Goal: Task Accomplishment & Management: Manage account settings

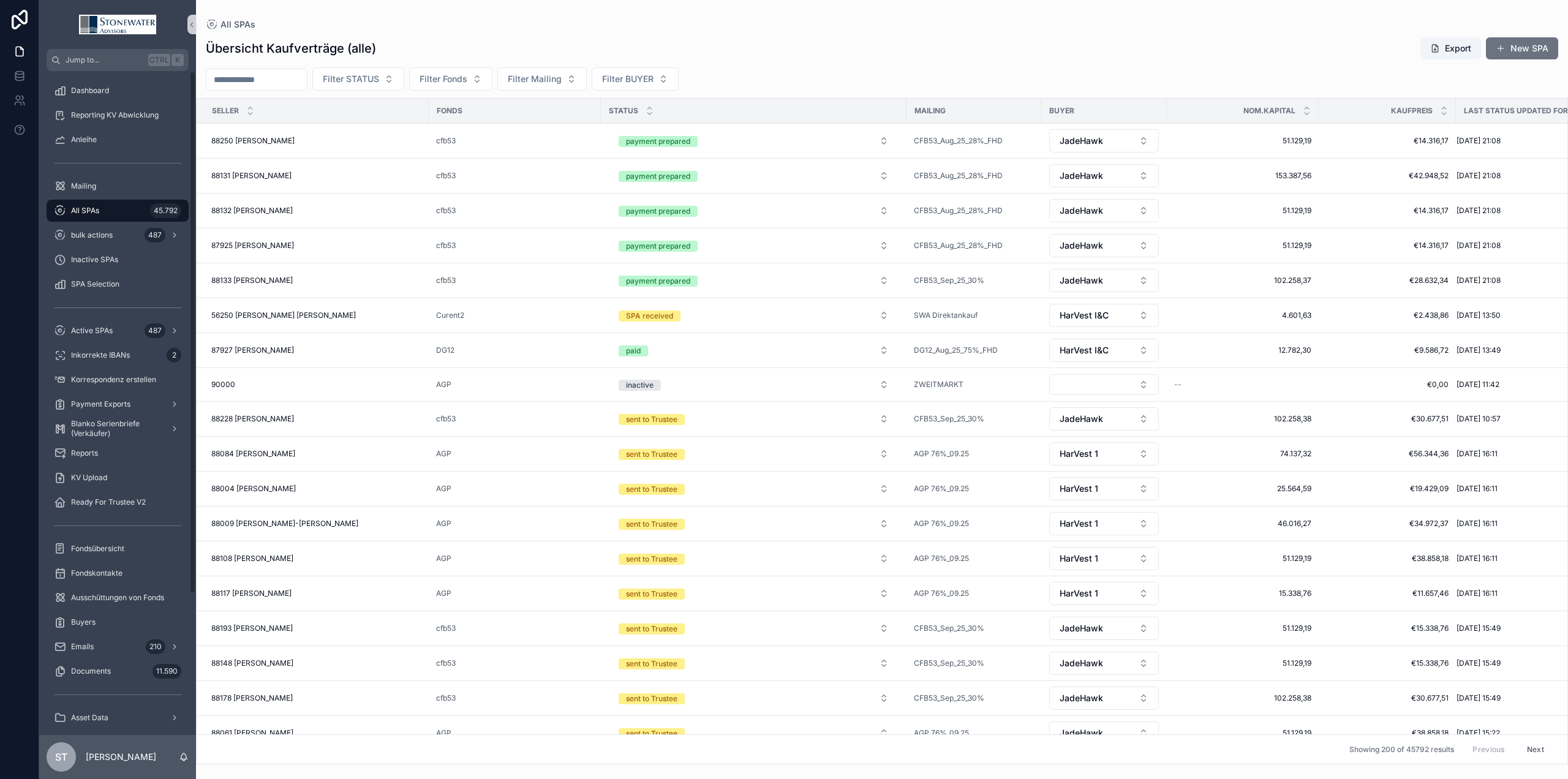
click at [110, 216] on div "All SPAs 45.792" at bounding box center [117, 211] width 128 height 20
drag, startPoint x: 275, startPoint y: 83, endPoint x: 287, endPoint y: 62, distance: 24.2
click at [275, 83] on input "scrollable content" at bounding box center [257, 79] width 100 height 17
type input "*******"
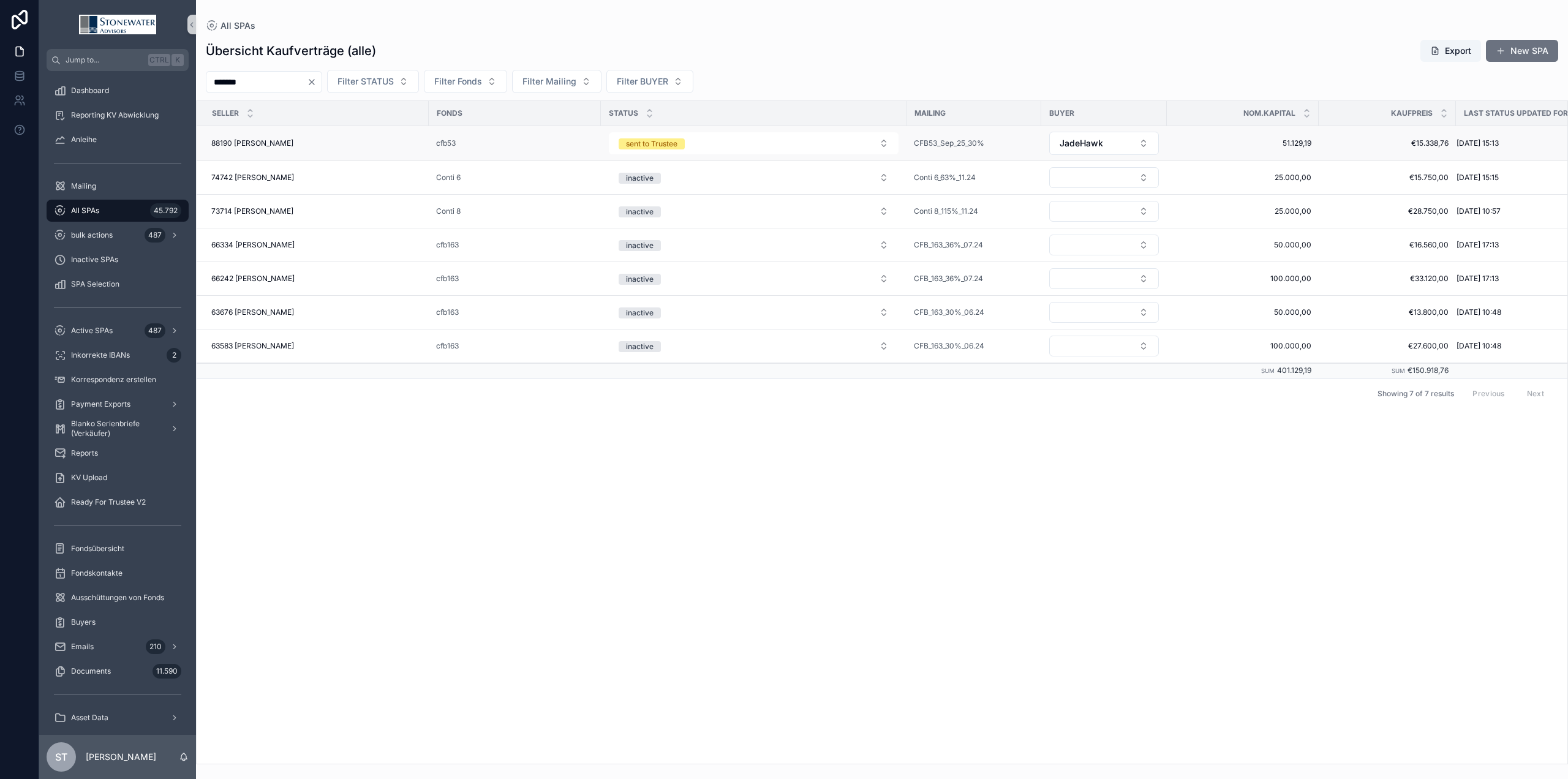
click at [312, 145] on div "88190 Axel Melcher 88190 Axel Melcher" at bounding box center [316, 143] width 210 height 10
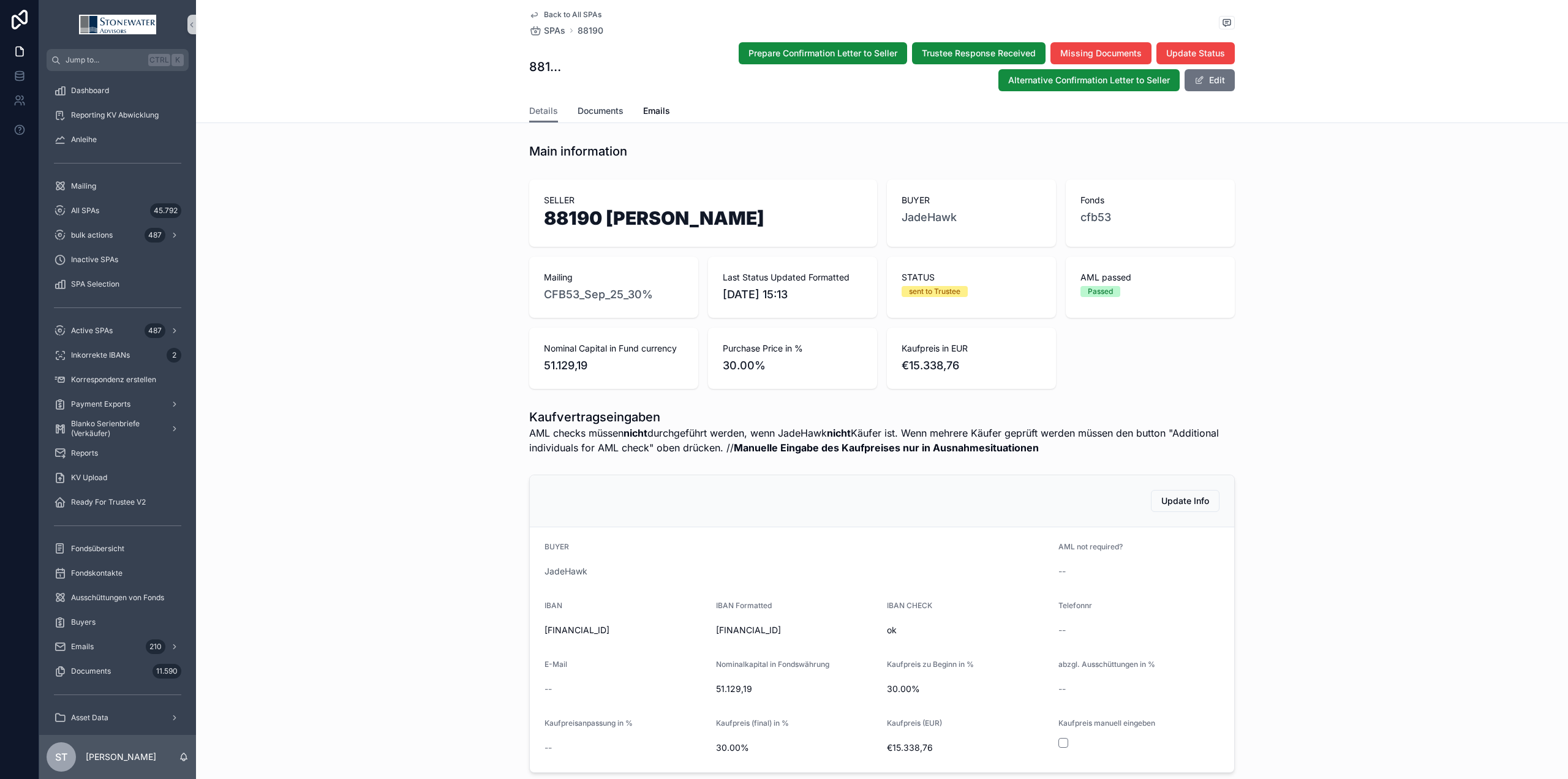
click at [602, 110] on span "Documents" at bounding box center [600, 111] width 46 height 13
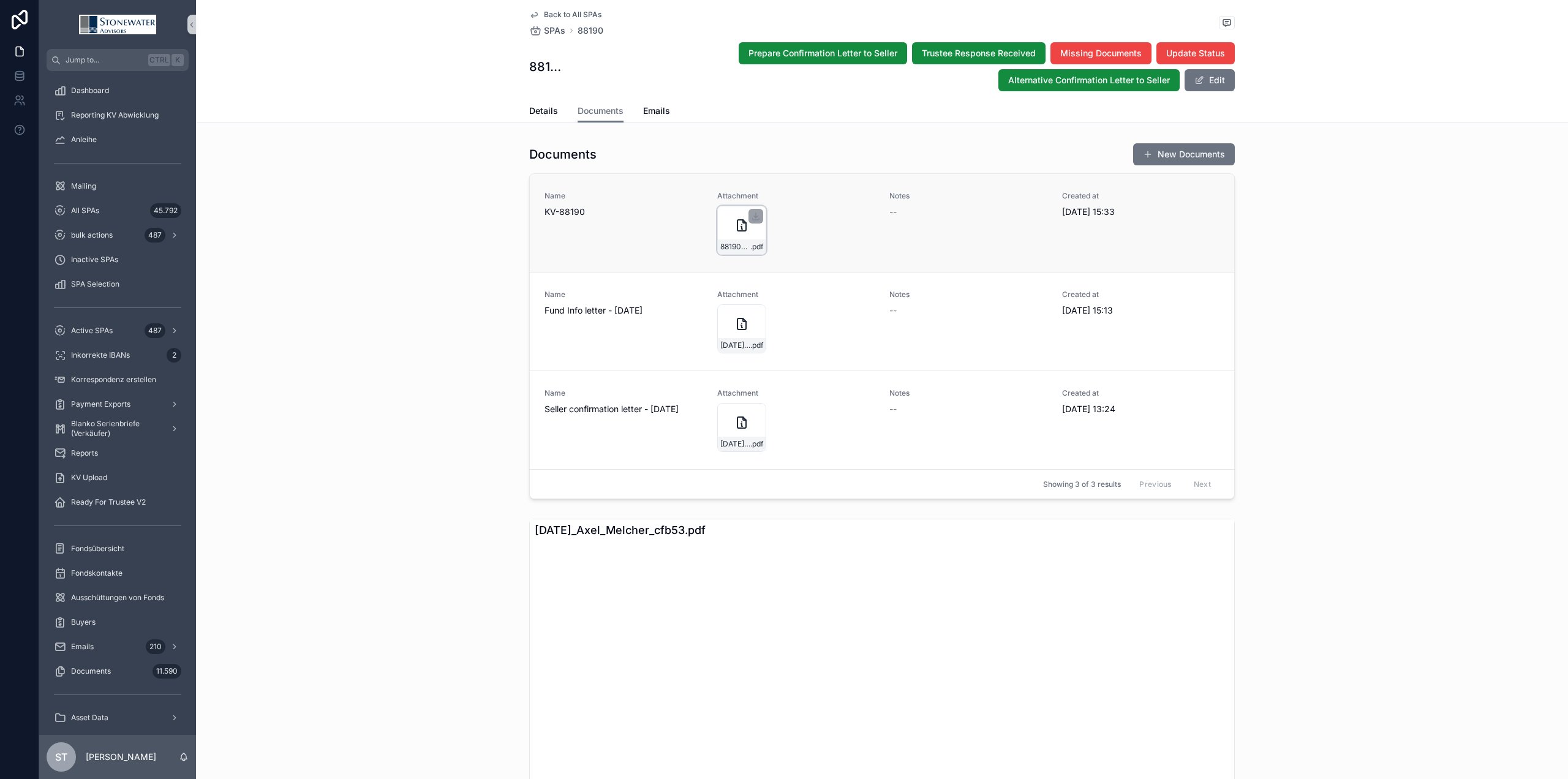
click at [727, 237] on div "88190-Axel-Melcher_cfb53_JadeHawk_KV_19_09_2025 .pdf" at bounding box center [741, 230] width 49 height 49
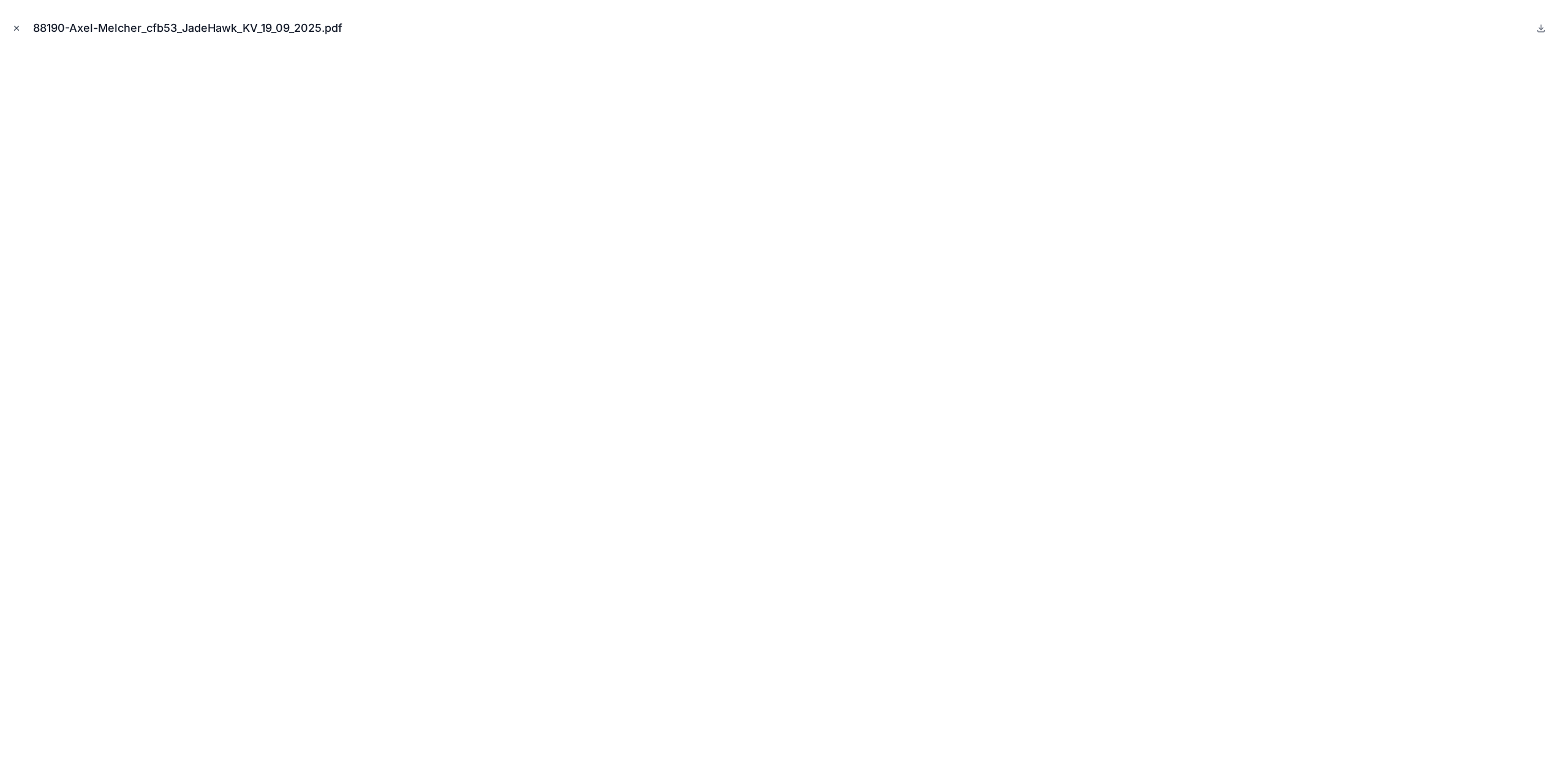
click at [17, 30] on icon "Close modal" at bounding box center [17, 29] width 9 height 9
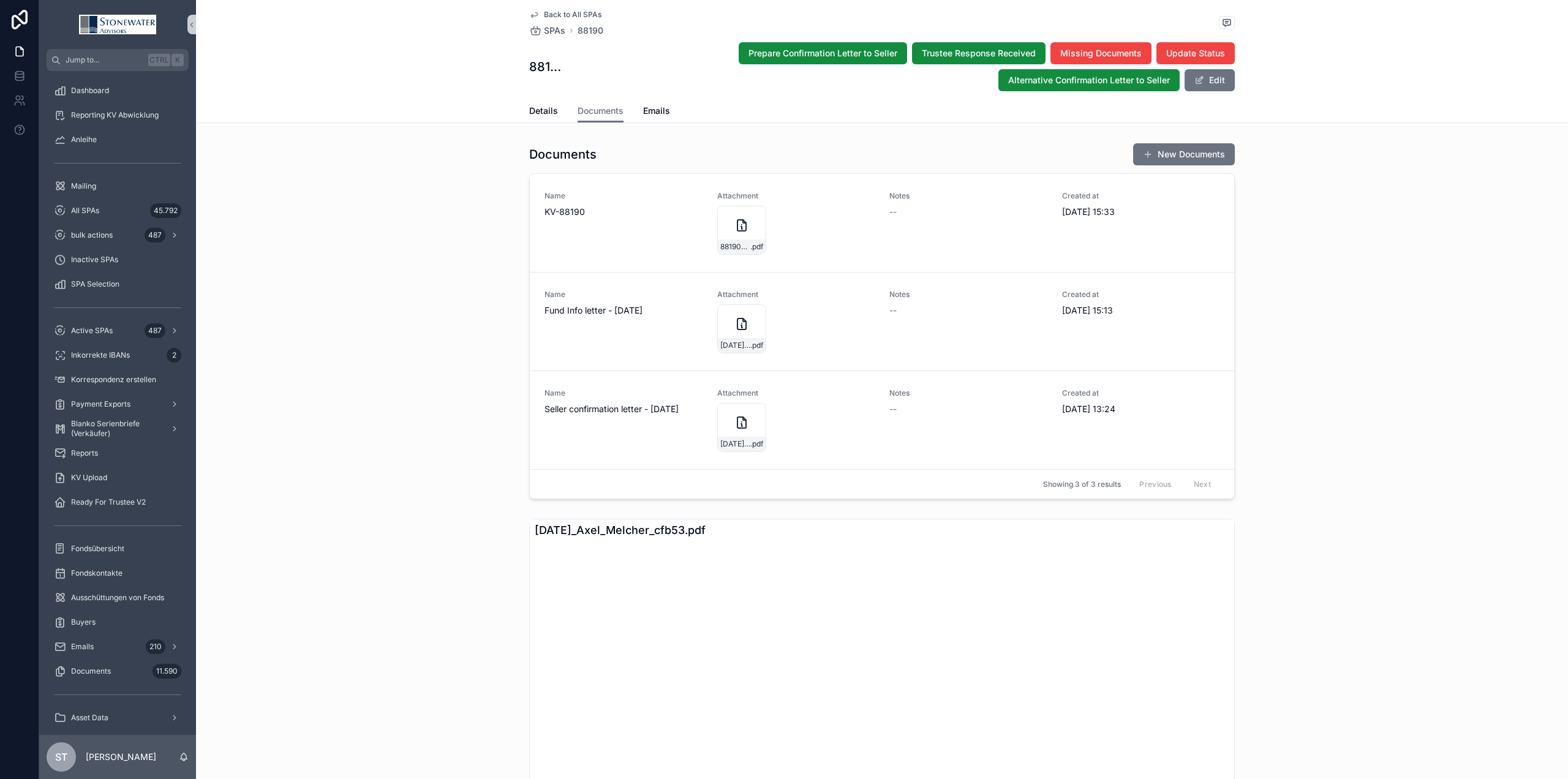
click at [567, 12] on span "Back to All SPAs" at bounding box center [572, 14] width 57 height 10
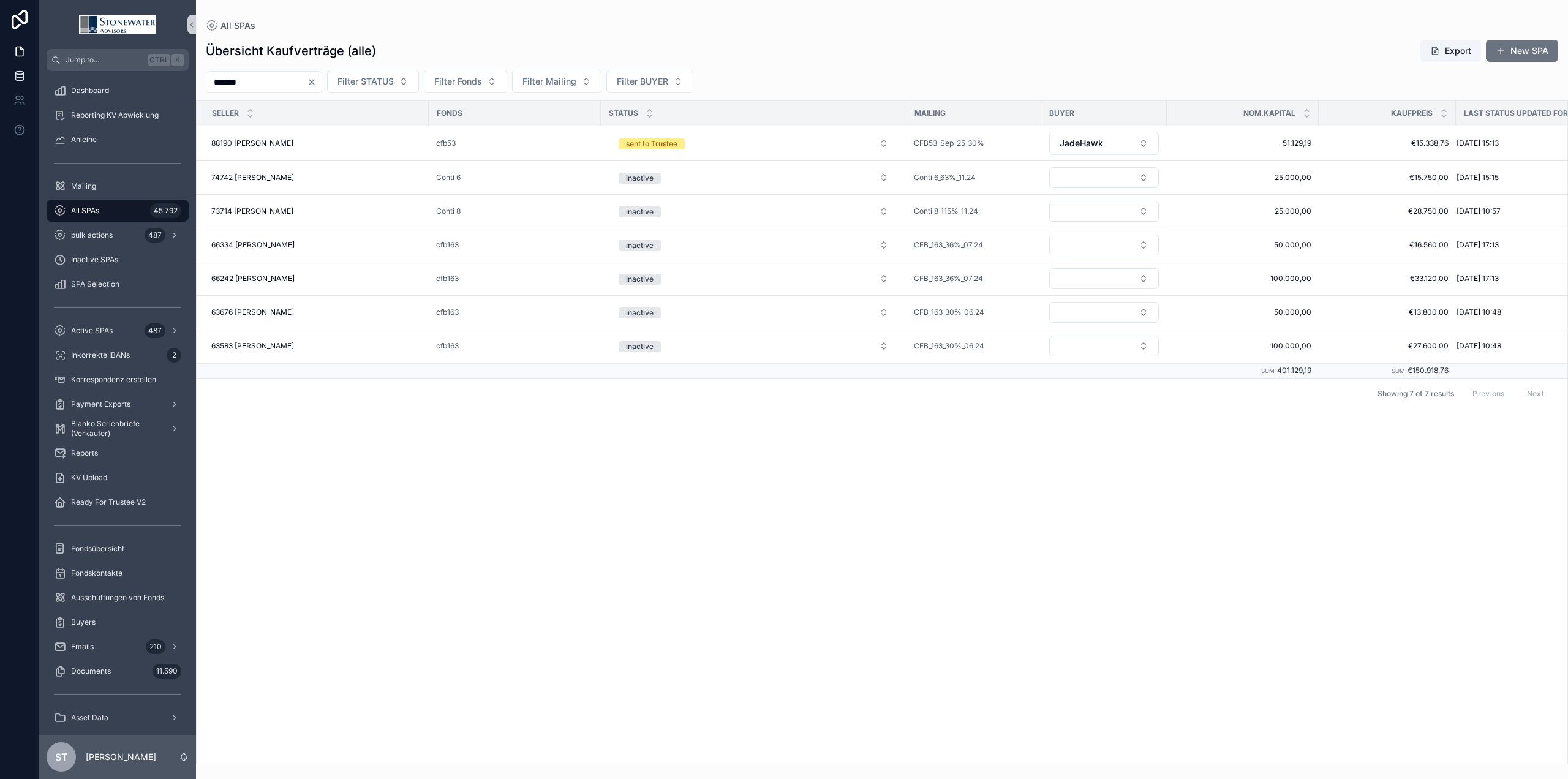
drag, startPoint x: 264, startPoint y: 80, endPoint x: 33, endPoint y: 87, distance: 231.1
click at [33, 87] on div "Jump to... Ctrl K Dashboard Reporting KV Abwicklung Anleihe Mailing All SPAs 45…" at bounding box center [784, 389] width 1568 height 779
type input "****"
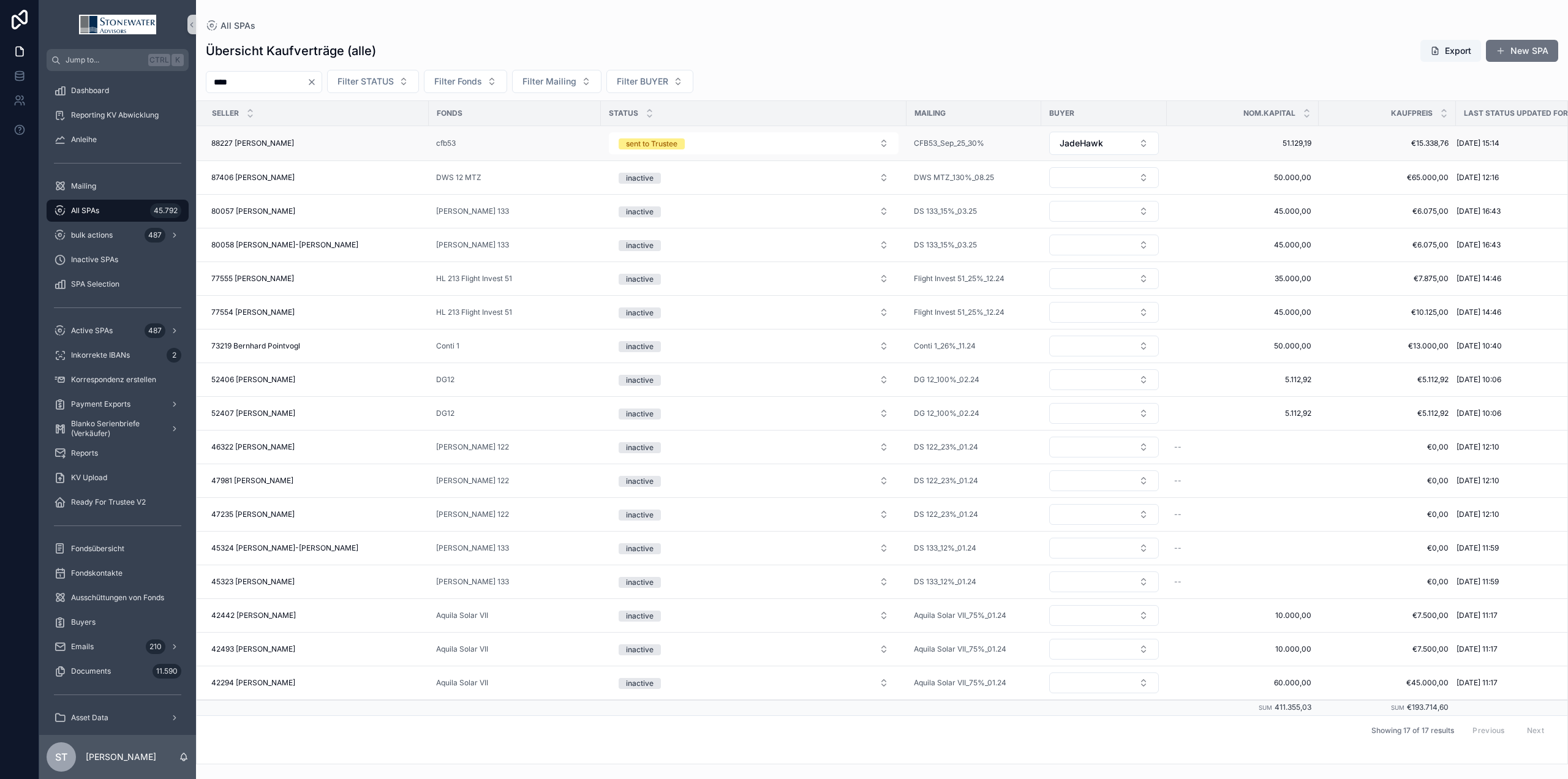
click at [320, 142] on div "88227 Ilse Vogl 88227 Ilse Vogl" at bounding box center [316, 143] width 210 height 10
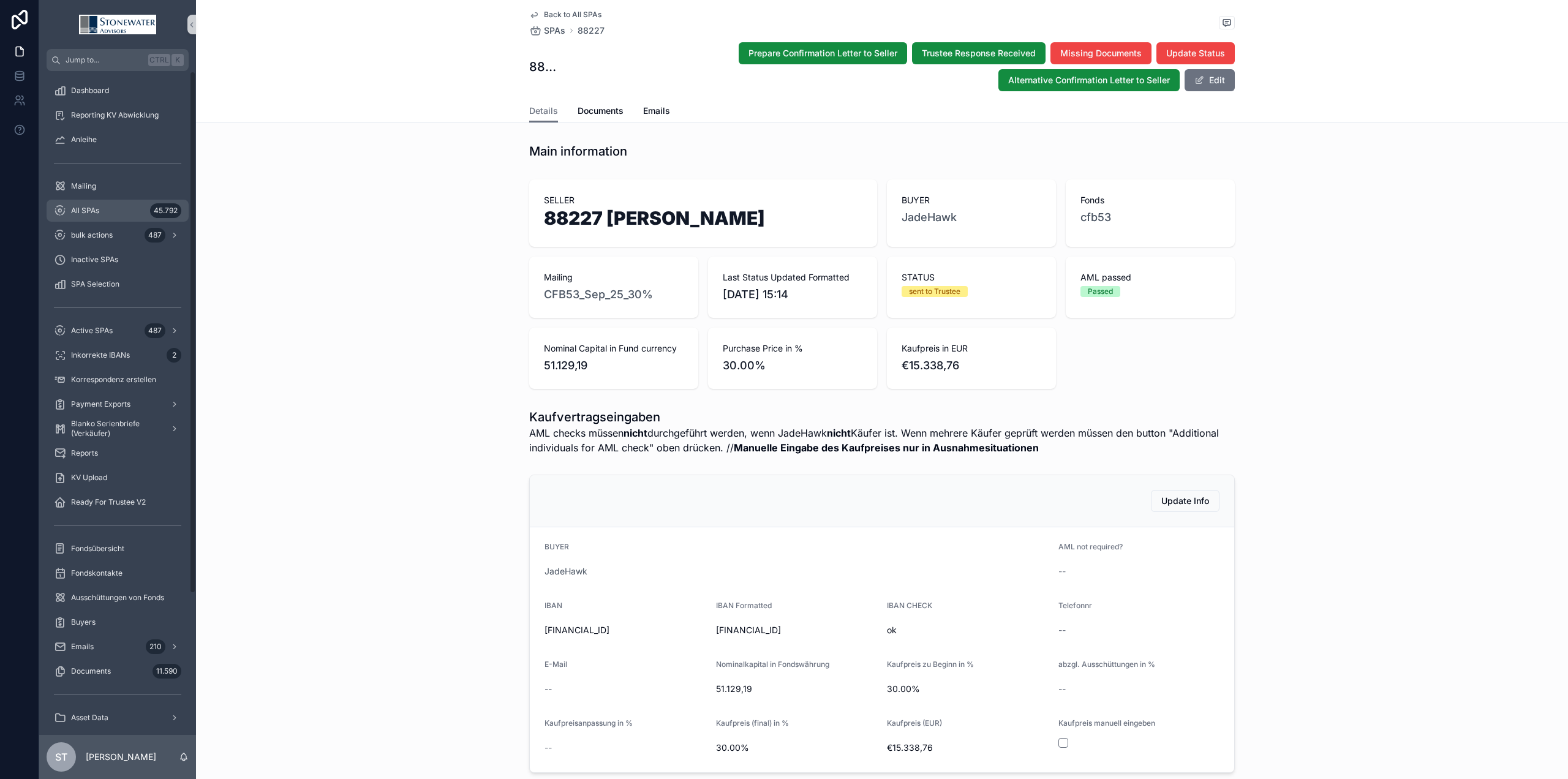
click at [91, 207] on span "All SPAs" at bounding box center [85, 210] width 29 height 10
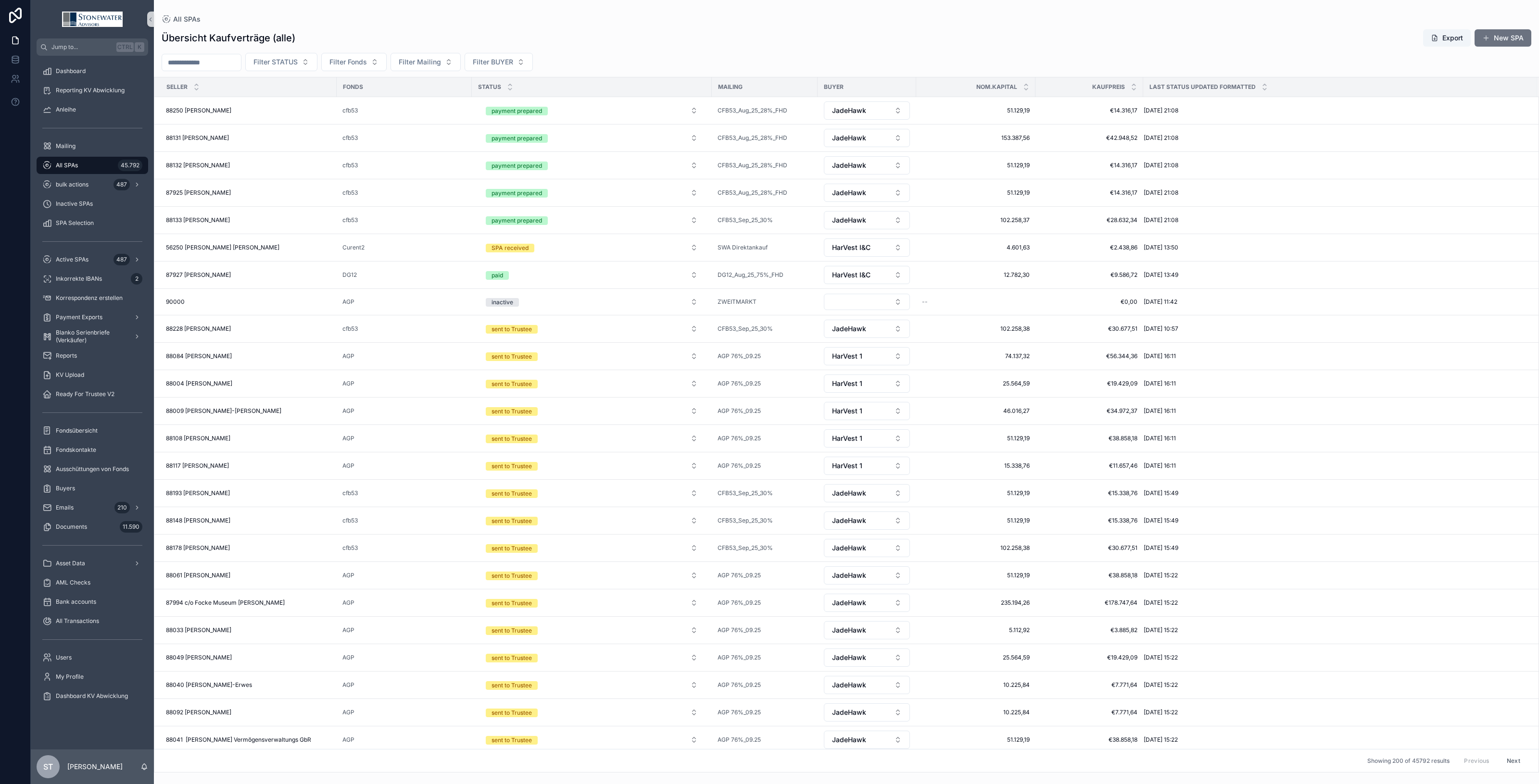
click at [183, 62] on input "scrollable content" at bounding box center [202, 62] width 79 height 13
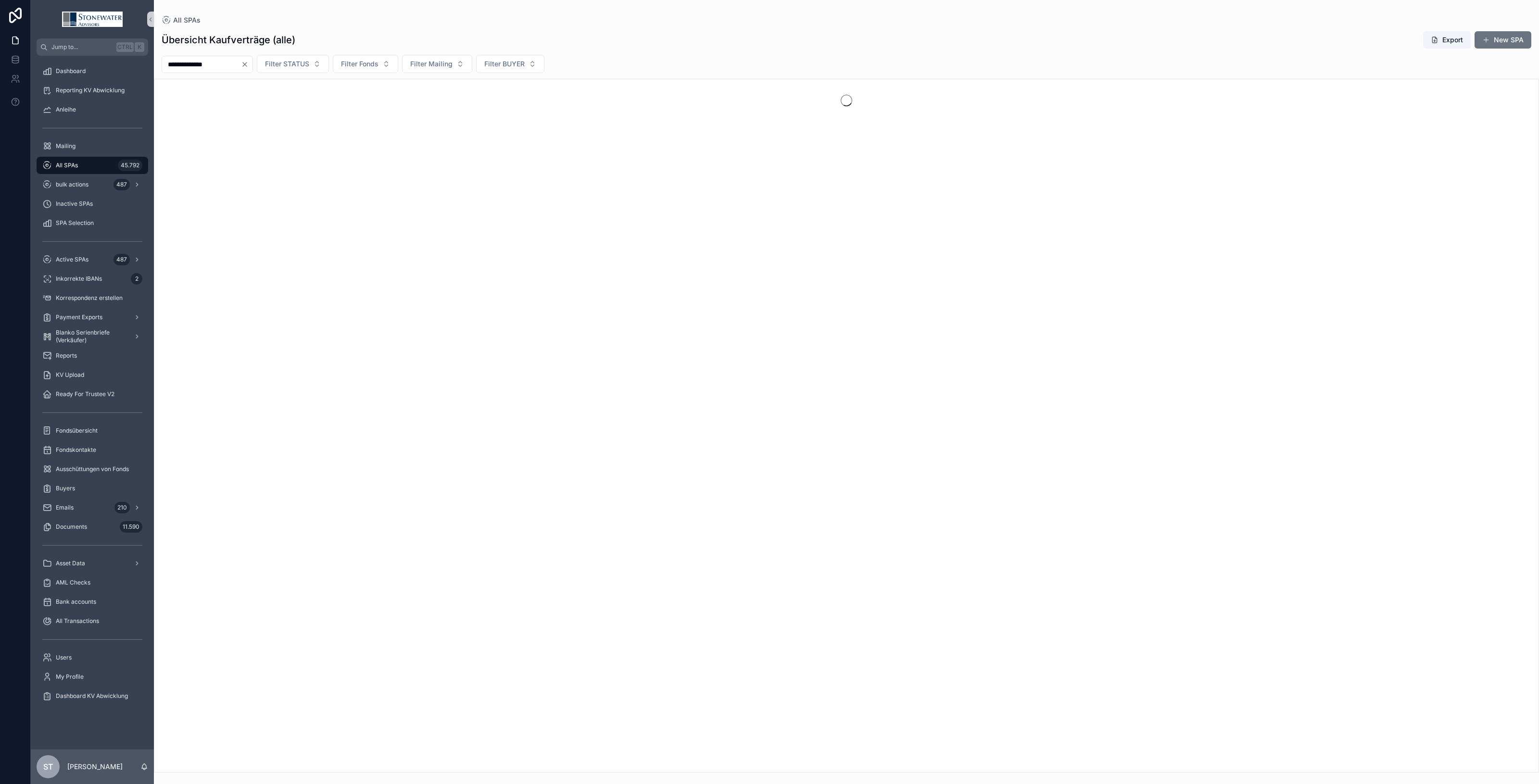
type input "**********"
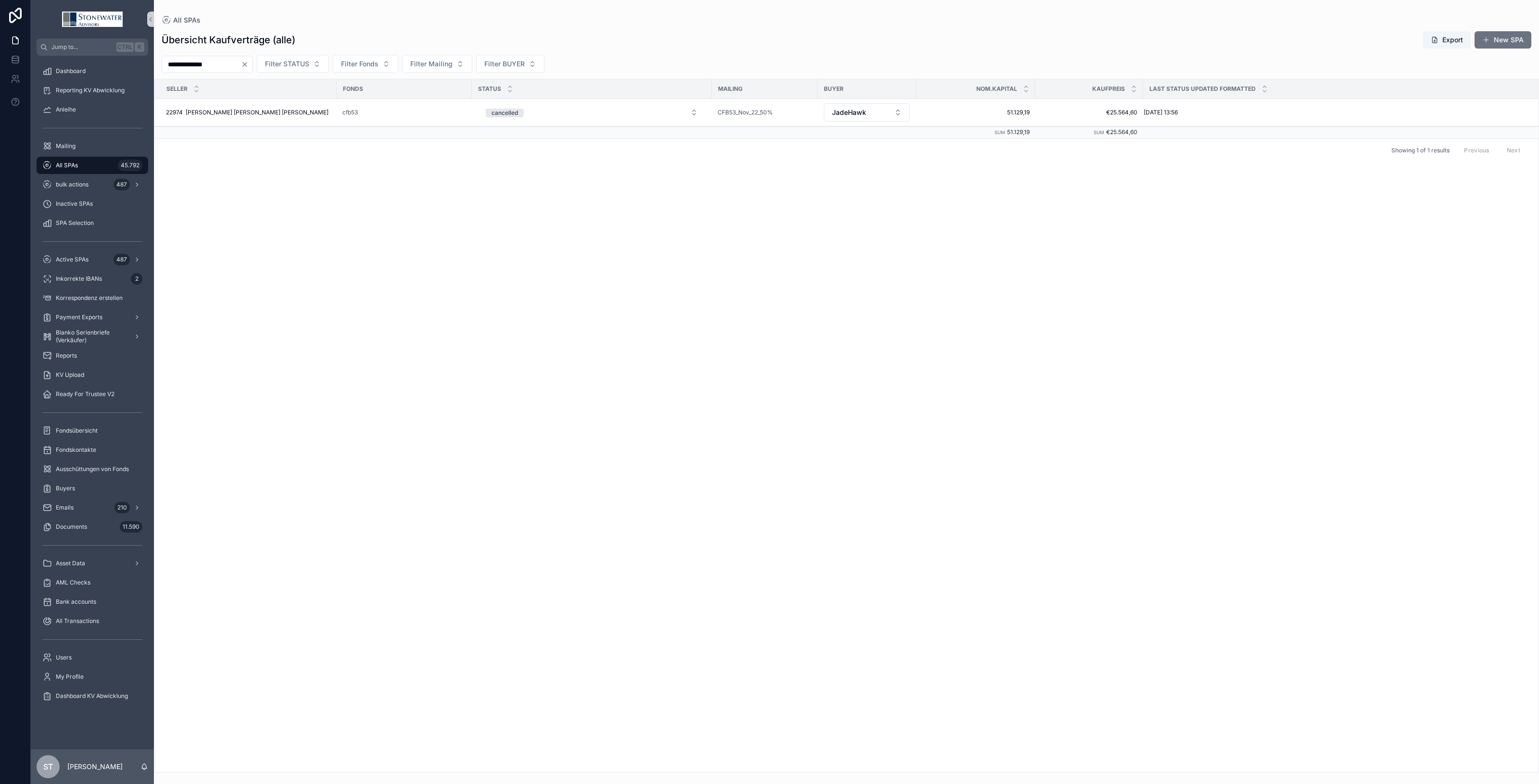
click at [223, 67] on input "**********" at bounding box center [202, 64] width 79 height 13
click at [300, 114] on div "22974 Erbe Leopold Müller Stefan Müller 22974 Erbe Leopold Müller Stefan Müller" at bounding box center [248, 112] width 165 height 8
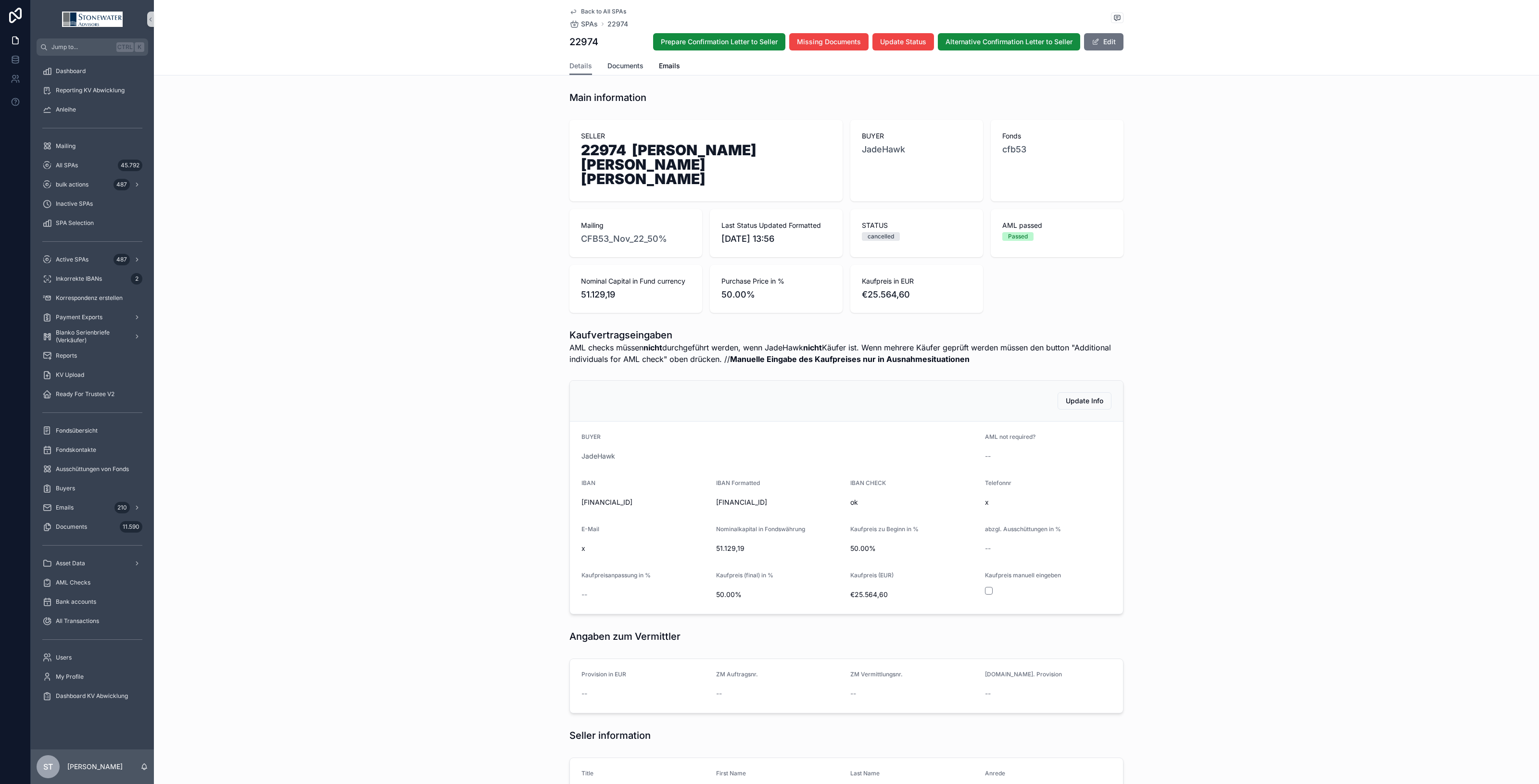
click at [626, 61] on span "Documents" at bounding box center [625, 66] width 36 height 10
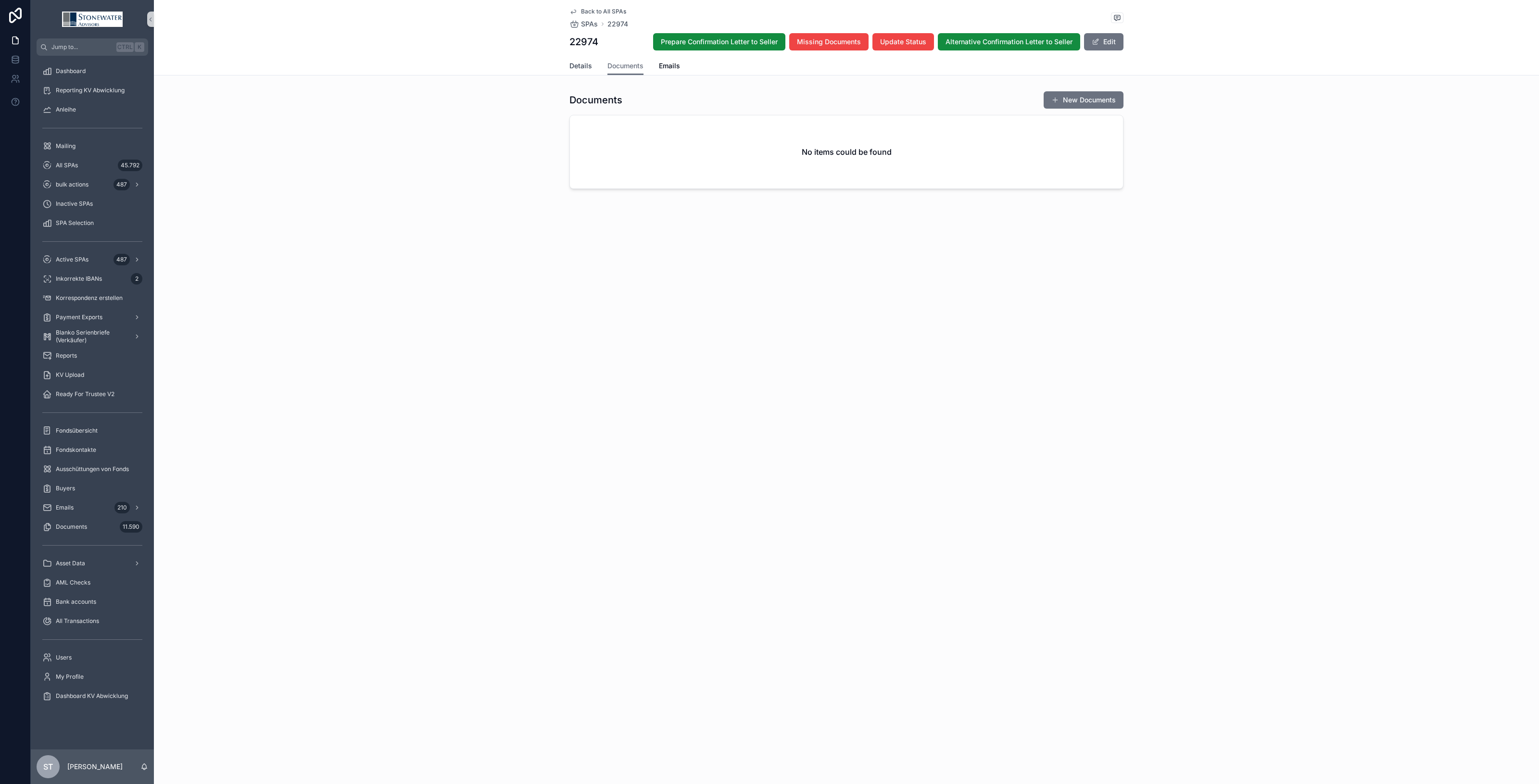
click at [583, 72] on link "Details" at bounding box center [581, 67] width 22 height 19
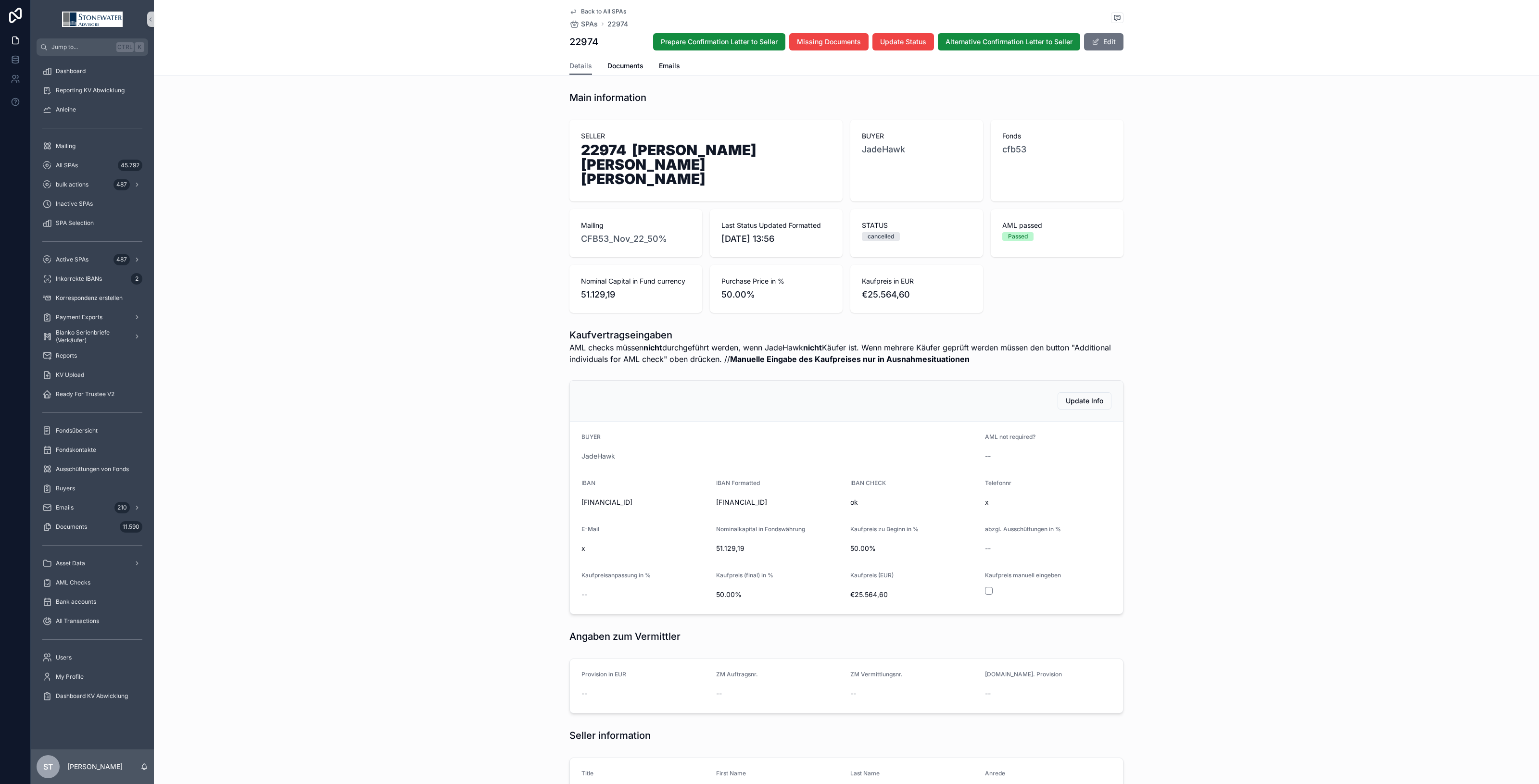
click at [584, 12] on span "Back to All SPAs" at bounding box center [604, 11] width 45 height 8
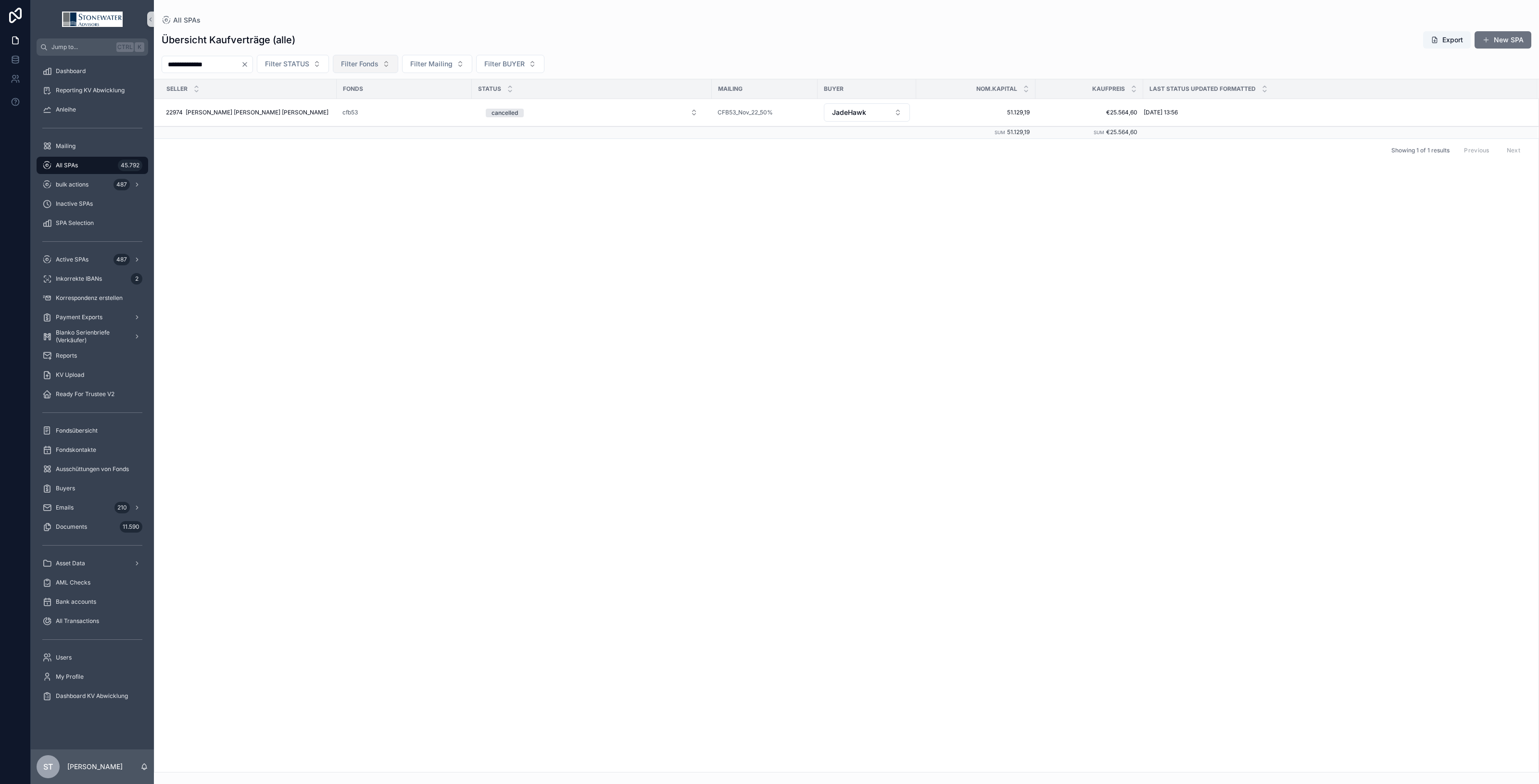
click at [378, 62] on span "Filter Fonds" at bounding box center [359, 64] width 37 height 10
type input "***"
click at [367, 232] on div "cfb53" at bounding box center [388, 228] width 115 height 15
click at [835, 225] on div "SELLER Fonds STATUS Mailing BUYER Nom.Kapital Kaufpreis Last Status Updated For…" at bounding box center [847, 426] width 1385 height 692
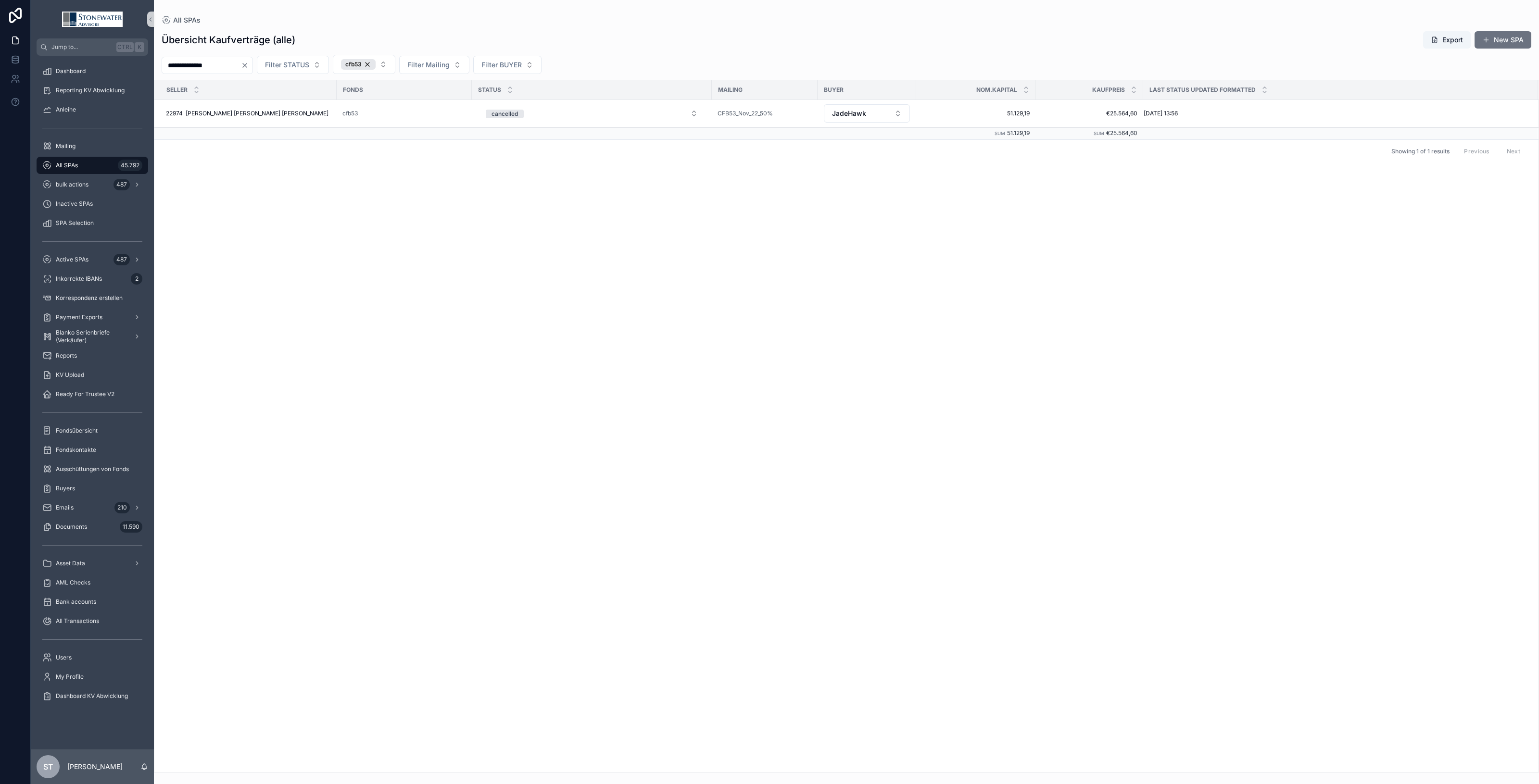
drag, startPoint x: 216, startPoint y: 69, endPoint x: -6, endPoint y: 79, distance: 222.2
click at [0, 79] on html "**********" at bounding box center [770, 392] width 1539 height 784
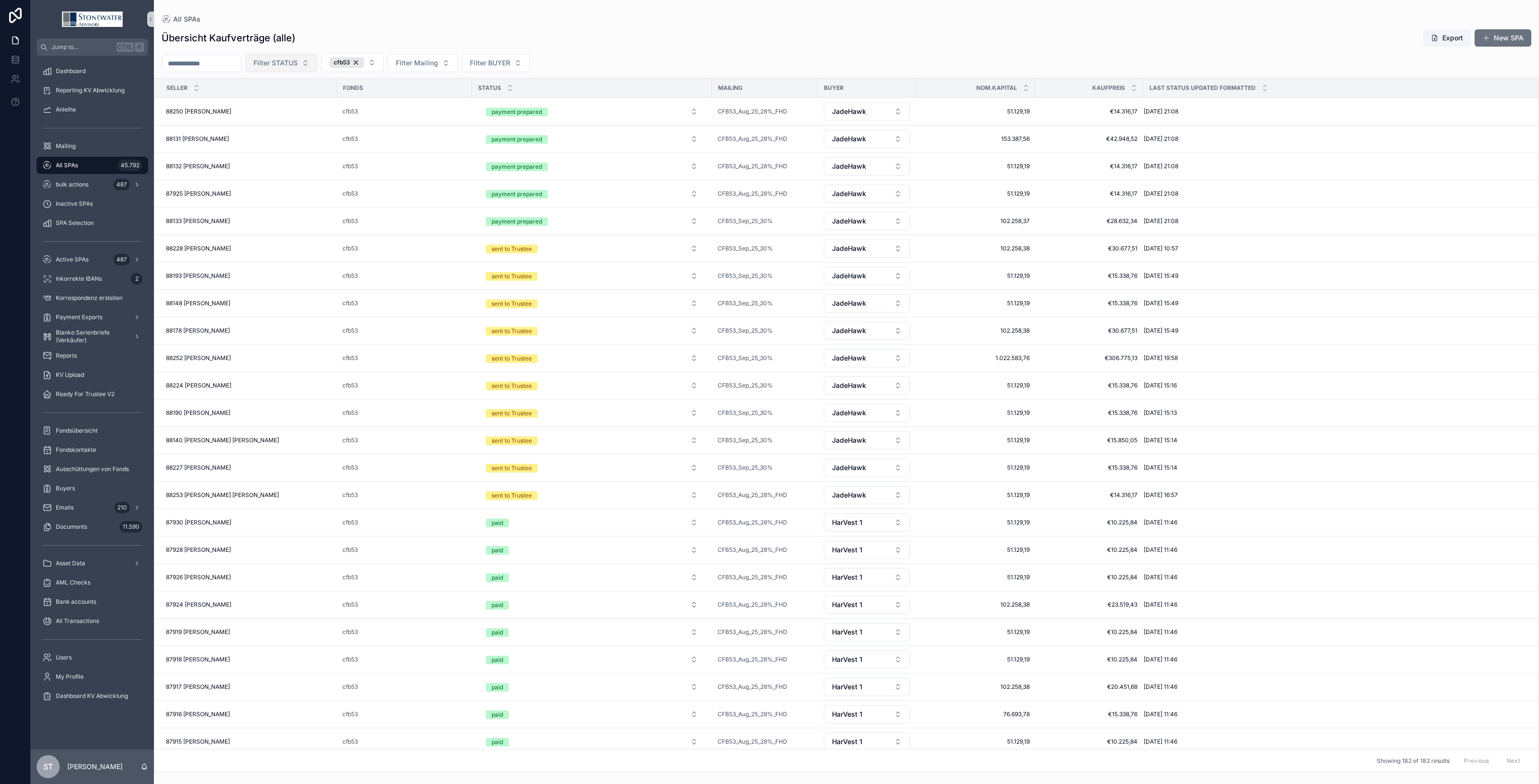
click at [298, 67] on span "Filter STATUS" at bounding box center [275, 63] width 44 height 10
click at [315, 185] on div "sent to Trustee" at bounding box center [303, 180] width 115 height 15
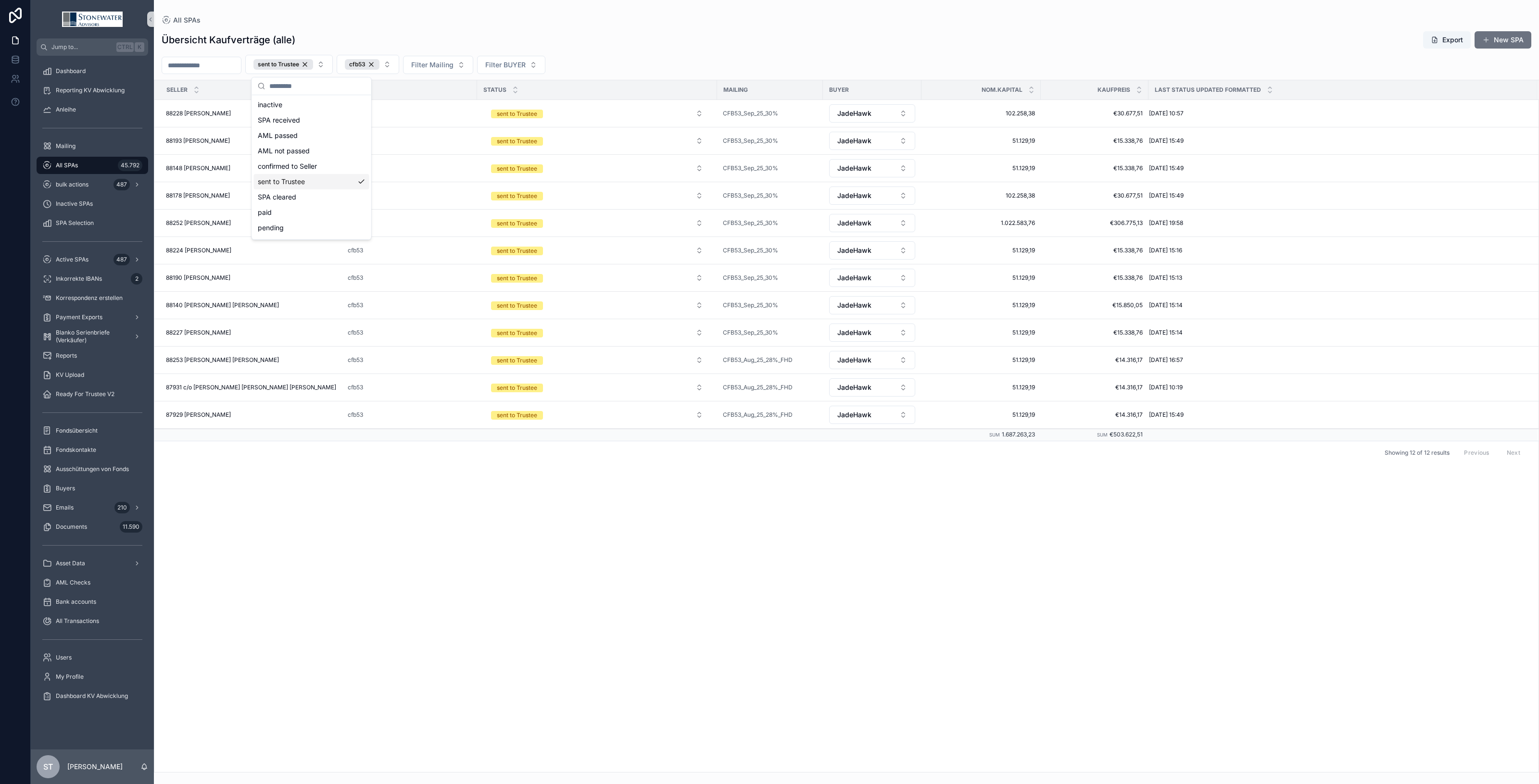
click at [334, 541] on div "SELLER Fonds STATUS Mailing BUYER Nom.Kapital Kaufpreis Last Status Updated For…" at bounding box center [847, 426] width 1385 height 692
click at [275, 364] on div "88253 Leopold Jakob Müller 88253 Leopold Jakob Müller" at bounding box center [251, 360] width 171 height 8
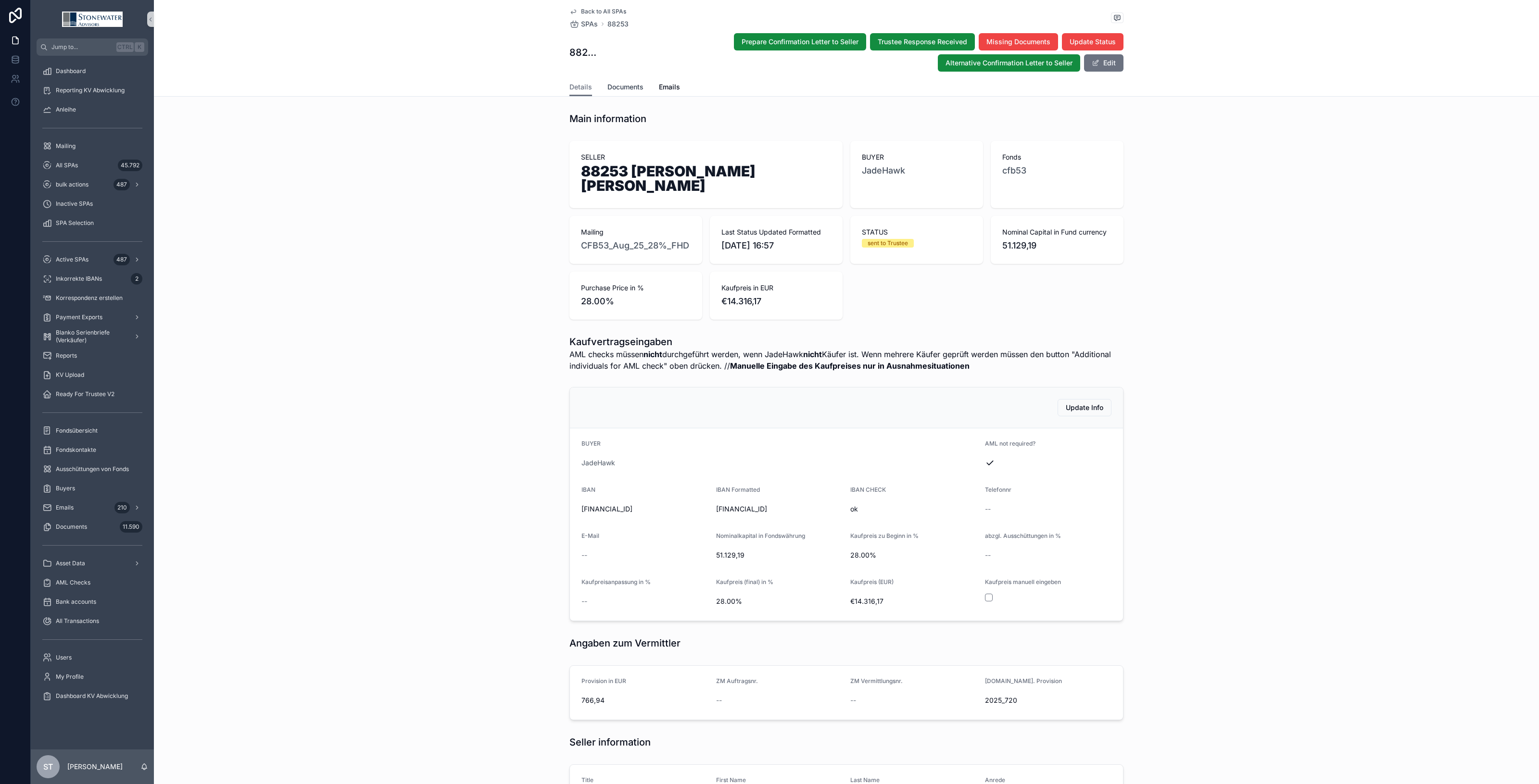
click at [628, 87] on span "Documents" at bounding box center [625, 87] width 36 height 10
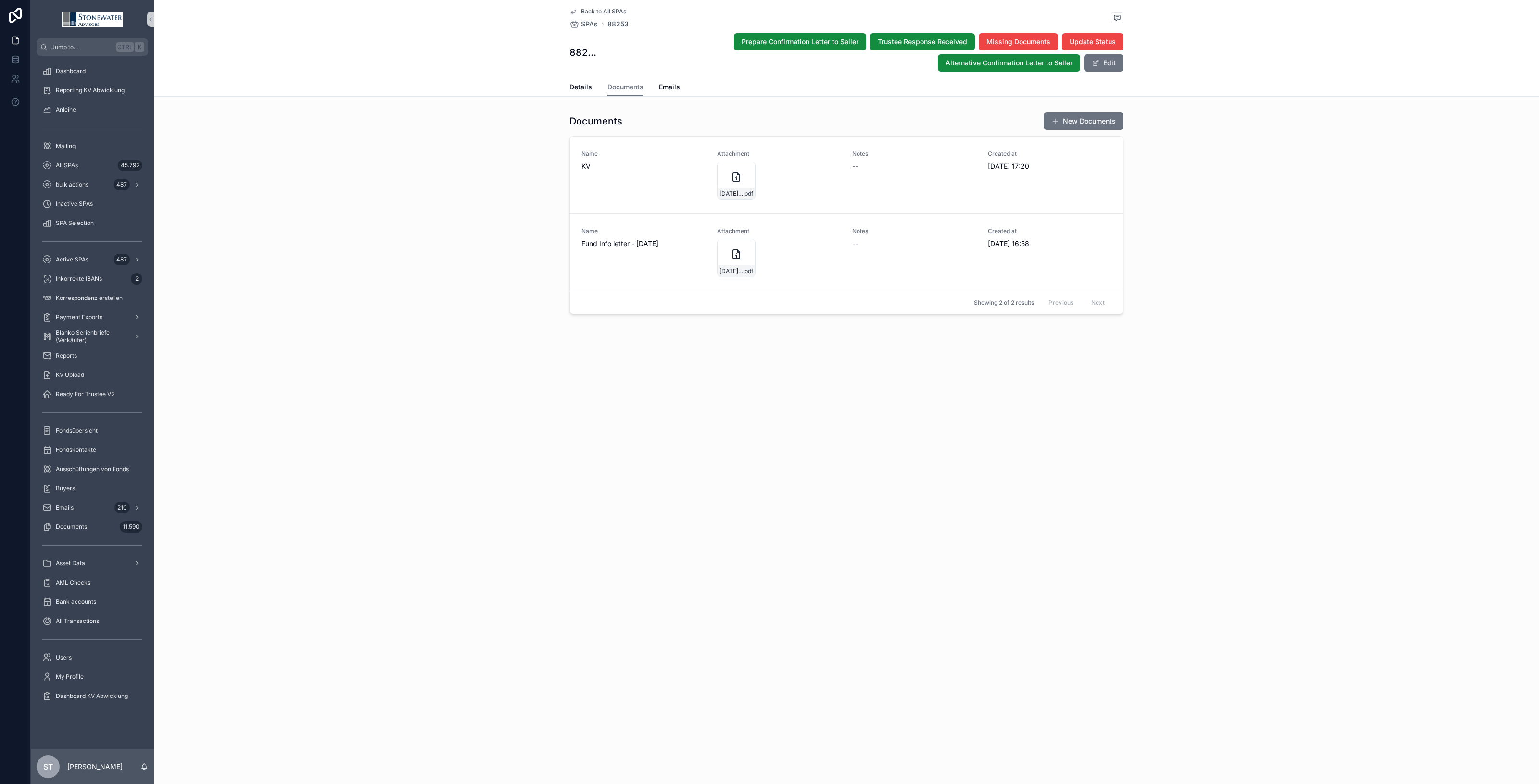
click at [592, 85] on div "Details Documents Emails" at bounding box center [846, 87] width 554 height 18
click at [575, 89] on span "Details" at bounding box center [581, 87] width 22 height 10
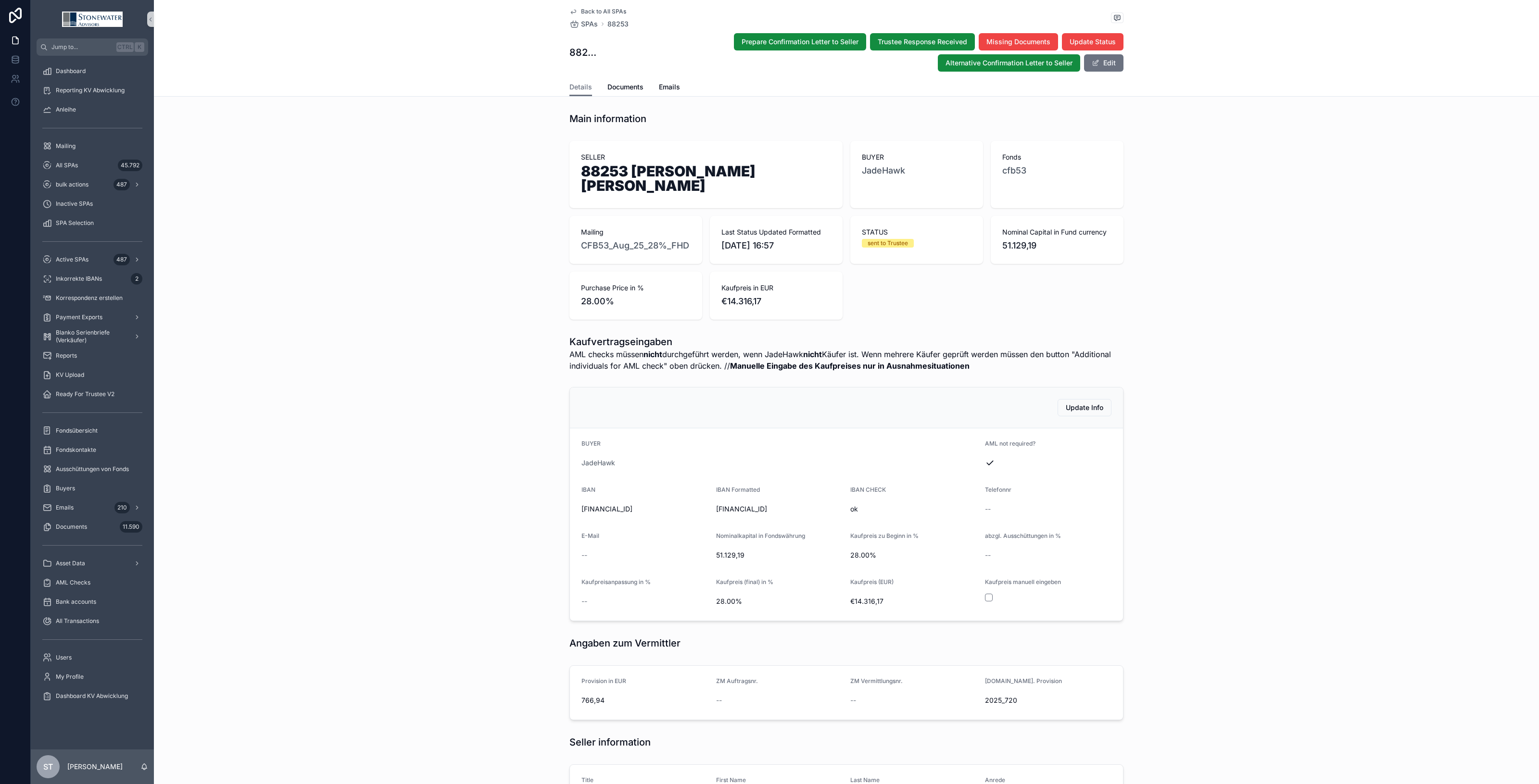
click at [597, 13] on span "Back to All SPAs" at bounding box center [604, 11] width 45 height 8
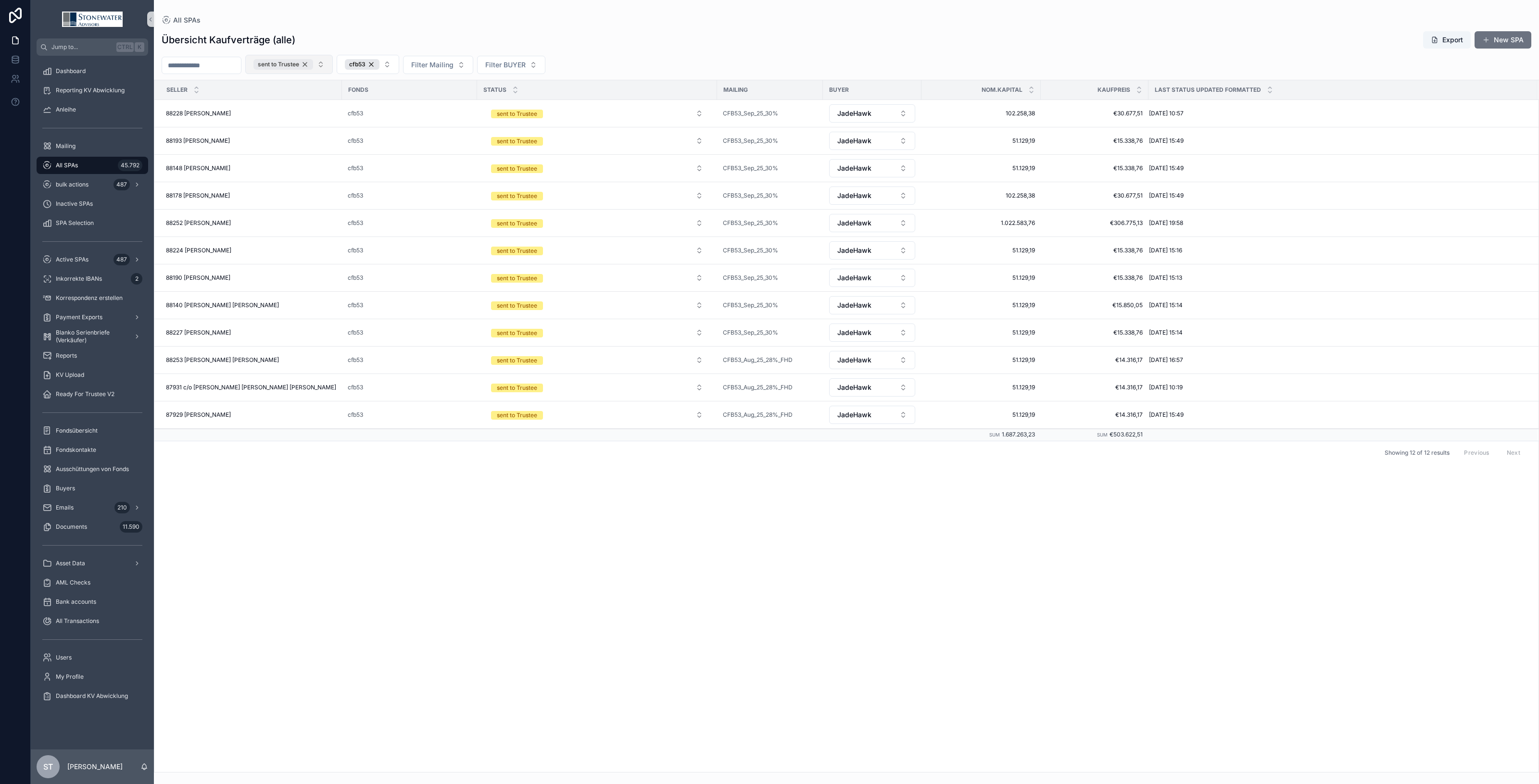
click at [313, 63] on div "sent to Trustee" at bounding box center [283, 64] width 60 height 11
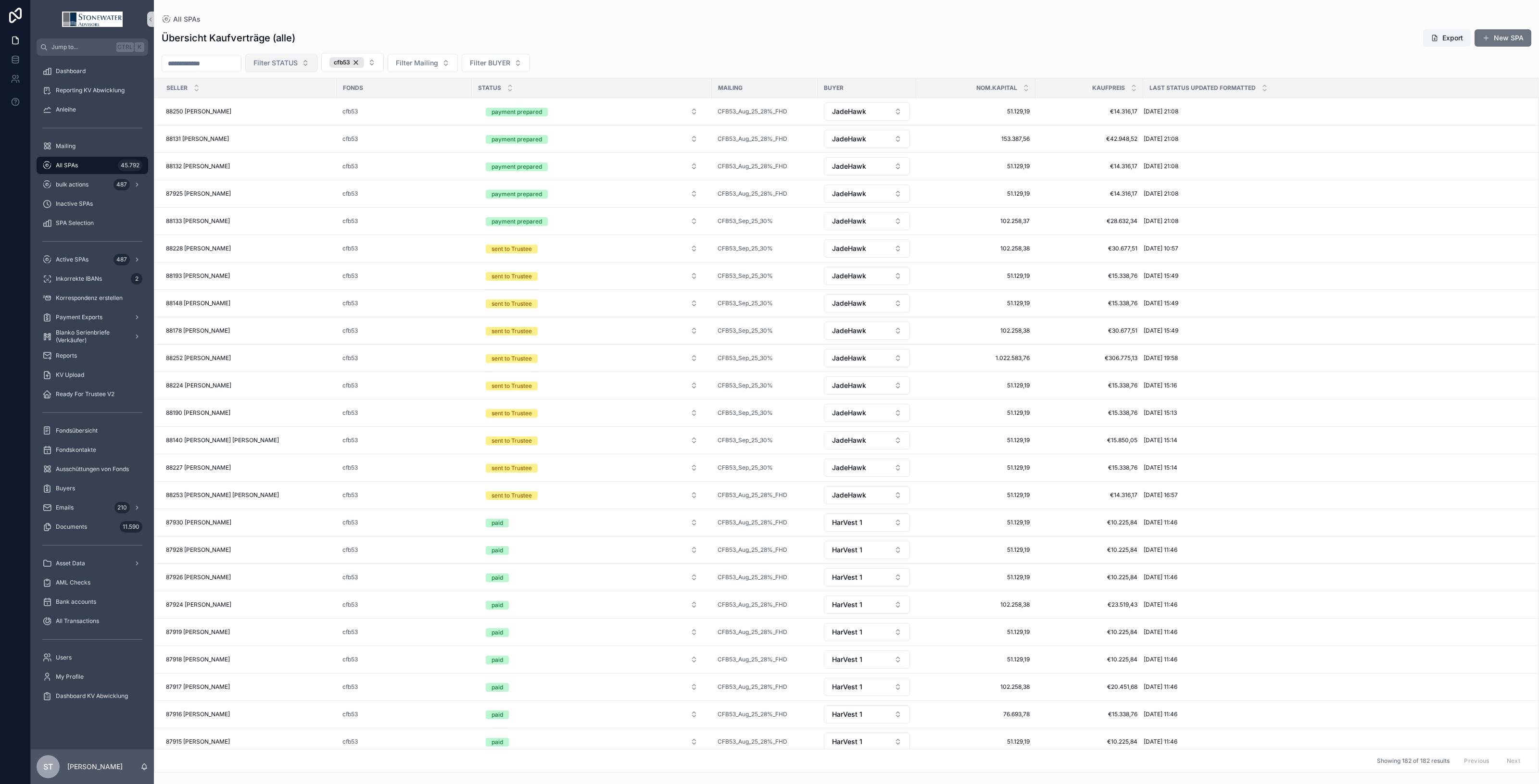
drag, startPoint x: 204, startPoint y: 63, endPoint x: 235, endPoint y: 58, distance: 31.4
click at [205, 63] on input "scrollable content" at bounding box center [202, 63] width 79 height 13
type input "******"
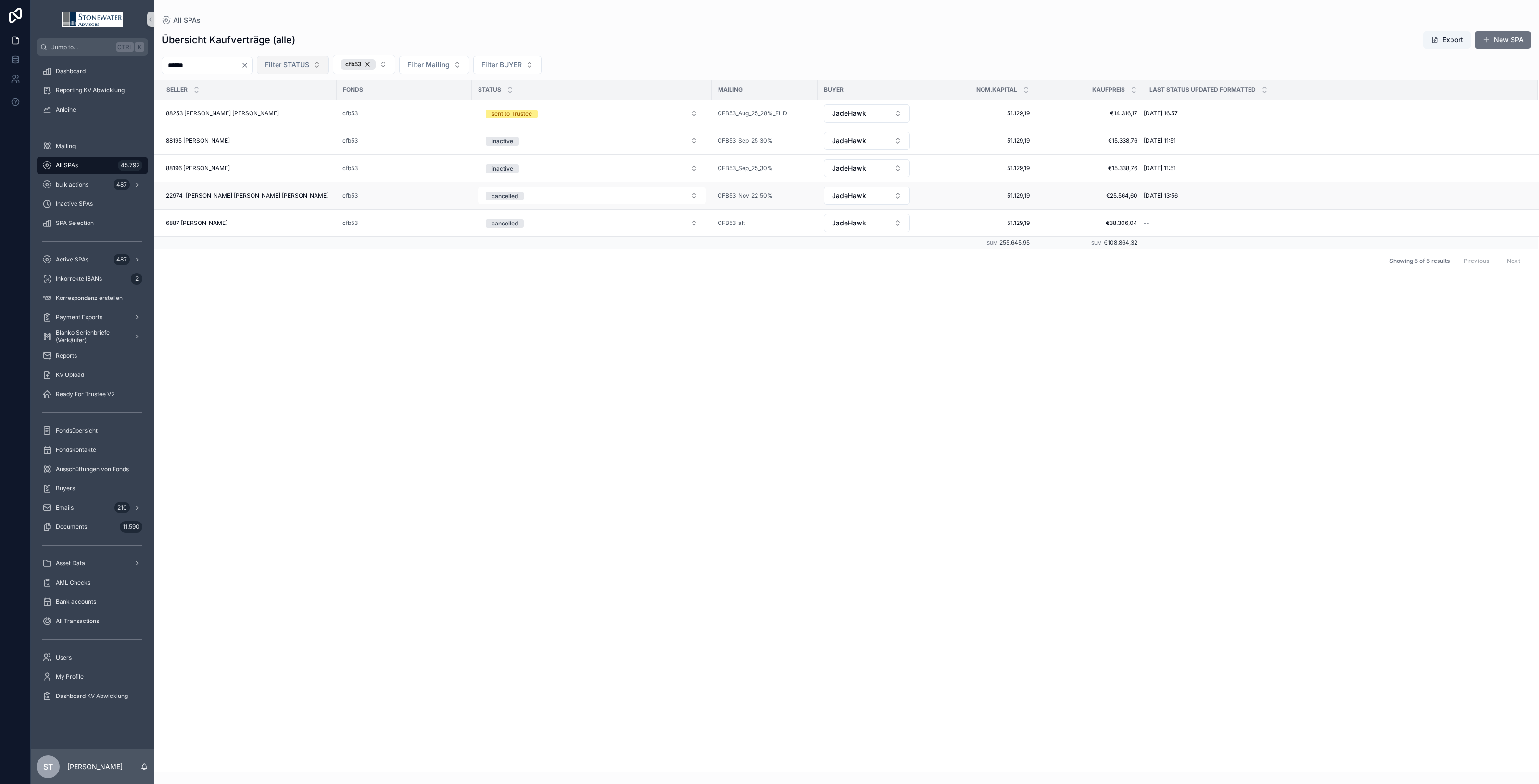
click at [279, 199] on span "22974 Erbe Leopold Müller Stefan Müller" at bounding box center [247, 195] width 163 height 8
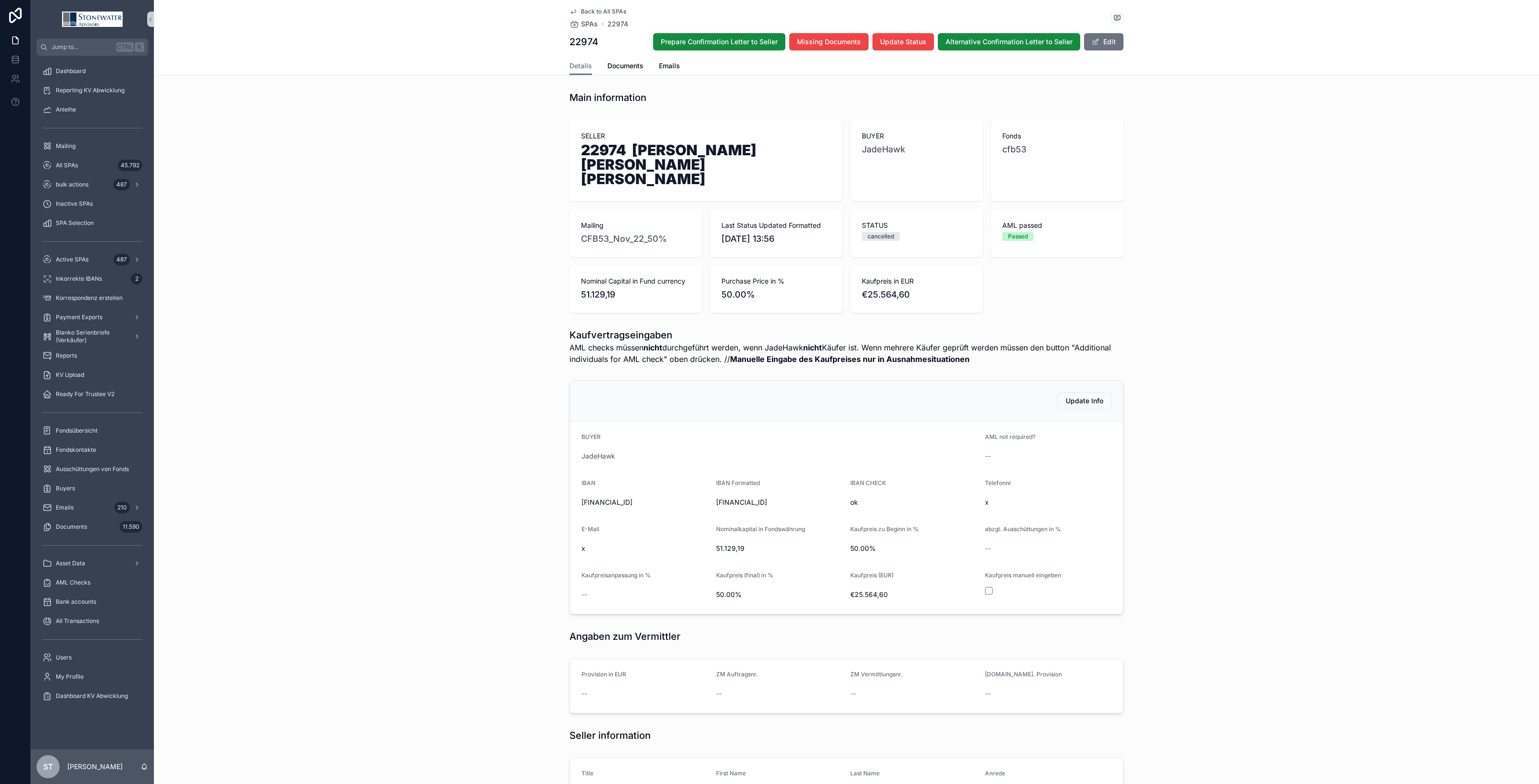
click at [595, 8] on span "Back to All SPAs" at bounding box center [604, 11] width 45 height 8
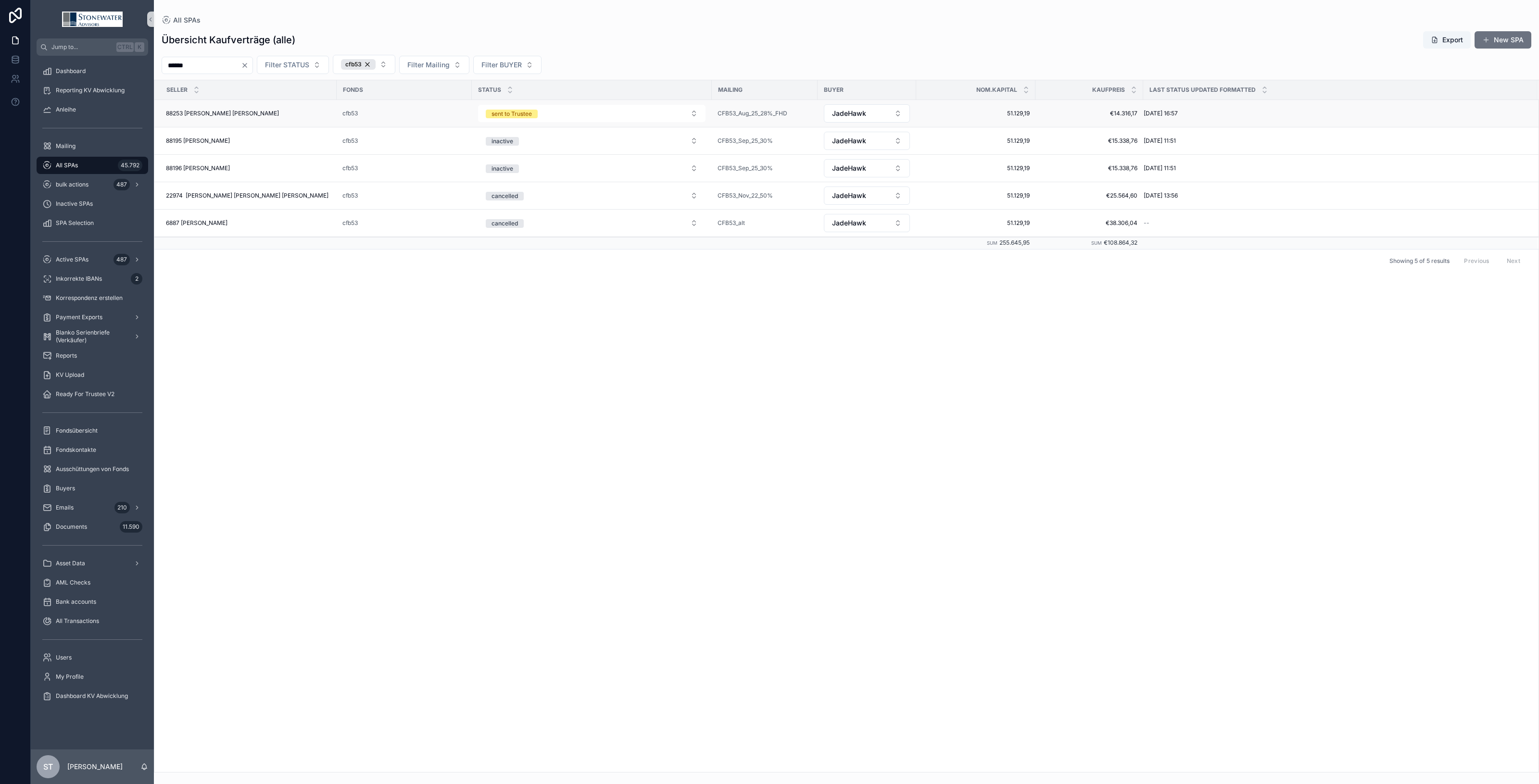
click at [298, 115] on div "88253 Leopold Jakob Müller 88253 Leopold Jakob Müller" at bounding box center [248, 113] width 165 height 8
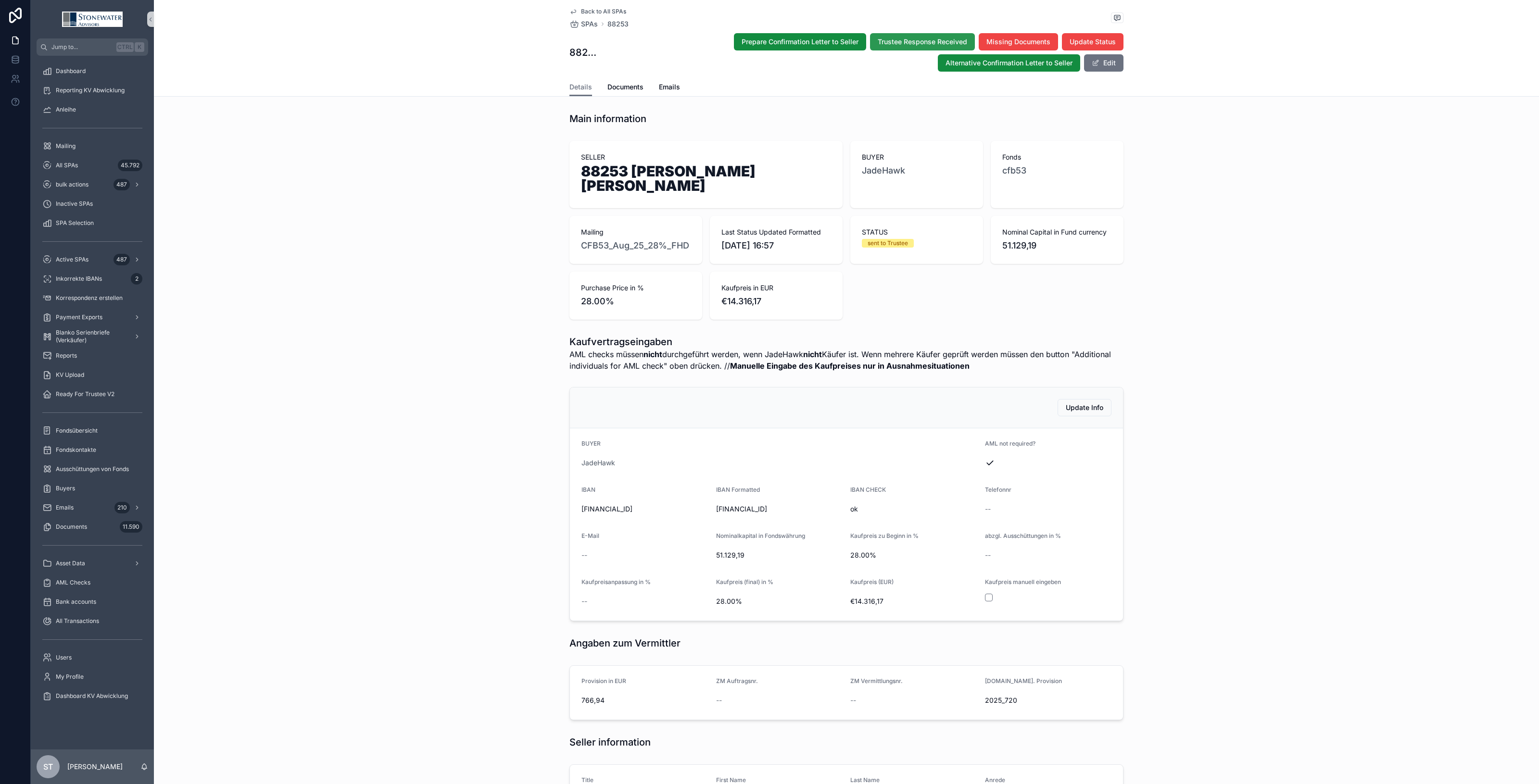
click at [945, 44] on span "Trustee Response Received" at bounding box center [922, 42] width 89 height 10
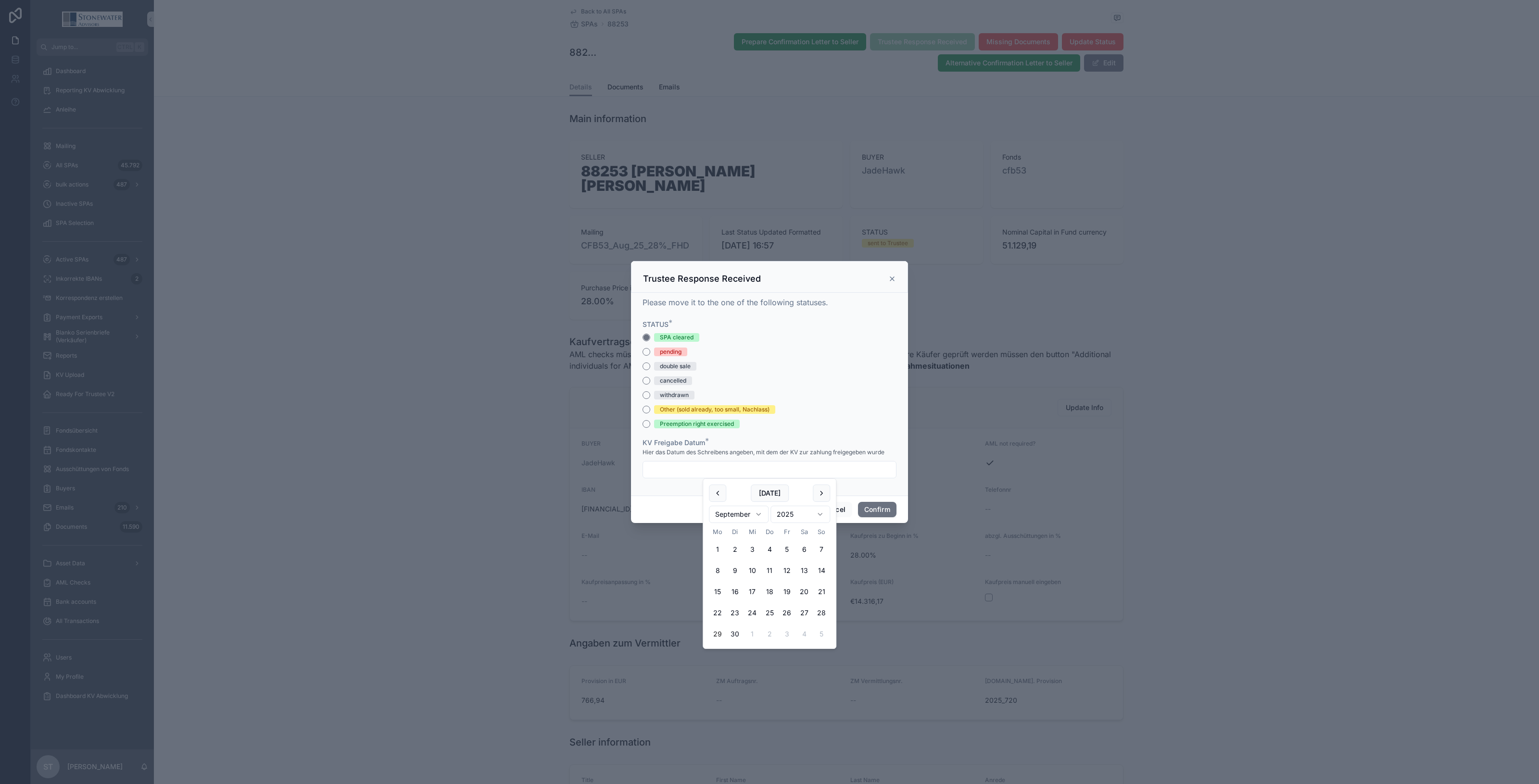
click at [859, 469] on input "text" at bounding box center [770, 470] width 253 height 13
click at [714, 611] on button "29" at bounding box center [718, 634] width 18 height 18
type input "*********"
click at [884, 503] on button "Confirm" at bounding box center [877, 510] width 39 height 15
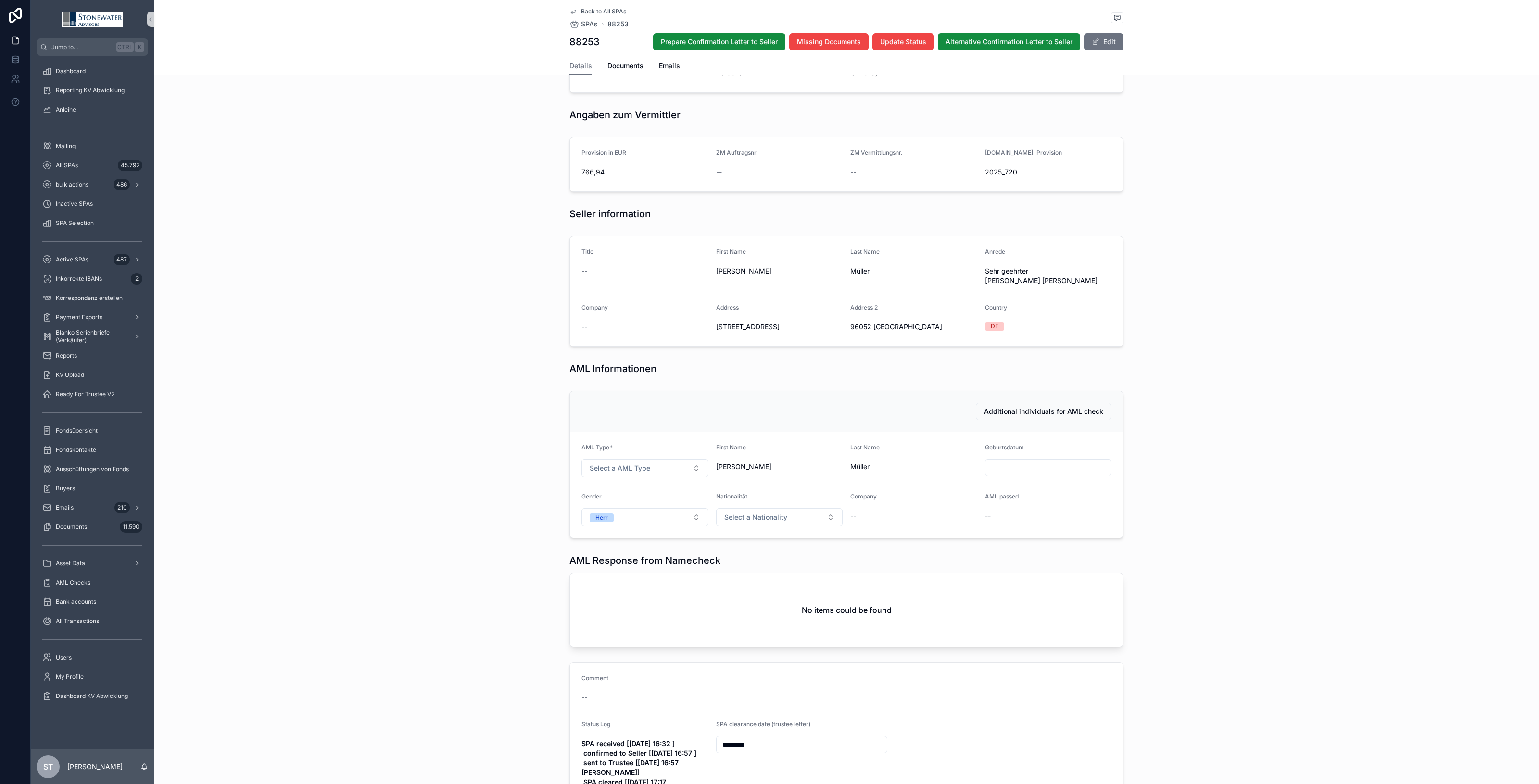
scroll to position [469, 0]
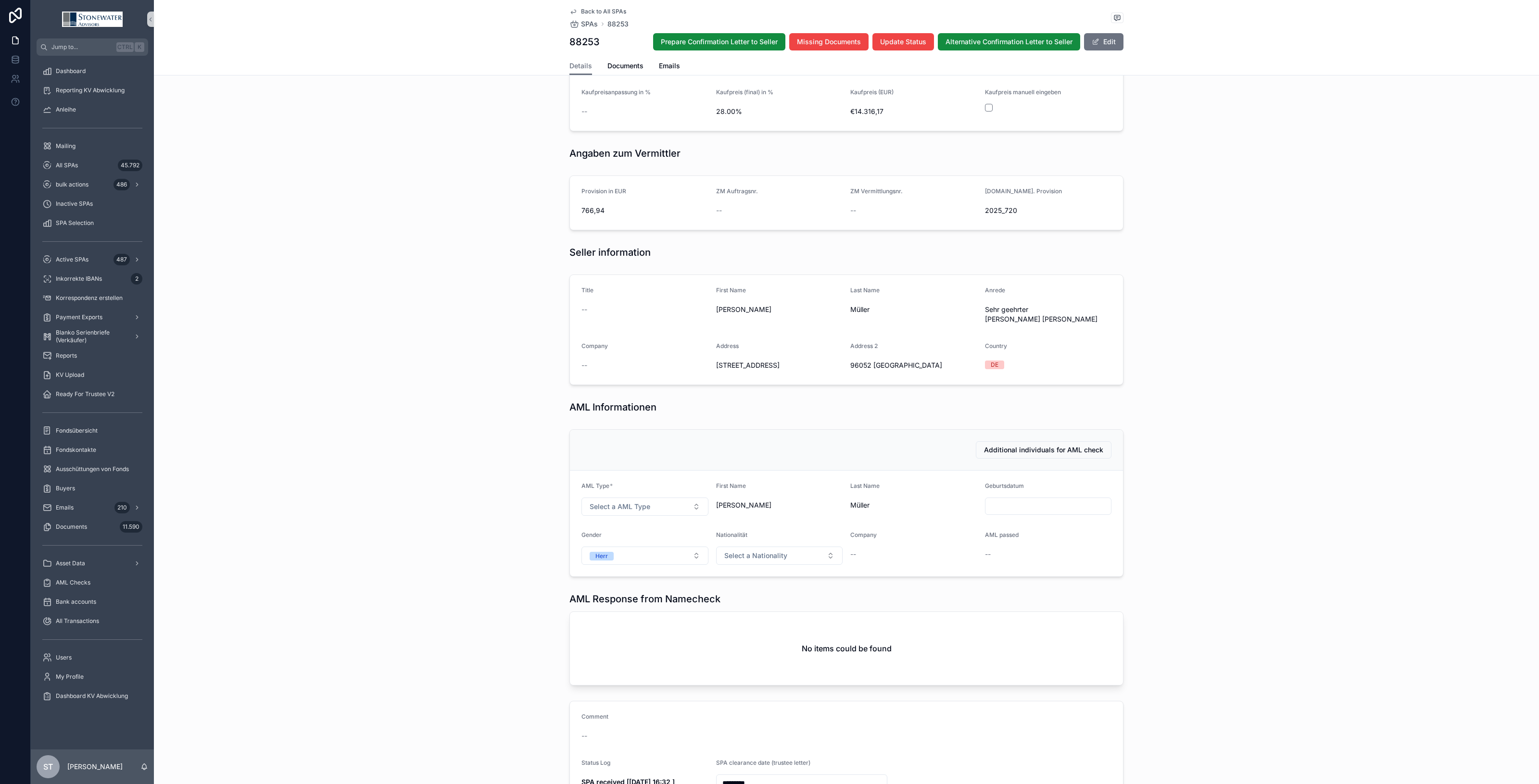
click at [607, 10] on span "Back to All SPAs" at bounding box center [604, 11] width 45 height 8
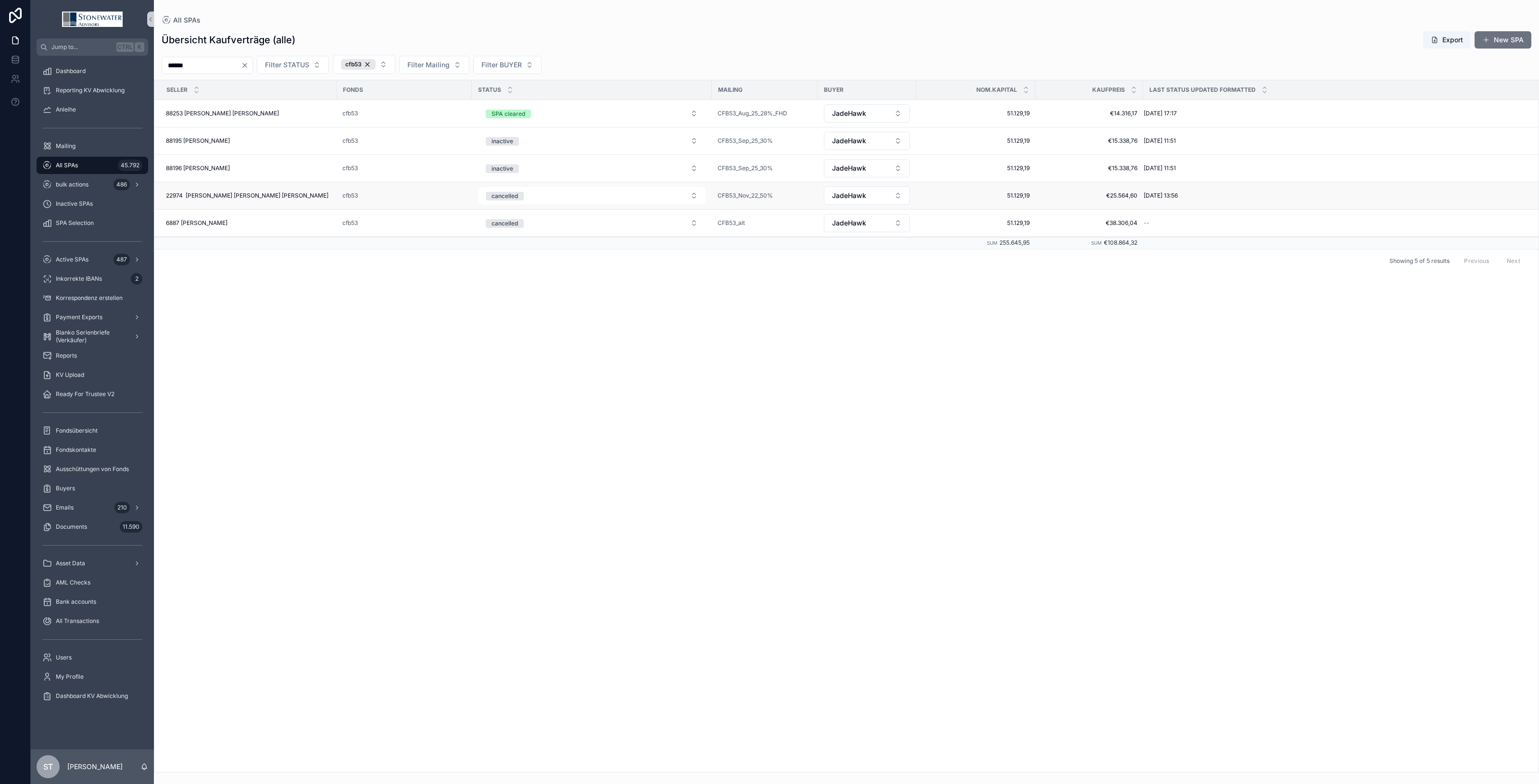
click at [270, 198] on span "22974 Erbe Leopold Müller Stefan Müller" at bounding box center [247, 195] width 163 height 8
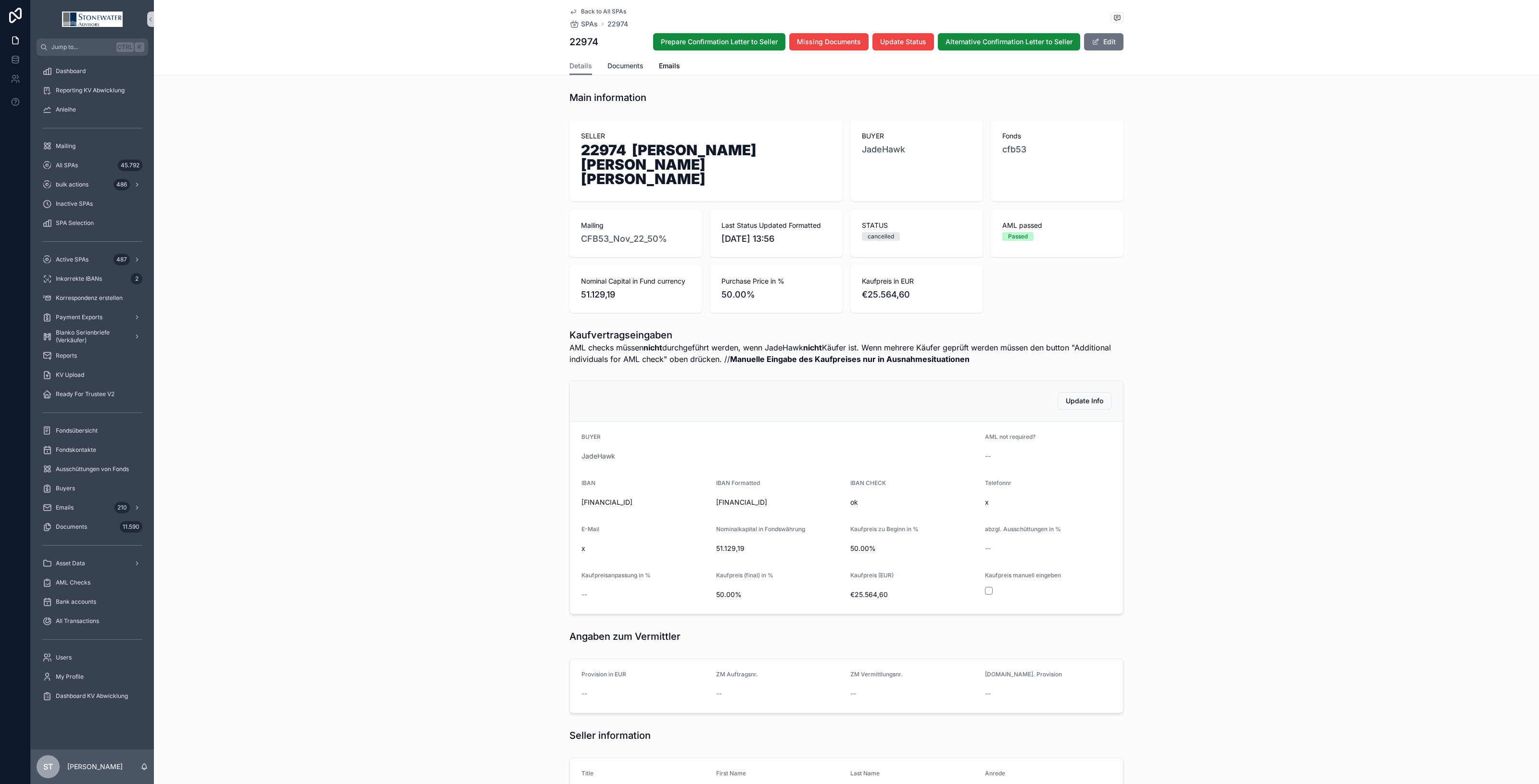
click at [638, 67] on span "Documents" at bounding box center [625, 66] width 36 height 10
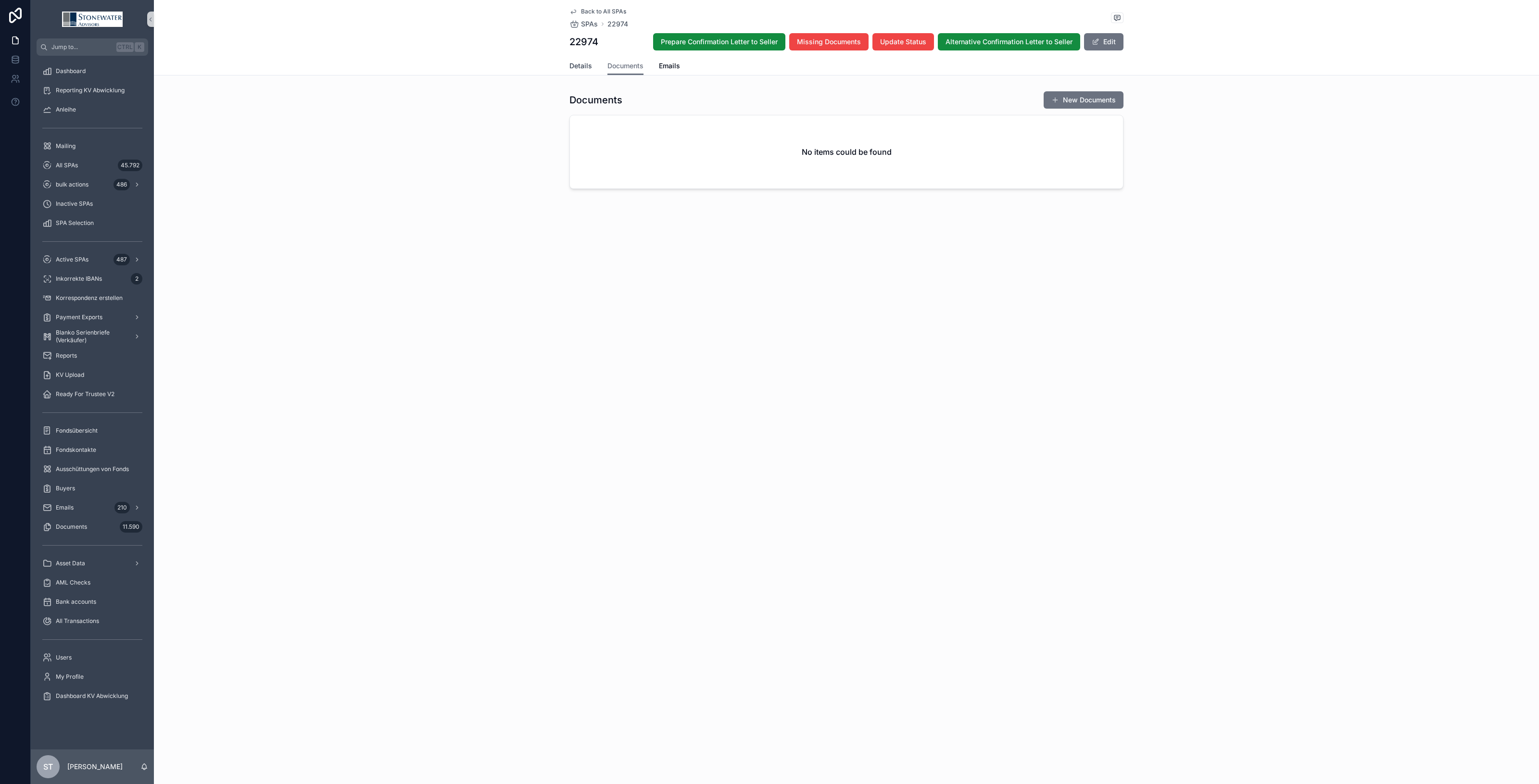
click at [583, 65] on span "Details" at bounding box center [581, 66] width 22 height 10
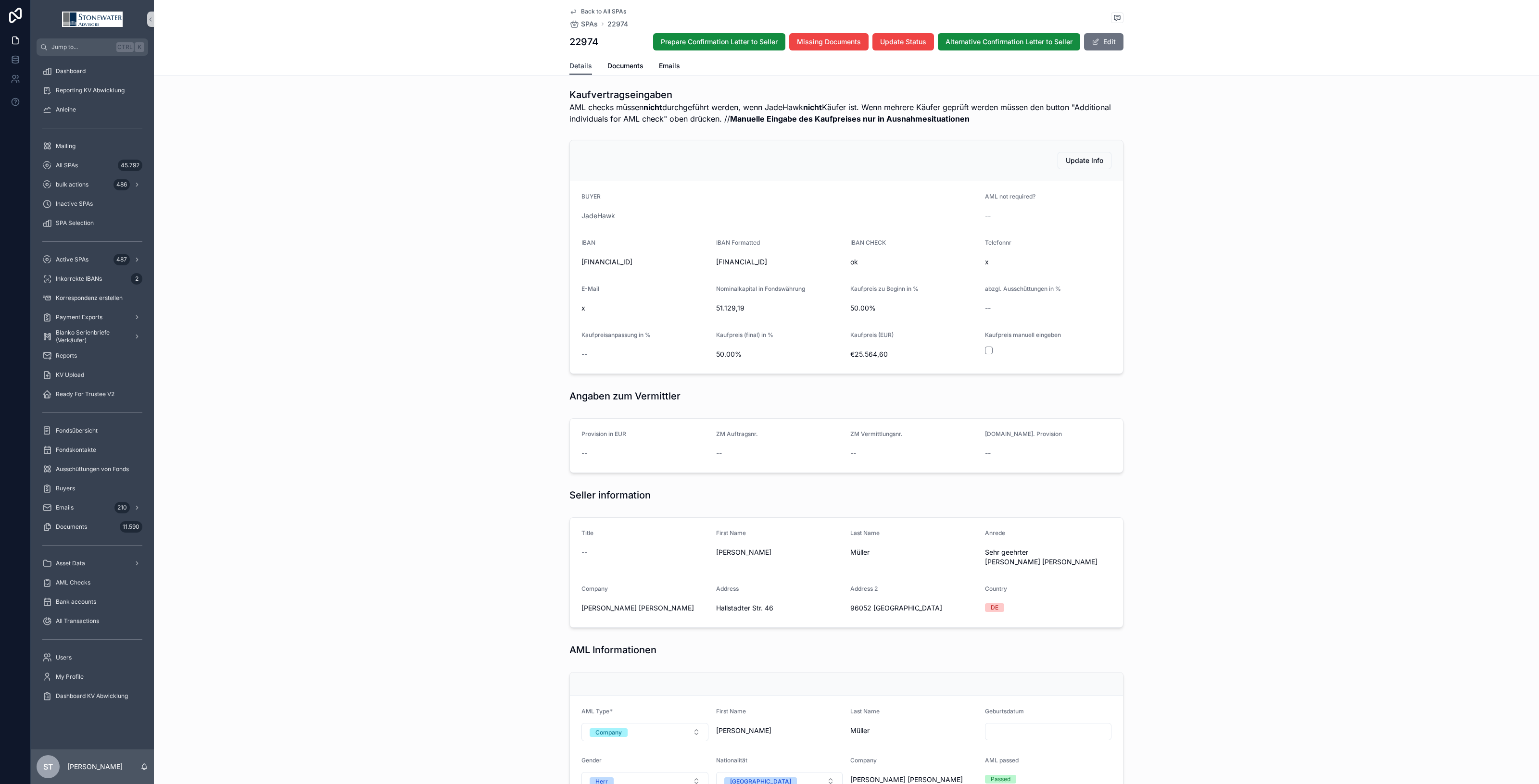
scroll to position [541, 0]
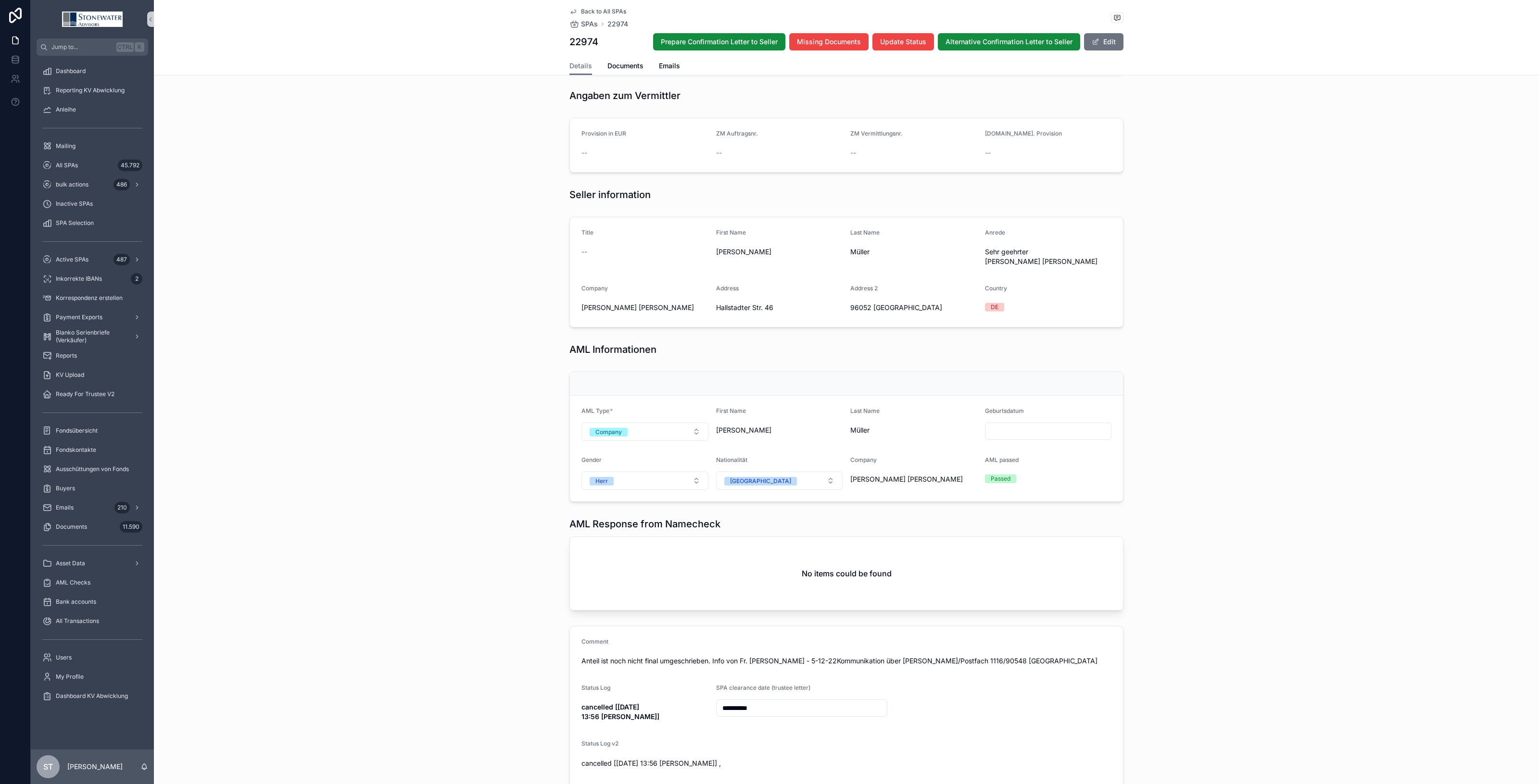
click at [590, 8] on span "Back to All SPAs" at bounding box center [604, 11] width 45 height 8
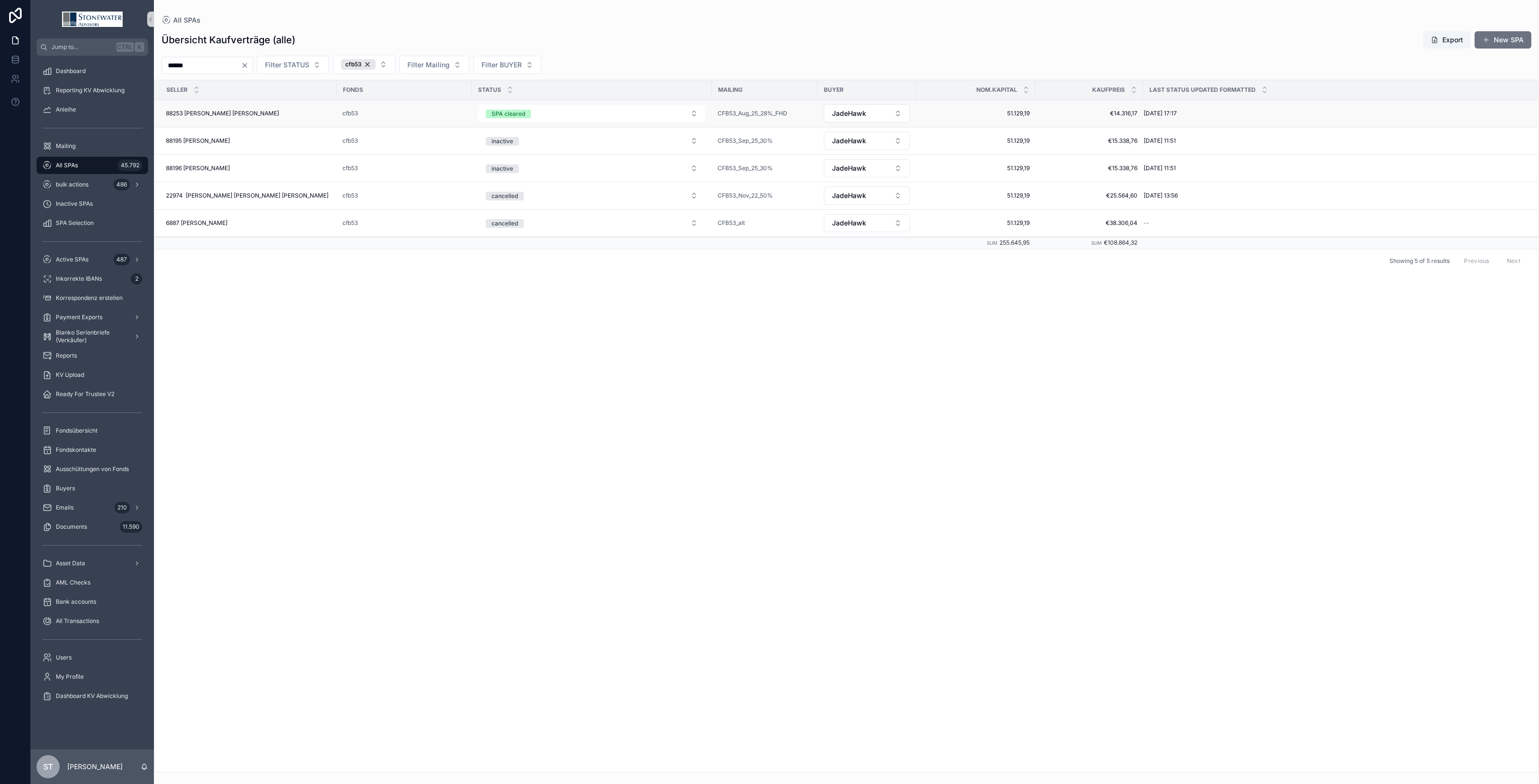
click at [287, 114] on div "88253 Leopold Jakob Müller 88253 Leopold Jakob Müller" at bounding box center [248, 113] width 165 height 8
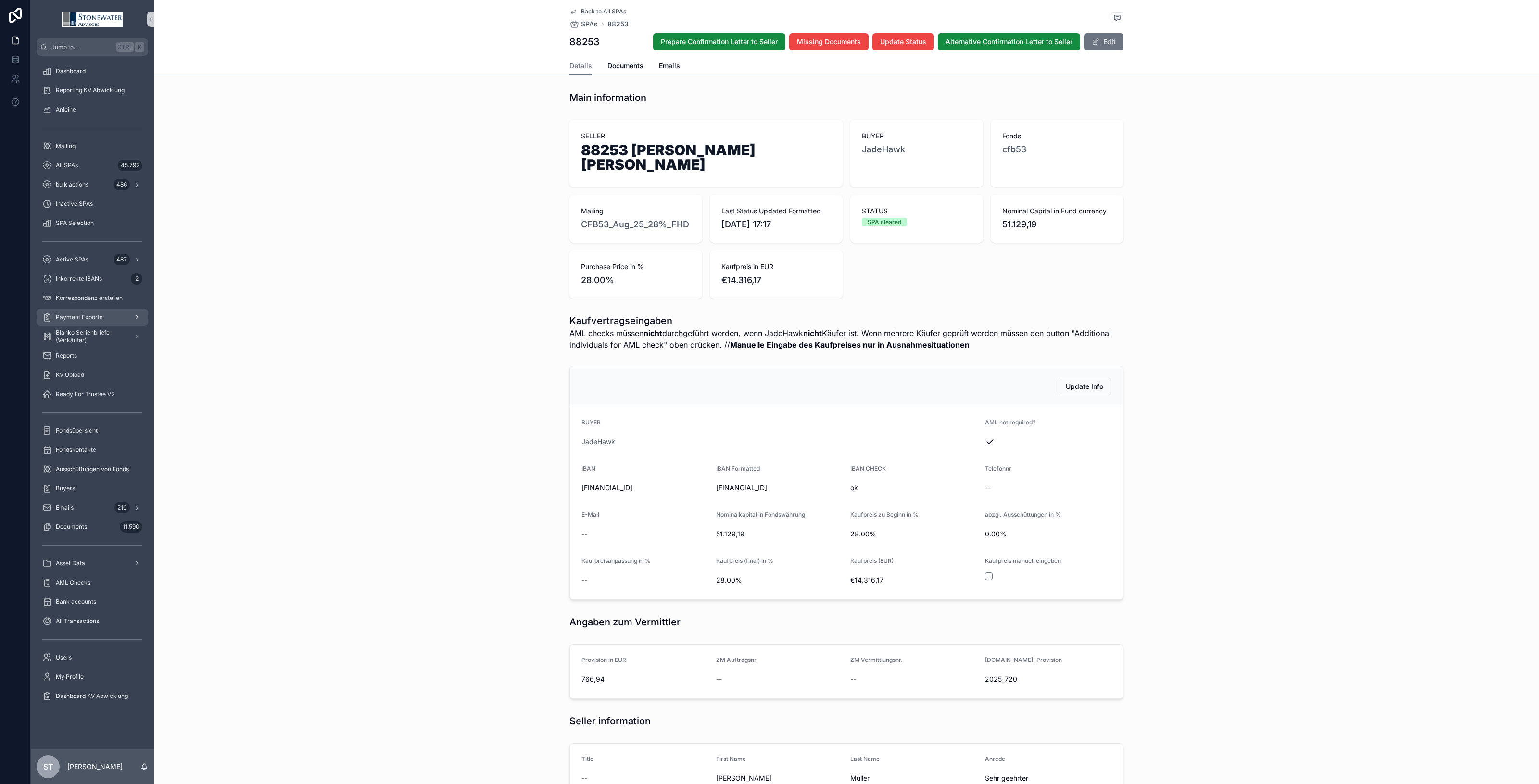
click at [80, 311] on div "Payment Exports" at bounding box center [92, 317] width 100 height 15
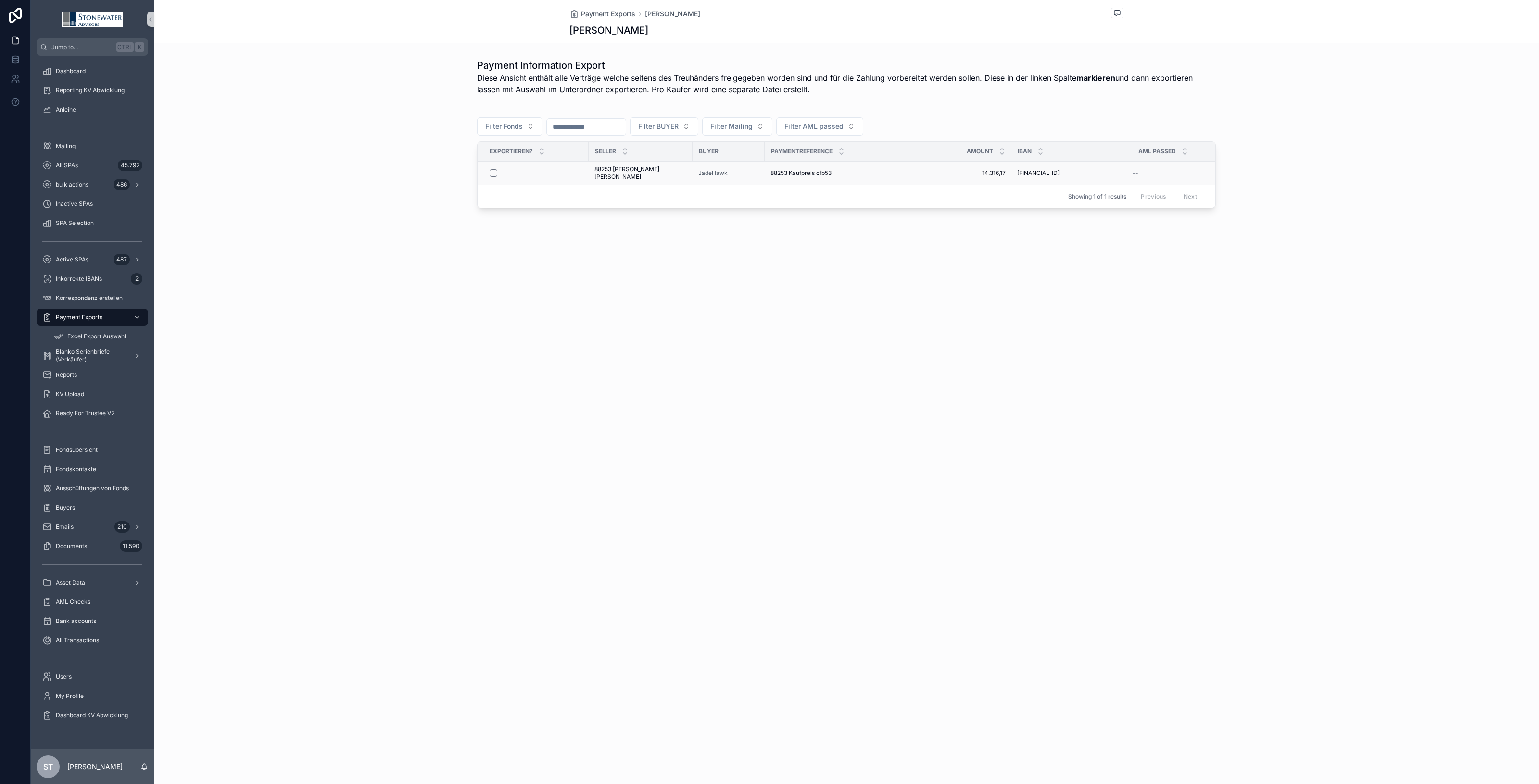
click at [599, 170] on span "88253 [PERSON_NAME]" at bounding box center [641, 173] width 93 height 15
click at [489, 172] on div "scrollable content" at bounding box center [536, 173] width 93 height 8
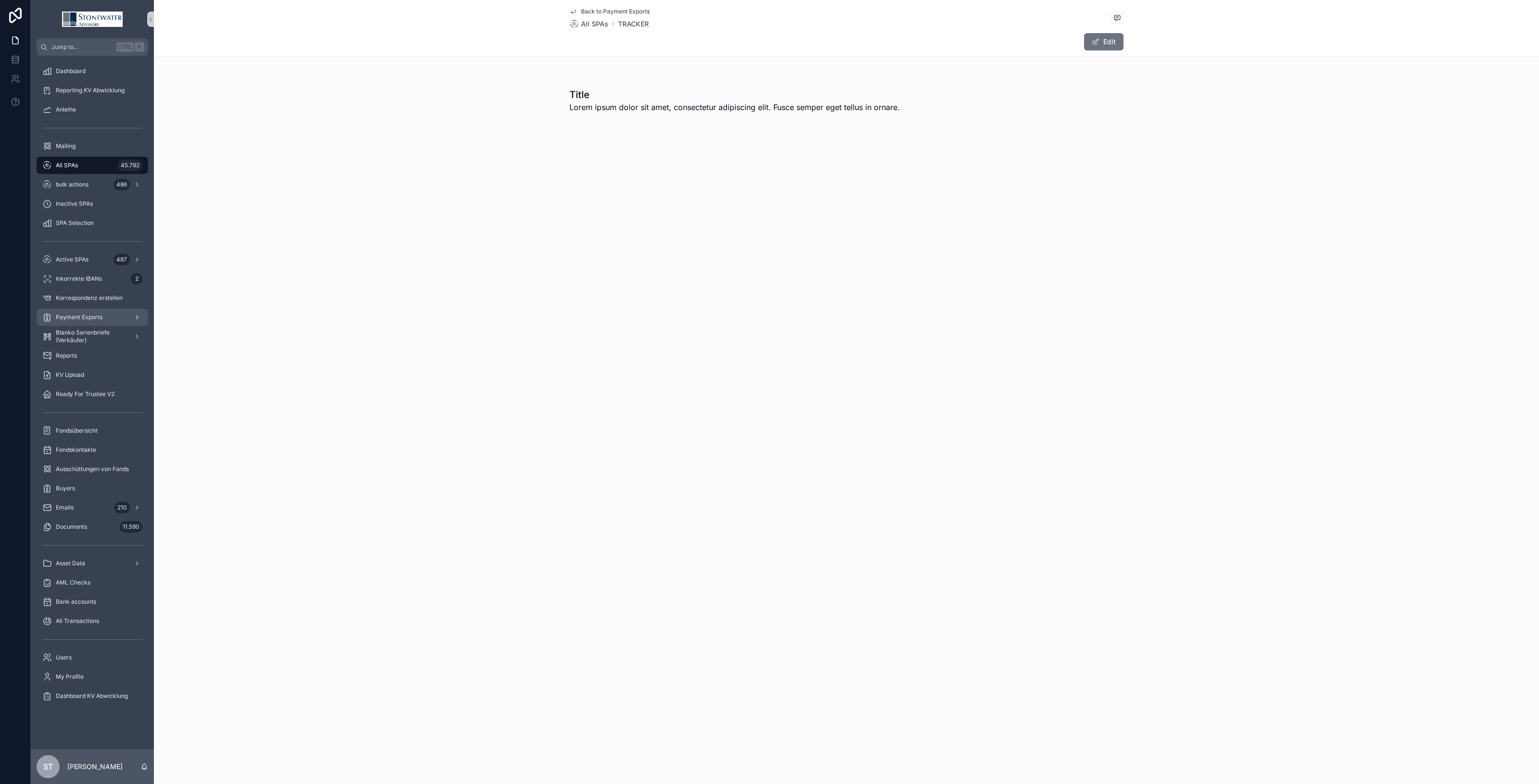
click at [78, 317] on span "Payment Exports" at bounding box center [79, 317] width 46 height 8
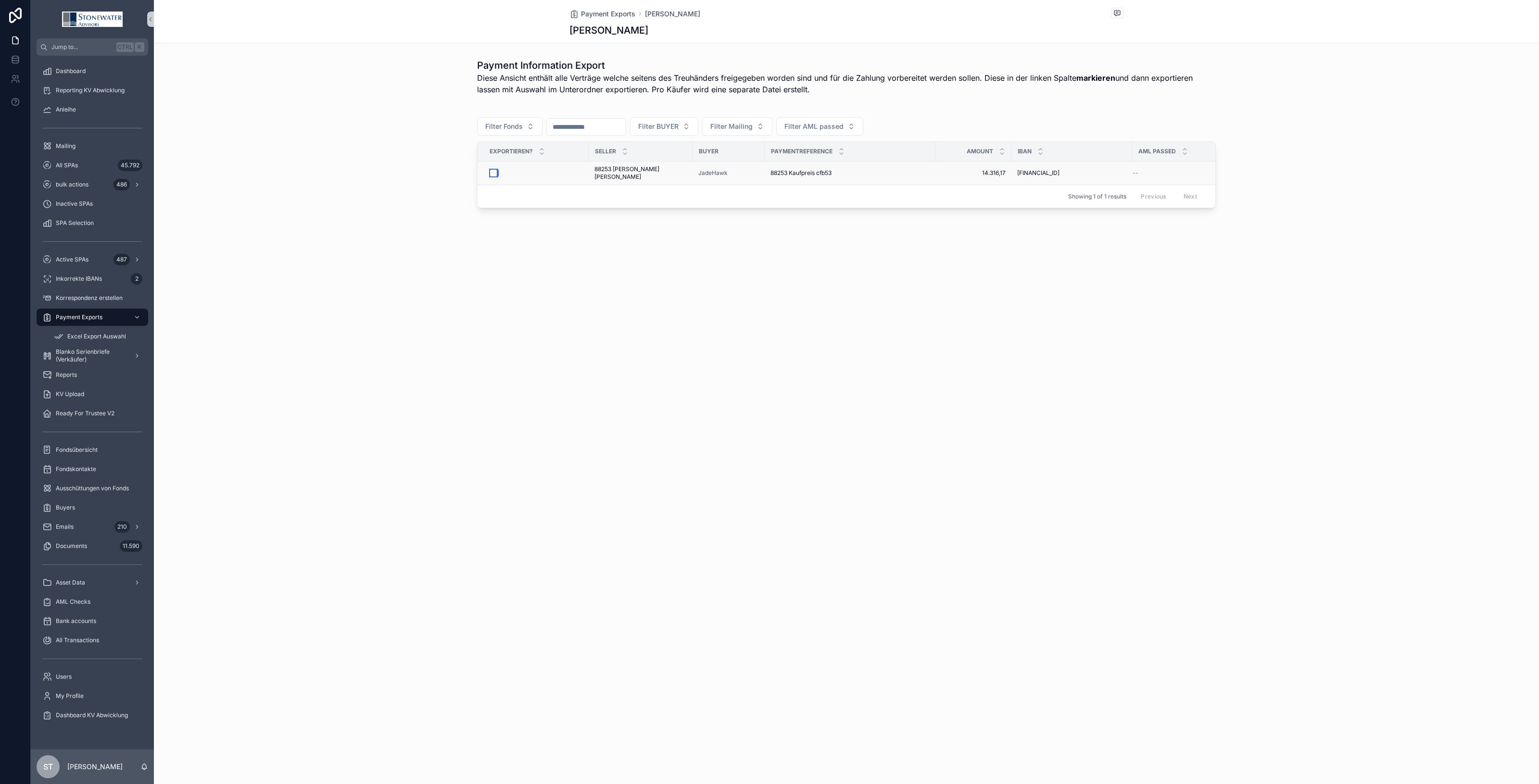
click at [494, 169] on button "scrollable content" at bounding box center [493, 173] width 8 height 8
click at [73, 335] on span "Excel Export Auswahl" at bounding box center [97, 336] width 59 height 8
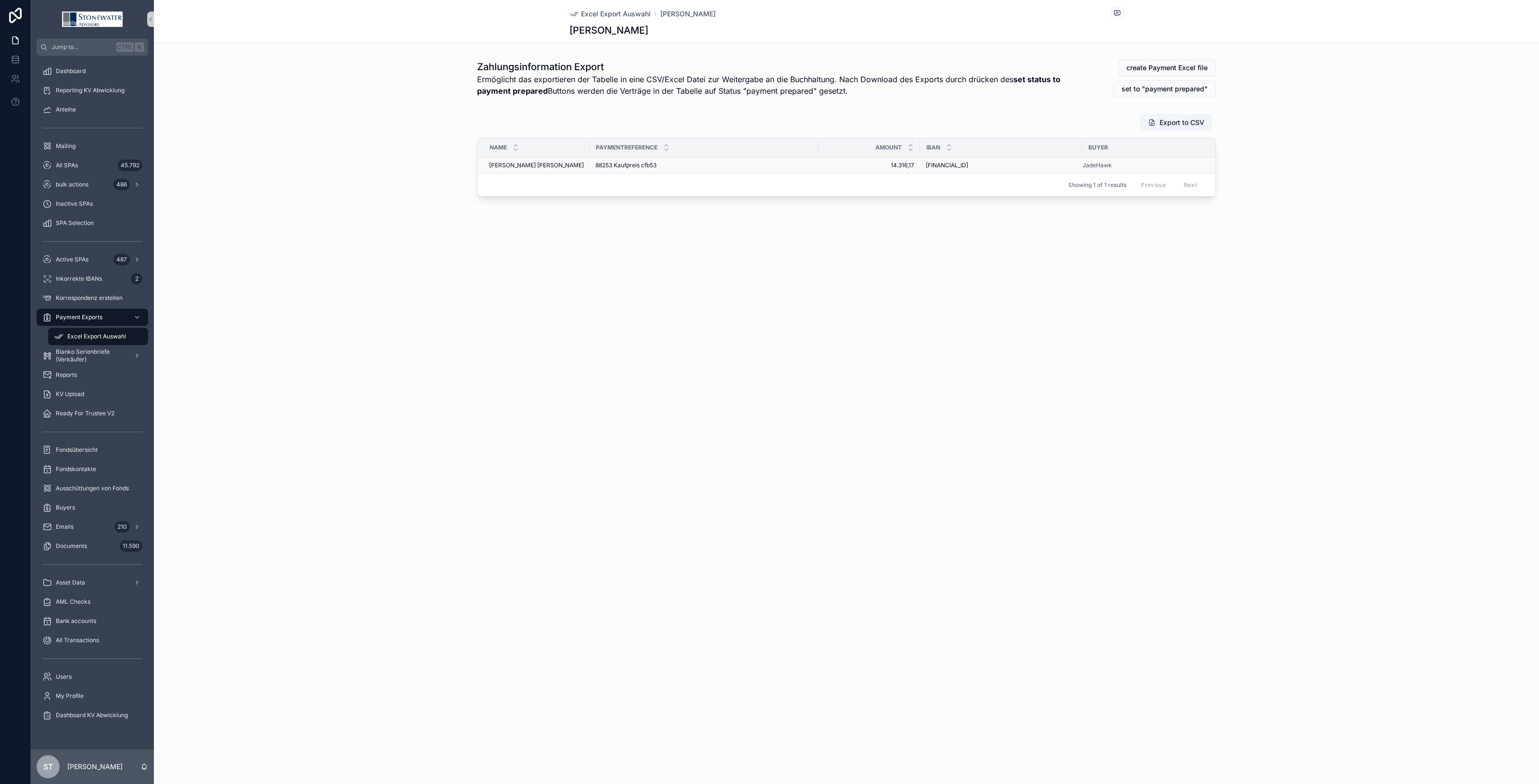
click at [570, 167] on div "Leopold Jakob Mueller Leopold Jakob Mueller" at bounding box center [536, 165] width 95 height 8
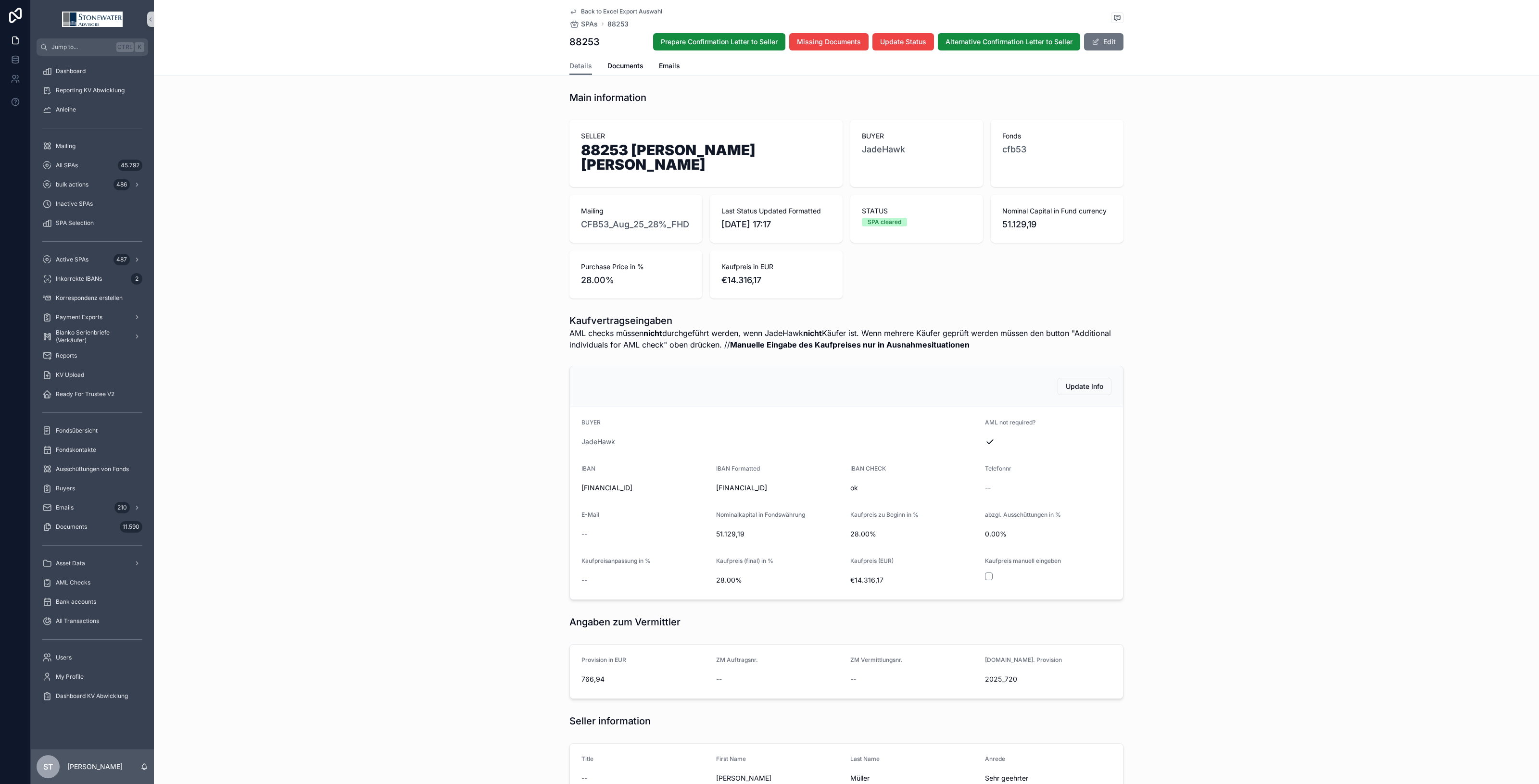
click at [619, 13] on span "Back to Excel Export Auswahl" at bounding box center [622, 11] width 81 height 8
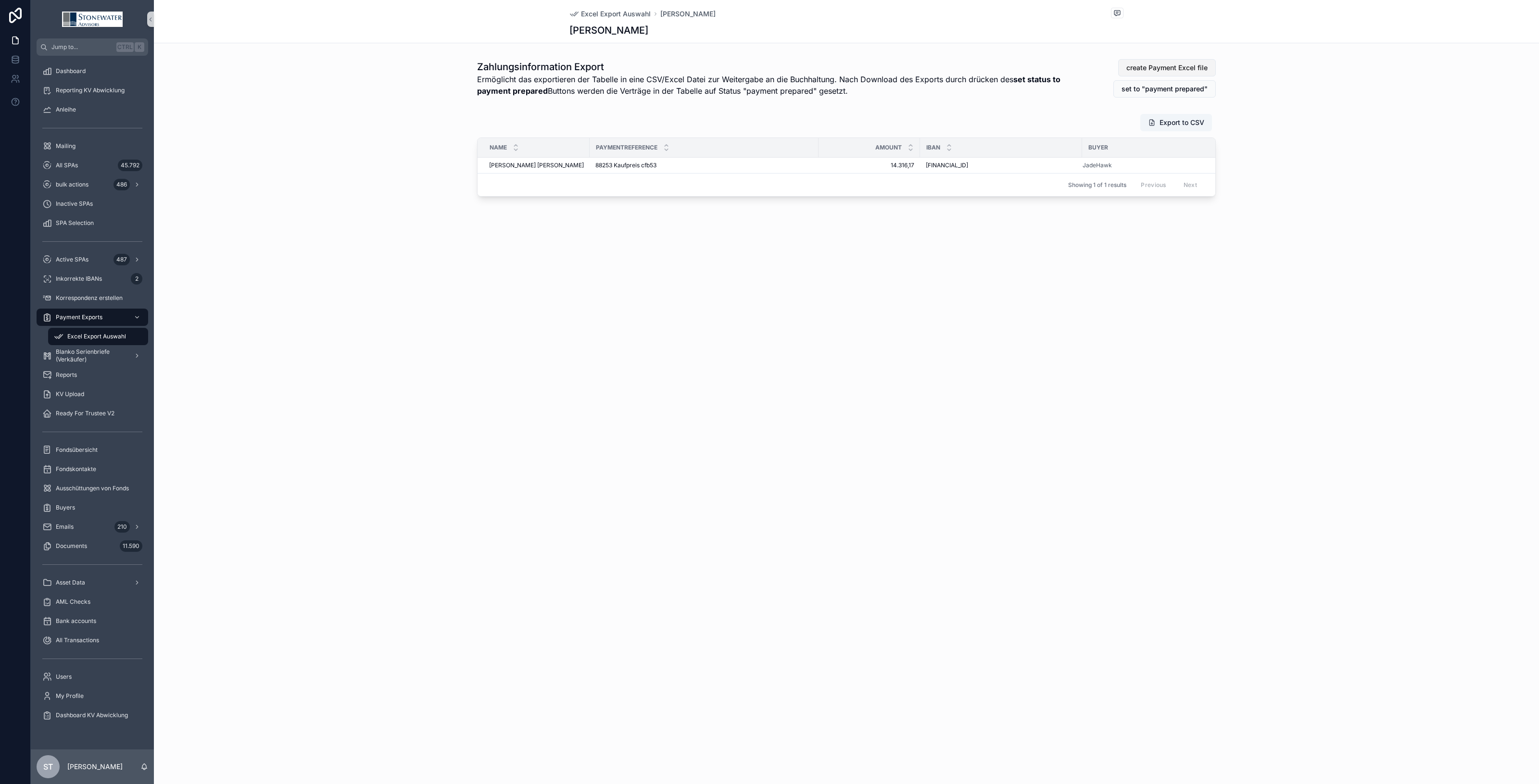
click at [1172, 67] on span "create Payment Excel file" at bounding box center [1168, 68] width 81 height 10
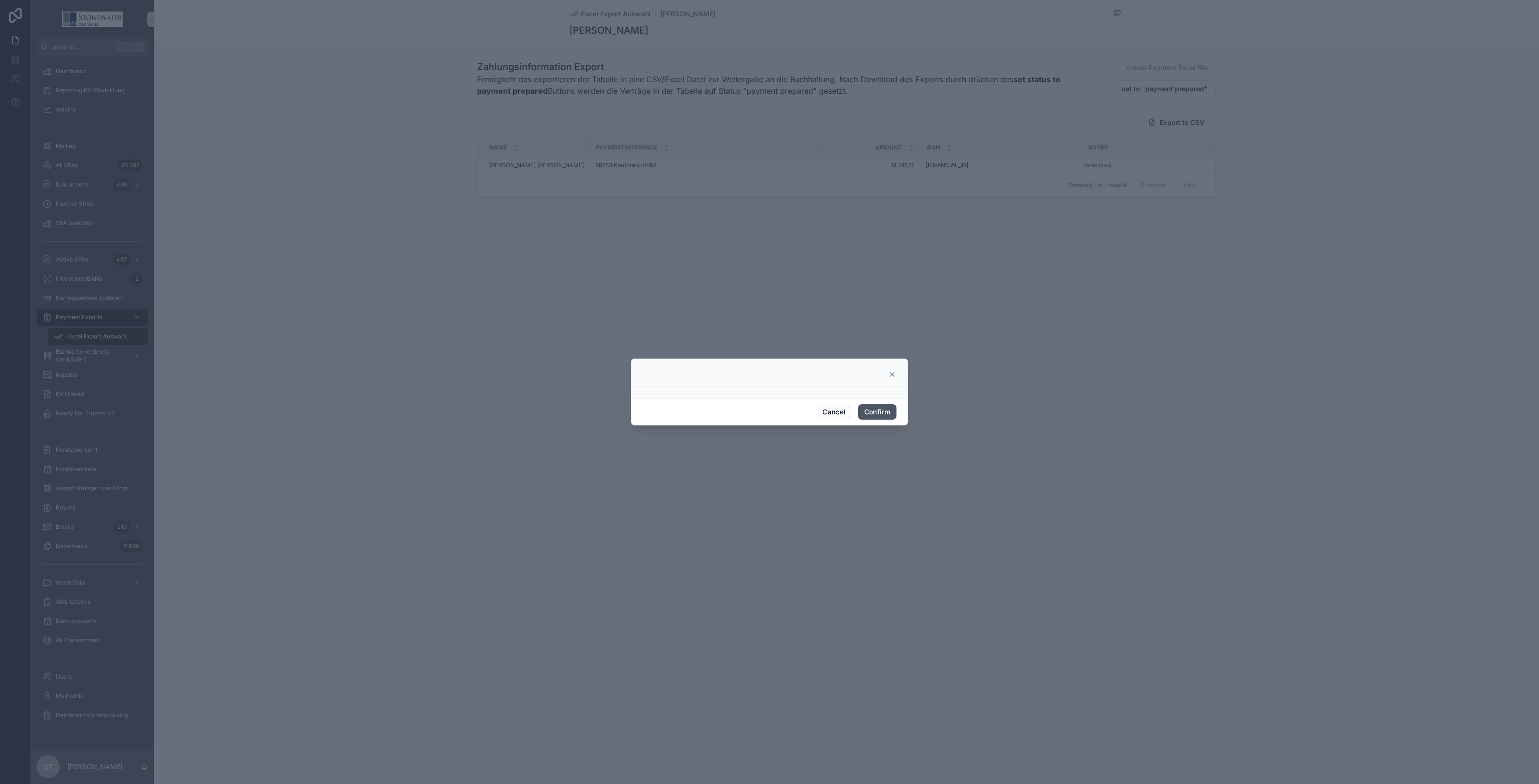
click at [869, 412] on button "Confirm" at bounding box center [877, 412] width 39 height 15
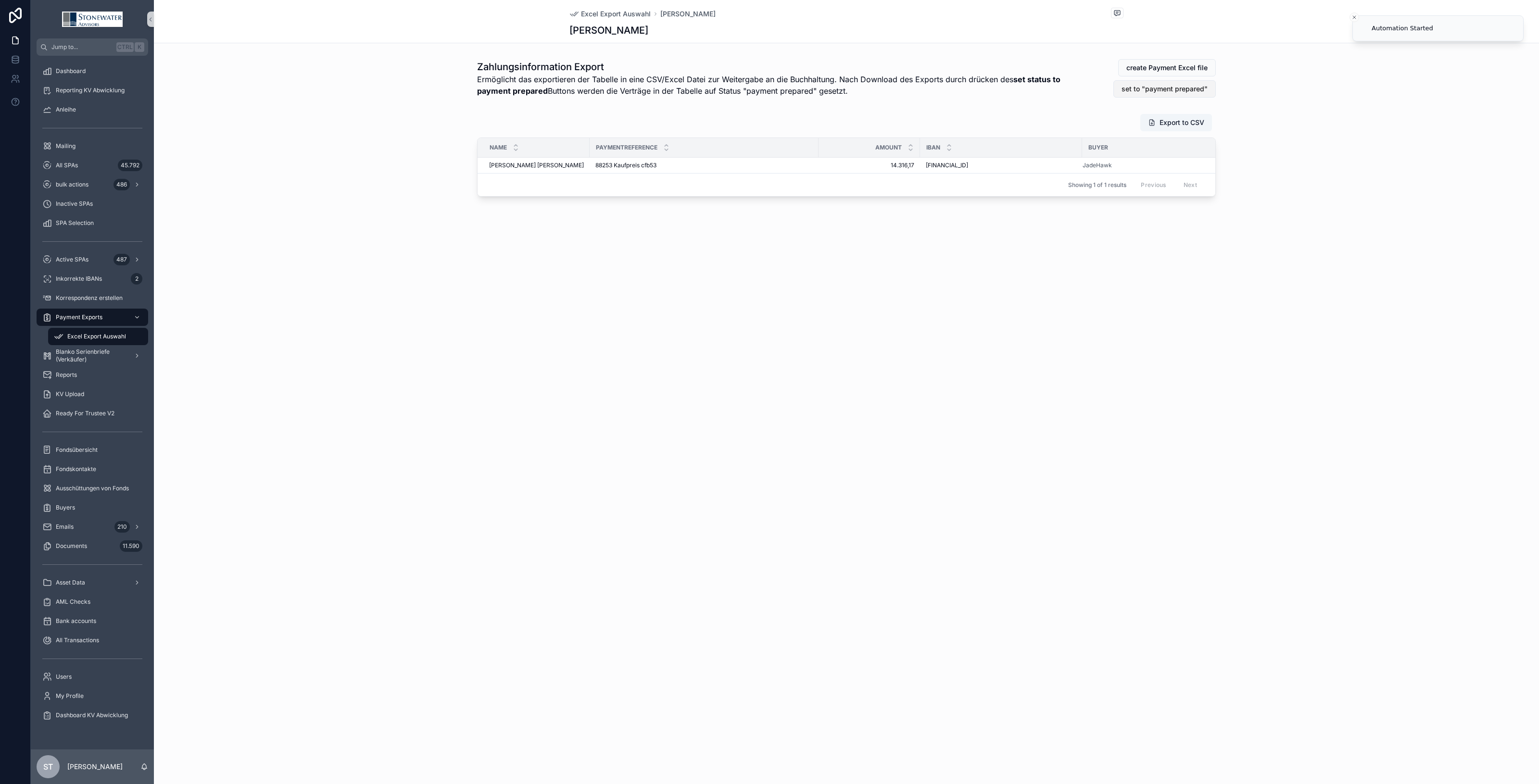
click at [1188, 93] on span "set to "payment prepared"" at bounding box center [1165, 89] width 86 height 10
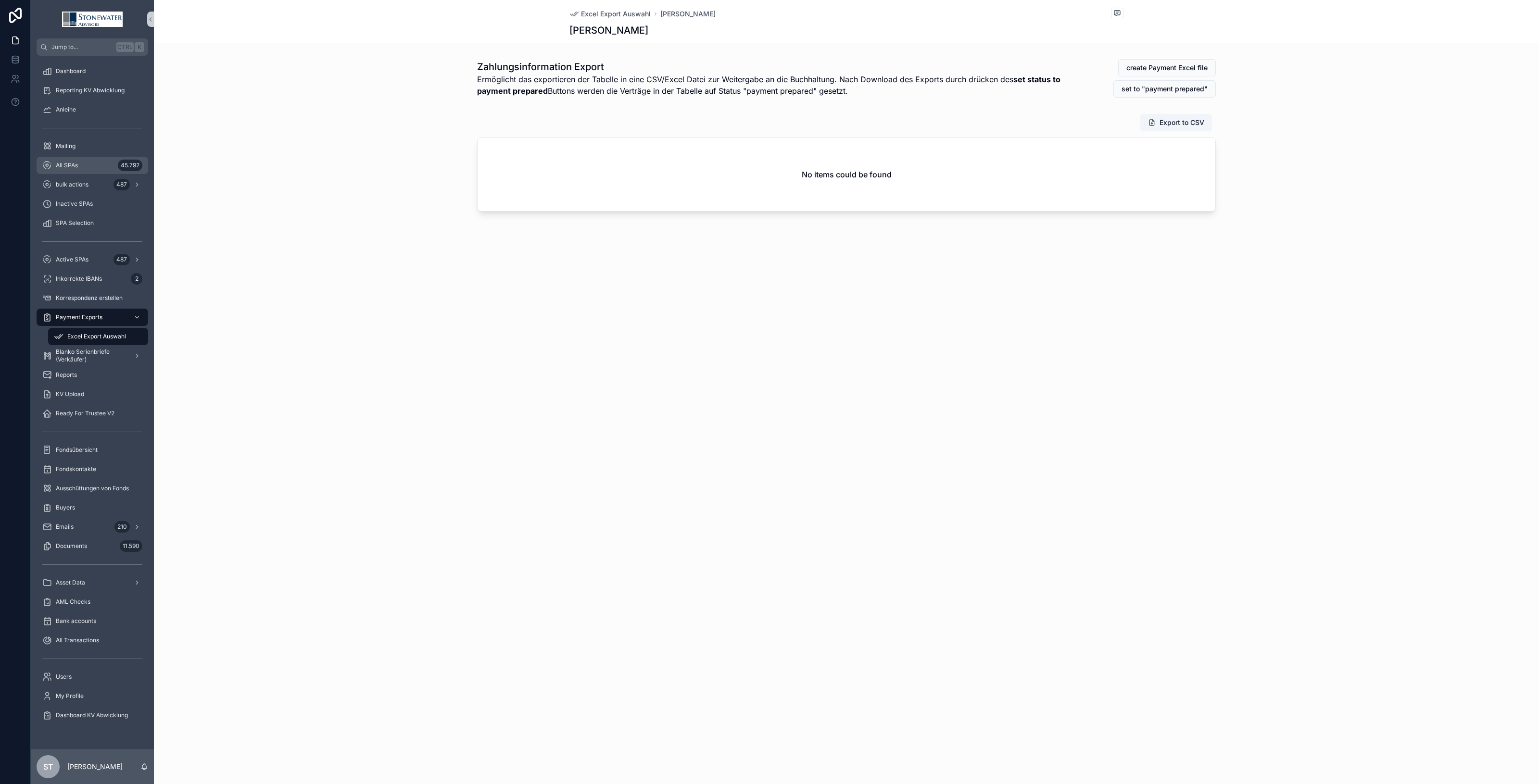
click at [80, 163] on div "All SPAs 45.792" at bounding box center [92, 166] width 100 height 15
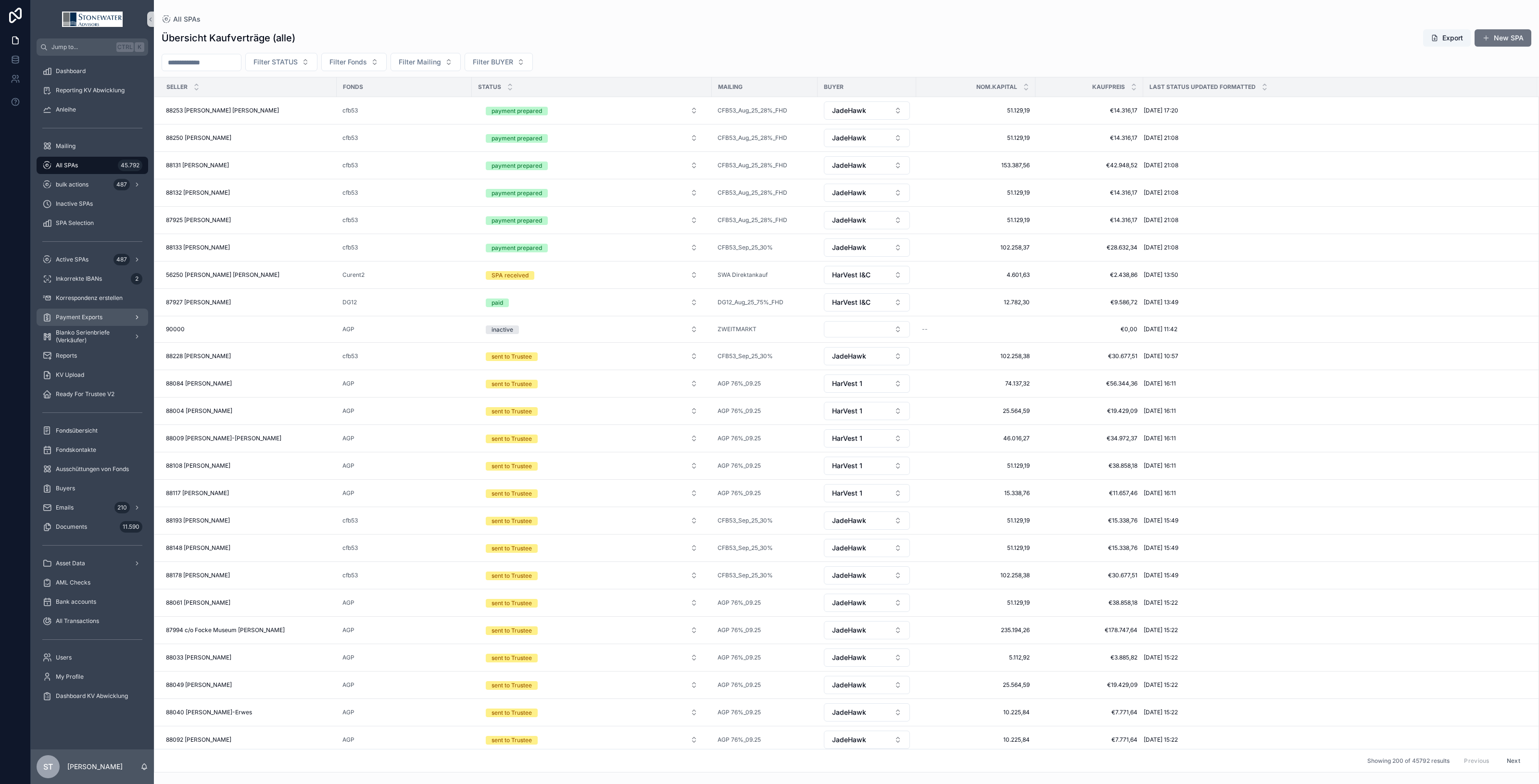
click at [109, 310] on div "Payment Exports" at bounding box center [92, 317] width 100 height 15
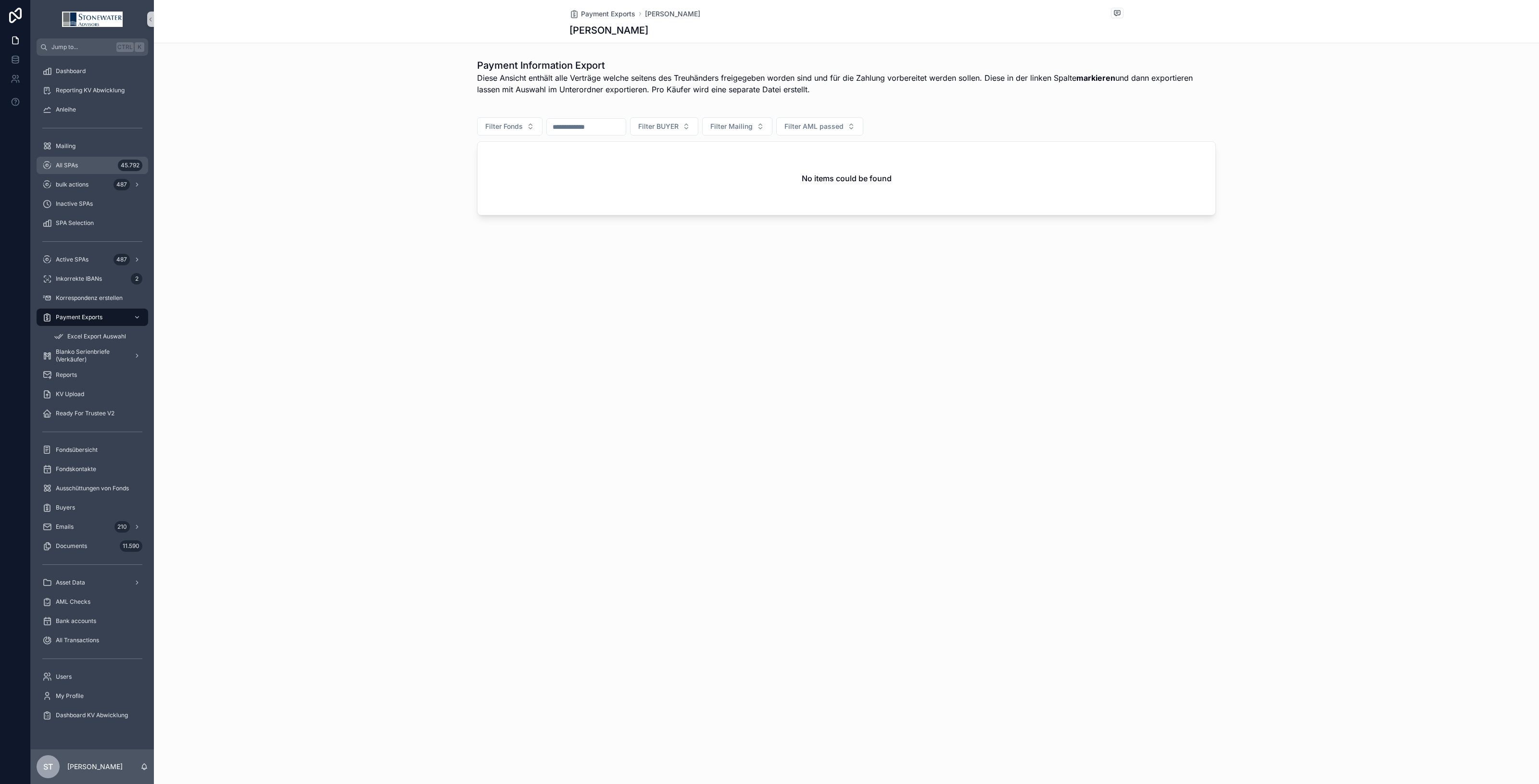
click at [76, 164] on span "All SPAs" at bounding box center [67, 165] width 22 height 8
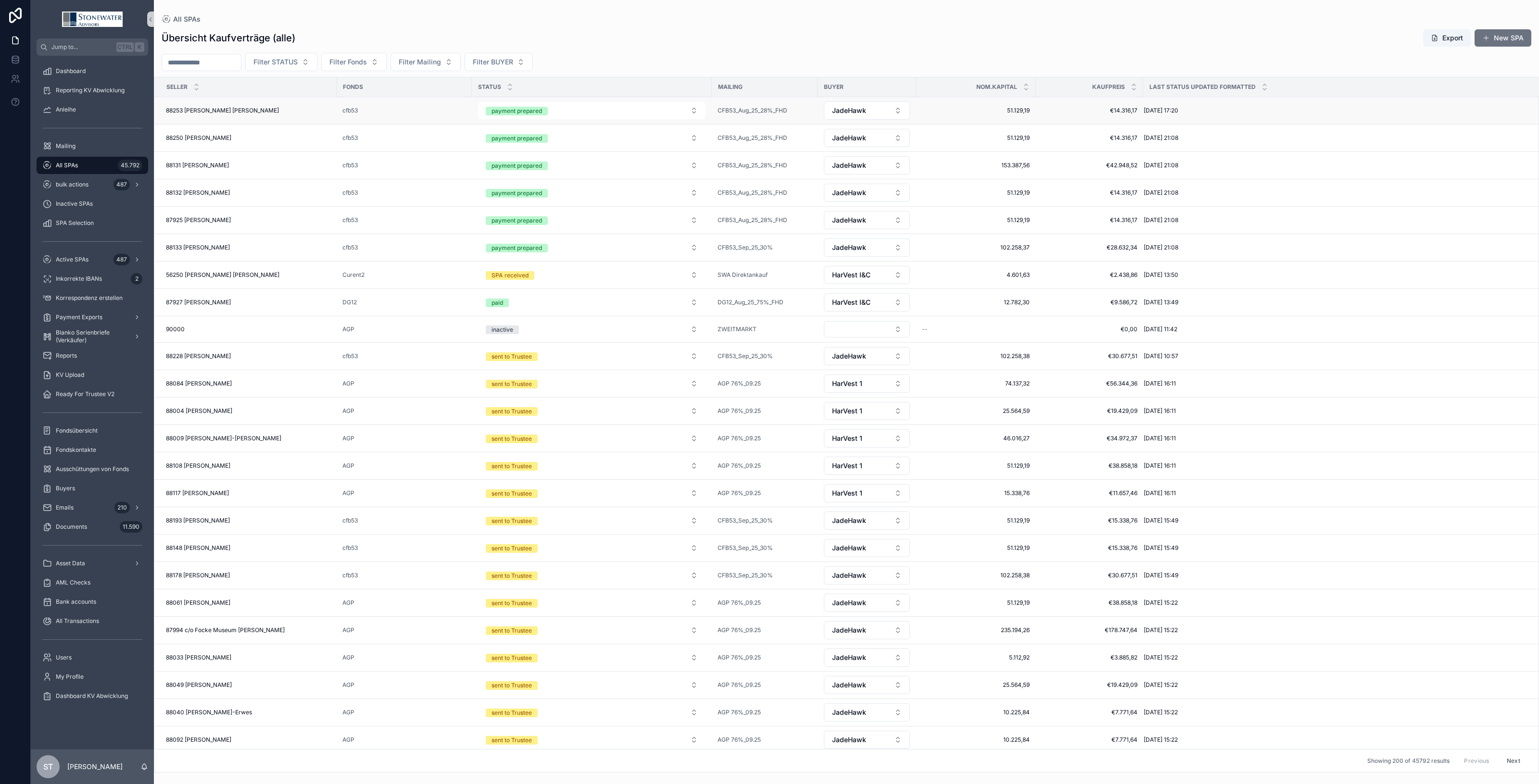
click at [267, 112] on div "88253 Leopold Jakob Müller 88253 Leopold Jakob Müller" at bounding box center [248, 110] width 165 height 8
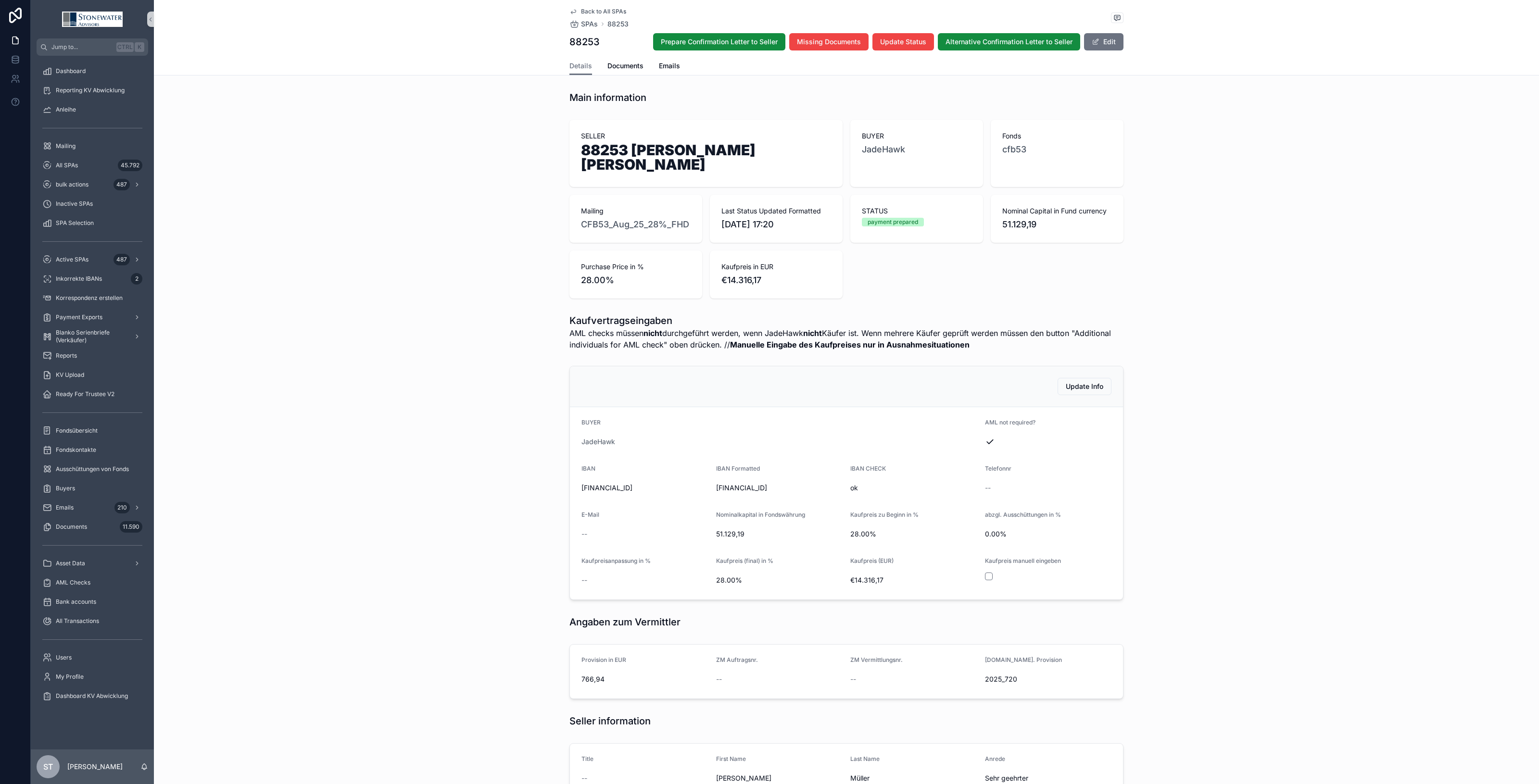
click at [589, 147] on h1 "88253 [PERSON_NAME]" at bounding box center [706, 159] width 250 height 33
drag, startPoint x: 579, startPoint y: 147, endPoint x: 792, endPoint y: 142, distance: 213.1
click at [792, 142] on div "SELLER 88253 Leopold Jakob Müller" at bounding box center [706, 153] width 250 height 44
copy h1 "88253 [PERSON_NAME]"
click at [633, 67] on span "Documents" at bounding box center [625, 66] width 36 height 10
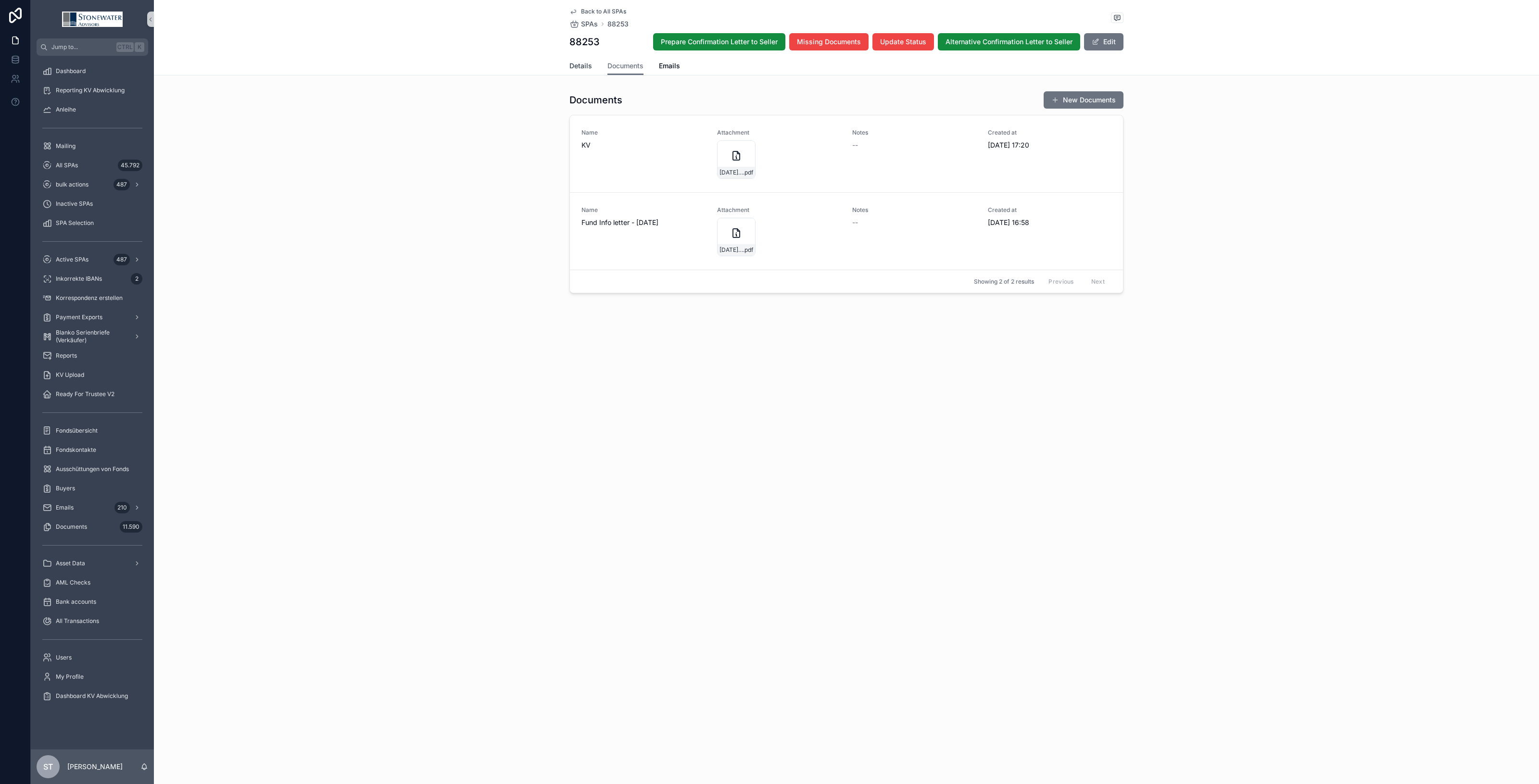
click at [577, 65] on span "Details" at bounding box center [581, 66] width 22 height 10
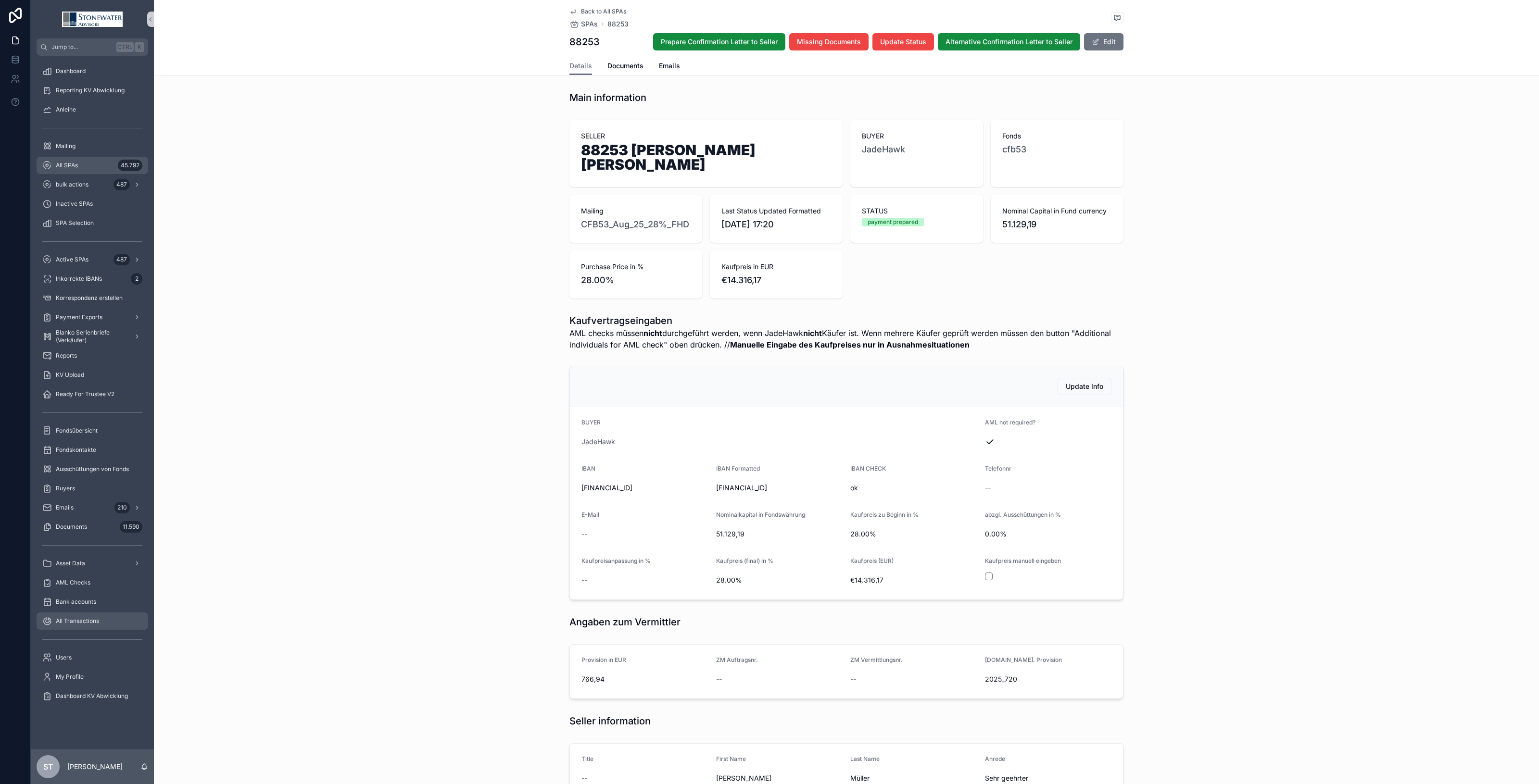
drag, startPoint x: 93, startPoint y: 166, endPoint x: 86, endPoint y: 622, distance: 456.1
click at [93, 166] on div "All SPAs 45.792" at bounding box center [92, 166] width 100 height 15
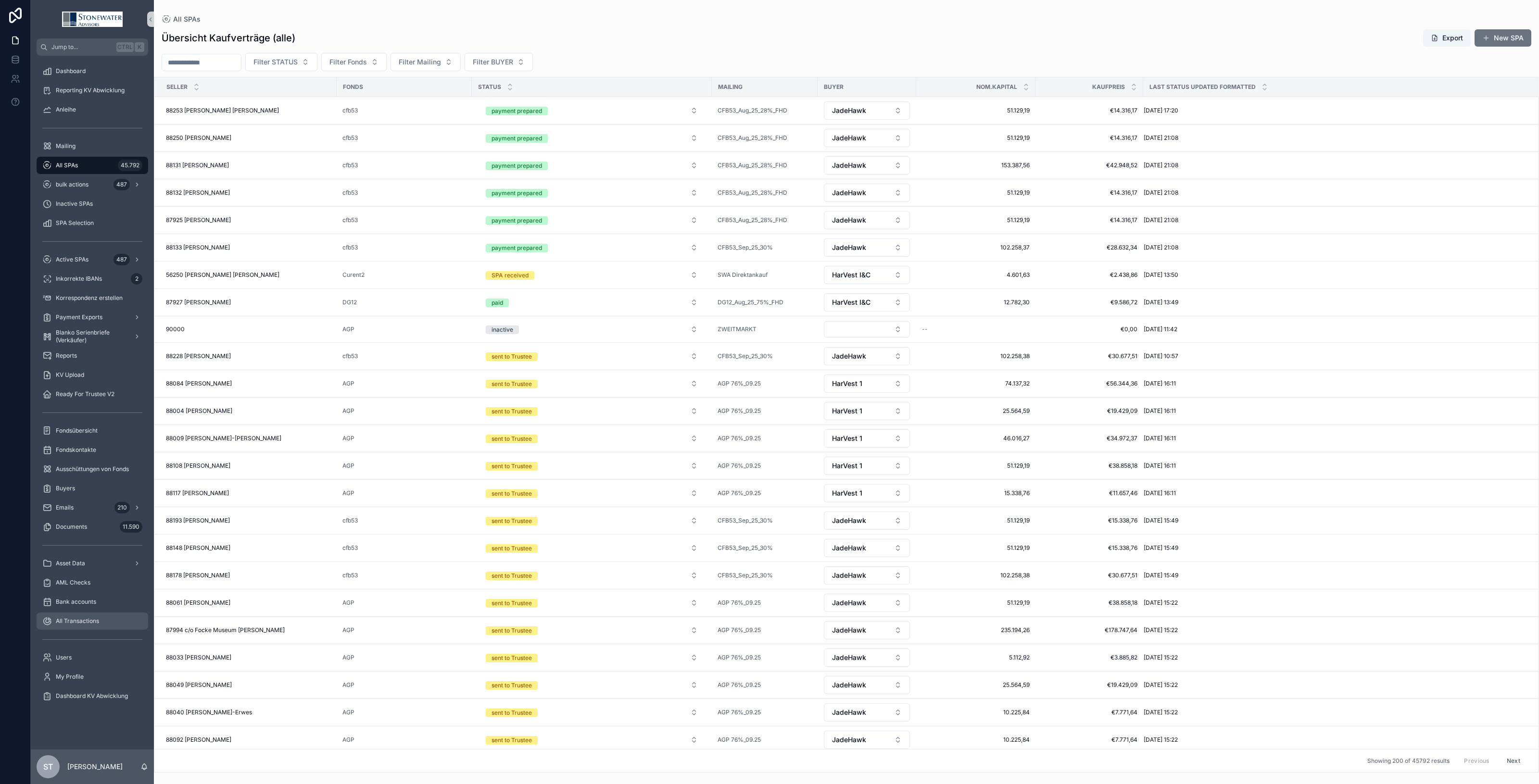
click at [91, 611] on span "All Transactions" at bounding box center [77, 621] width 44 height 8
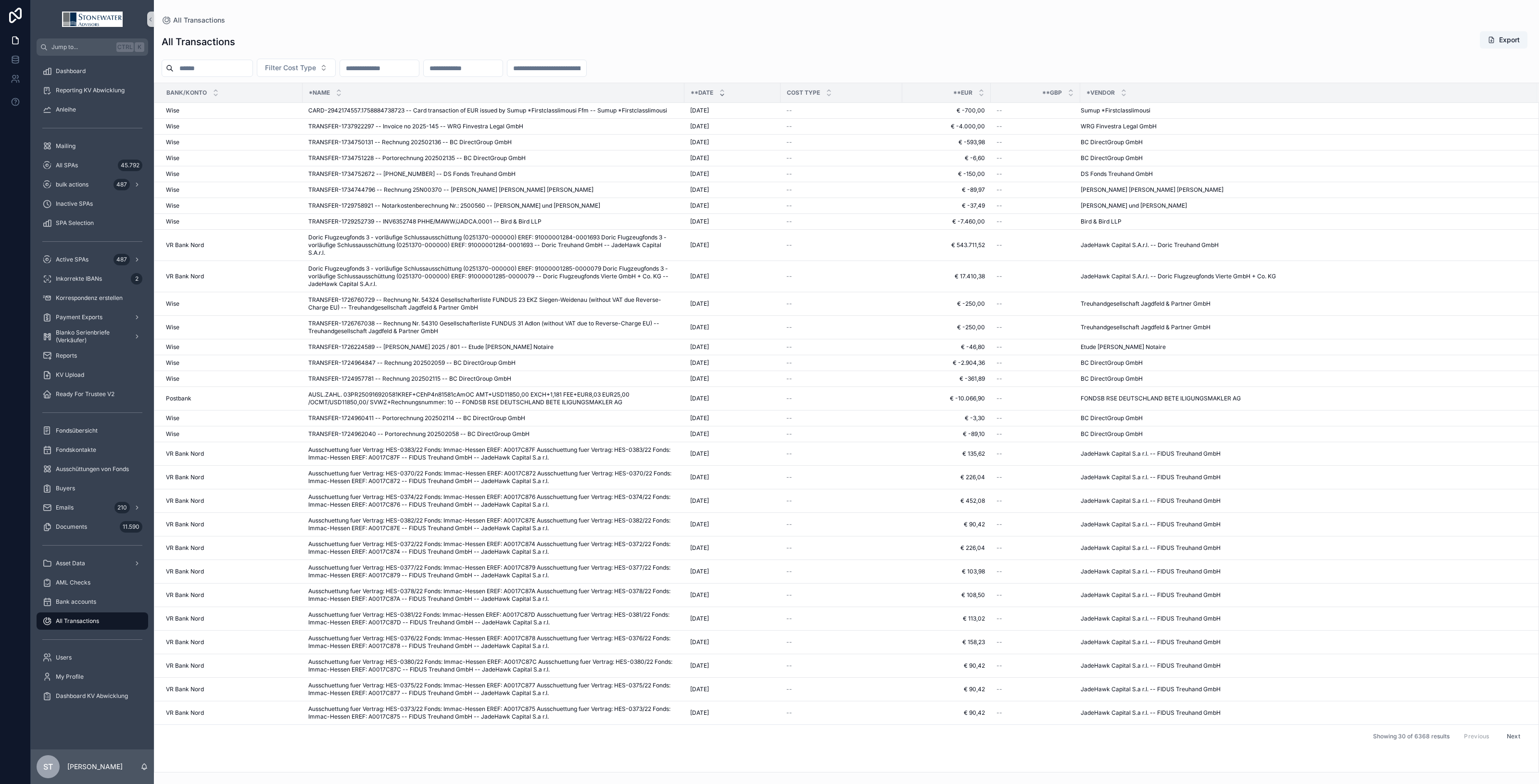
click at [242, 66] on input "scrollable content" at bounding box center [213, 68] width 79 height 13
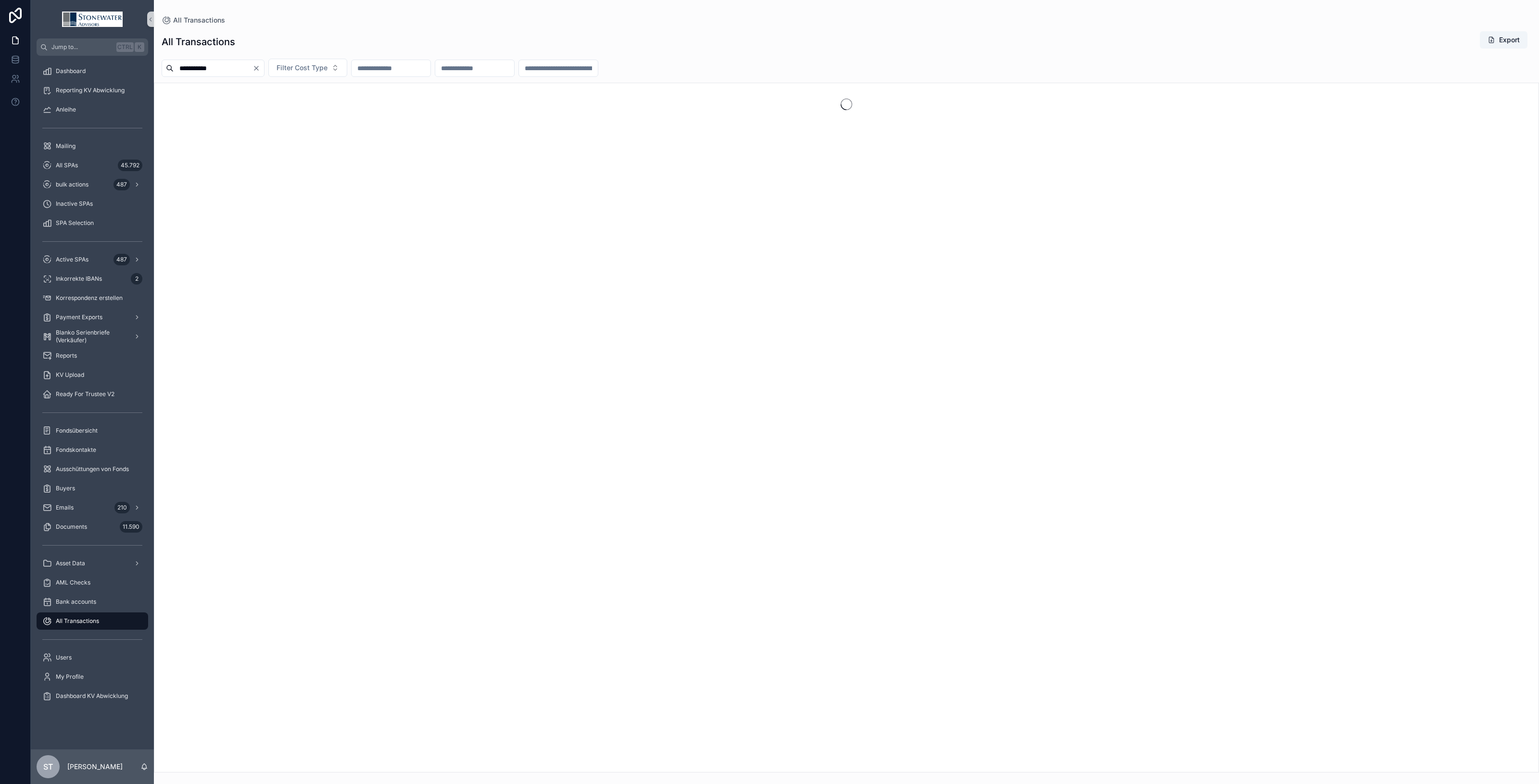
type input "**********"
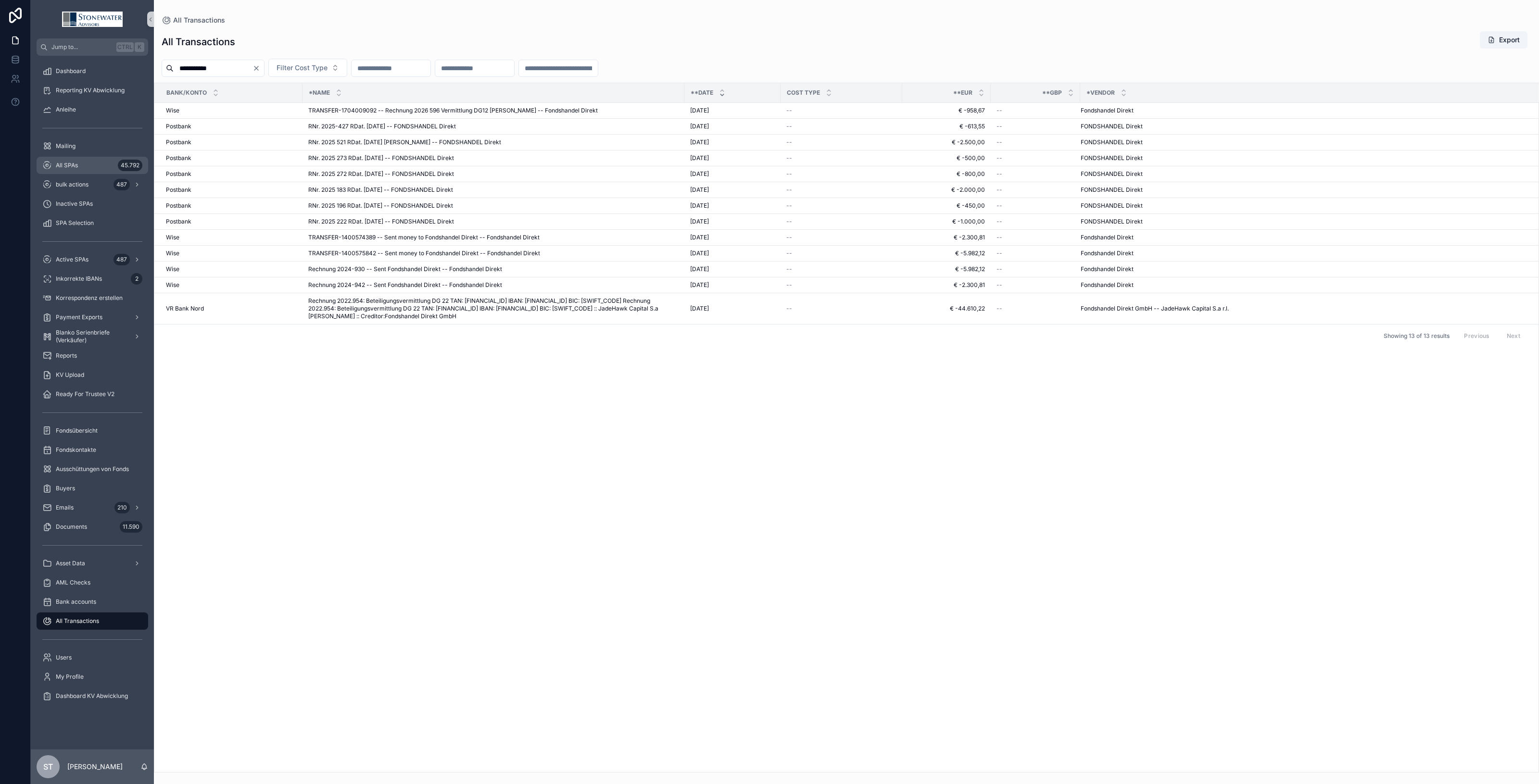
click at [76, 168] on span "All SPAs" at bounding box center [67, 165] width 22 height 8
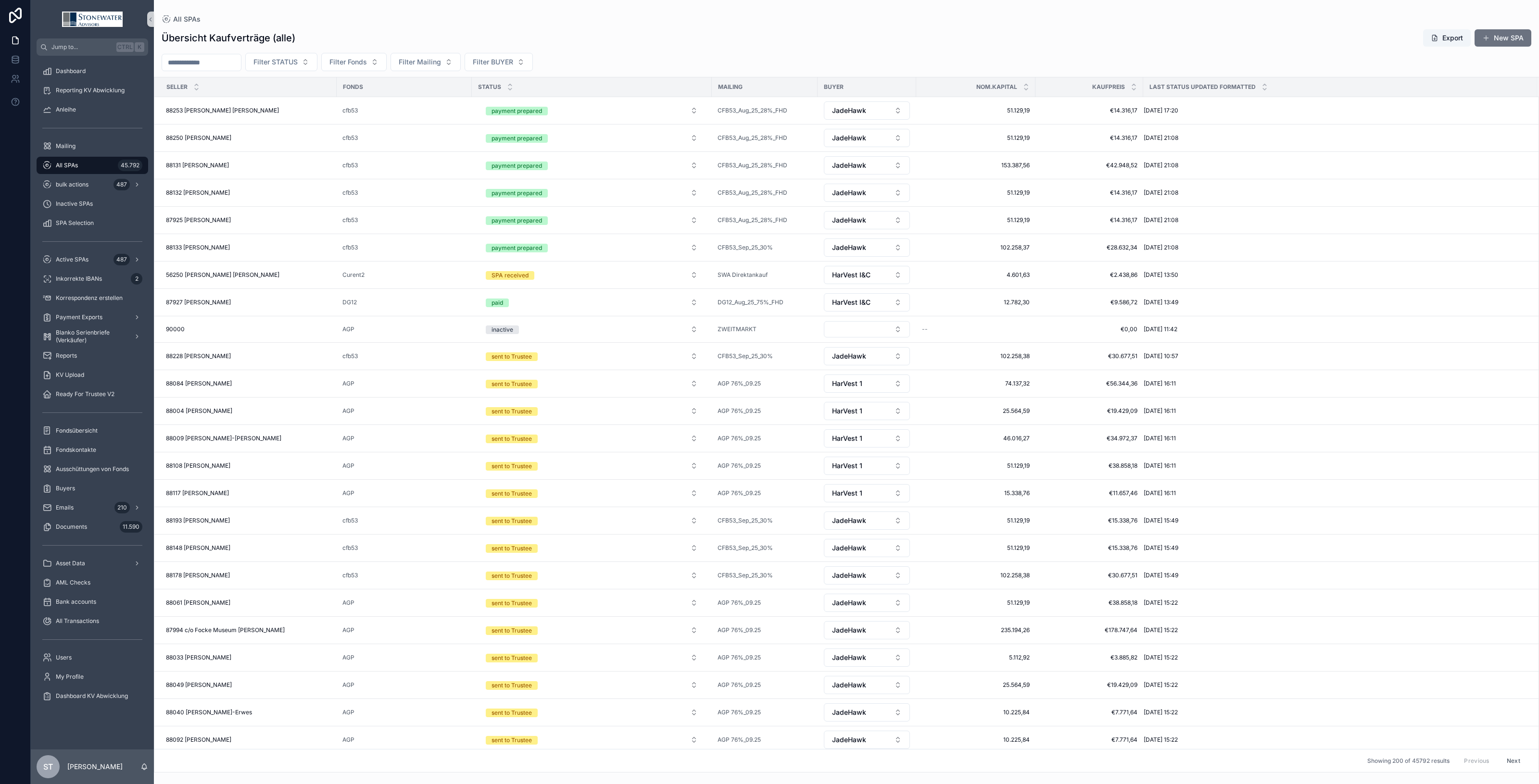
click at [209, 64] on input "scrollable content" at bounding box center [202, 62] width 79 height 13
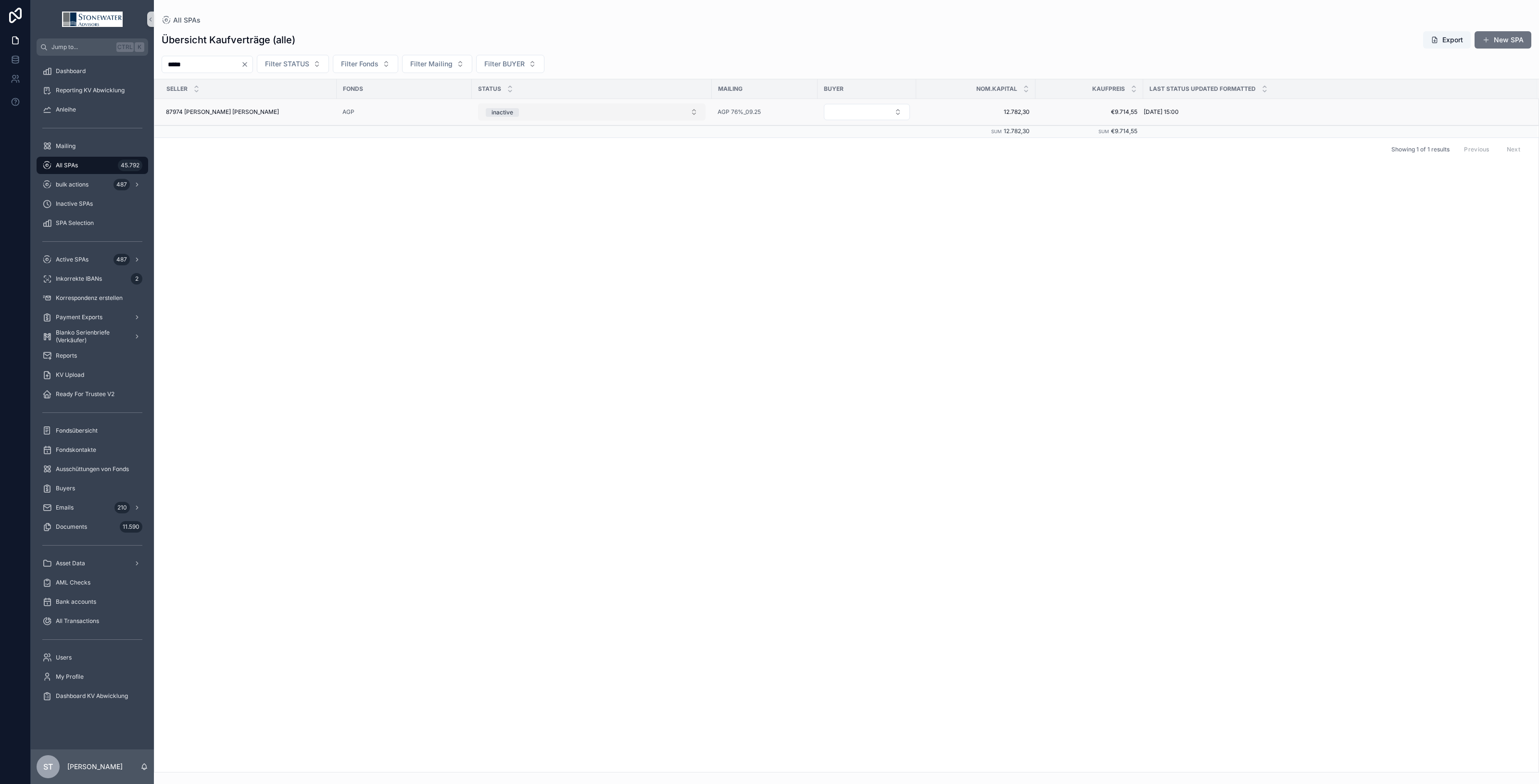
click at [688, 114] on button "inactive" at bounding box center [592, 112] width 227 height 18
click at [652, 182] on div "SPA received" at bounding box center [591, 179] width 223 height 15
click at [892, 114] on button "Select Button" at bounding box center [867, 112] width 86 height 16
click at [860, 242] on div "TBD" at bounding box center [867, 243] width 115 height 15
drag, startPoint x: 180, startPoint y: 69, endPoint x: 83, endPoint y: 84, distance: 98.2
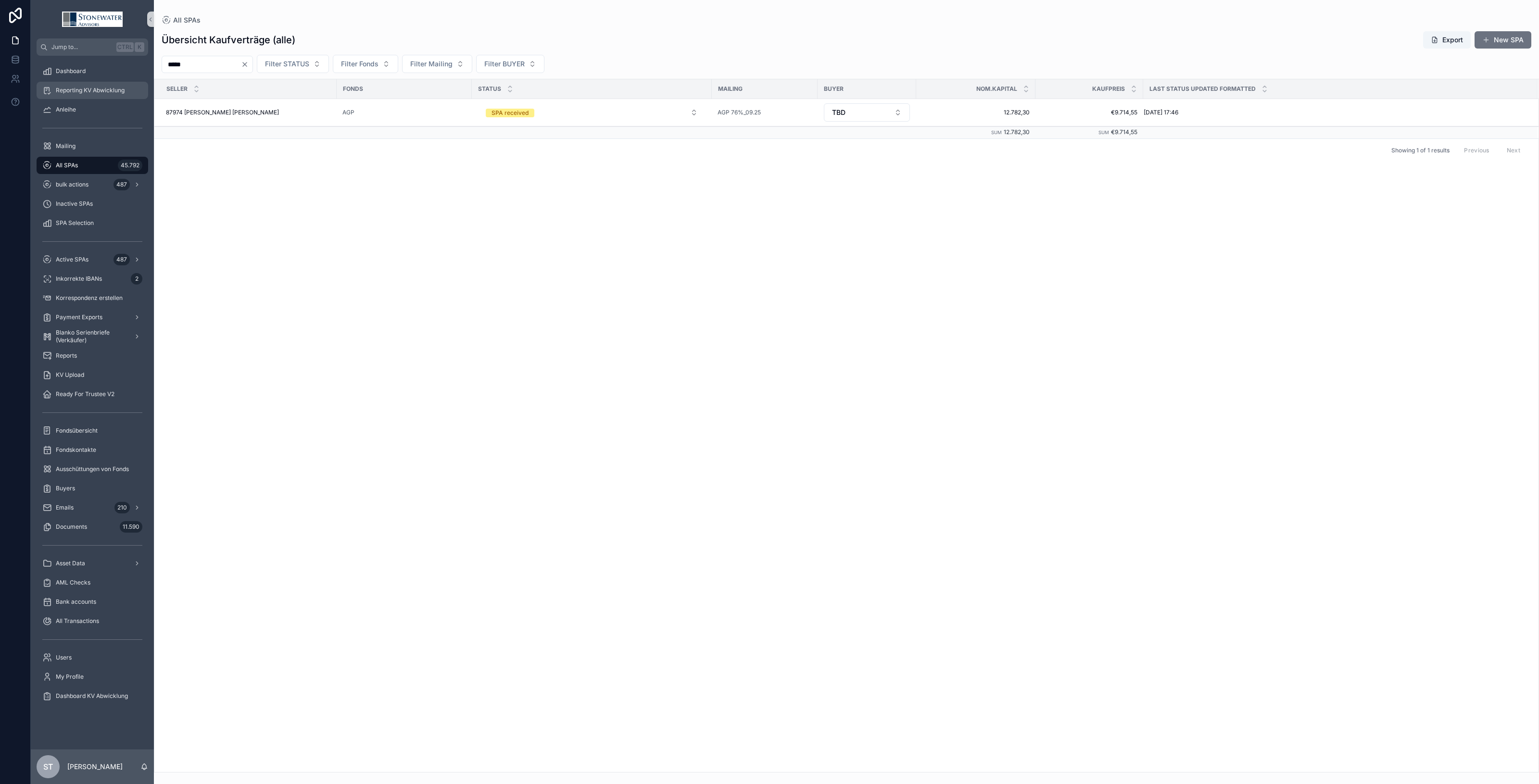
click at [83, 84] on div "Jump to... Ctrl K Dashboard Reporting KV Abwicklung Anleihe Mailing All SPAs 45…" at bounding box center [785, 392] width 1509 height 784
click at [693, 109] on button "inactive" at bounding box center [592, 112] width 227 height 18
click at [662, 180] on div "SPA received" at bounding box center [591, 179] width 223 height 15
click at [899, 109] on button "Select Button" at bounding box center [867, 112] width 86 height 16
click at [874, 246] on div "TBD" at bounding box center [867, 243] width 115 height 15
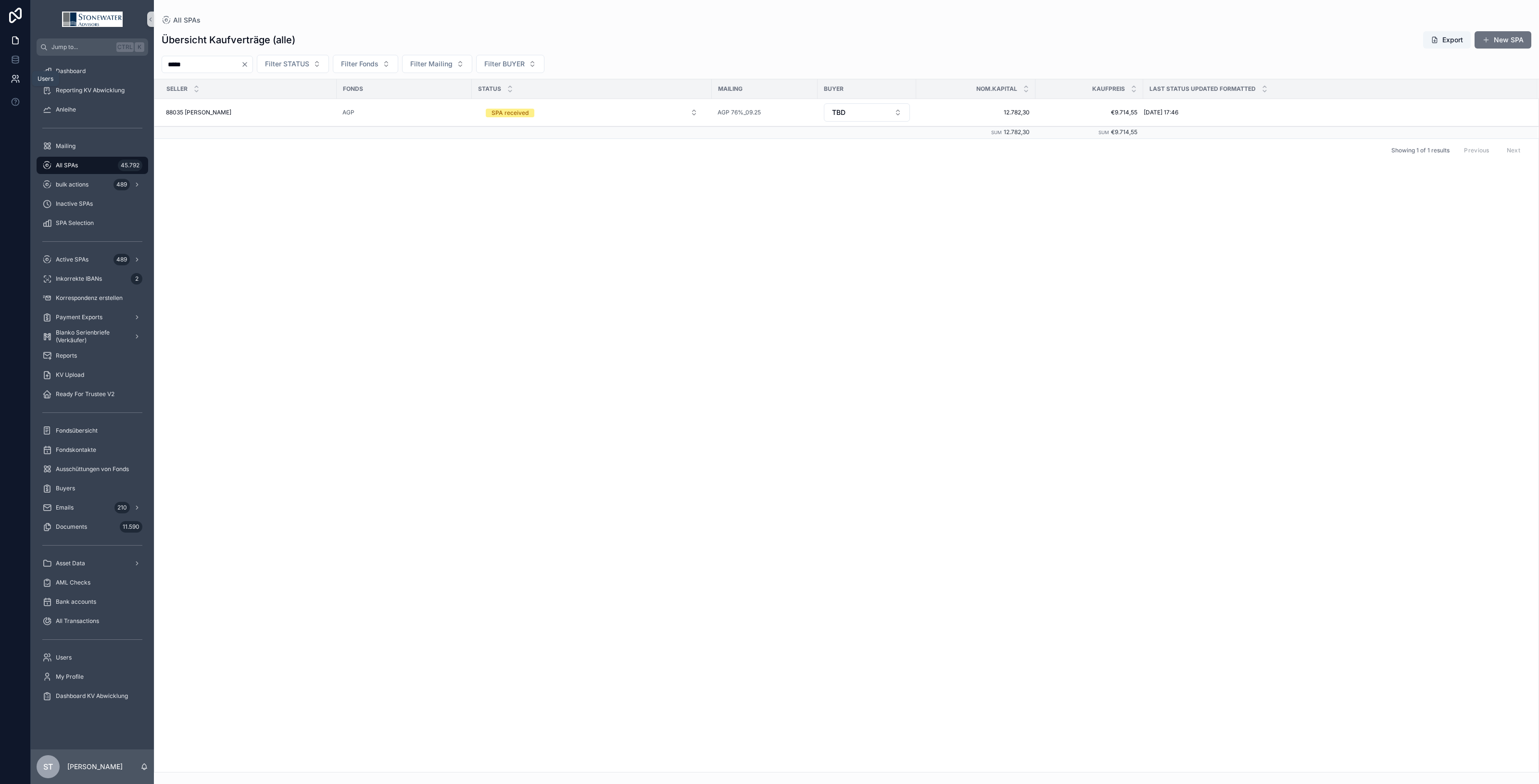
drag, startPoint x: 202, startPoint y: 67, endPoint x: 29, endPoint y: 72, distance: 173.1
click at [29, 72] on div "Users Jump to... Ctrl K Dashboard Reporting KV Abwicklung Anleihe Mailing All S…" at bounding box center [770, 392] width 1539 height 784
click at [694, 109] on button "inactive" at bounding box center [592, 112] width 227 height 18
click at [659, 173] on div "SPA received" at bounding box center [591, 179] width 223 height 15
click at [888, 109] on button "Select Button" at bounding box center [867, 112] width 86 height 16
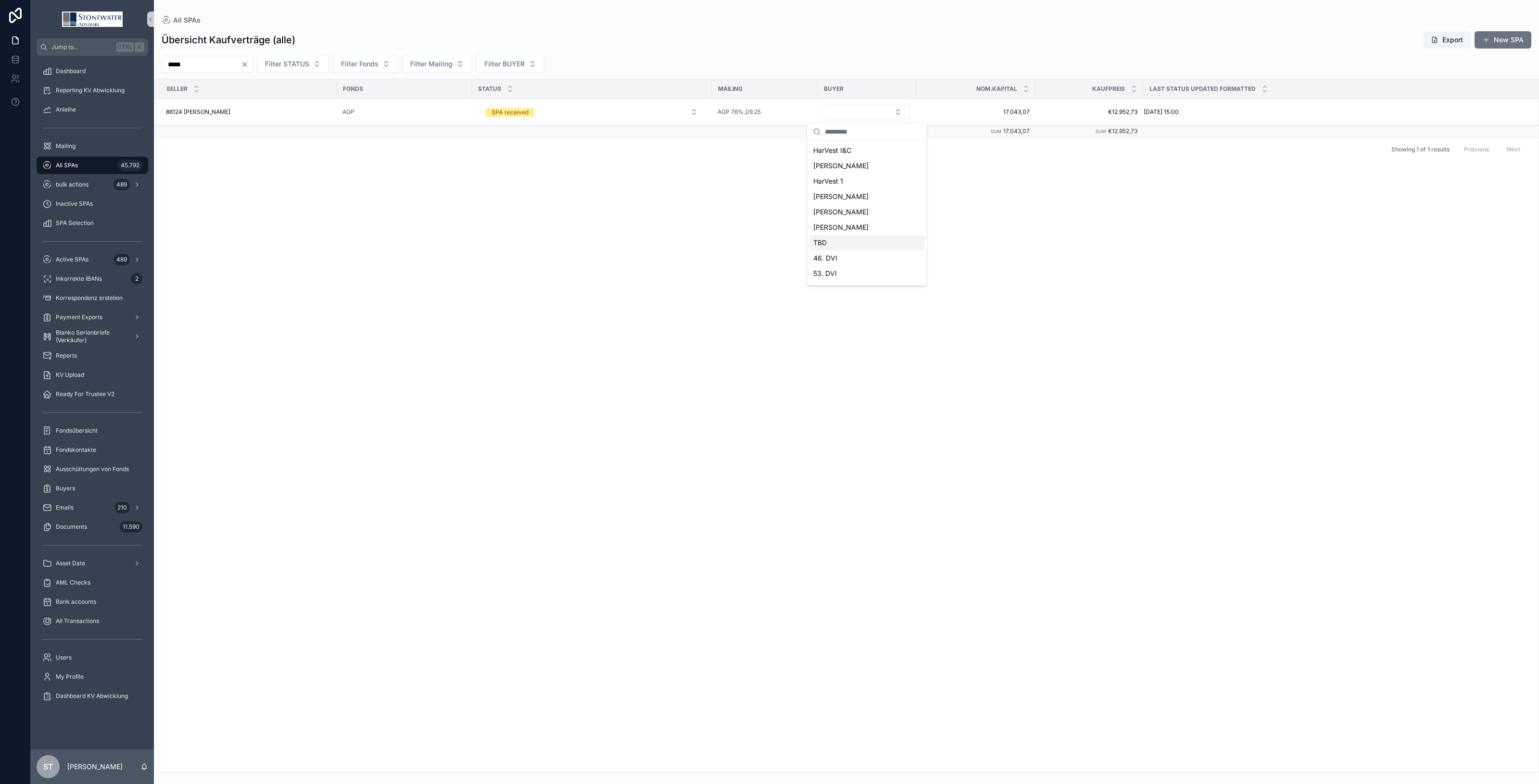
click at [859, 244] on div "TBD" at bounding box center [867, 243] width 115 height 15
drag, startPoint x: 220, startPoint y: 65, endPoint x: 72, endPoint y: 69, distance: 148.1
click at [72, 69] on div "Jump to... Ctrl K Dashboard Reporting KV Abwicklung Anleihe Mailing All SPAs 45…" at bounding box center [785, 392] width 1509 height 784
click at [701, 111] on button "inactive" at bounding box center [592, 112] width 227 height 18
click at [649, 184] on div "SPA received" at bounding box center [591, 179] width 223 height 15
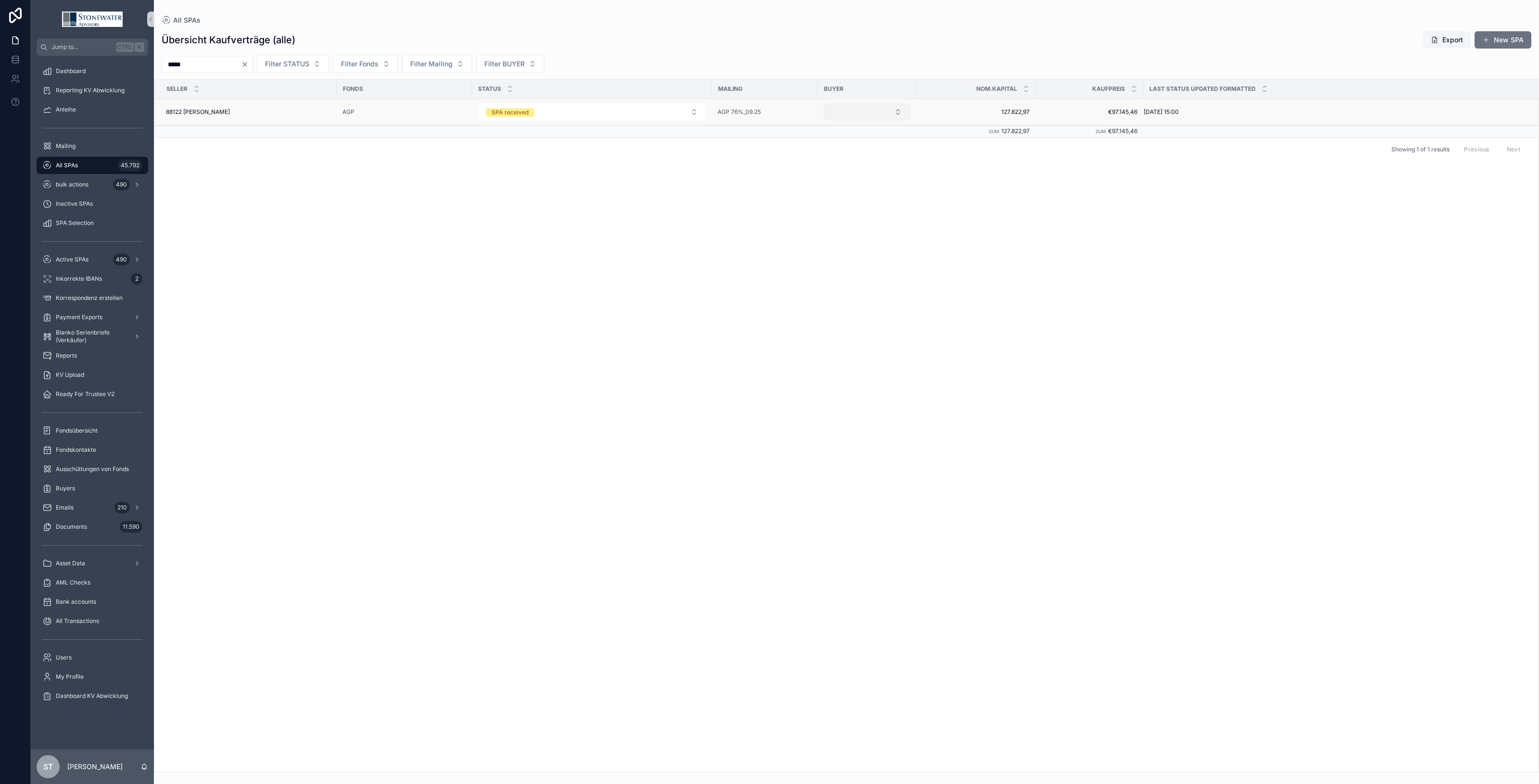
click at [904, 111] on button "Select Button" at bounding box center [867, 112] width 86 height 16
click at [902, 113] on button "Select Button" at bounding box center [867, 112] width 86 height 16
click at [847, 244] on div "TBD" at bounding box center [867, 243] width 115 height 15
drag, startPoint x: 185, startPoint y: 67, endPoint x: 94, endPoint y: 67, distance: 91.0
click at [94, 67] on div "Jump to... Ctrl K Dashboard Reporting KV Abwicklung Anleihe Mailing All SPAs 45…" at bounding box center [785, 392] width 1509 height 784
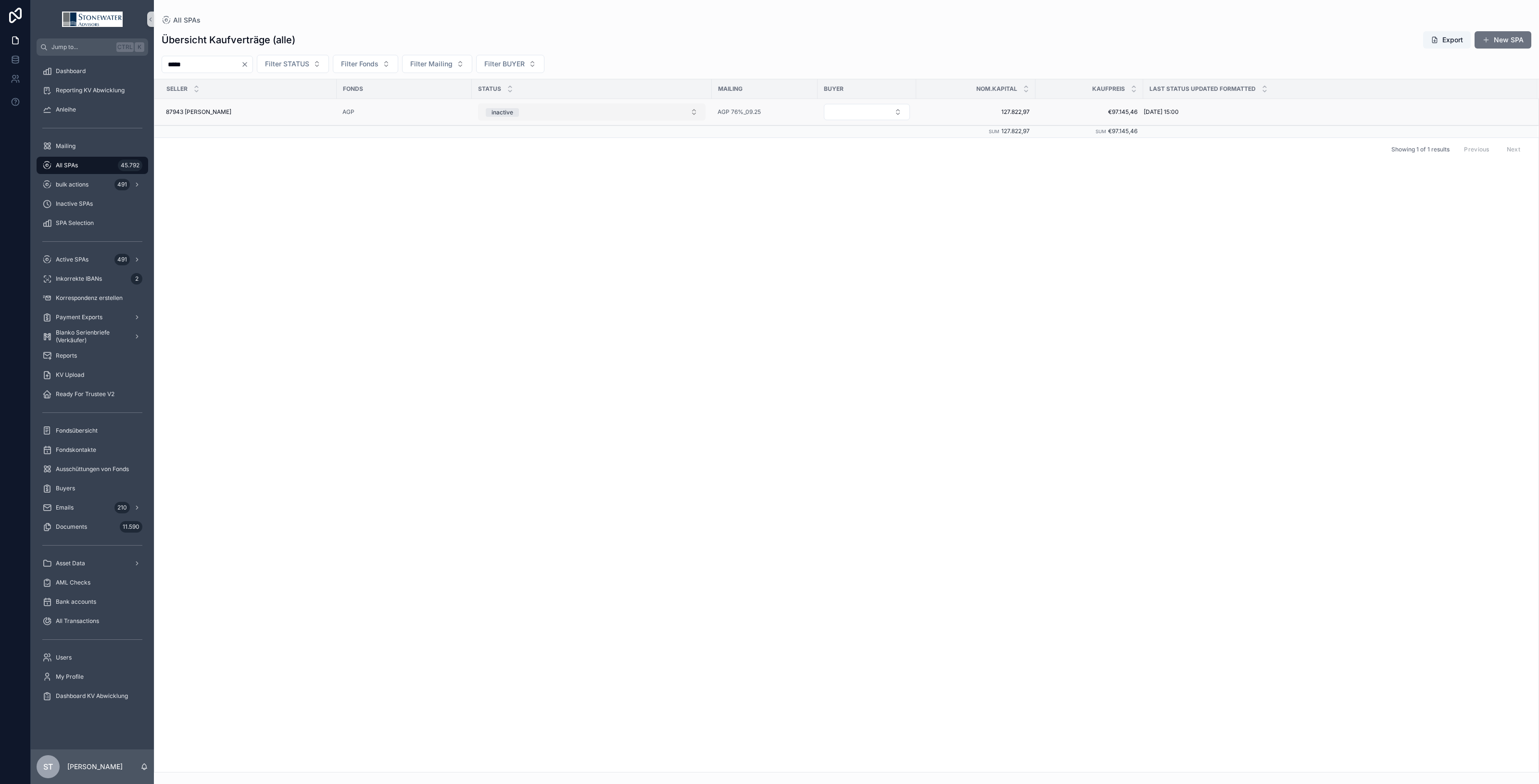
click at [697, 108] on button "inactive" at bounding box center [592, 112] width 227 height 18
click at [627, 181] on div "SPA received" at bounding box center [591, 179] width 223 height 15
click at [885, 114] on button "Select Button" at bounding box center [867, 112] width 86 height 16
click at [857, 239] on div "TBD" at bounding box center [867, 243] width 115 height 15
drag, startPoint x: 217, startPoint y: 72, endPoint x: 57, endPoint y: 69, distance: 160.0
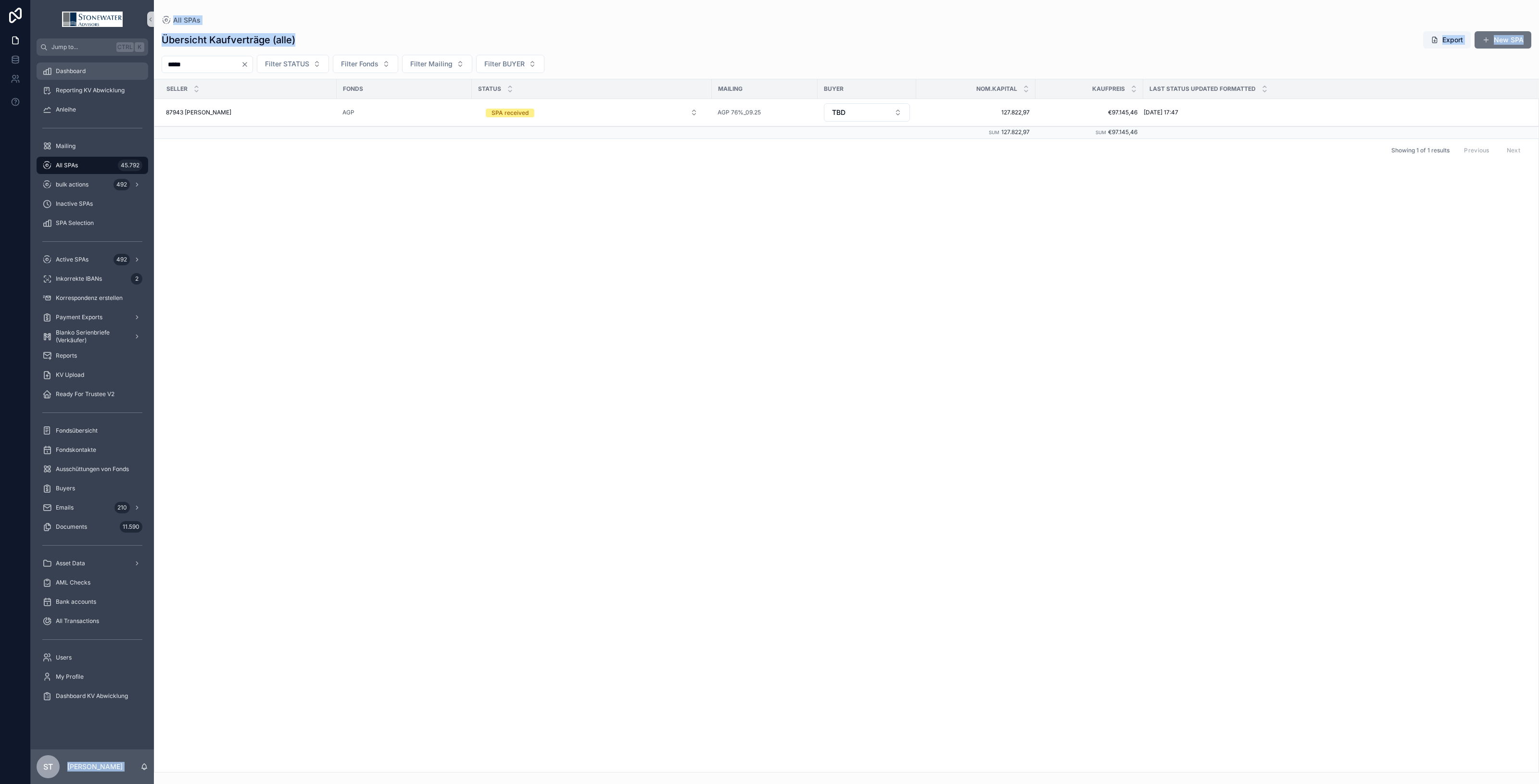
click at [57, 69] on div "Jump to... Ctrl K Dashboard Reporting KV Abwicklung Anleihe Mailing All SPAs 45…" at bounding box center [785, 392] width 1509 height 784
click at [220, 72] on div "*****" at bounding box center [207, 64] width 91 height 18
drag, startPoint x: 213, startPoint y: 65, endPoint x: 105, endPoint y: 63, distance: 108.0
click at [105, 63] on div "Jump to... Ctrl K Dashboard Reporting KV Abwicklung Anleihe Mailing All SPAs 45…" at bounding box center [785, 392] width 1509 height 784
click at [689, 112] on button "inactive" at bounding box center [592, 112] width 227 height 18
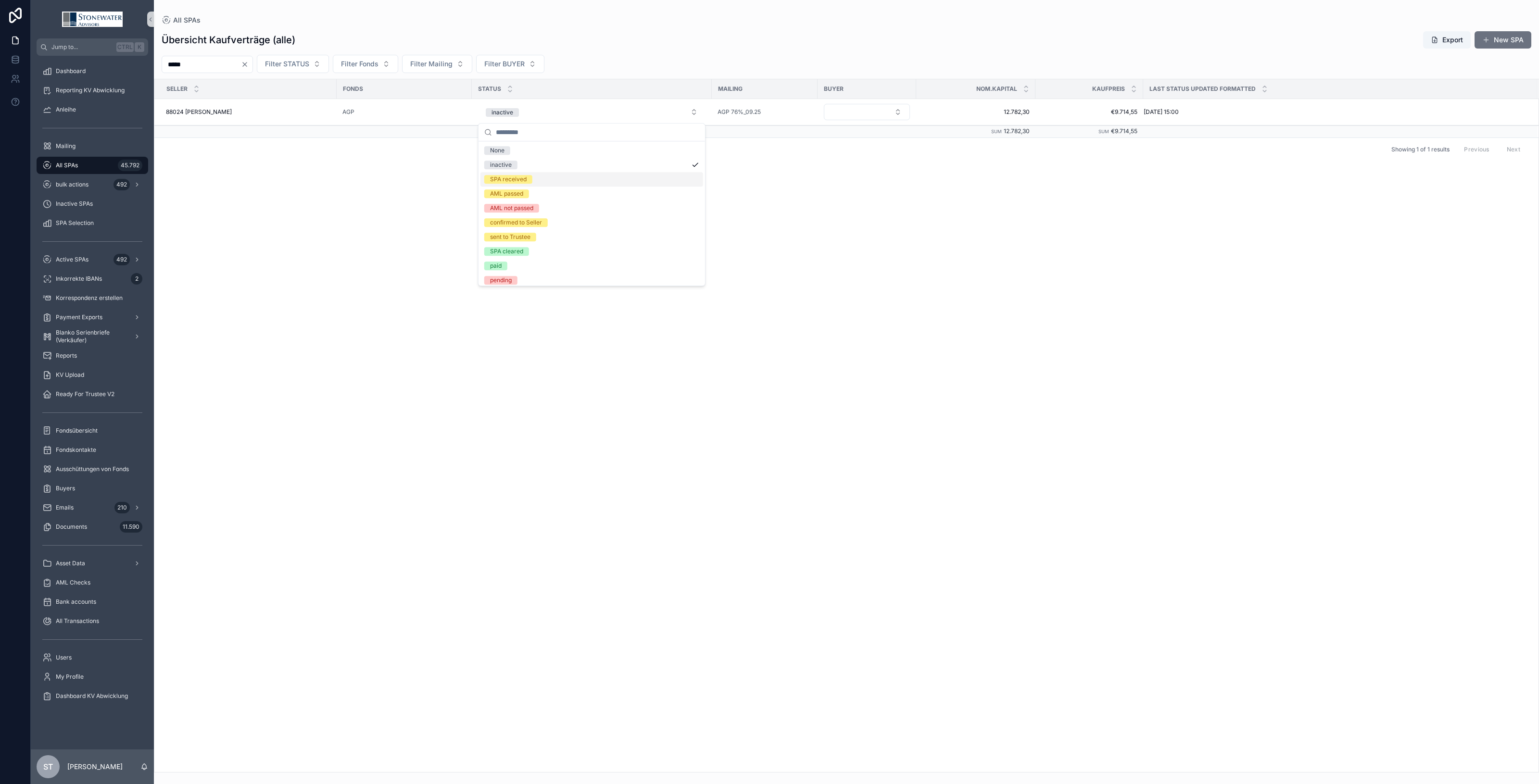
click at [658, 175] on div "SPA received" at bounding box center [591, 179] width 223 height 15
click at [893, 113] on button "Select Button" at bounding box center [867, 112] width 86 height 16
click at [854, 241] on div "TBD" at bounding box center [867, 243] width 115 height 15
drag, startPoint x: 198, startPoint y: 64, endPoint x: 87, endPoint y: 63, distance: 111.0
click at [87, 63] on div "Jump to... Ctrl K Dashboard Reporting KV Abwicklung Anleihe Mailing All SPAs 45…" at bounding box center [785, 392] width 1509 height 784
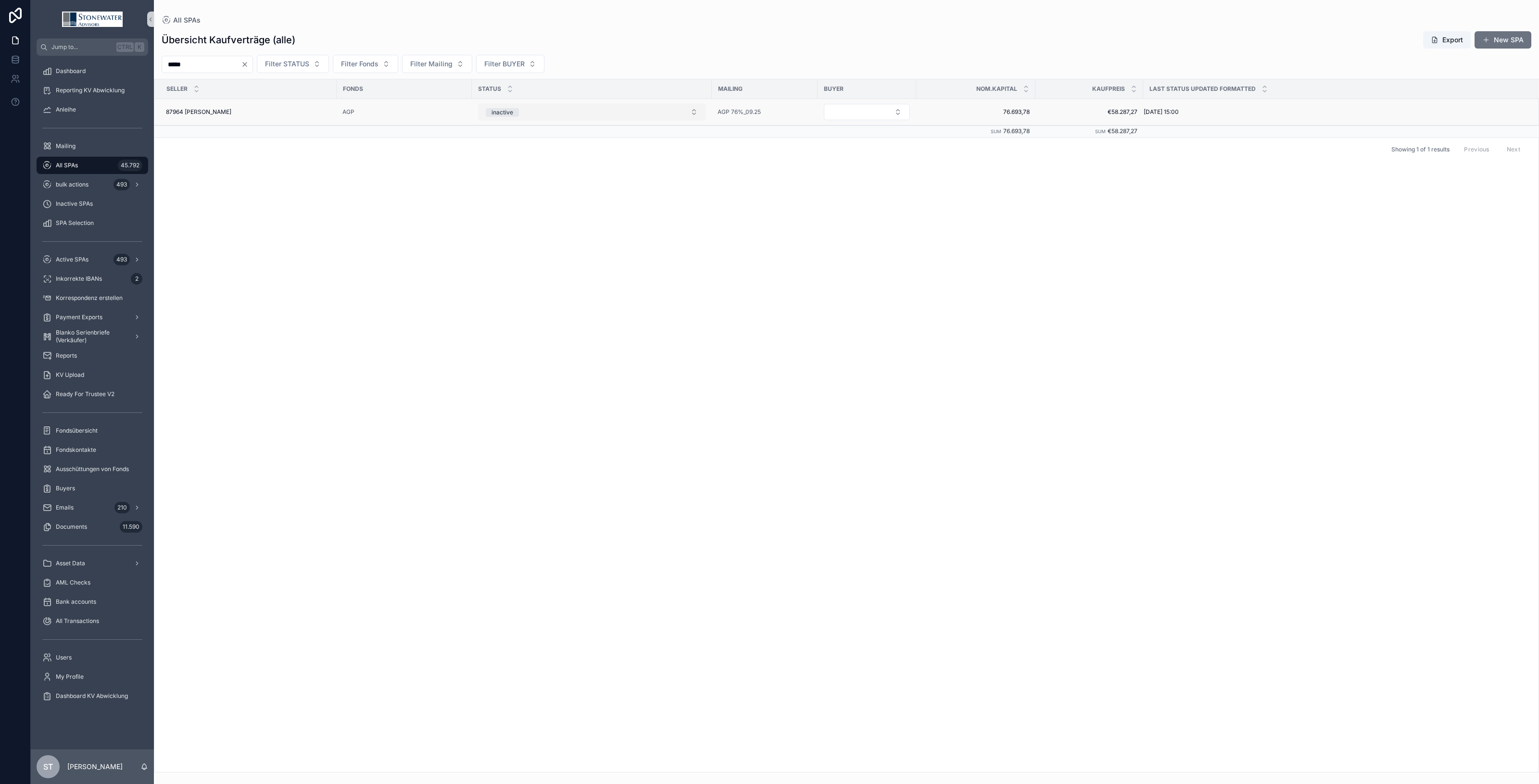
click at [694, 117] on button "inactive" at bounding box center [592, 112] width 227 height 18
click at [661, 182] on div "SPA received" at bounding box center [591, 179] width 223 height 15
click at [896, 114] on button "Select Button" at bounding box center [867, 112] width 86 height 16
drag, startPoint x: 211, startPoint y: 68, endPoint x: -44, endPoint y: 77, distance: 255.2
click at [0, 77] on html "Jump to... Ctrl K Dashboard Reporting KV Abwicklung Anleihe Mailing All SPAs 45…" at bounding box center [770, 392] width 1539 height 784
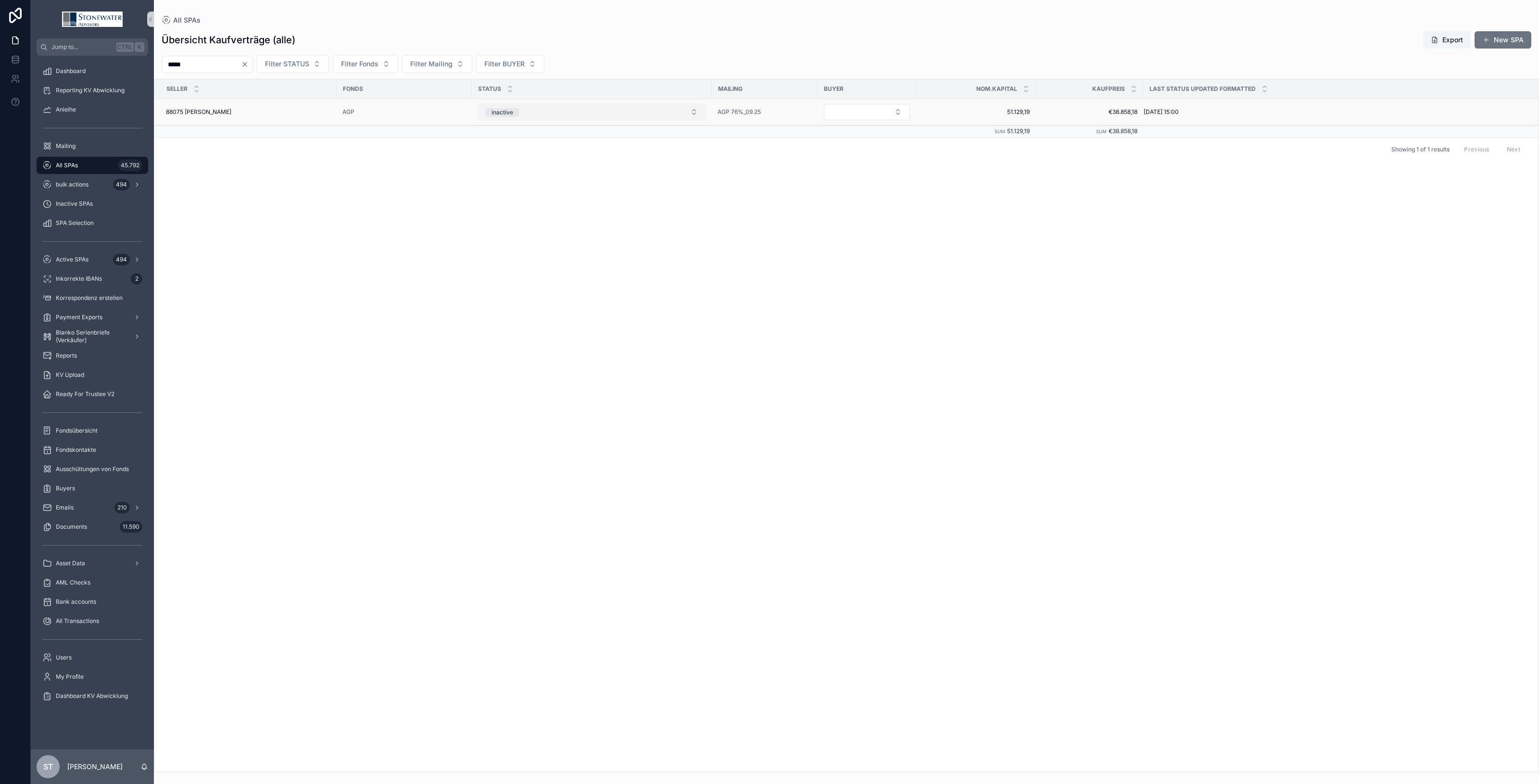
click at [694, 112] on button "inactive" at bounding box center [592, 112] width 227 height 18
click at [590, 184] on div "SPA received" at bounding box center [591, 179] width 223 height 15
click at [895, 114] on button "Select Button" at bounding box center [867, 112] width 86 height 16
click at [897, 113] on button "Select Button" at bounding box center [867, 112] width 86 height 16
click at [857, 238] on div "TBD" at bounding box center [867, 243] width 115 height 15
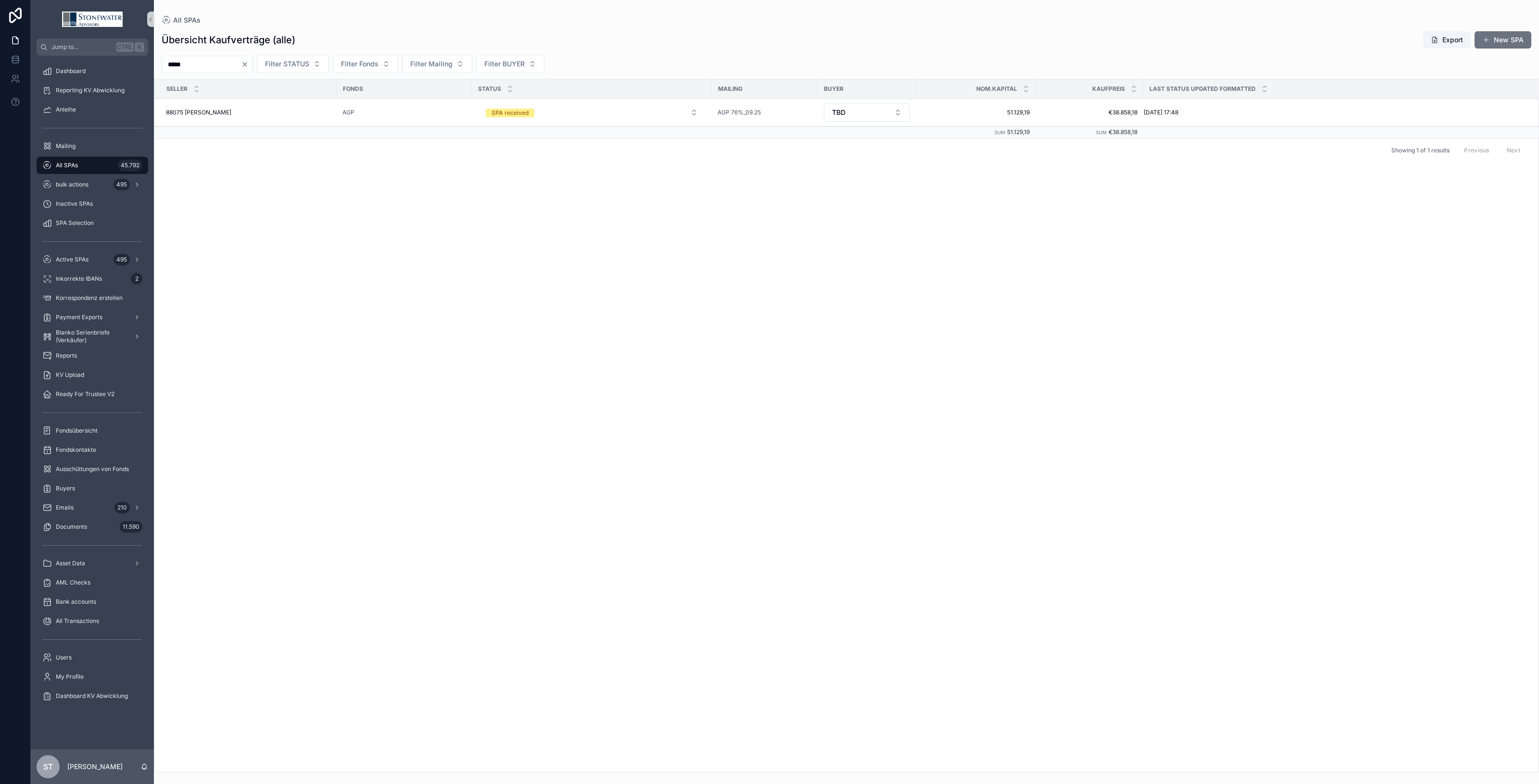
drag, startPoint x: 203, startPoint y: 62, endPoint x: 72, endPoint y: 58, distance: 131.1
click at [72, 58] on div "Jump to... Ctrl K Dashboard Reporting KV Abwicklung Anleihe Mailing All SPAs 45…" at bounding box center [785, 392] width 1509 height 784
click at [687, 109] on button "inactive" at bounding box center [592, 112] width 227 height 18
click at [640, 176] on div "SPA received" at bounding box center [591, 179] width 223 height 15
click at [899, 109] on button "Select Button" at bounding box center [867, 112] width 86 height 16
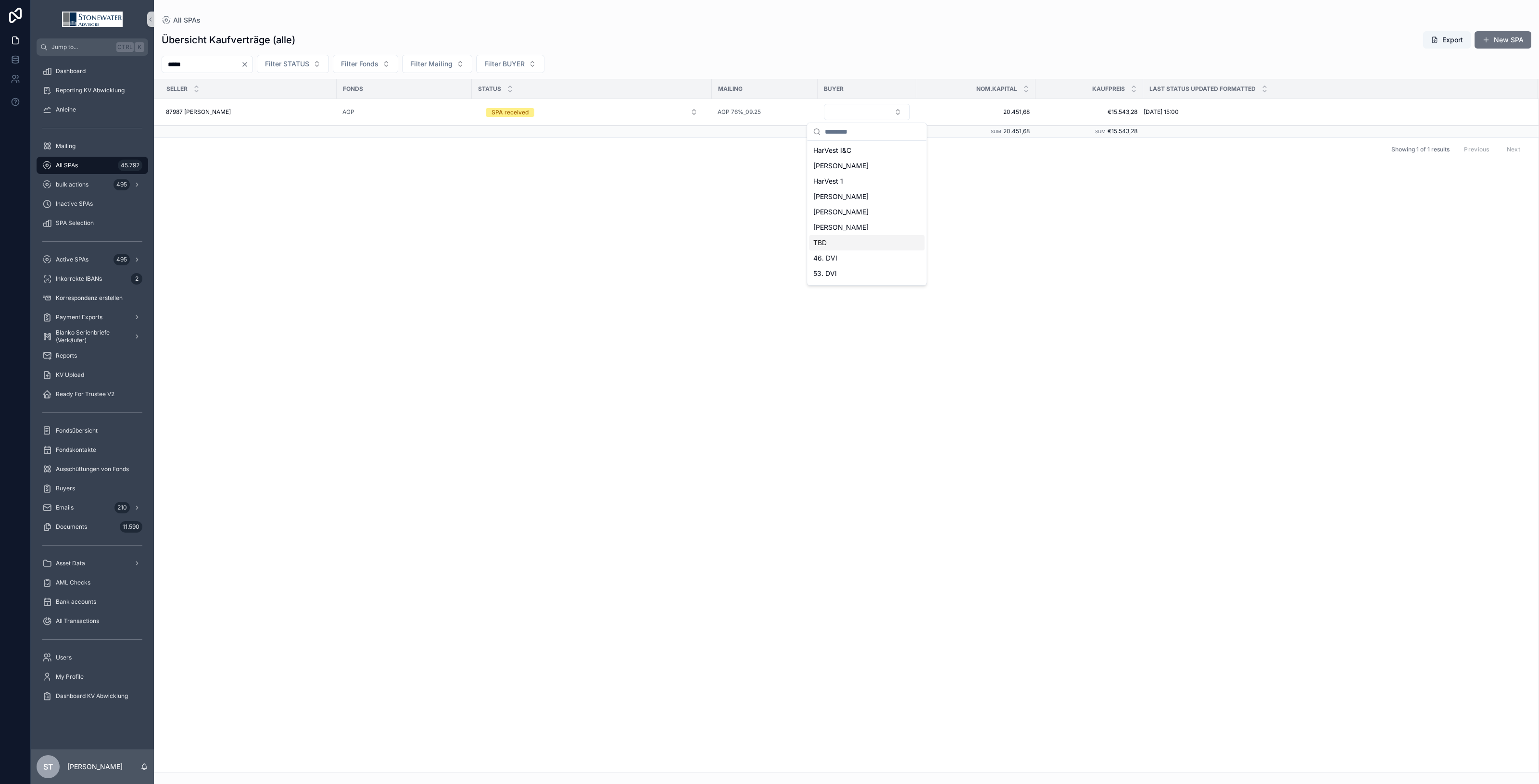
click at [854, 244] on div "TBD" at bounding box center [867, 243] width 115 height 15
drag, startPoint x: 235, startPoint y: 64, endPoint x: 72, endPoint y: 61, distance: 163.0
click at [72, 61] on div "Jump to... Ctrl K Dashboard Reporting KV Abwicklung Anleihe Mailing All SPAs 45…" at bounding box center [785, 392] width 1509 height 784
click at [693, 114] on button "inactive" at bounding box center [592, 112] width 227 height 18
click at [653, 179] on div "SPA received" at bounding box center [591, 179] width 223 height 15
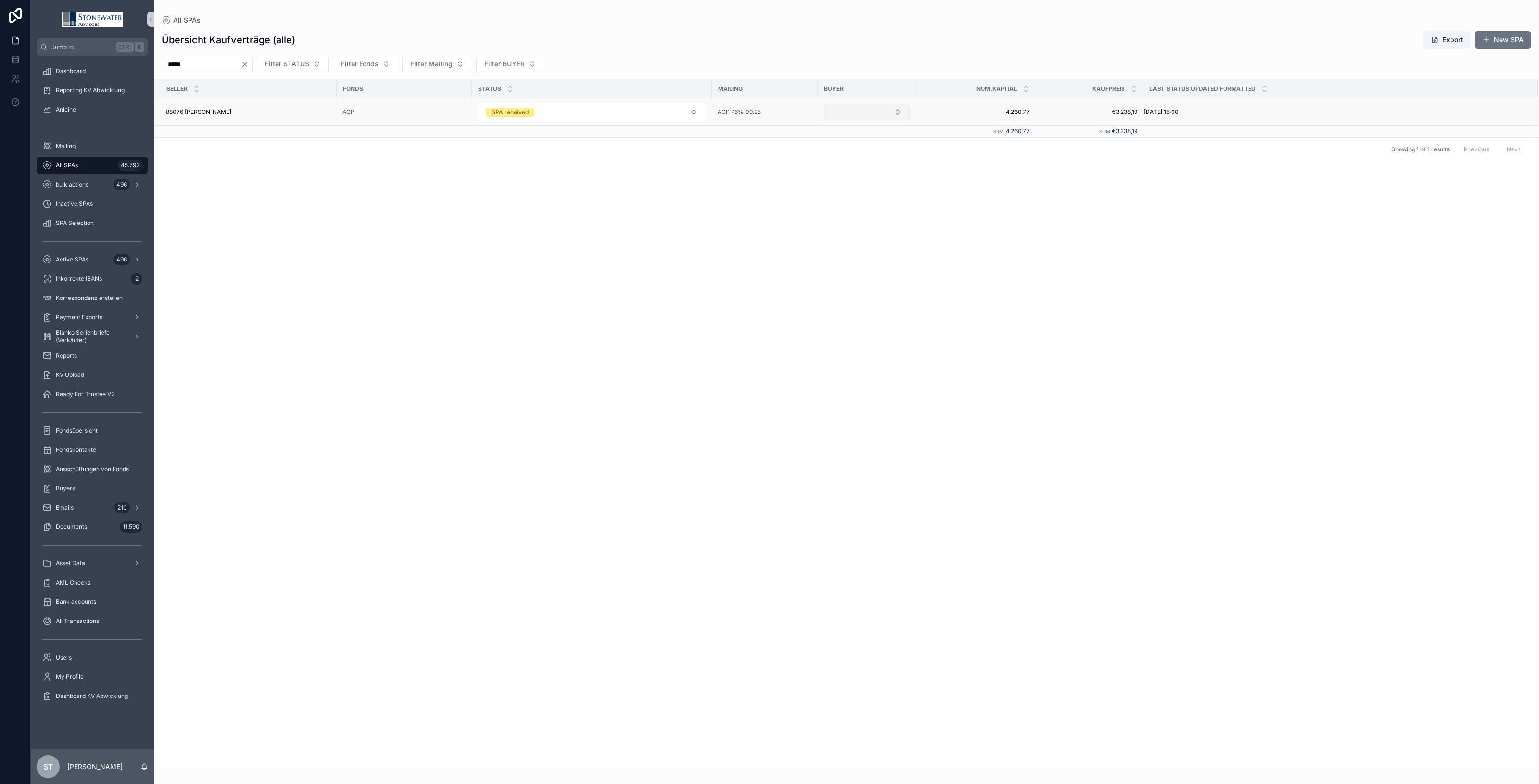
click at [900, 108] on button "Select Button" at bounding box center [867, 112] width 86 height 16
click at [893, 107] on button "Select Button" at bounding box center [867, 112] width 86 height 16
click at [862, 244] on div "TBD" at bounding box center [867, 243] width 115 height 15
drag, startPoint x: 215, startPoint y: 62, endPoint x: 46, endPoint y: 67, distance: 169.1
click at [46, 67] on div "Jump to... Ctrl K Dashboard Reporting KV Abwicklung Anleihe Mailing All SPAs 45…" at bounding box center [785, 392] width 1509 height 784
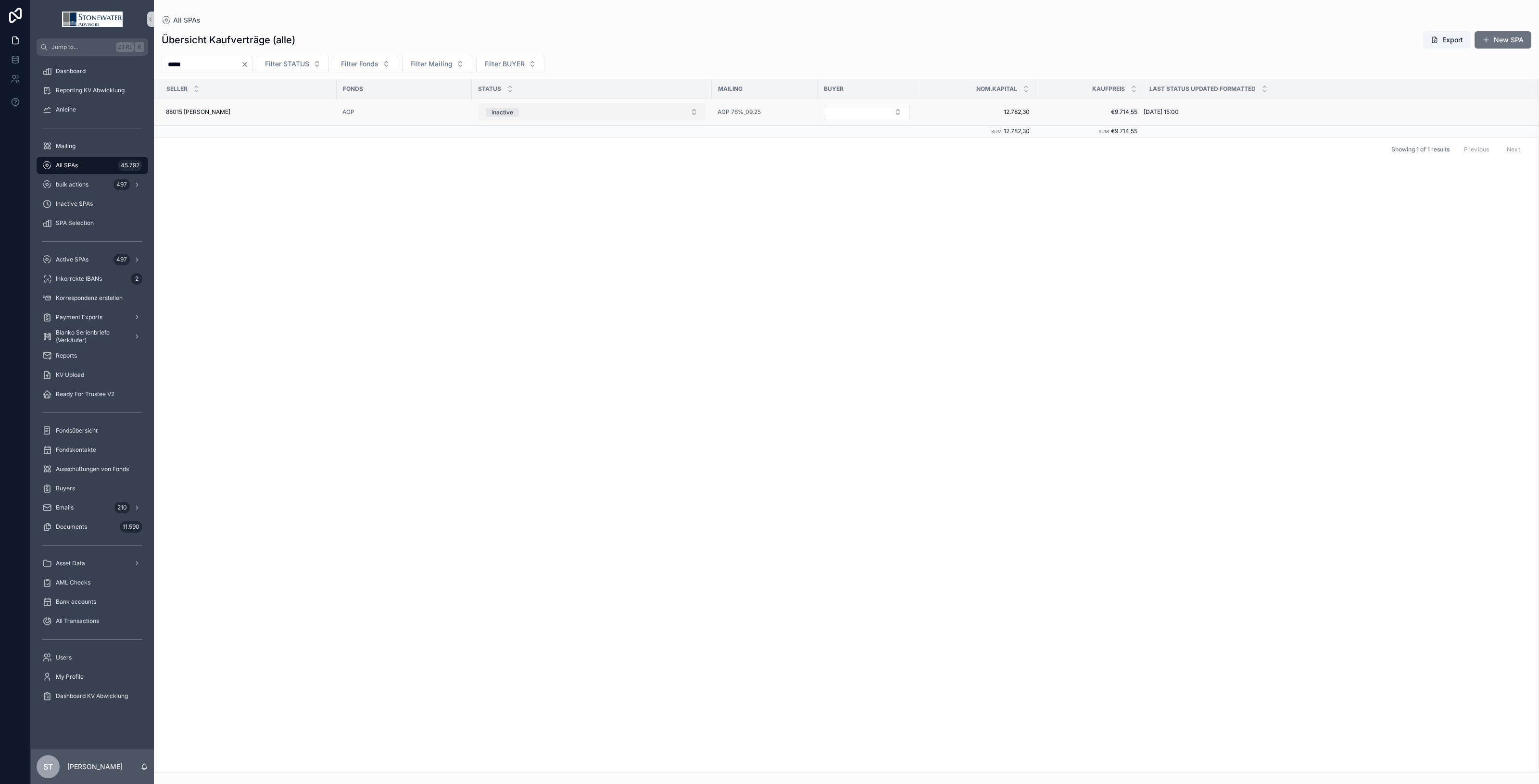
click at [694, 111] on button "inactive" at bounding box center [592, 112] width 227 height 18
click at [661, 178] on div "SPA received" at bounding box center [591, 179] width 223 height 15
click at [893, 114] on button "Select Button" at bounding box center [867, 112] width 86 height 16
click at [867, 243] on div "TBD" at bounding box center [867, 243] width 115 height 15
drag, startPoint x: 204, startPoint y: 63, endPoint x: 64, endPoint y: 79, distance: 140.9
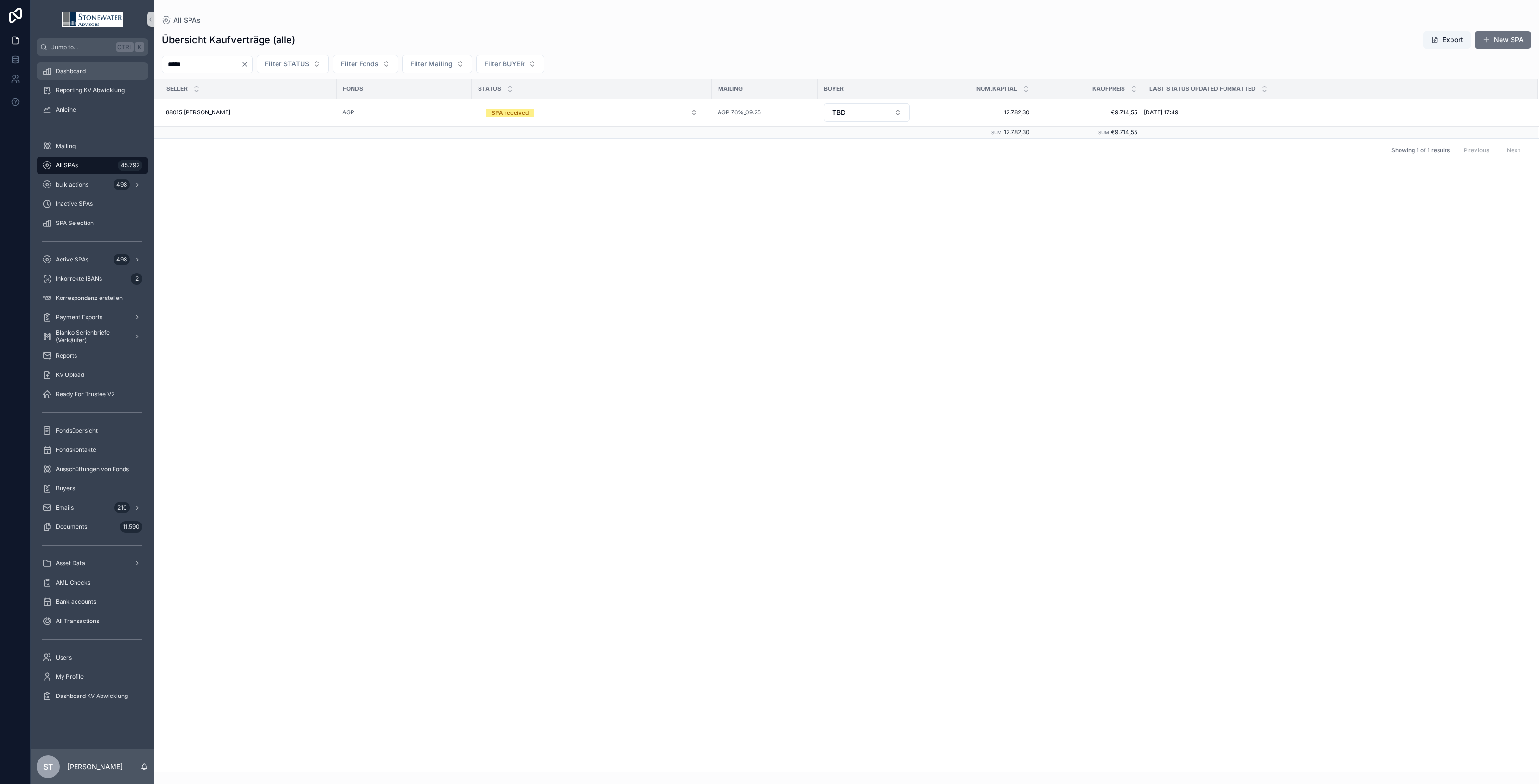
click at [64, 79] on div "Jump to... Ctrl K Dashboard Reporting KV Abwicklung Anleihe Mailing All SPAs 45…" at bounding box center [785, 392] width 1509 height 784
click at [699, 113] on button "inactive" at bounding box center [592, 112] width 227 height 18
click at [648, 180] on div "SPA received" at bounding box center [591, 179] width 223 height 15
click at [896, 109] on button "Select Button" at bounding box center [867, 112] width 86 height 16
click at [850, 241] on div "SELLER Fonds STATUS Mailing BUYER Nom.Kapital Kaufpreis Last Status Updated For…" at bounding box center [847, 425] width 1385 height 693
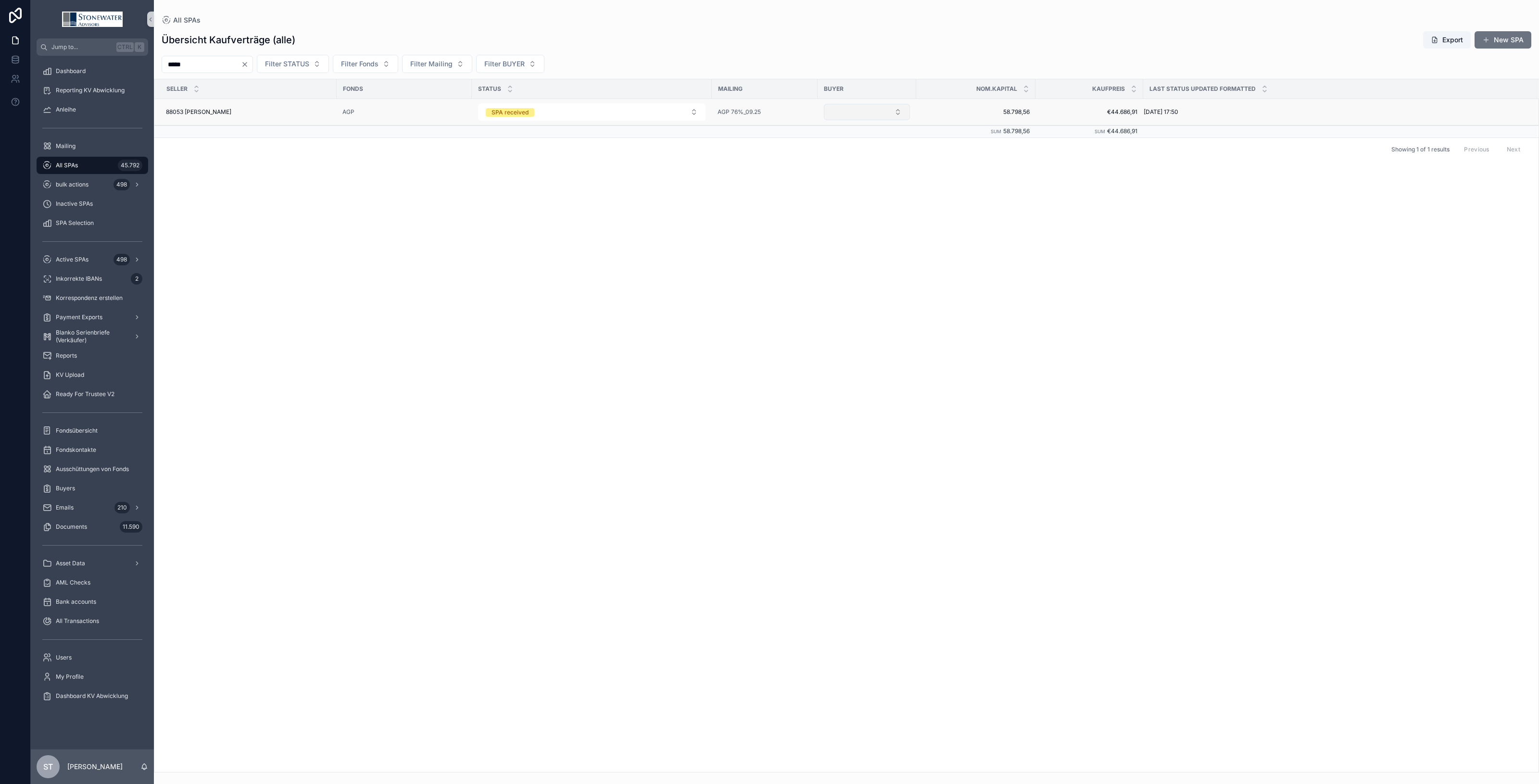
click at [894, 114] on button "Select Button" at bounding box center [867, 112] width 86 height 16
click at [864, 241] on div "TBD" at bounding box center [867, 243] width 115 height 15
drag, startPoint x: 215, startPoint y: 61, endPoint x: 103, endPoint y: 62, distance: 112.0
click at [103, 62] on div "Jump to... Ctrl K Dashboard Reporting KV Abwicklung Anleihe Mailing All SPAs 45…" at bounding box center [785, 392] width 1509 height 784
click at [682, 114] on button "inactive" at bounding box center [592, 112] width 227 height 18
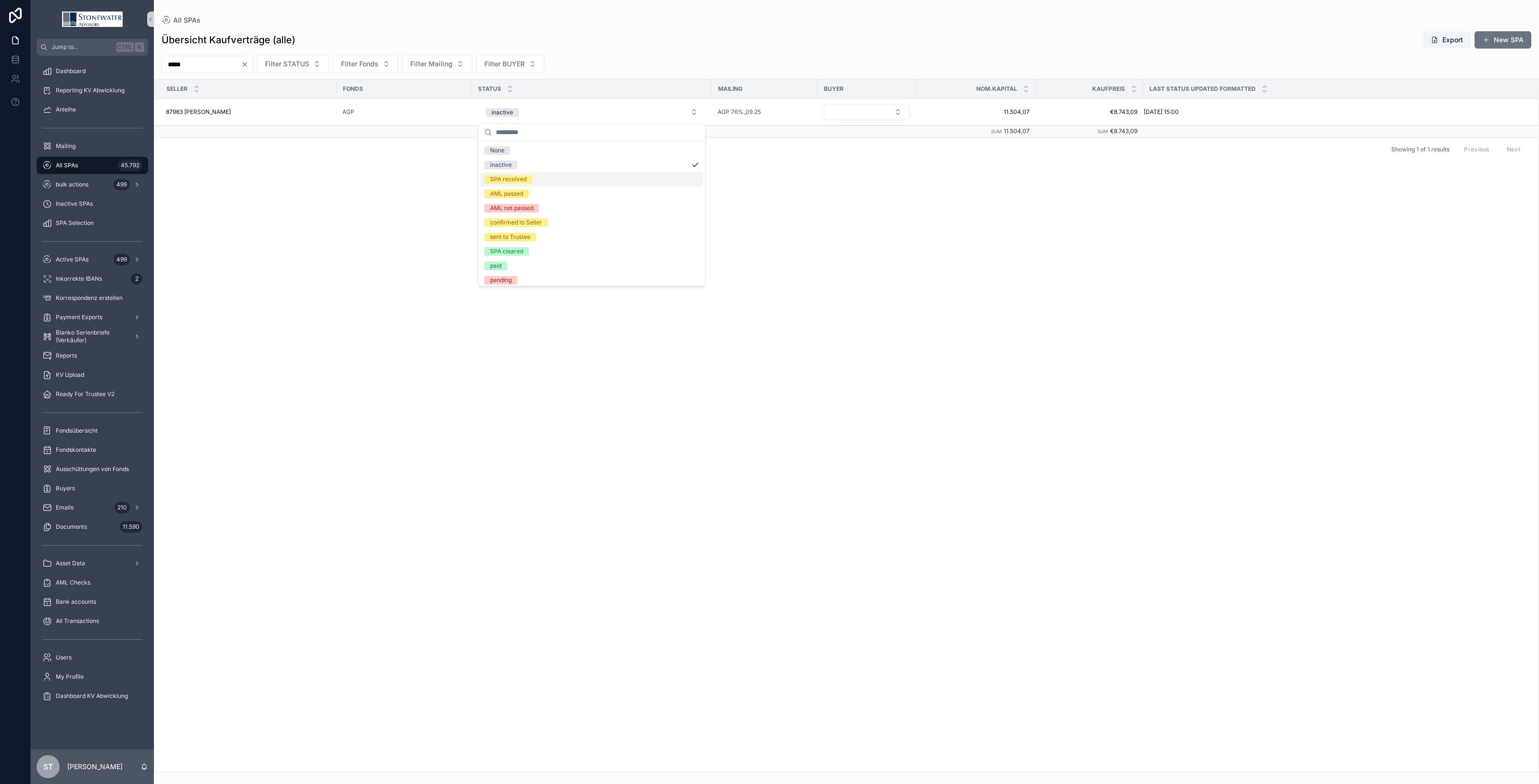
click at [616, 177] on div "SPA received" at bounding box center [591, 179] width 223 height 15
click at [891, 113] on button "Select Button" at bounding box center [867, 112] width 86 height 16
click at [897, 109] on button "Select Button" at bounding box center [867, 112] width 86 height 16
click at [872, 244] on div "TBD" at bounding box center [867, 243] width 115 height 15
drag, startPoint x: 229, startPoint y: 64, endPoint x: 104, endPoint y: 65, distance: 125.0
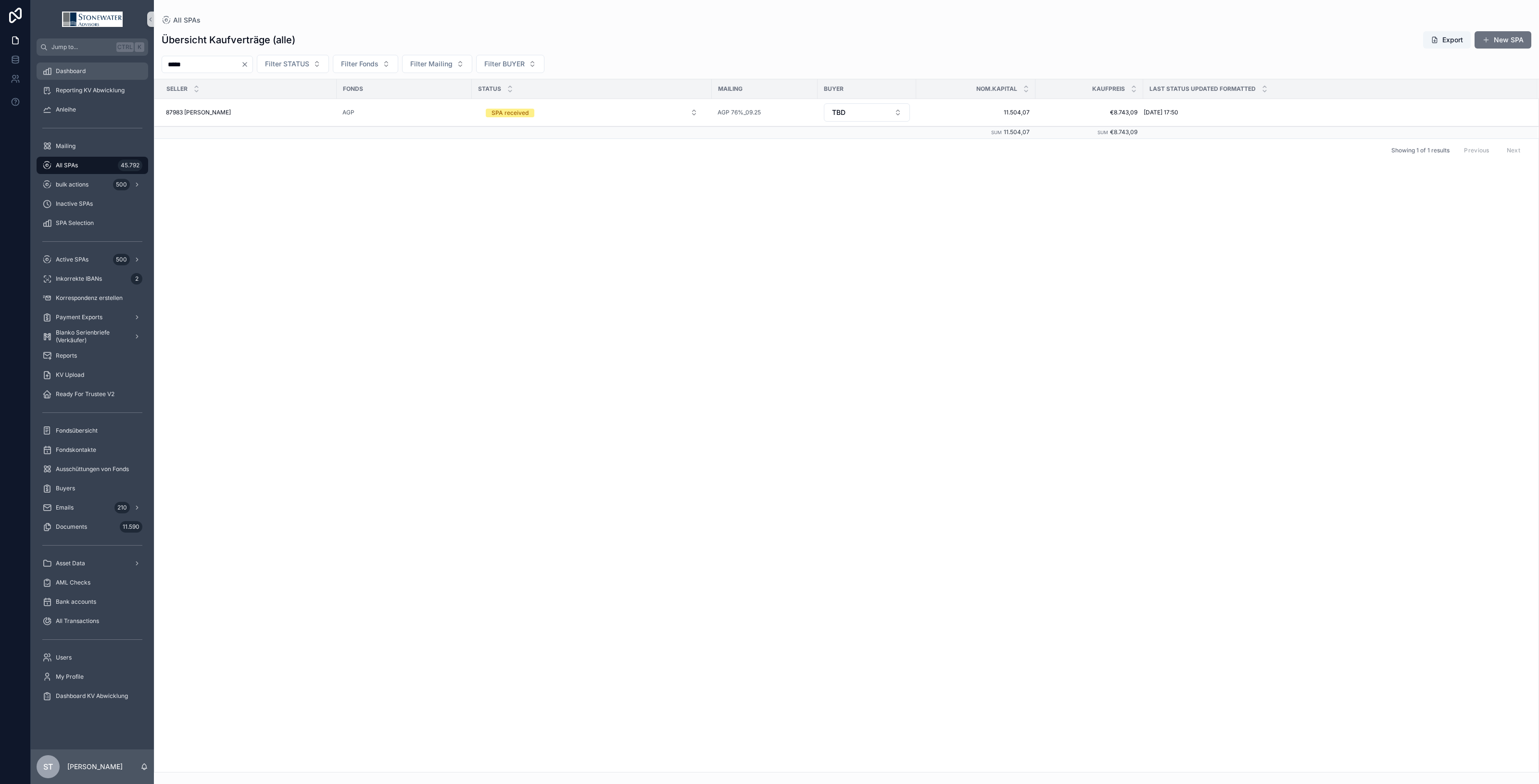
click at [104, 65] on div "Jump to... Ctrl K Dashboard Reporting KV Abwicklung Anleihe Mailing All SPAs 45…" at bounding box center [785, 392] width 1509 height 784
click at [693, 112] on button "inactive" at bounding box center [592, 112] width 227 height 18
click at [645, 179] on div "SPA received" at bounding box center [591, 179] width 223 height 15
click at [902, 109] on button "Select Button" at bounding box center [867, 112] width 86 height 16
click at [873, 239] on div "SELLER Fonds STATUS Mailing BUYER Nom.Kapital Kaufpreis Last Status Updated For…" at bounding box center [847, 425] width 1385 height 693
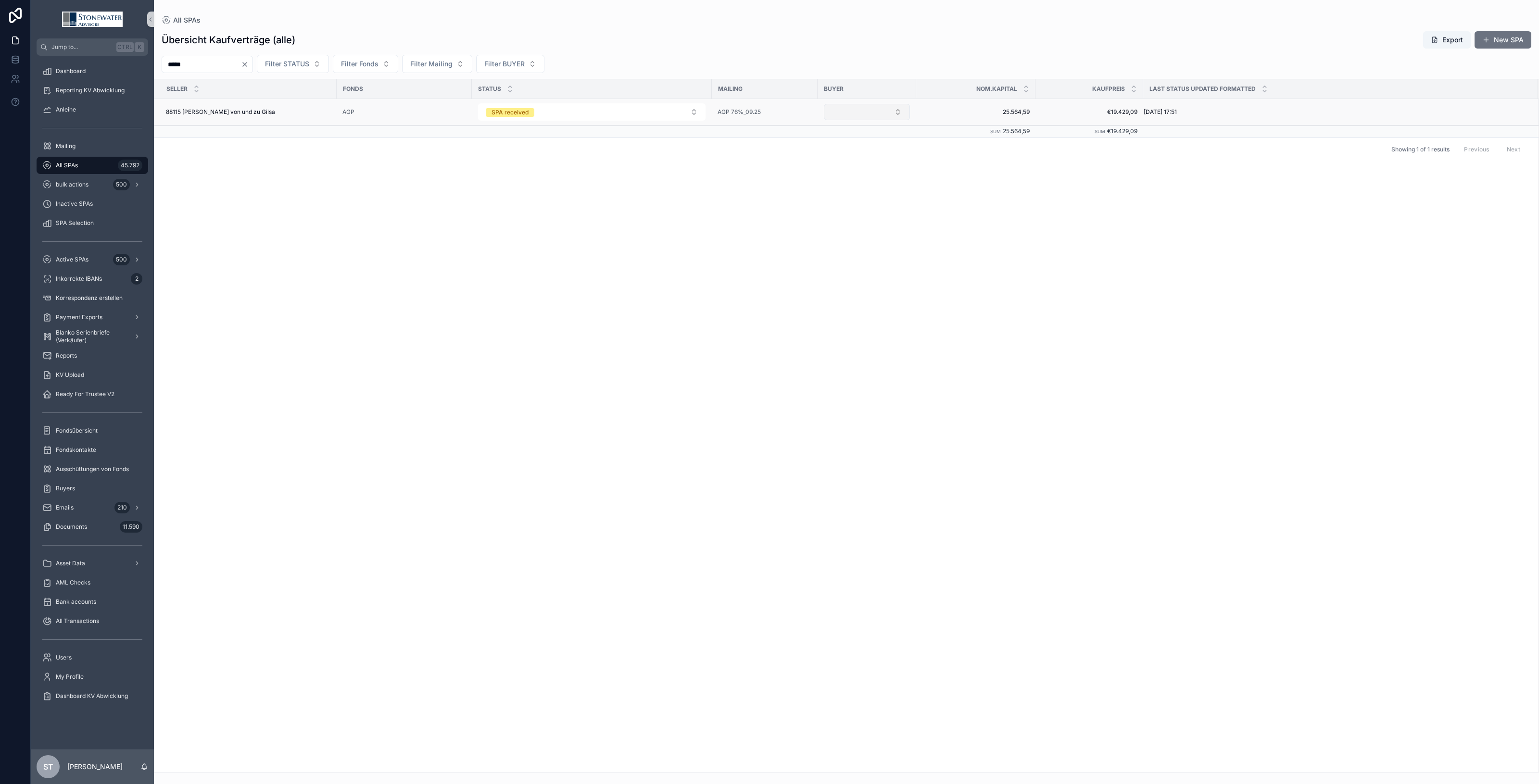
click at [892, 111] on button "Select Button" at bounding box center [867, 112] width 86 height 16
click at [866, 243] on div "TBD" at bounding box center [867, 243] width 115 height 15
drag, startPoint x: 206, startPoint y: 65, endPoint x: 138, endPoint y: 56, distance: 68.6
click at [138, 56] on div "Jump to... Ctrl K Dashboard Reporting KV Abwicklung Anleihe Mailing All SPAs 45…" at bounding box center [785, 392] width 1509 height 784
click at [701, 112] on button "inactive" at bounding box center [600, 112] width 227 height 18
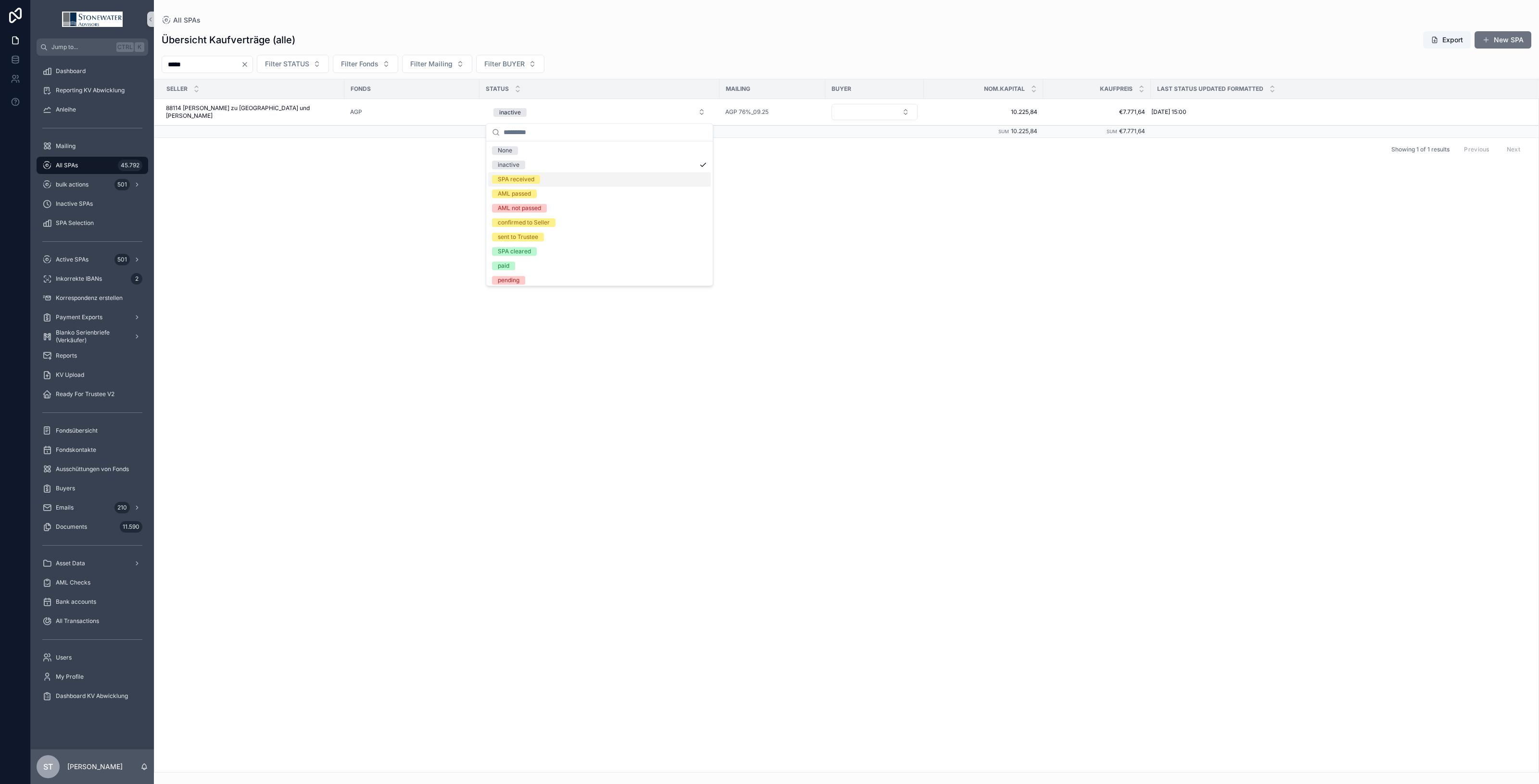
click at [645, 178] on div "SPA received" at bounding box center [599, 179] width 223 height 15
click at [910, 112] on button "Select Button" at bounding box center [875, 112] width 86 height 16
click at [910, 109] on button "Select Button" at bounding box center [875, 112] width 86 height 16
click at [876, 244] on div "TBD" at bounding box center [875, 243] width 115 height 15
drag, startPoint x: 202, startPoint y: 62, endPoint x: 137, endPoint y: 65, distance: 65.1
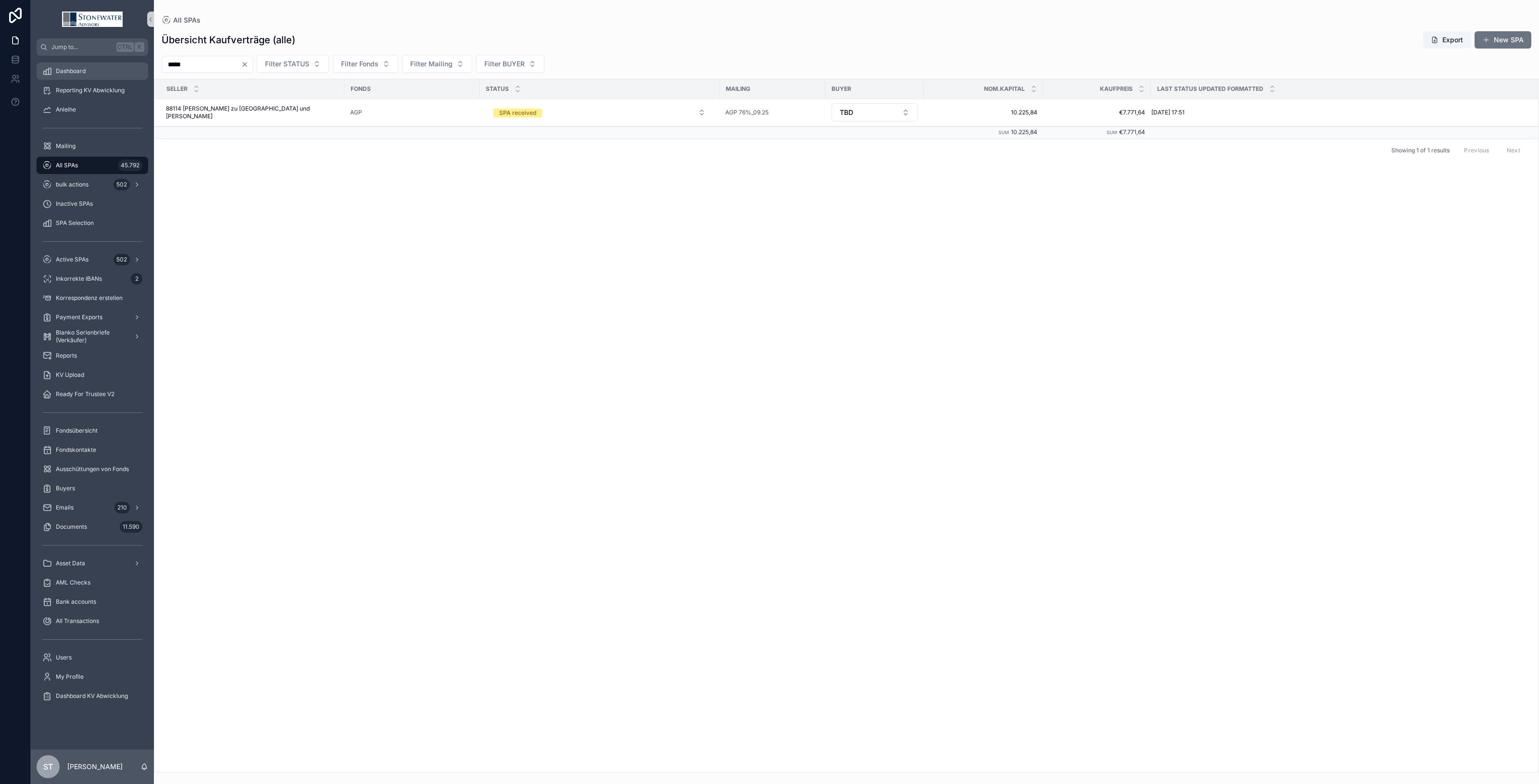
click at [137, 65] on div "Jump to... Ctrl K Dashboard Reporting KV Abwicklung Anleihe Mailing All SPAs 45…" at bounding box center [785, 392] width 1509 height 784
click at [688, 119] on button "inactive" at bounding box center [592, 112] width 227 height 18
click at [638, 182] on div "SPA received" at bounding box center [591, 179] width 223 height 15
click at [904, 114] on button "Select Button" at bounding box center [867, 112] width 86 height 16
click at [900, 111] on button "Select Button" at bounding box center [867, 112] width 86 height 16
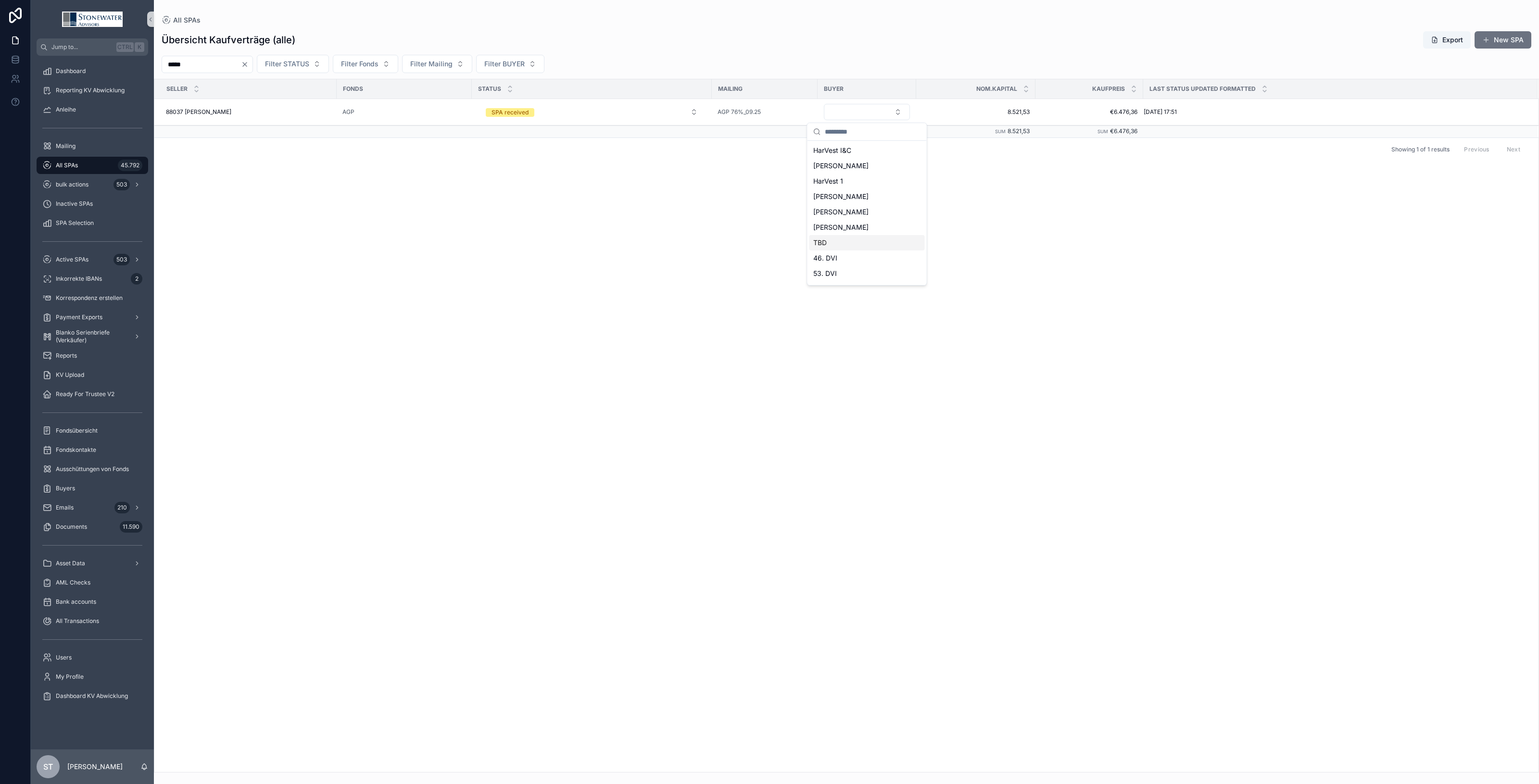
click at [849, 239] on div "TBD" at bounding box center [867, 243] width 115 height 15
click at [72, 164] on span "All SPAs" at bounding box center [67, 165] width 22 height 8
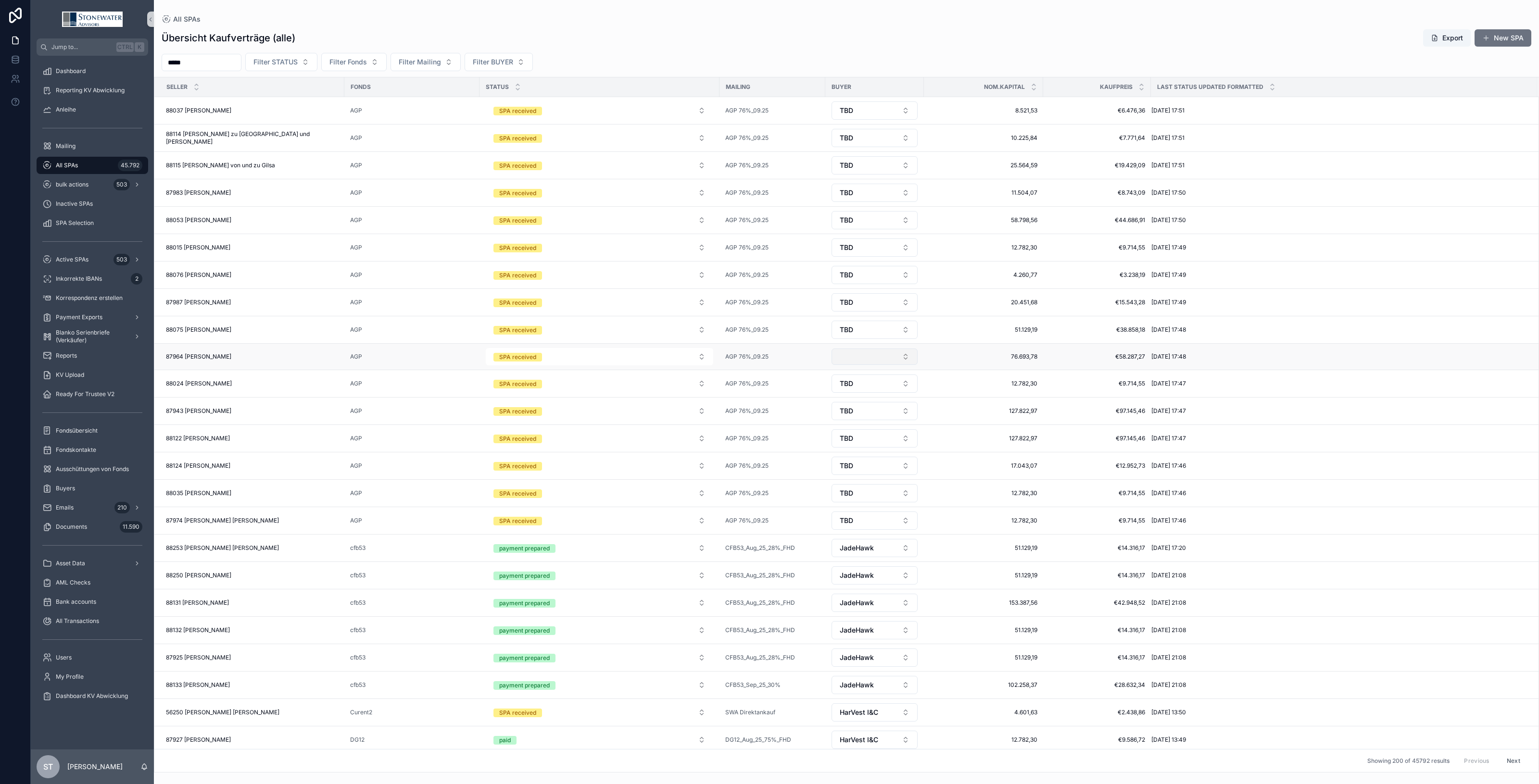
click at [906, 354] on button "Select Button" at bounding box center [875, 357] width 86 height 16
click at [866, 486] on div "TBD" at bounding box center [875, 491] width 115 height 15
drag, startPoint x: 209, startPoint y: 57, endPoint x: 88, endPoint y: 61, distance: 121.1
click at [88, 61] on div "Jump to... Ctrl K Dashboard Reporting KV Abwicklung Anleihe Mailing All SPAs 45…" at bounding box center [785, 392] width 1509 height 784
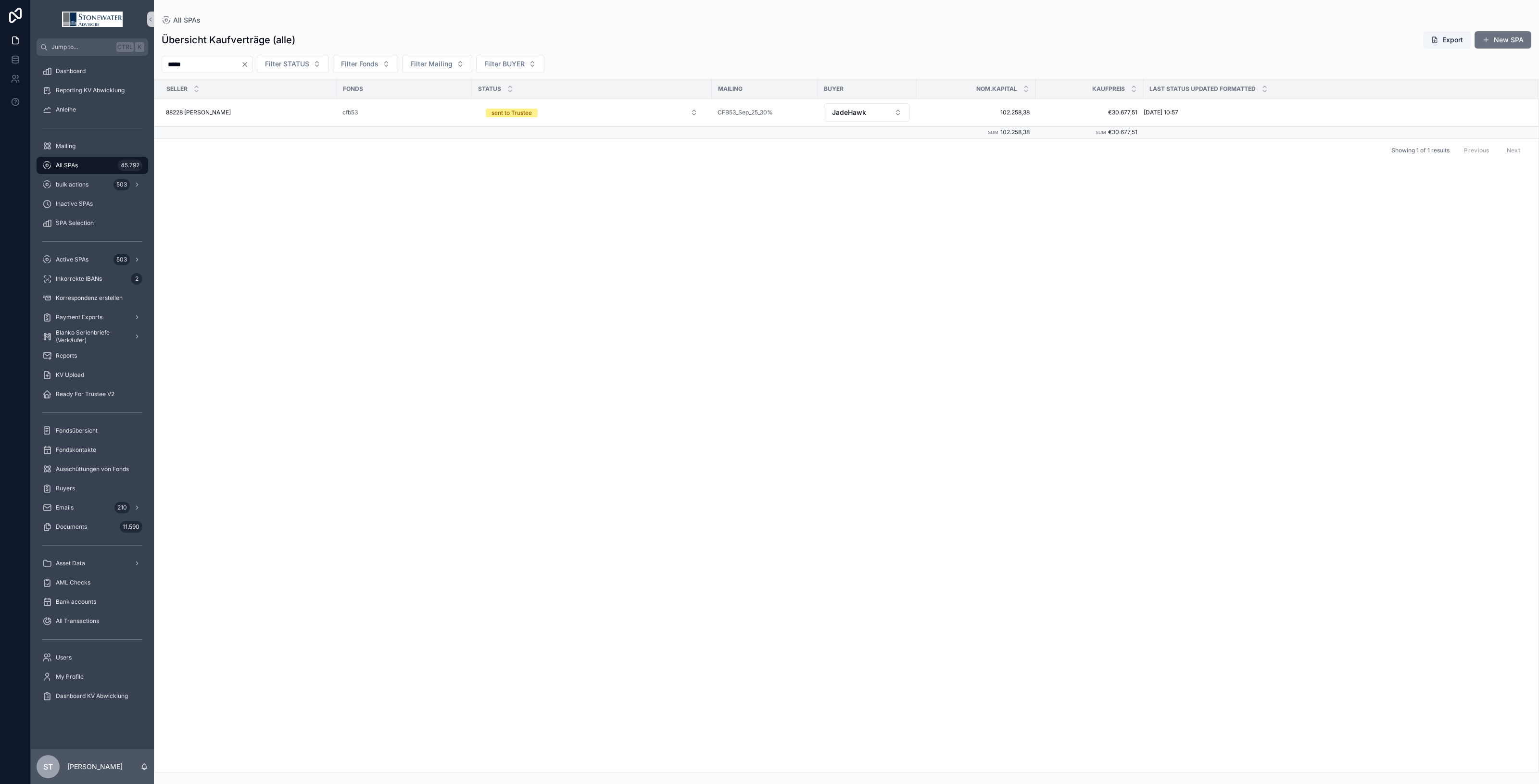
type input "*****"
click at [256, 106] on td "88228 Georg Vorbrugg 88228 Georg Vorbrugg" at bounding box center [246, 112] width 183 height 27
click at [253, 109] on div "88228 Georg Vorbrugg 88228 Georg Vorbrugg" at bounding box center [248, 112] width 165 height 8
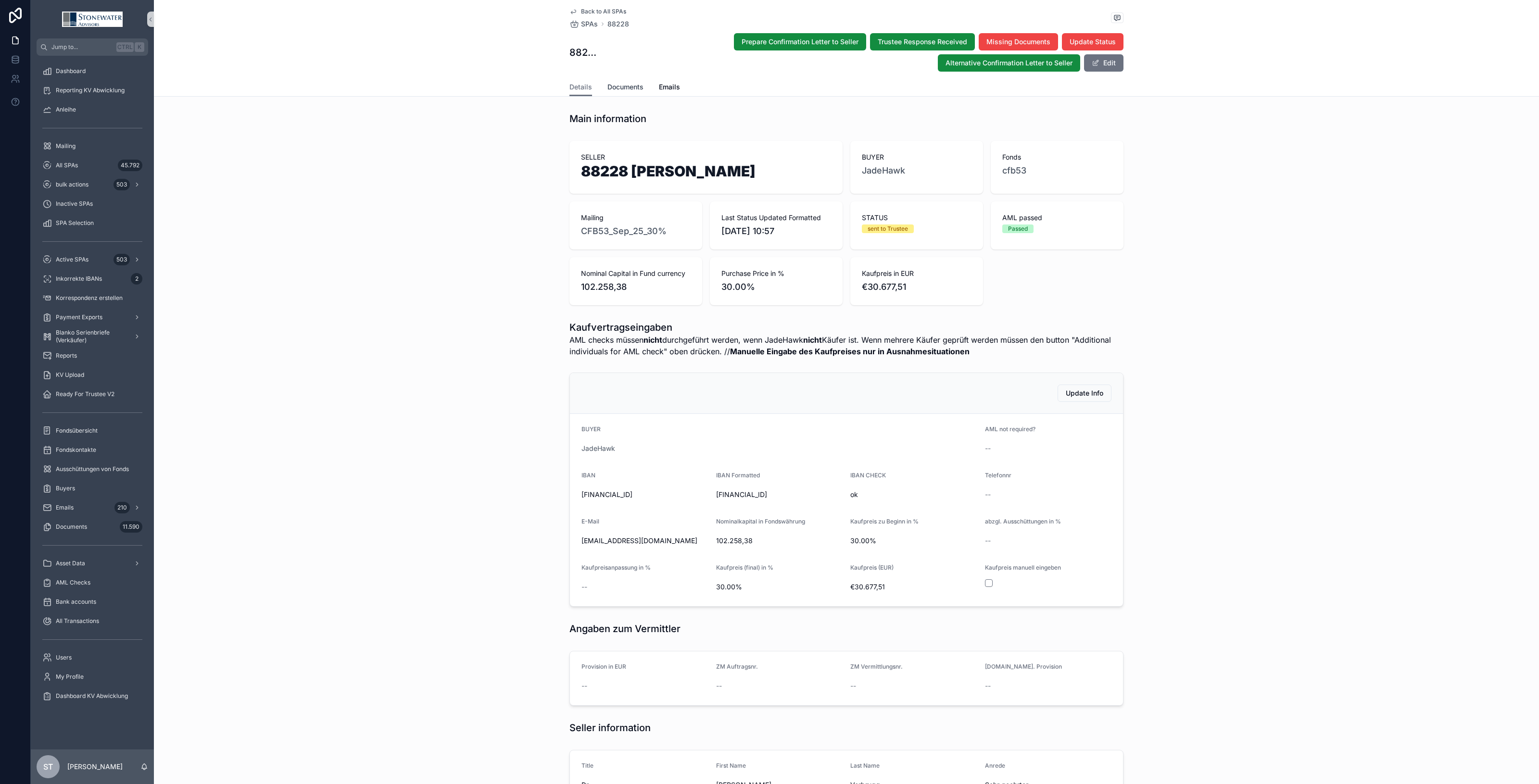
click at [627, 88] on span "Documents" at bounding box center [625, 87] width 36 height 10
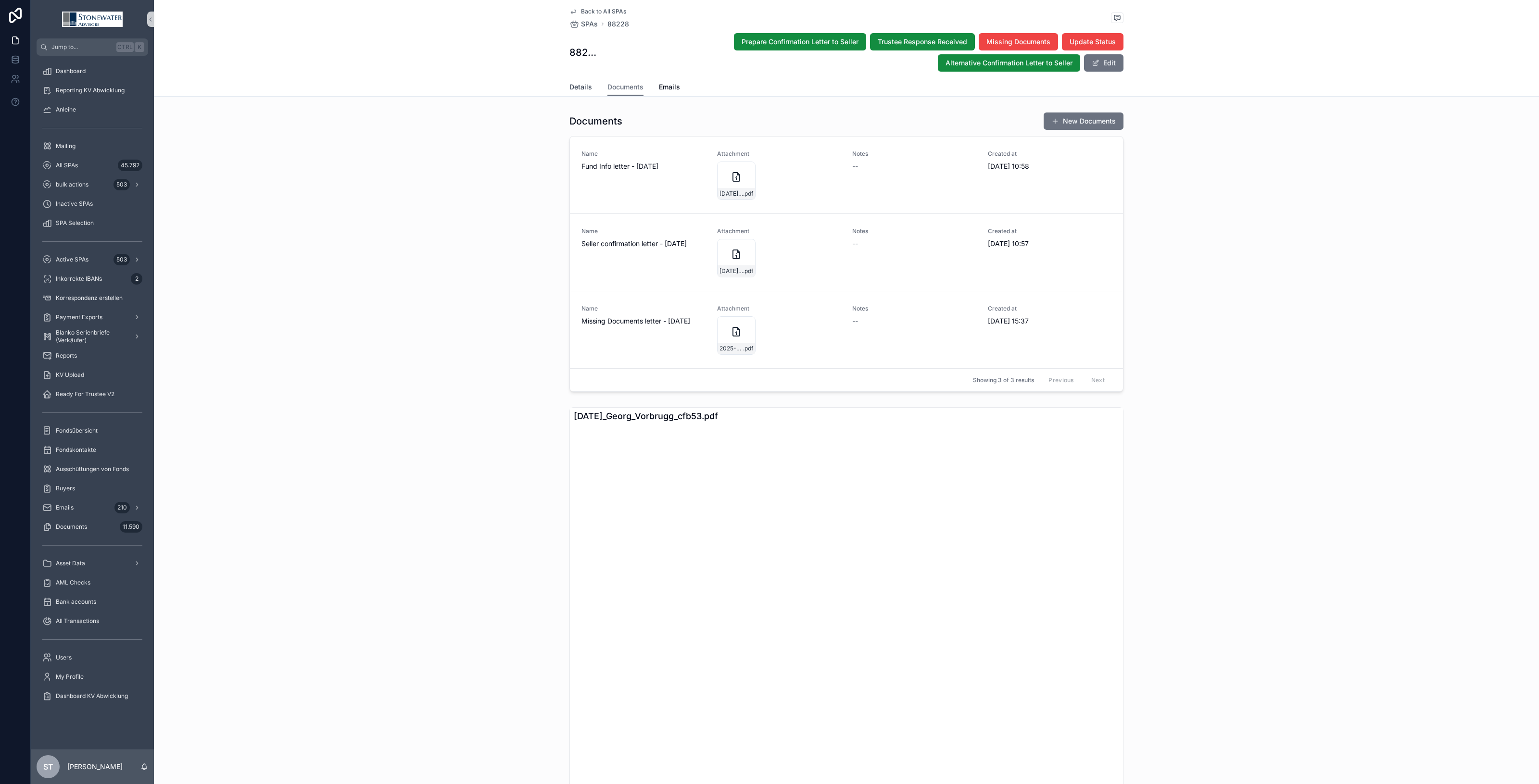
click at [572, 89] on span "Details" at bounding box center [581, 87] width 22 height 10
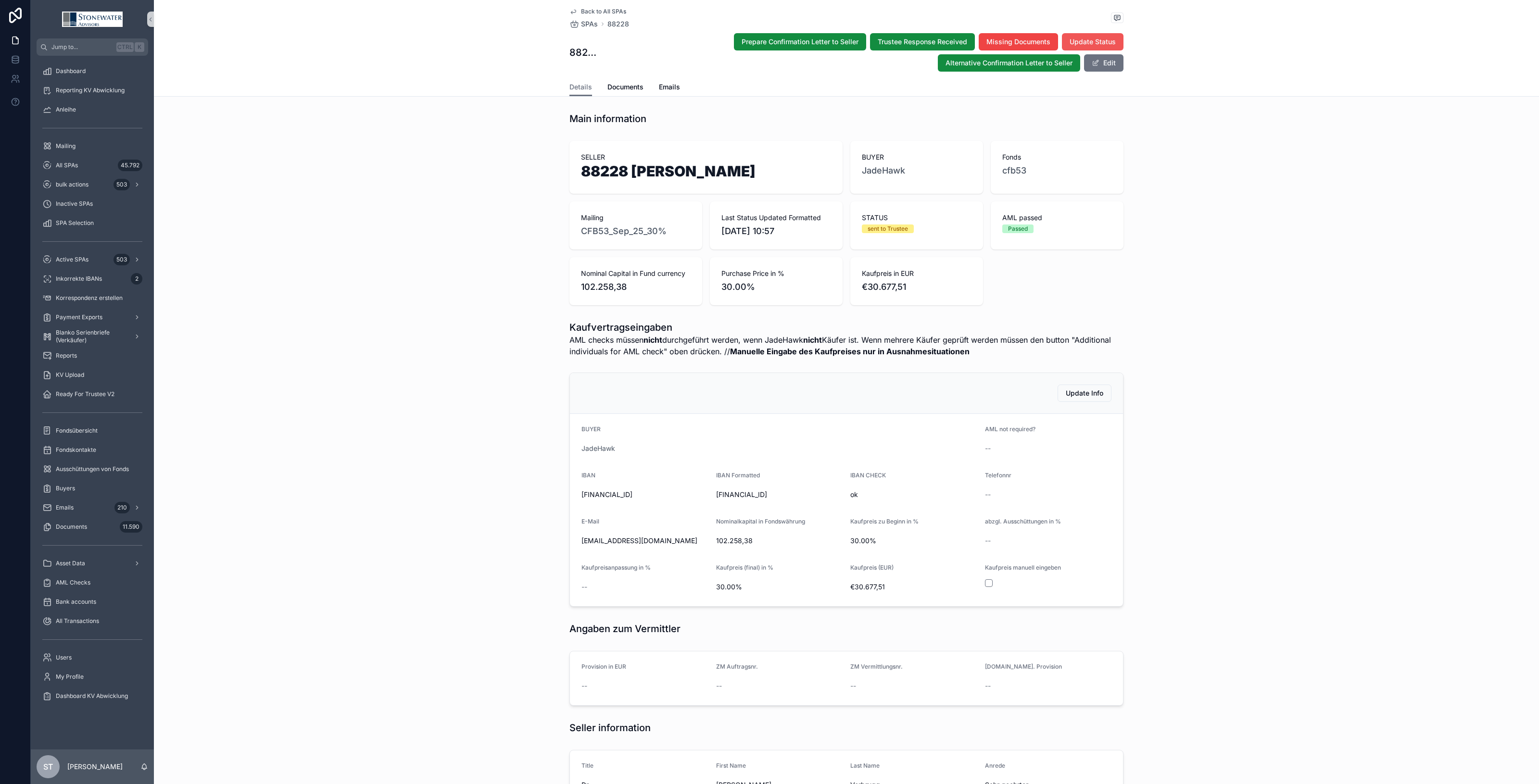
click at [1090, 33] on button "Update Status" at bounding box center [1093, 41] width 62 height 18
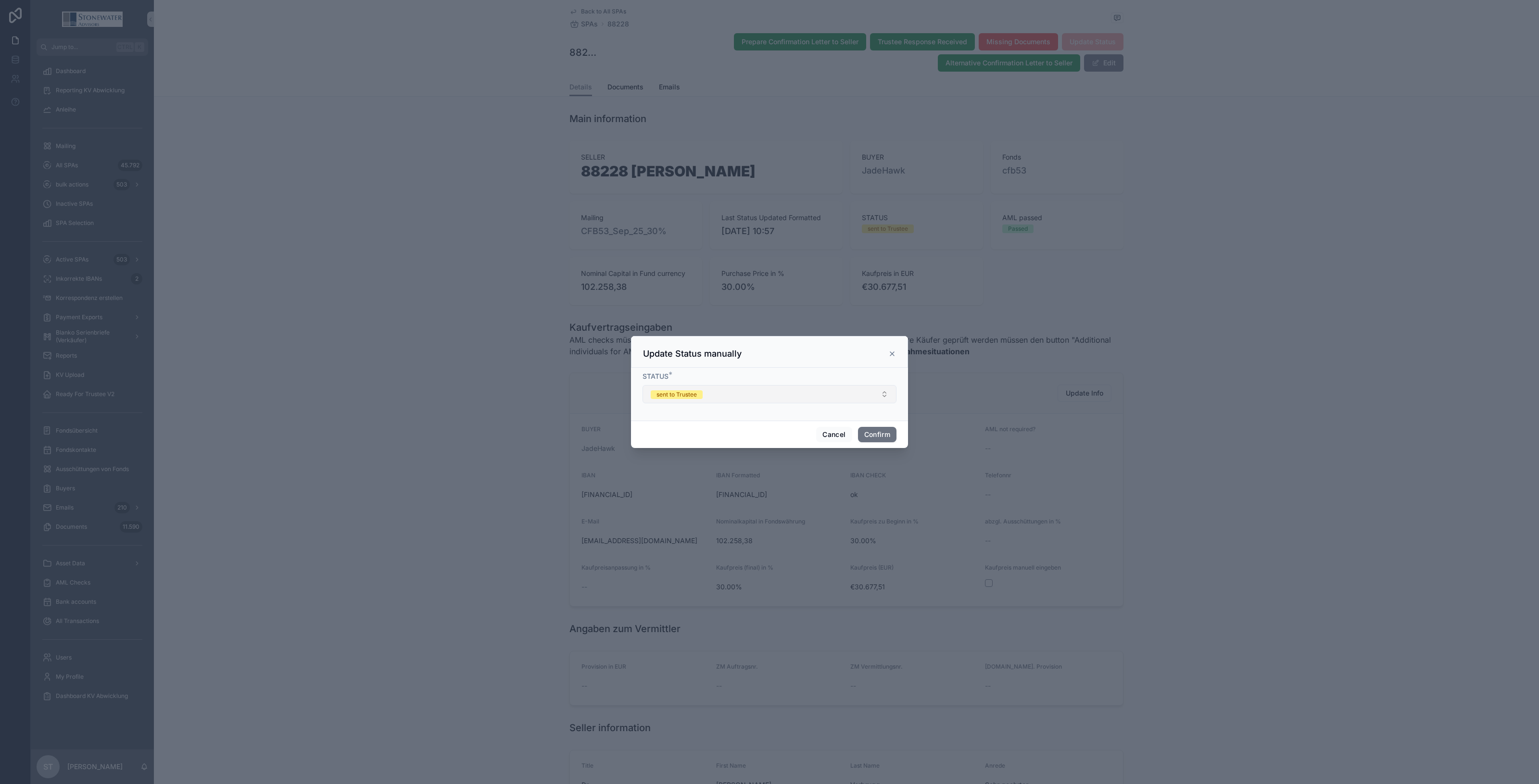
click at [706, 390] on button "sent to Trustee" at bounding box center [770, 394] width 254 height 18
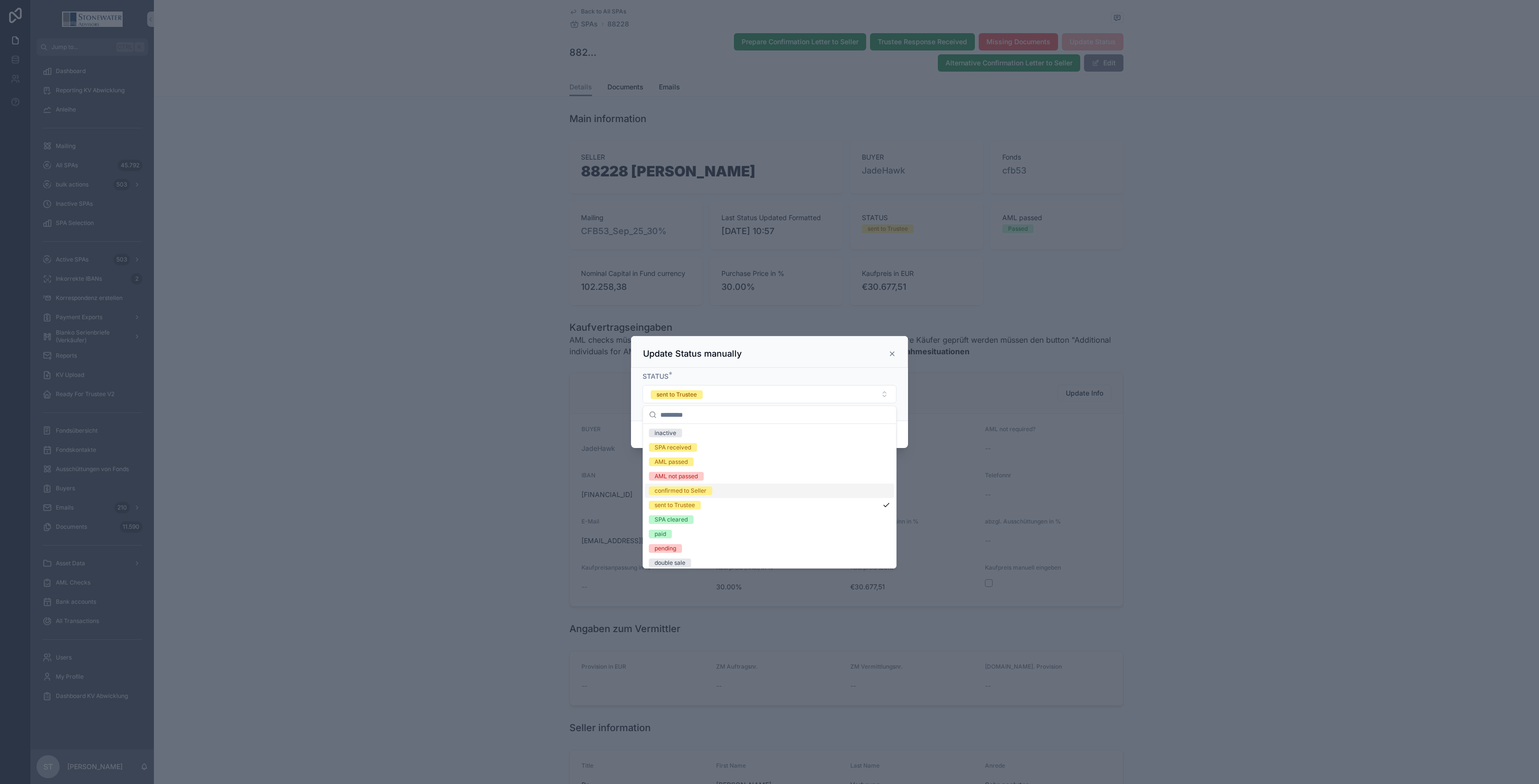
click at [691, 491] on div "confirmed to Seller" at bounding box center [680, 491] width 52 height 8
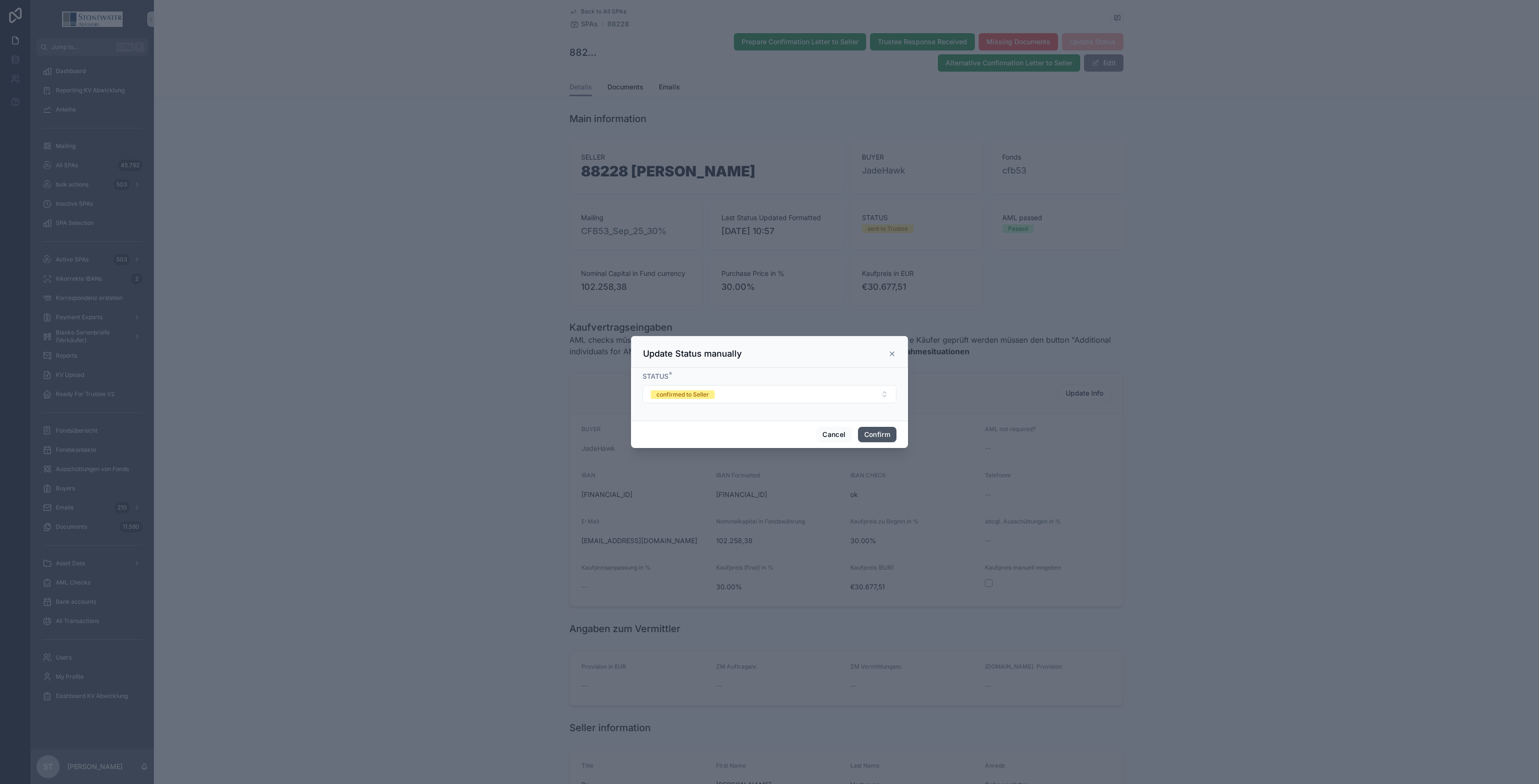
click at [875, 434] on button "Confirm" at bounding box center [877, 434] width 39 height 15
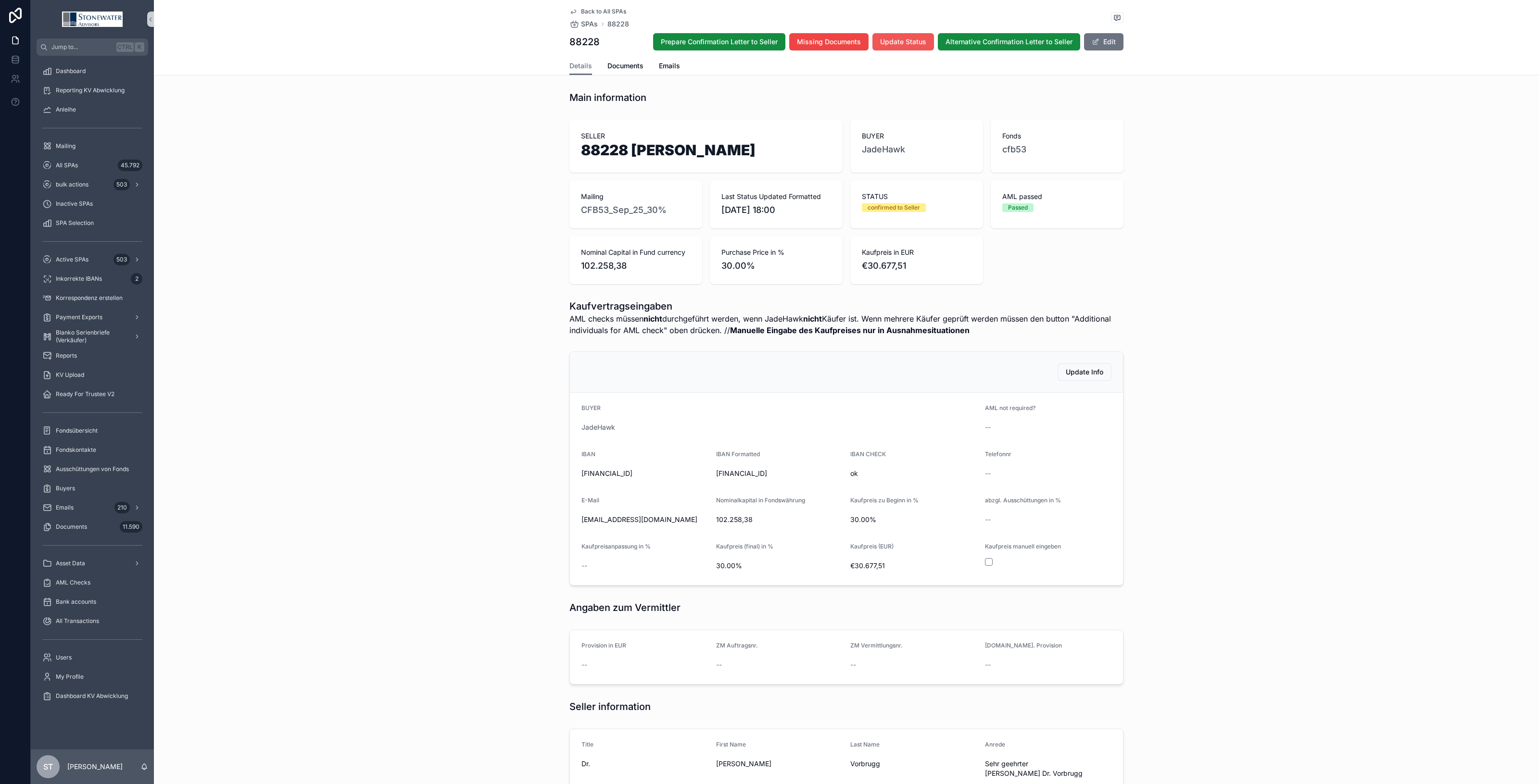
click at [918, 44] on span "Update Status" at bounding box center [904, 42] width 46 height 10
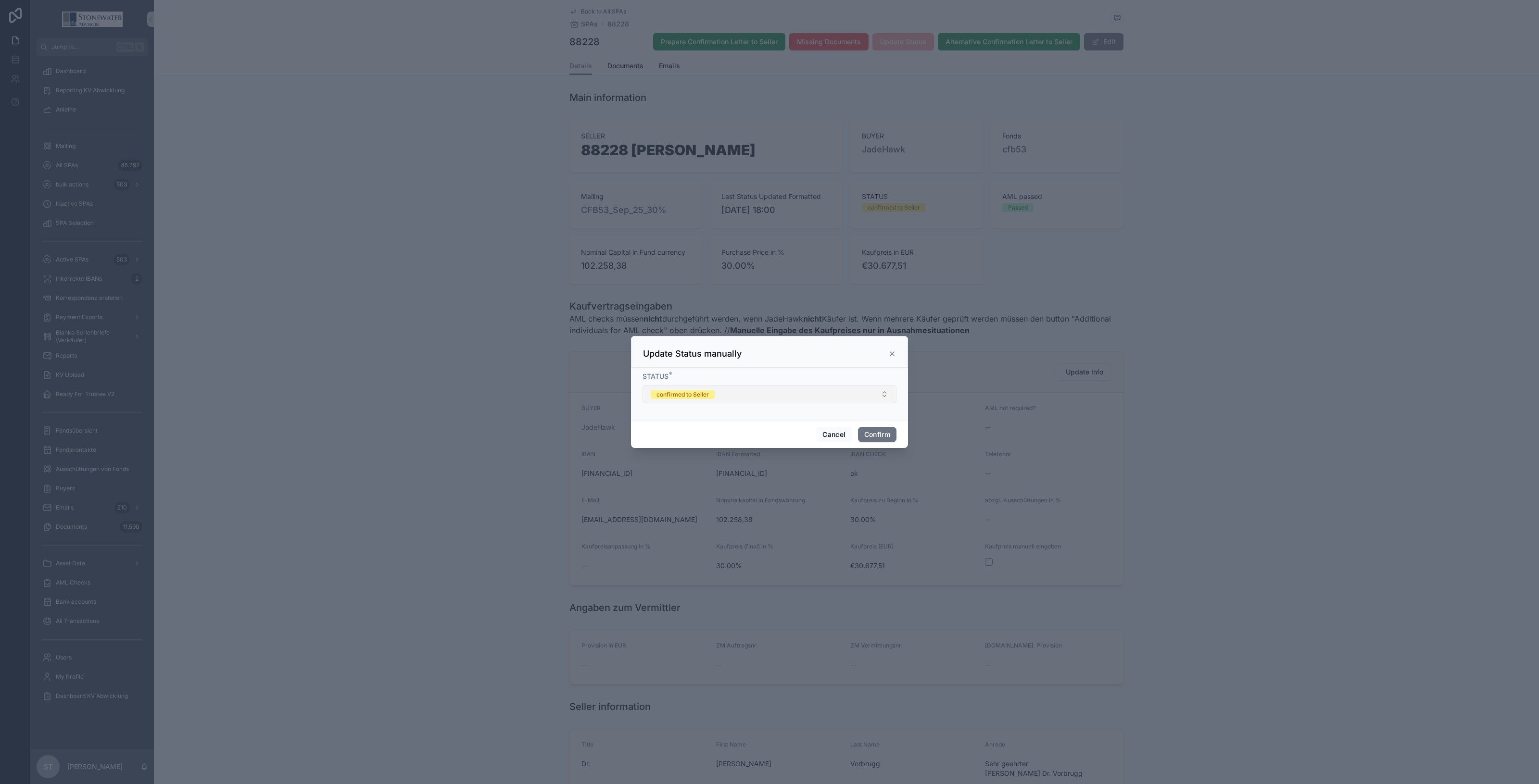
click at [879, 389] on button "confirmed to Seller" at bounding box center [770, 394] width 254 height 18
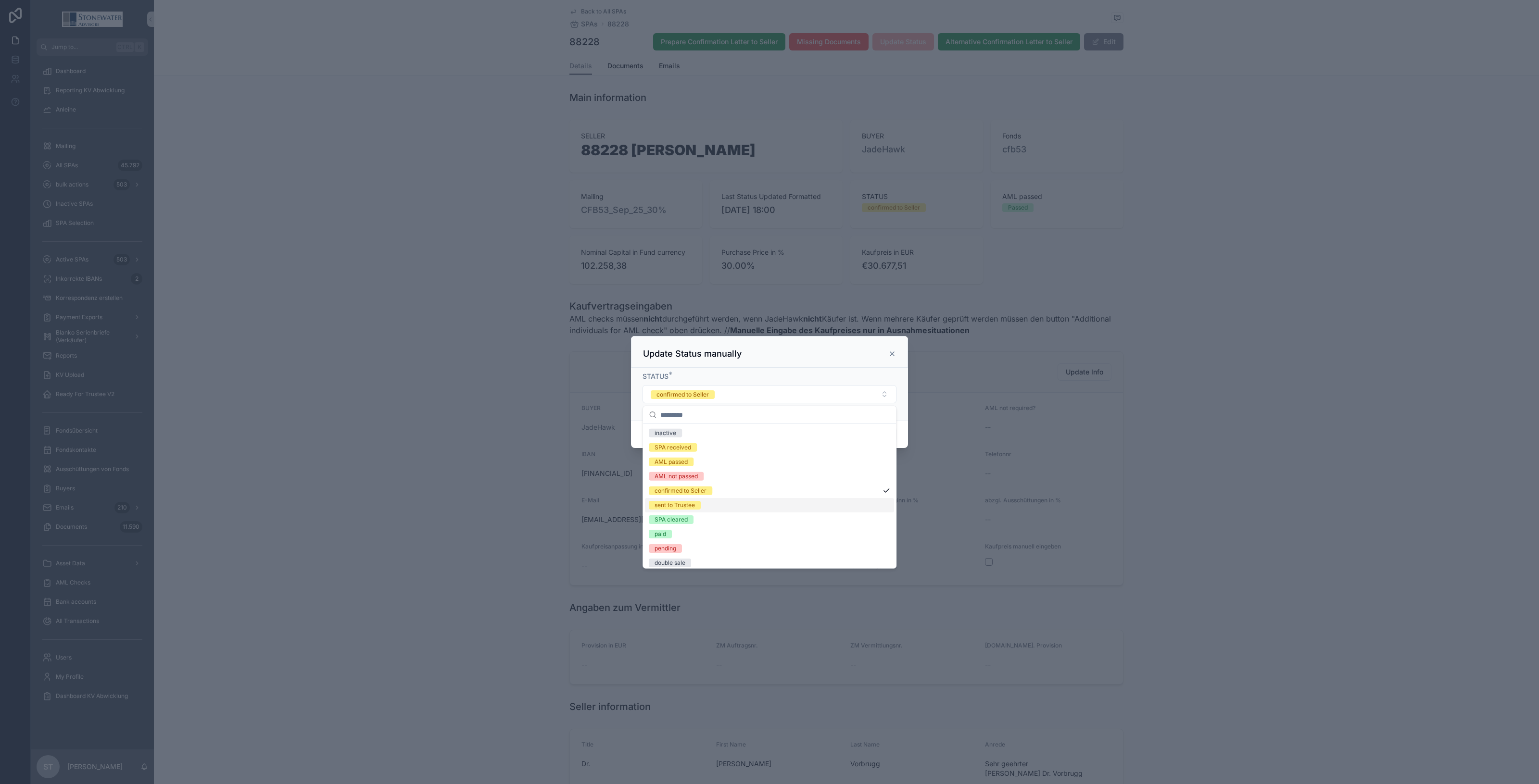
click at [790, 506] on div "sent to Trustee" at bounding box center [770, 505] width 249 height 15
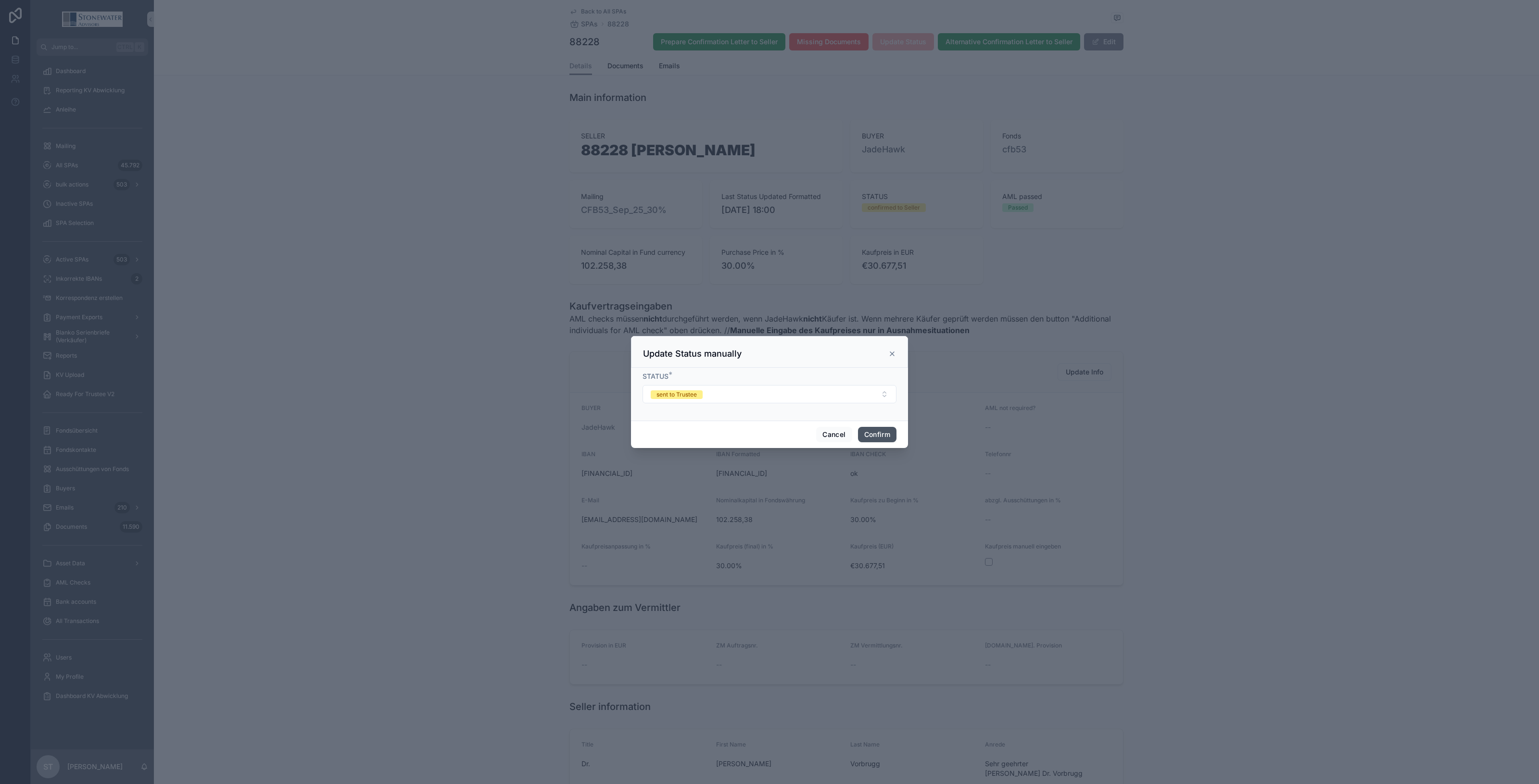
click at [890, 439] on button "Confirm" at bounding box center [877, 434] width 39 height 15
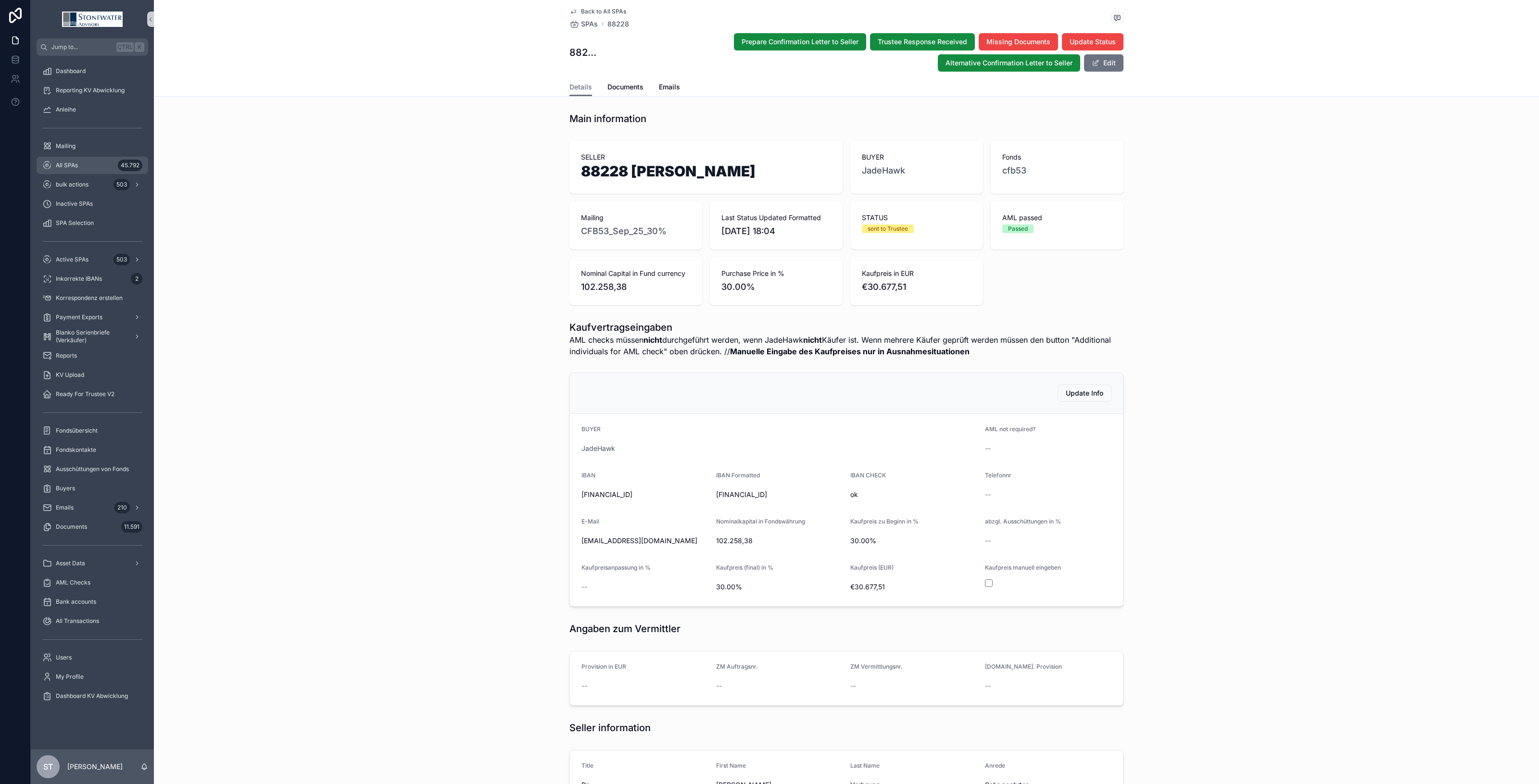
click at [74, 167] on span "All SPAs" at bounding box center [67, 165] width 22 height 8
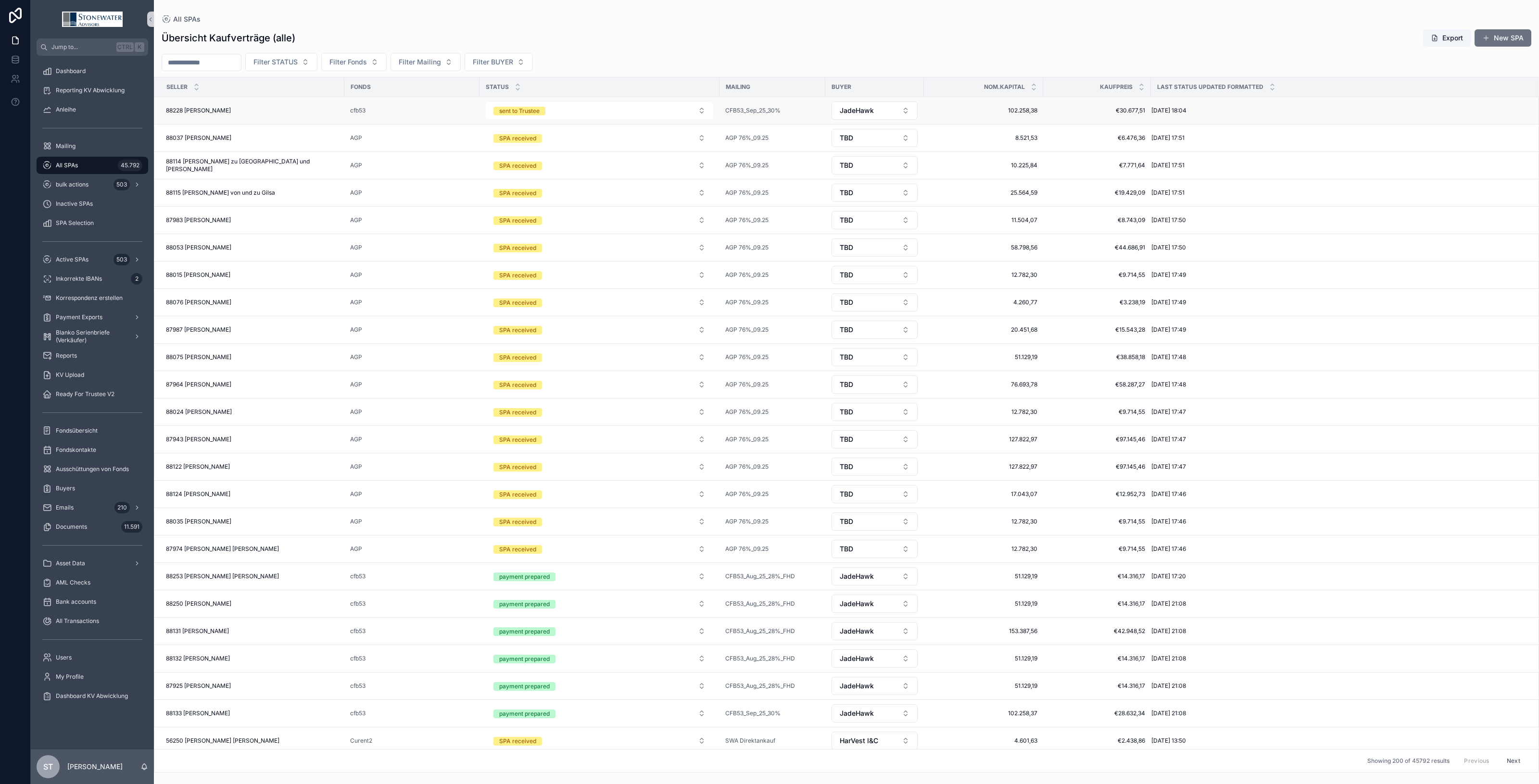
click at [251, 108] on div "88228 Georg Vorbrugg 88228 Georg Vorbrugg" at bounding box center [252, 110] width 173 height 8
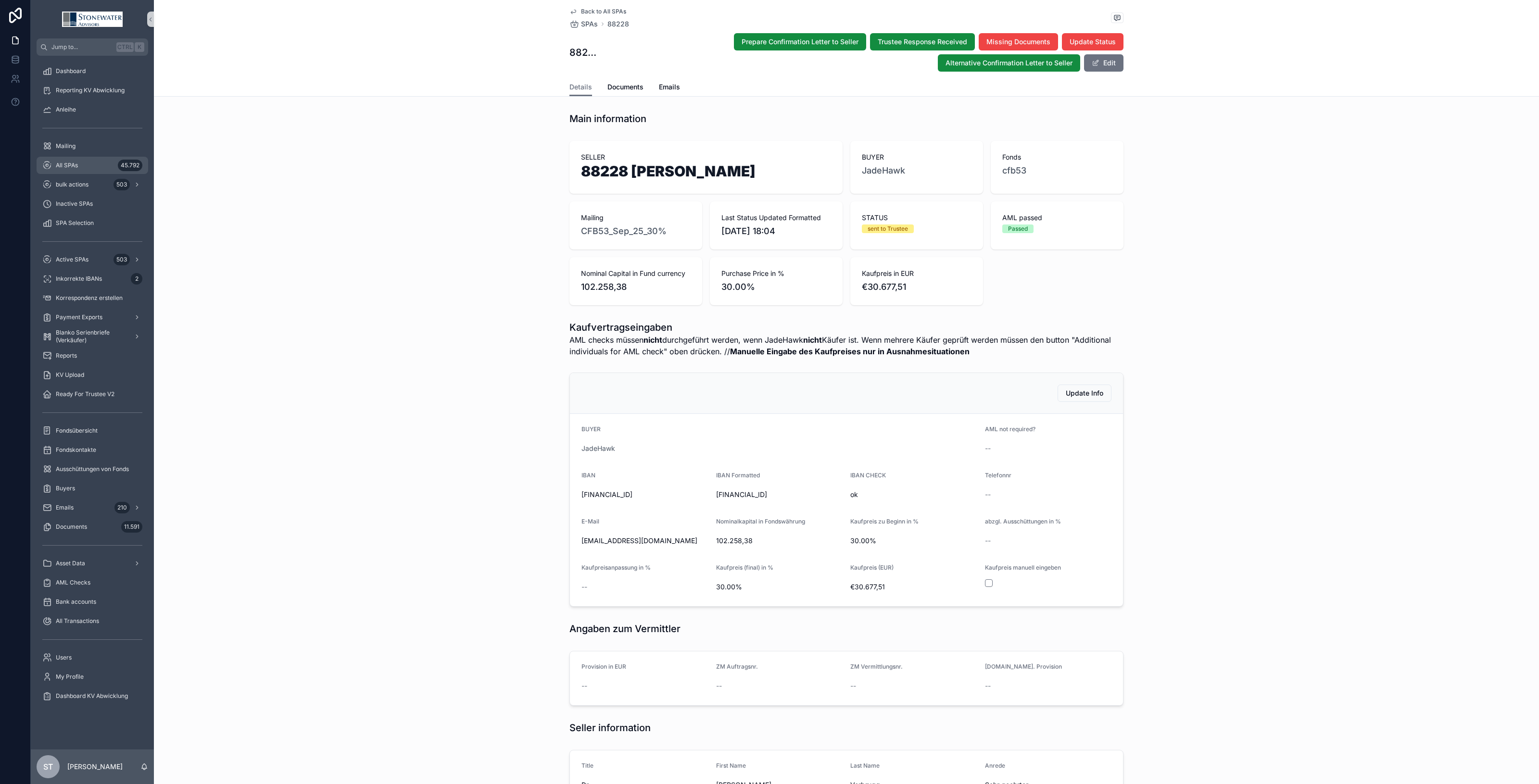
click at [68, 163] on span "All SPAs" at bounding box center [67, 165] width 22 height 8
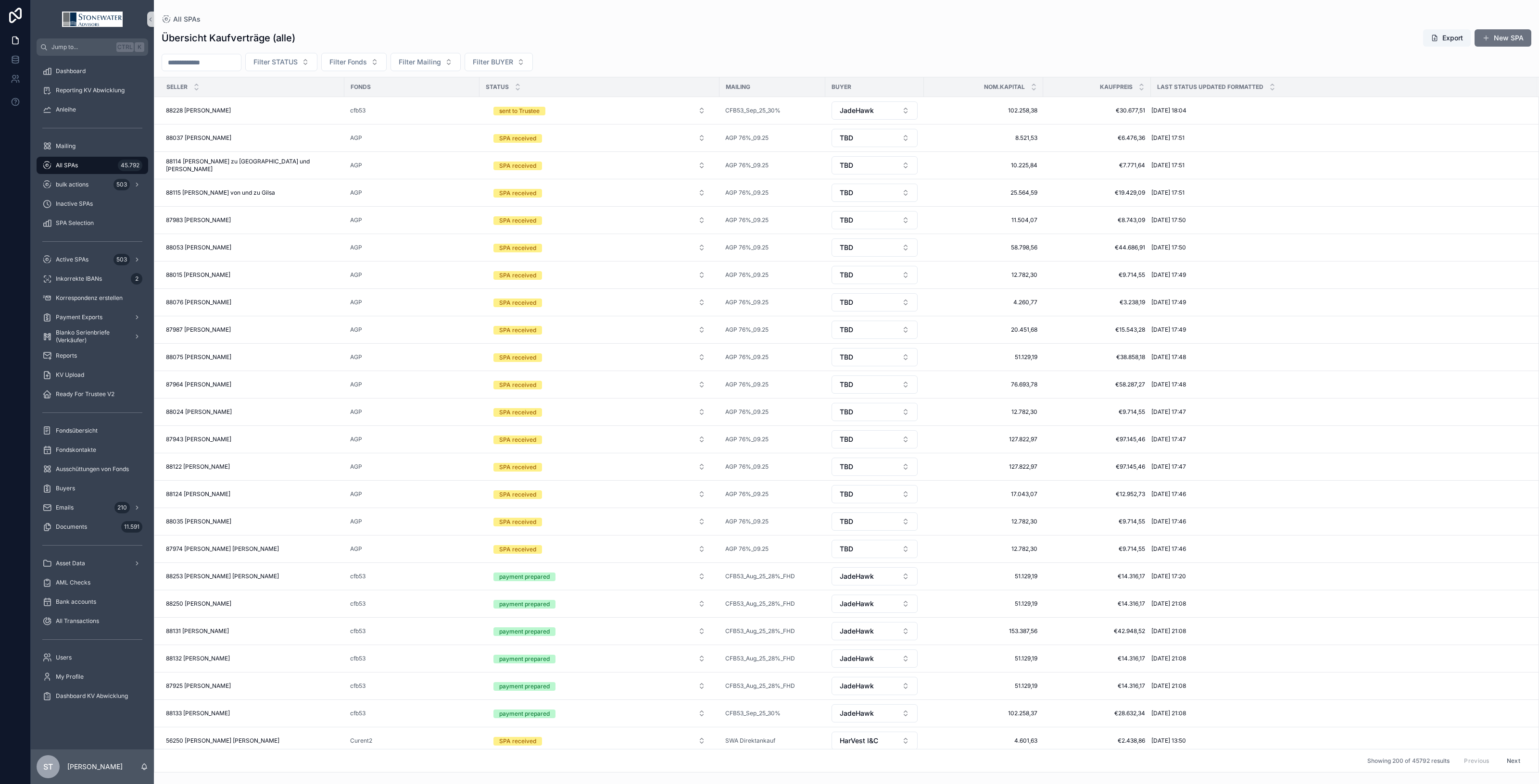
click at [225, 61] on input "scrollable content" at bounding box center [202, 62] width 79 height 13
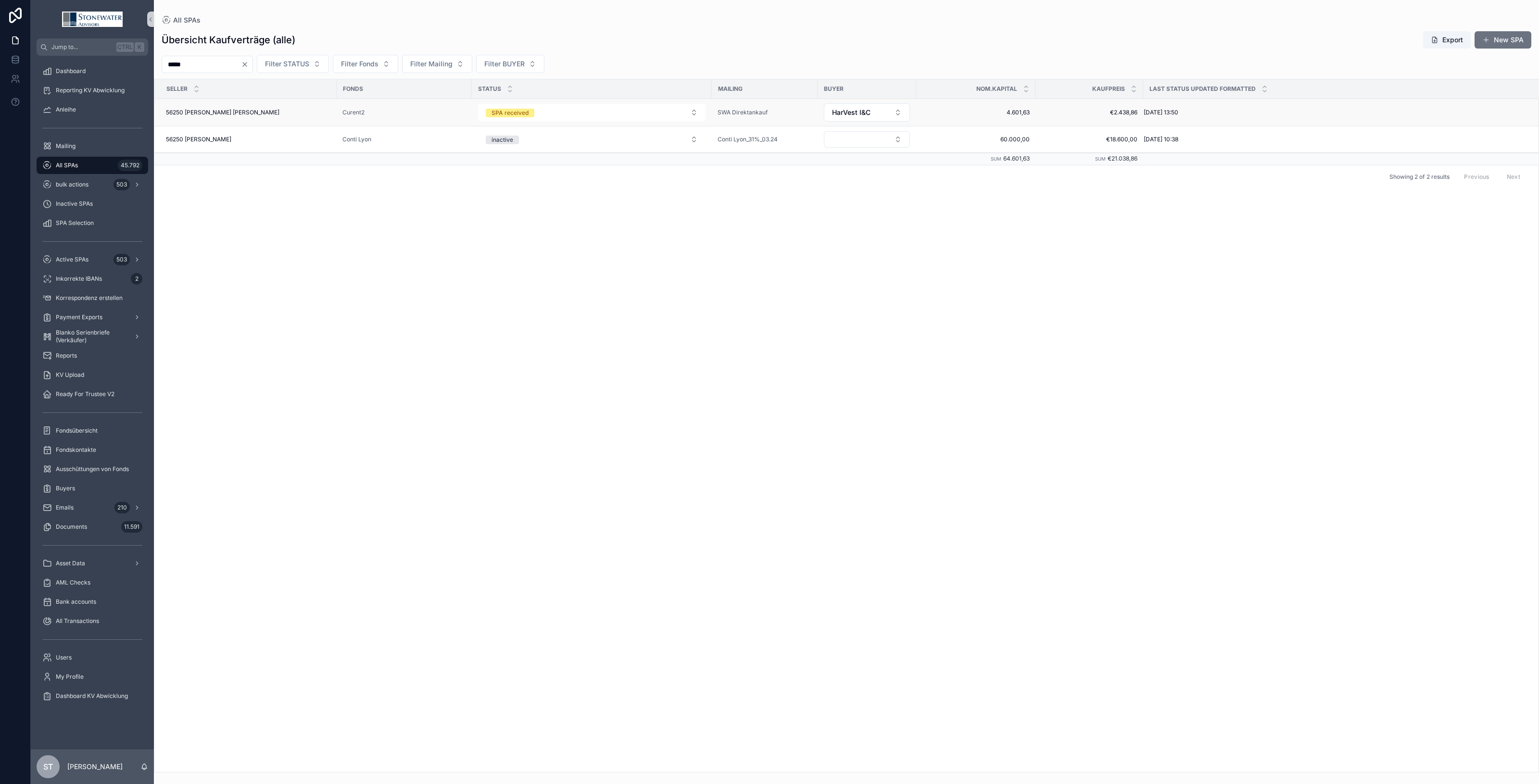
type input "*****"
click at [241, 117] on div "56250 Eva Rick 56250 Eva Rick" at bounding box center [248, 112] width 165 height 8
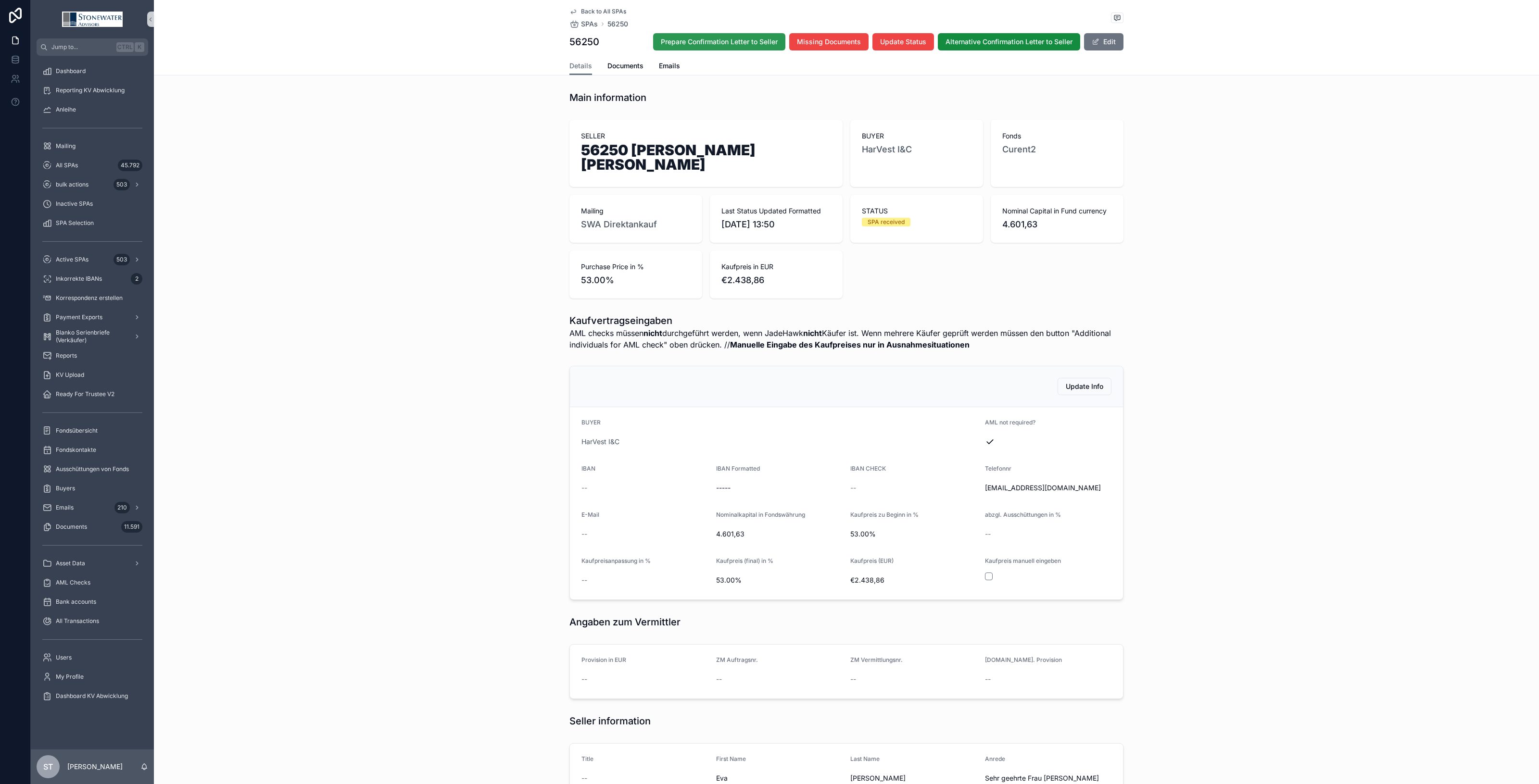
click at [708, 39] on span "Prepare Confirmation Letter to Seller" at bounding box center [719, 42] width 117 height 10
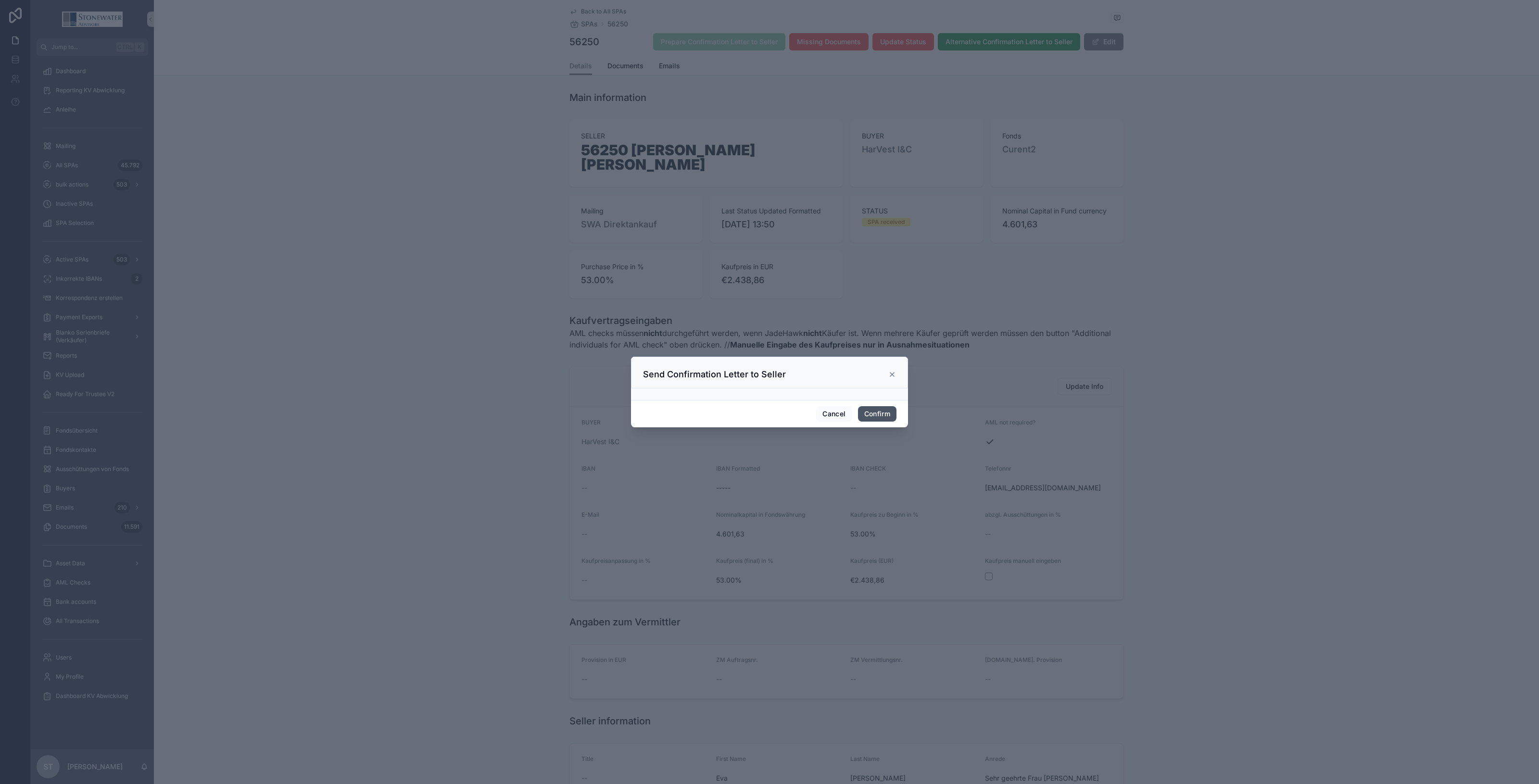
click at [890, 416] on button "Confirm" at bounding box center [877, 414] width 39 height 15
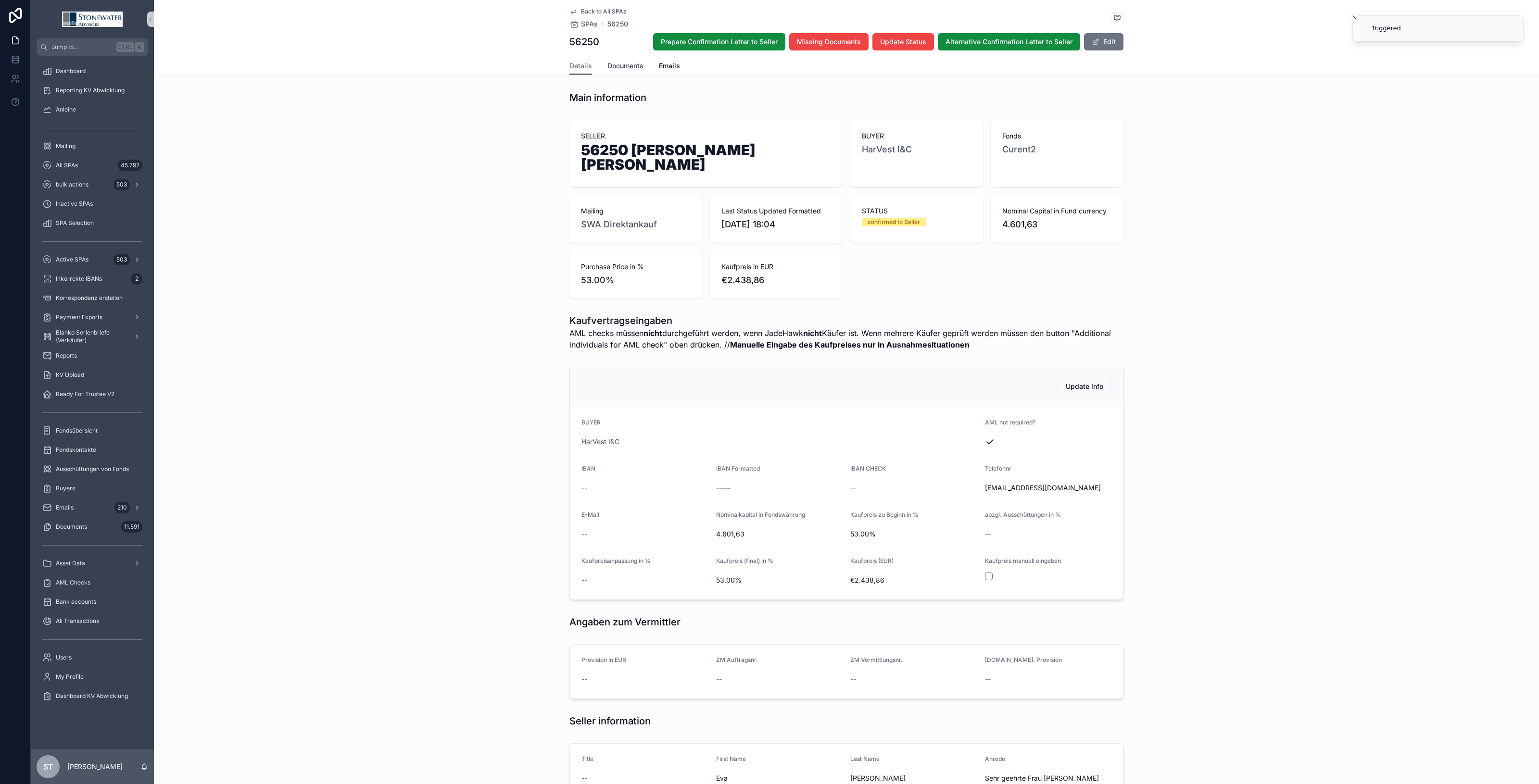
click at [621, 71] on link "Documents" at bounding box center [625, 67] width 36 height 19
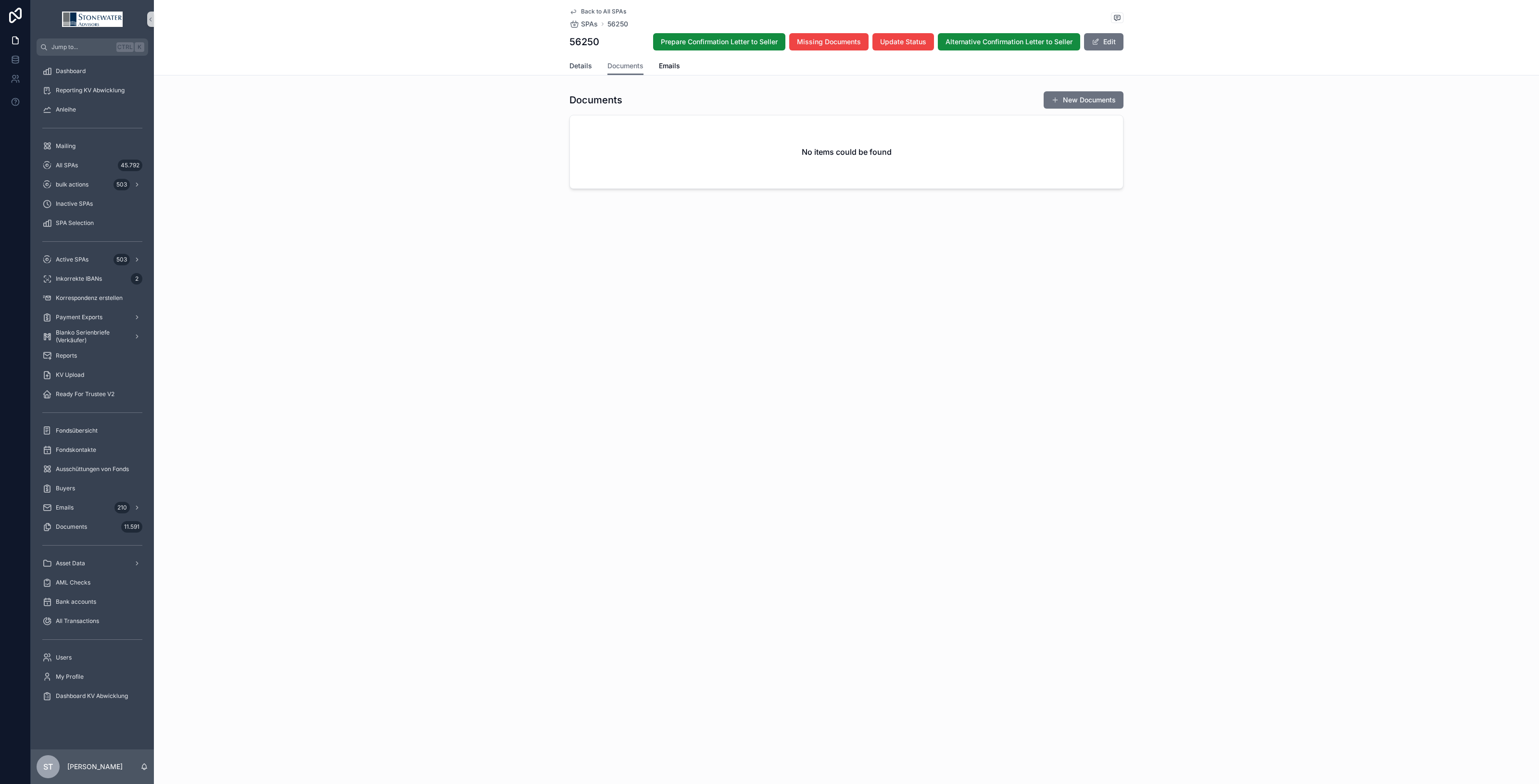
click at [576, 63] on span "Details" at bounding box center [581, 66] width 22 height 10
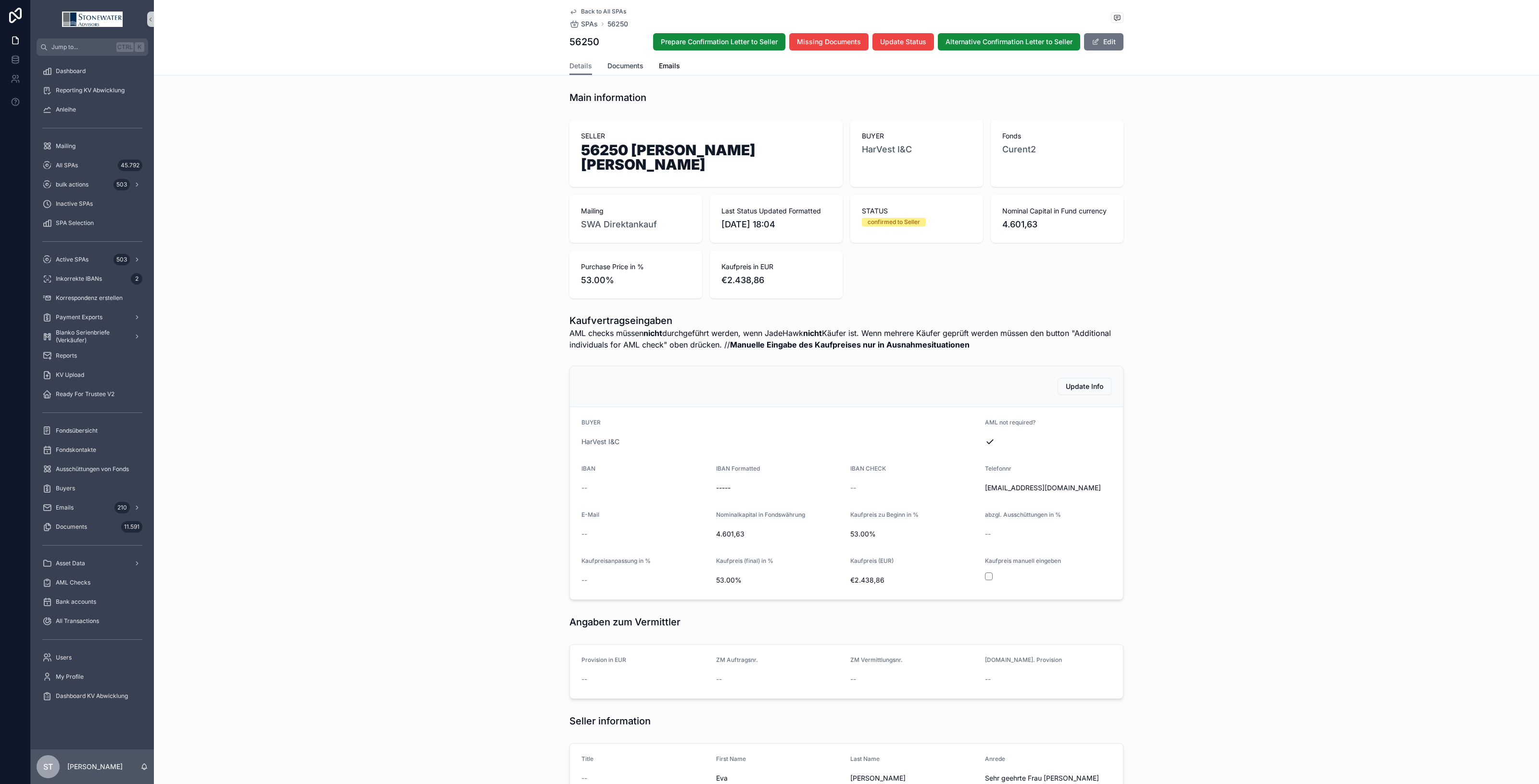
click at [621, 65] on span "Documents" at bounding box center [625, 66] width 36 height 10
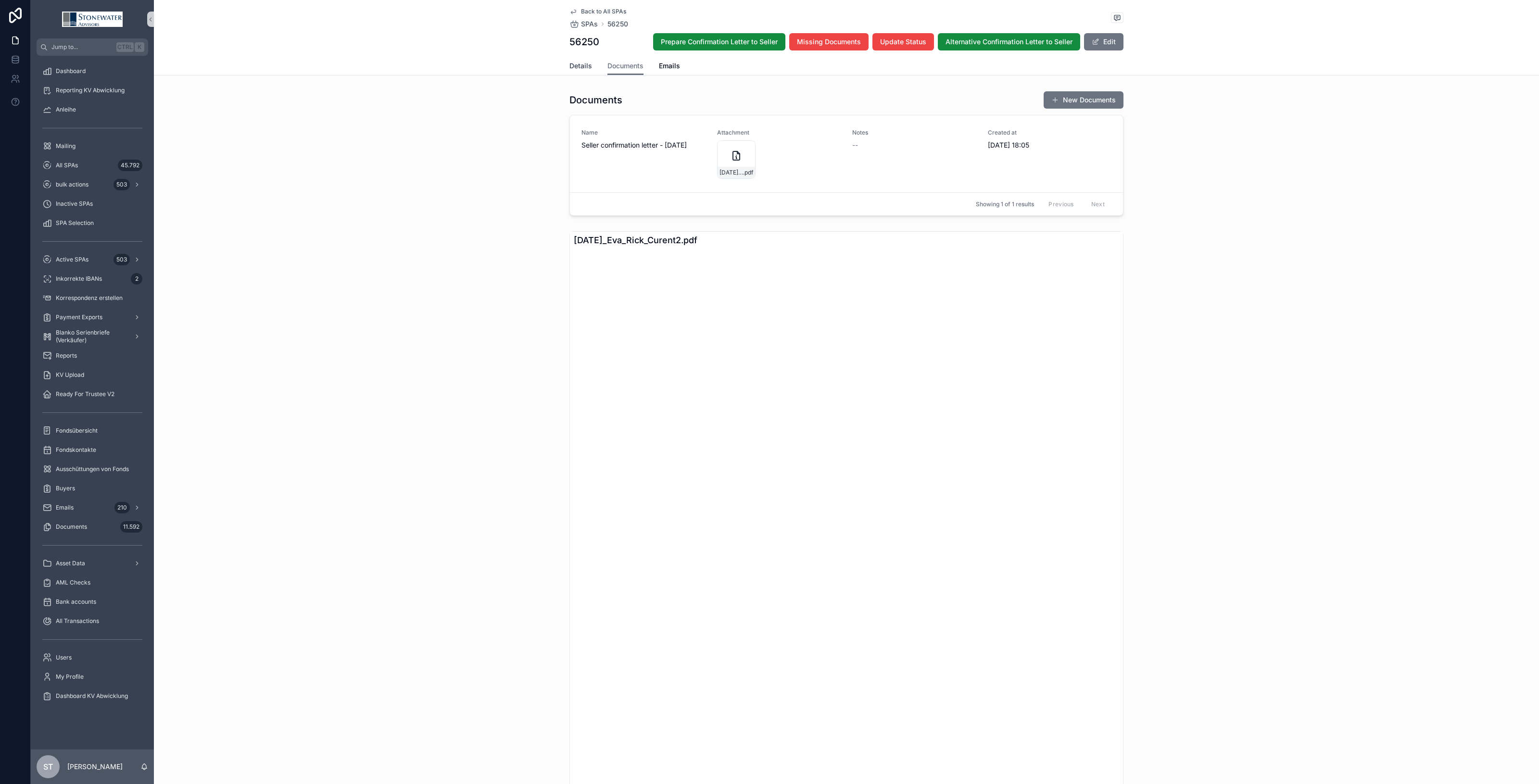
click at [578, 68] on span "Details" at bounding box center [581, 66] width 22 height 10
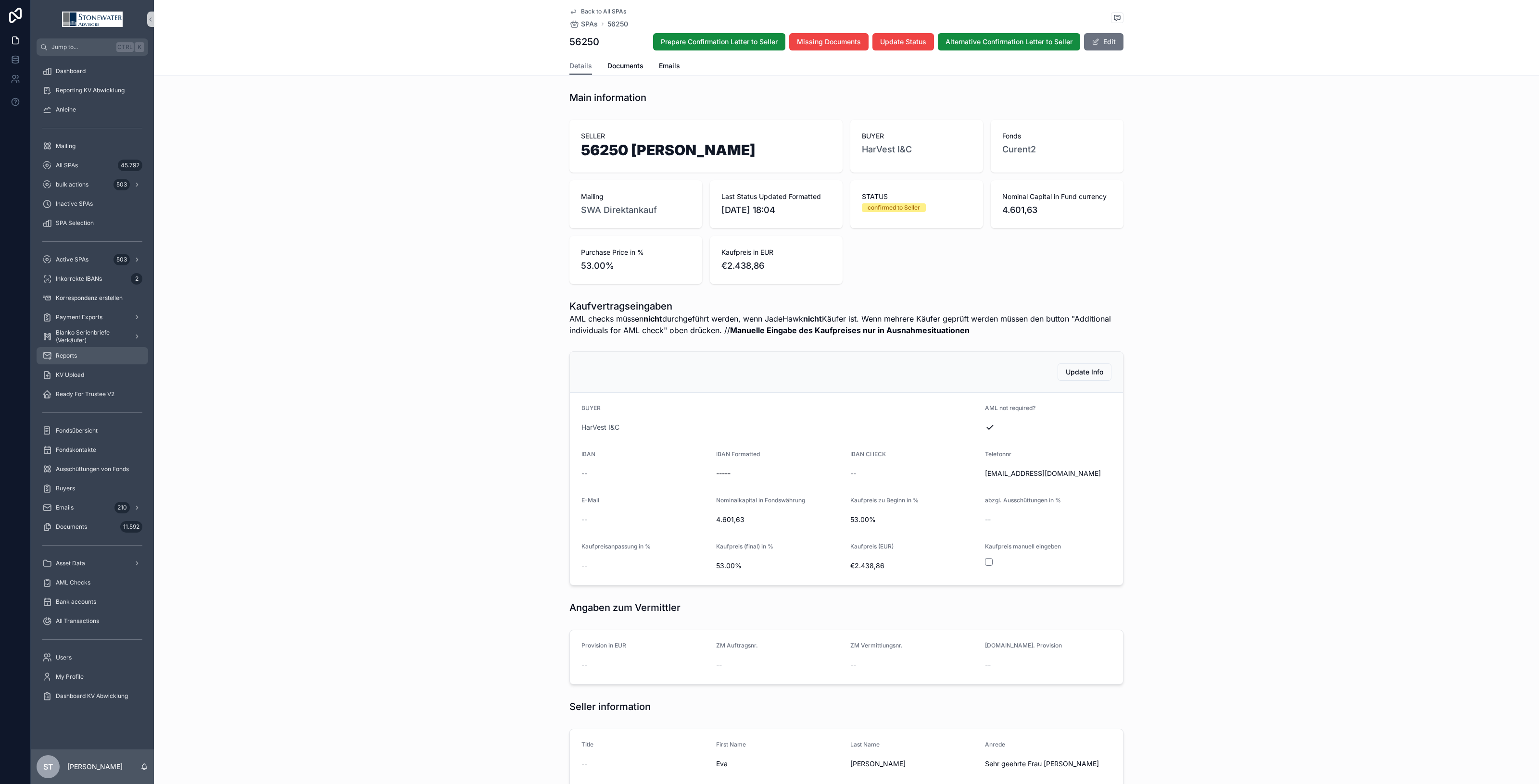
click at [79, 348] on div "Reports" at bounding box center [92, 356] width 100 height 15
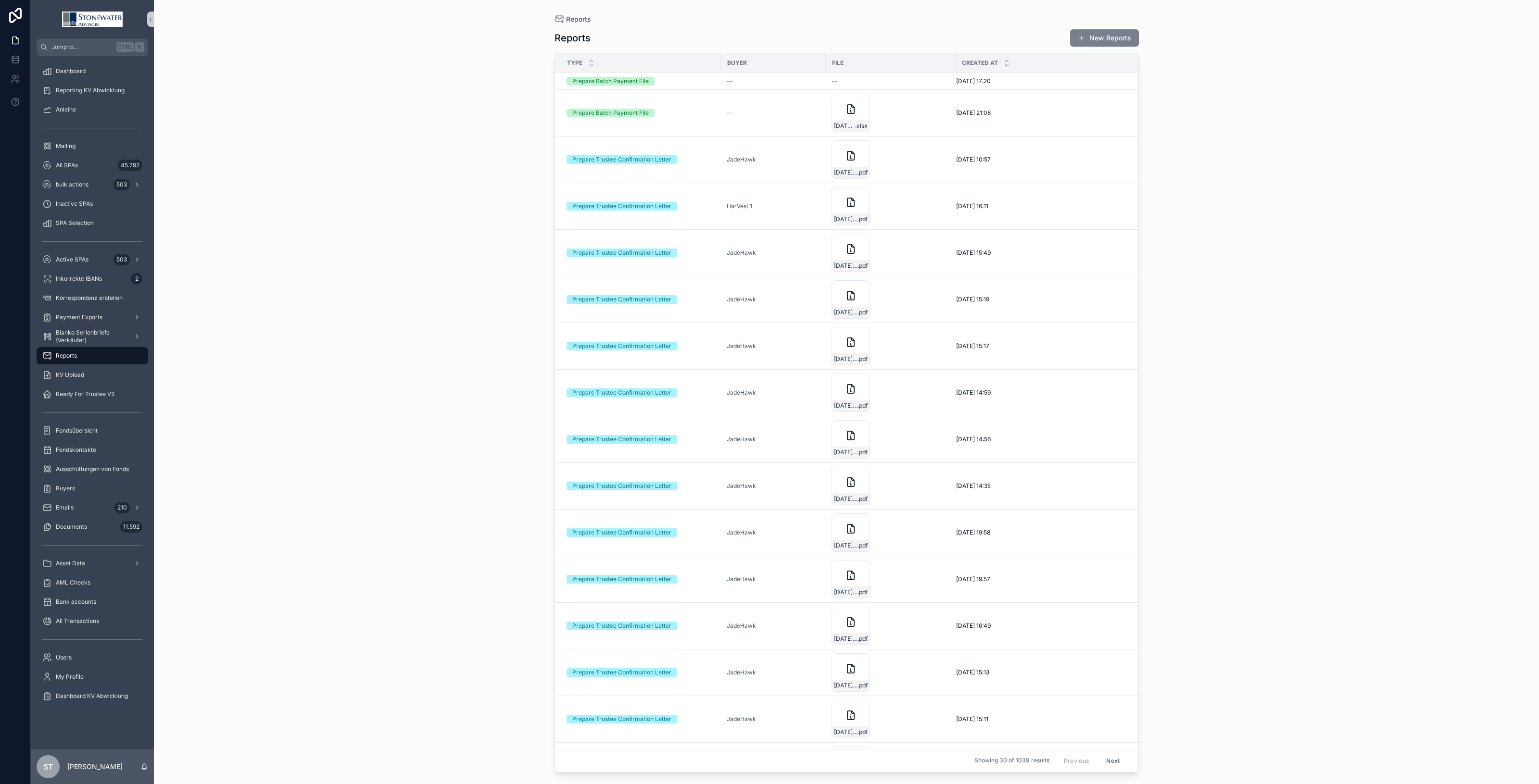
click at [1114, 39] on button "New Reports" at bounding box center [1104, 38] width 69 height 18
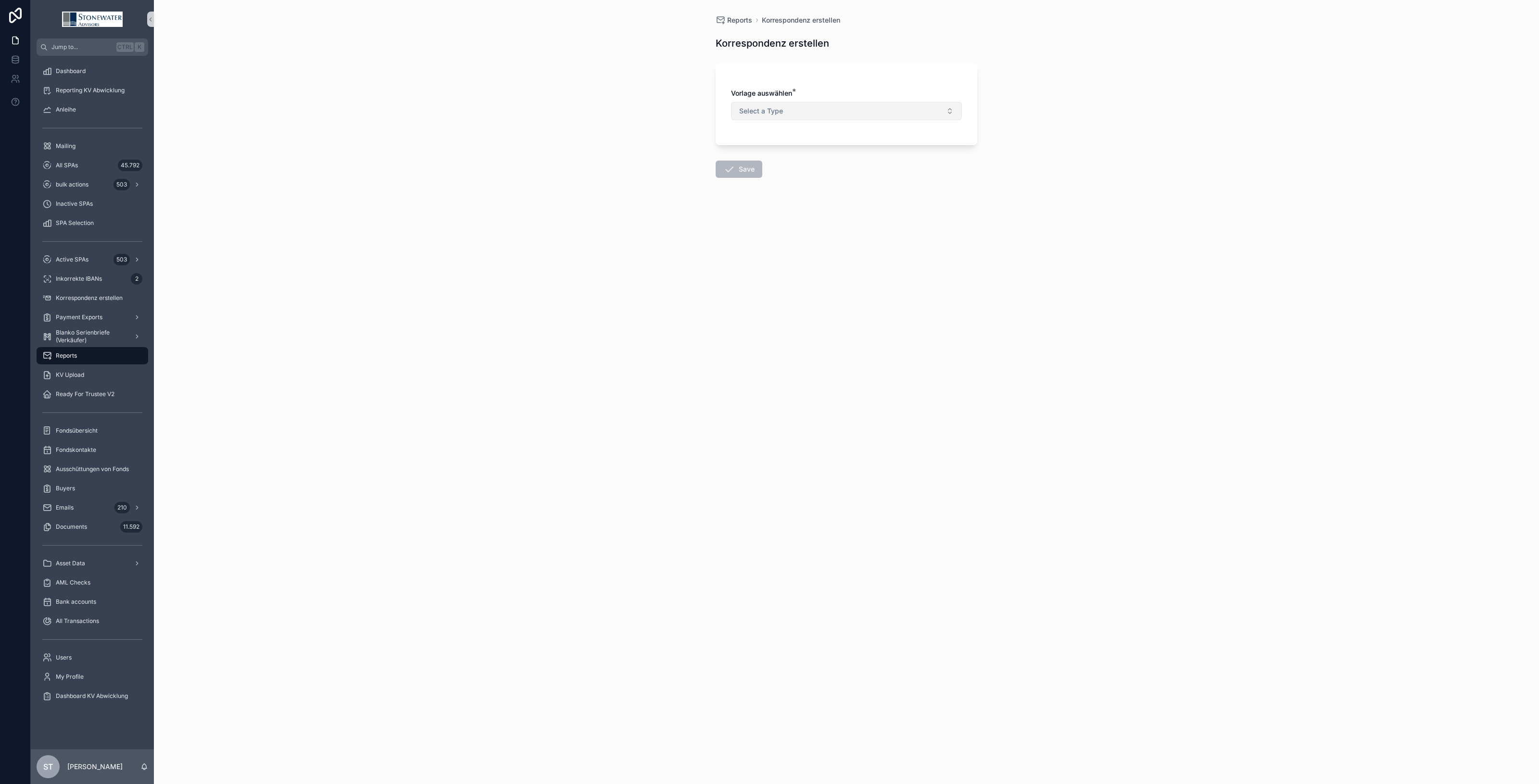
click at [754, 112] on span "Select a Type" at bounding box center [761, 111] width 44 height 10
click at [760, 150] on div "Prepare Trustee Confirmation Letter" at bounding box center [793, 150] width 99 height 8
click at [754, 161] on button "Select Button" at bounding box center [846, 168] width 231 height 16
click at [770, 275] on span "Curent2_Aug_25_52%_FHD" at bounding box center [780, 271] width 86 height 10
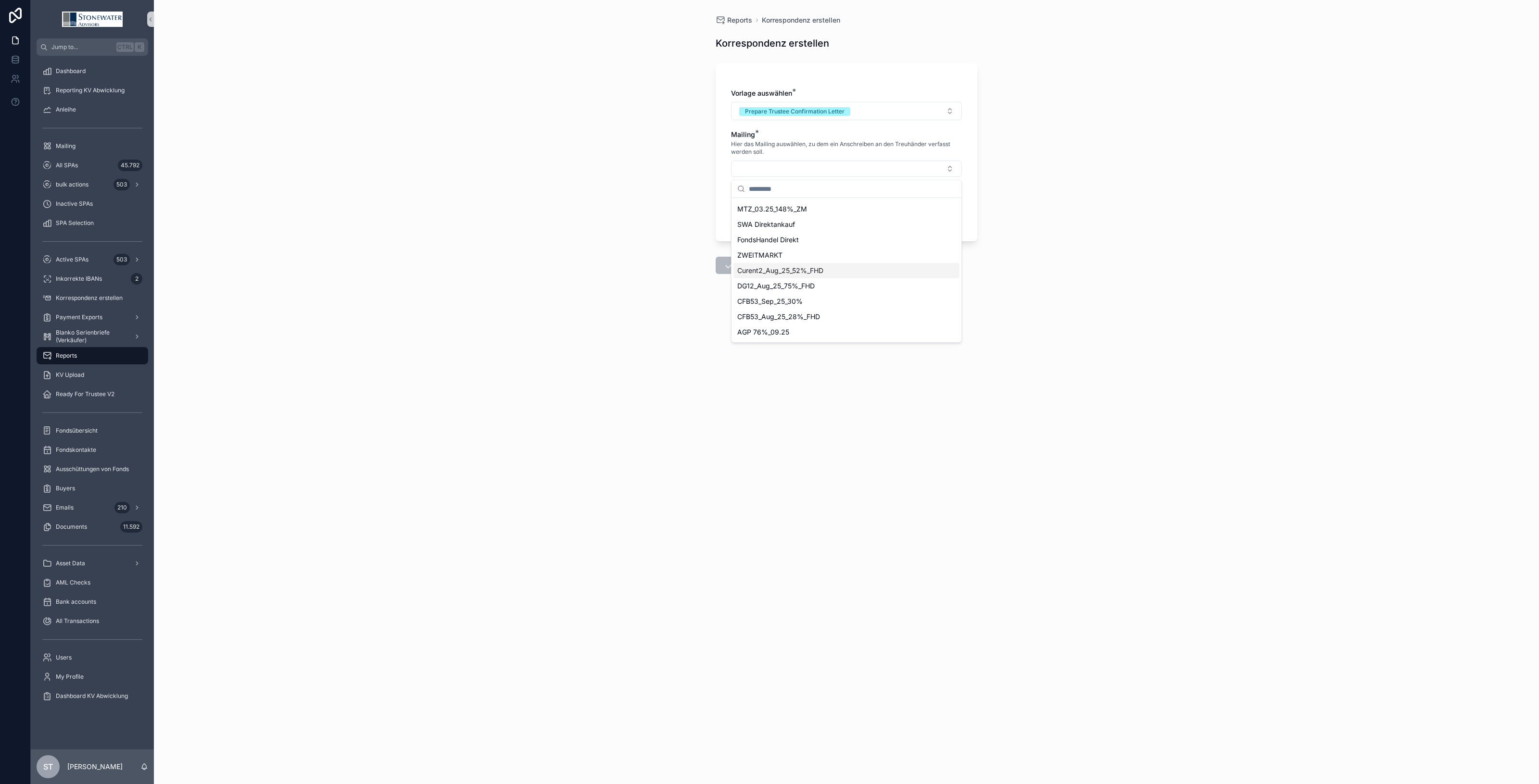
scroll to position [0, 0]
click at [857, 172] on button "Curent2_Aug_25_52%_FHD" at bounding box center [846, 170] width 231 height 18
type input "*****"
click at [794, 237] on div "Curent2" at bounding box center [847, 241] width 226 height 15
click at [850, 214] on button "Select Button" at bounding box center [846, 210] width 231 height 16
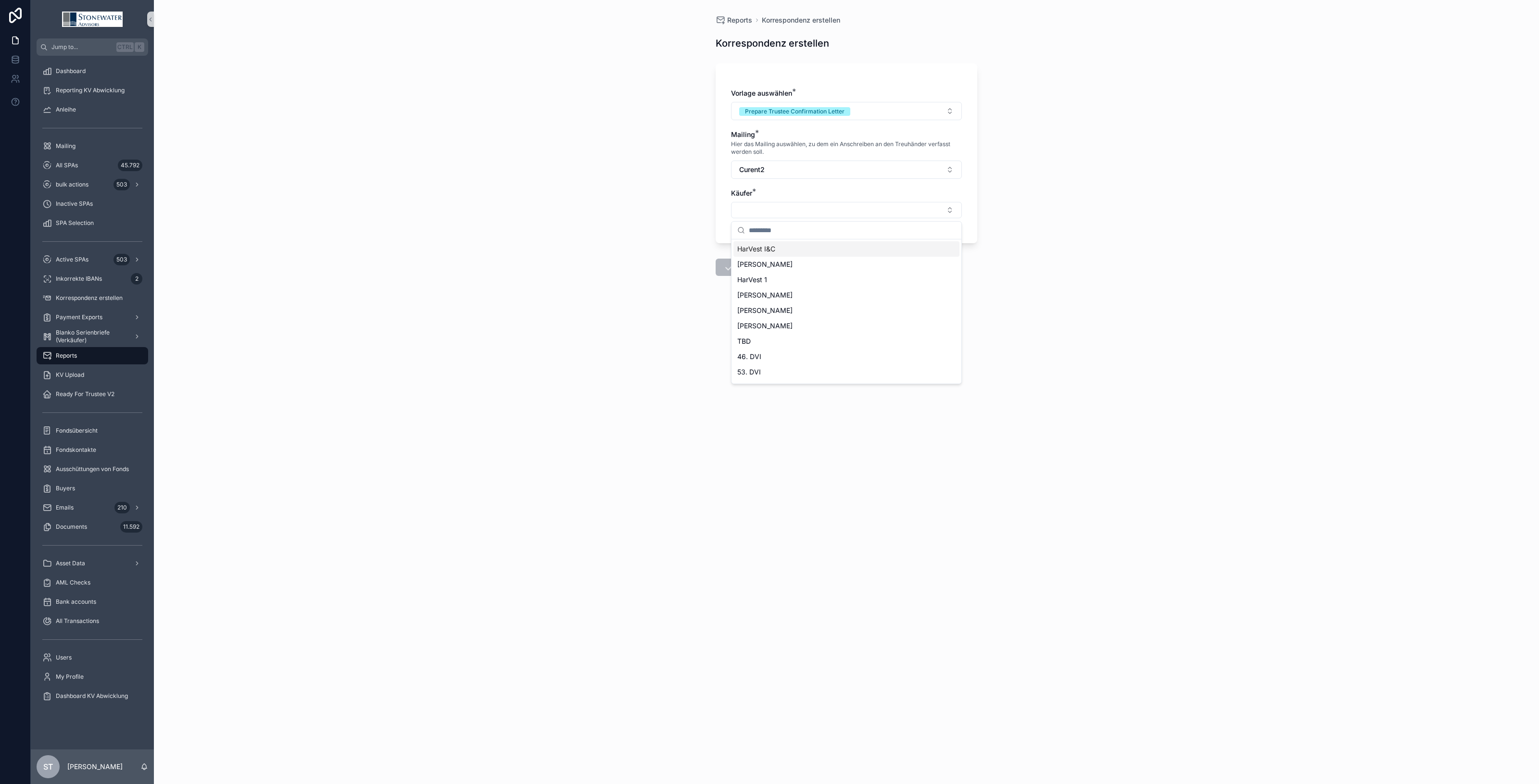
click at [835, 253] on div "HarVest I&C" at bounding box center [847, 249] width 226 height 15
click at [725, 272] on icon "scrollable content" at bounding box center [729, 269] width 11 height 11
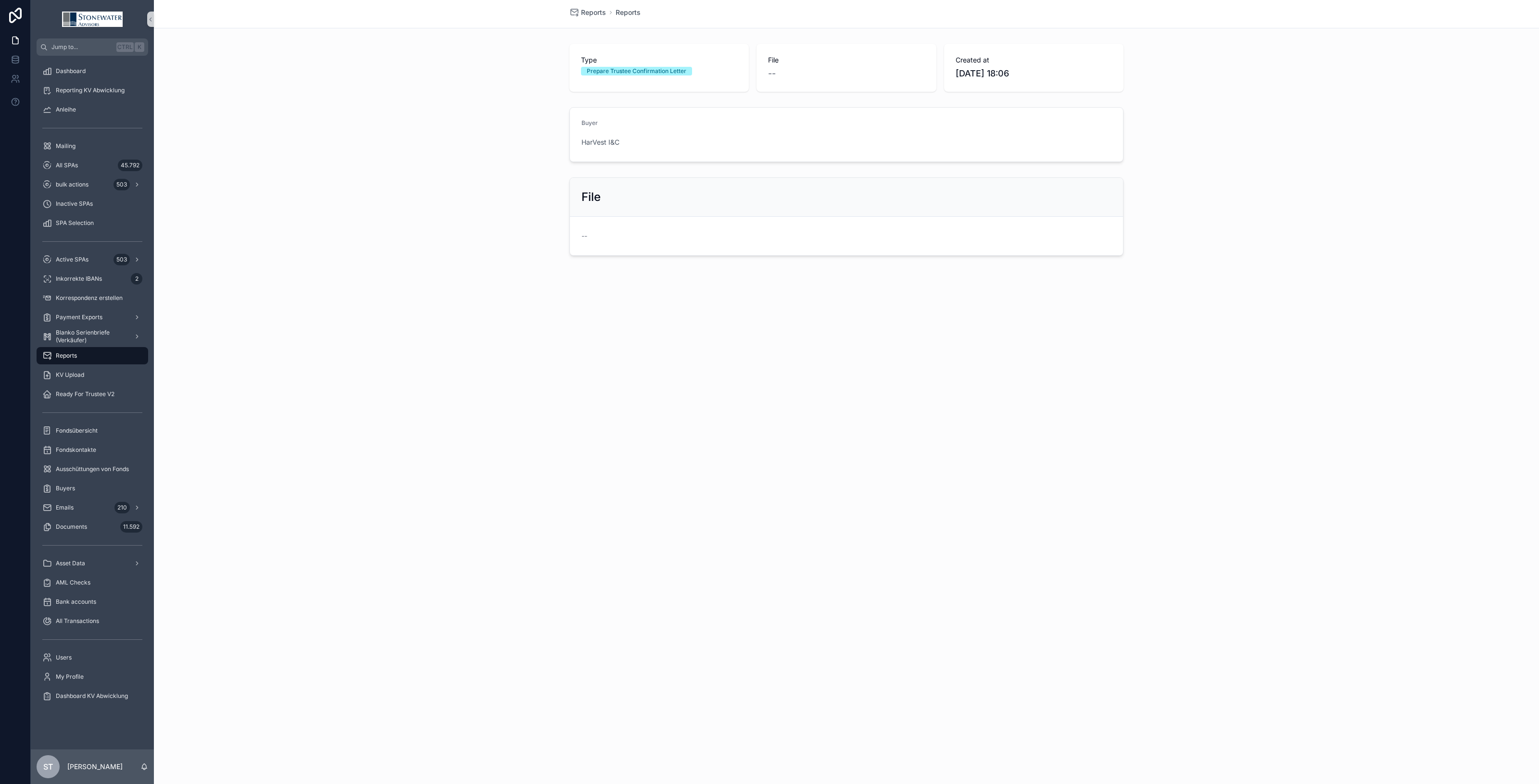
click at [71, 356] on span "Reports" at bounding box center [66, 356] width 21 height 8
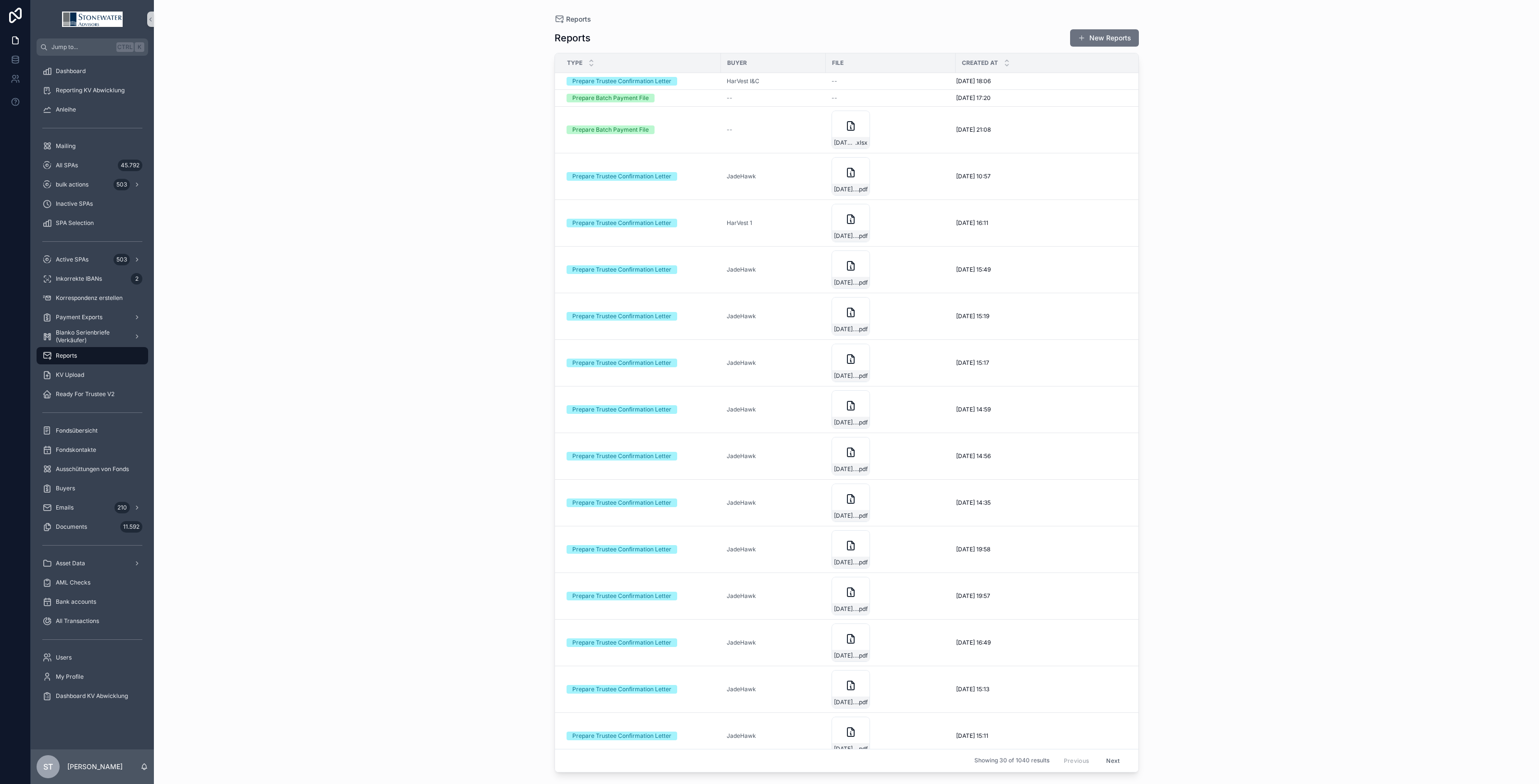
click at [67, 356] on span "Reports" at bounding box center [66, 356] width 21 height 8
click at [95, 162] on div "All SPAs 45.792" at bounding box center [92, 166] width 100 height 15
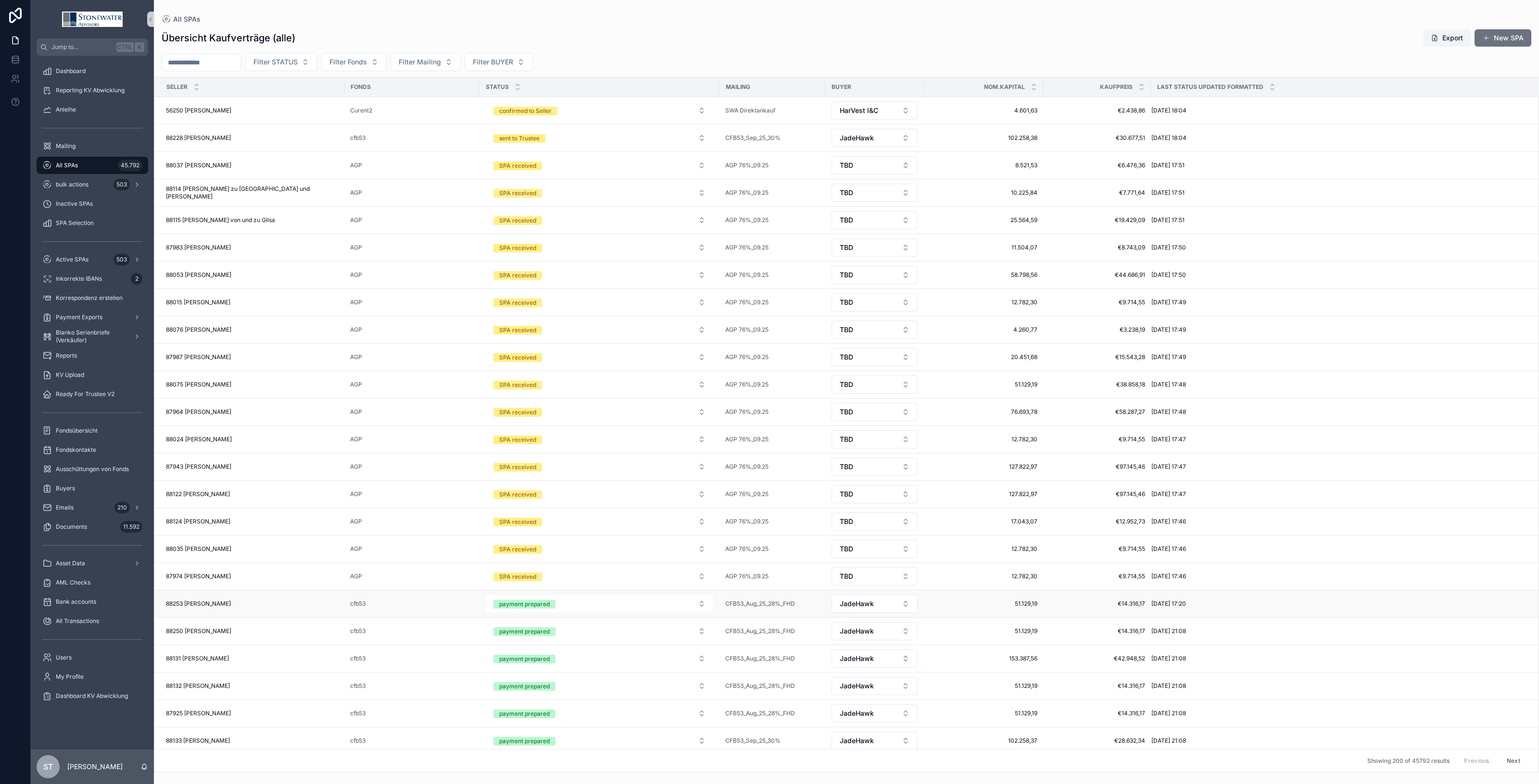
click at [261, 608] on div "88253 Leopold Jakob Müller 88253 Leopold Jakob Müller" at bounding box center [252, 604] width 173 height 8
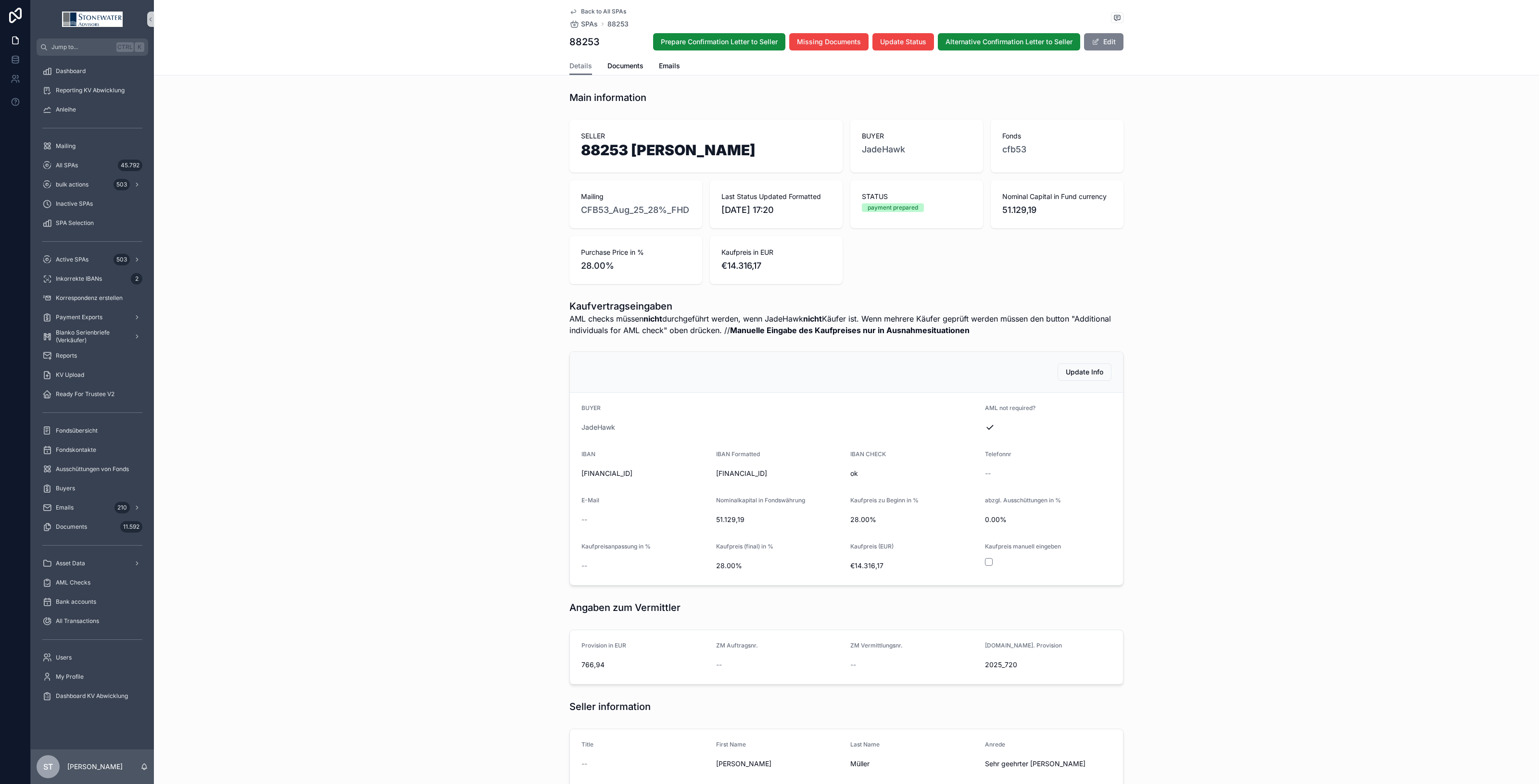
click at [1115, 41] on button "Edit" at bounding box center [1104, 41] width 39 height 18
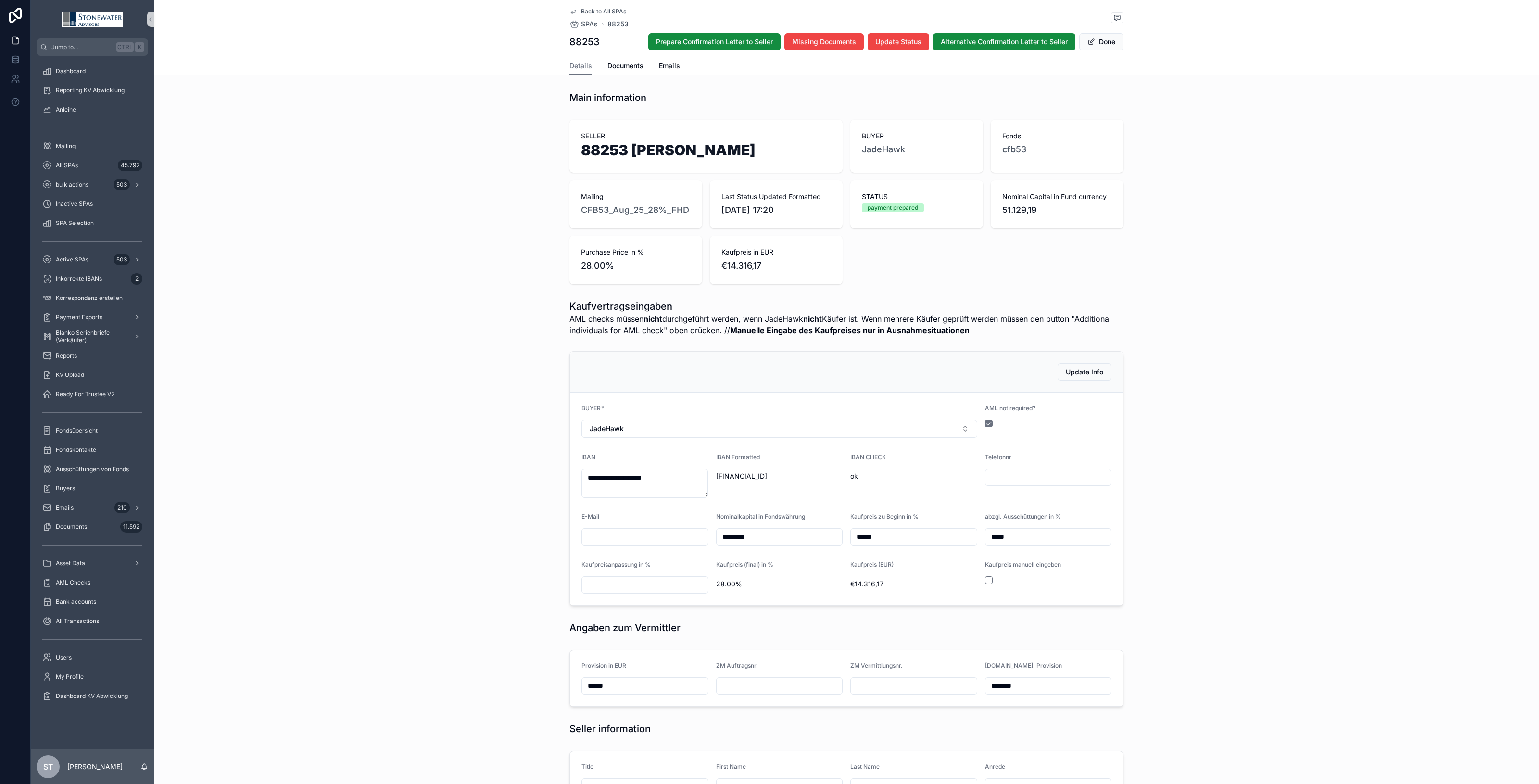
click at [562, 656] on div "Provision in EUR ****** ZM Auftragsnr. ZM Vermittlungsnr. R.Nr. Provision *****…" at bounding box center [846, 679] width 1385 height 65
click at [749, 685] on input "scrollable content" at bounding box center [780, 686] width 126 height 13
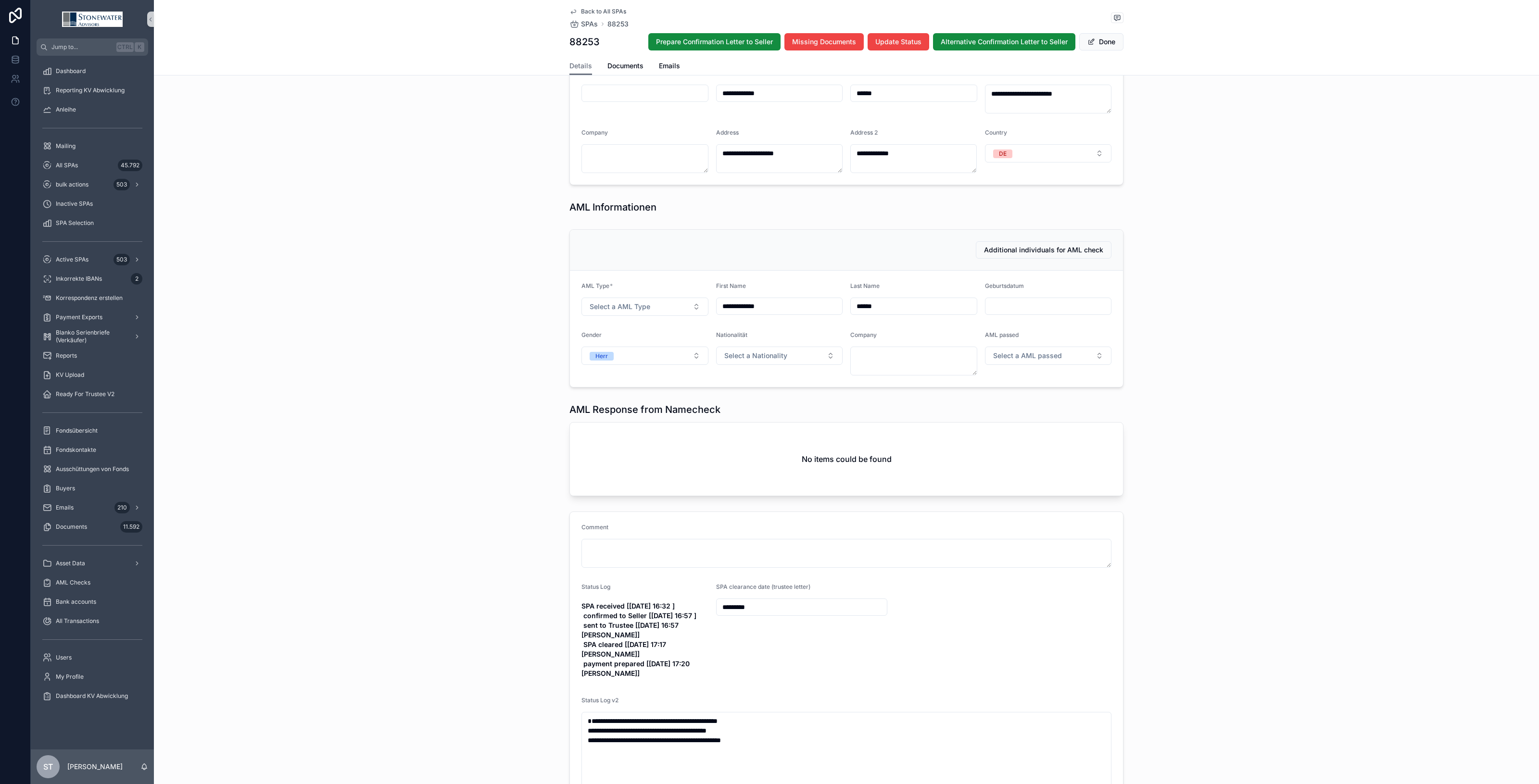
scroll to position [722, 0]
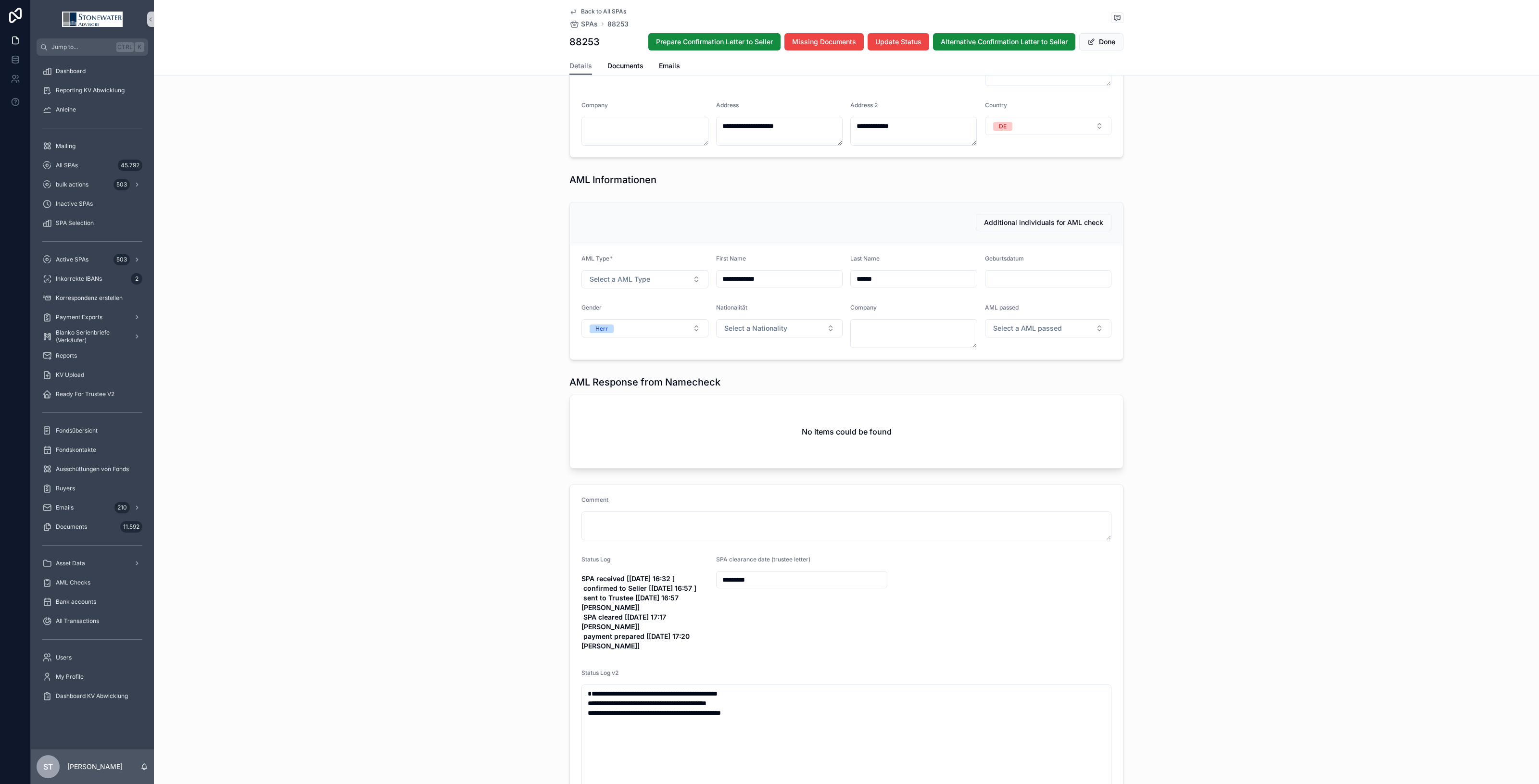
click at [1102, 39] on button "Done" at bounding box center [1101, 41] width 44 height 18
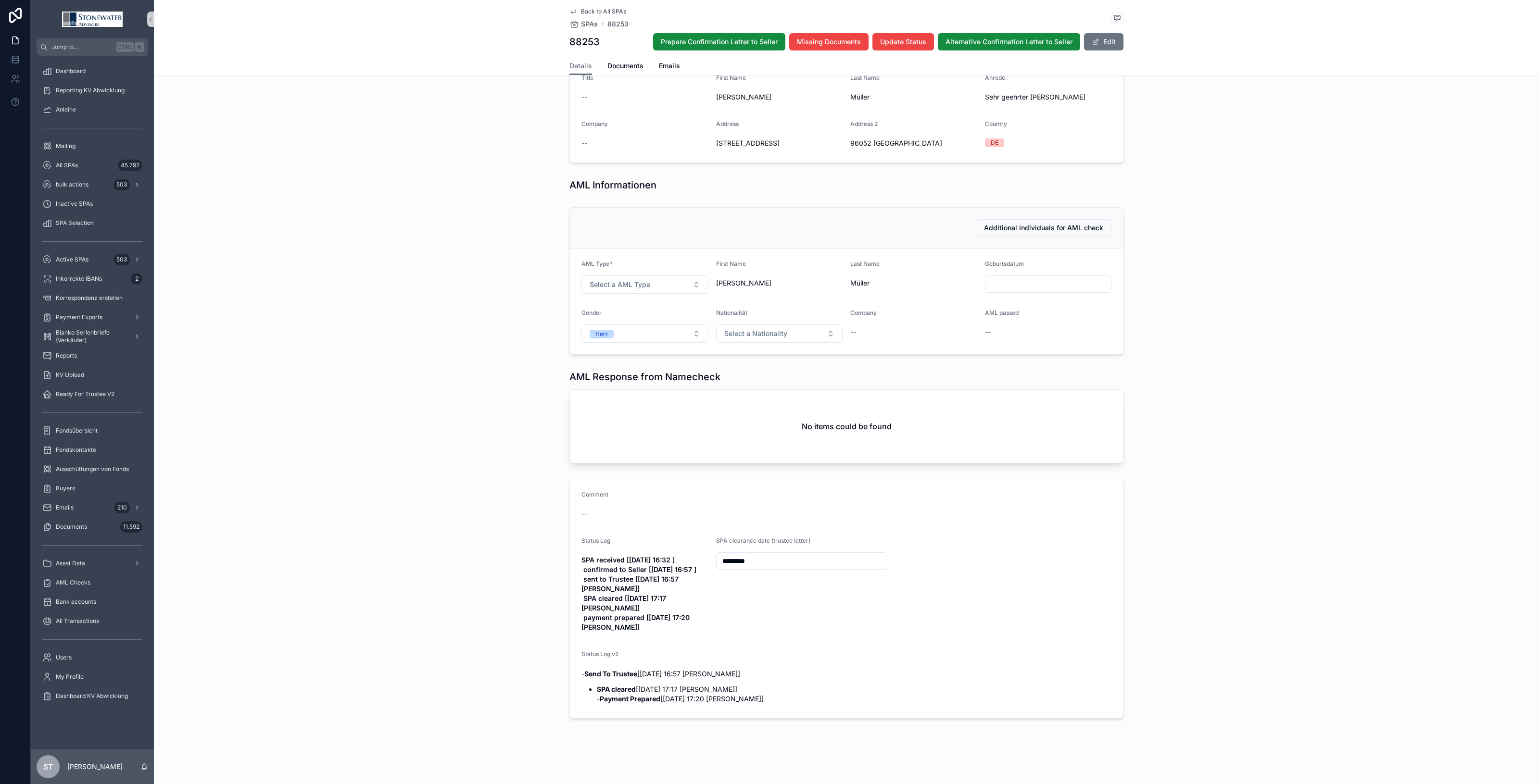
scroll to position [678, 0]
click at [97, 358] on div "Reports" at bounding box center [92, 356] width 100 height 15
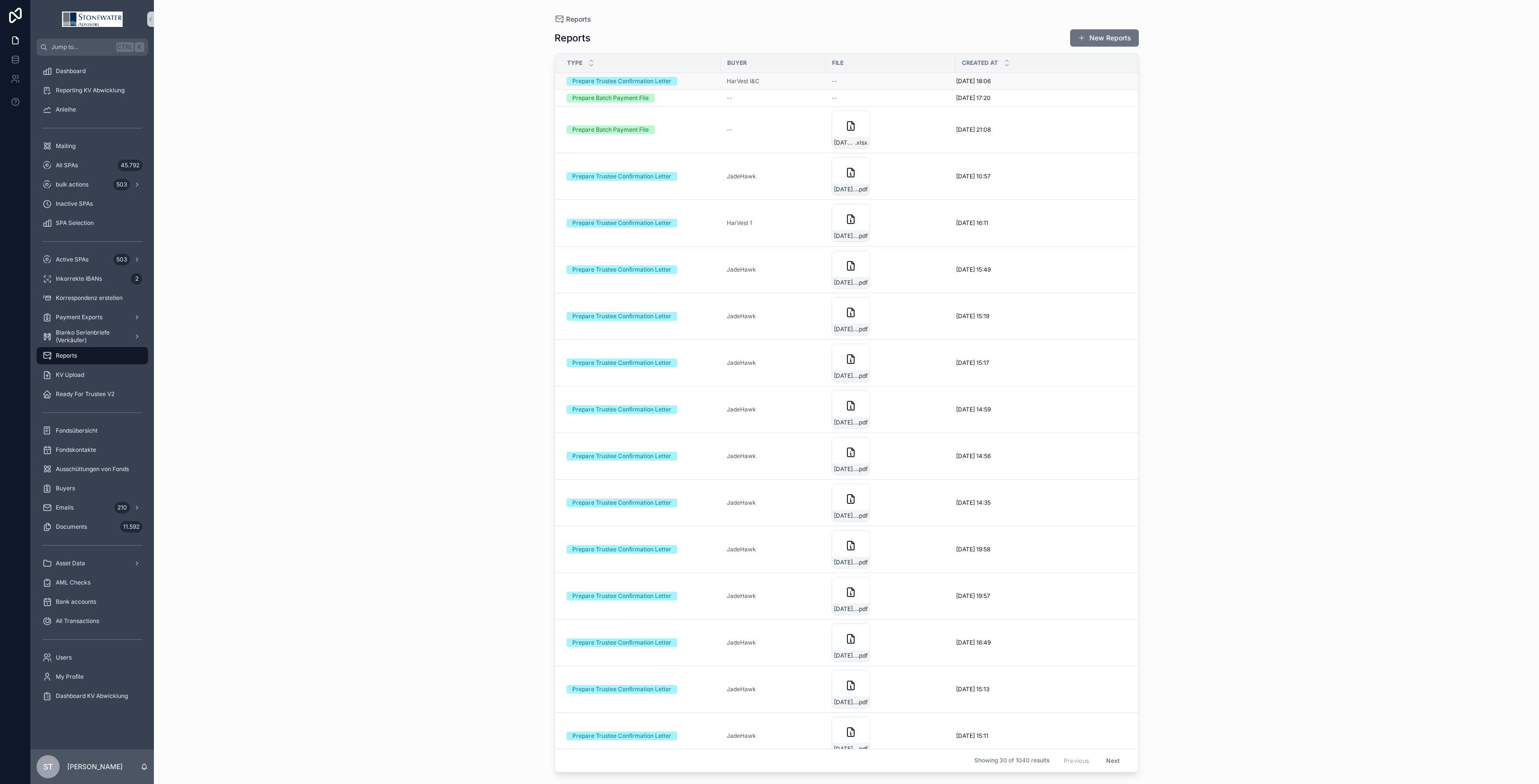
click at [817, 77] on div "HarVest I&C" at bounding box center [773, 81] width 93 height 8
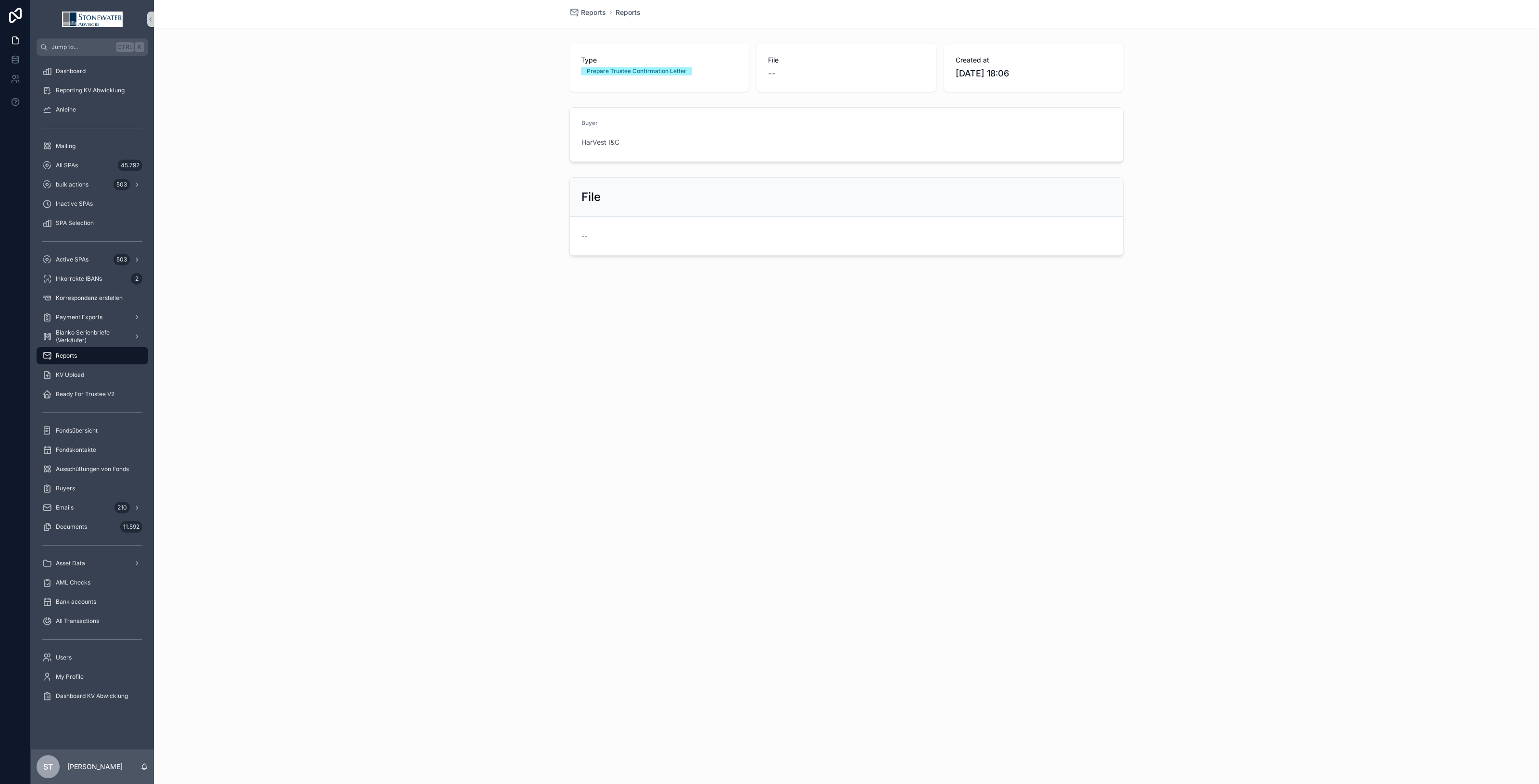
click at [72, 357] on span "Reports" at bounding box center [66, 356] width 21 height 8
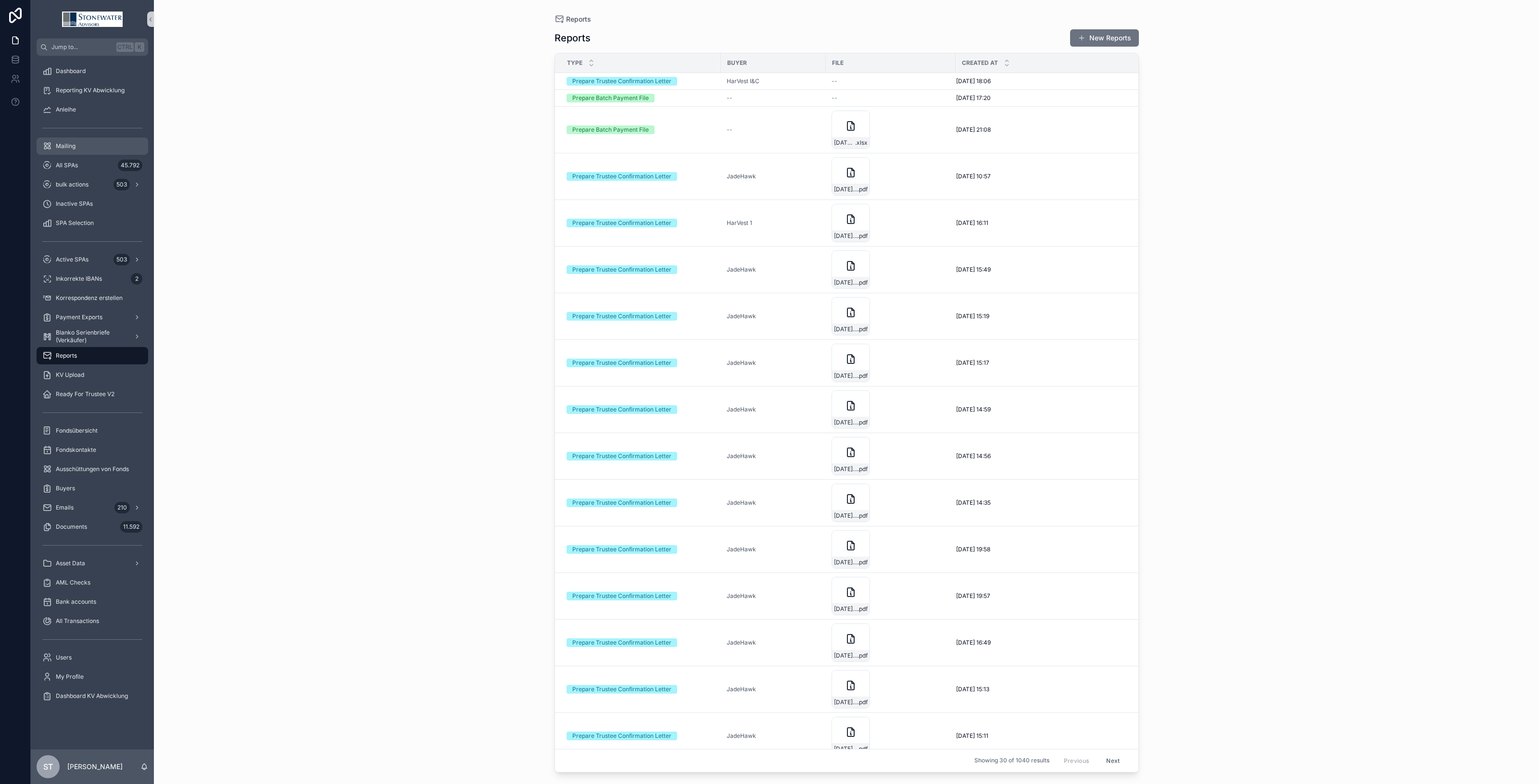
click at [81, 149] on div "Mailing" at bounding box center [92, 146] width 100 height 15
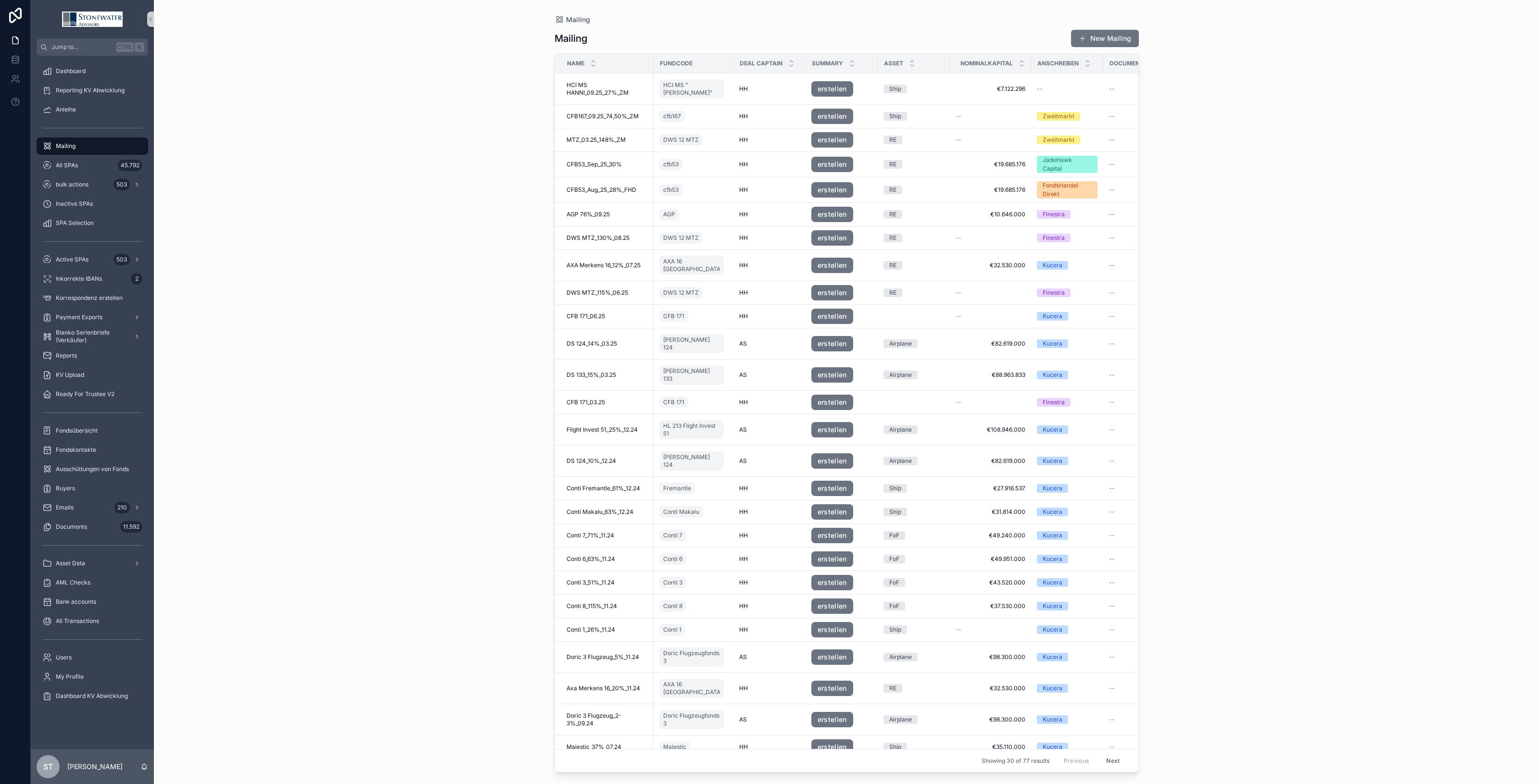
click at [1102, 754] on button "Next" at bounding box center [1113, 761] width 27 height 15
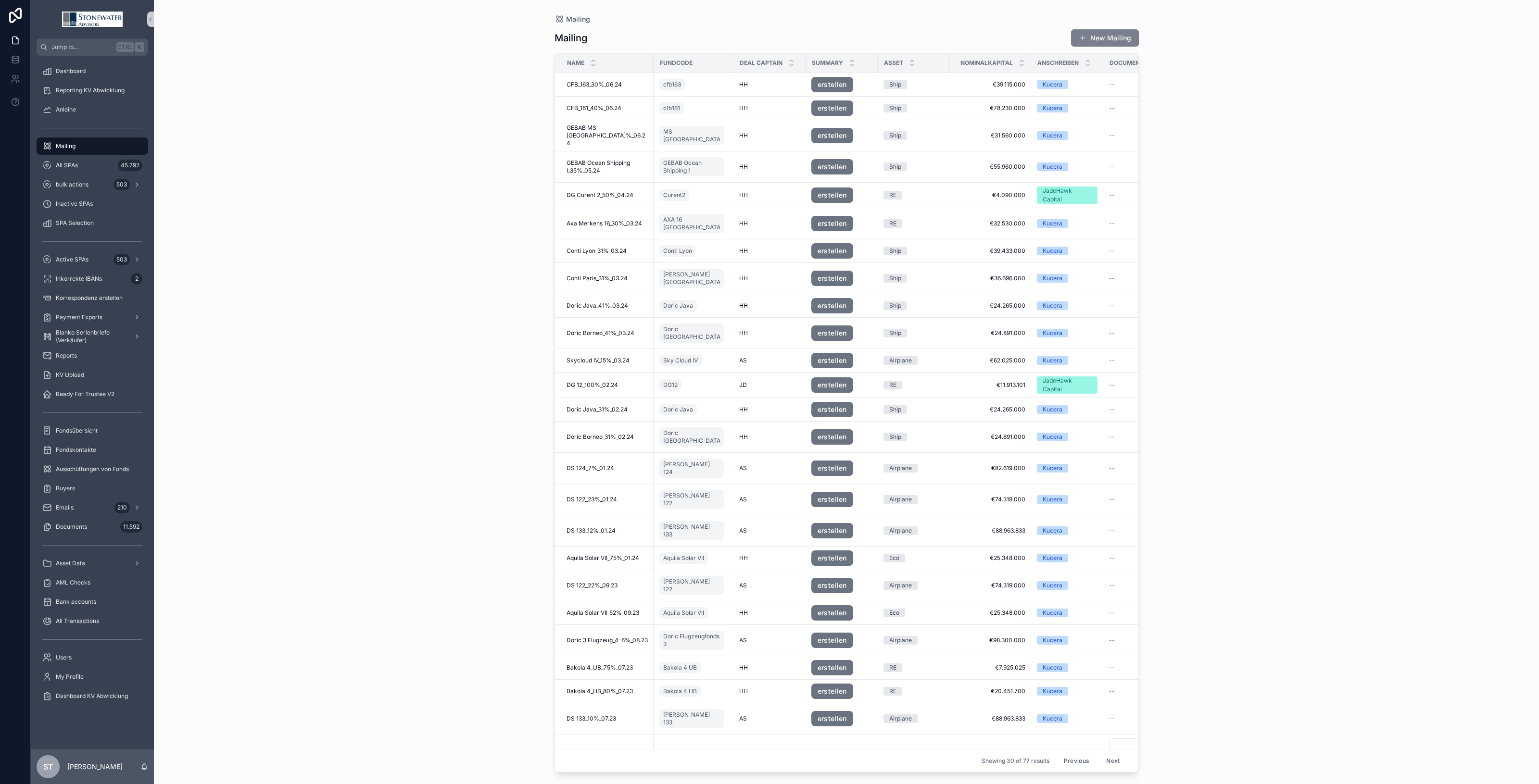
click at [1097, 32] on button "New Mailing" at bounding box center [1105, 38] width 68 height 18
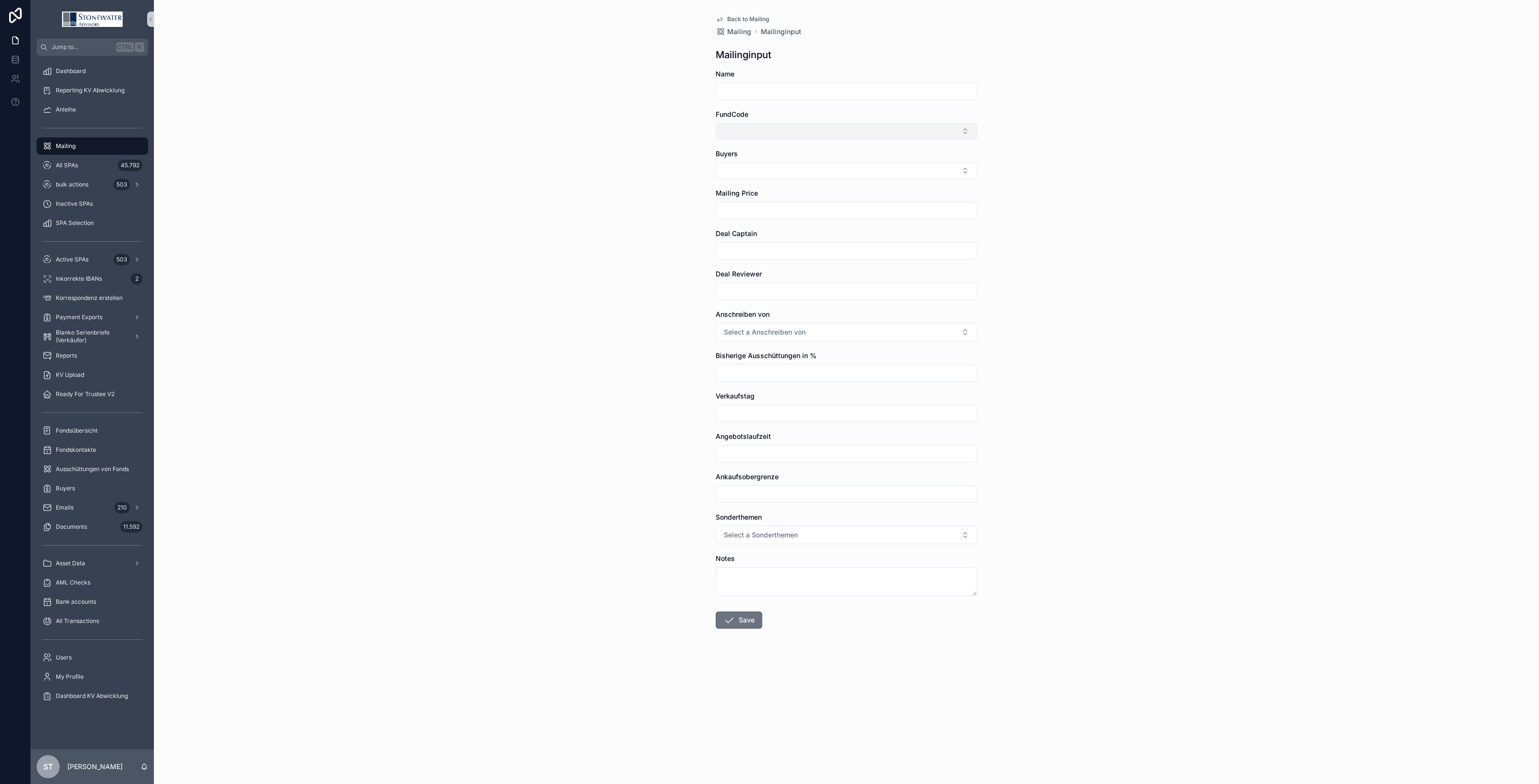
click at [777, 126] on button "Select Button" at bounding box center [846, 131] width 262 height 16
type input "*****"
click at [746, 175] on div "Curent2" at bounding box center [847, 170] width 257 height 15
click at [1030, 114] on div "Back to Mailing Mailing Mailinginput Mailinginput Name FundCode Curent2 Buyers …" at bounding box center [846, 392] width 1385 height 784
click at [755, 173] on button "Select Button" at bounding box center [846, 173] width 262 height 16
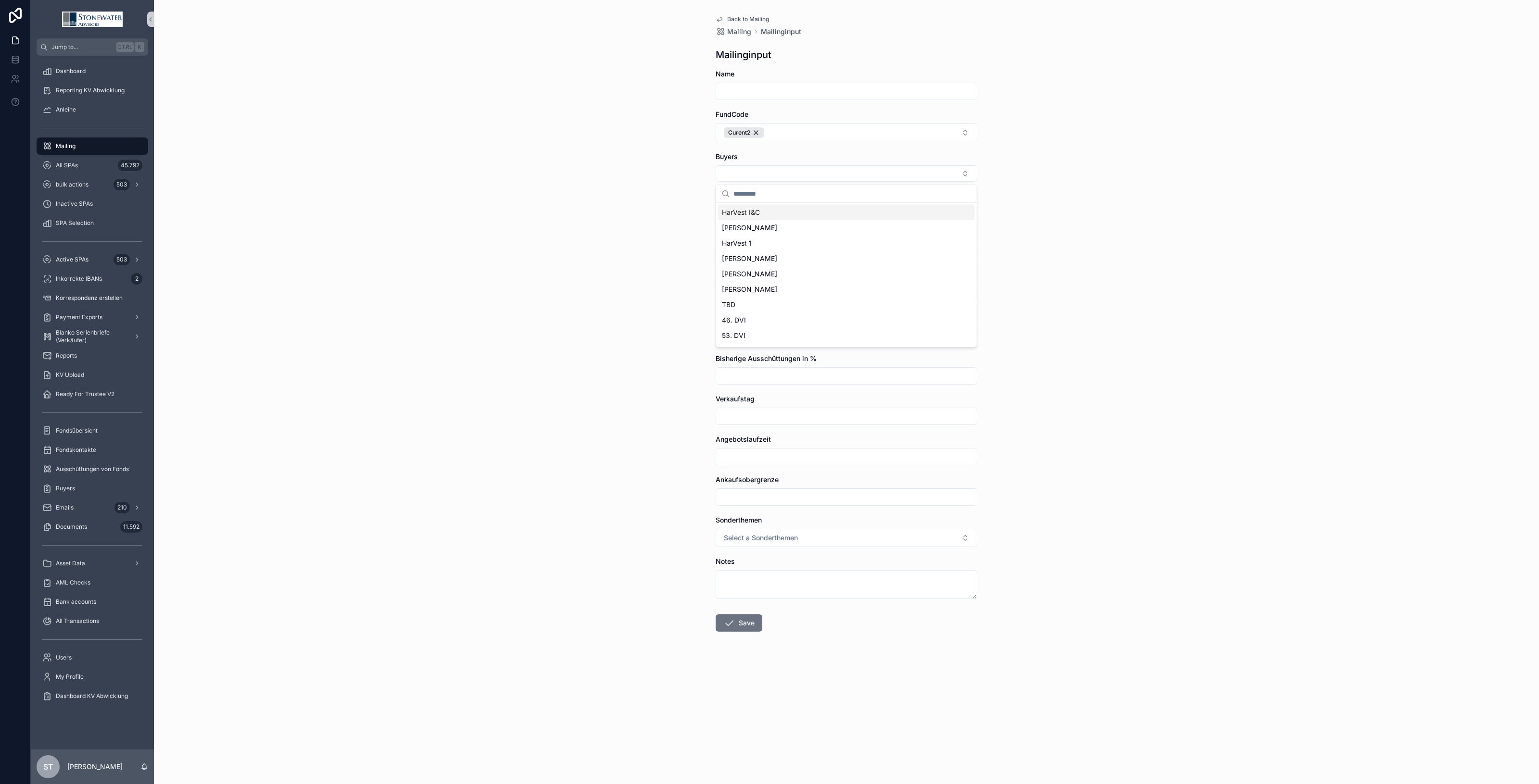
click at [754, 214] on span "HarVest I&C" at bounding box center [741, 213] width 38 height 10
click at [1039, 143] on div "Back to Mailing Mailing Mailinginput Mailinginput Name FundCode Curent2 Buyers …" at bounding box center [846, 392] width 1385 height 784
click at [765, 91] on input "scrollable content" at bounding box center [846, 91] width 260 height 13
click at [737, 91] on input "**********" at bounding box center [846, 91] width 260 height 13
drag, startPoint x: 744, startPoint y: 91, endPoint x: 693, endPoint y: 91, distance: 51.0
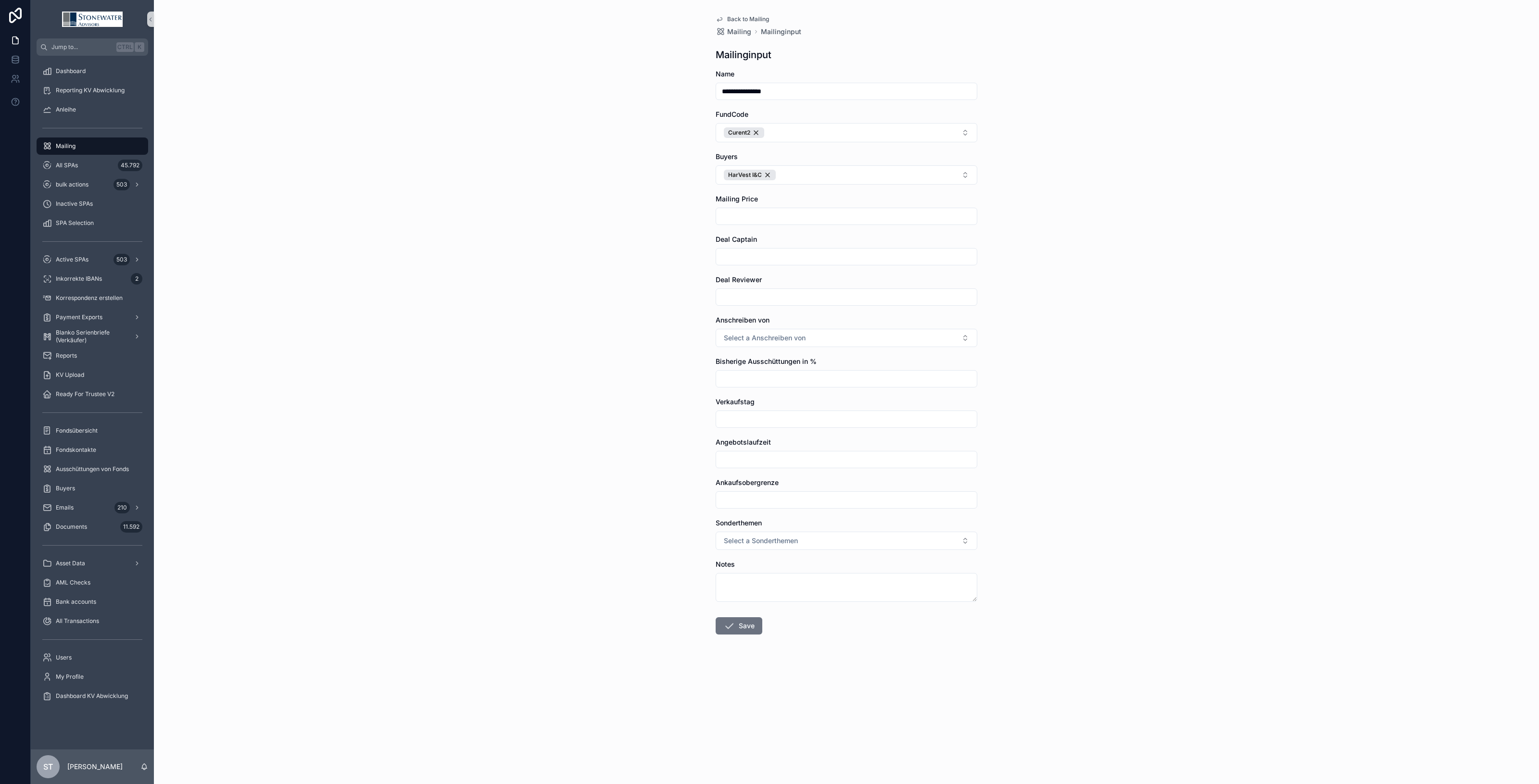
click at [693, 91] on div "**********" at bounding box center [846, 392] width 1385 height 784
type input "**********"
click at [927, 216] on input "scrollable content" at bounding box center [846, 216] width 260 height 13
type input "*****"
click at [847, 343] on button "Select a Anschreiben von" at bounding box center [846, 338] width 262 height 18
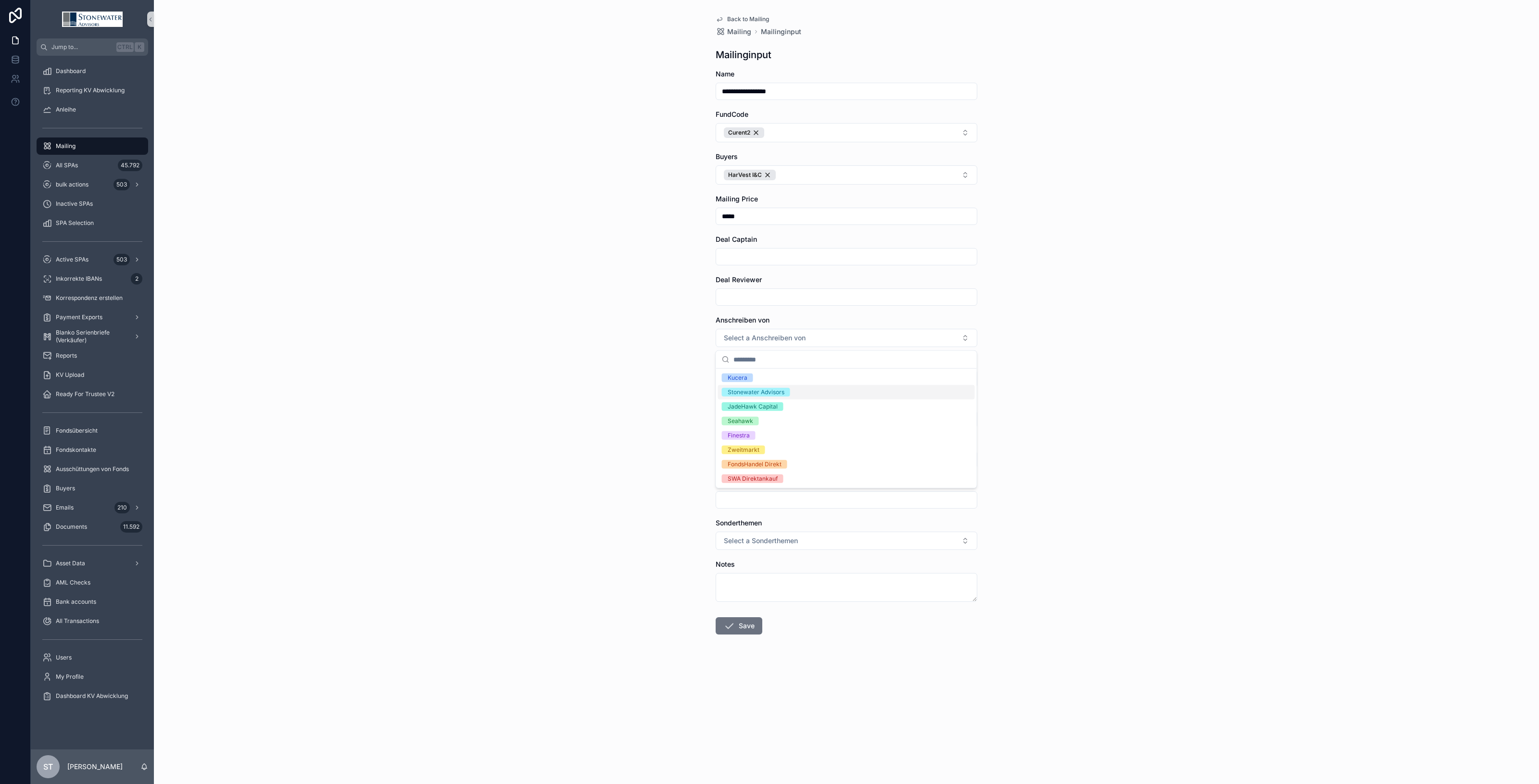
click at [775, 390] on div "Stonewater Advisors" at bounding box center [756, 392] width 57 height 8
click at [777, 385] on input "scrollable content" at bounding box center [846, 378] width 260 height 13
click at [778, 383] on input "scrollable content" at bounding box center [846, 378] width 260 height 13
click at [1162, 428] on div "**********" at bounding box center [846, 392] width 1385 height 784
click at [847, 417] on input "scrollable content" at bounding box center [846, 419] width 260 height 13
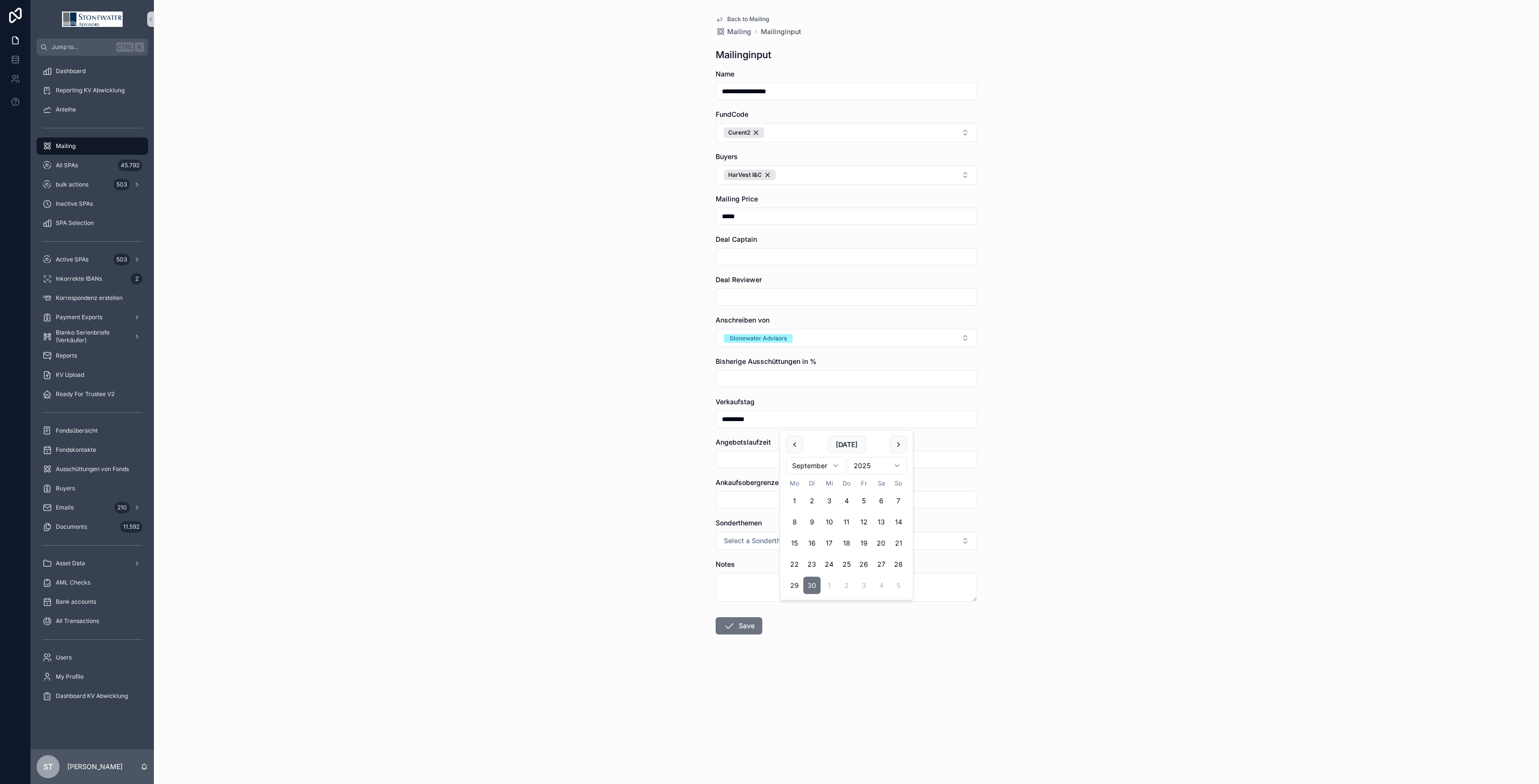
type input "*********"
click at [675, 440] on div "**********" at bounding box center [846, 392] width 1385 height 784
click at [1108, 470] on div "**********" at bounding box center [846, 392] width 1385 height 784
click at [751, 630] on button "Save" at bounding box center [739, 626] width 46 height 18
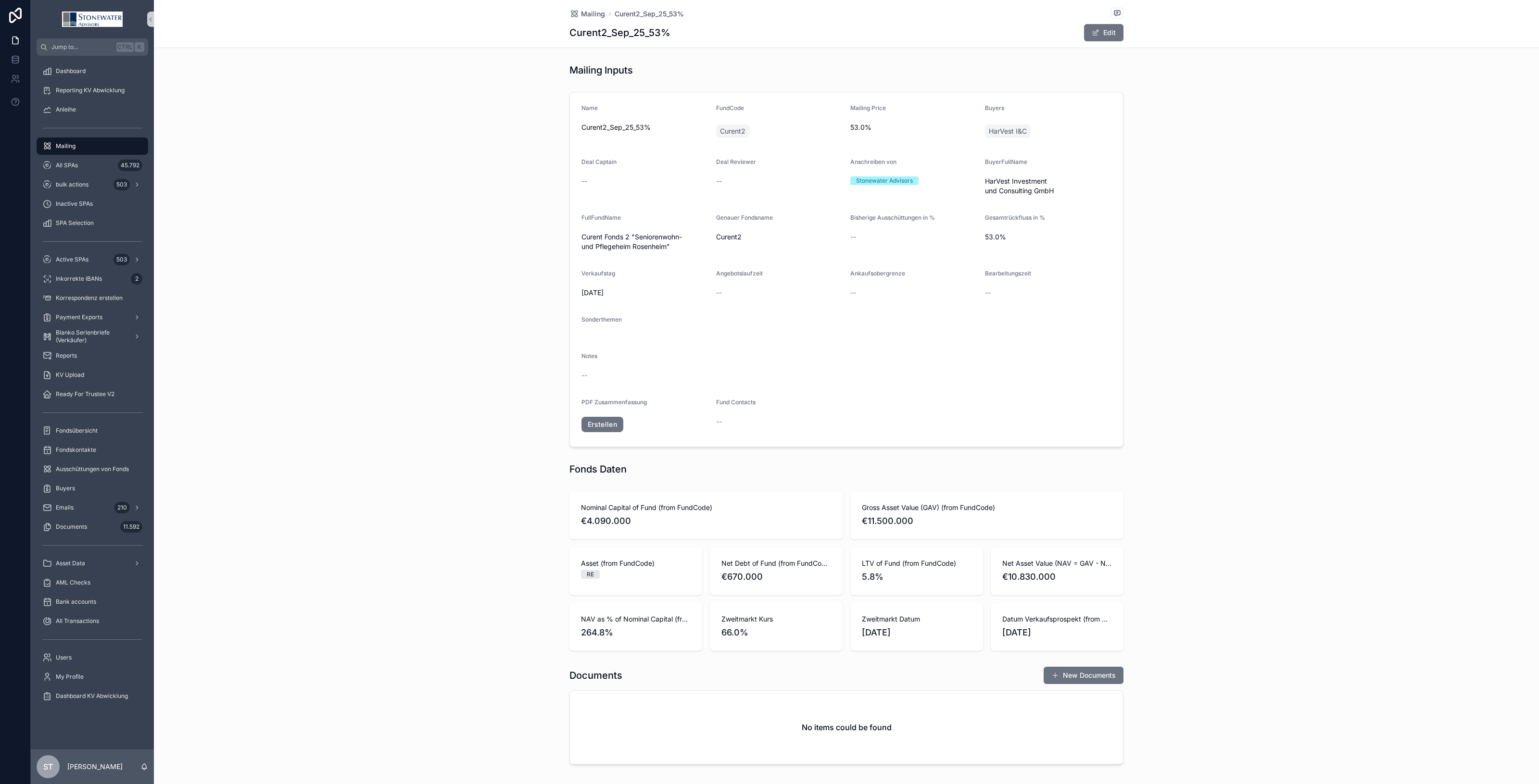
drag, startPoint x: 80, startPoint y: 141, endPoint x: 397, endPoint y: 182, distance: 319.6
click at [80, 141] on div "Mailing" at bounding box center [92, 146] width 100 height 15
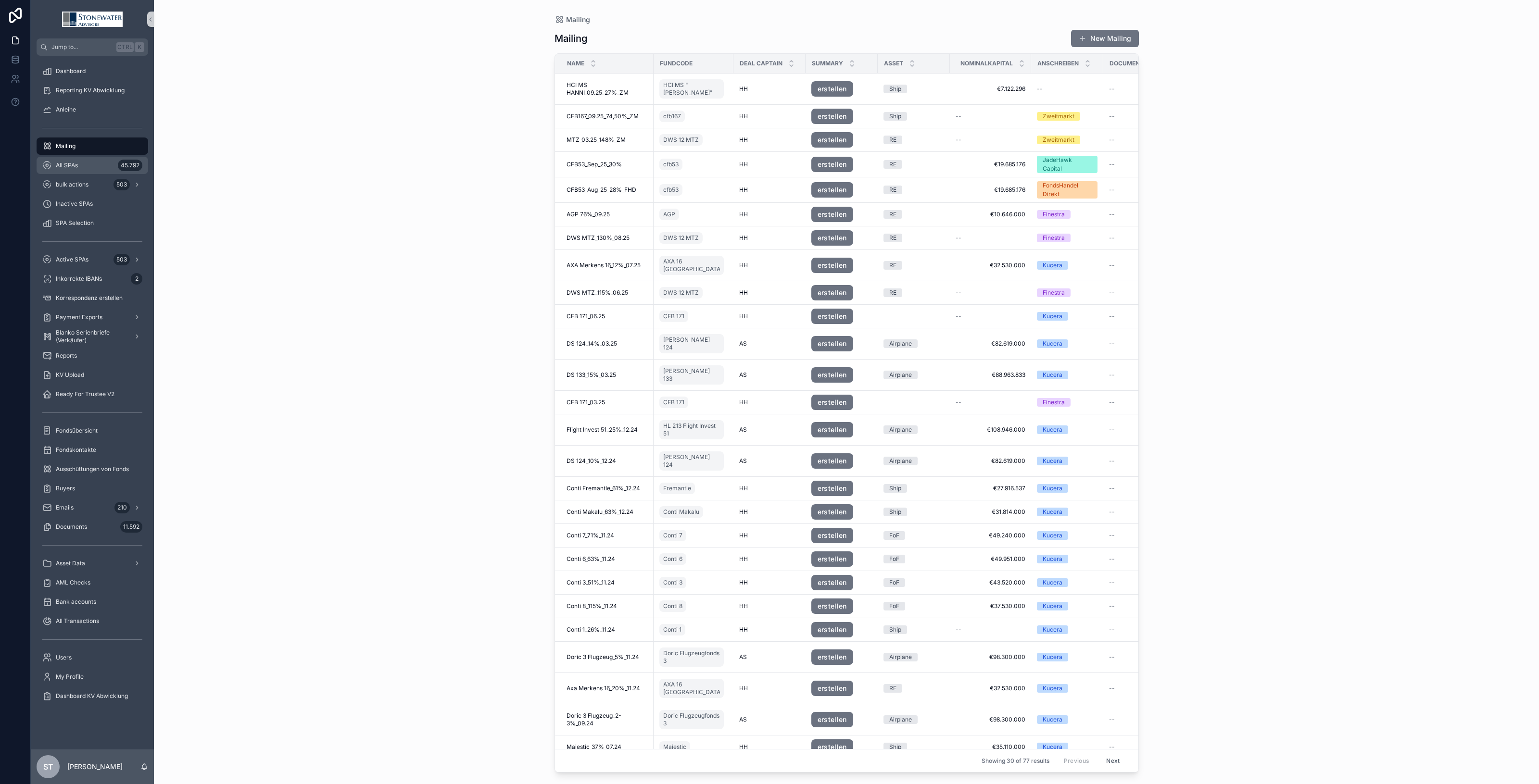
click at [86, 169] on div "All SPAs 45.792" at bounding box center [92, 166] width 100 height 15
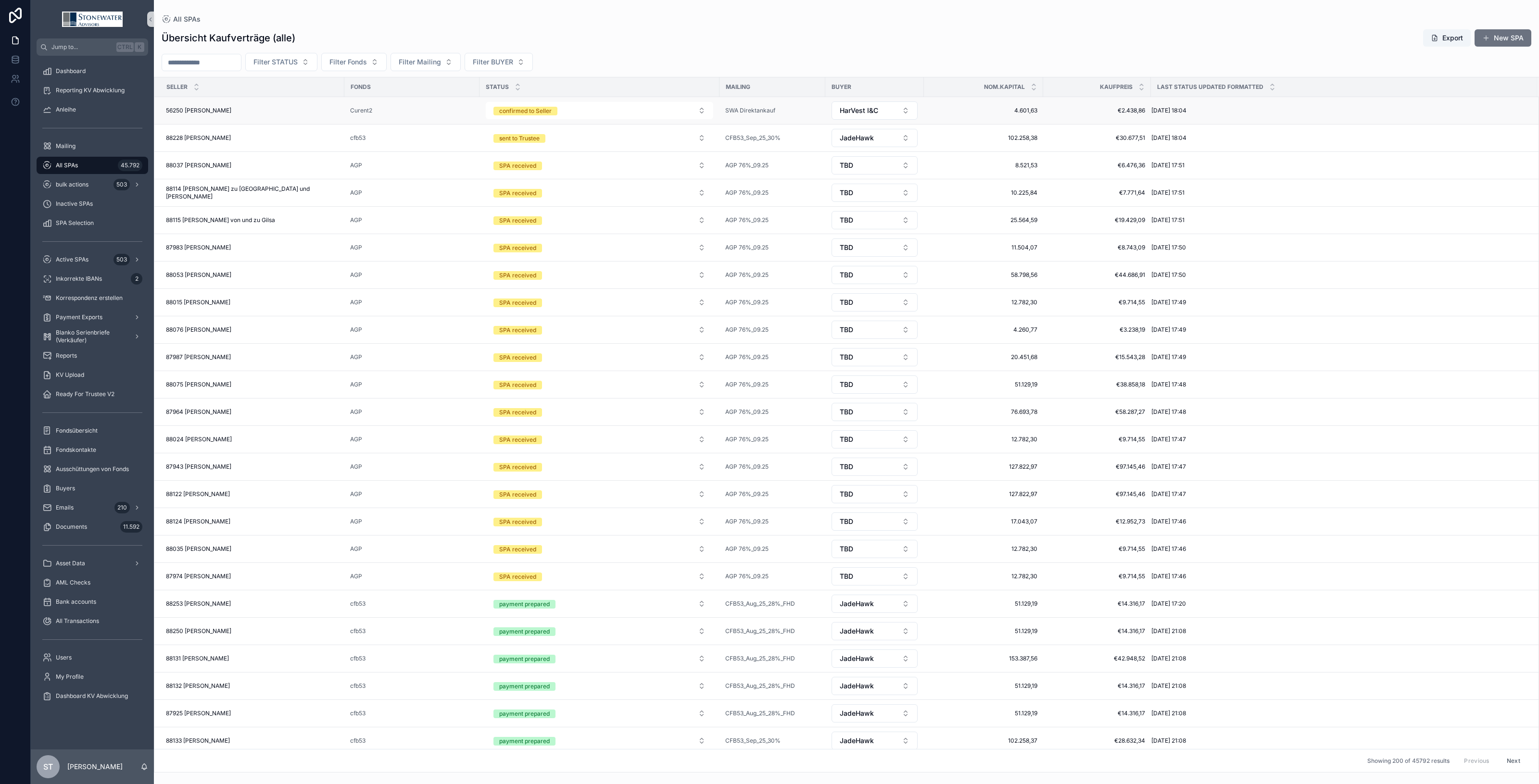
click at [235, 109] on div "56250 Eva Rick 56250 Eva Rick" at bounding box center [252, 110] width 173 height 8
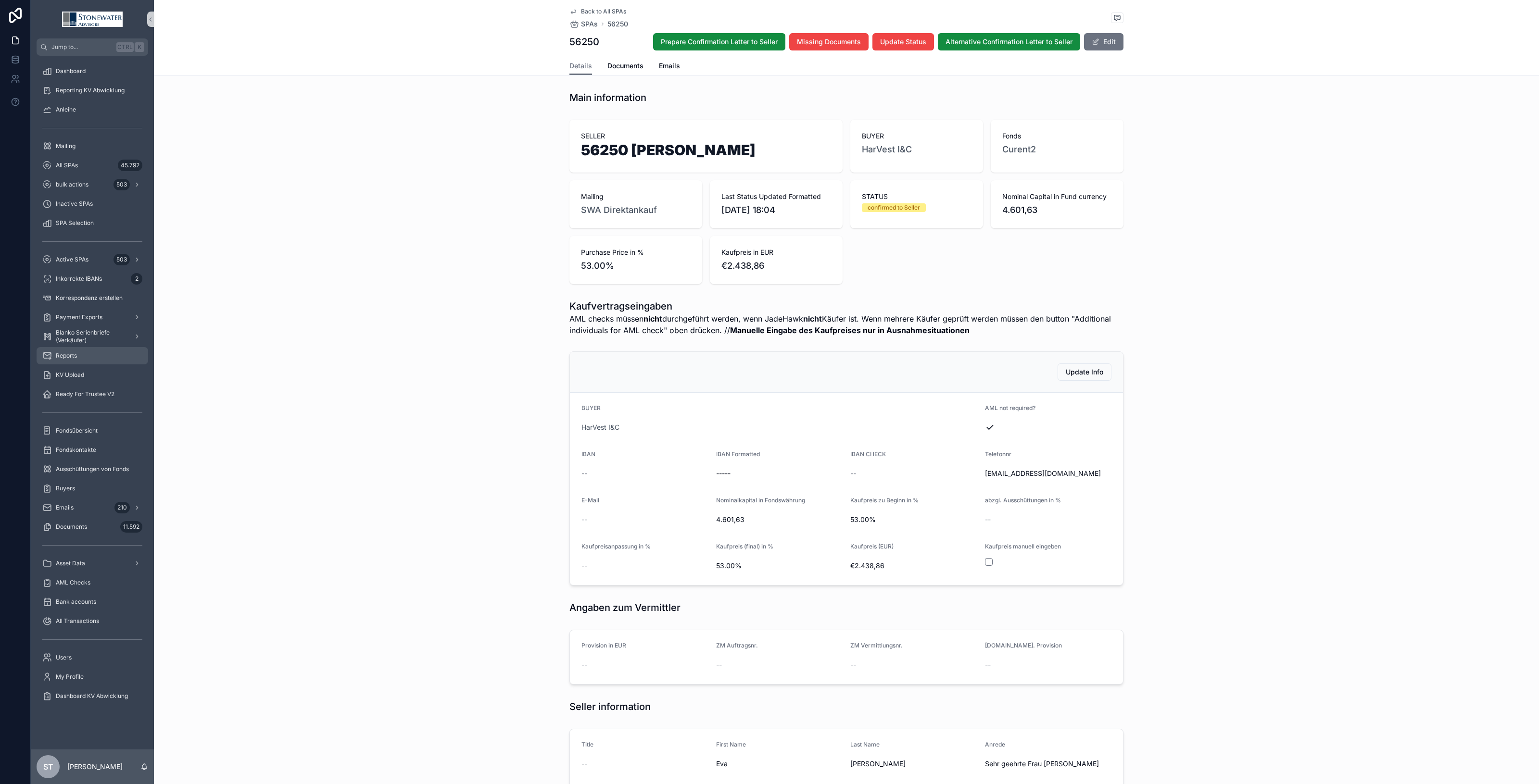
click at [86, 356] on div "Reports" at bounding box center [92, 356] width 100 height 15
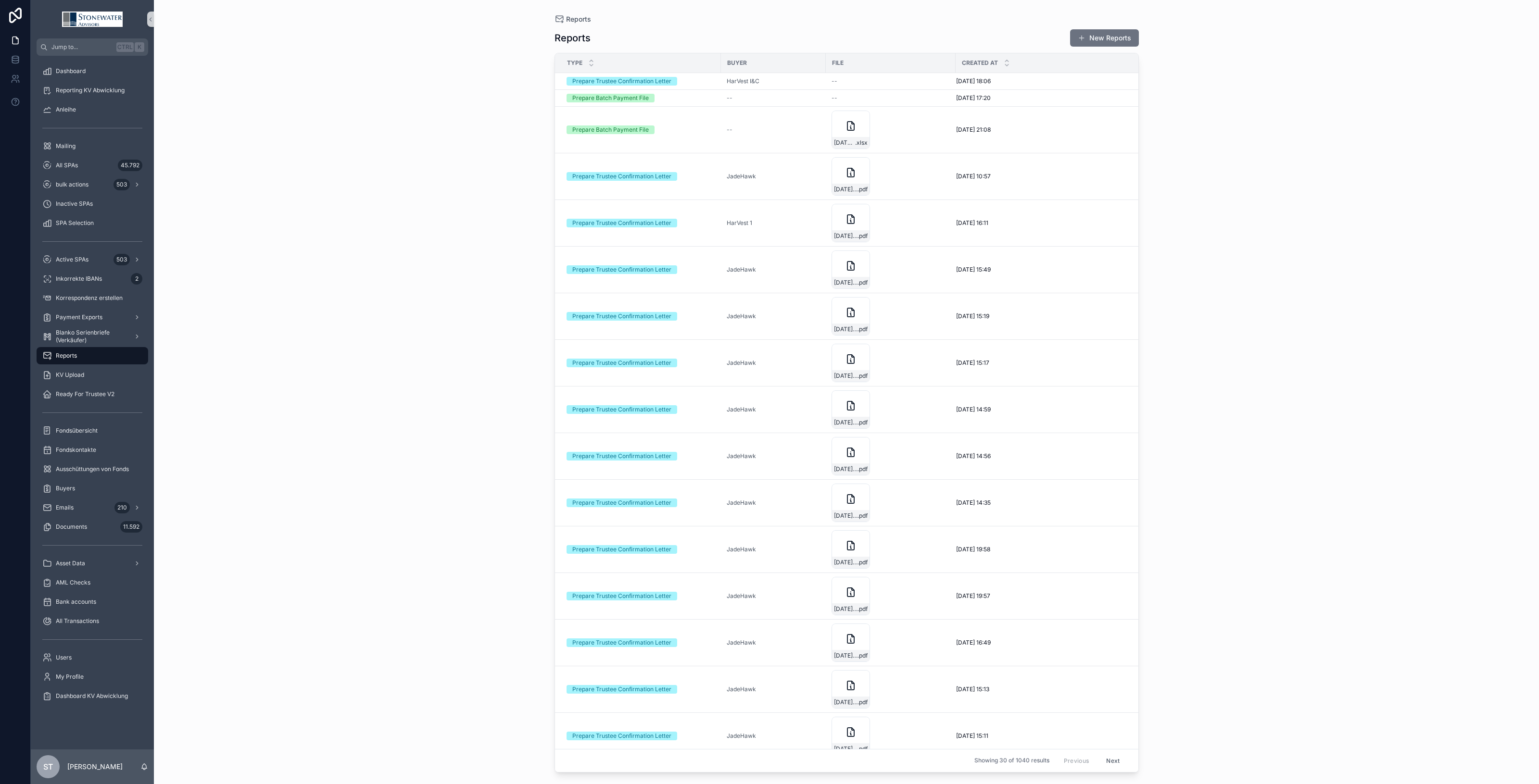
click at [1095, 37] on button "New Reports" at bounding box center [1104, 38] width 69 height 18
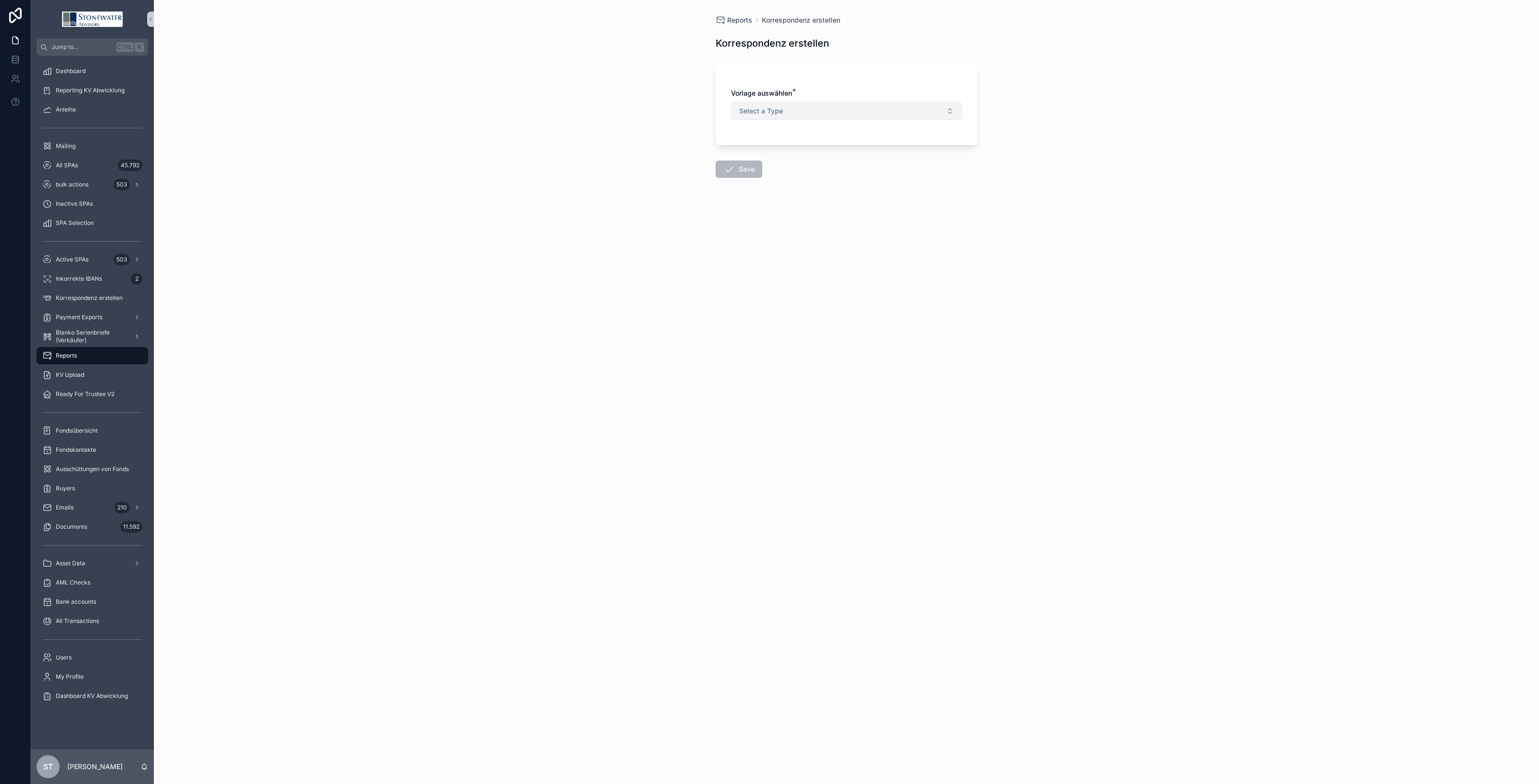
click at [760, 111] on span "Select a Type" at bounding box center [761, 111] width 44 height 10
click at [759, 147] on div "Prepare Trustee Confirmation Letter" at bounding box center [793, 150] width 99 height 8
click at [756, 165] on button "Select Button" at bounding box center [846, 168] width 231 height 16
click at [820, 210] on div "Curent2_Sep_25_53%" at bounding box center [847, 208] width 226 height 15
click at [815, 206] on button "Select Button" at bounding box center [846, 210] width 231 height 16
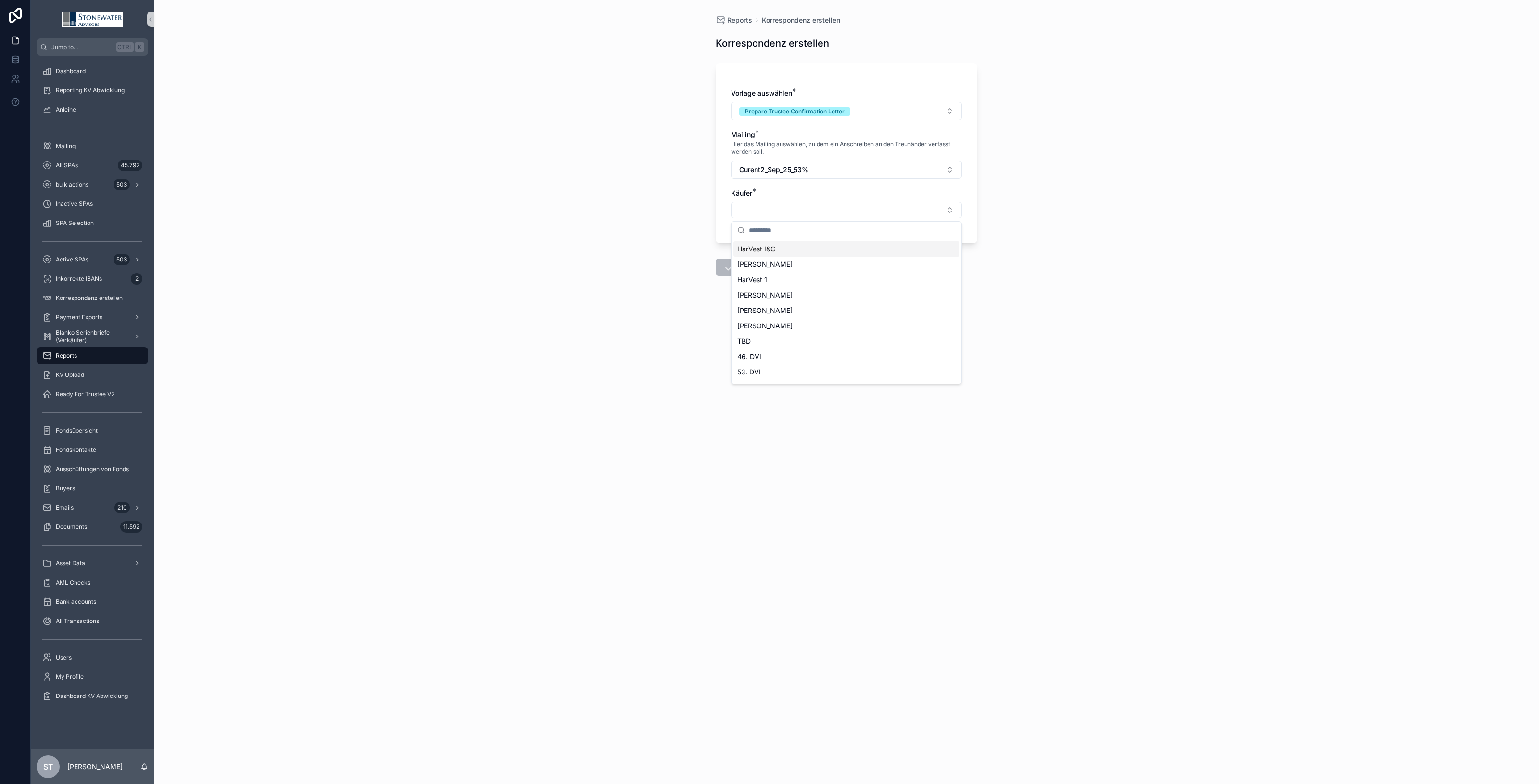
click at [804, 251] on div "HarVest I&C" at bounding box center [847, 249] width 226 height 15
click at [744, 263] on button "Save" at bounding box center [739, 269] width 46 height 18
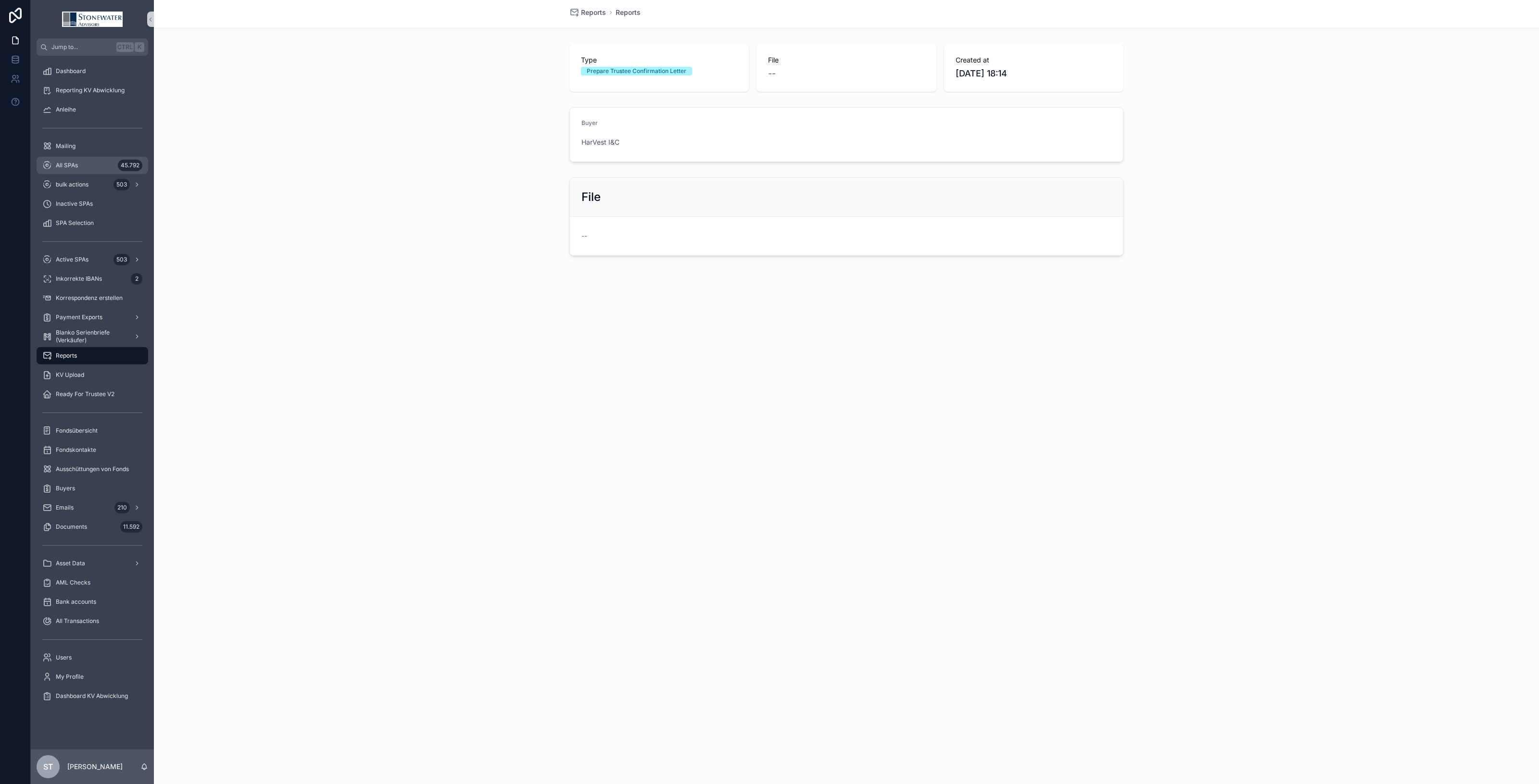
click at [69, 167] on span "All SPAs" at bounding box center [67, 165] width 22 height 8
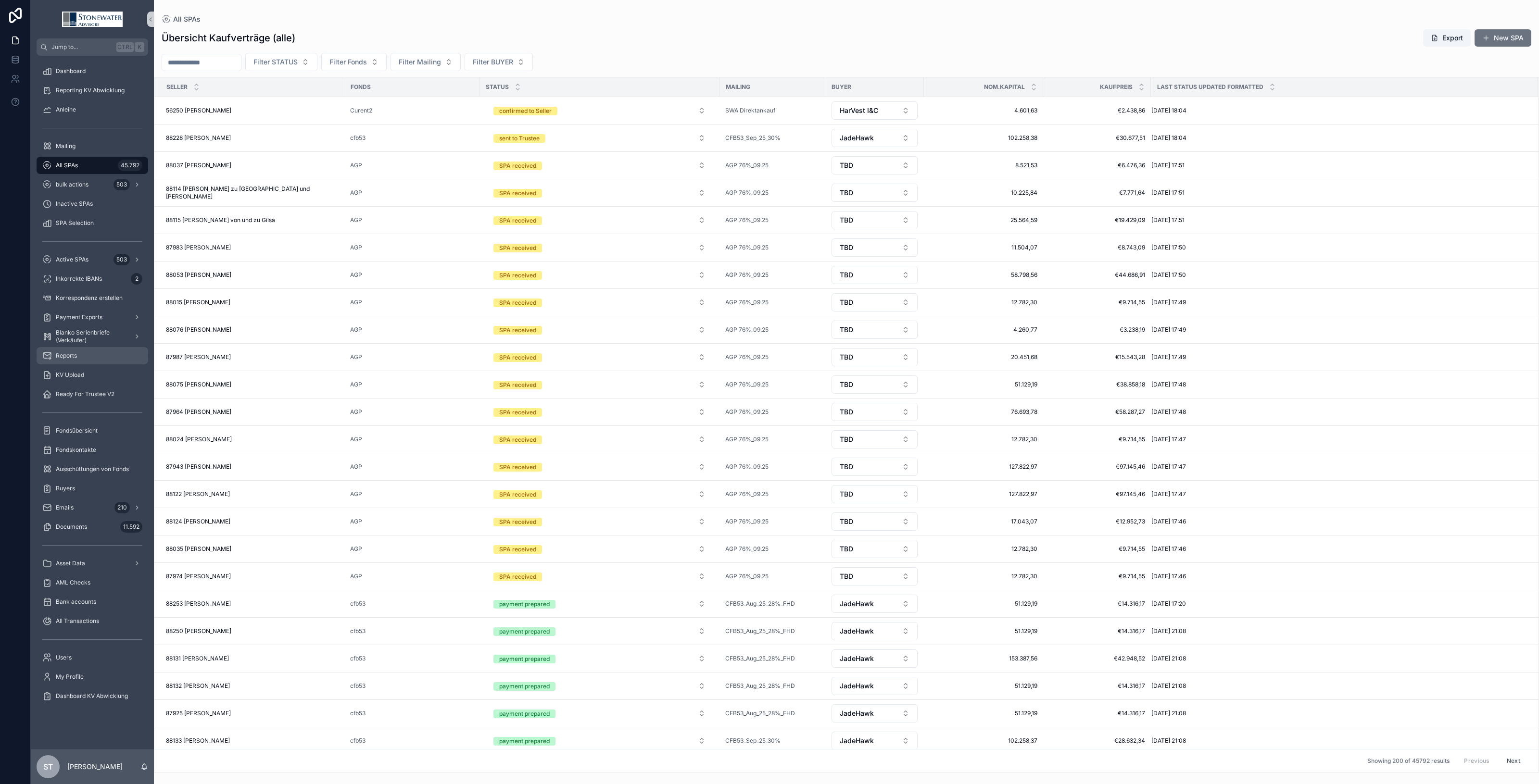
click at [78, 352] on div "Reports" at bounding box center [92, 356] width 100 height 15
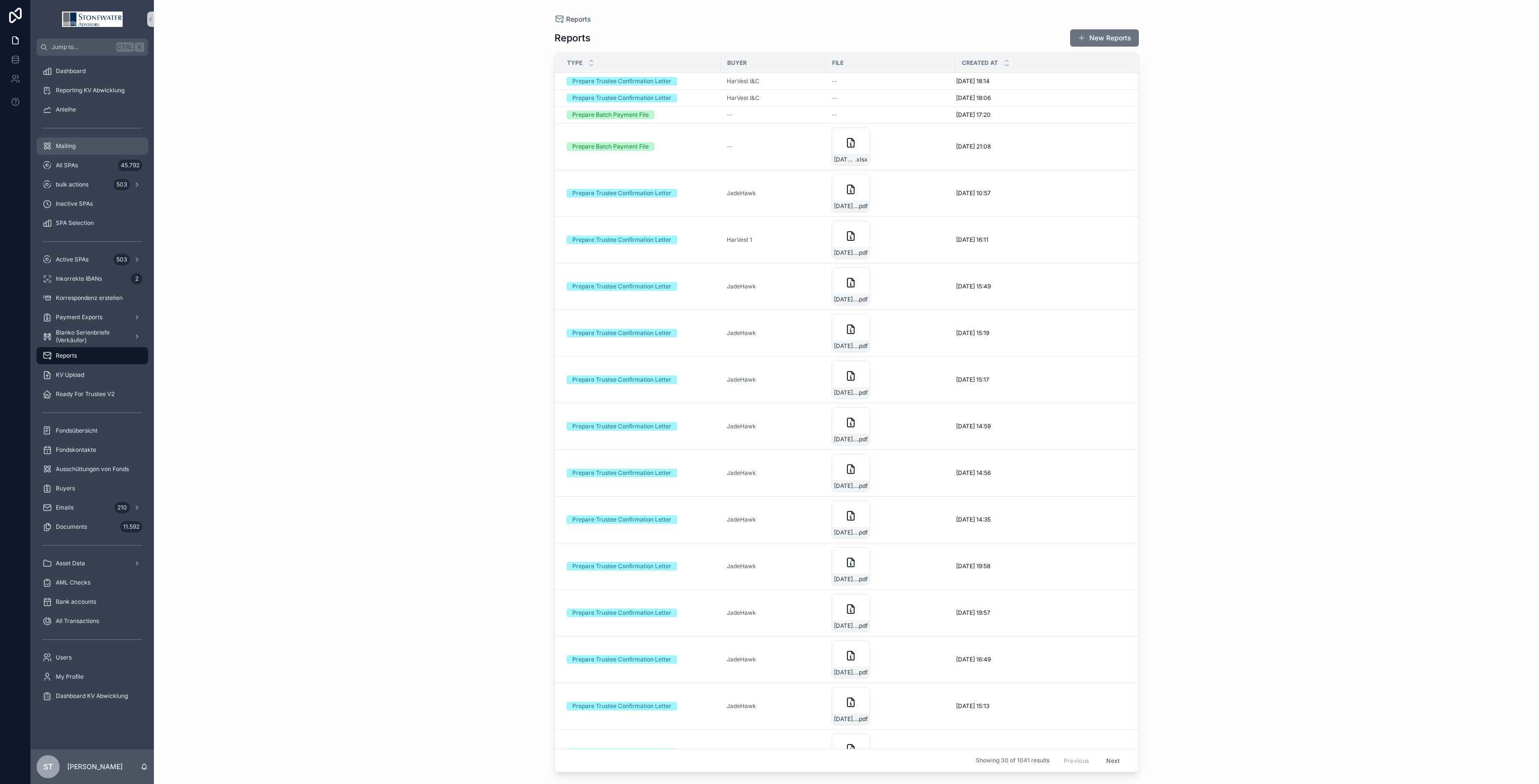
click at [84, 145] on div "Mailing" at bounding box center [92, 146] width 100 height 15
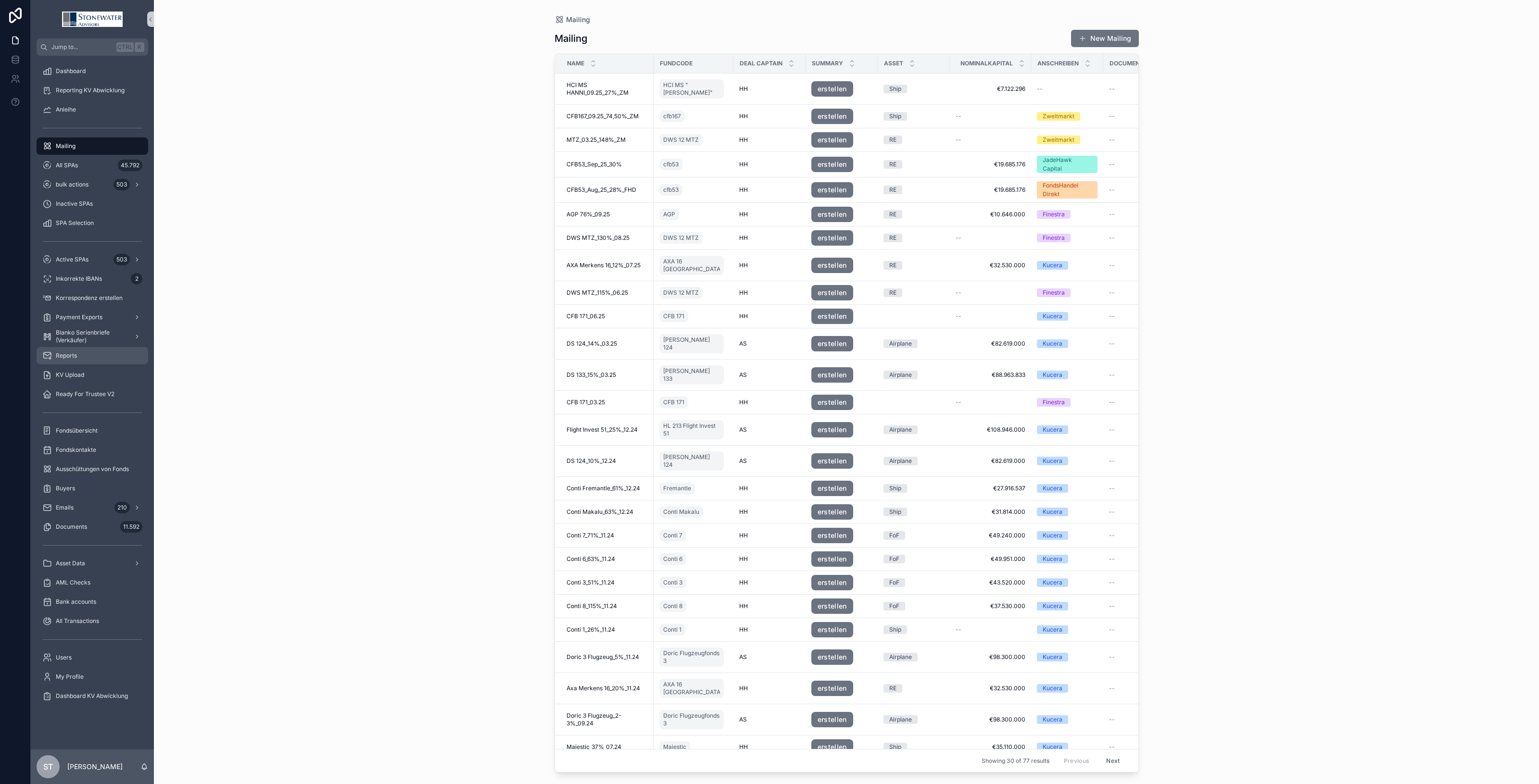
click at [82, 348] on div "Reports" at bounding box center [92, 356] width 100 height 15
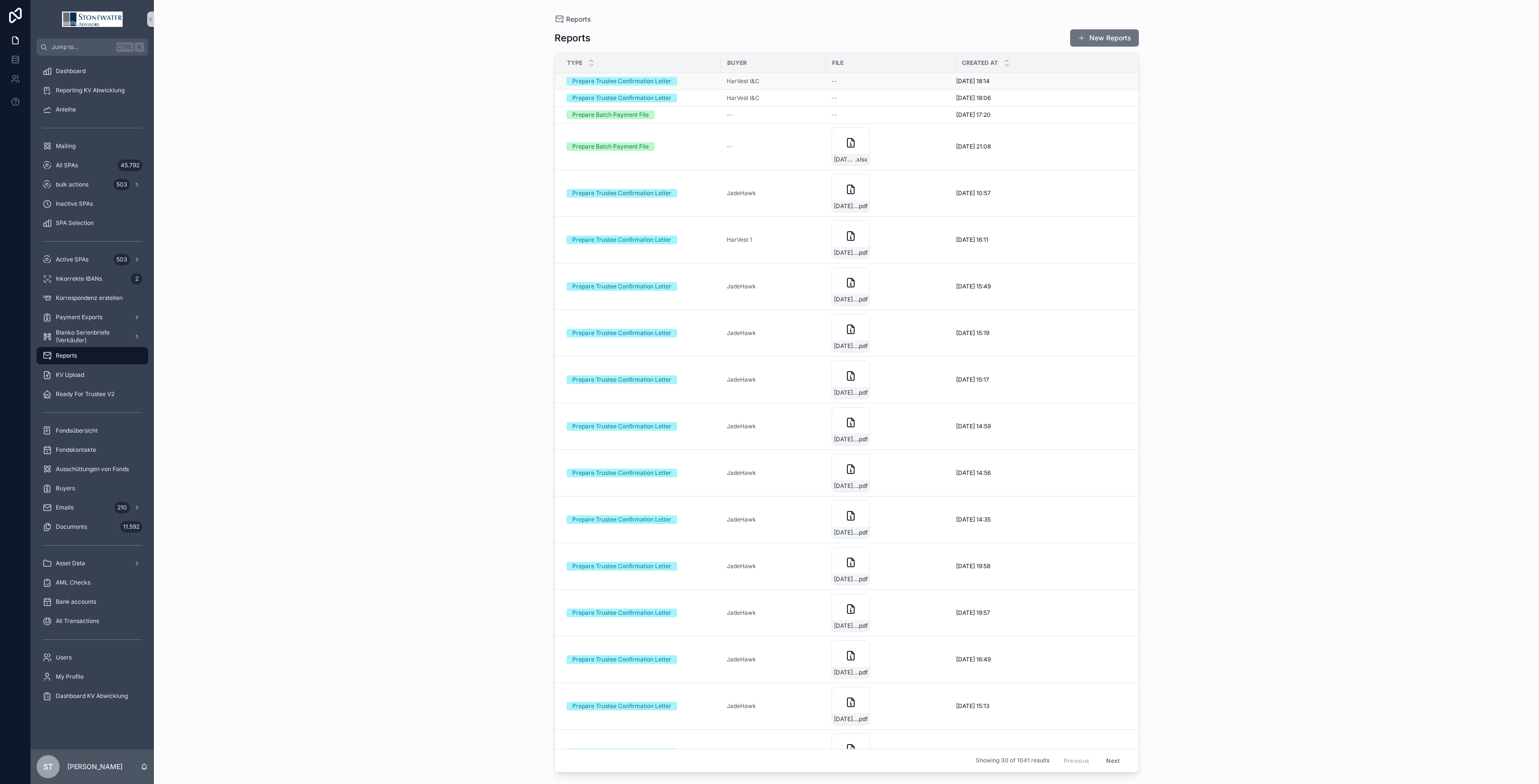
click at [661, 81] on div "Prepare Trustee Confirmation Letter" at bounding box center [621, 81] width 99 height 8
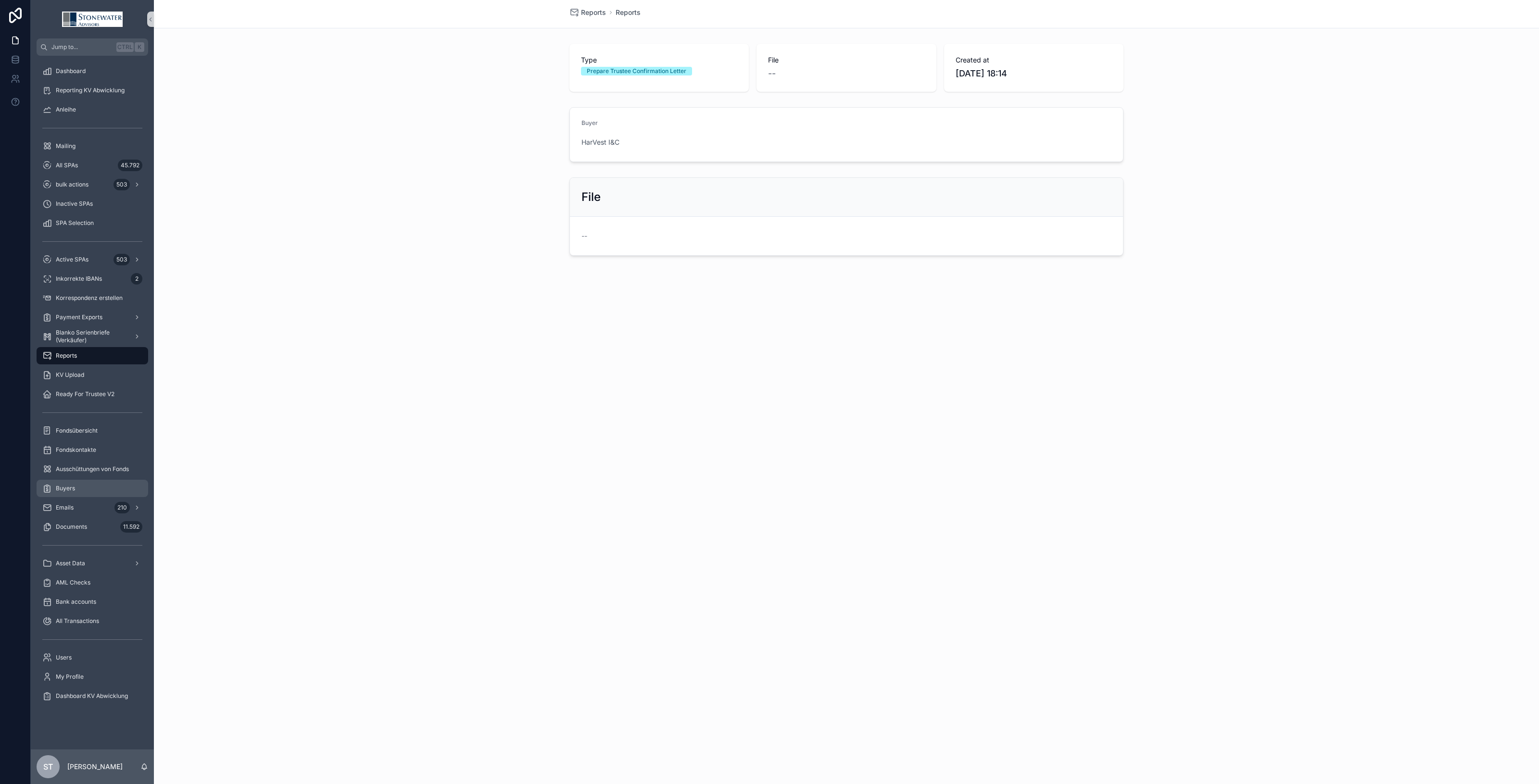
click at [73, 491] on span "Buyers" at bounding box center [65, 489] width 19 height 8
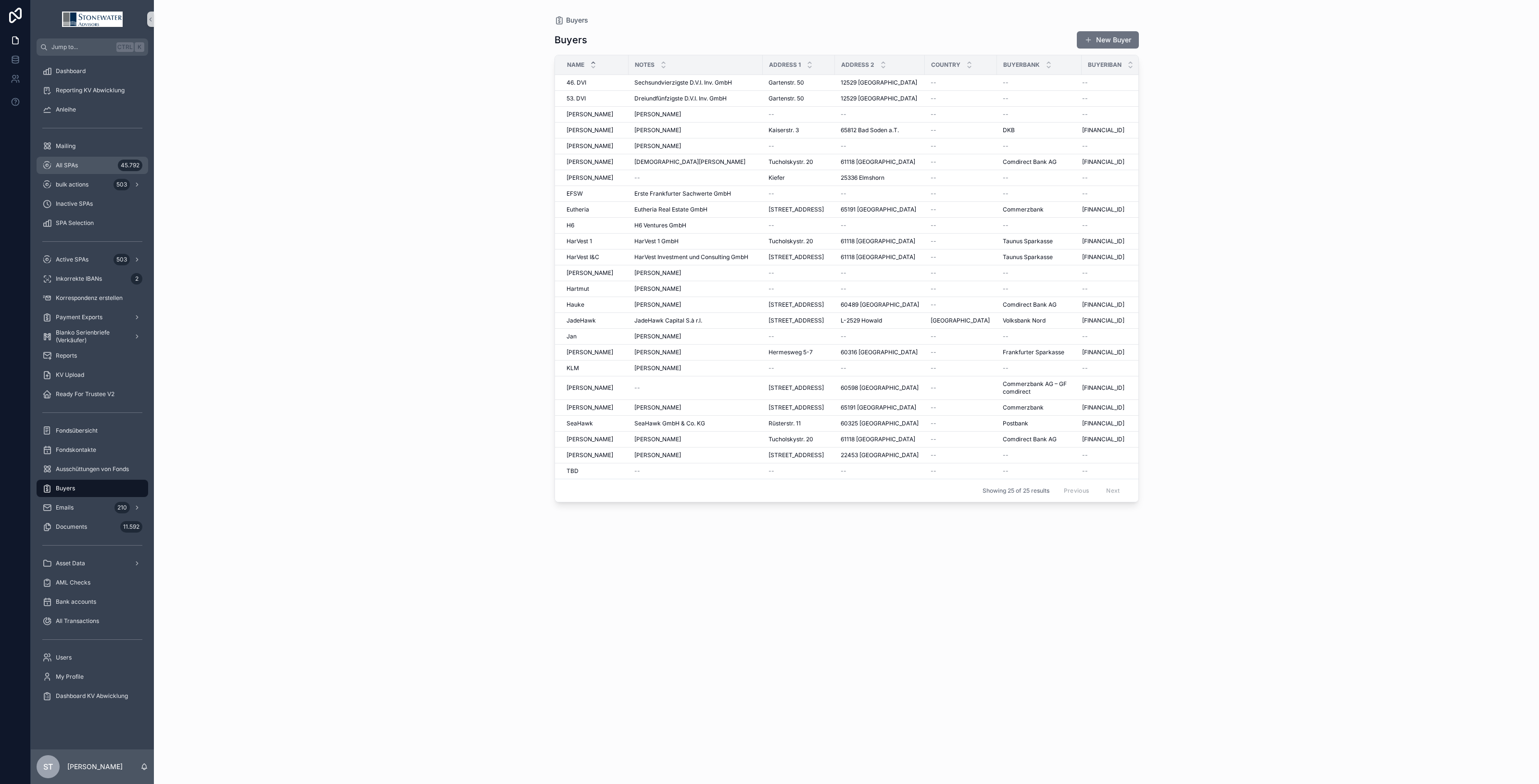
click at [74, 166] on span "All SPAs" at bounding box center [67, 165] width 22 height 8
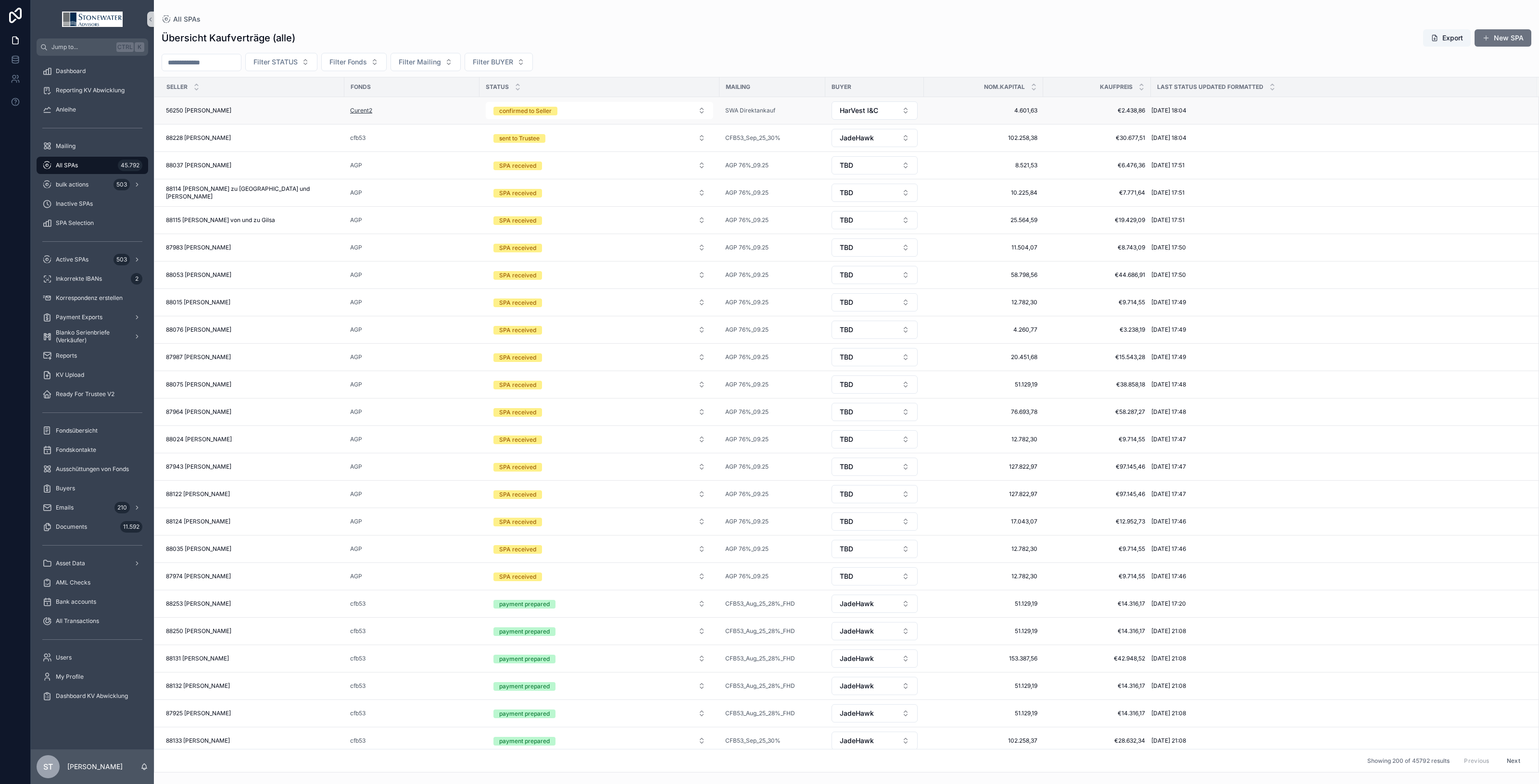
click at [364, 111] on span "Curent2" at bounding box center [362, 110] width 22 height 8
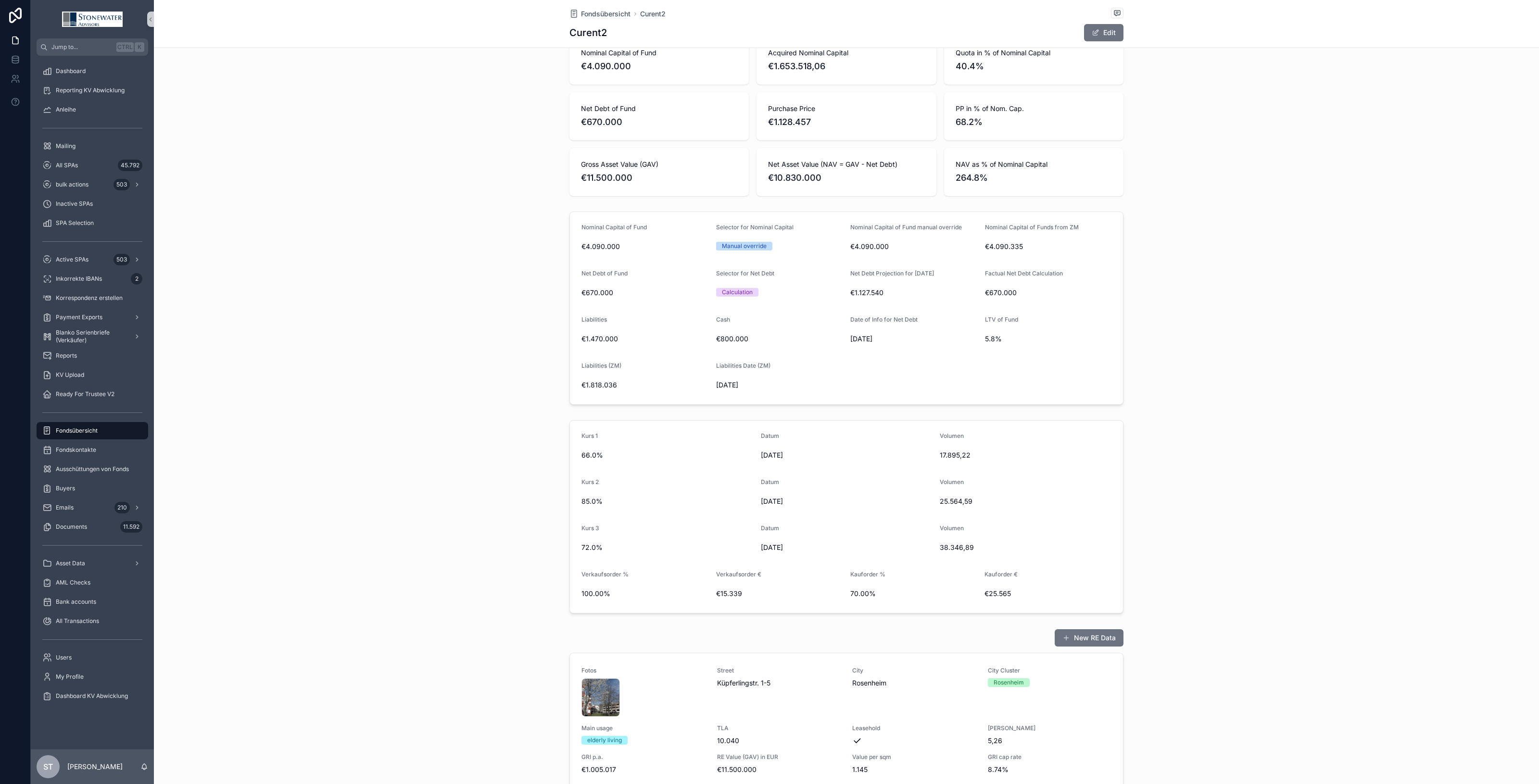
scroll to position [496, 0]
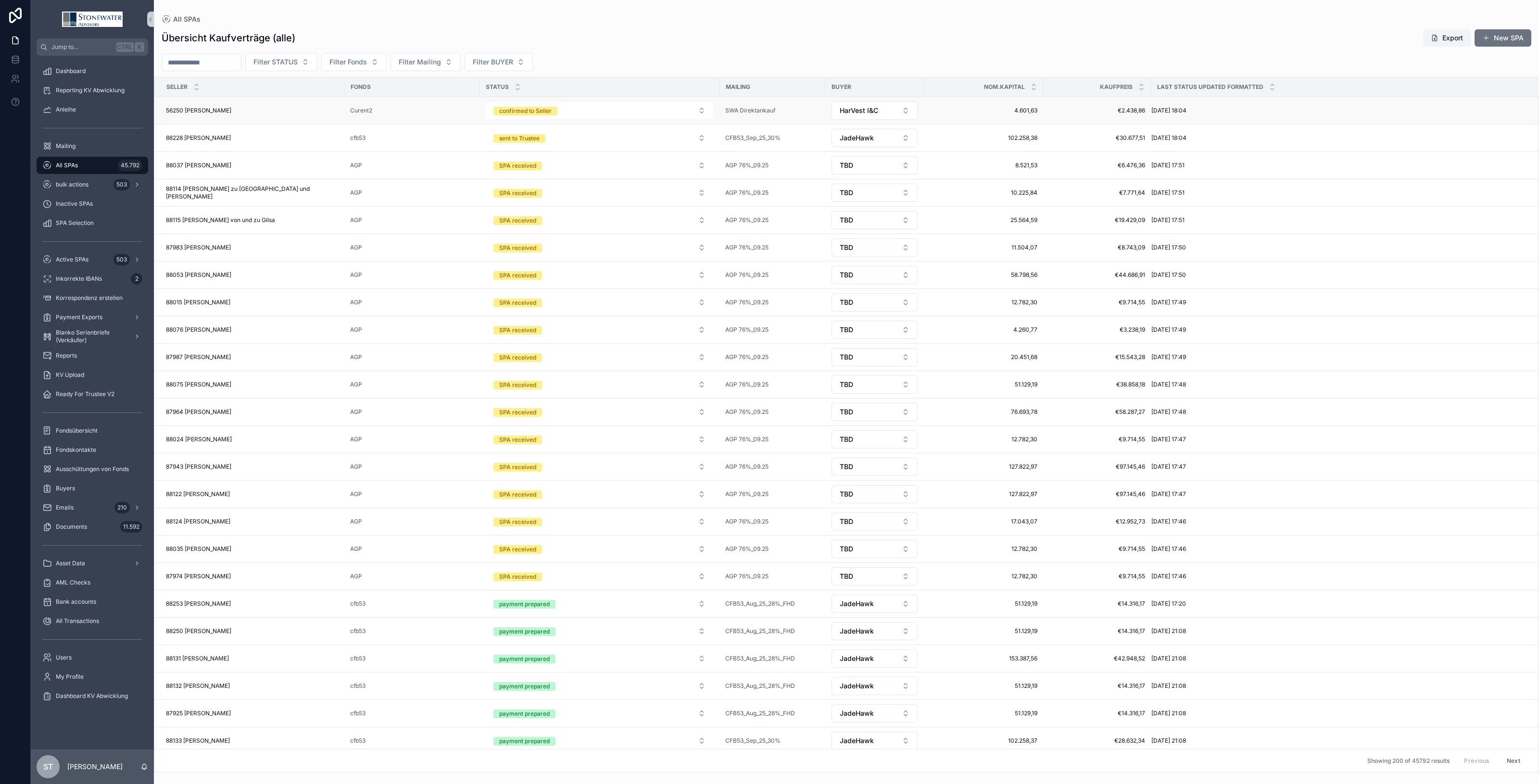
click at [263, 112] on div "56250 Eva Rick 56250 Eva Rick" at bounding box center [252, 110] width 173 height 8
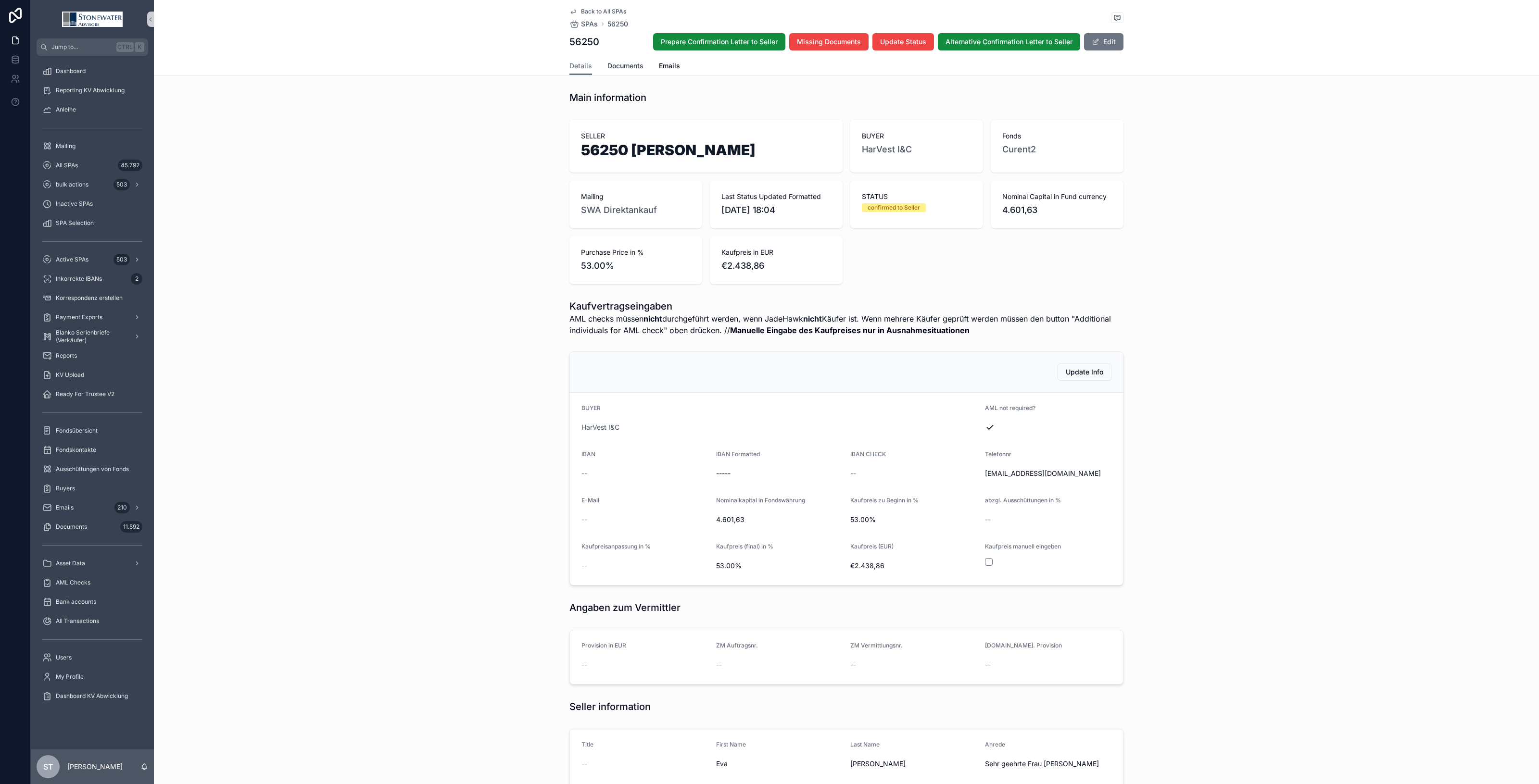
click at [609, 62] on span "Documents" at bounding box center [625, 66] width 36 height 10
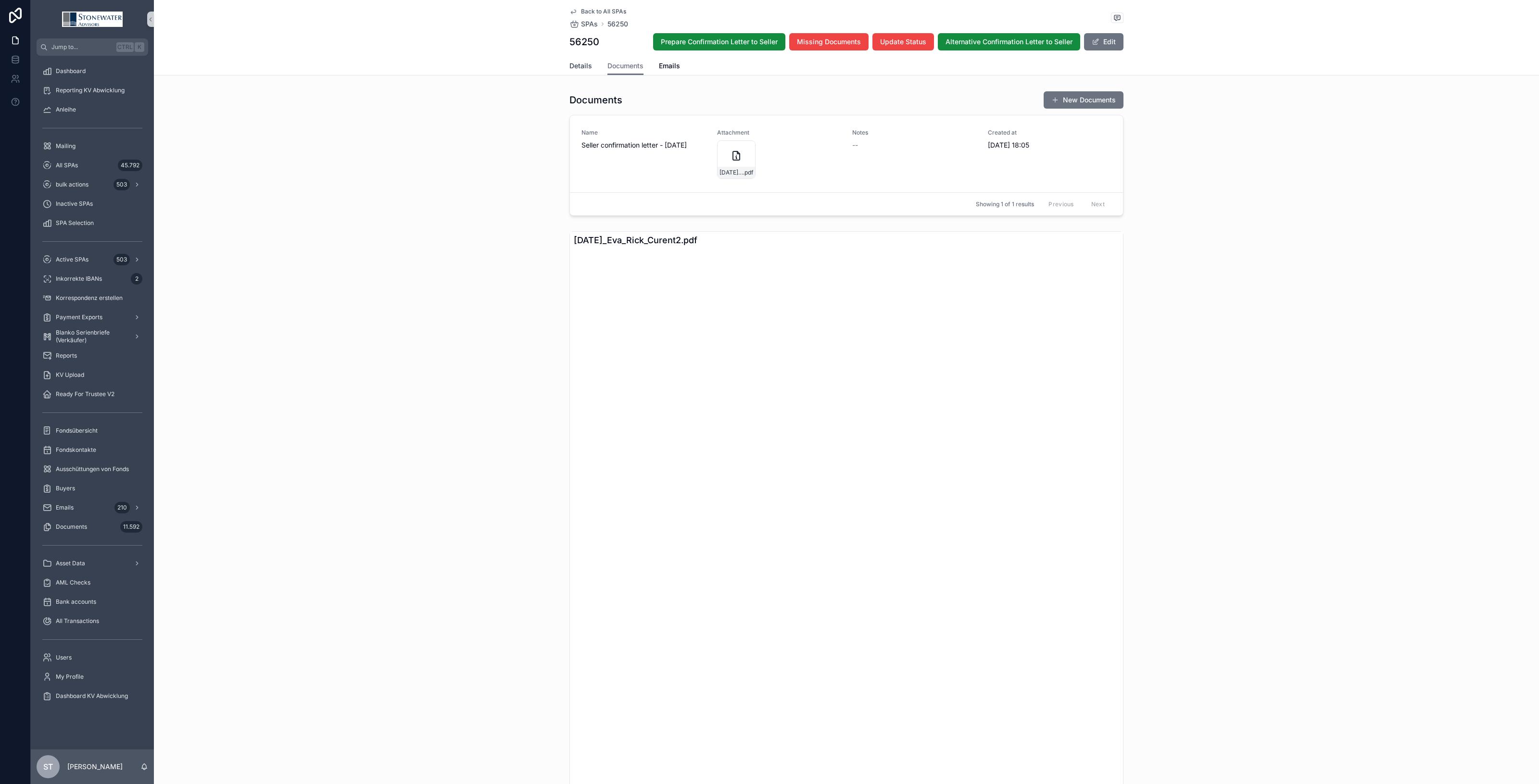
click at [575, 67] on span "Details" at bounding box center [581, 66] width 22 height 10
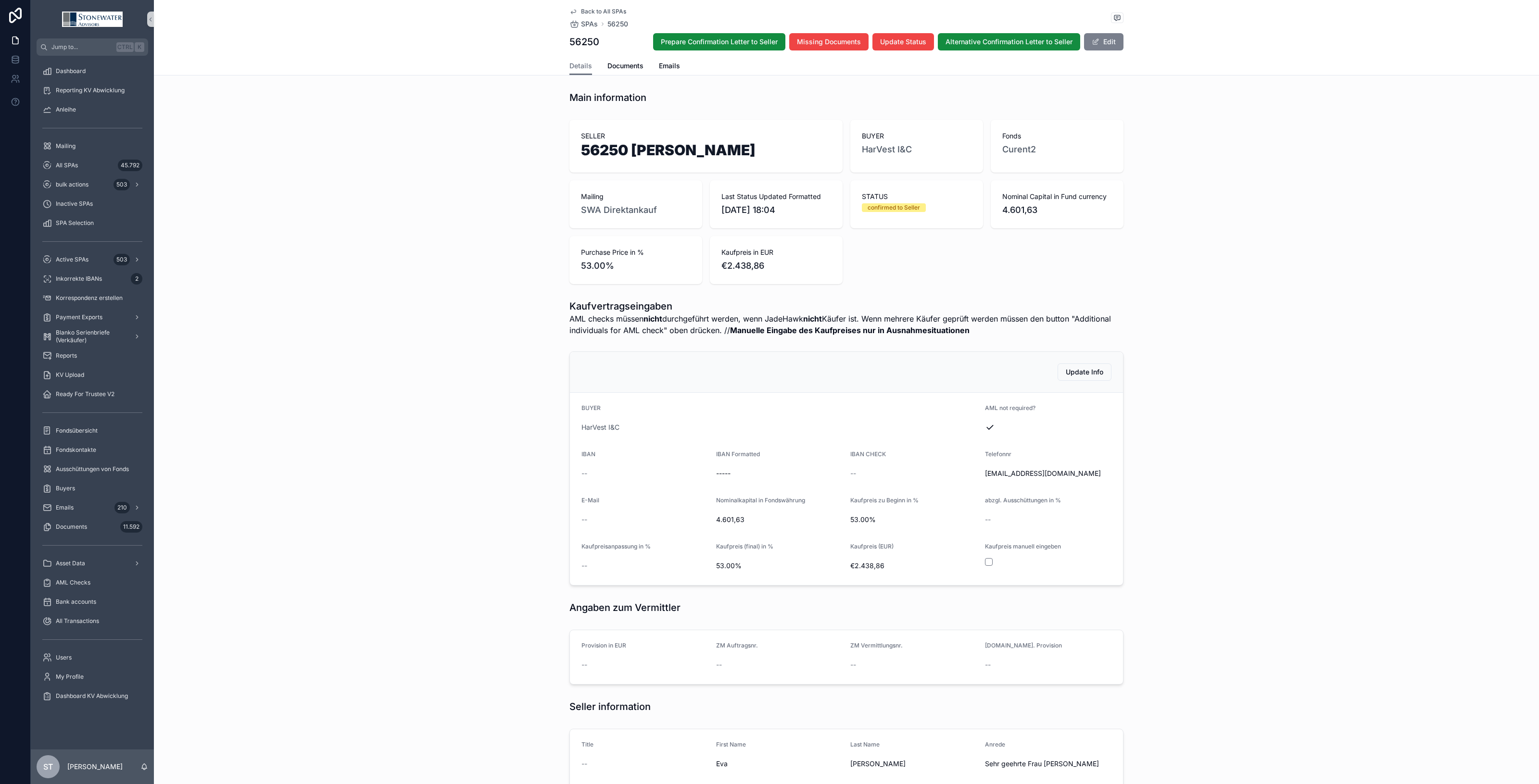
click at [1105, 39] on button "Edit" at bounding box center [1104, 41] width 39 height 18
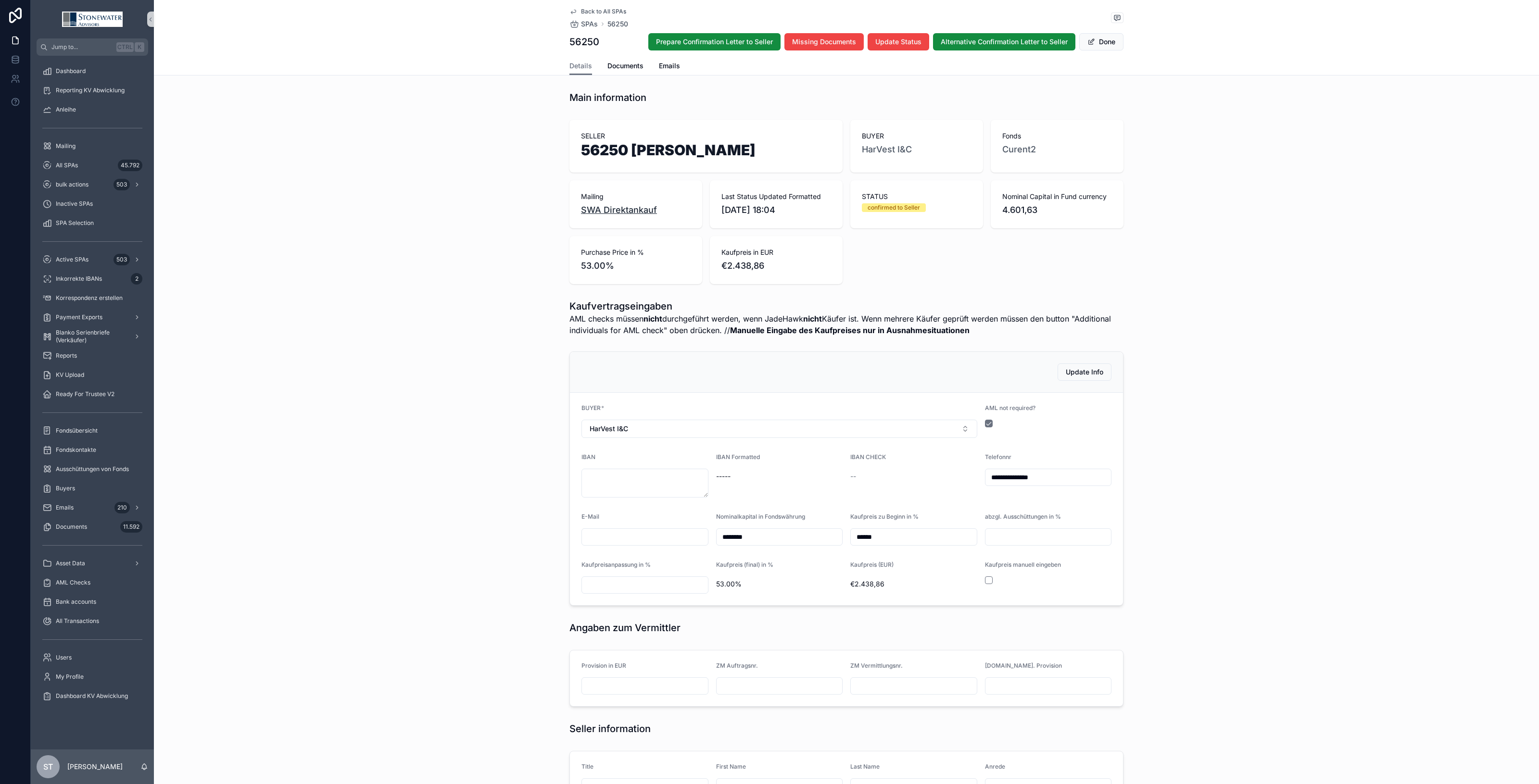
click at [635, 212] on span "SWA Direktankauf" at bounding box center [619, 210] width 76 height 13
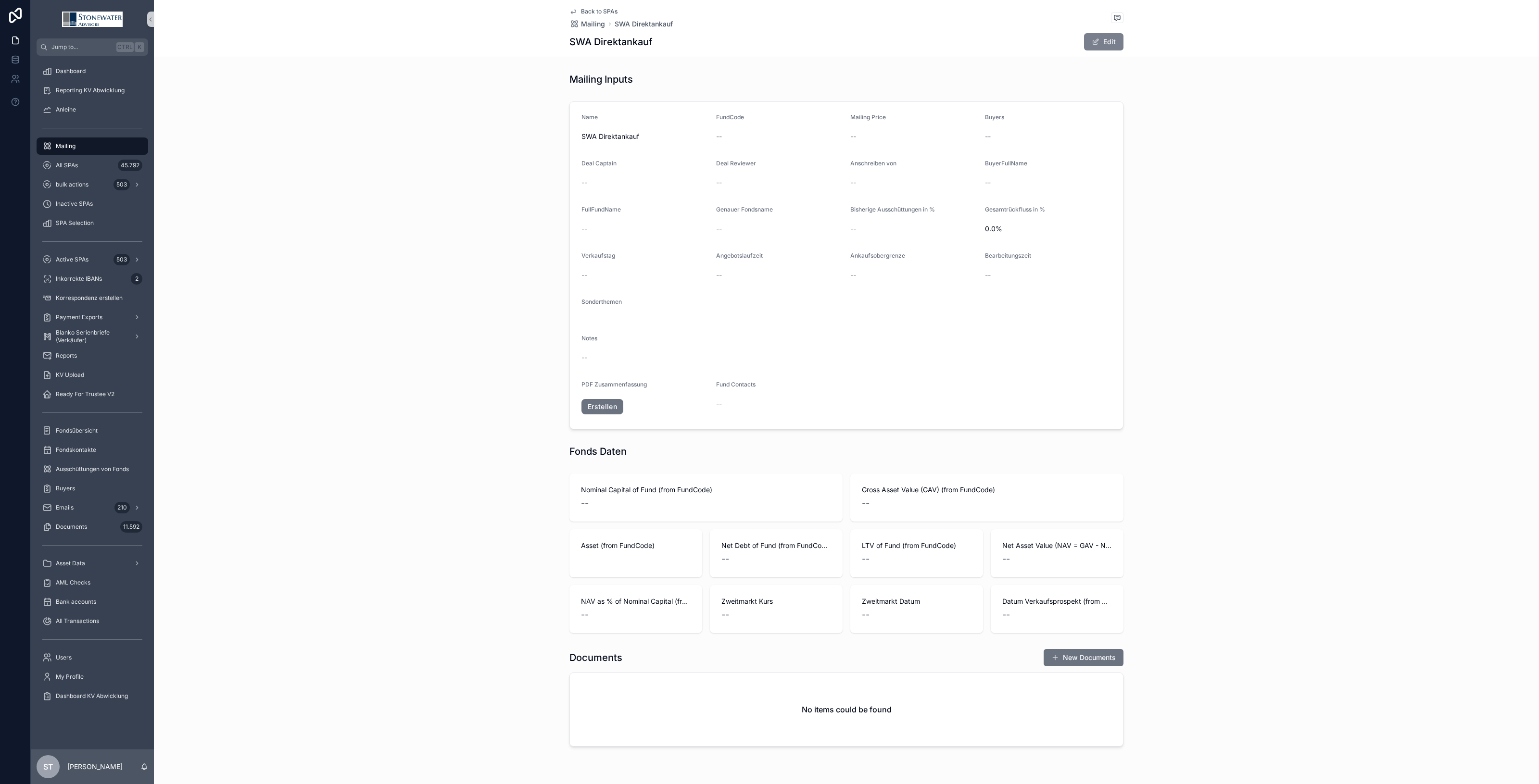
click at [1107, 42] on button "Edit" at bounding box center [1104, 41] width 39 height 18
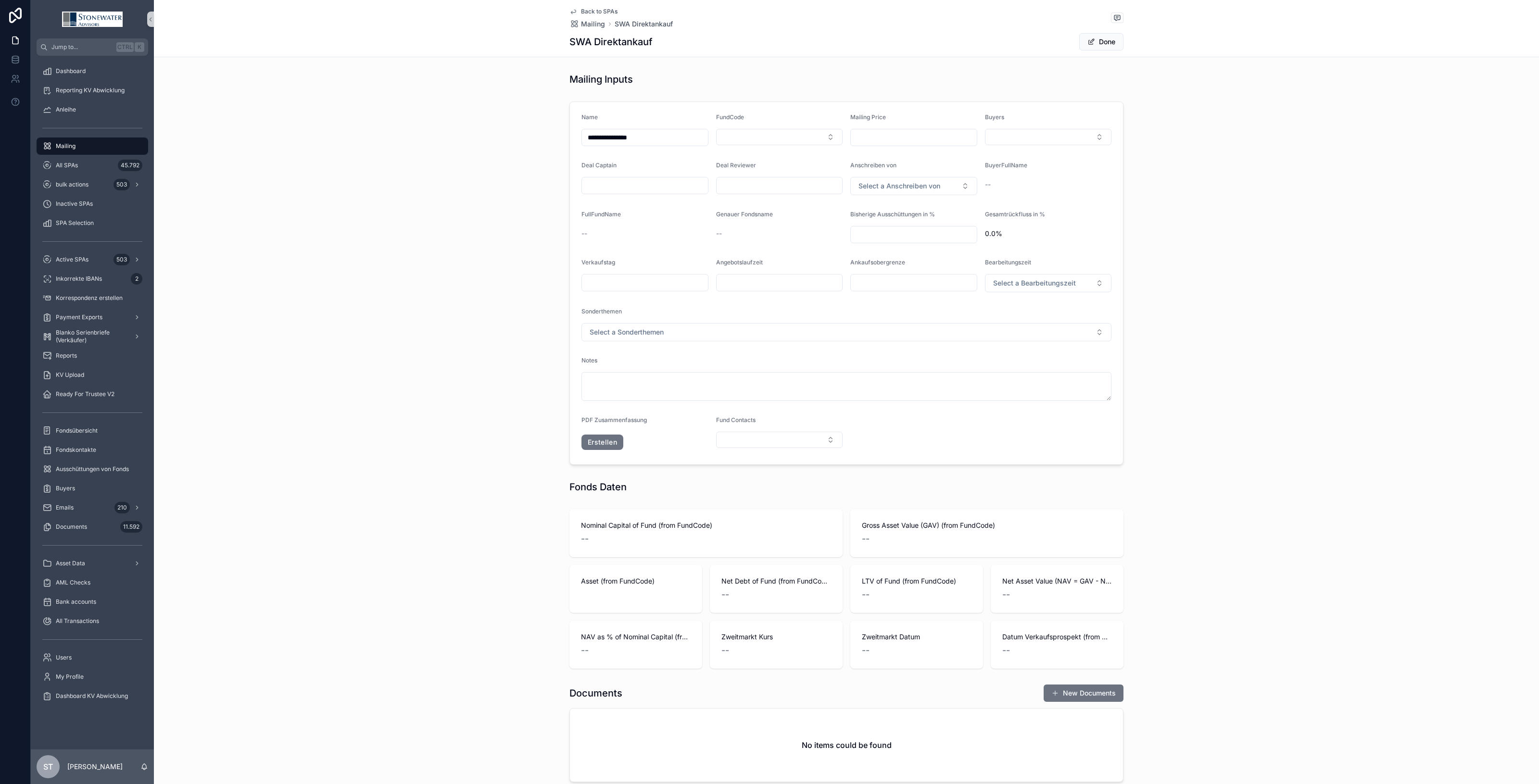
click at [685, 141] on input "**********" at bounding box center [645, 137] width 126 height 13
click at [686, 138] on input "**********" at bounding box center [645, 137] width 126 height 13
drag, startPoint x: 687, startPoint y: 138, endPoint x: 509, endPoint y: 149, distance: 178.3
click at [509, 149] on div "**********" at bounding box center [846, 283] width 1385 height 371
click at [601, 136] on input "scrollable content" at bounding box center [645, 137] width 126 height 13
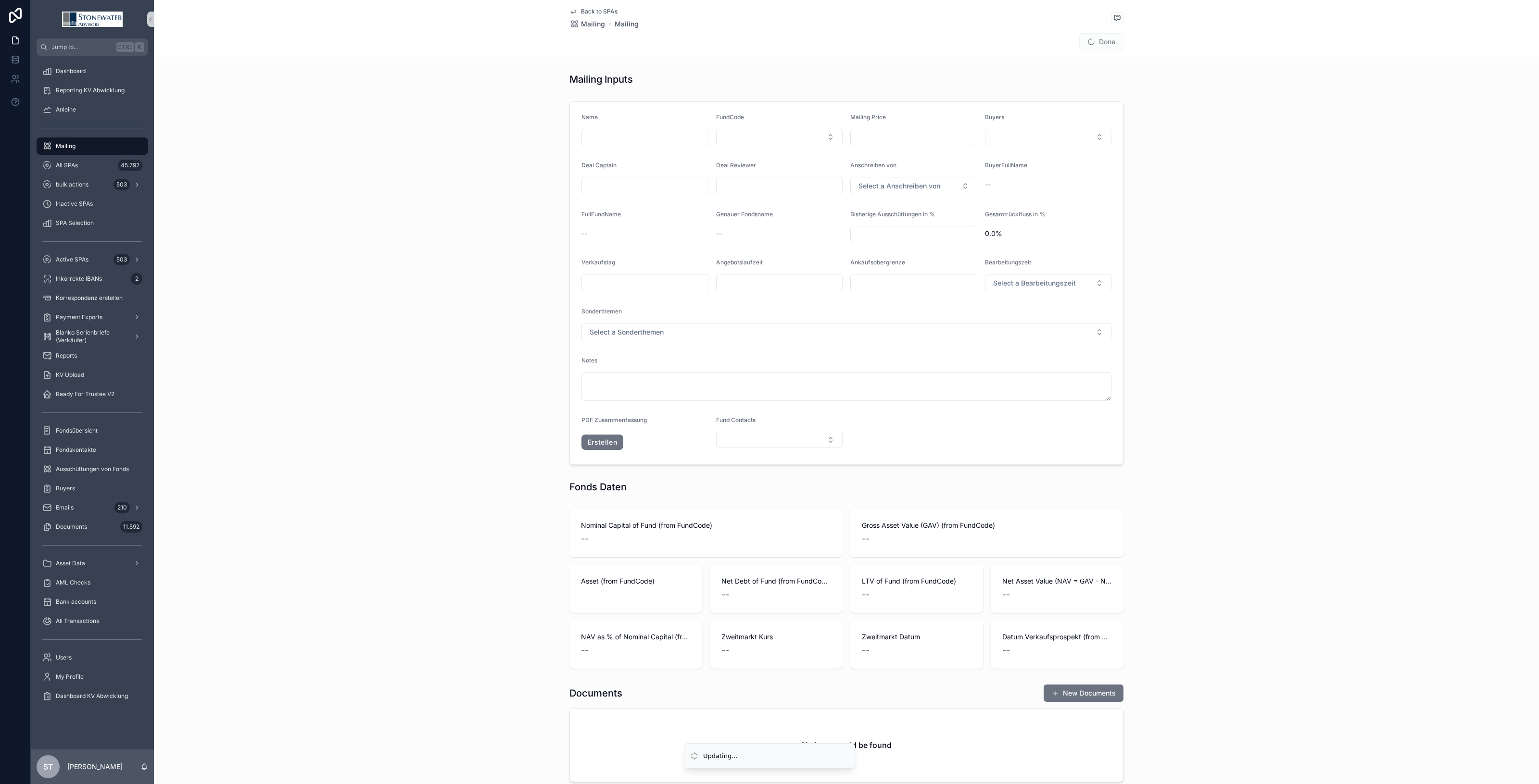
type input "**********"
click at [780, 135] on button "Select Button" at bounding box center [779, 137] width 127 height 16
type input "****"
click at [774, 175] on div "Curent2" at bounding box center [774, 175] width 121 height 15
click at [926, 136] on input "scrollable content" at bounding box center [914, 137] width 126 height 13
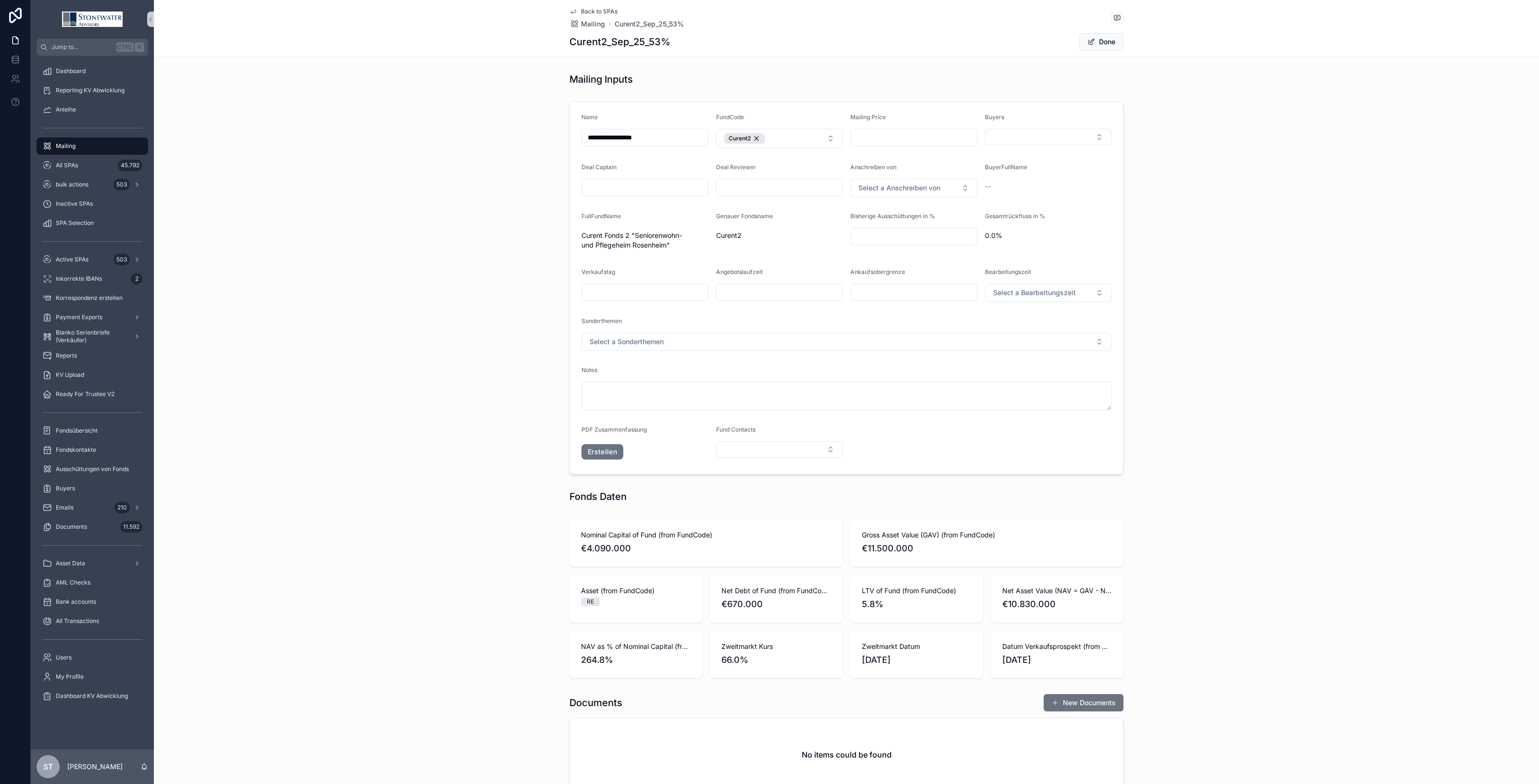
type input "*****"
click at [1035, 133] on button "Select Button" at bounding box center [1048, 137] width 127 height 16
click at [1023, 187] on span "HarVest I&C" at bounding box center [1005, 190] width 38 height 10
click at [800, 253] on div "Genauer Fondsname Curent2" at bounding box center [779, 233] width 127 height 41
click at [614, 288] on input "scrollable content" at bounding box center [645, 292] width 126 height 13
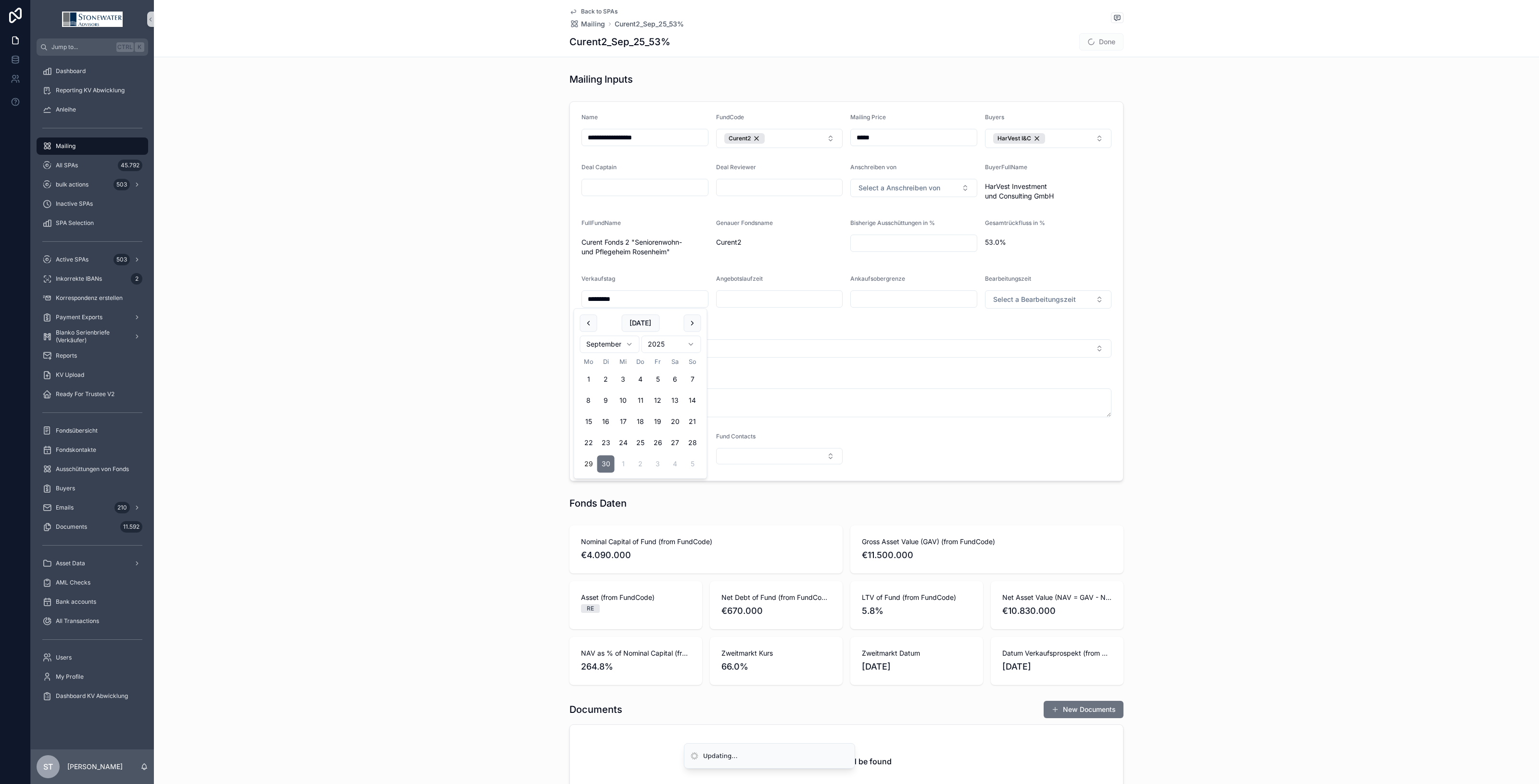
type input "*********"
click at [893, 325] on div "Sonderthemen" at bounding box center [846, 330] width 530 height 11
click at [1092, 303] on button "Select a Bearbeitungszeit" at bounding box center [1048, 300] width 127 height 18
click at [1037, 339] on span "4 bis 8 Wochen" at bounding box center [1012, 340] width 53 height 8
click at [772, 456] on button "Select Button" at bounding box center [779, 456] width 127 height 16
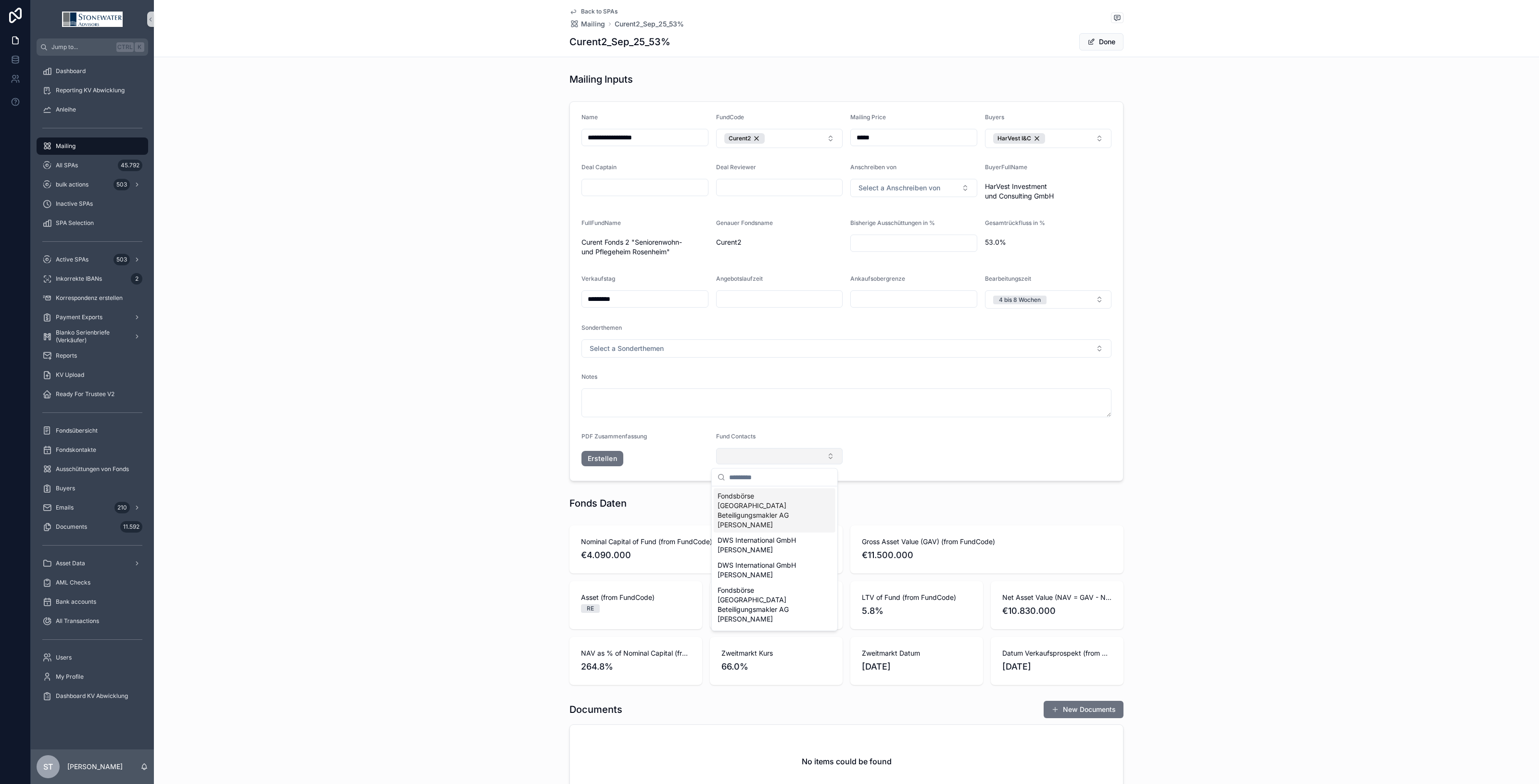
click at [786, 453] on button "Select Button" at bounding box center [779, 456] width 127 height 16
click at [788, 463] on button "Select Button" at bounding box center [779, 456] width 127 height 16
type input "**"
click at [777, 523] on span "DG Immobilien Jutta Drott" at bounding box center [769, 521] width 103 height 10
click at [813, 453] on button "DG Immobilien Jutta Drott" at bounding box center [779, 458] width 127 height 18
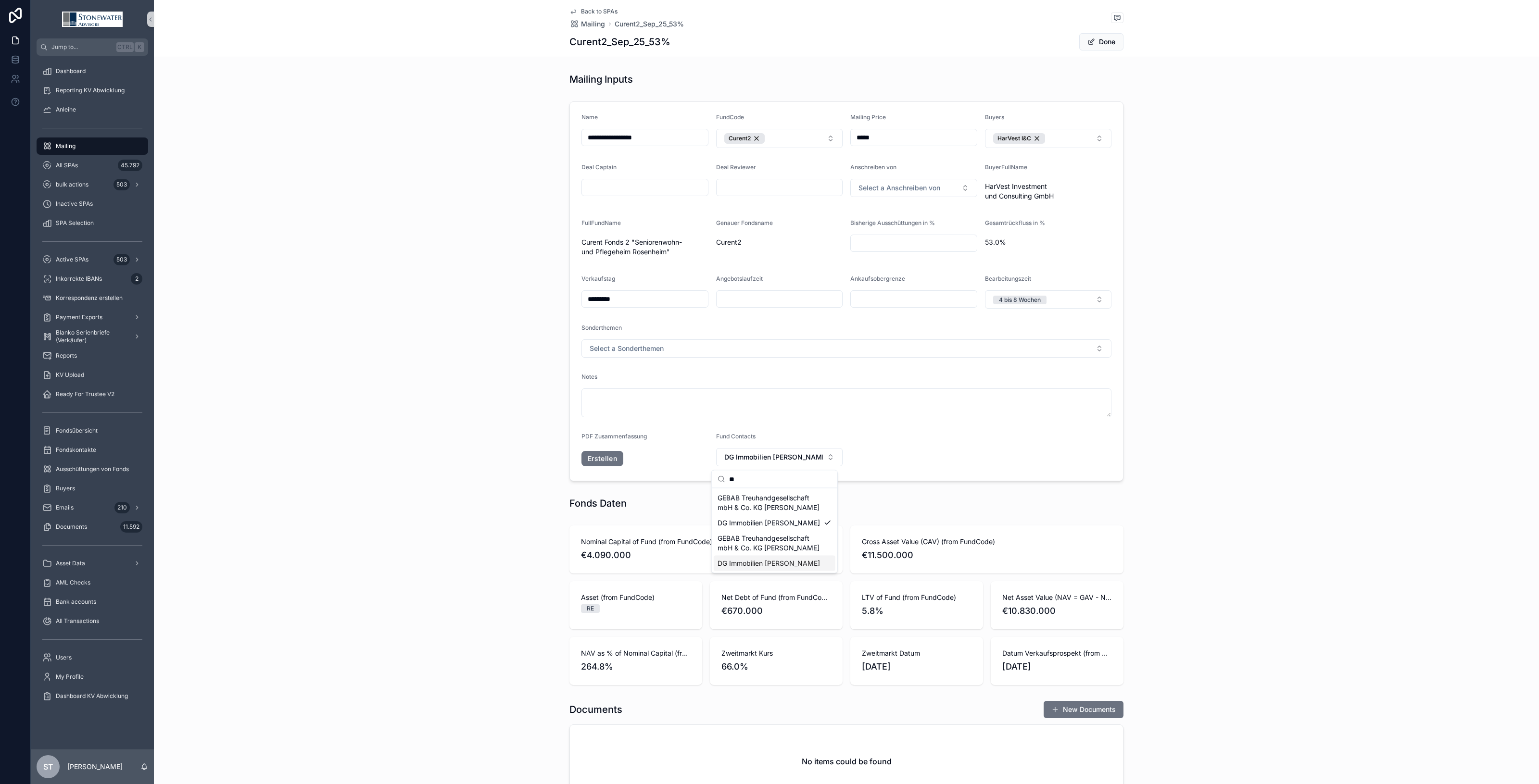
type input "**"
click at [807, 563] on span "DG Immobilien Melanie Jakob" at bounding box center [769, 564] width 103 height 10
click at [1186, 489] on div "**********" at bounding box center [846, 435] width 1385 height 733
click at [1093, 41] on button "Done" at bounding box center [1101, 41] width 44 height 18
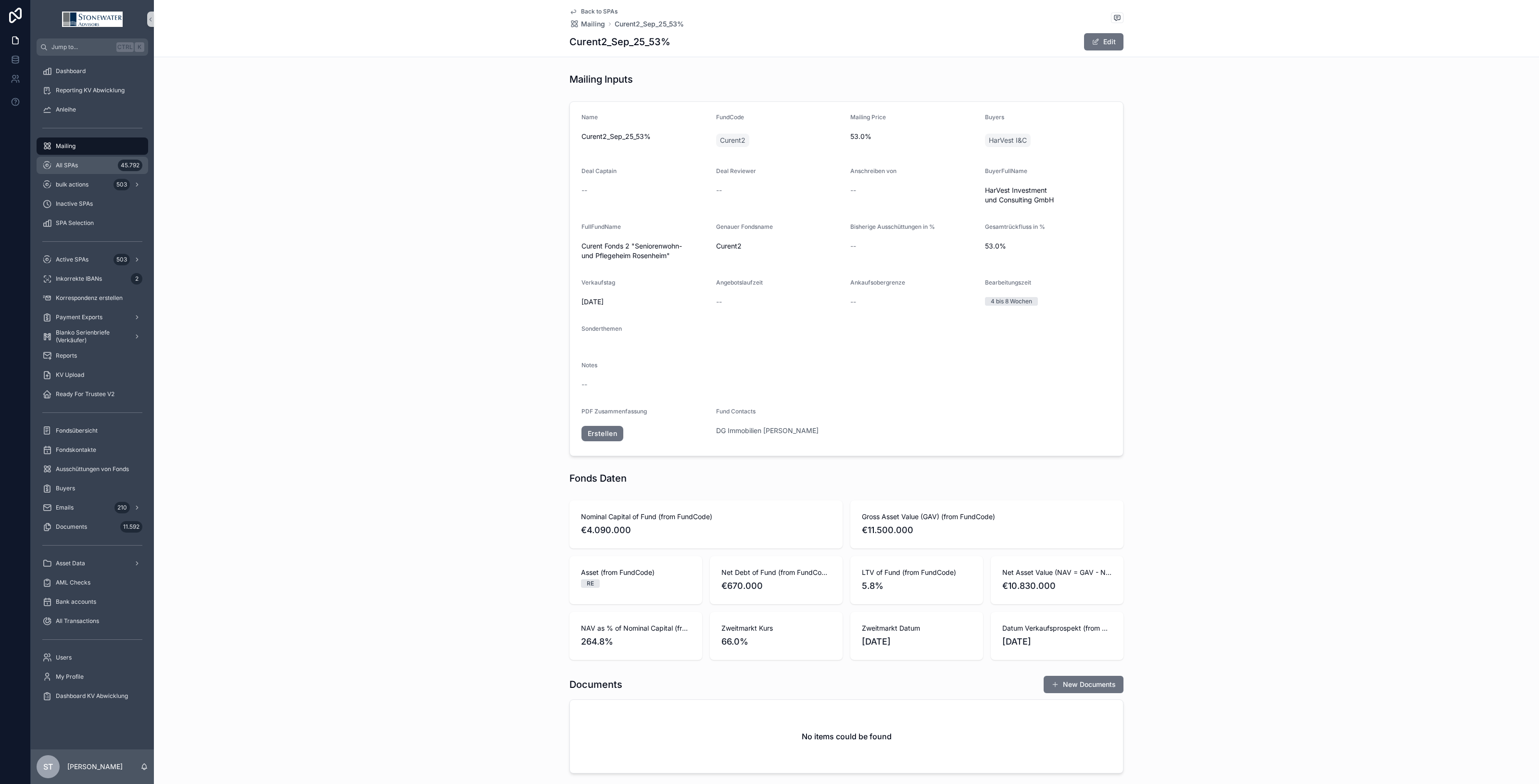
click at [65, 160] on div "All SPAs 45.792" at bounding box center [92, 166] width 100 height 15
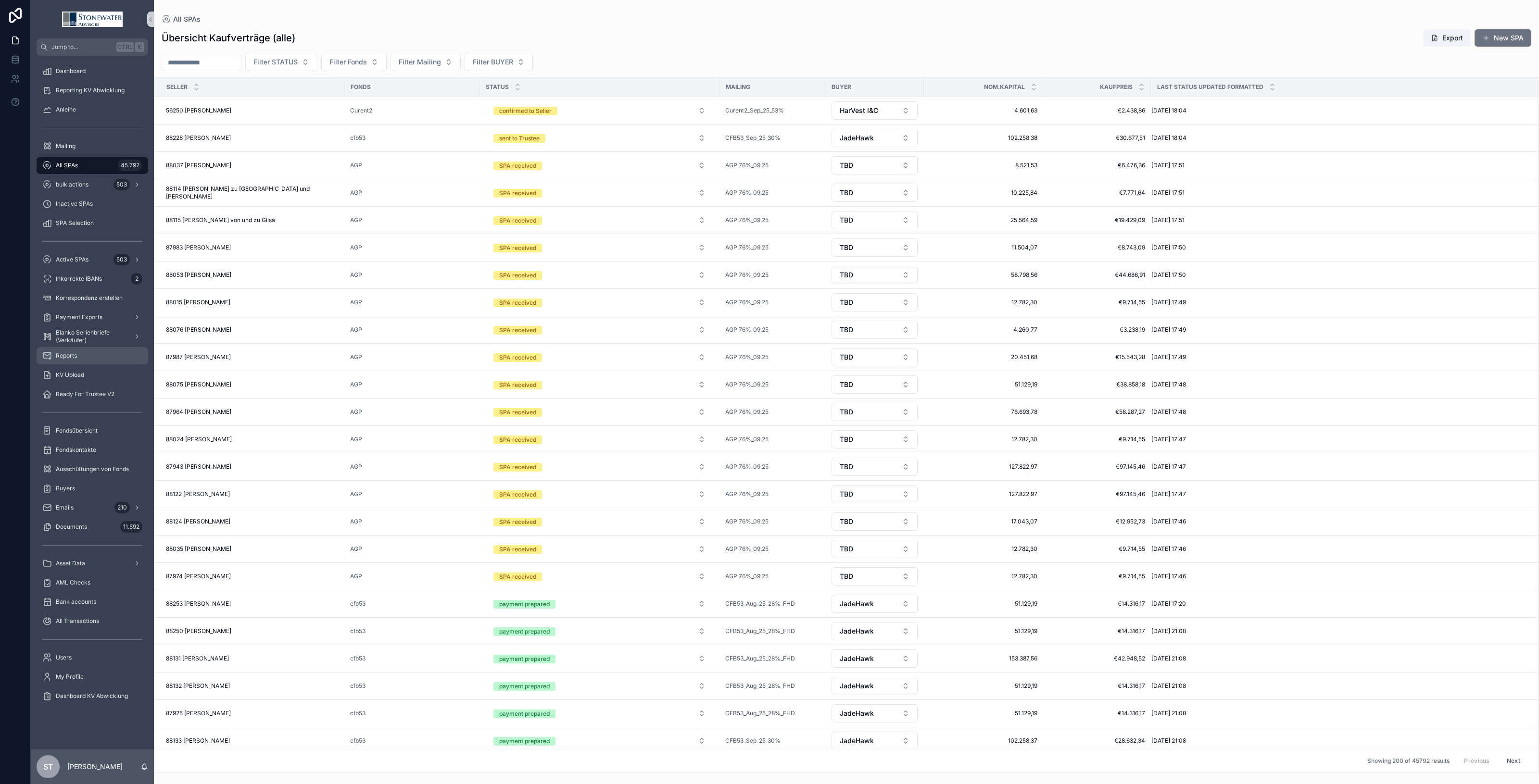
click at [90, 356] on div "Reports" at bounding box center [92, 356] width 100 height 15
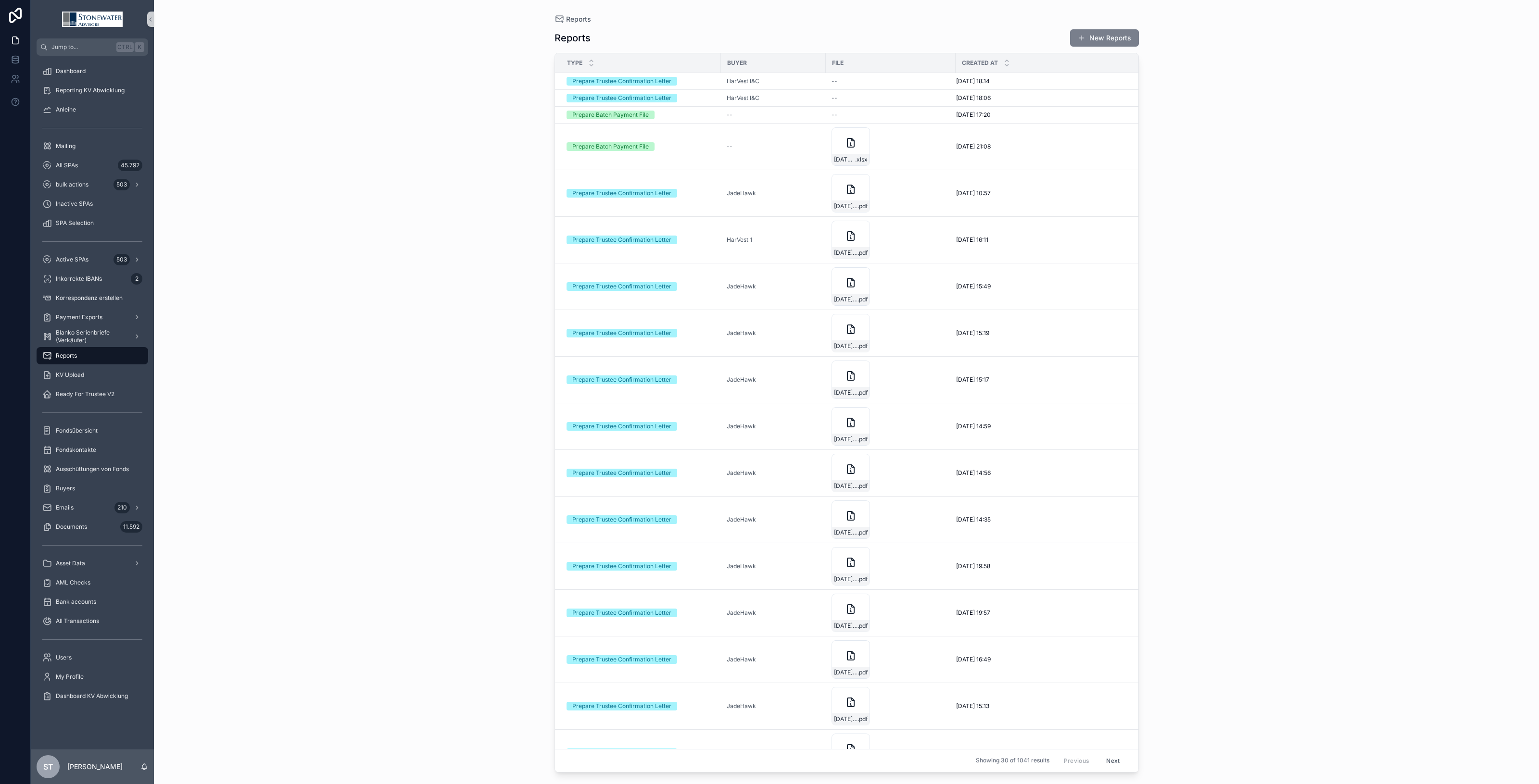
click at [1093, 34] on button "New Reports" at bounding box center [1104, 38] width 69 height 18
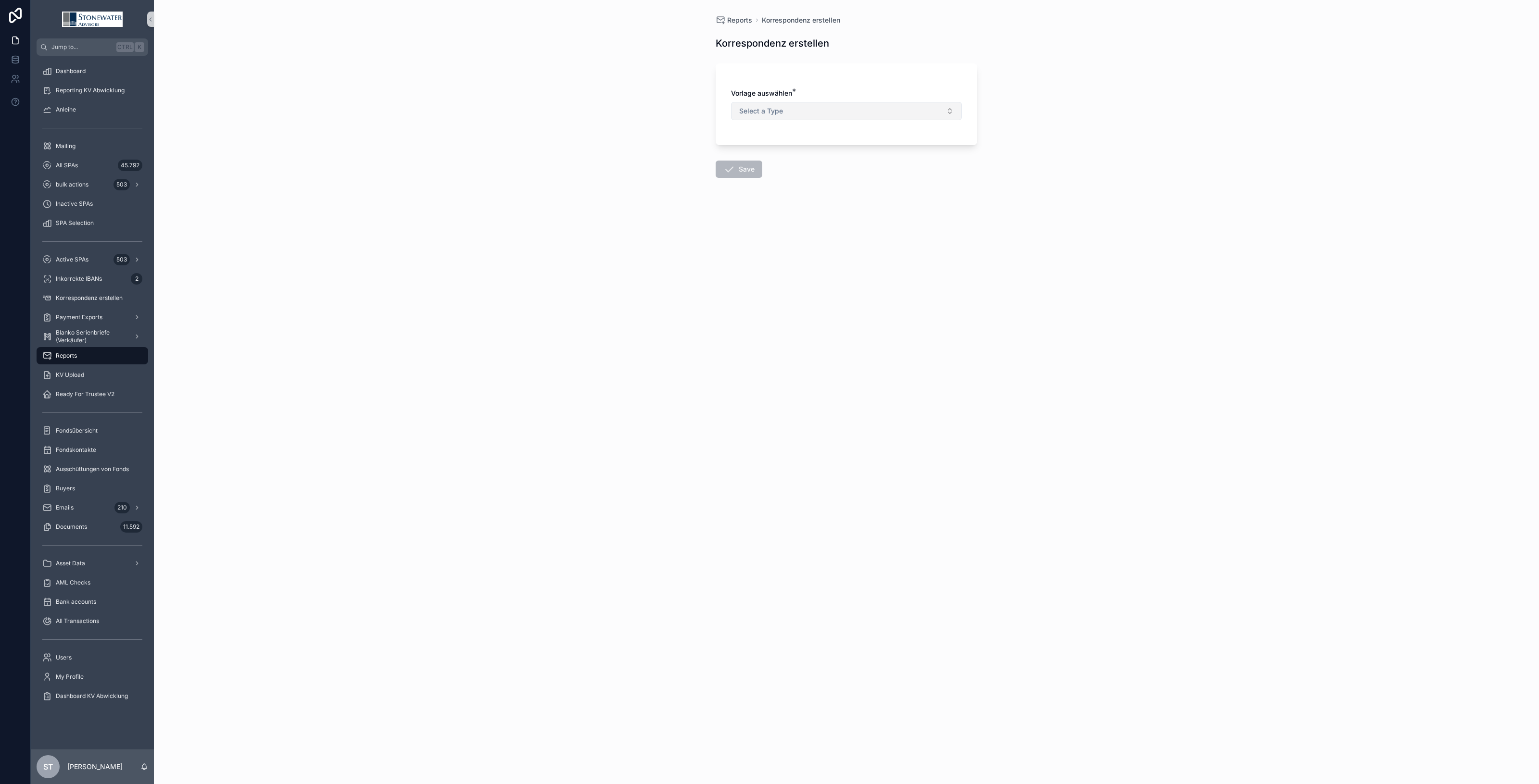
click at [766, 114] on span "Select a Type" at bounding box center [761, 111] width 44 height 10
click at [766, 146] on div "Prepare Trustee Confirmation Letter" at bounding box center [793, 150] width 99 height 8
click at [769, 165] on button "Select Button" at bounding box center [846, 168] width 231 height 16
click at [774, 207] on span "Curent2_Sep_25_53%" at bounding box center [772, 208] width 70 height 10
click at [774, 207] on button "Select Button" at bounding box center [846, 210] width 231 height 16
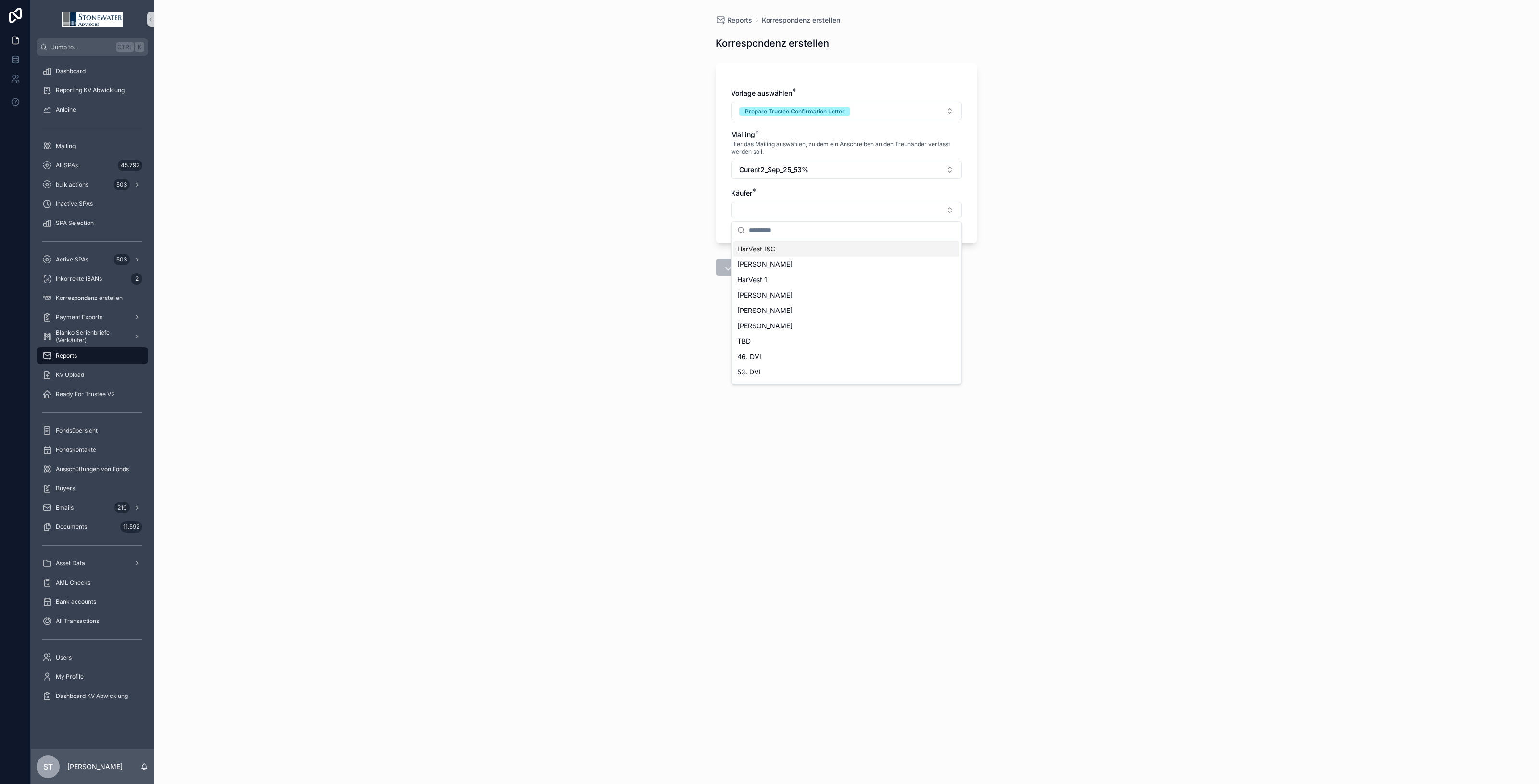
click at [789, 253] on div "HarVest I&C" at bounding box center [847, 249] width 226 height 15
click at [737, 274] on button "Save" at bounding box center [739, 269] width 46 height 18
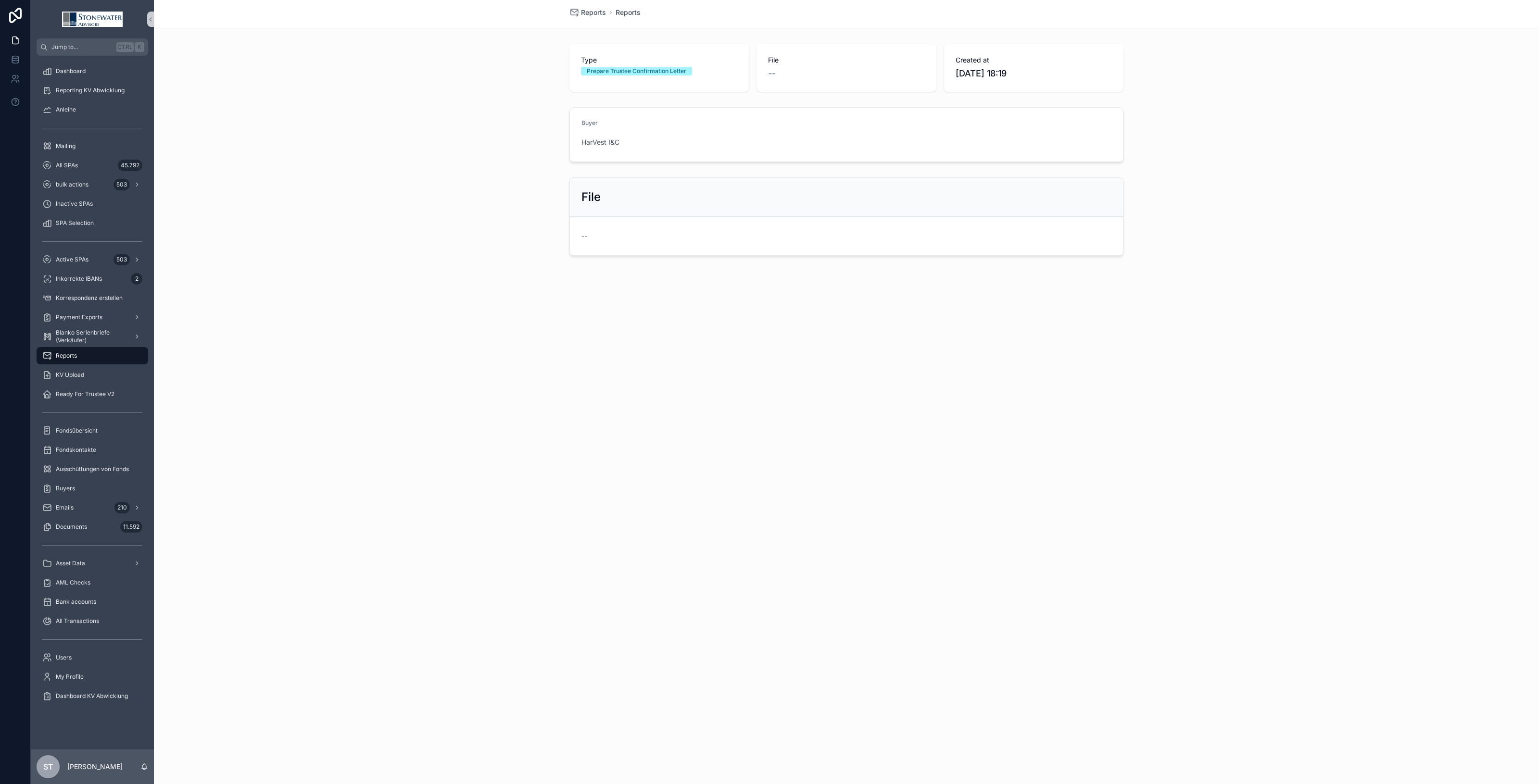
drag, startPoint x: 113, startPoint y: 354, endPoint x: 441, endPoint y: 354, distance: 328.0
click at [113, 352] on div "Reports" at bounding box center [92, 356] width 100 height 15
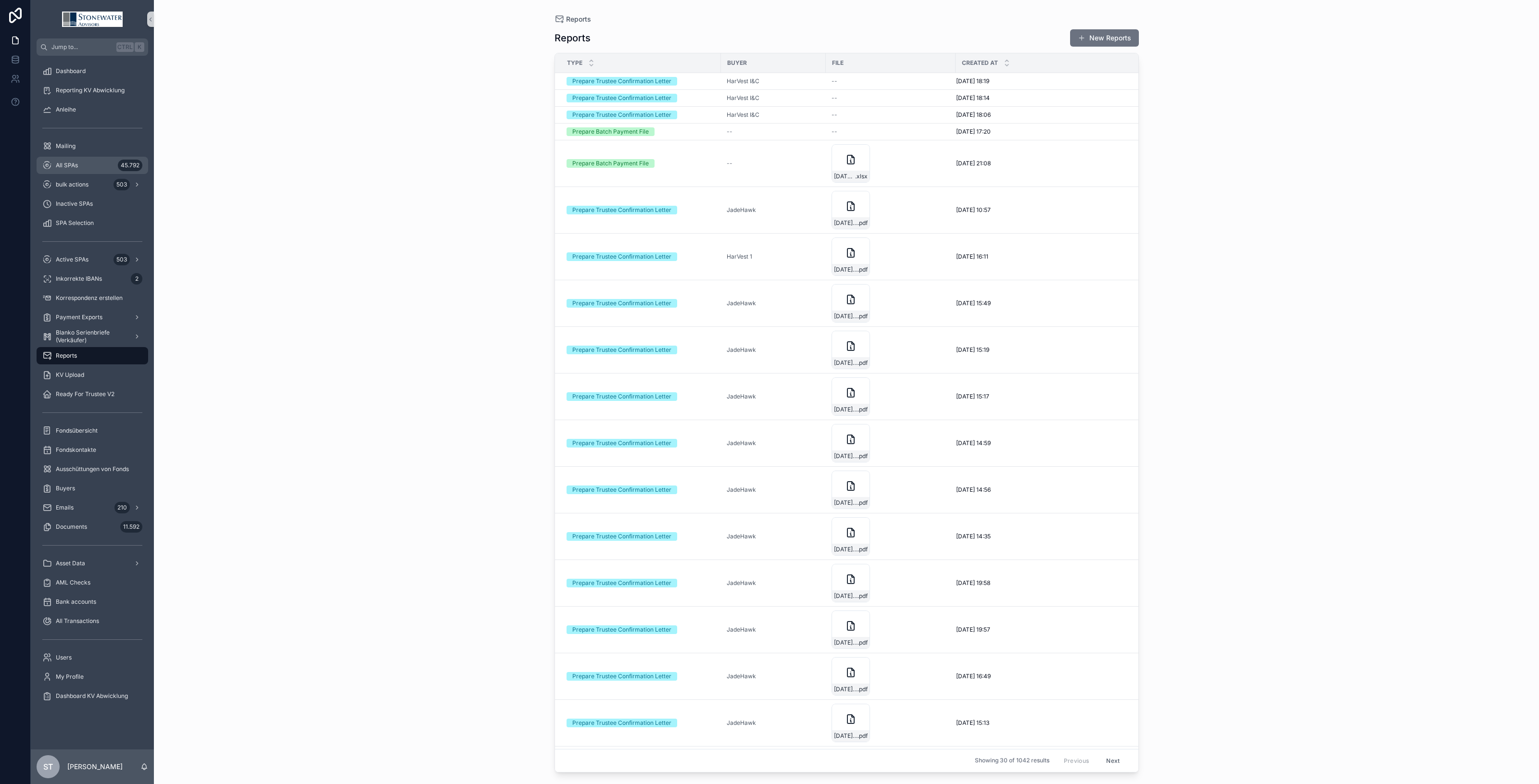
drag, startPoint x: 62, startPoint y: 167, endPoint x: 18, endPoint y: 155, distance: 45.6
click at [62, 167] on span "All SPAs" at bounding box center [67, 165] width 22 height 8
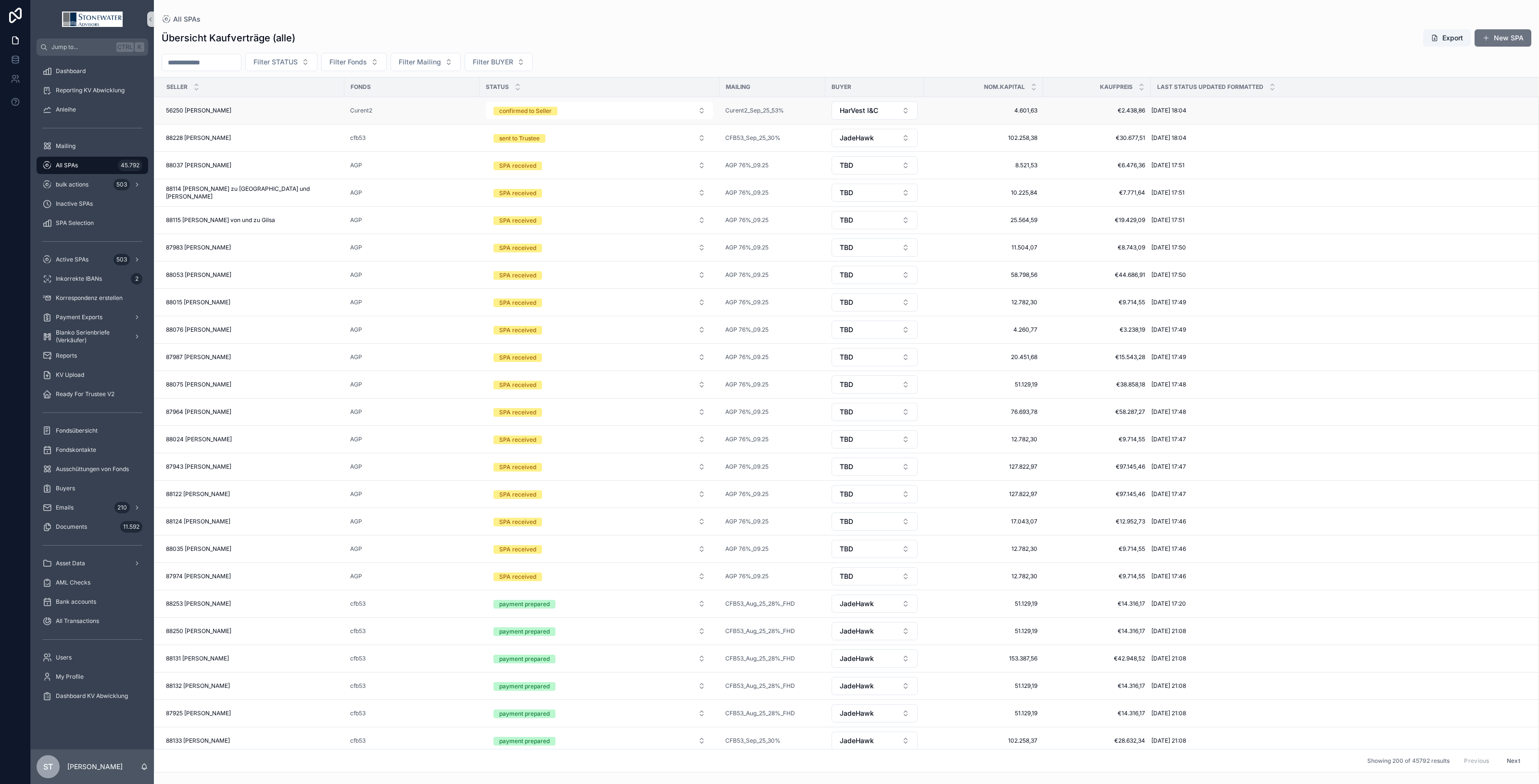
click at [312, 112] on div "56250 Eva Rick 56250 Eva Rick" at bounding box center [252, 110] width 173 height 8
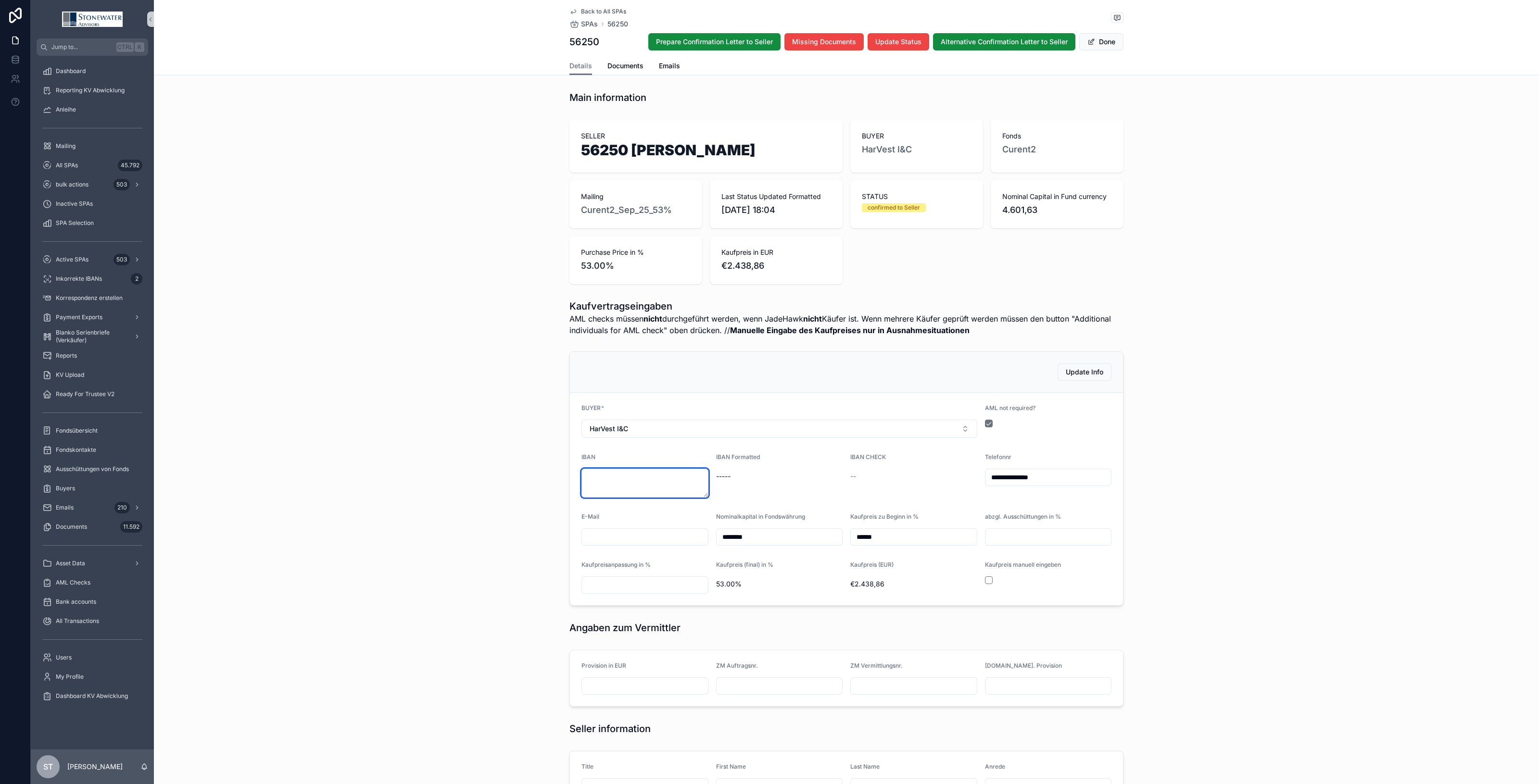
click at [650, 484] on textarea "scrollable content" at bounding box center [645, 483] width 127 height 29
type textarea "**********"
click at [838, 479] on span "DE70-7002-0270-0020-2520-93" at bounding box center [779, 477] width 127 height 10
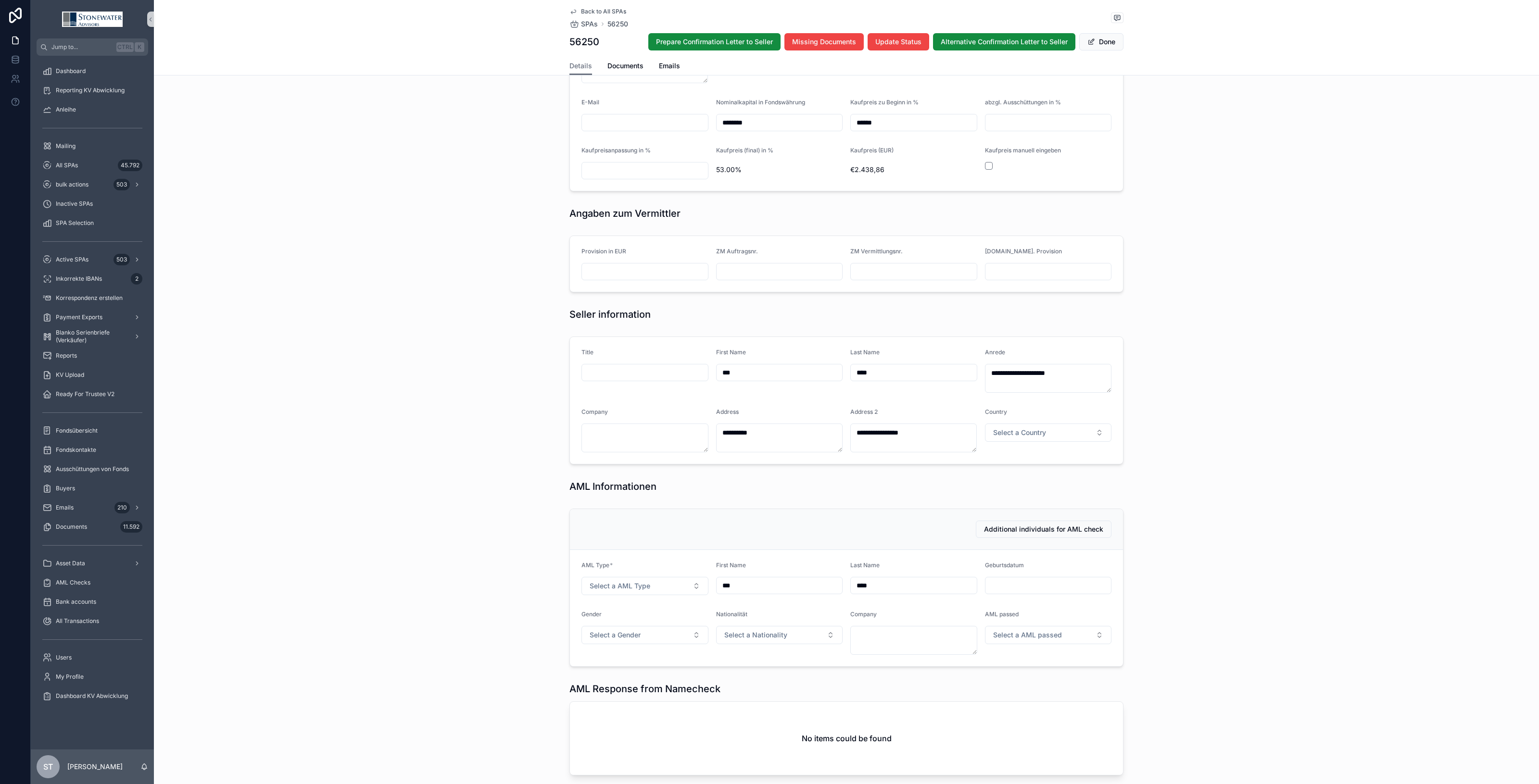
scroll to position [601, 0]
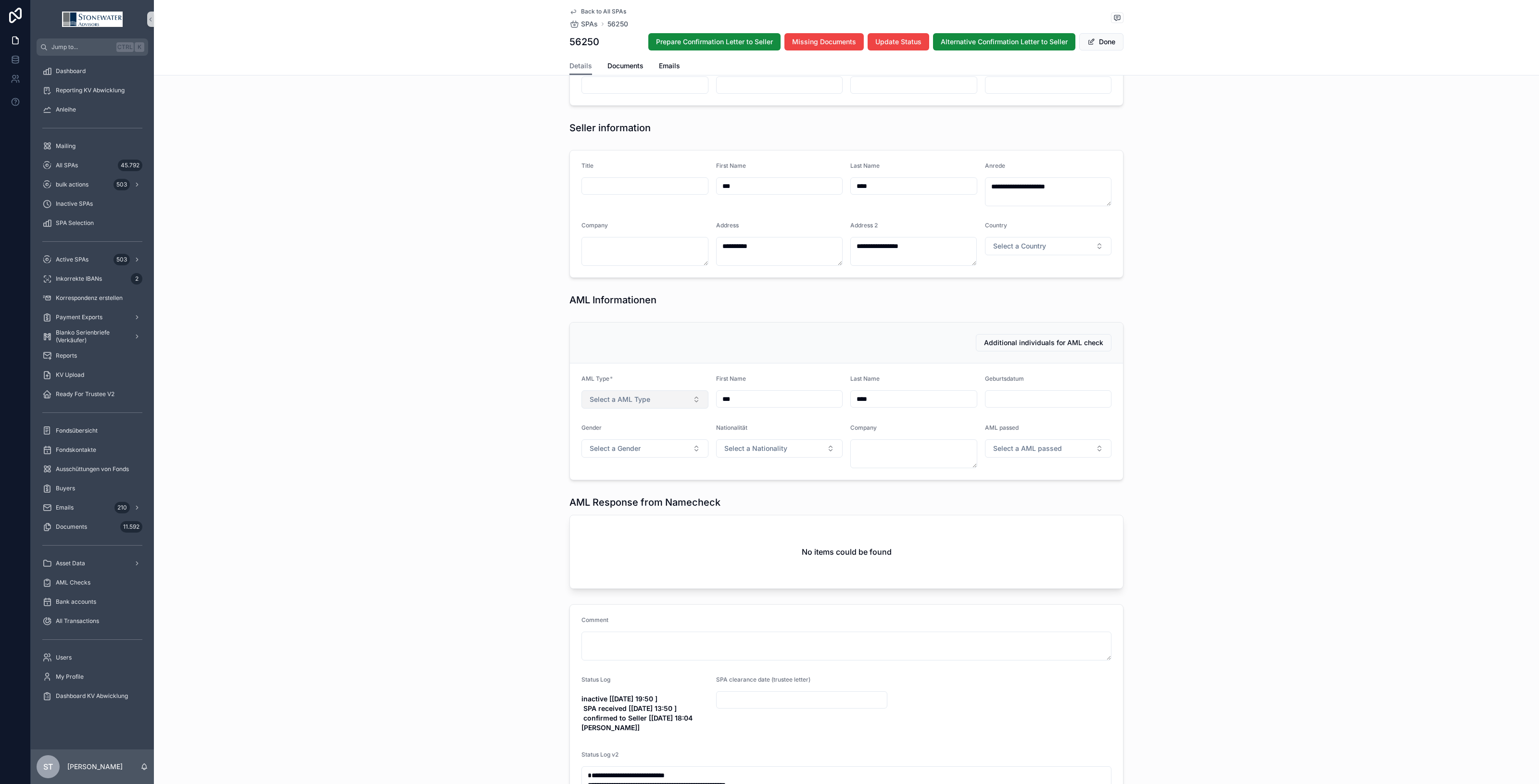
click at [683, 402] on button "Select a AML Type" at bounding box center [645, 399] width 127 height 18
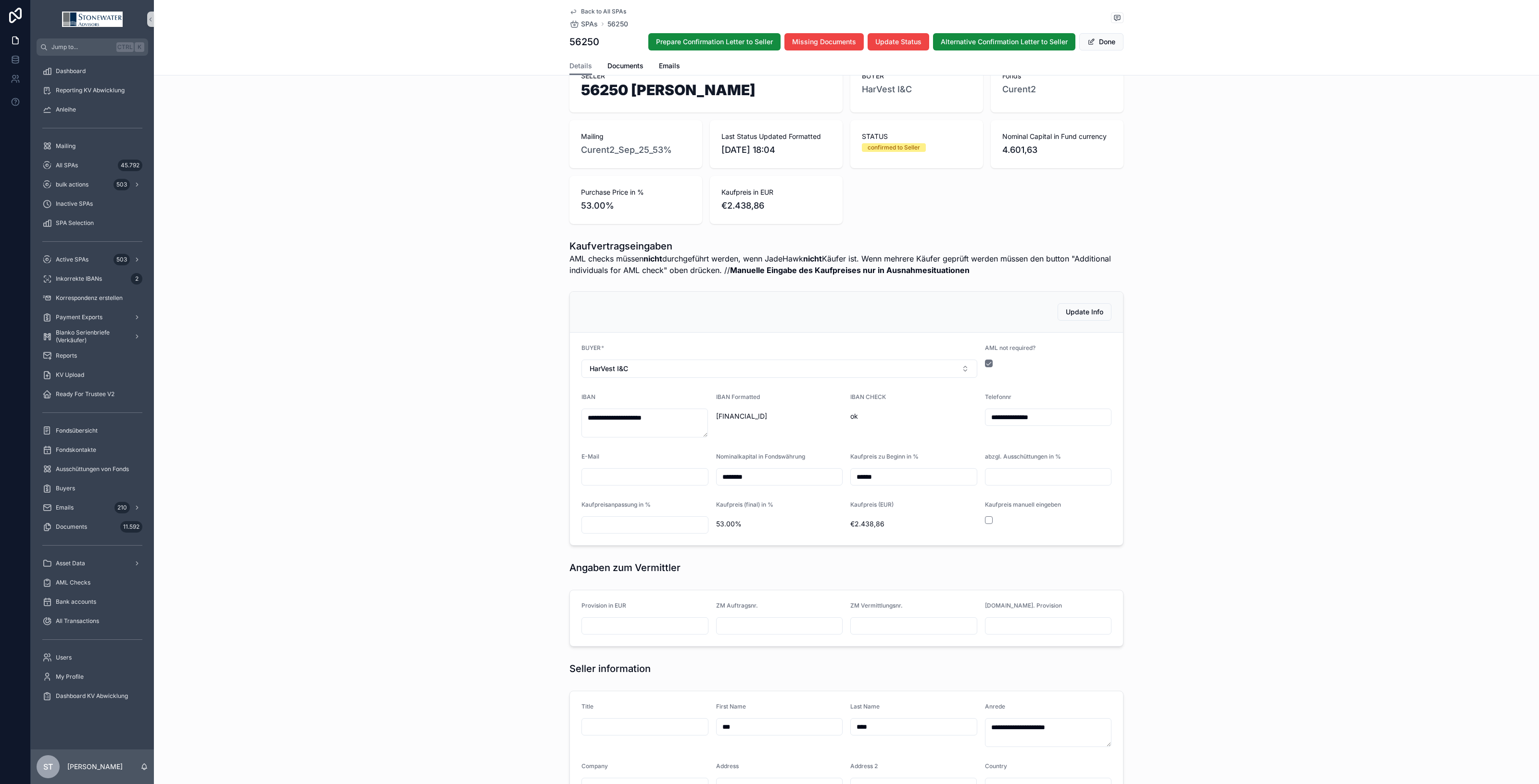
scroll to position [0, 0]
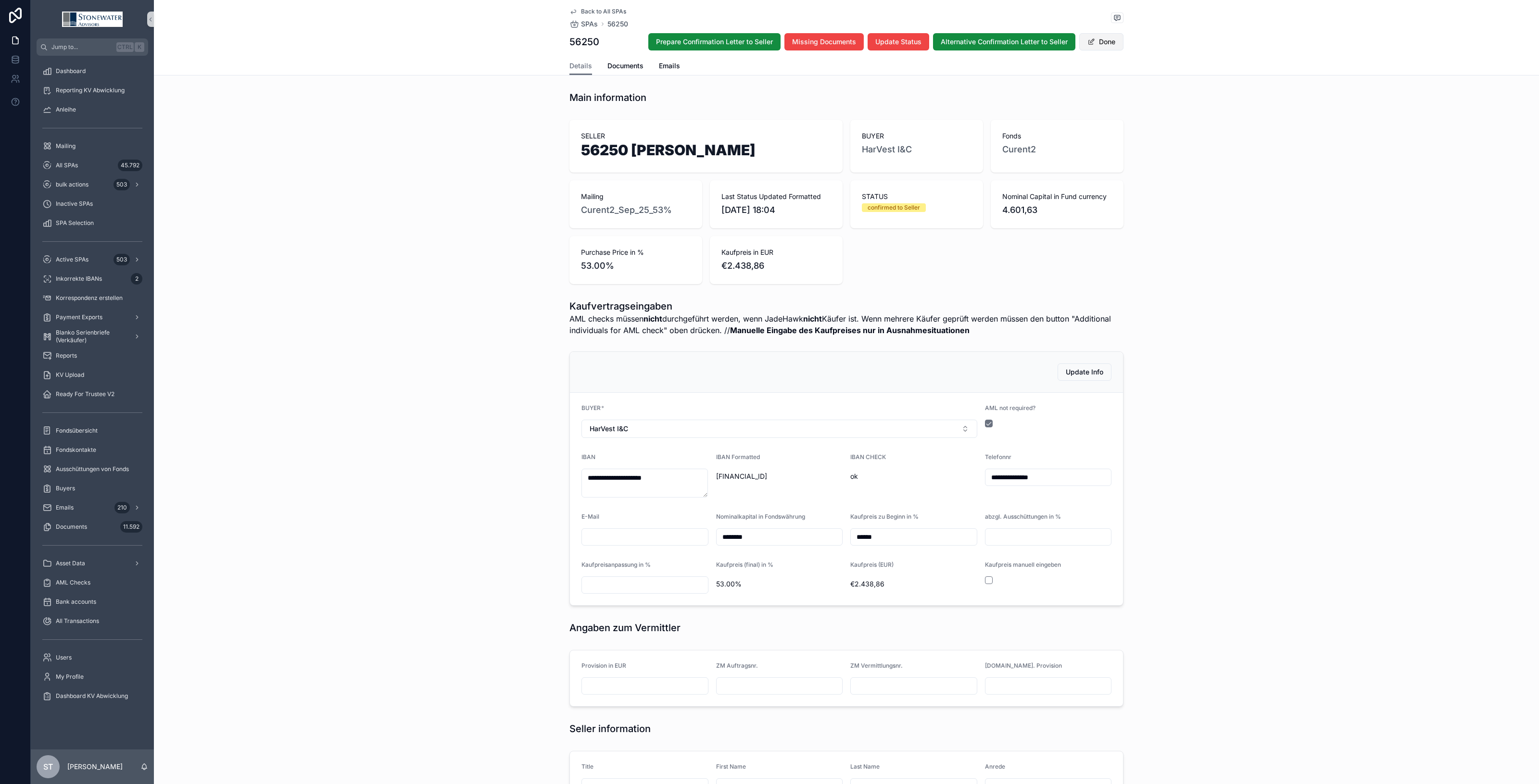
click at [1115, 44] on button "Done" at bounding box center [1101, 41] width 44 height 18
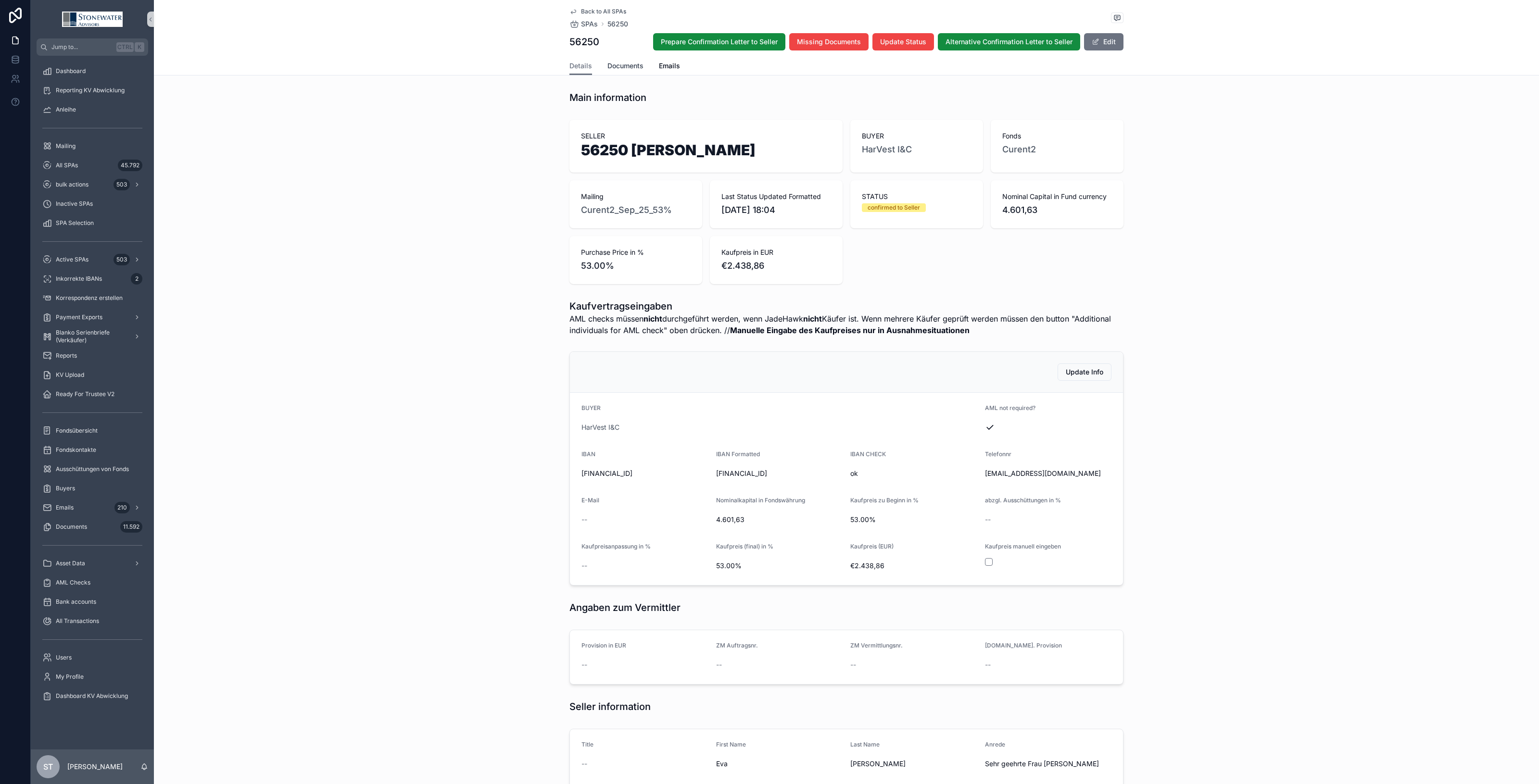
click at [628, 66] on span "Documents" at bounding box center [625, 66] width 36 height 10
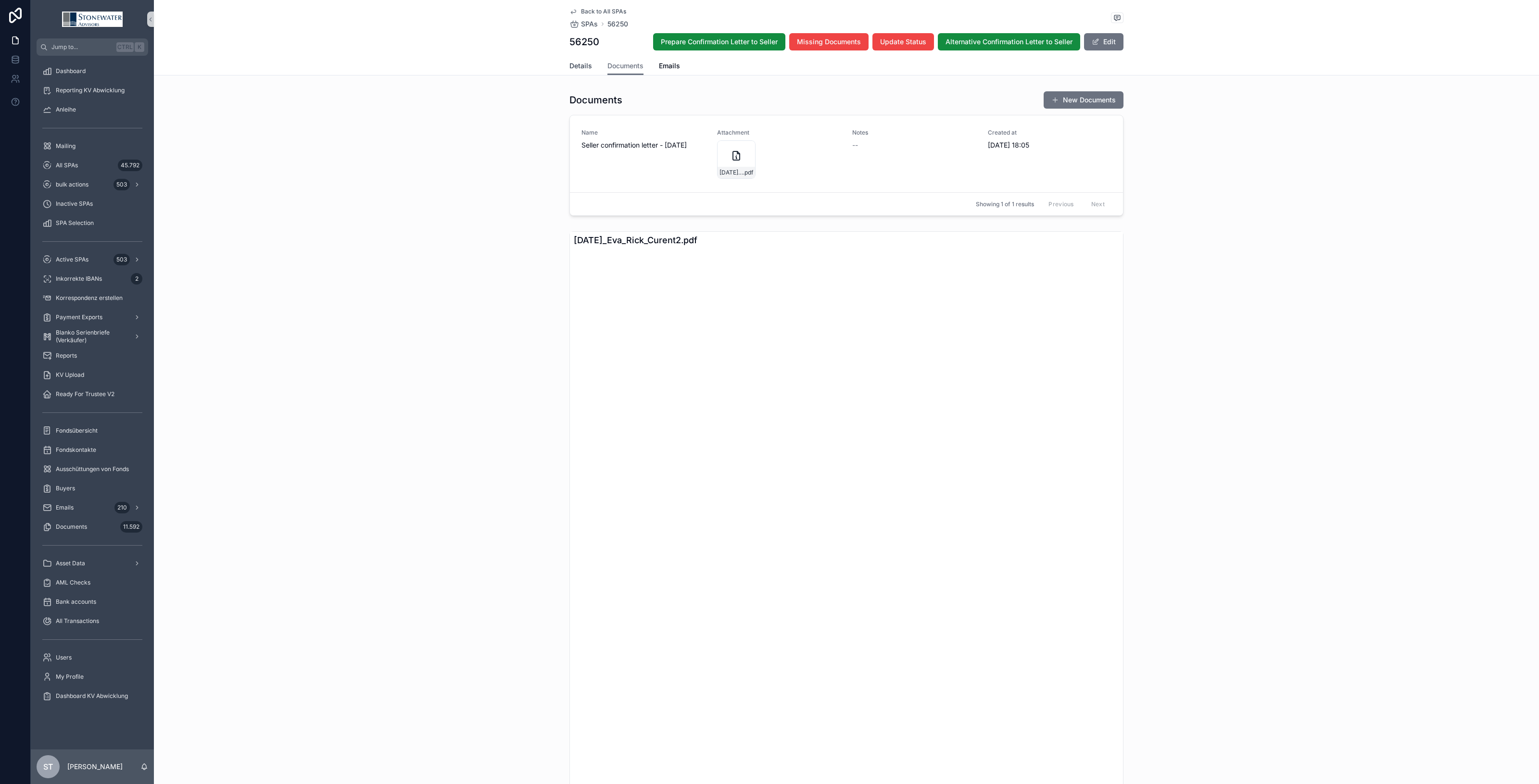
click at [574, 67] on span "Details" at bounding box center [581, 66] width 22 height 10
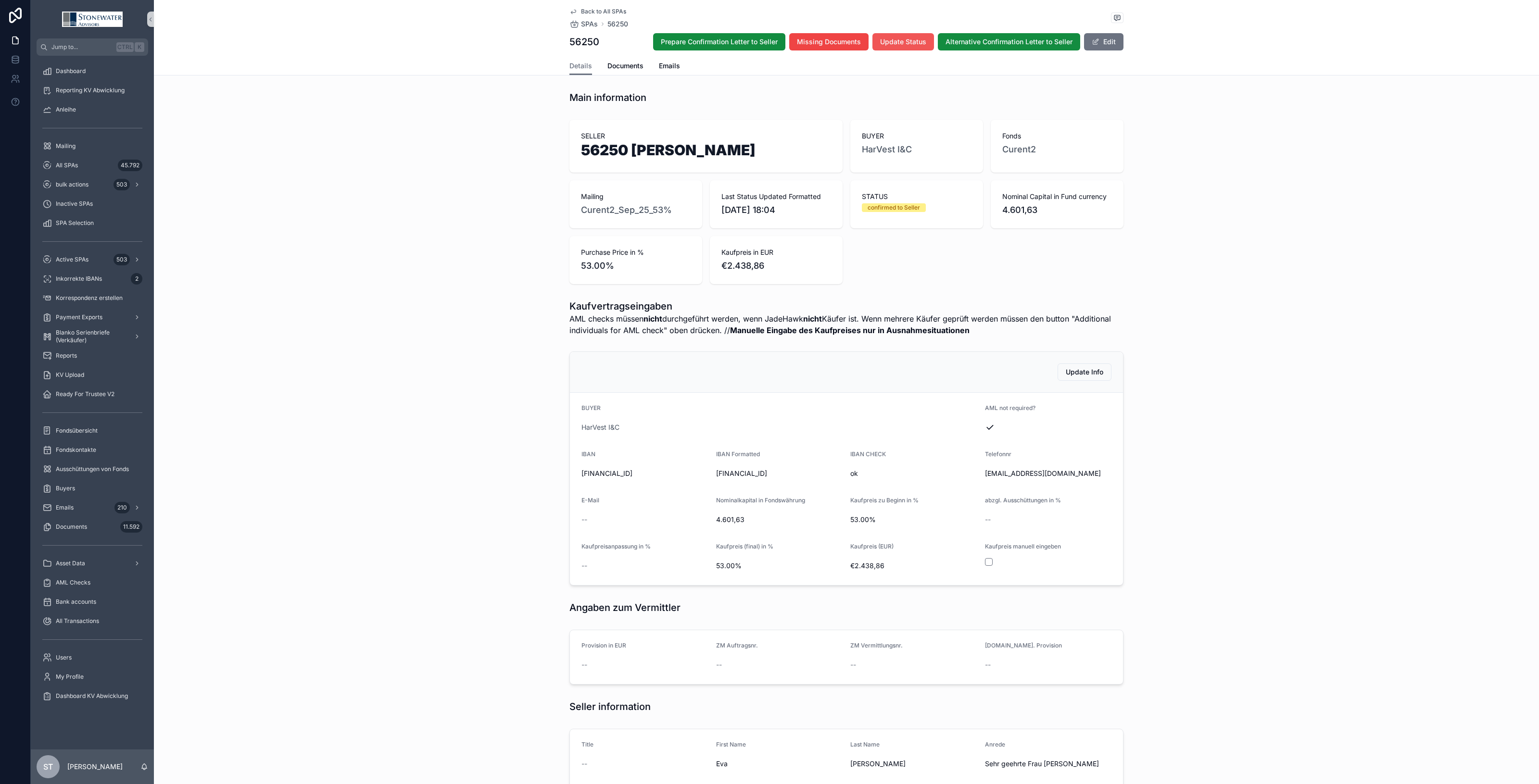
click at [920, 37] on span "Update Status" at bounding box center [904, 42] width 46 height 10
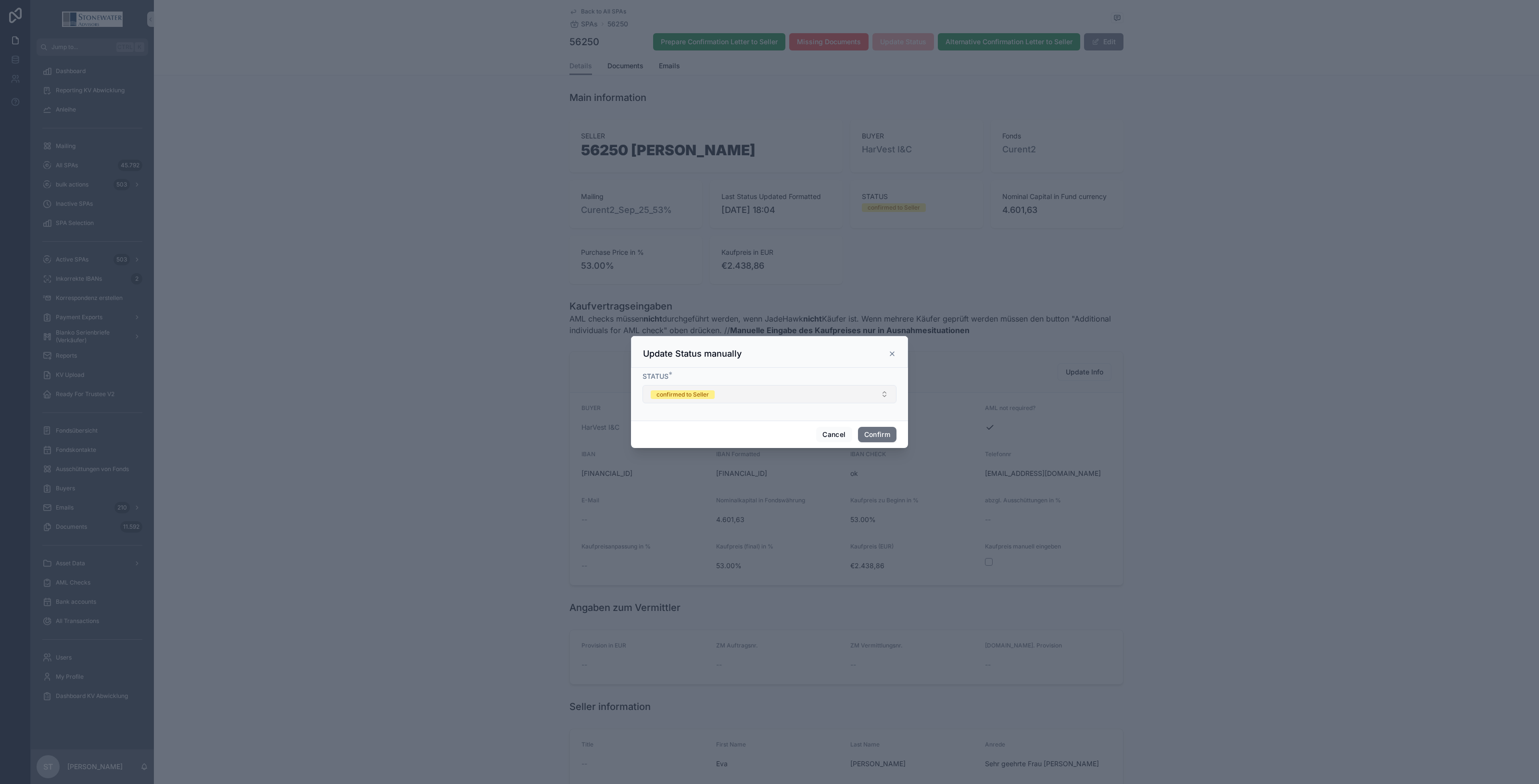
click at [682, 390] on span "confirmed to Seller" at bounding box center [682, 394] width 64 height 10
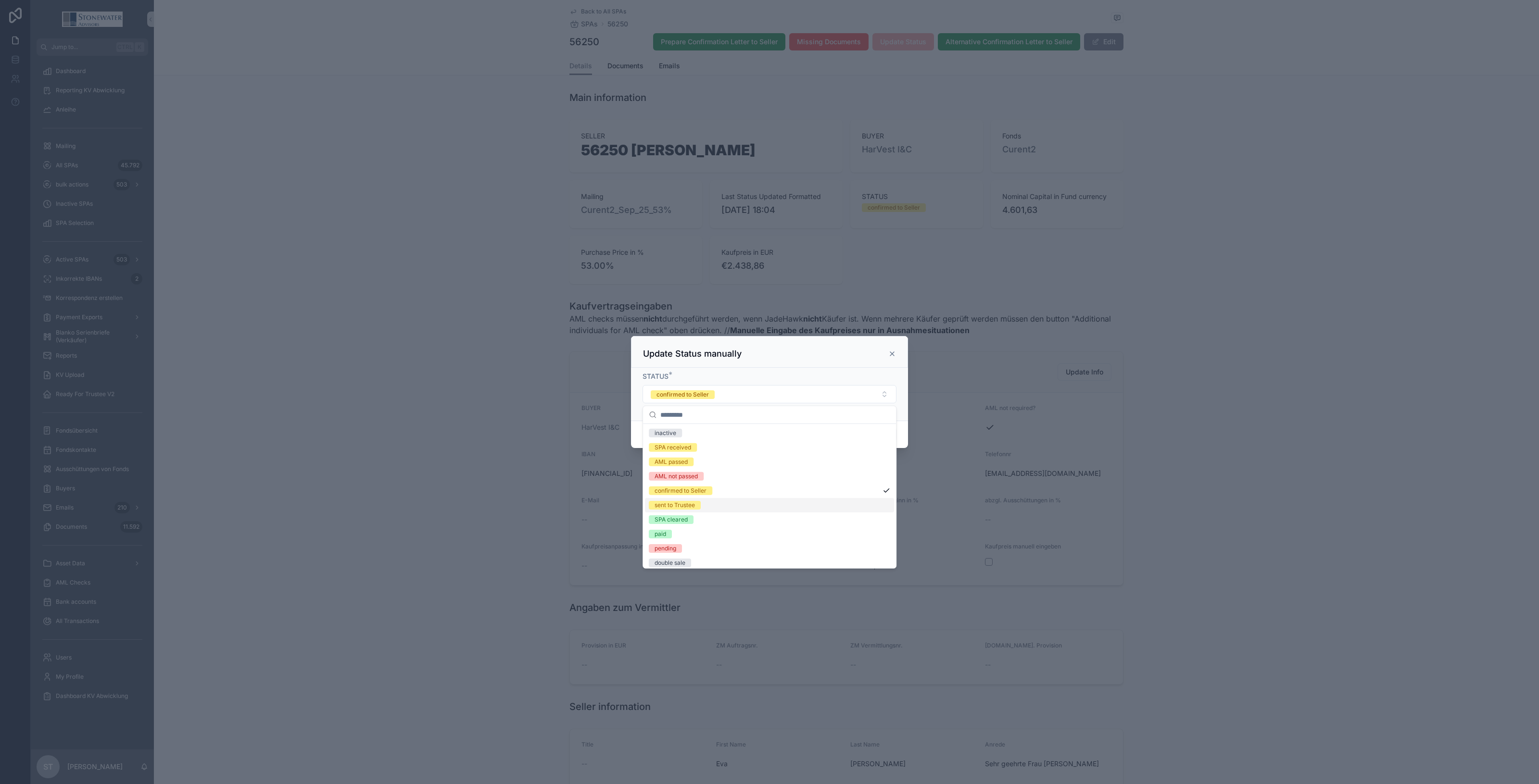
click at [688, 507] on div "sent to Trustee" at bounding box center [675, 505] width 41 height 8
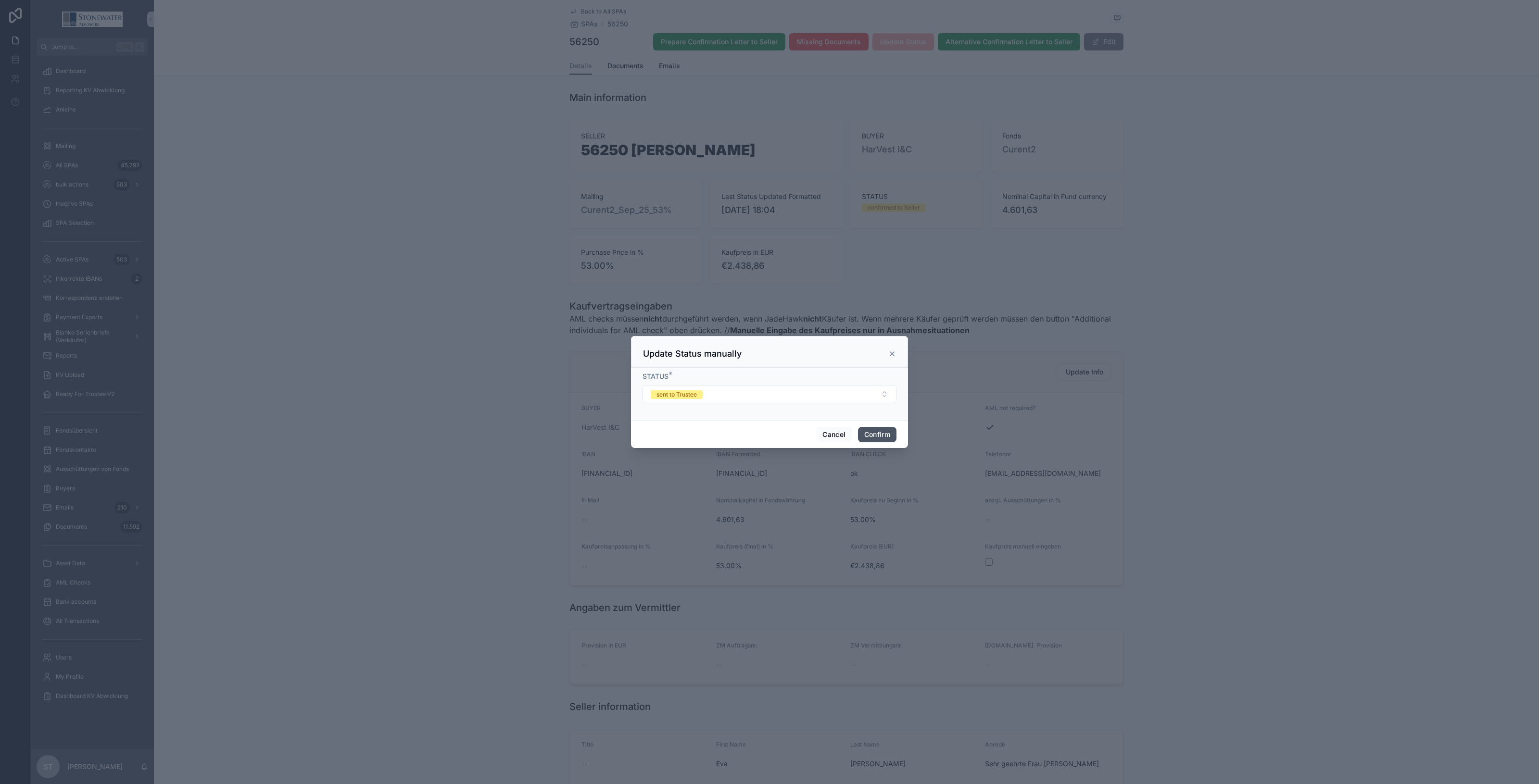
click at [887, 433] on button "Confirm" at bounding box center [877, 434] width 39 height 15
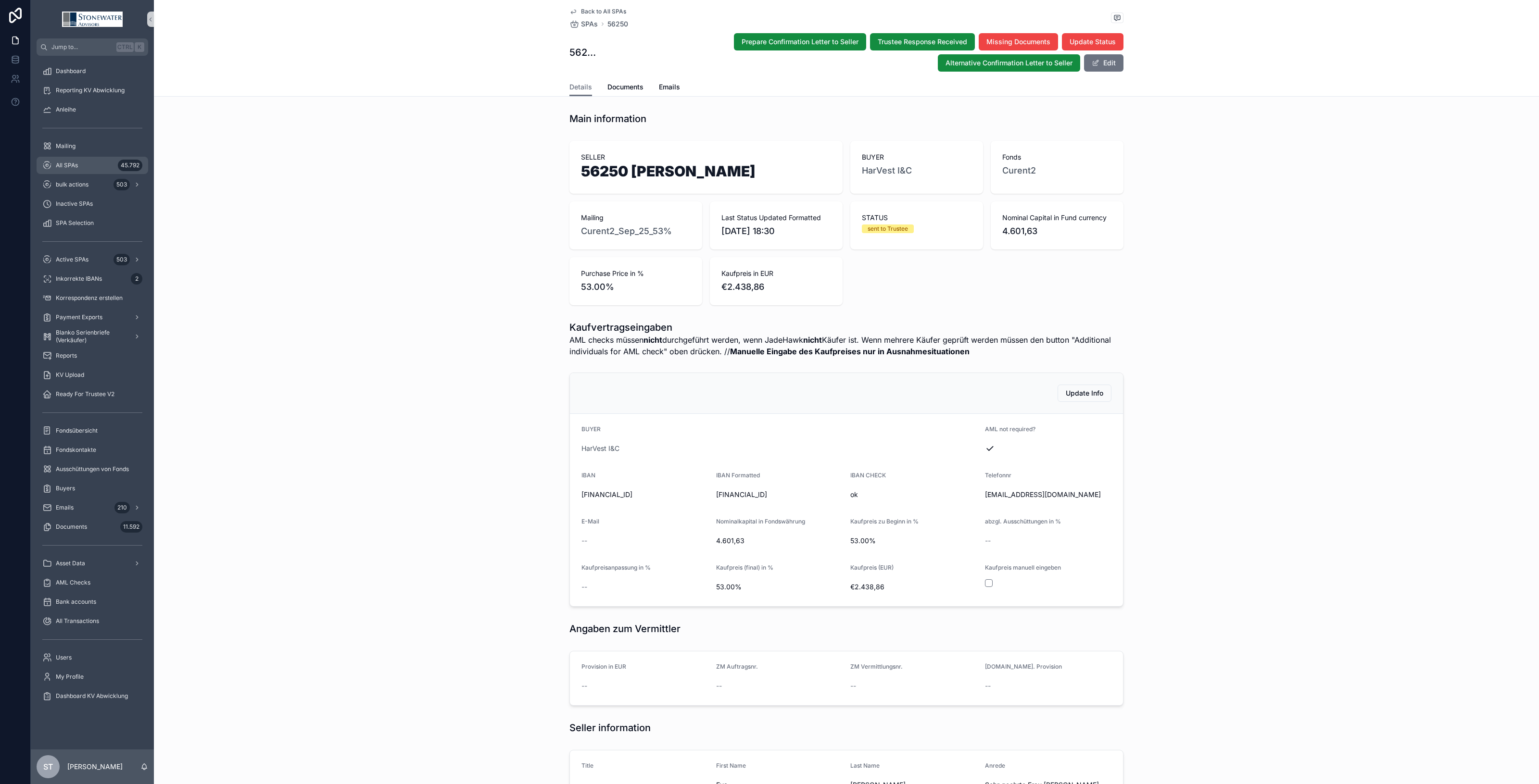
click at [95, 164] on div "All SPAs 45.792" at bounding box center [92, 166] width 100 height 15
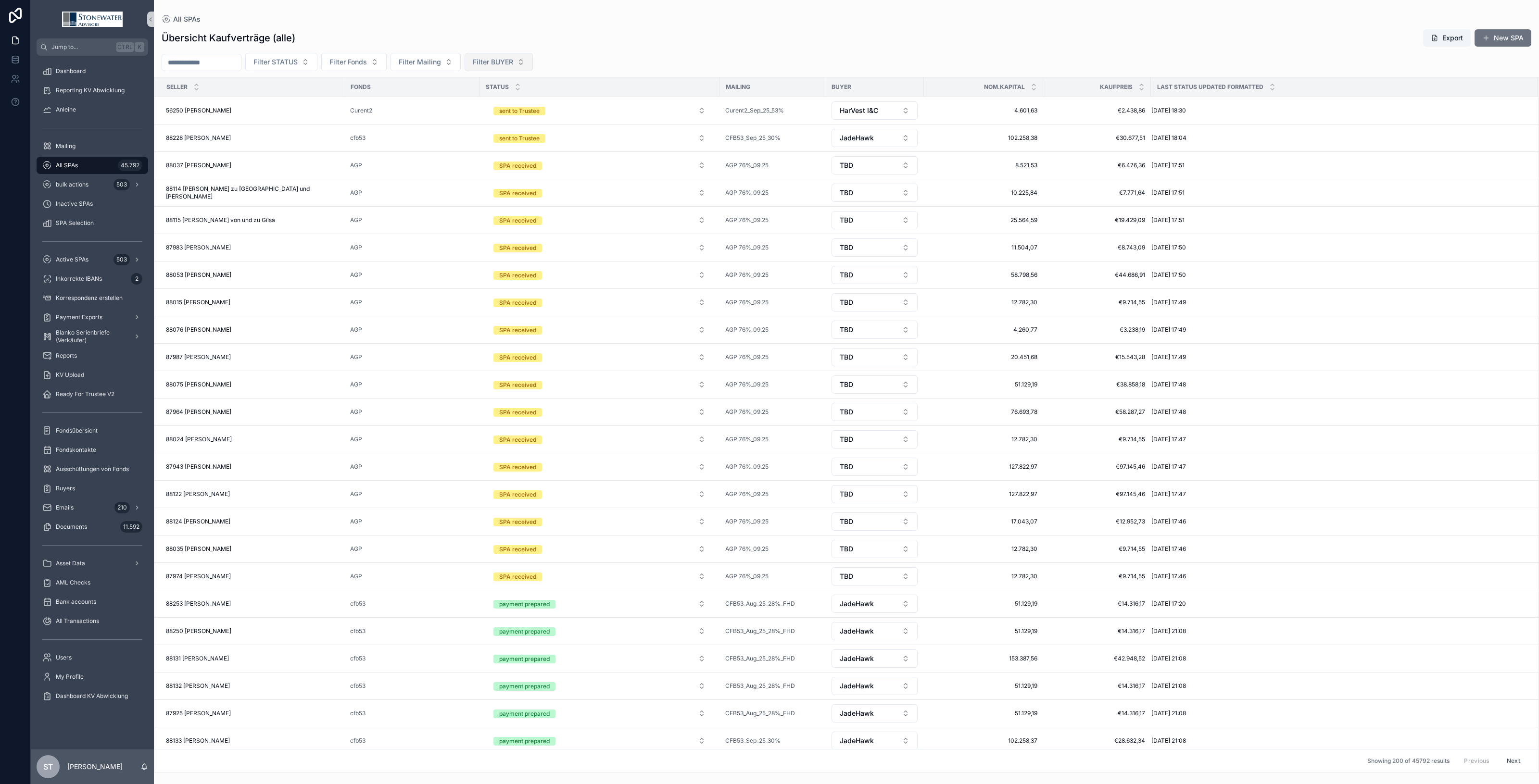
click at [503, 65] on span "Filter BUYER" at bounding box center [493, 62] width 41 height 10
click at [510, 105] on div "HarVest I&C" at bounding box center [521, 102] width 115 height 15
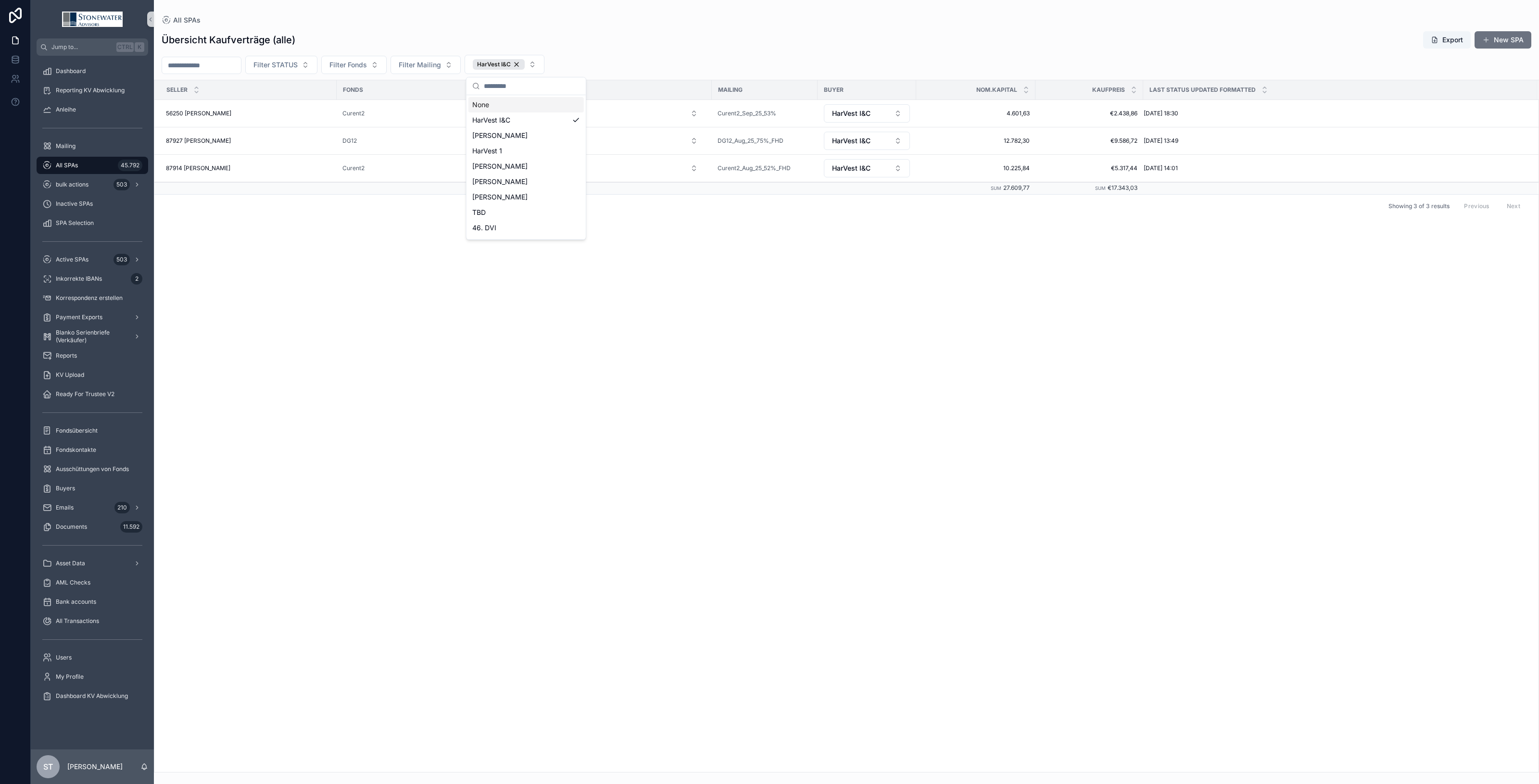
click at [688, 546] on div "SELLER Fonds STATUS Mailing BUYER Nom.Kapital Kaufpreis Last Status Updated For…" at bounding box center [847, 426] width 1385 height 692
click at [306, 114] on div "56250 Eva Rick 56250 Eva Rick" at bounding box center [248, 113] width 165 height 8
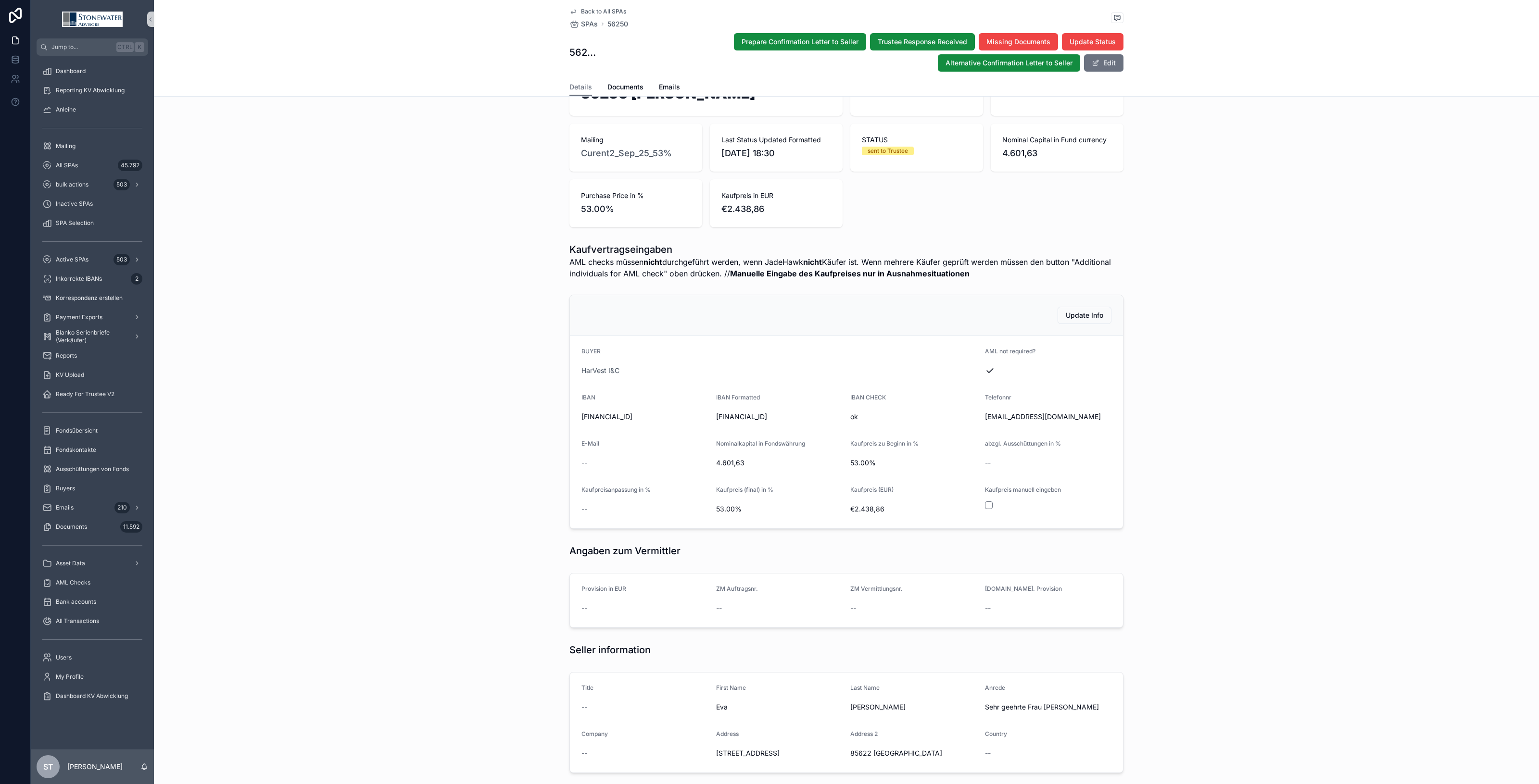
scroll to position [300, 0]
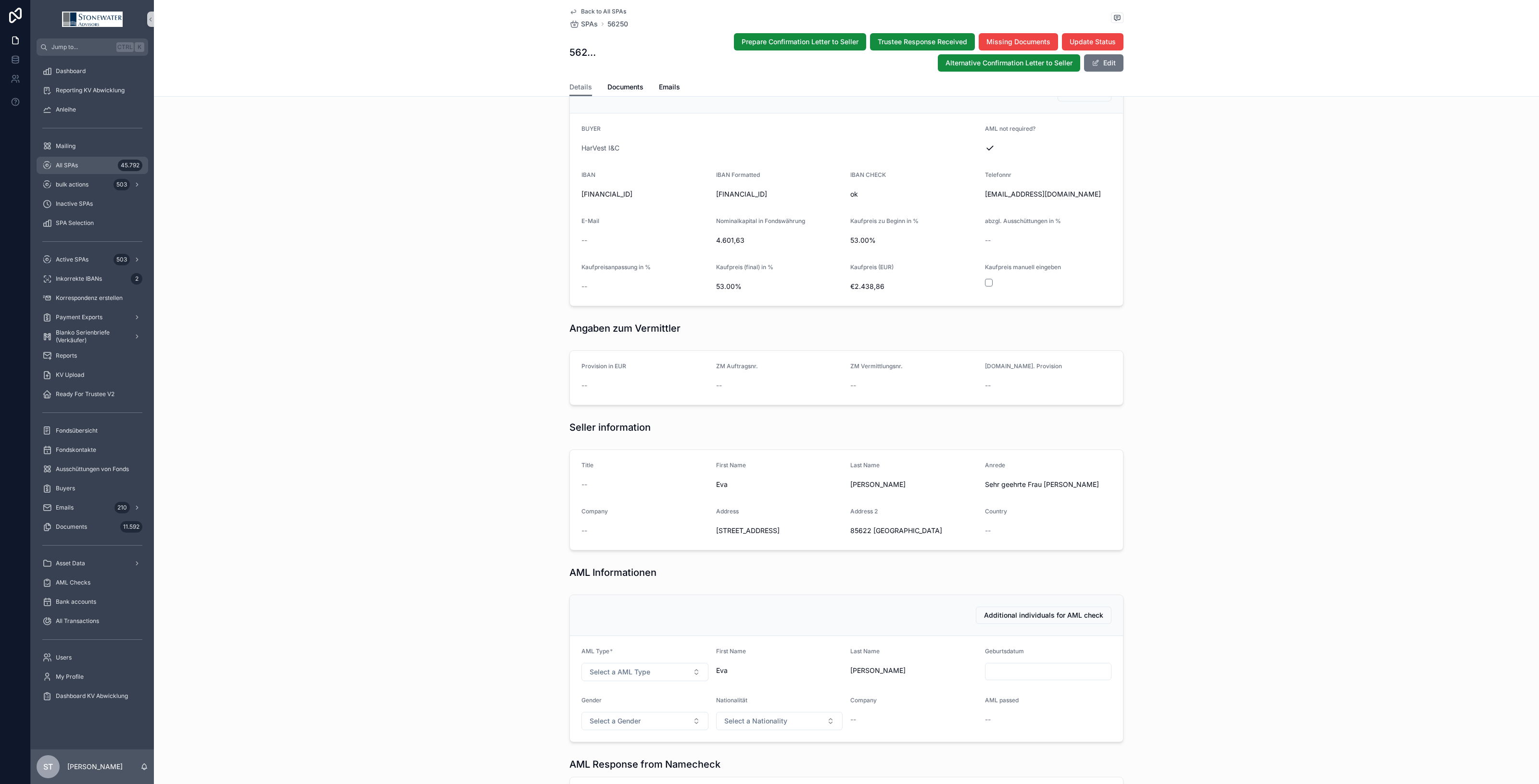
click at [102, 164] on div "All SPAs 45.792" at bounding box center [92, 166] width 100 height 15
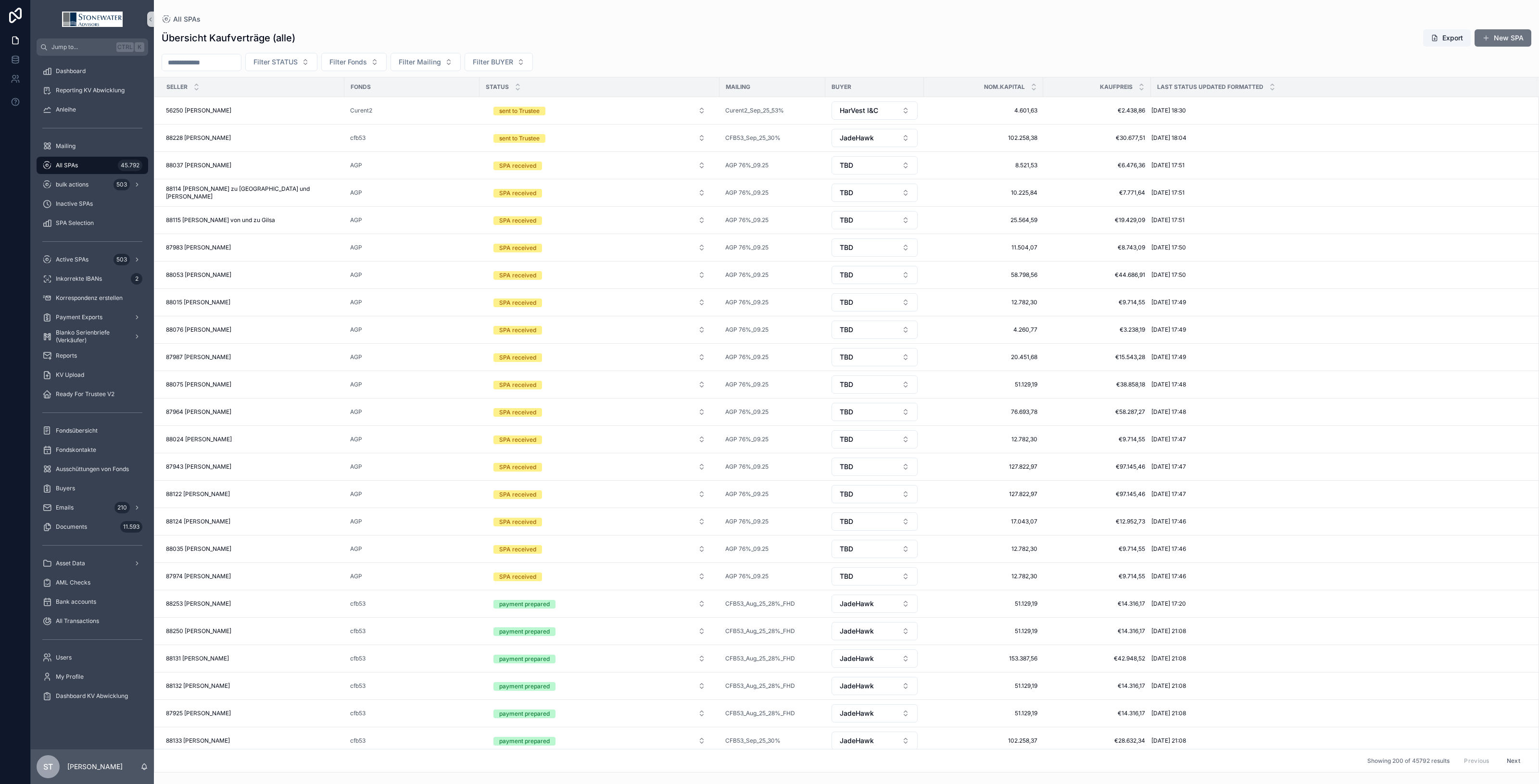
click at [199, 51] on div "Übersicht Kaufverträge (alle) Export New SPA Filter STATUS Filter Fonds Filter …" at bounding box center [846, 398] width 1385 height 750
click at [197, 62] on input "scrollable content" at bounding box center [202, 62] width 79 height 13
type input "*****"
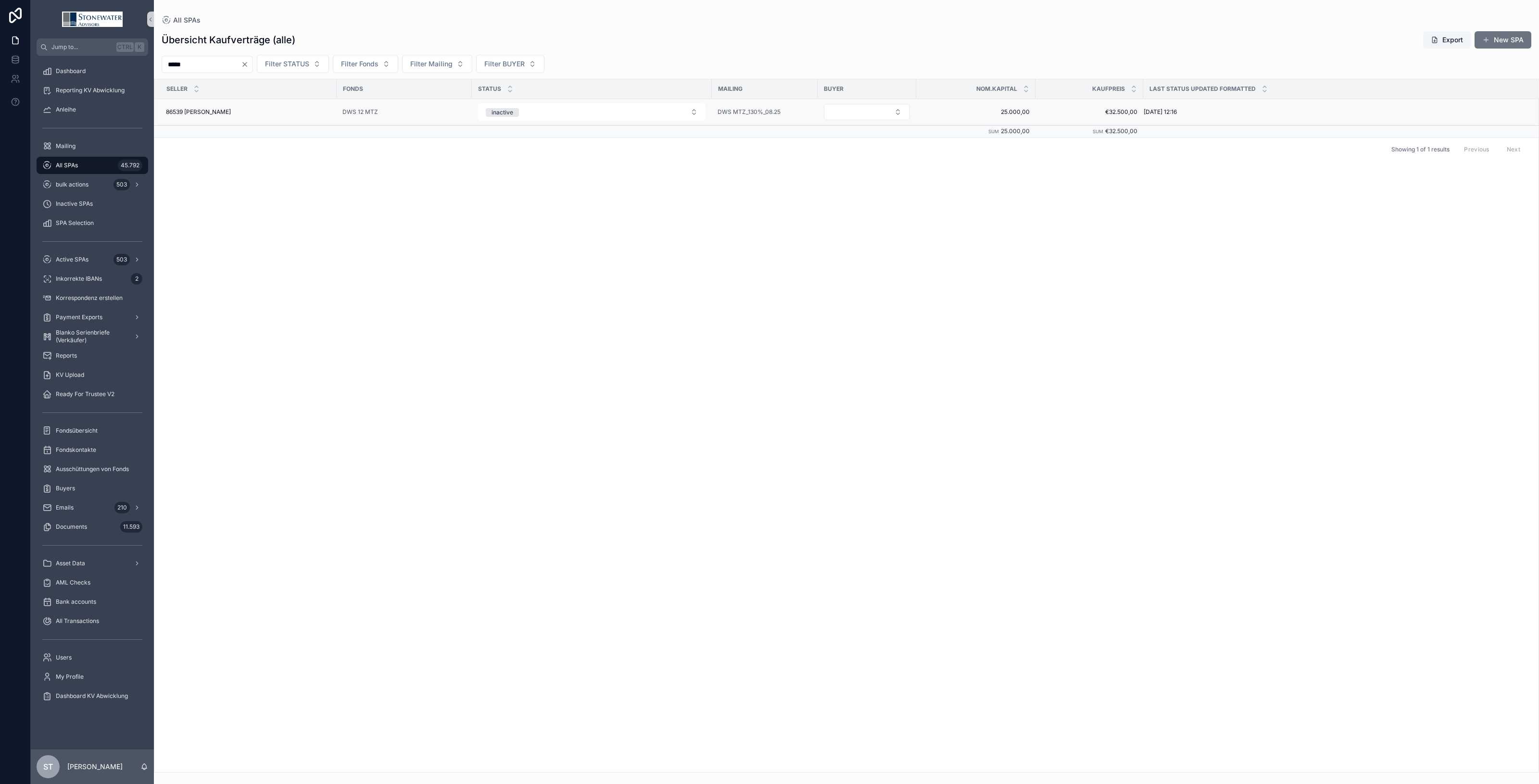
click at [261, 112] on div "86539 Daniel Beste 86539 Daniel Beste" at bounding box center [248, 112] width 165 height 8
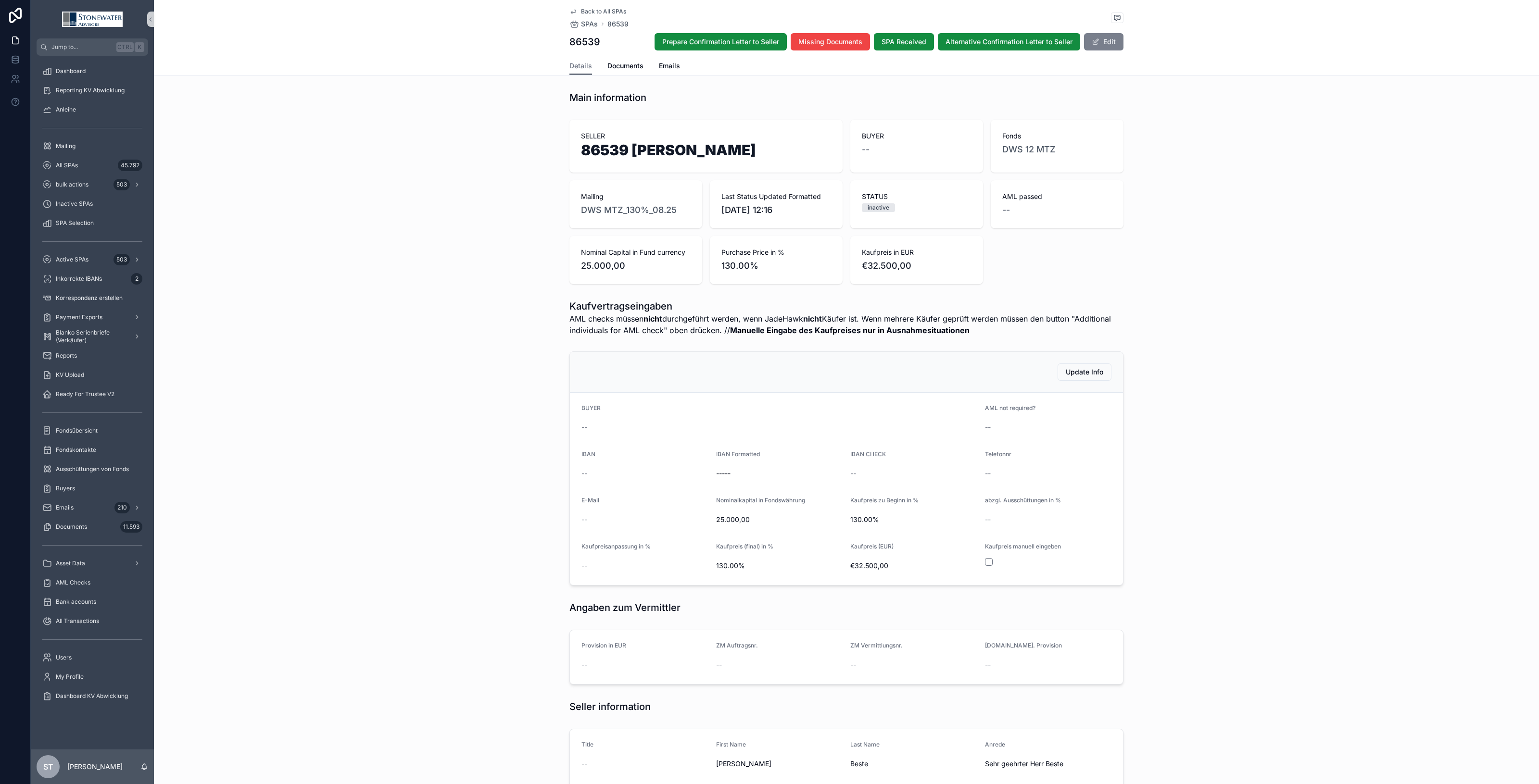
click at [1116, 37] on button "Edit" at bounding box center [1104, 41] width 39 height 18
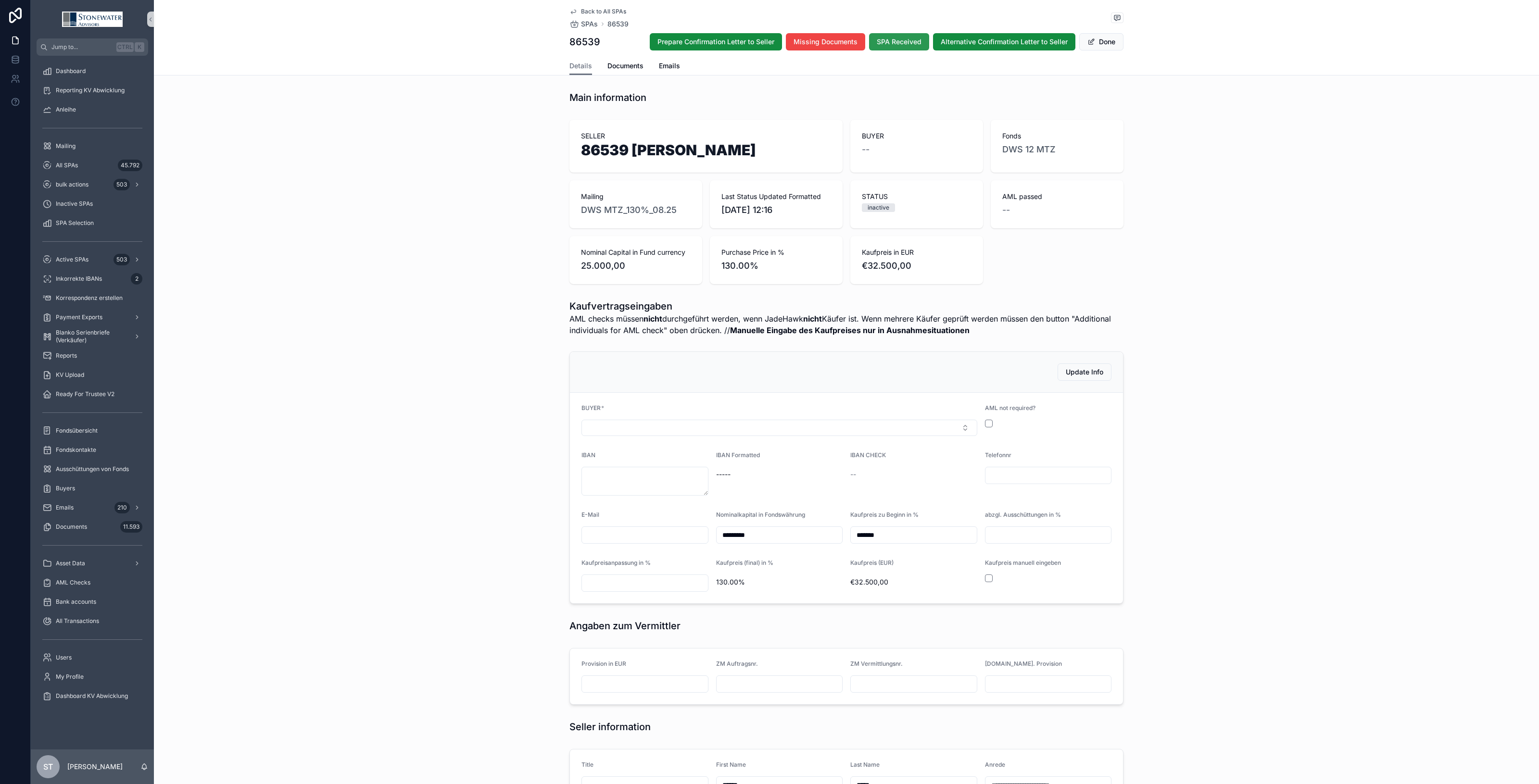
click at [906, 41] on span "SPA Received" at bounding box center [899, 42] width 45 height 10
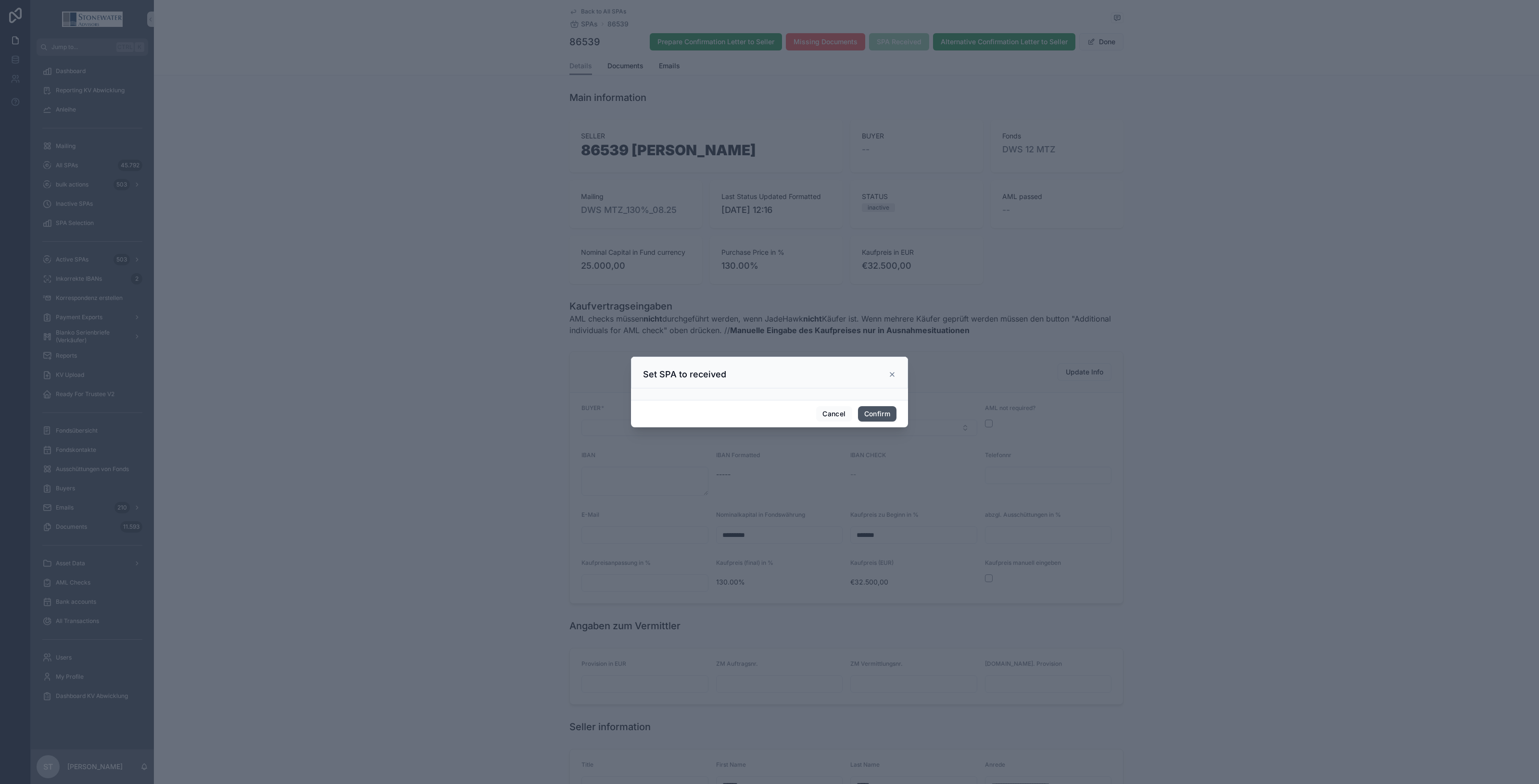
click at [885, 414] on button "Confirm" at bounding box center [877, 414] width 39 height 15
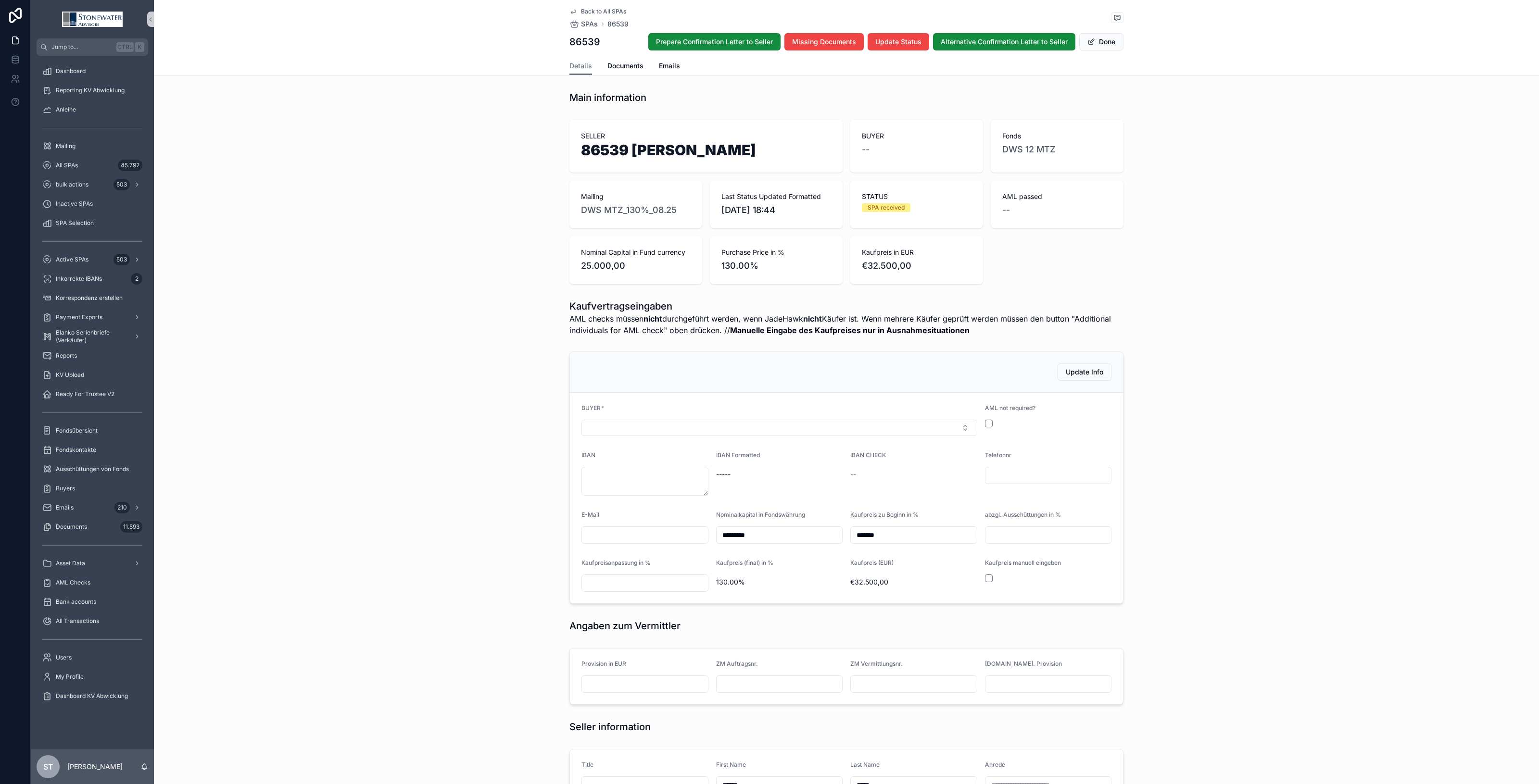
type textarea "**********"
click at [616, 423] on button "Select Button" at bounding box center [779, 427] width 396 height 16
click at [668, 543] on div "JadeHawk" at bounding box center [775, 545] width 390 height 15
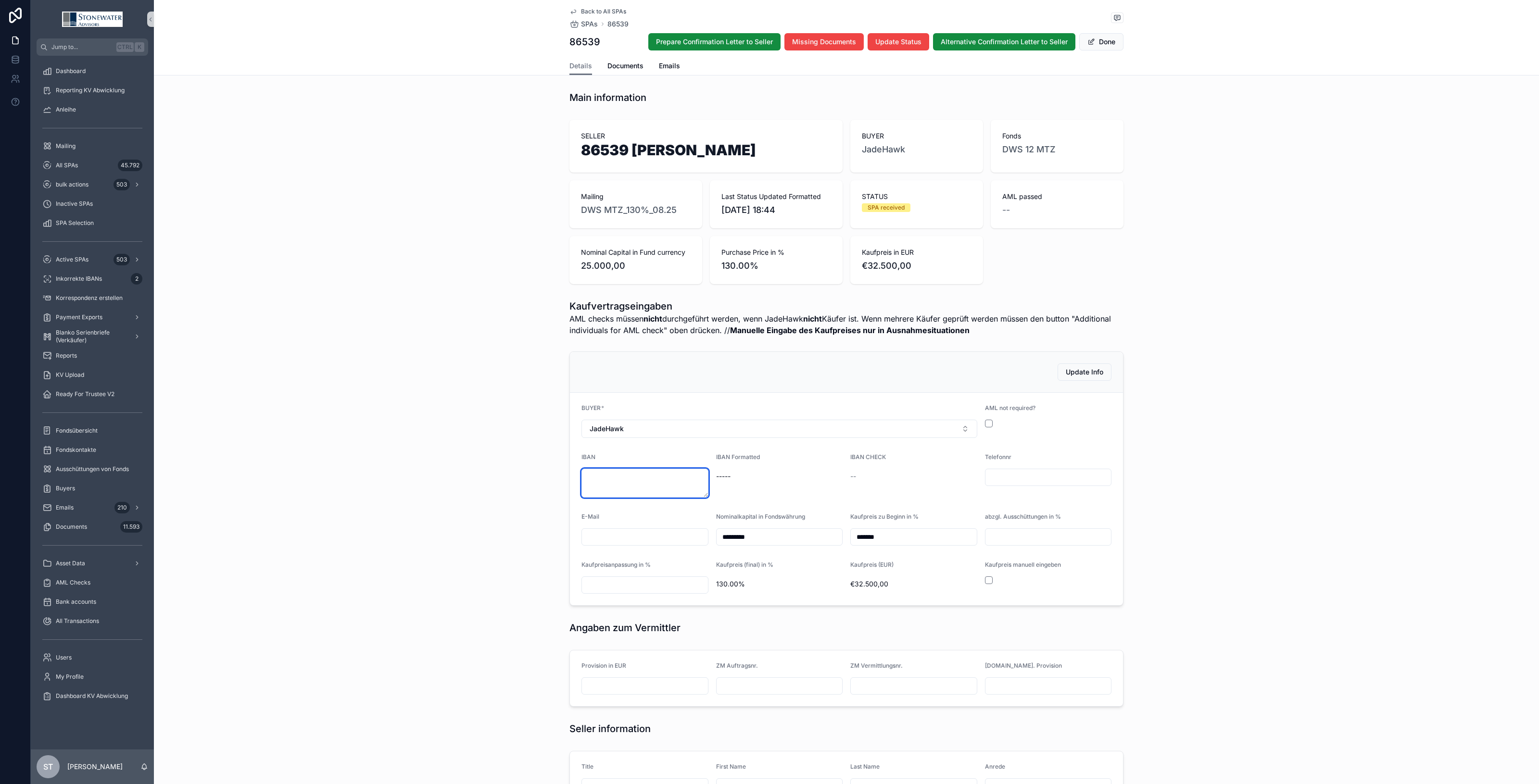
click at [612, 477] on textarea "scrollable content" at bounding box center [645, 483] width 127 height 29
type textarea "**********"
click at [932, 487] on div "IBAN CHECK ok" at bounding box center [913, 475] width 127 height 44
click at [1107, 37] on button "Done" at bounding box center [1101, 41] width 44 height 18
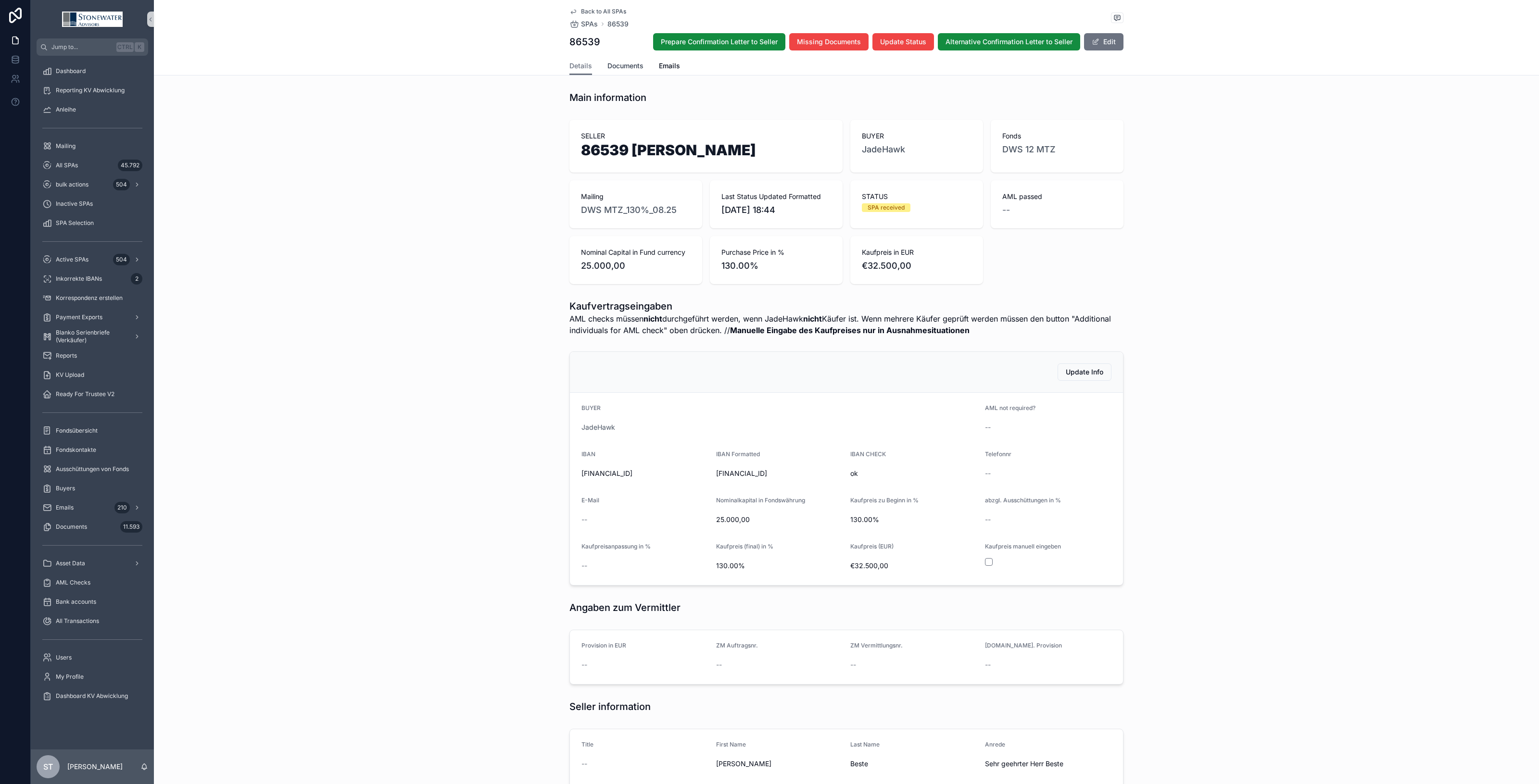
click at [626, 63] on span "Documents" at bounding box center [625, 66] width 36 height 10
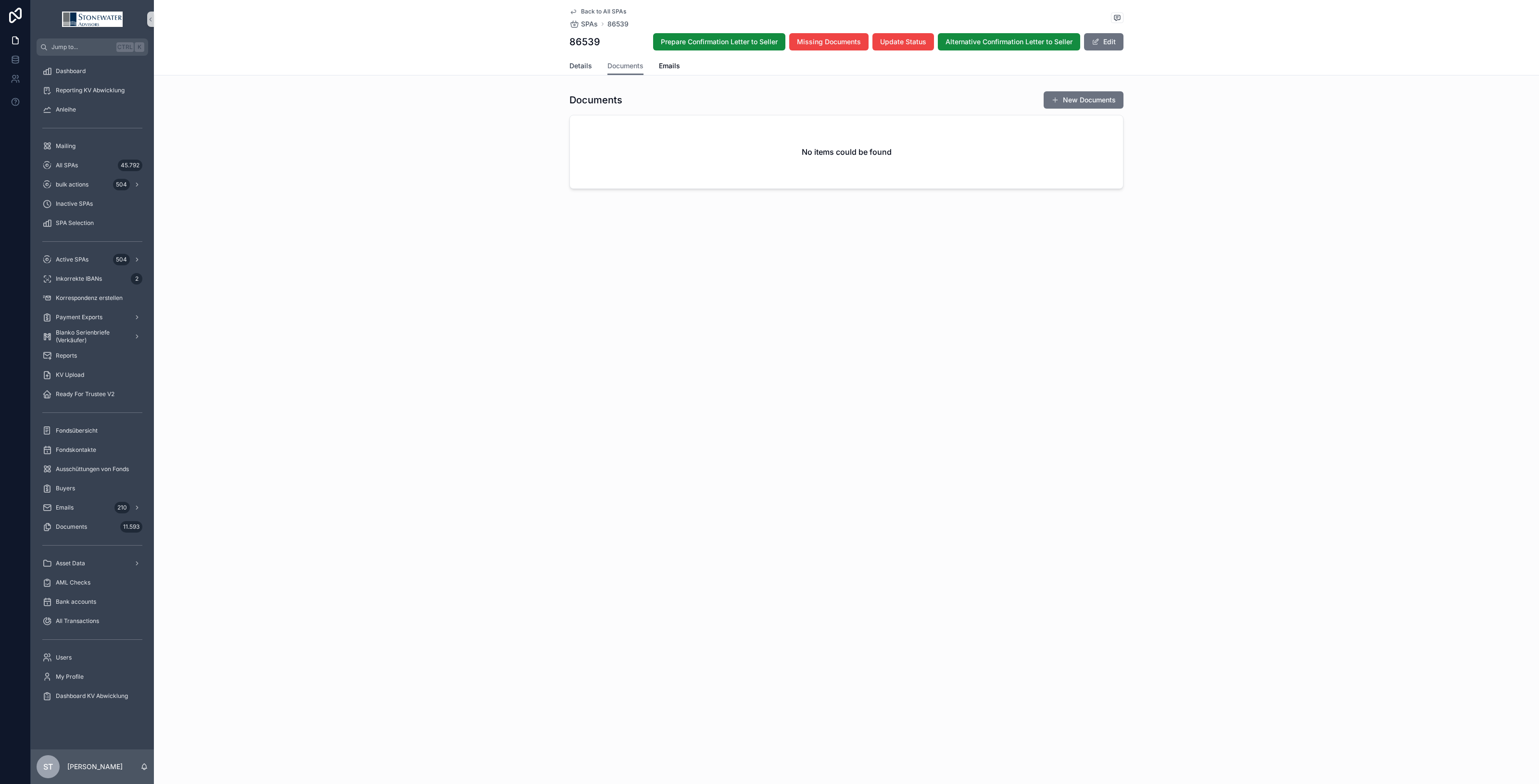
click at [583, 64] on span "Details" at bounding box center [581, 66] width 22 height 10
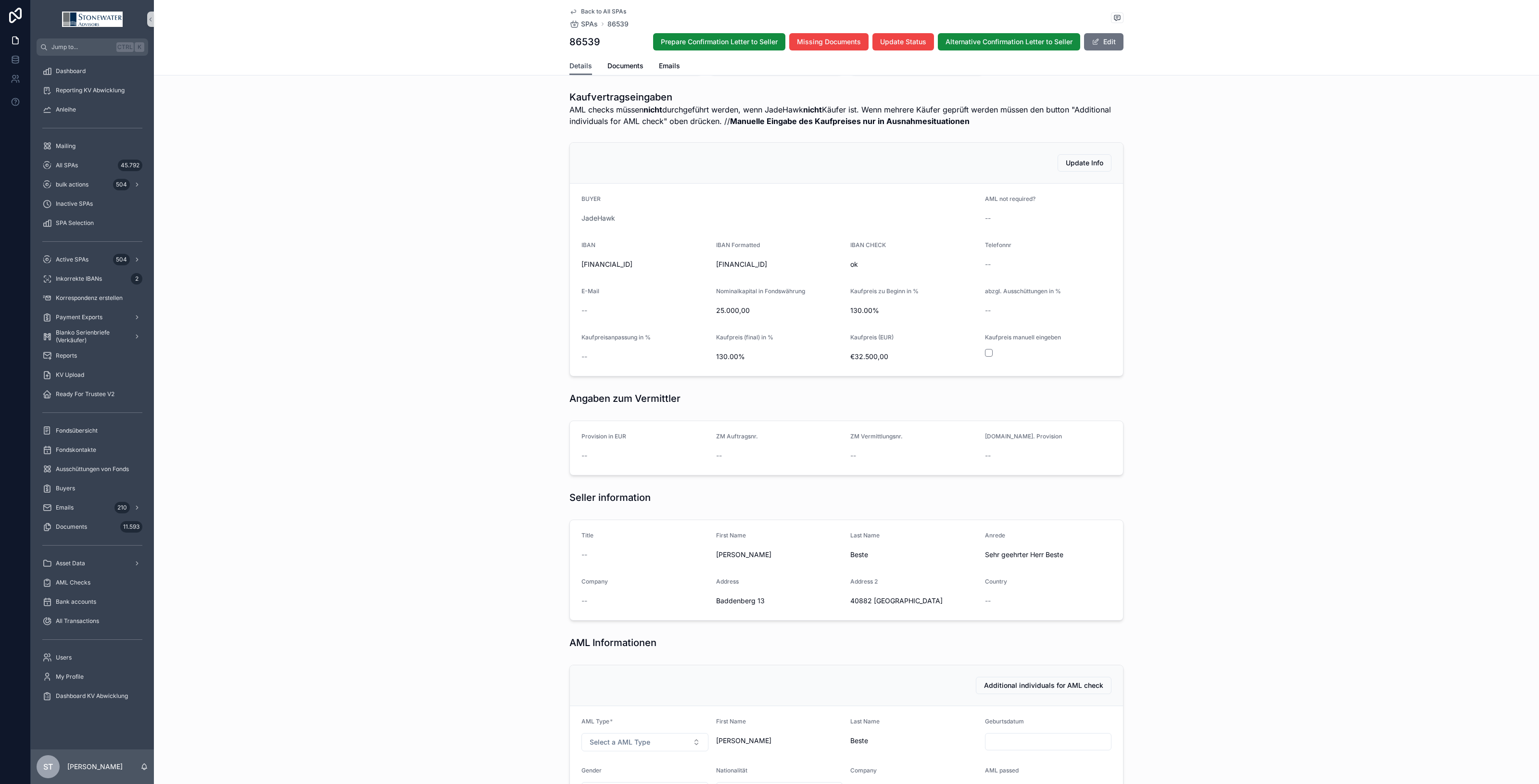
scroll to position [300, 0]
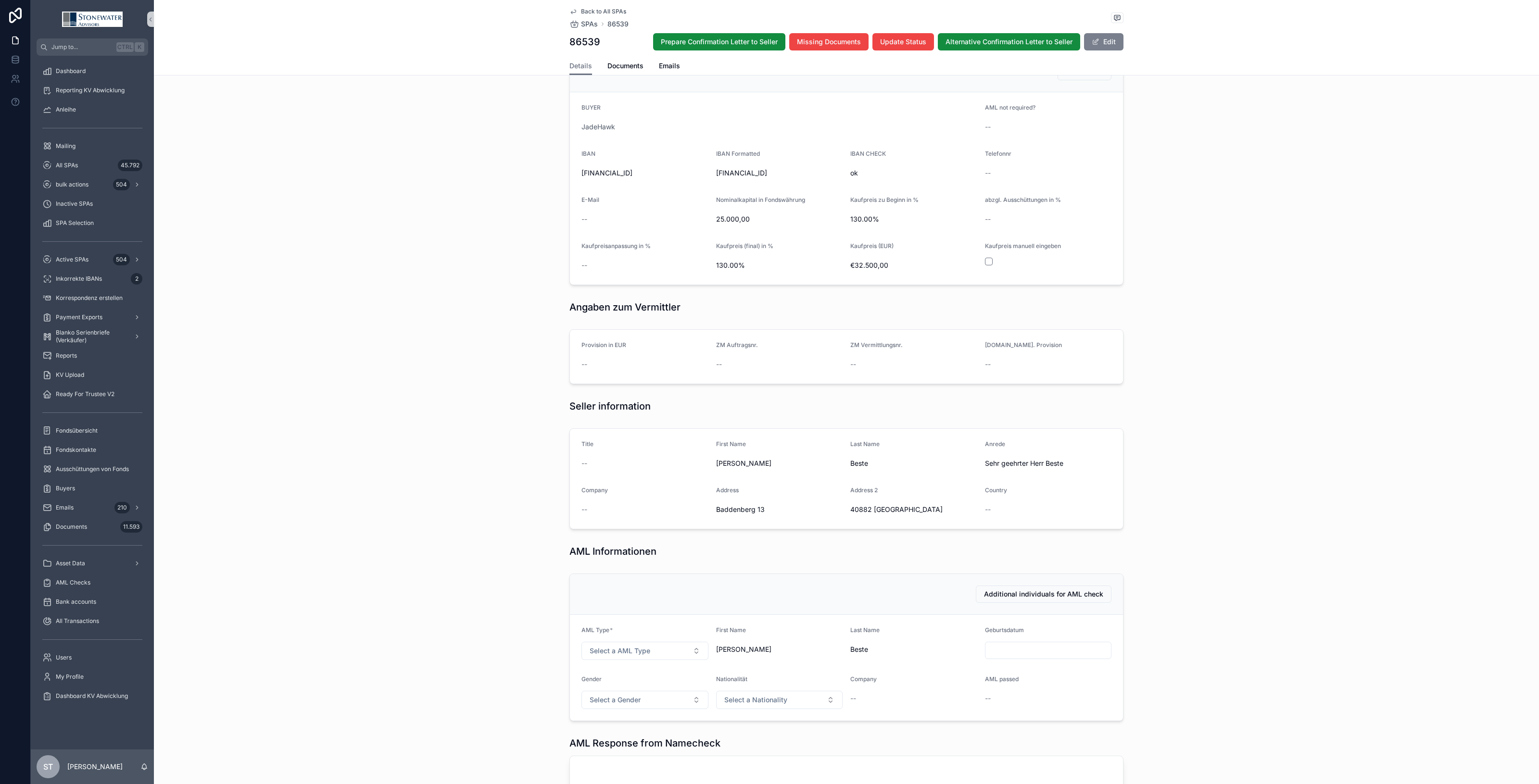
click at [1102, 37] on button "Edit" at bounding box center [1104, 41] width 39 height 18
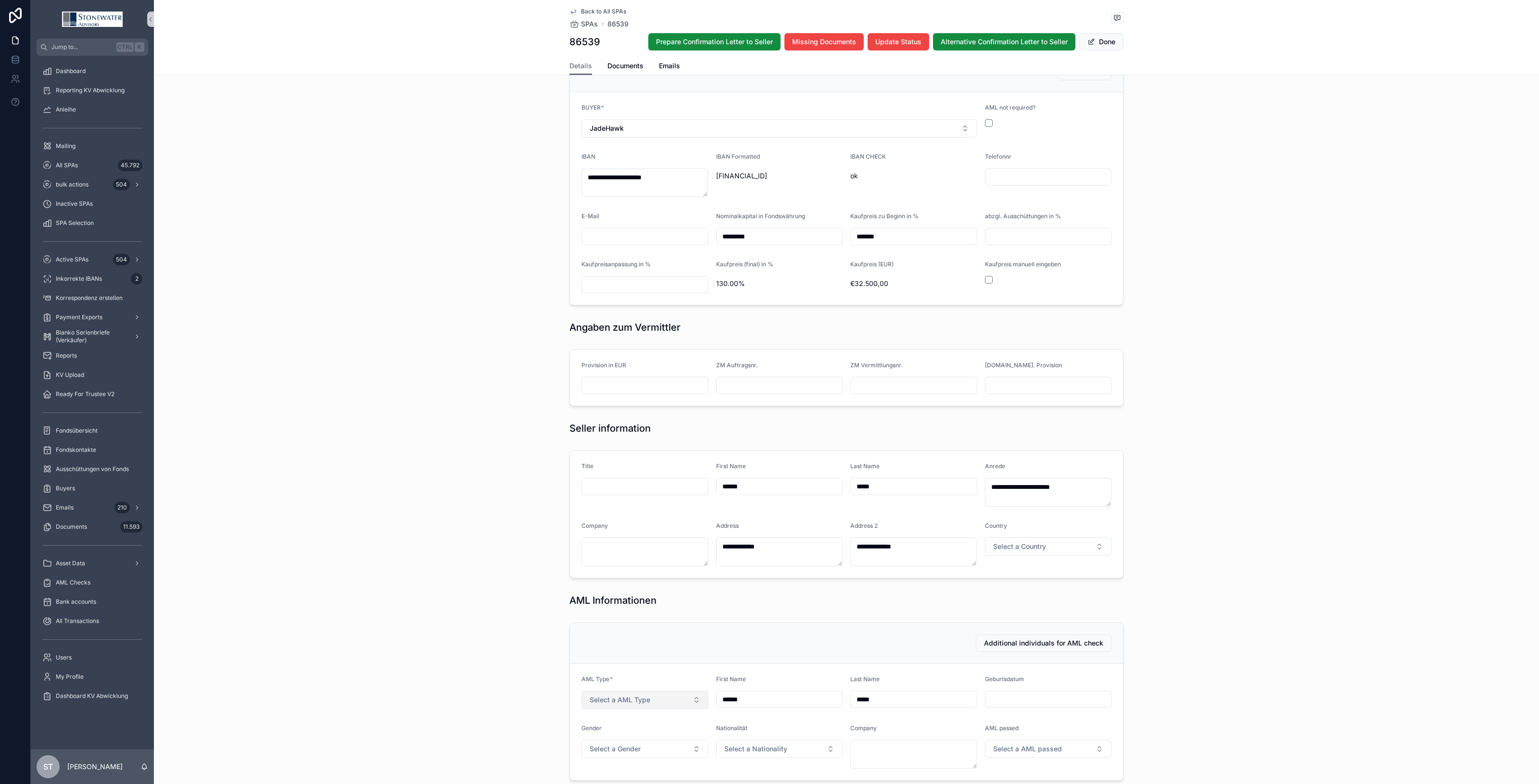
click at [609, 700] on span "Select a AML Type" at bounding box center [620, 700] width 60 height 10
click at [614, 743] on div "Person" at bounding box center [640, 739] width 121 height 15
click at [1040, 693] on div "scrollable content" at bounding box center [1048, 700] width 127 height 18
click at [1033, 700] on input "scrollable content" at bounding box center [1049, 699] width 126 height 13
type input "**********"
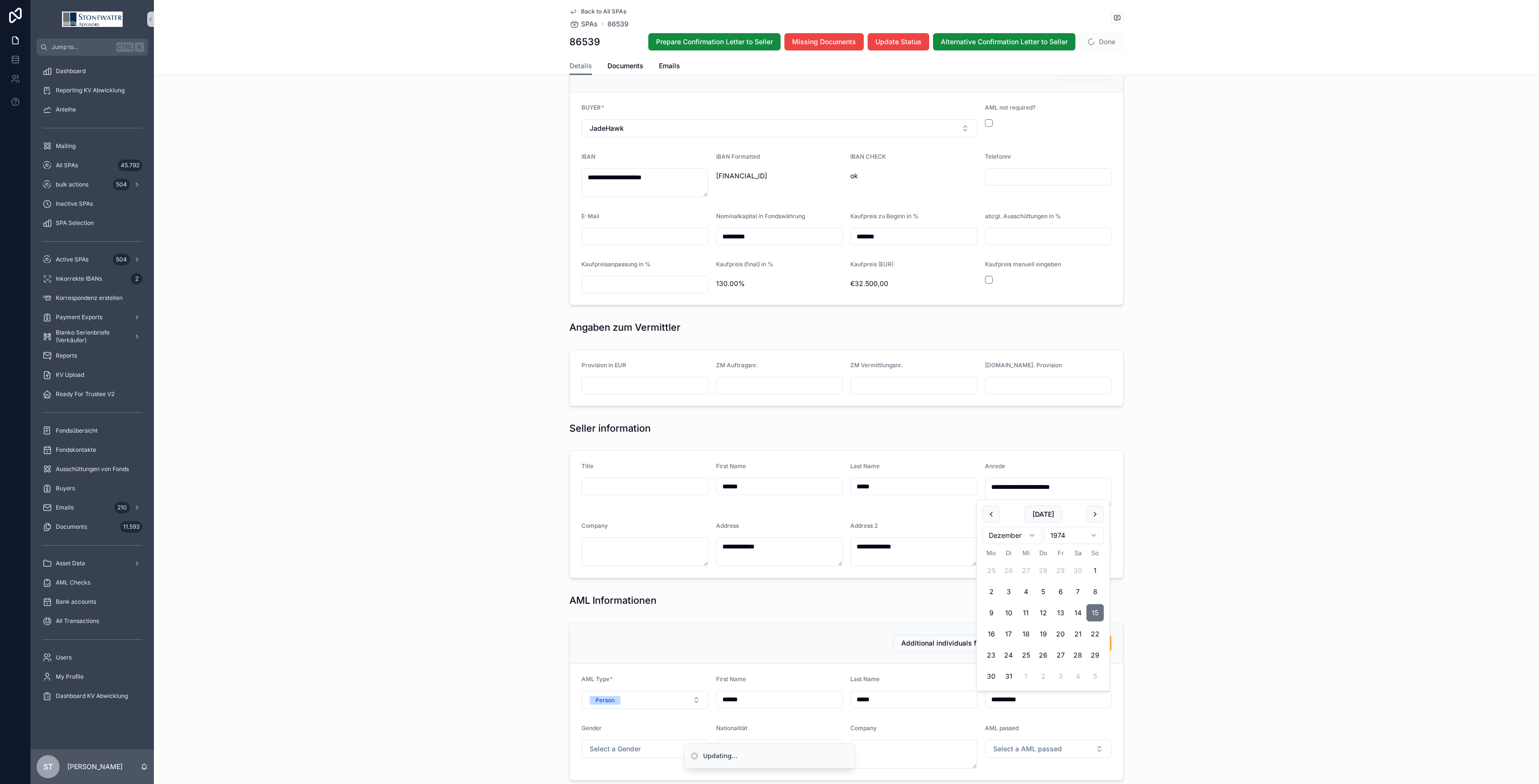
click at [916, 724] on form "**********" at bounding box center [847, 722] width 553 height 117
click at [602, 748] on span "Select a Gender" at bounding box center [615, 750] width 51 height 10
click at [612, 628] on div "Herr" at bounding box center [640, 628] width 121 height 15
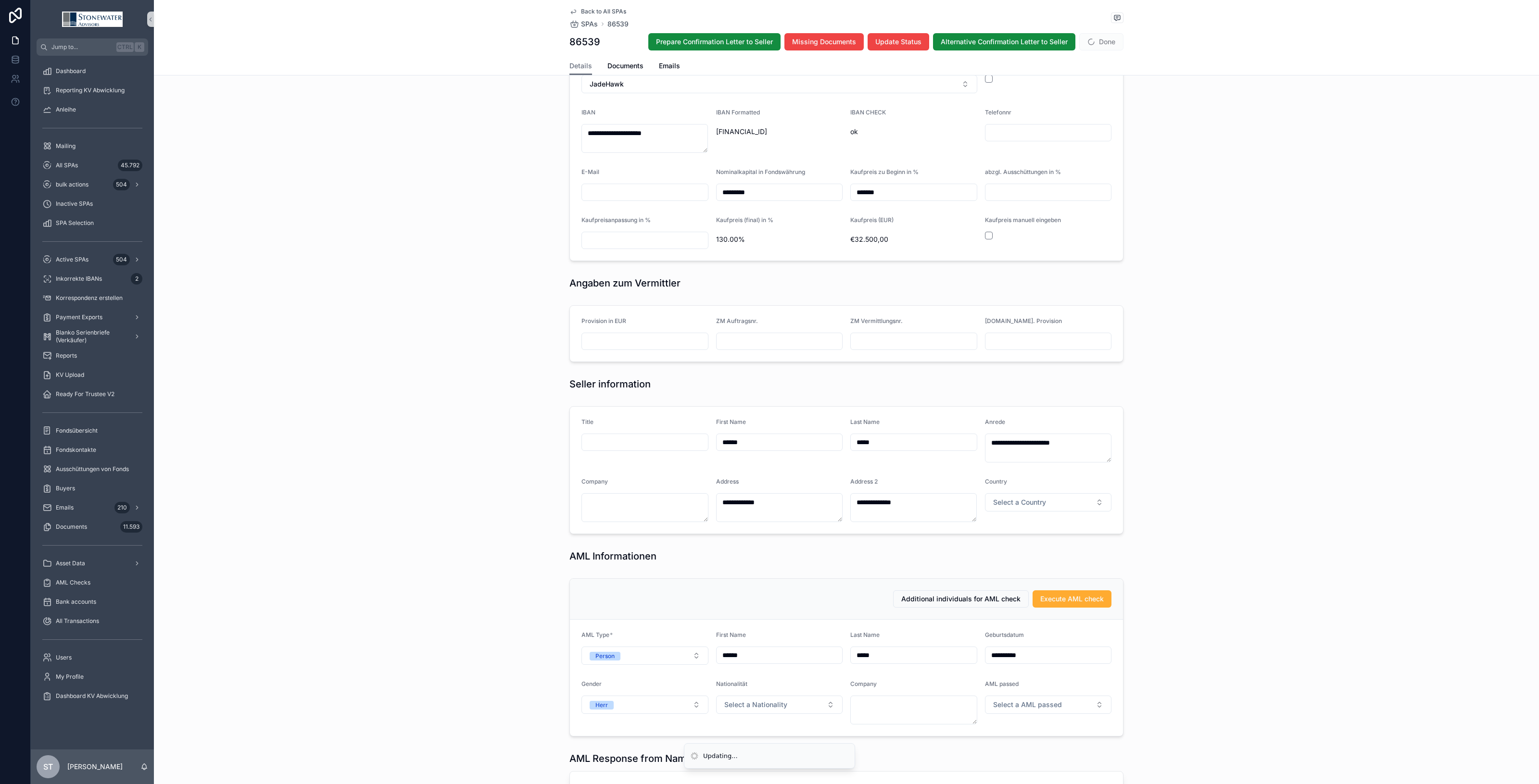
scroll to position [420, 0]
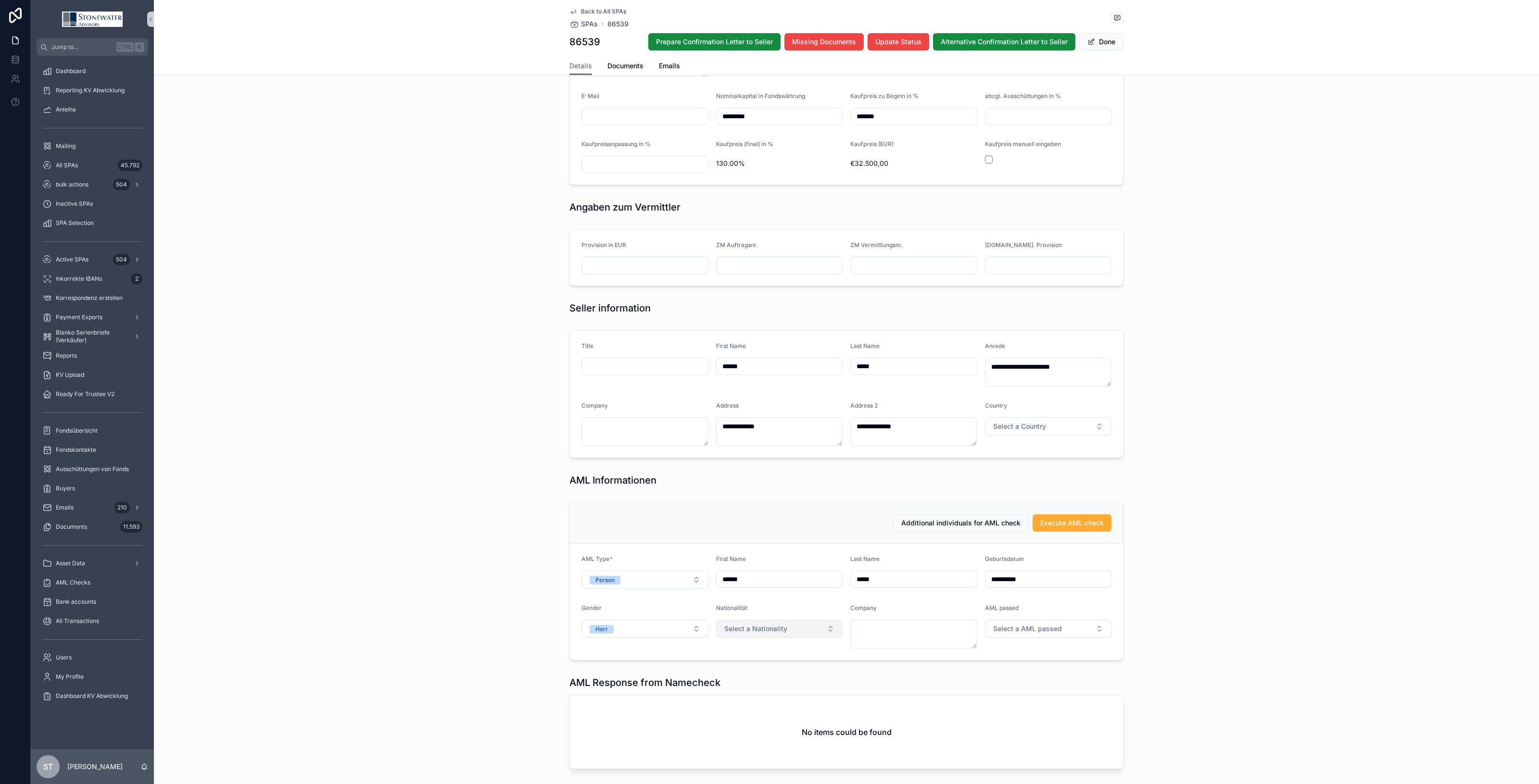
click at [815, 628] on button "Select a Nationality" at bounding box center [779, 629] width 127 height 18
click at [758, 482] on div "Germany" at bounding box center [774, 483] width 121 height 15
click at [1076, 526] on span "Execute AML check" at bounding box center [1072, 524] width 63 height 10
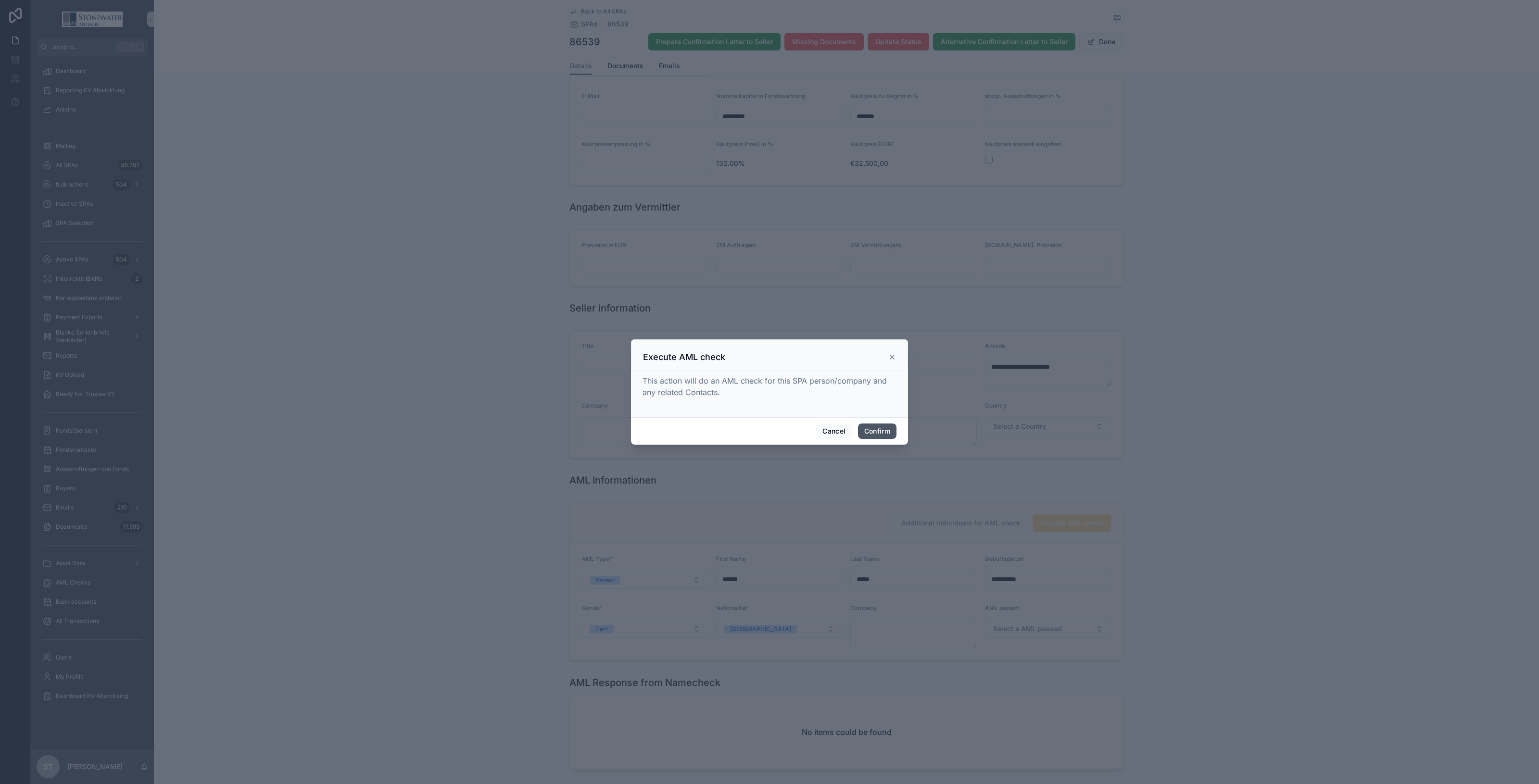
click at [875, 429] on button "Confirm" at bounding box center [877, 432] width 39 height 15
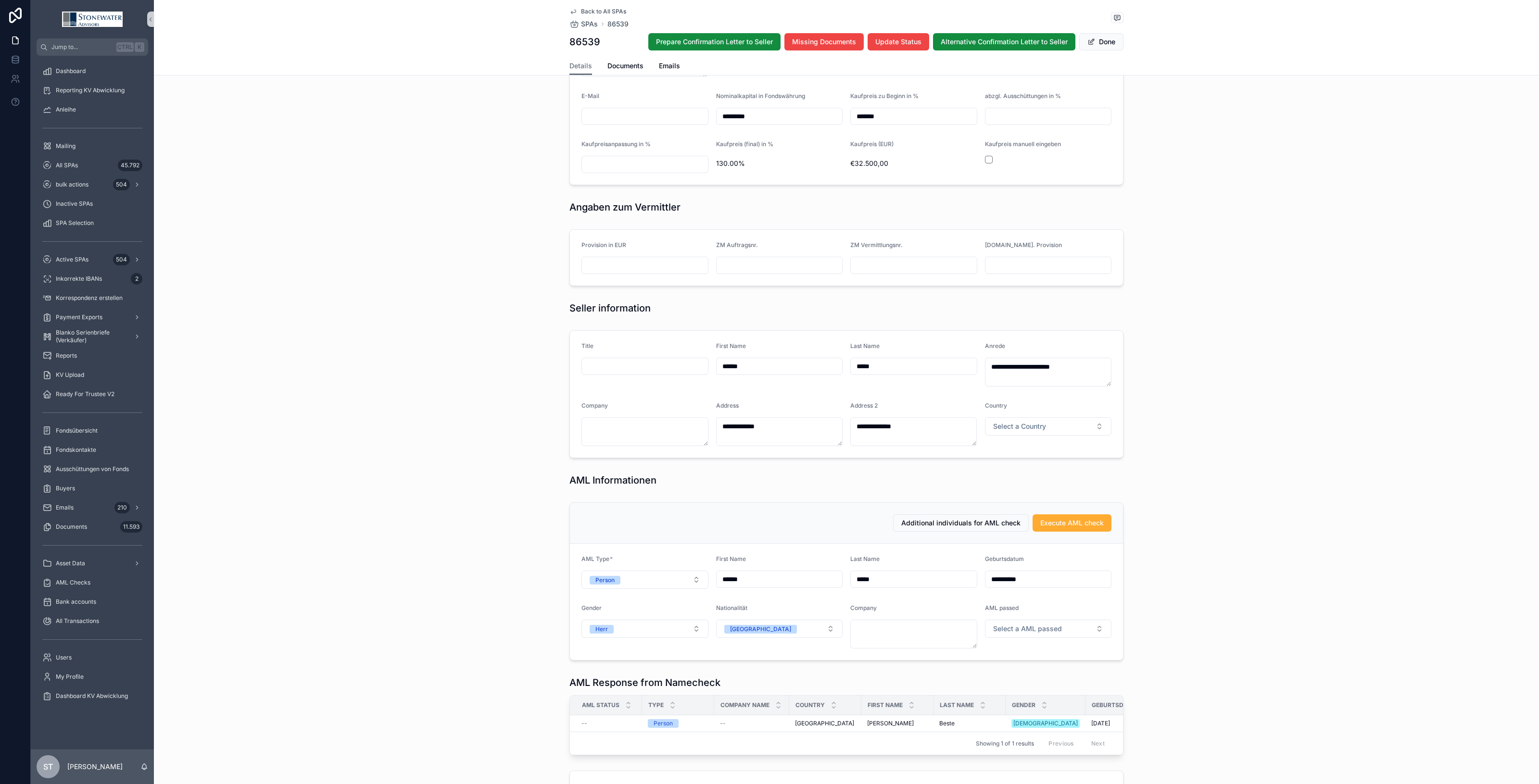
type textarea "**********"
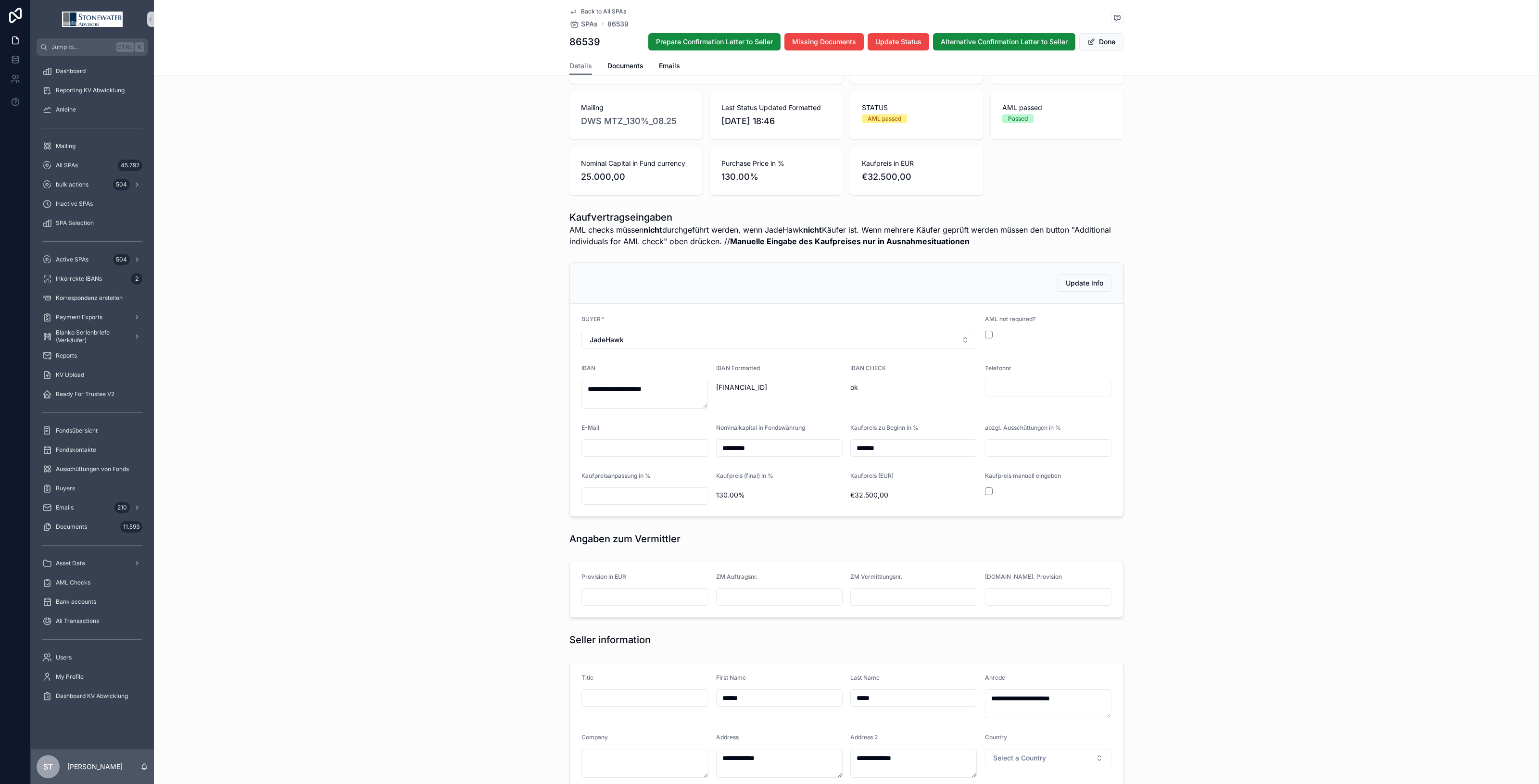
scroll to position [0, 0]
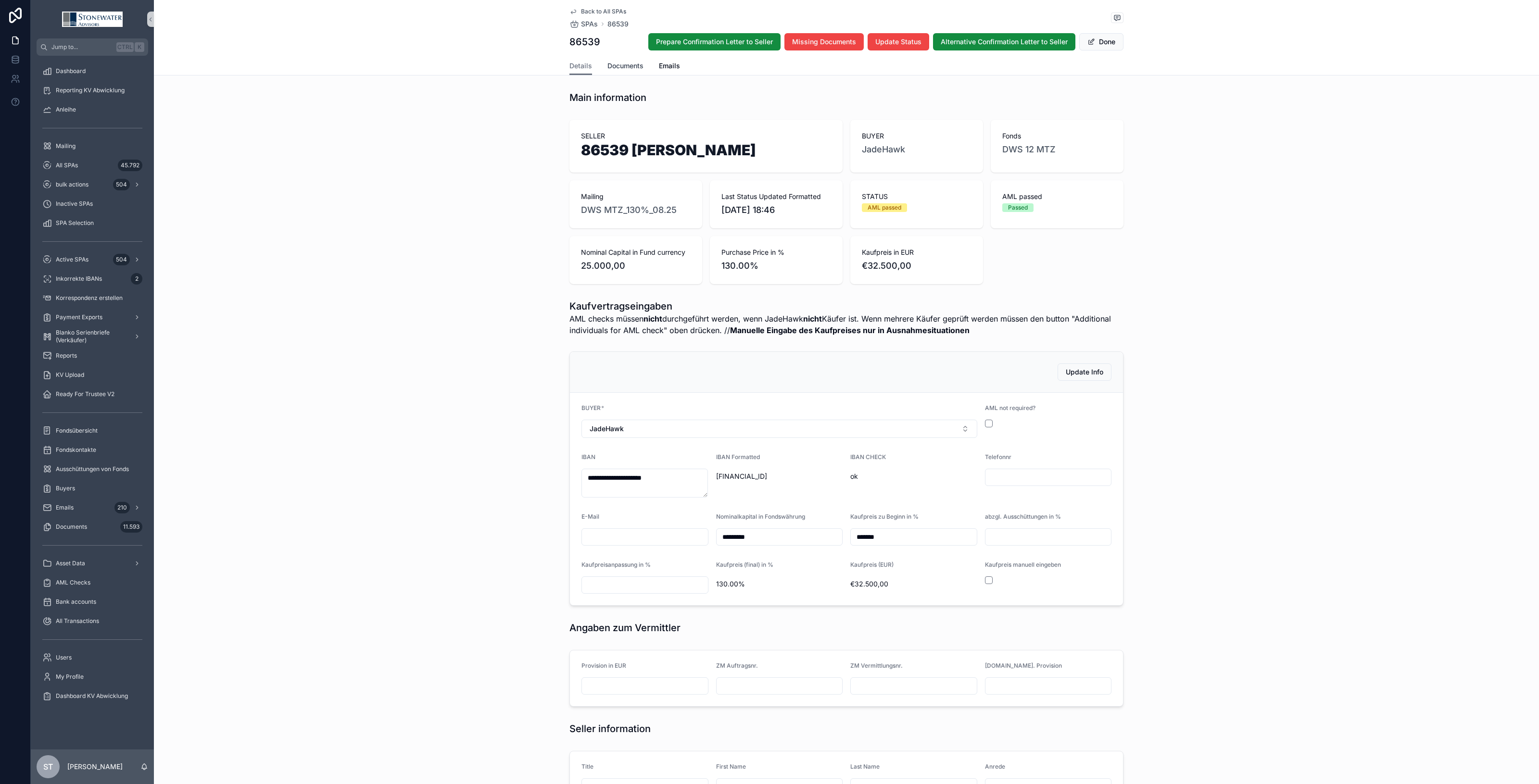
click at [619, 69] on span "Documents" at bounding box center [625, 66] width 36 height 10
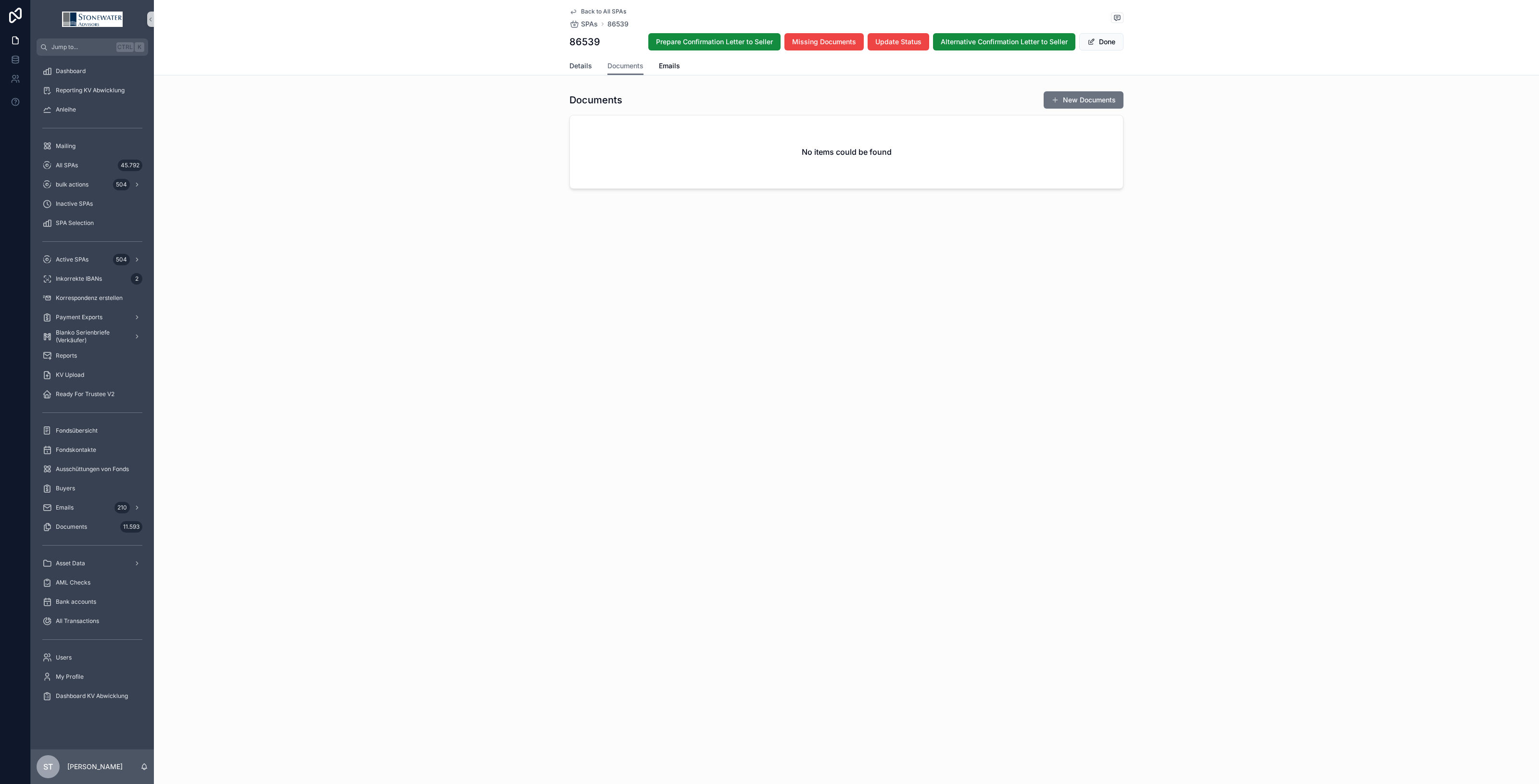
click at [574, 72] on link "Details" at bounding box center [581, 67] width 22 height 19
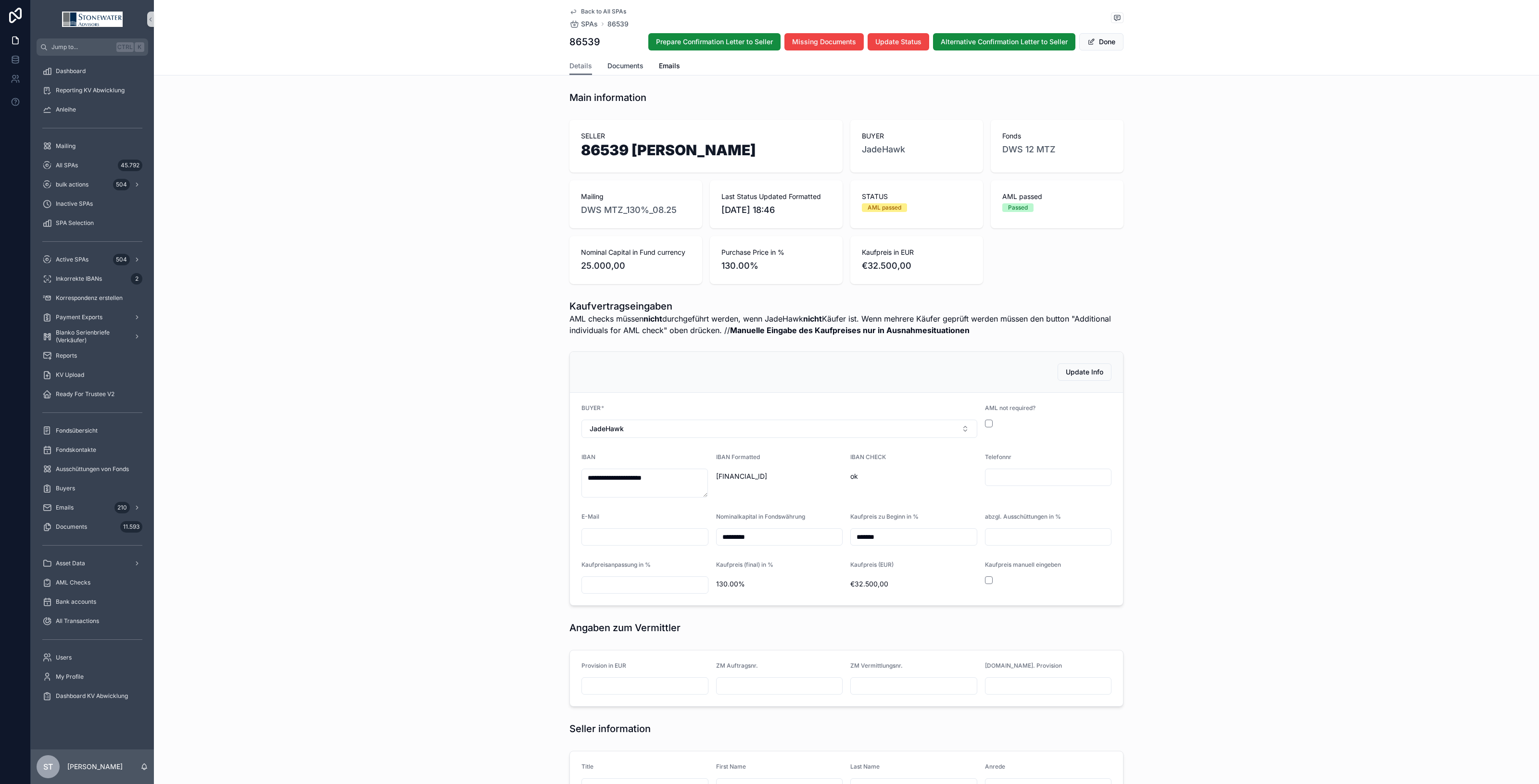
click at [634, 67] on span "Documents" at bounding box center [625, 66] width 36 height 10
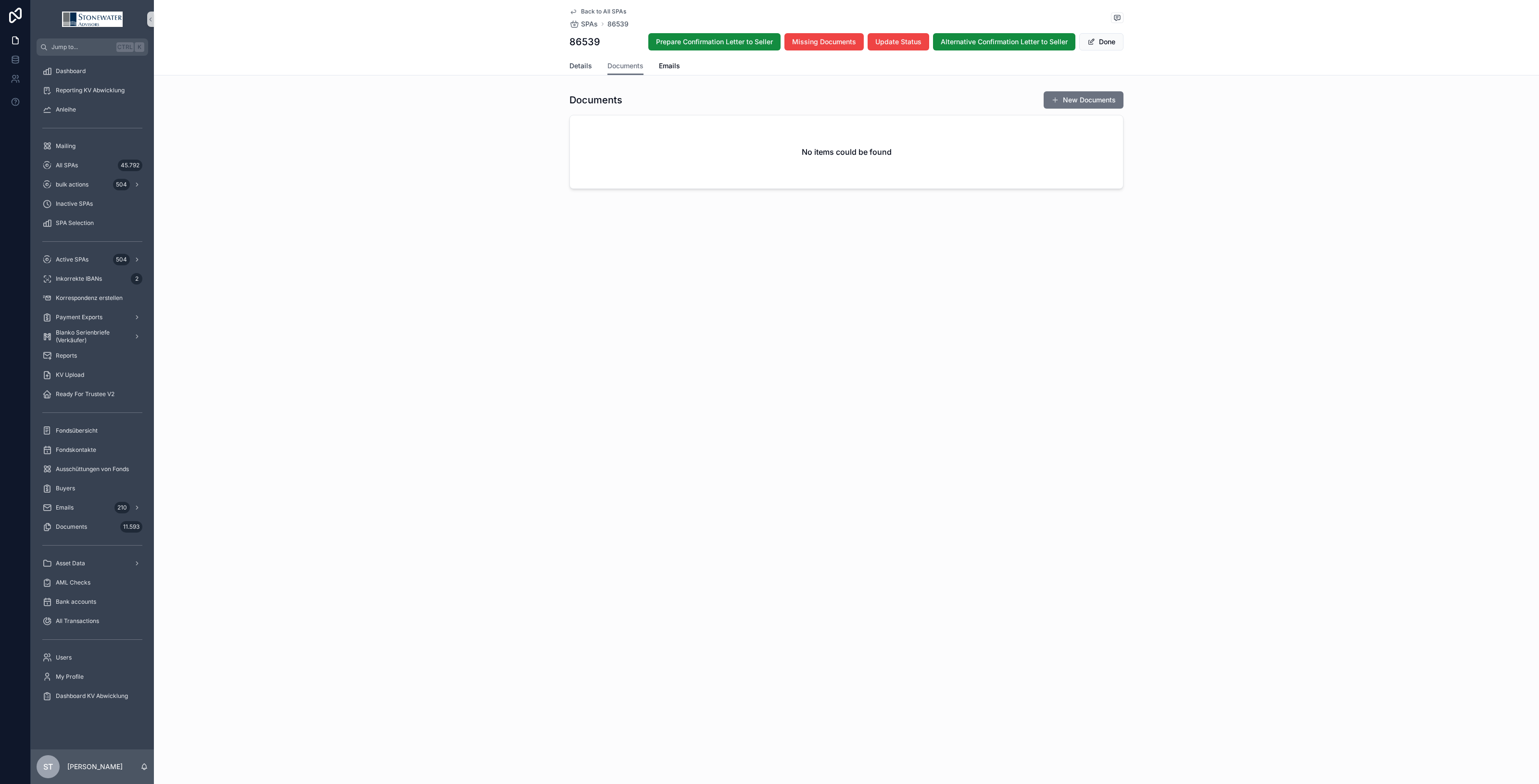
click at [572, 70] on span "Details" at bounding box center [581, 66] width 22 height 10
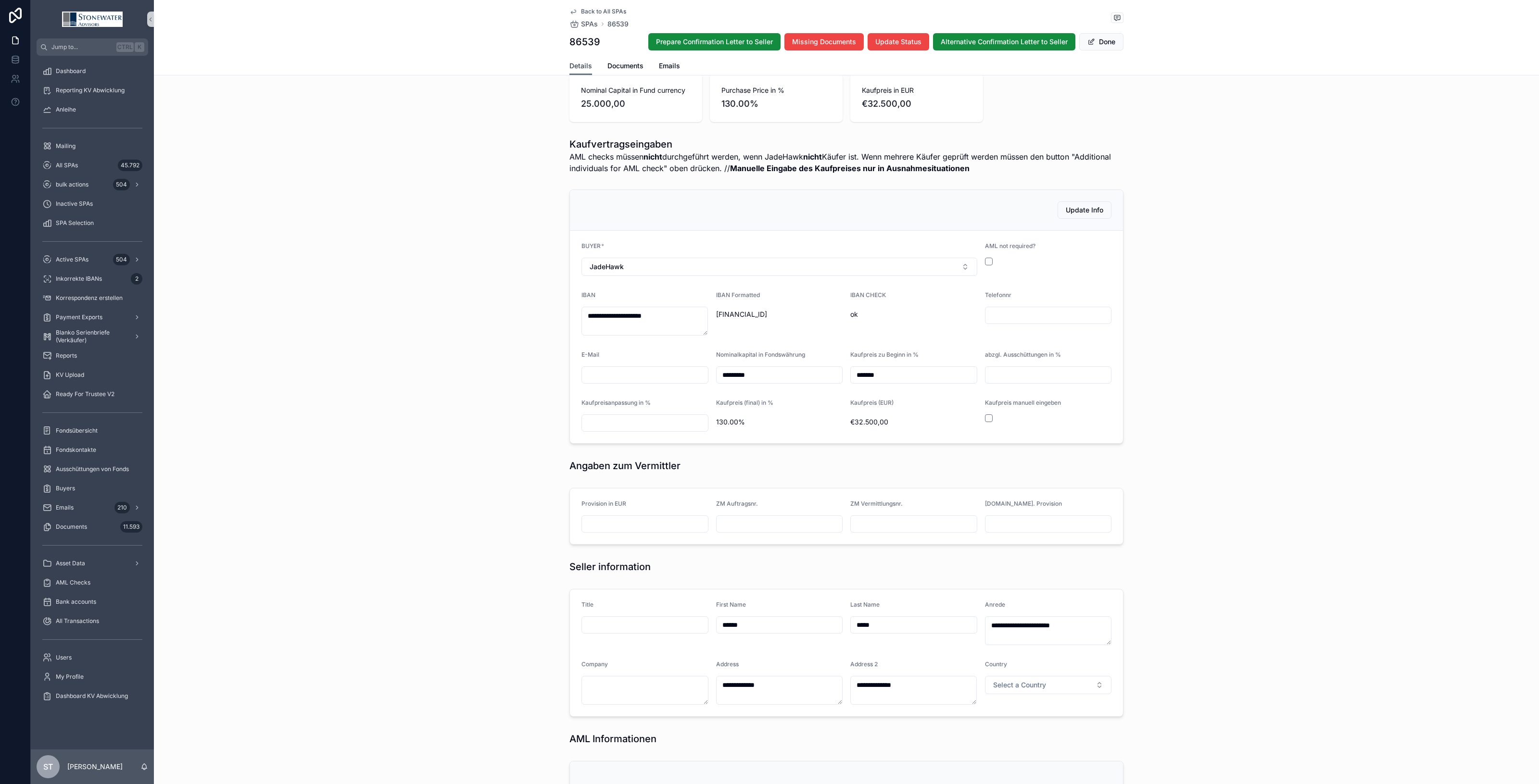
scroll to position [180, 0]
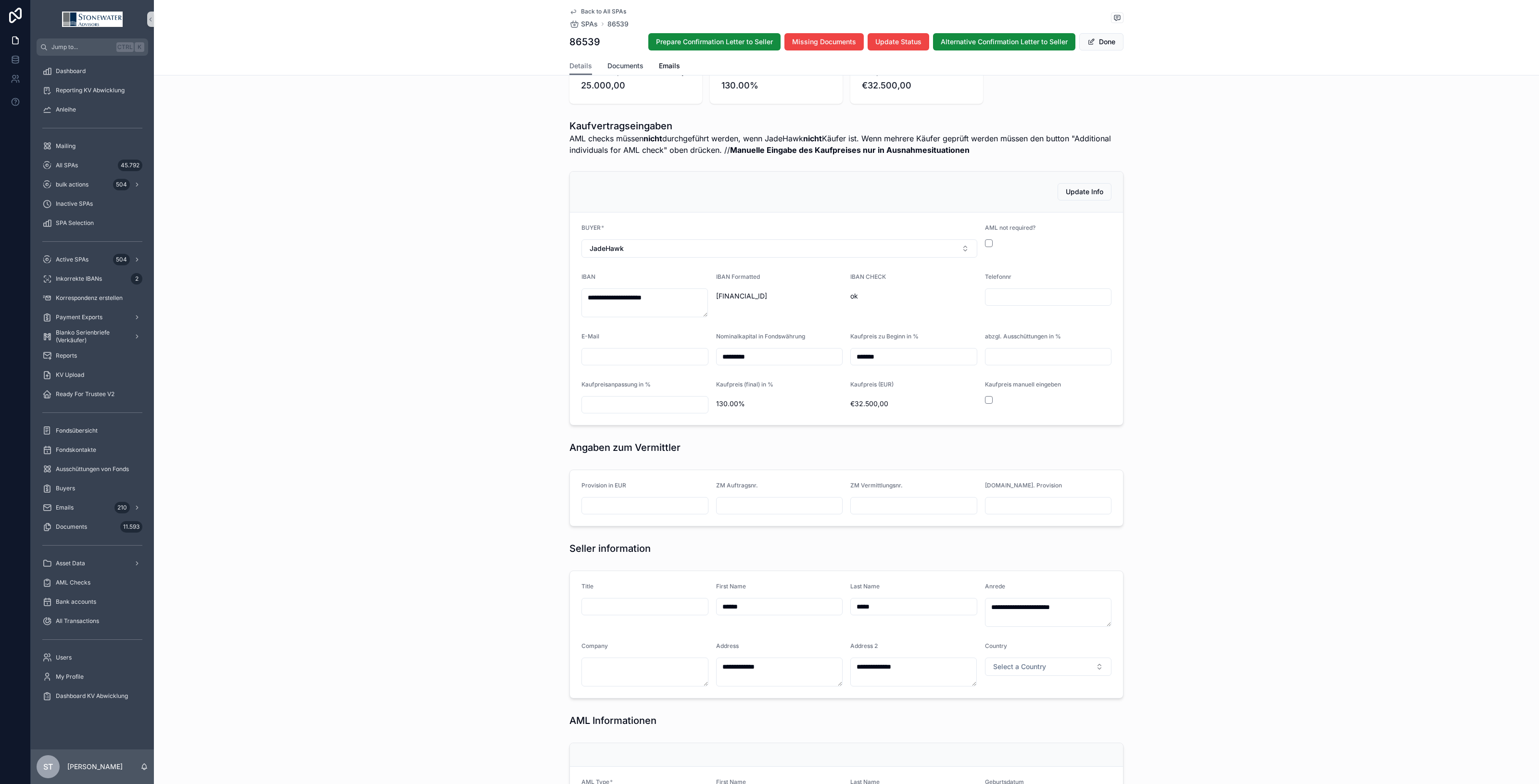
click at [619, 69] on span "Documents" at bounding box center [625, 66] width 36 height 10
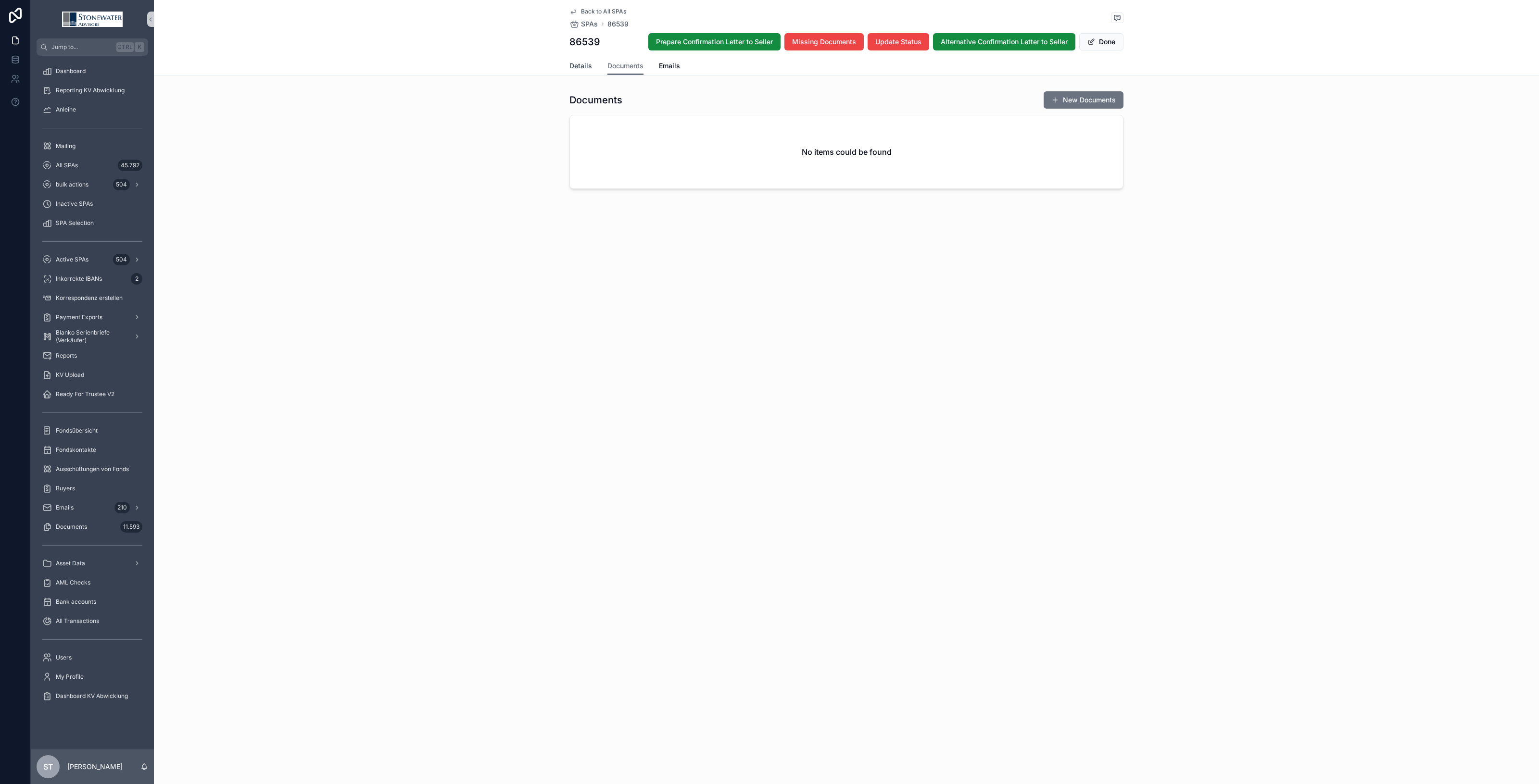
click at [584, 68] on span "Details" at bounding box center [581, 66] width 22 height 10
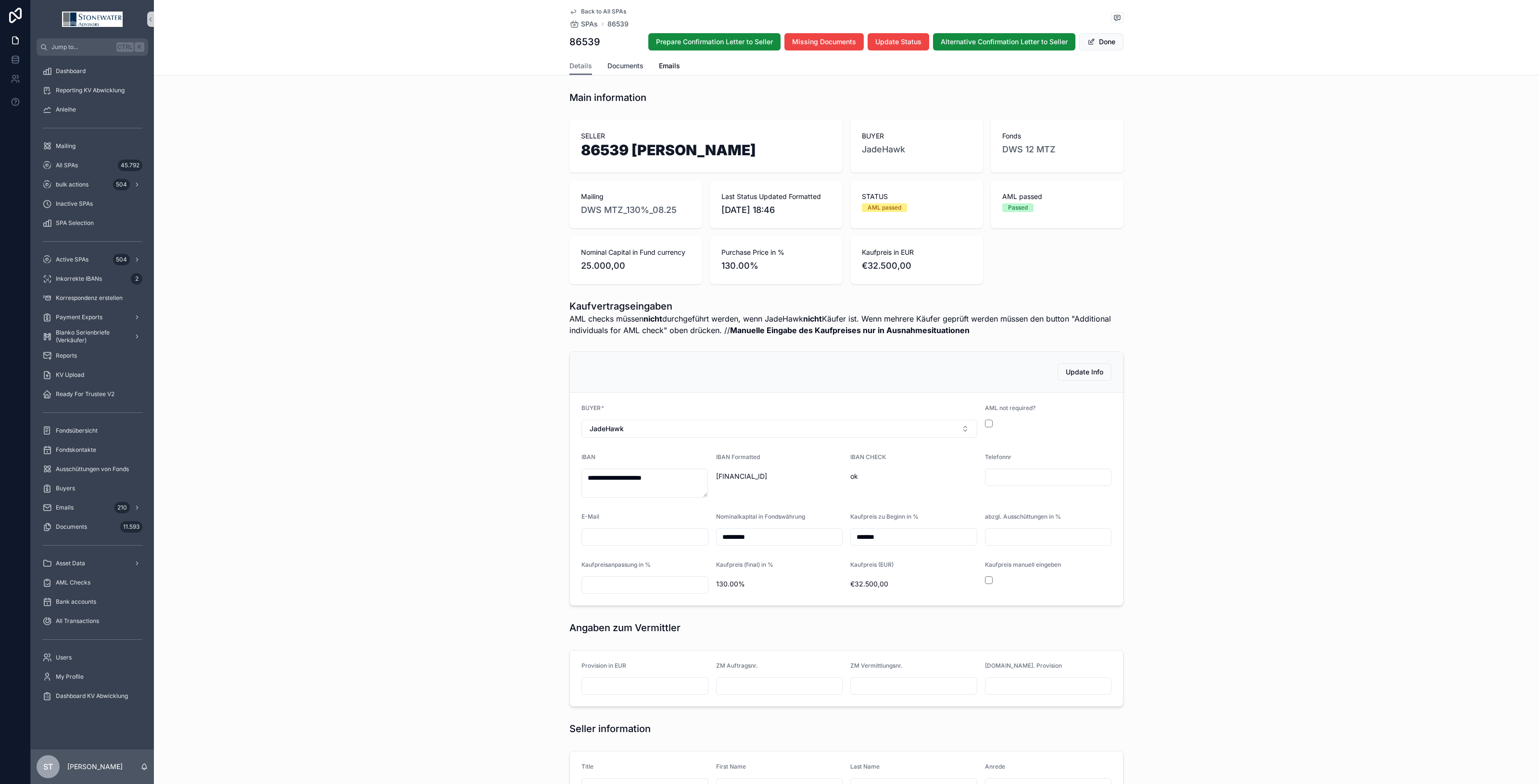
click at [626, 71] on link "Documents" at bounding box center [625, 67] width 36 height 19
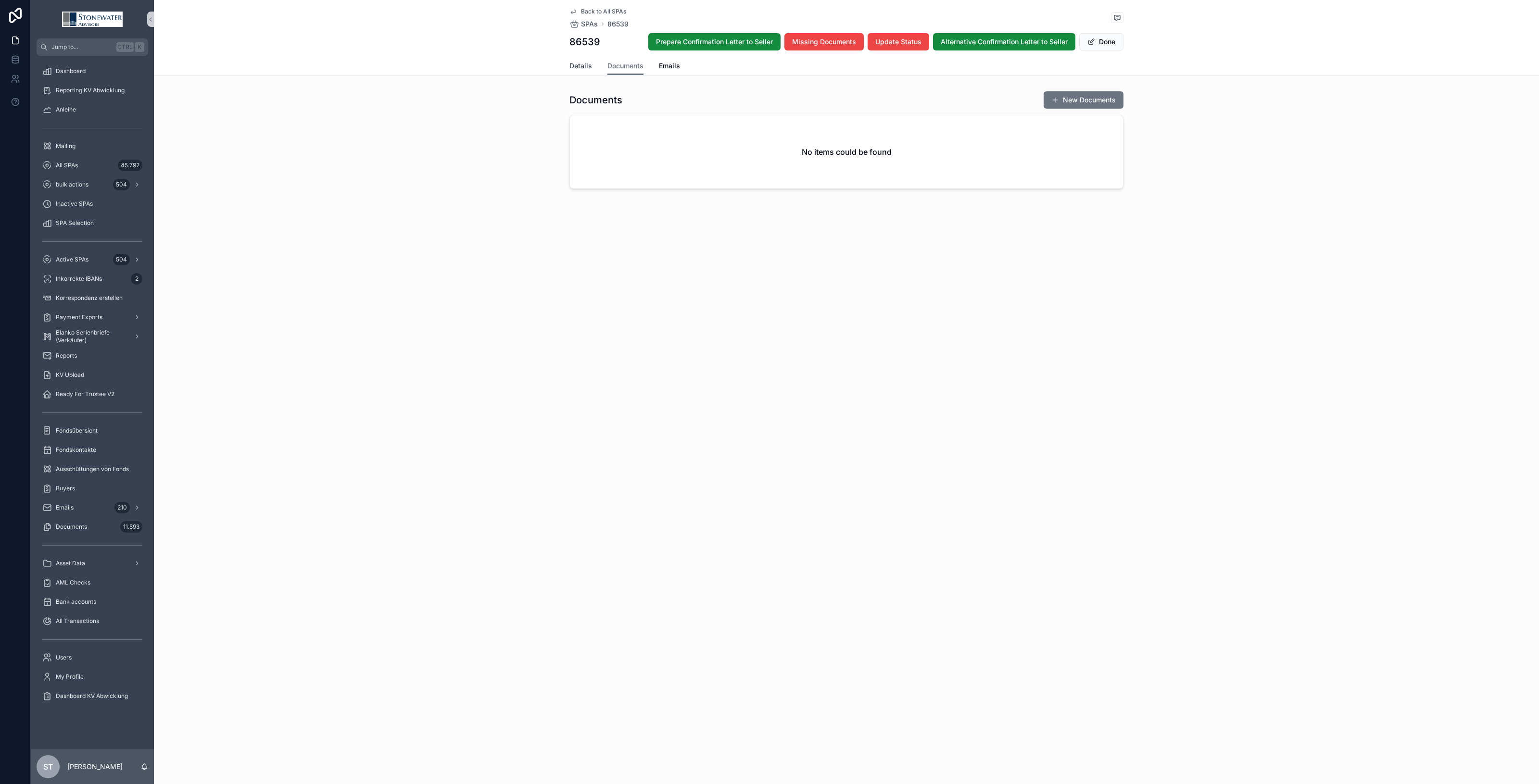
click at [587, 70] on span "Details" at bounding box center [581, 66] width 22 height 10
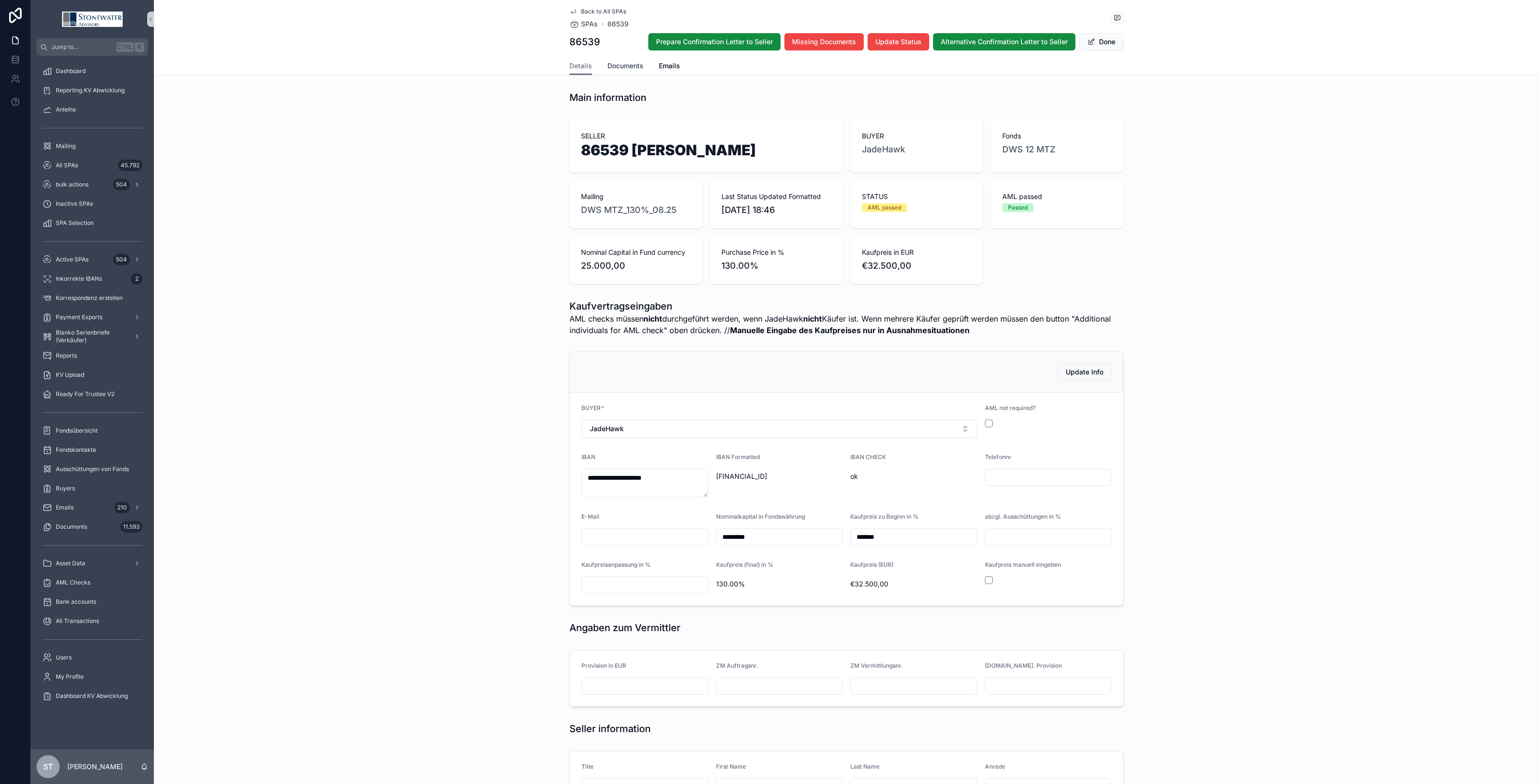
click at [614, 67] on span "Documents" at bounding box center [625, 66] width 36 height 10
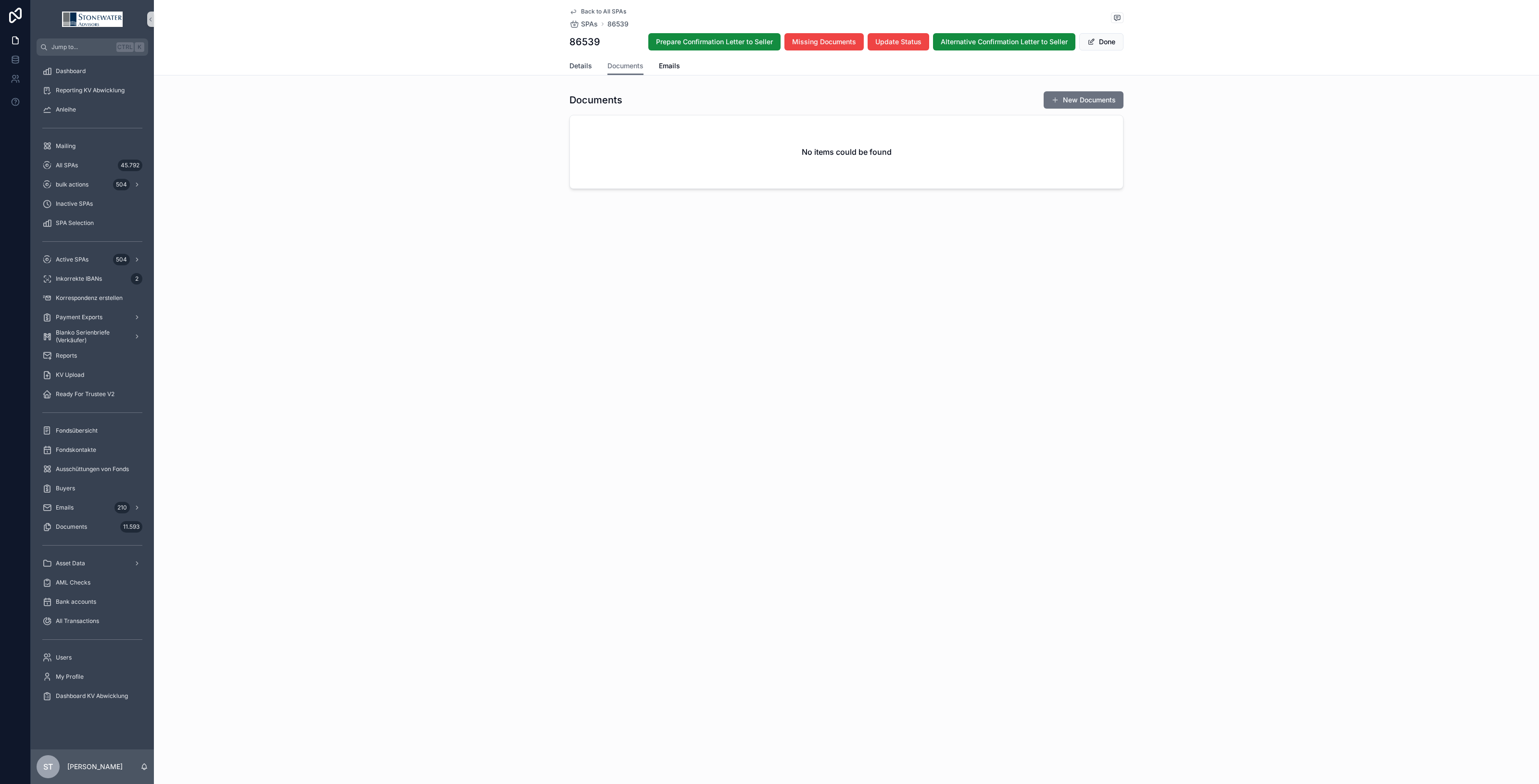
click at [580, 68] on span "Details" at bounding box center [581, 66] width 22 height 10
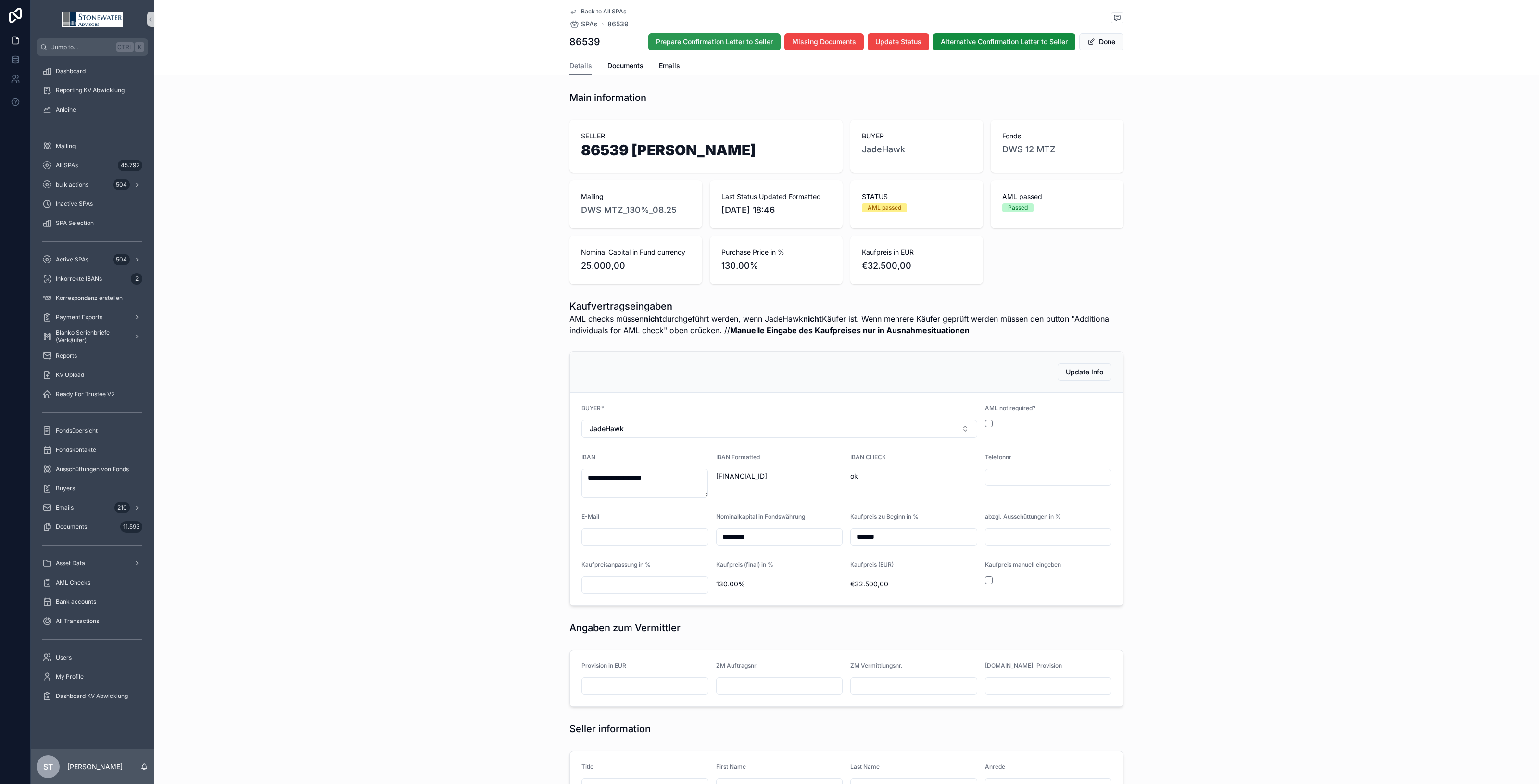
click at [656, 41] on span "Prepare Confirmation Letter to Seller" at bounding box center [714, 42] width 117 height 10
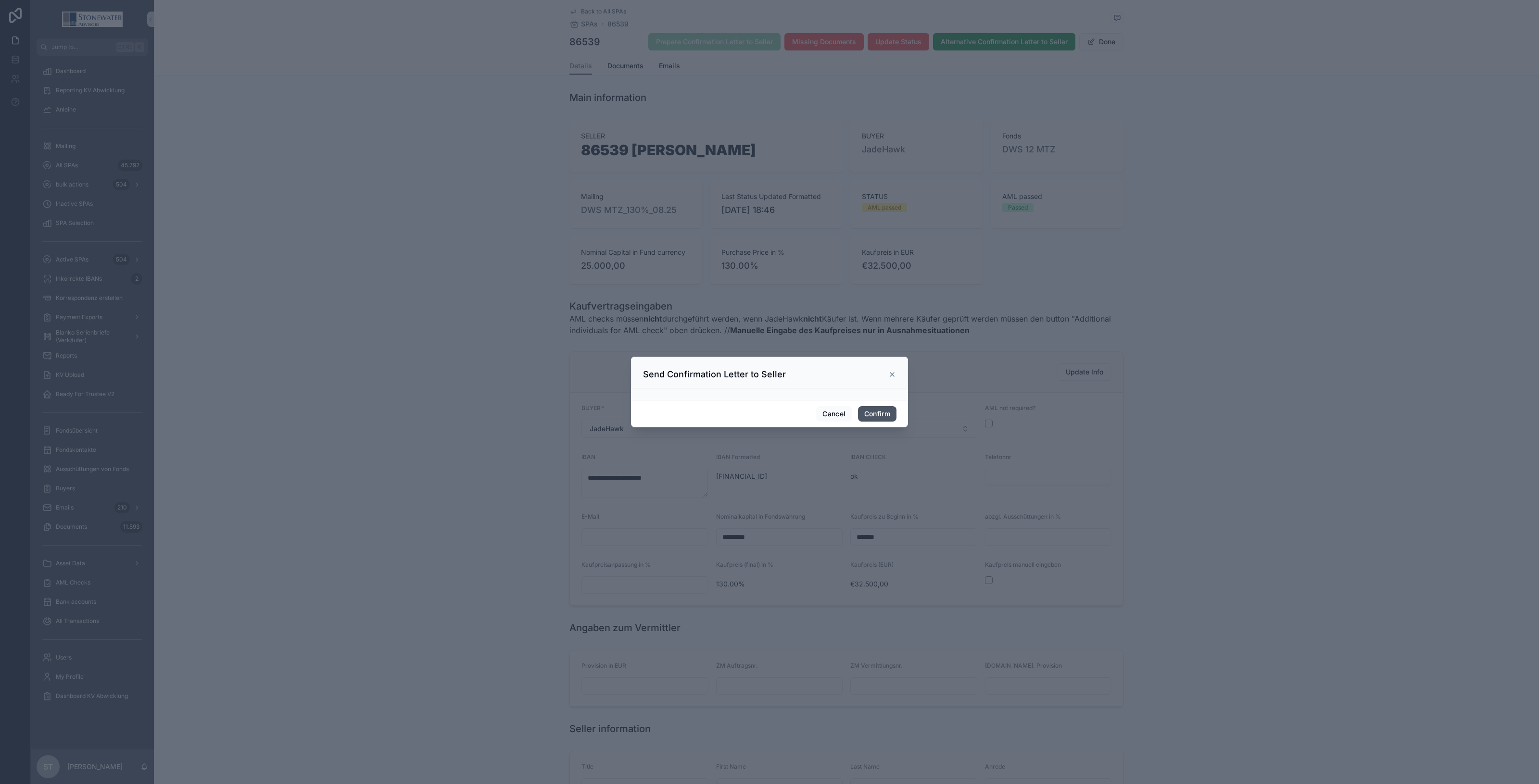
click at [887, 414] on button "Confirm" at bounding box center [877, 414] width 39 height 15
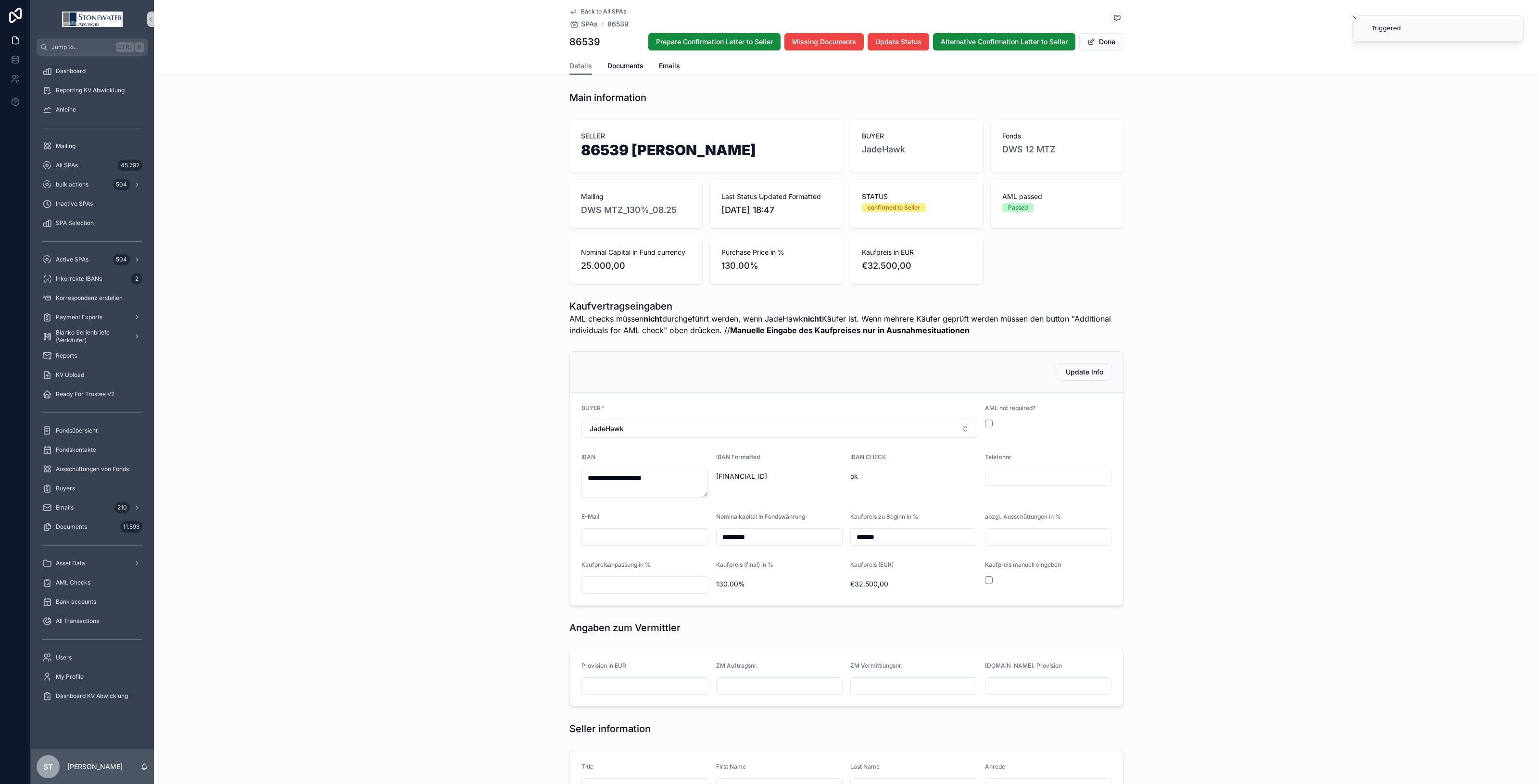
type textarea "**********"
click at [578, 67] on span "Details" at bounding box center [581, 66] width 22 height 10
click at [630, 69] on span "Documents" at bounding box center [625, 66] width 36 height 10
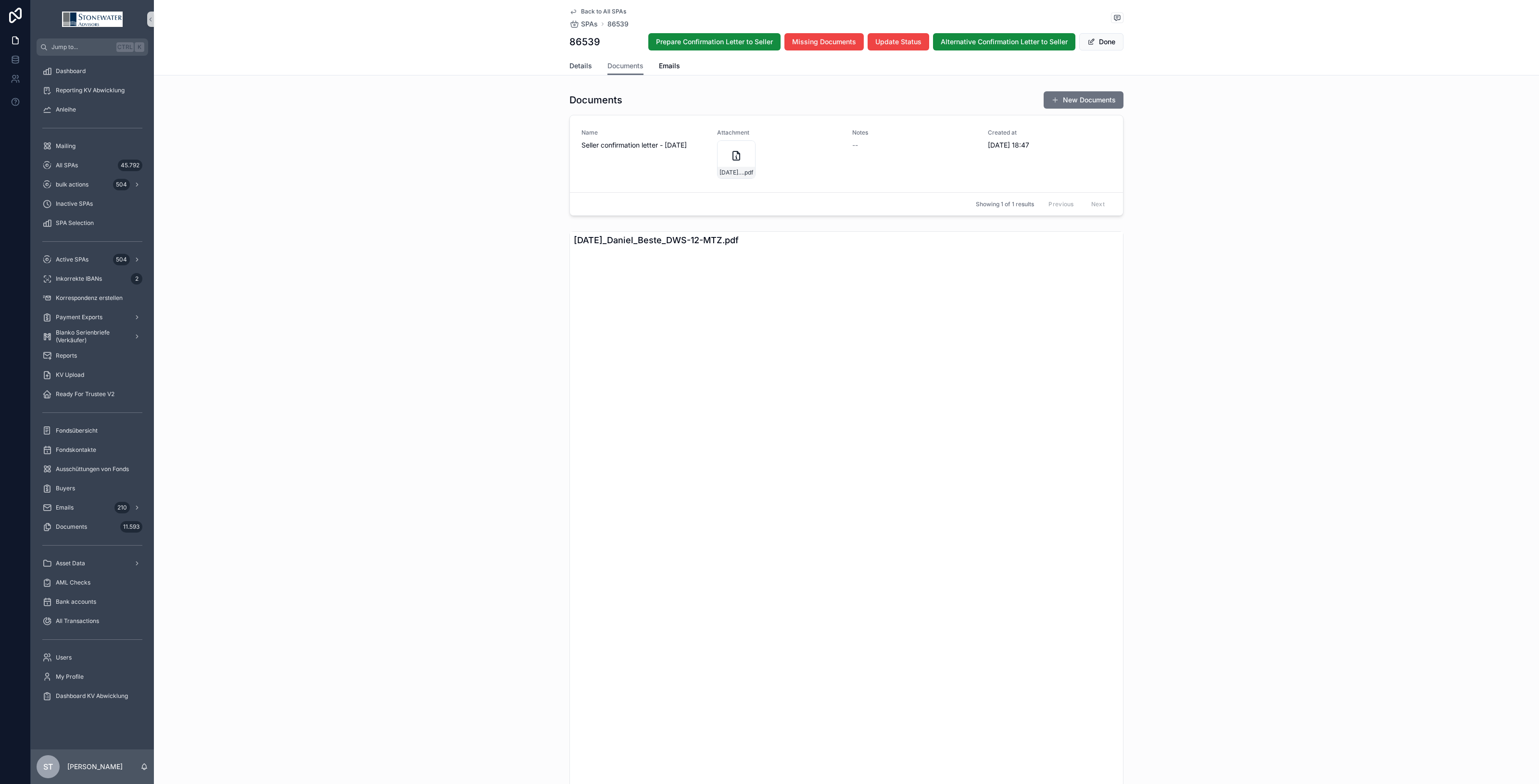
drag, startPoint x: 575, startPoint y: 67, endPoint x: 744, endPoint y: 20, distance: 175.4
click at [575, 67] on span "Details" at bounding box center [581, 66] width 22 height 10
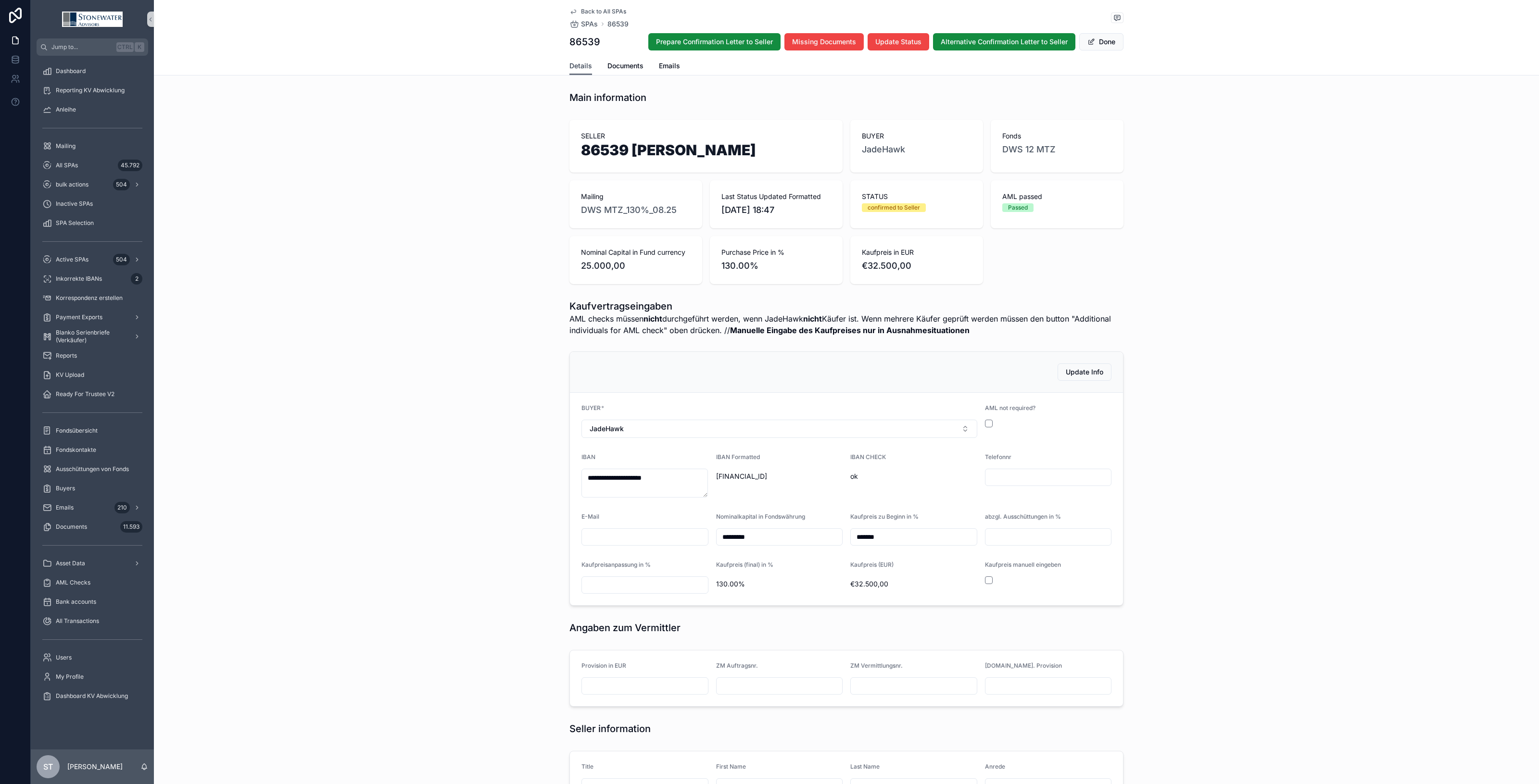
type textarea "**********"
click at [86, 358] on div "Reports" at bounding box center [92, 356] width 100 height 15
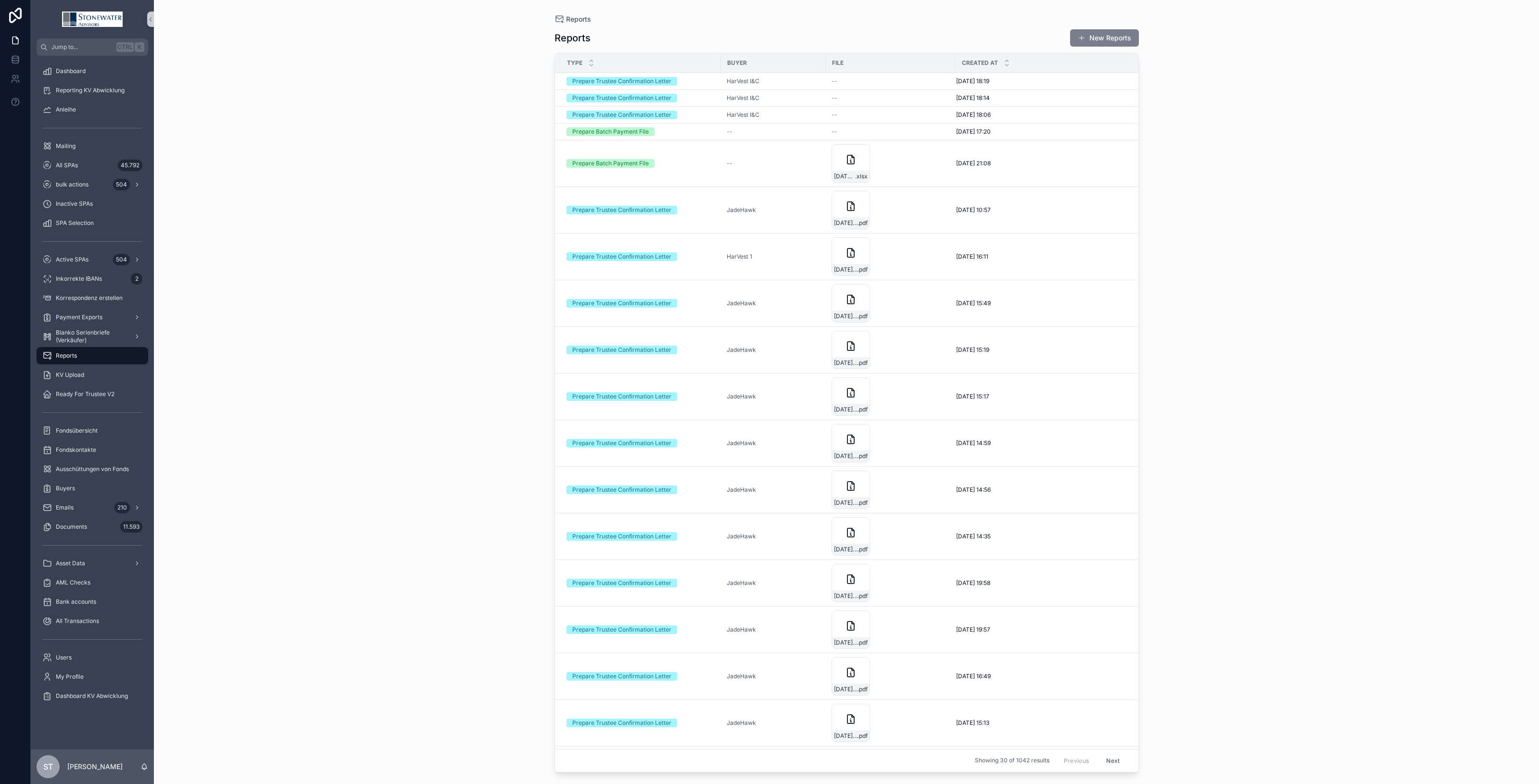
click at [1097, 33] on button "New Reports" at bounding box center [1104, 38] width 69 height 18
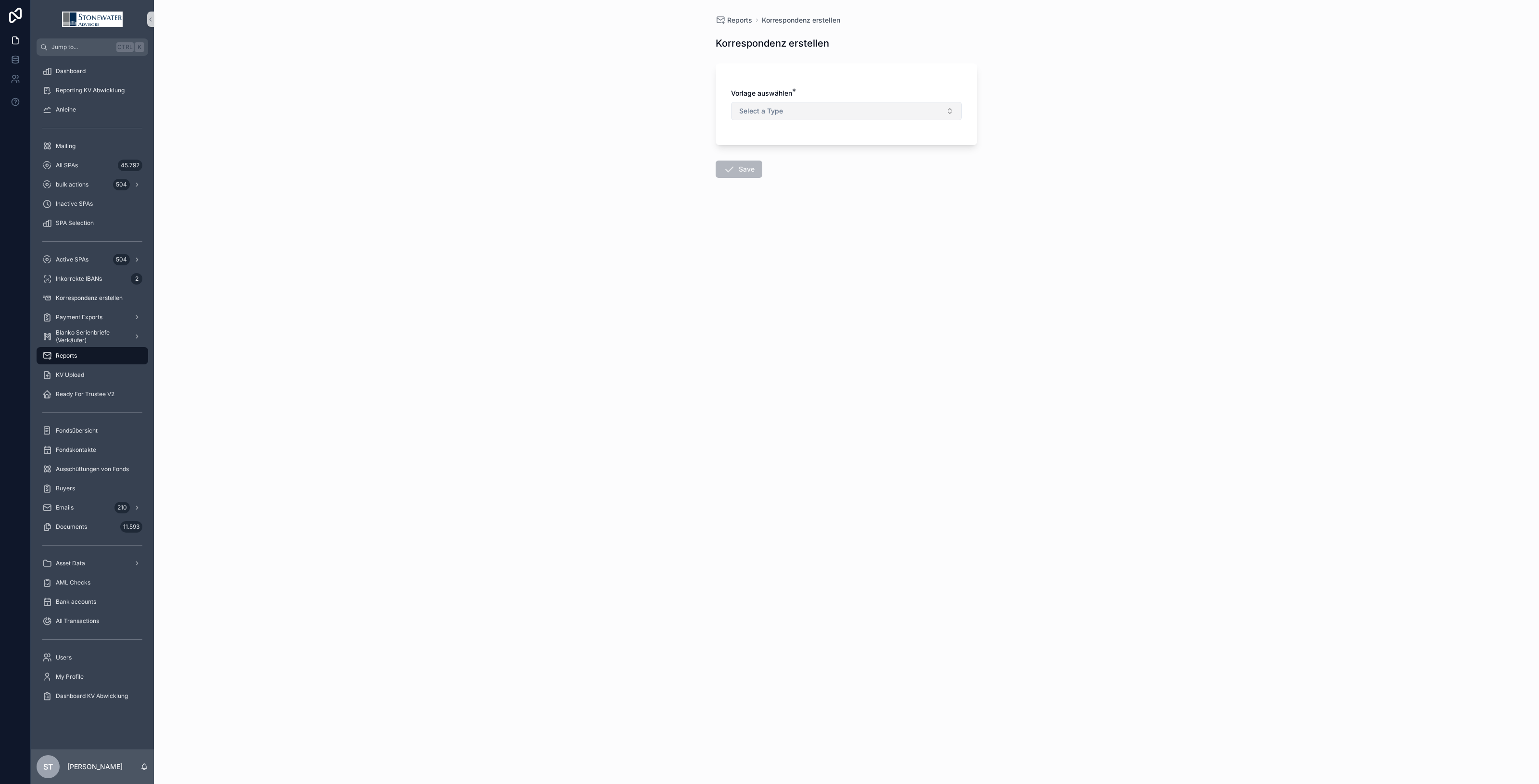
click at [852, 111] on button "Select a Type" at bounding box center [846, 111] width 231 height 18
click at [810, 147] on div "Prepare Trustee Confirmation Letter" at bounding box center [793, 150] width 99 height 8
click at [814, 164] on button "Select Button" at bounding box center [846, 168] width 231 height 16
click at [803, 304] on span "DWS MTZ_130%_08.25" at bounding box center [774, 303] width 74 height 10
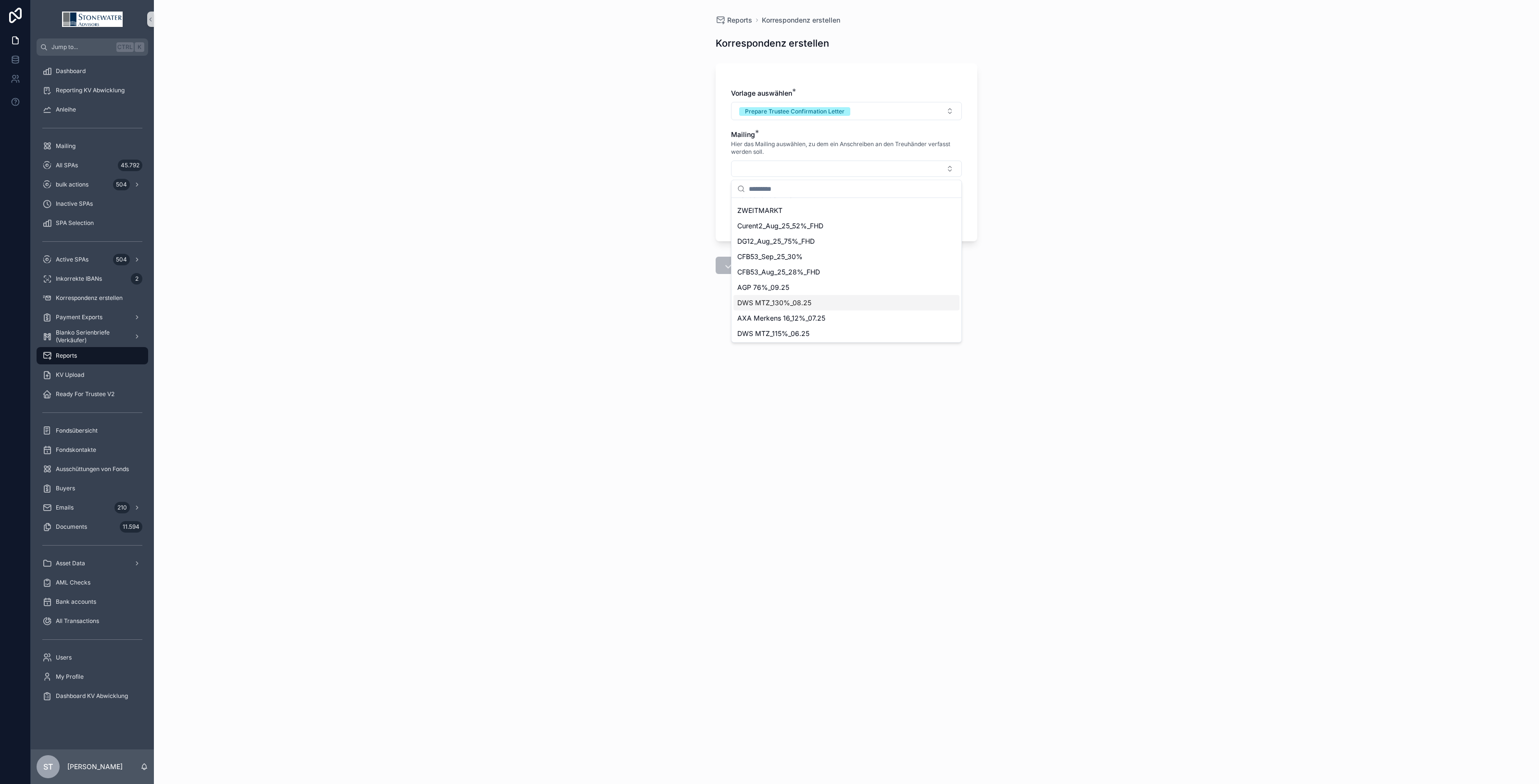
scroll to position [0, 0]
click at [779, 212] on button "Select Button" at bounding box center [846, 210] width 231 height 16
click at [784, 268] on div "JadeHawk" at bounding box center [847, 267] width 226 height 15
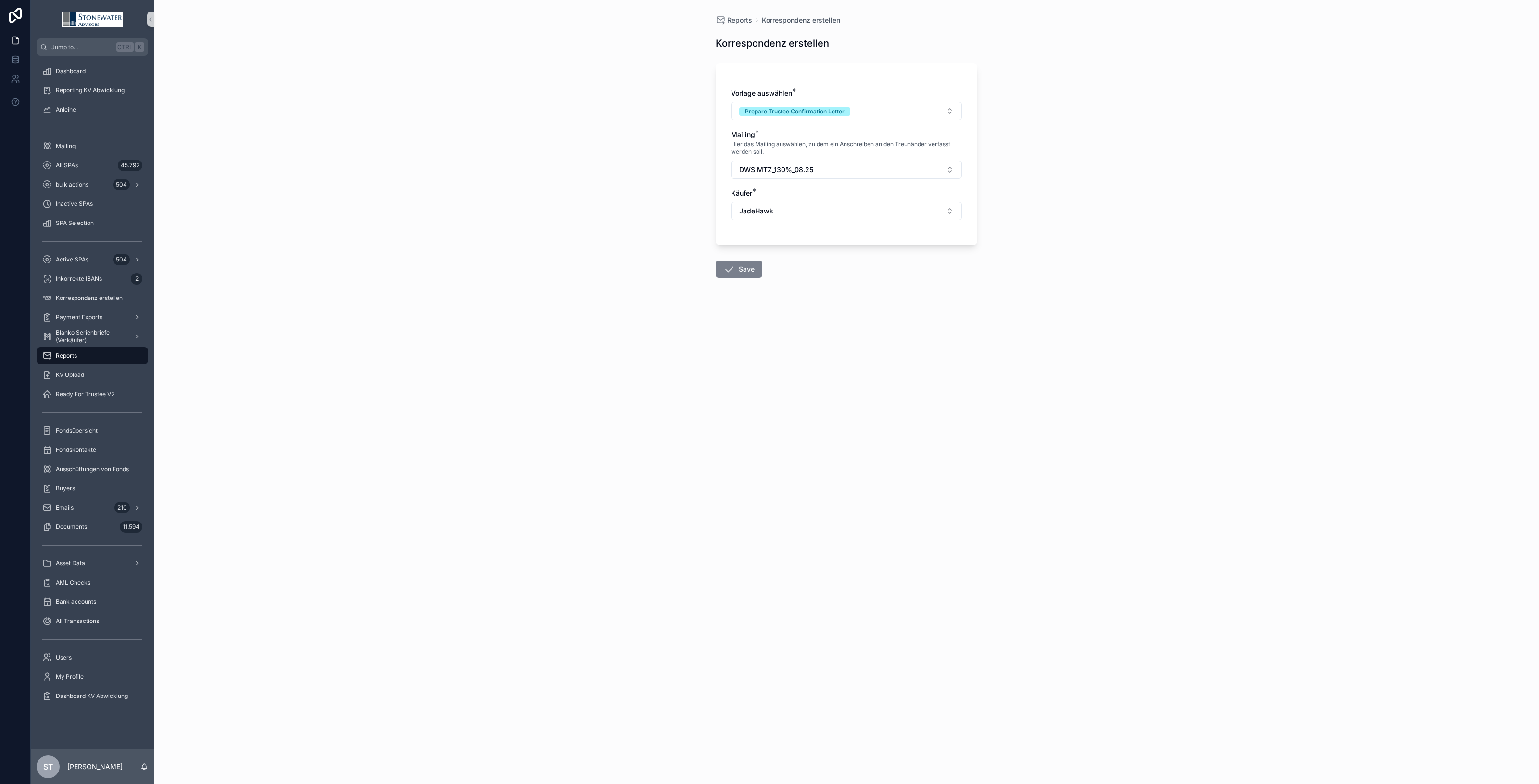
click at [754, 270] on button "Save" at bounding box center [739, 269] width 46 height 18
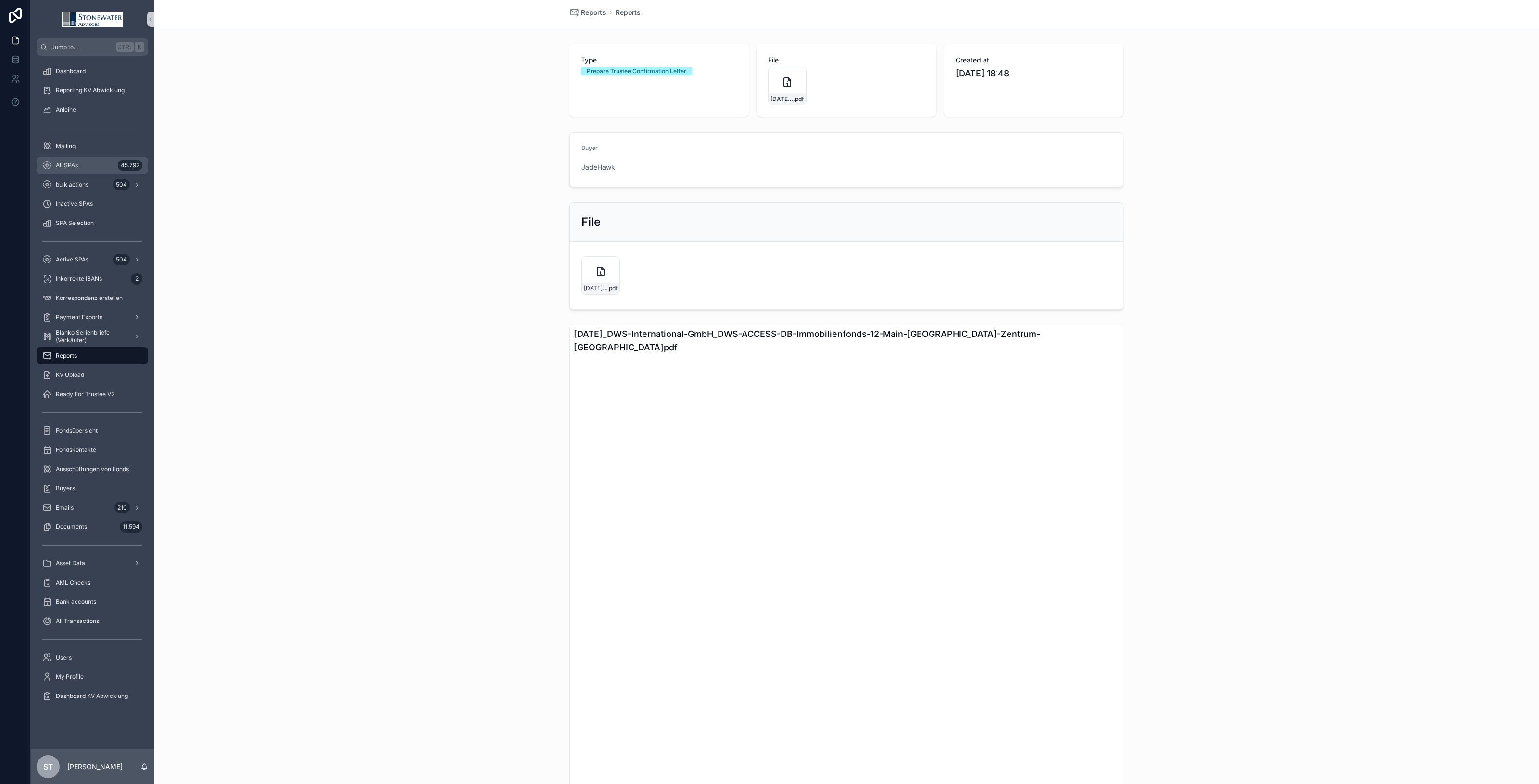
click at [86, 172] on div "All SPAs 45.792" at bounding box center [92, 166] width 100 height 15
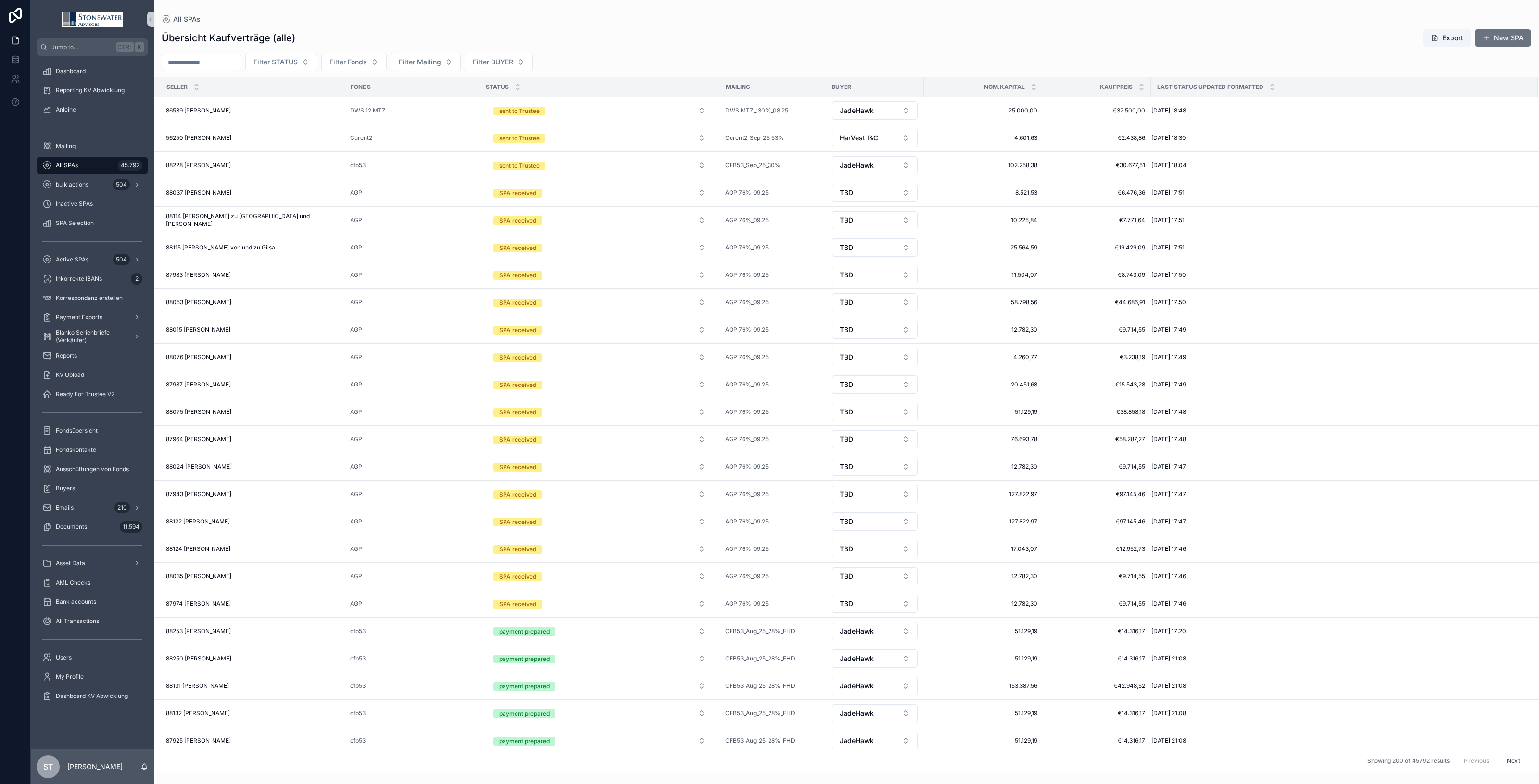
click at [89, 163] on div "All SPAs 45.792" at bounding box center [92, 166] width 100 height 15
click at [213, 60] on input "scrollable content" at bounding box center [202, 62] width 79 height 13
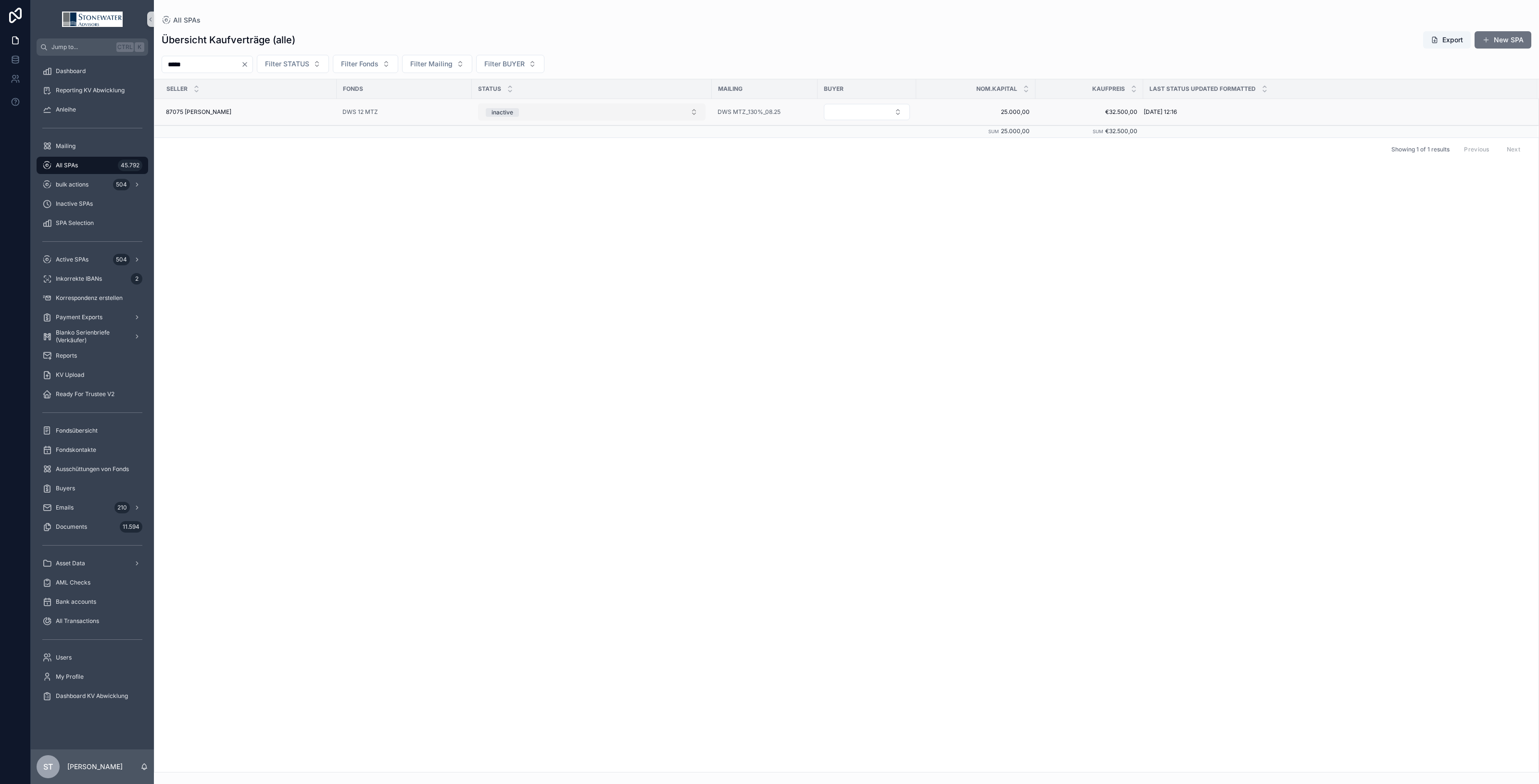
type input "*****"
click at [694, 114] on button "inactive" at bounding box center [592, 112] width 227 height 18
click at [662, 178] on div "SPA received" at bounding box center [591, 179] width 223 height 15
click at [894, 114] on button "Select Button" at bounding box center [867, 112] width 86 height 16
click at [902, 117] on button "Select Button" at bounding box center [867, 112] width 86 height 16
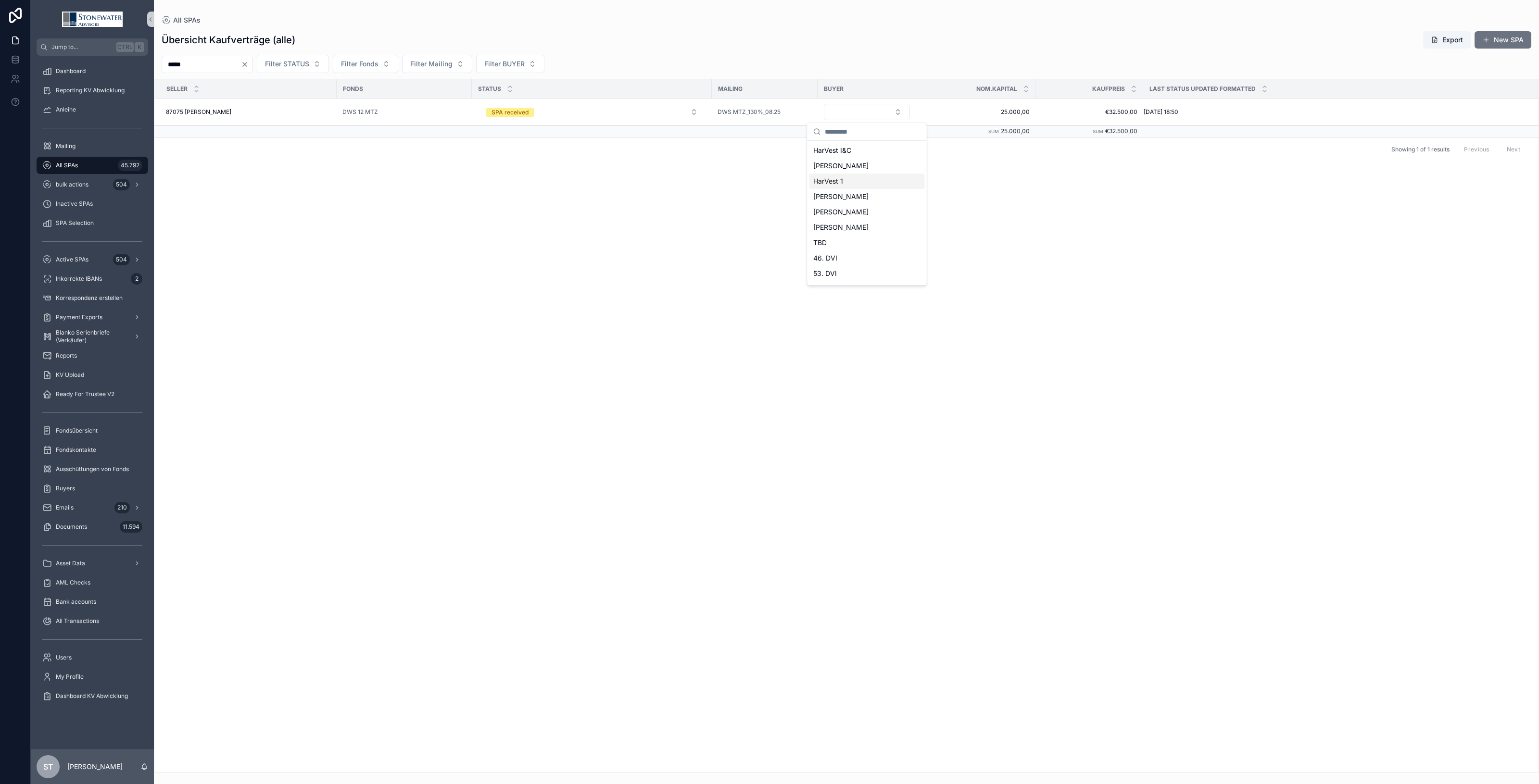
click at [879, 184] on div "HarVest 1" at bounding box center [867, 181] width 115 height 15
click at [291, 109] on div "87075 Detlev Mittelstrass 87075 Detlev Mittelstrass" at bounding box center [248, 112] width 165 height 8
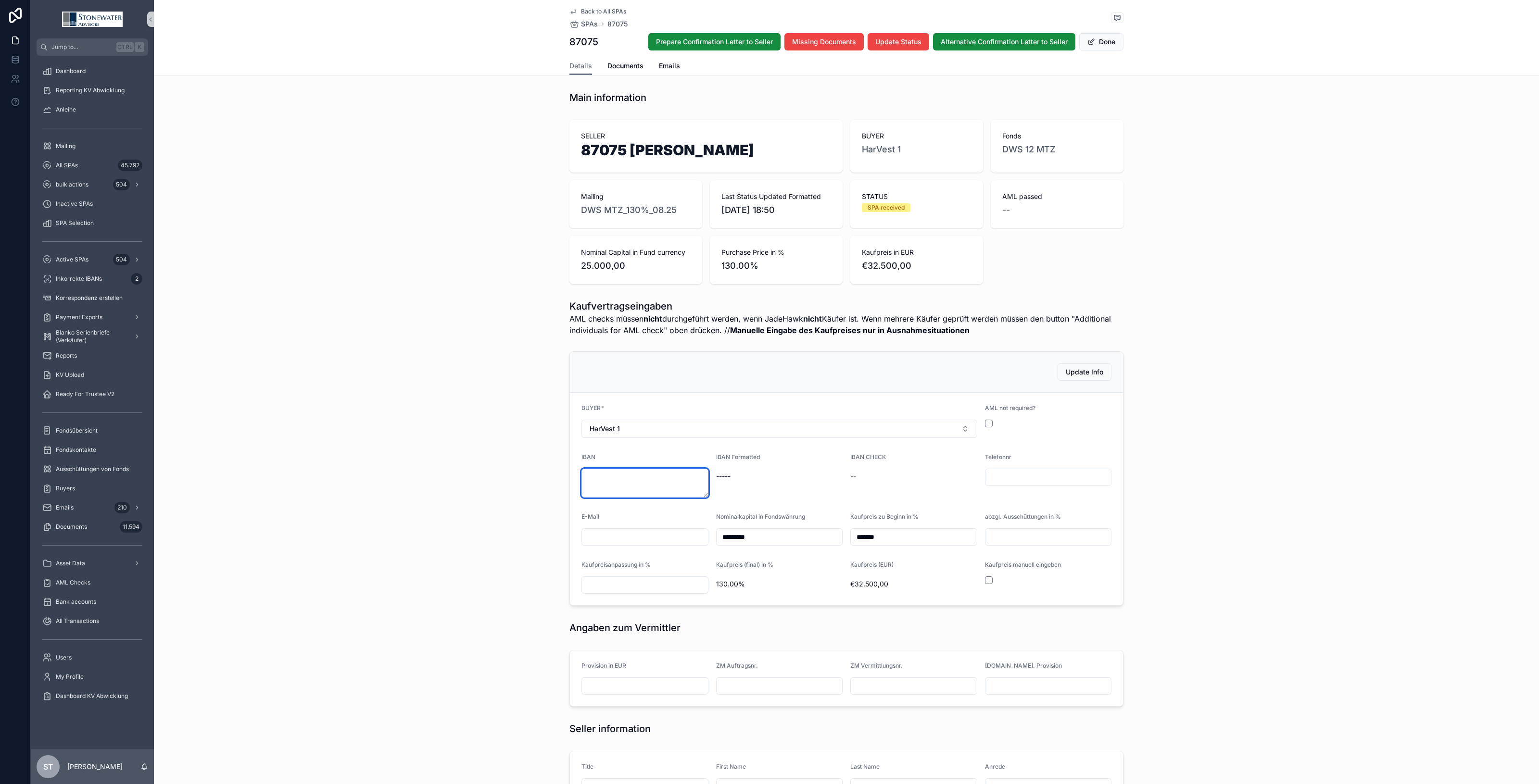
click at [605, 474] on textarea "scrollable content" at bounding box center [645, 483] width 127 height 29
type textarea "**********"
drag, startPoint x: 874, startPoint y: 489, endPoint x: 894, endPoint y: 481, distance: 21.5
click at [874, 489] on div "IBAN CHECK ok" at bounding box center [913, 475] width 127 height 44
click at [986, 420] on button "scrollable content" at bounding box center [989, 423] width 8 height 8
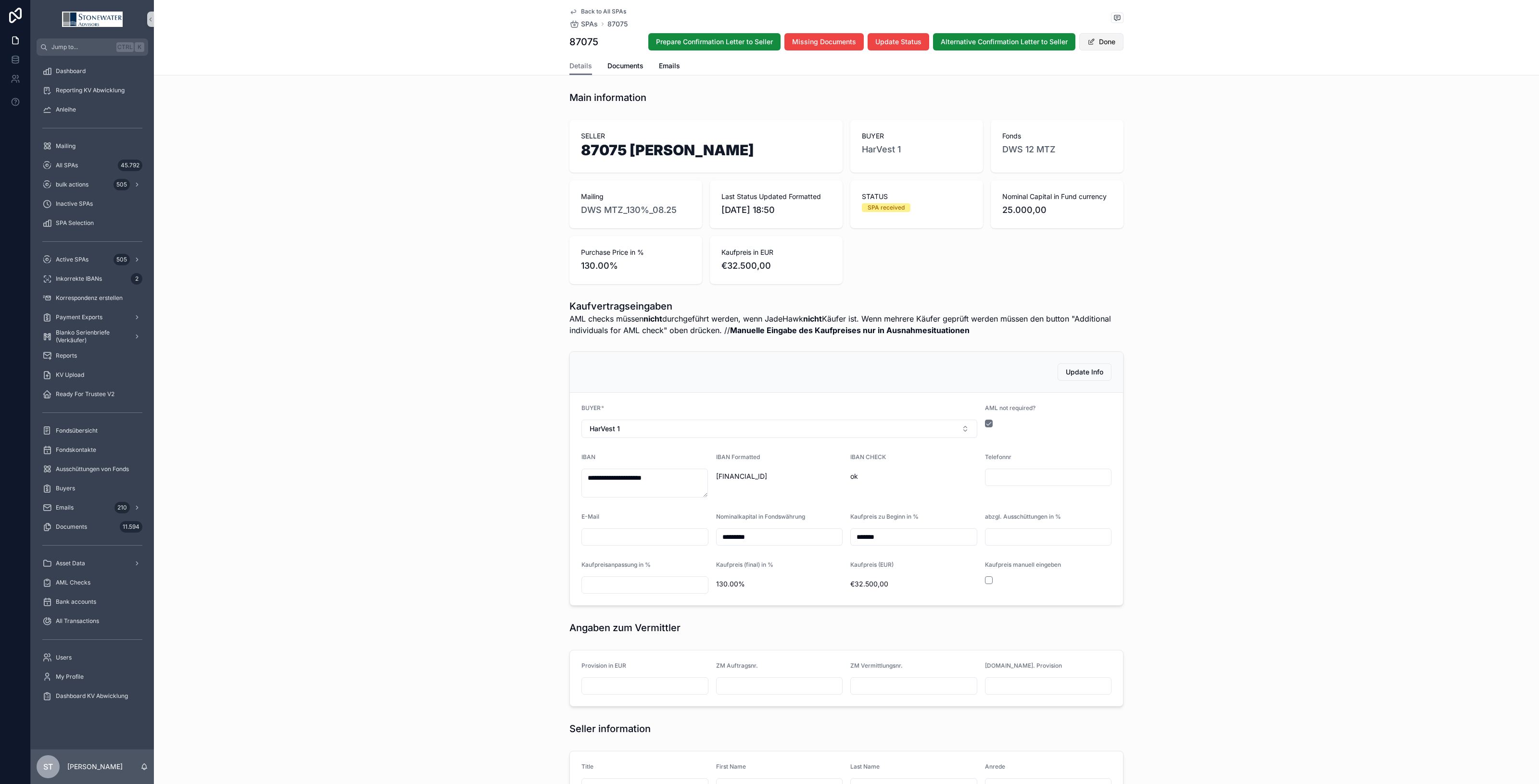
click at [1104, 48] on button "Done" at bounding box center [1101, 41] width 44 height 18
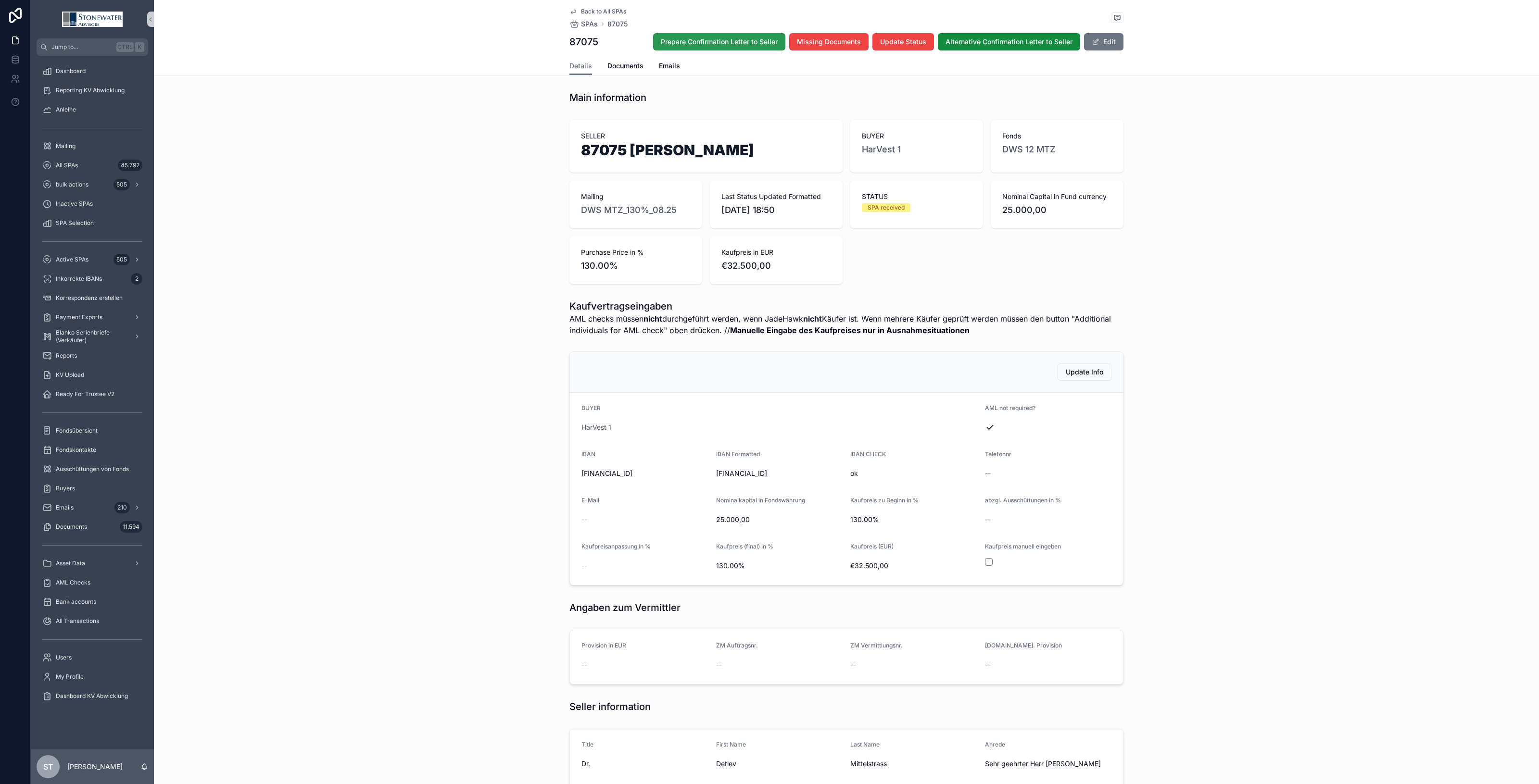
click at [745, 42] on span "Prepare Confirmation Letter to Seller" at bounding box center [719, 42] width 117 height 10
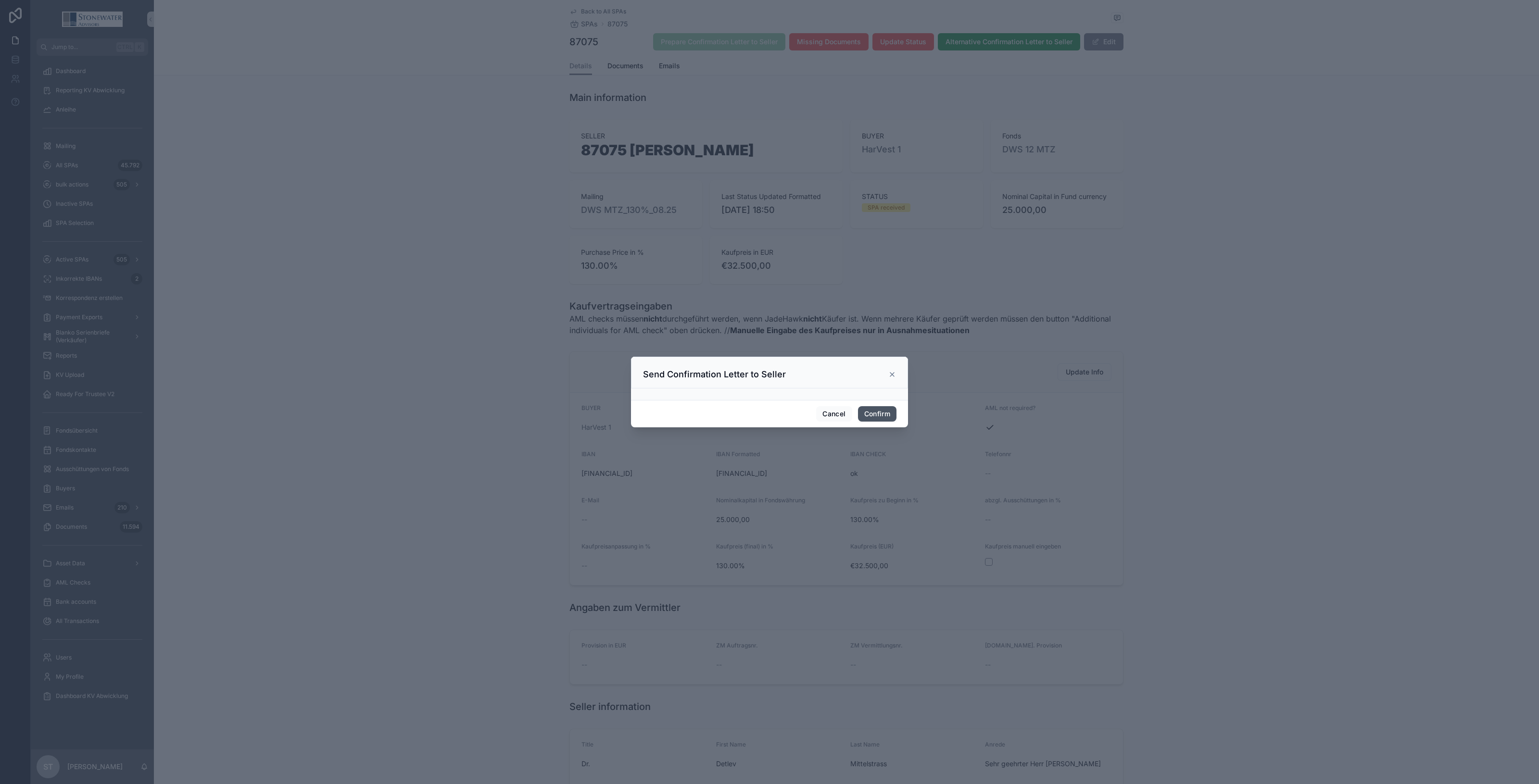
click at [885, 407] on button "Confirm" at bounding box center [877, 414] width 39 height 15
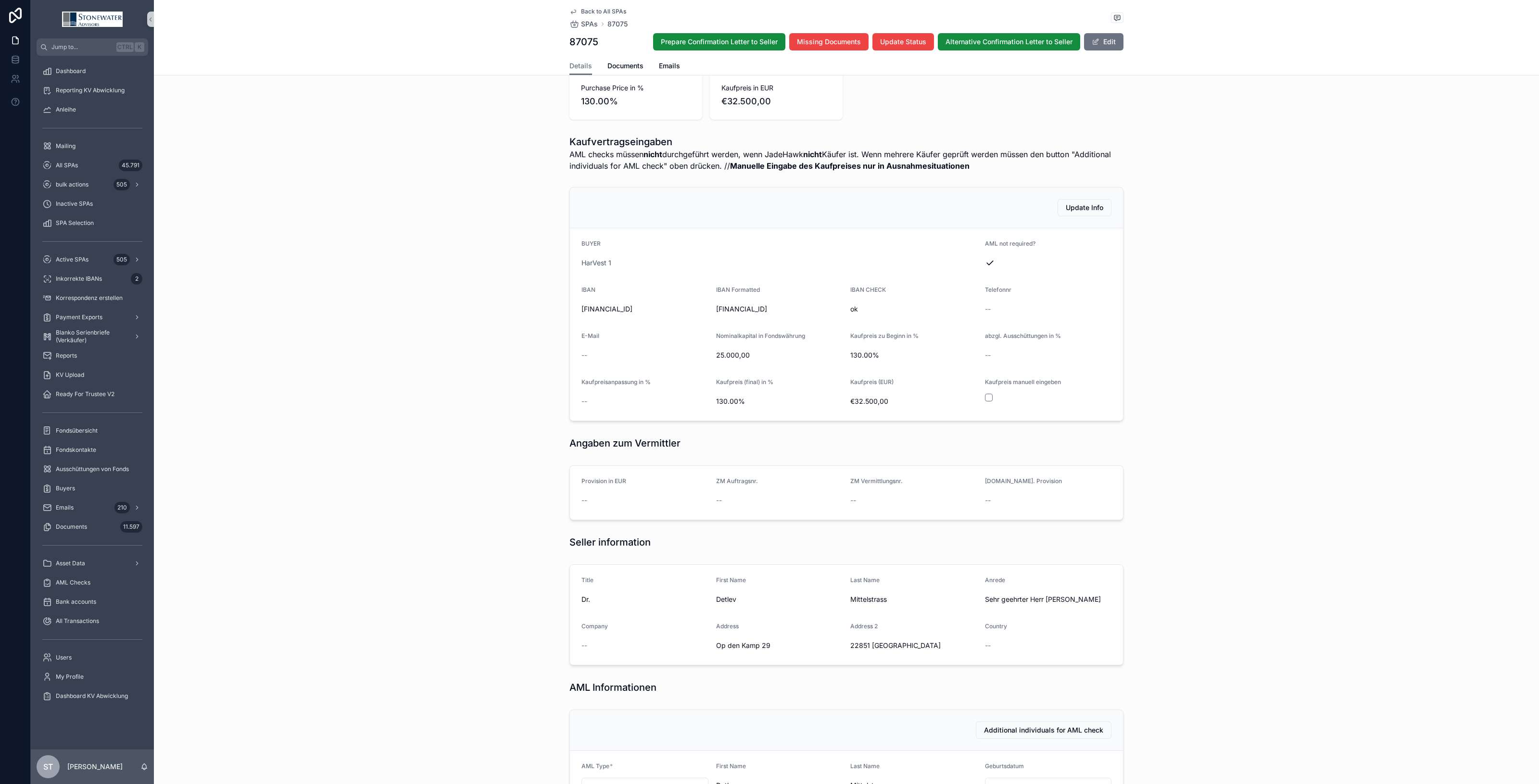
scroll to position [180, 0]
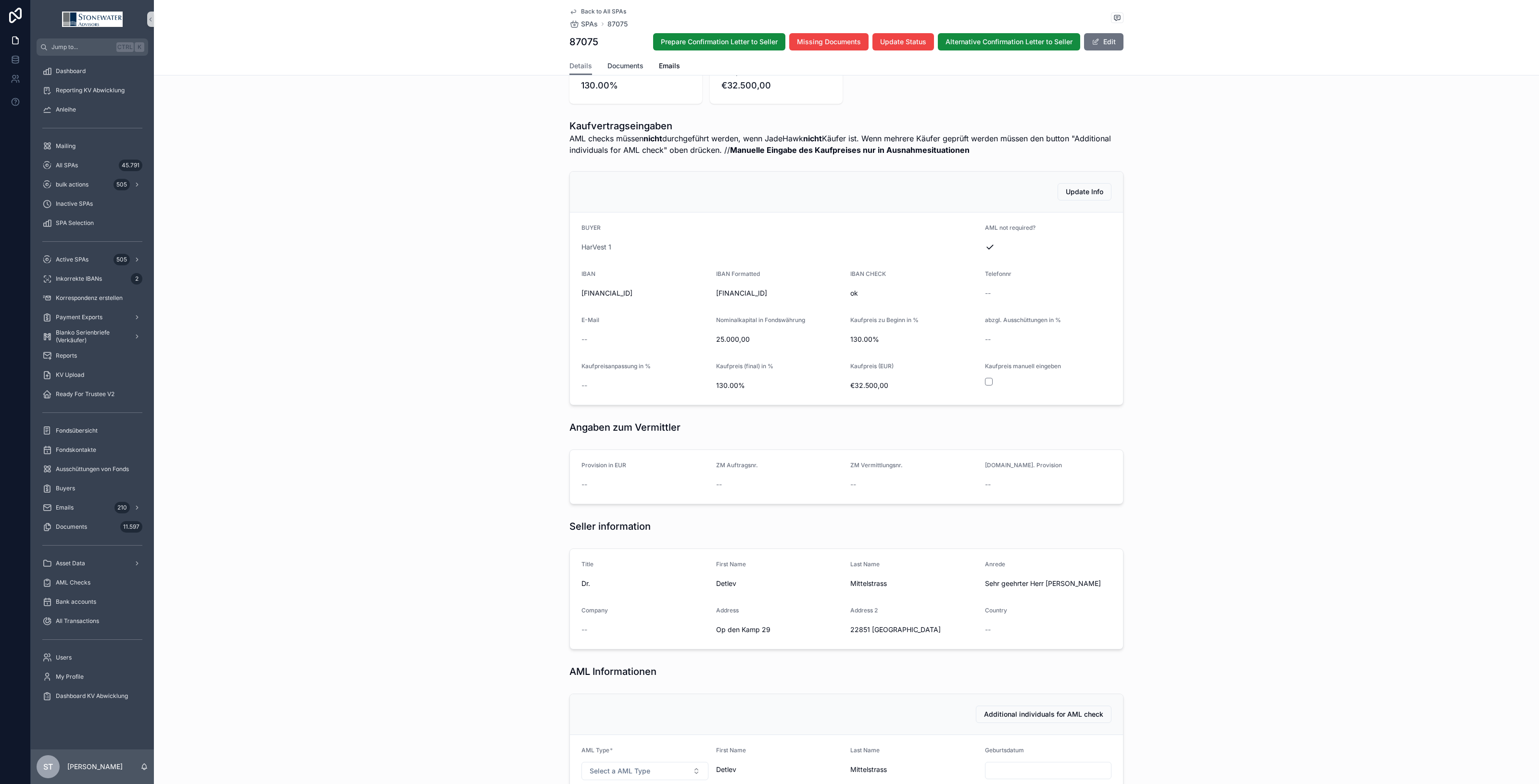
click at [633, 62] on span "Documents" at bounding box center [625, 66] width 36 height 10
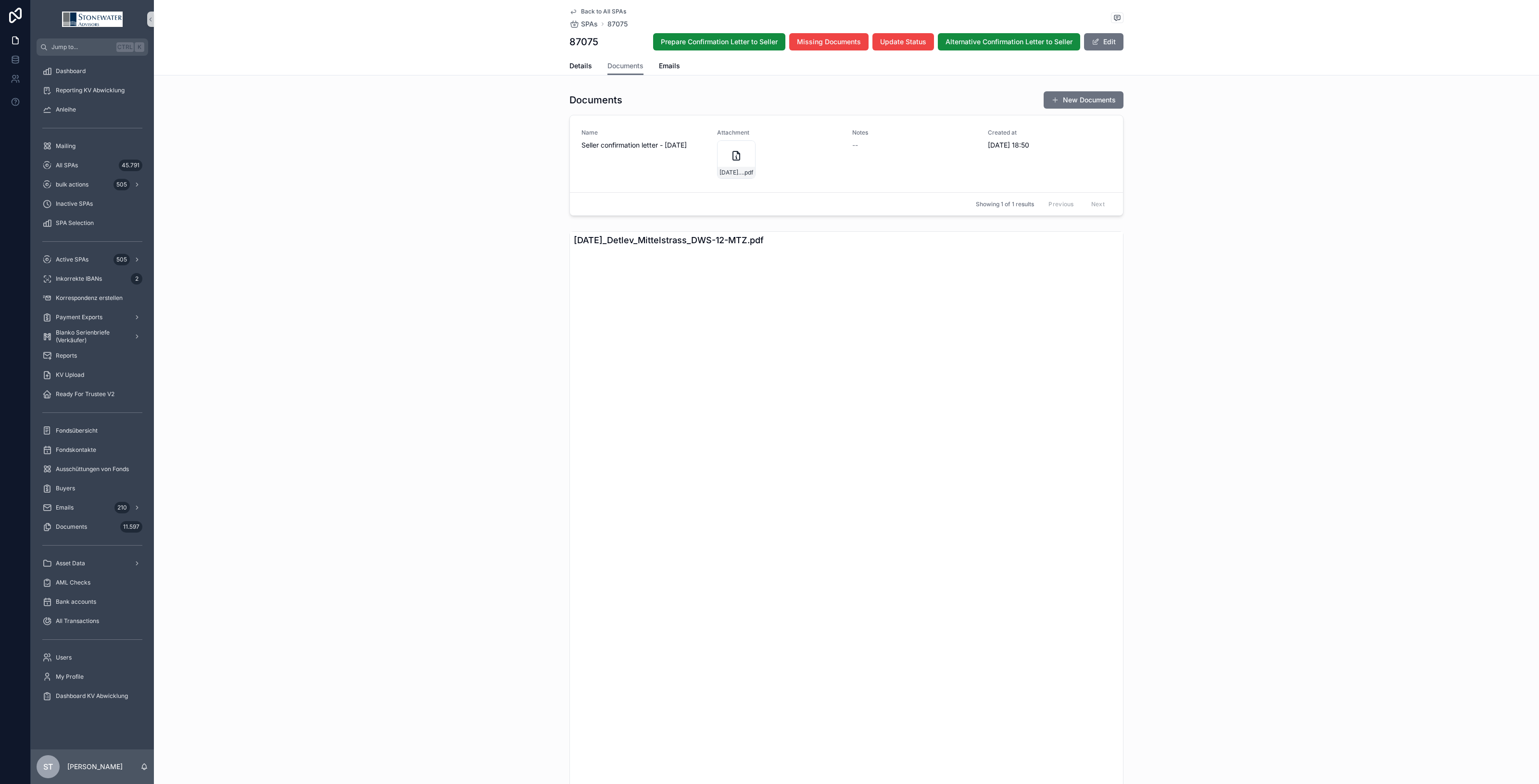
click at [594, 8] on span "Back to All SPAs" at bounding box center [604, 11] width 45 height 8
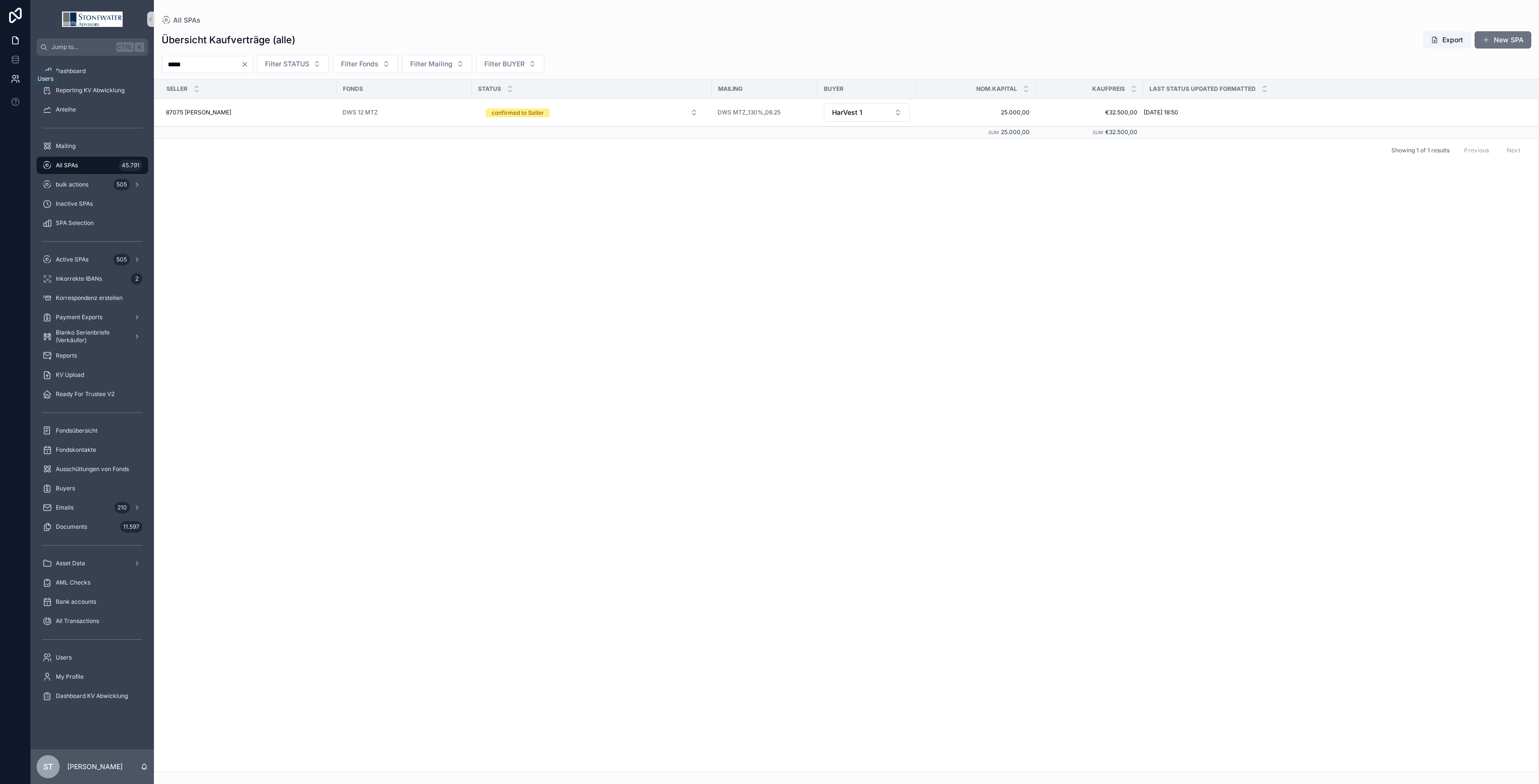
drag, startPoint x: 83, startPoint y: 70, endPoint x: 13, endPoint y: 71, distance: 70.0
click at [13, 71] on div "Users Jump to... Ctrl K Dashboard Reporting KV Abwicklung Anleihe Mailing All S…" at bounding box center [770, 392] width 1539 height 784
type input "*****"
click at [688, 113] on button "inactive" at bounding box center [592, 112] width 227 height 18
click at [652, 173] on div "SPA received" at bounding box center [591, 179] width 223 height 15
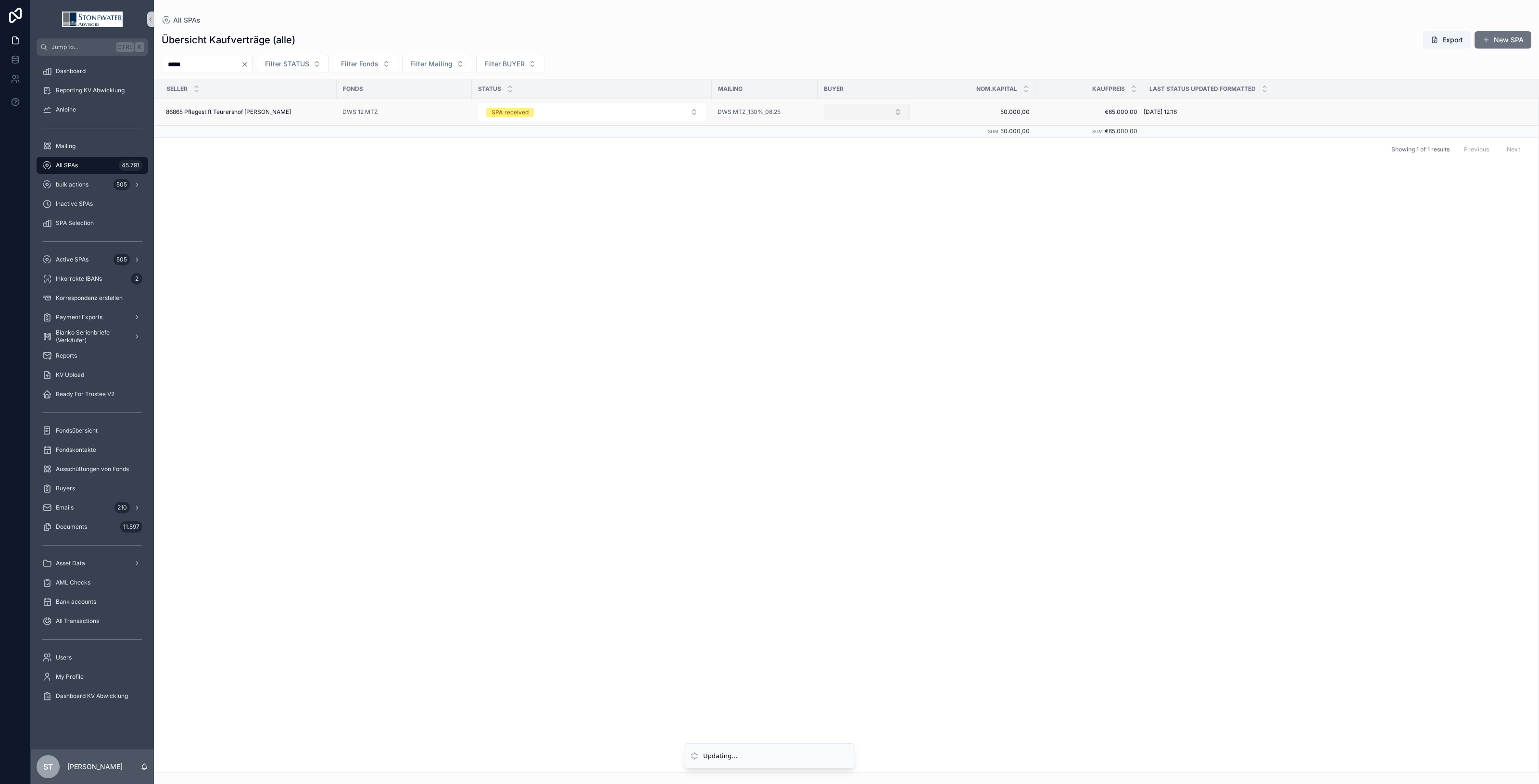
click at [897, 108] on button "Select Button" at bounding box center [867, 112] width 86 height 16
click at [884, 177] on div "HarVest 1" at bounding box center [867, 181] width 115 height 15
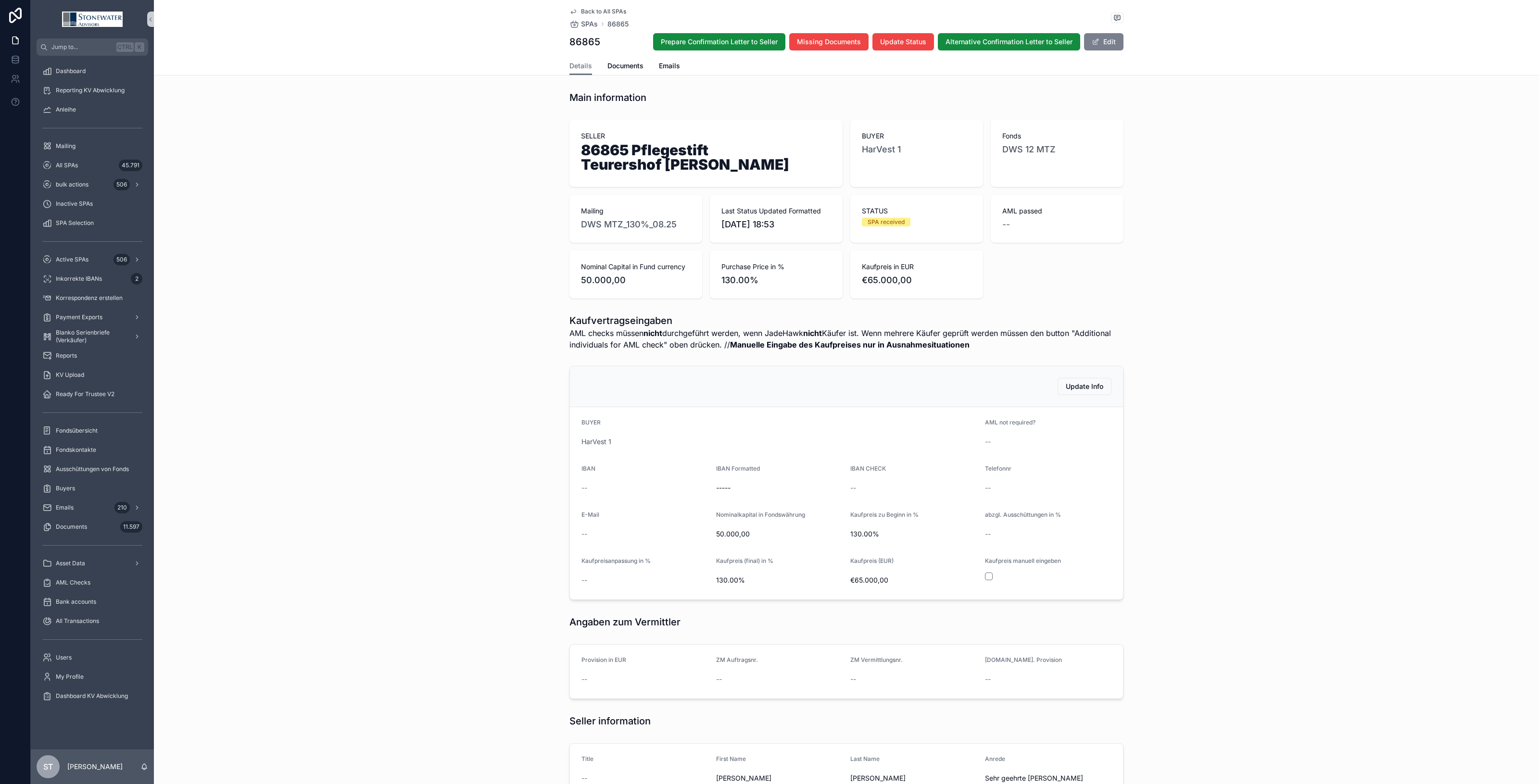
click at [1112, 36] on button "Edit" at bounding box center [1104, 41] width 39 height 18
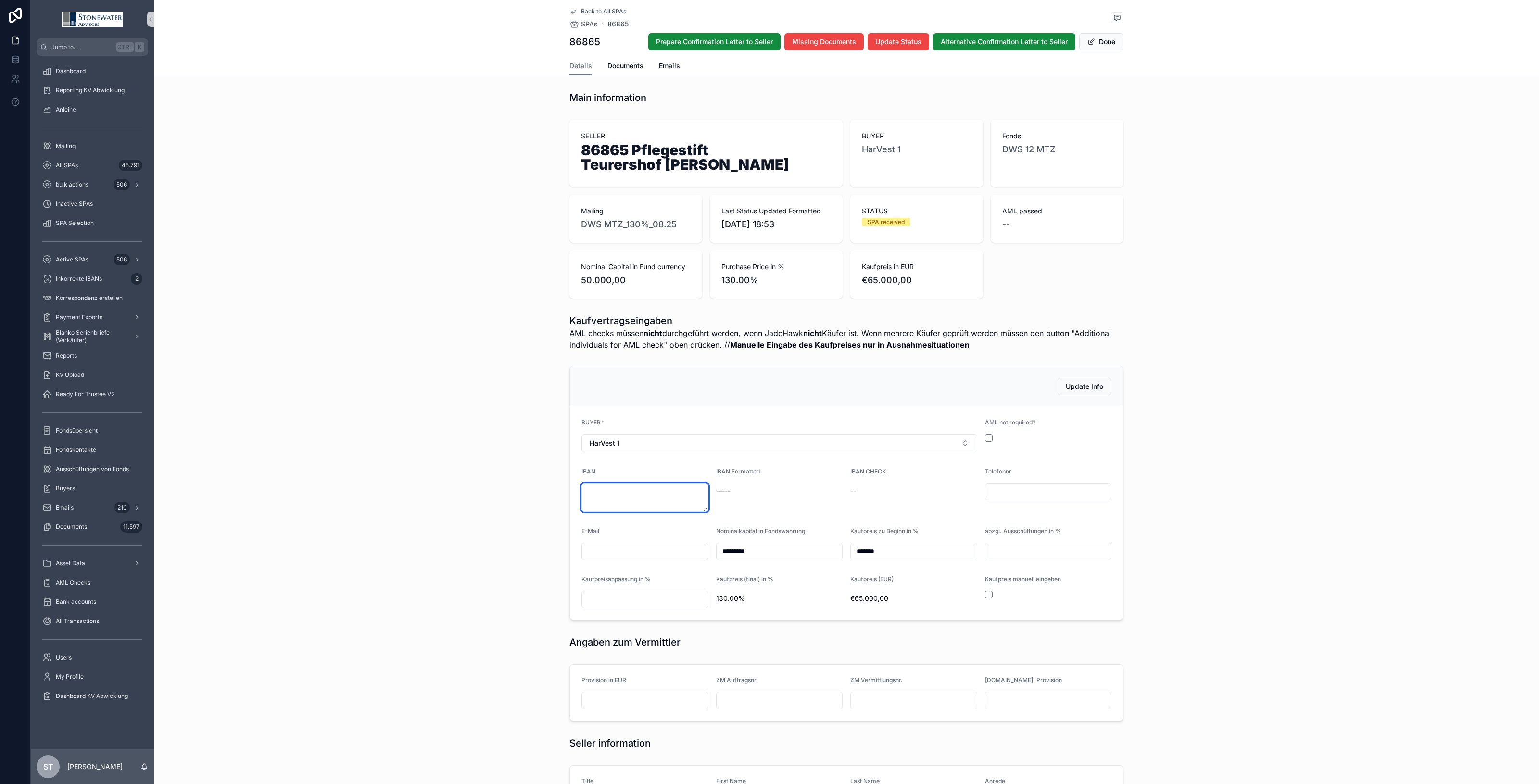
click at [615, 492] on textarea "scrollable content" at bounding box center [645, 498] width 127 height 29
type textarea "**********"
click at [946, 518] on form "**********" at bounding box center [847, 513] width 553 height 213
click at [985, 435] on button "scrollable content" at bounding box center [989, 438] width 8 height 8
click at [1088, 41] on span "scrollable content" at bounding box center [1091, 41] width 8 height 8
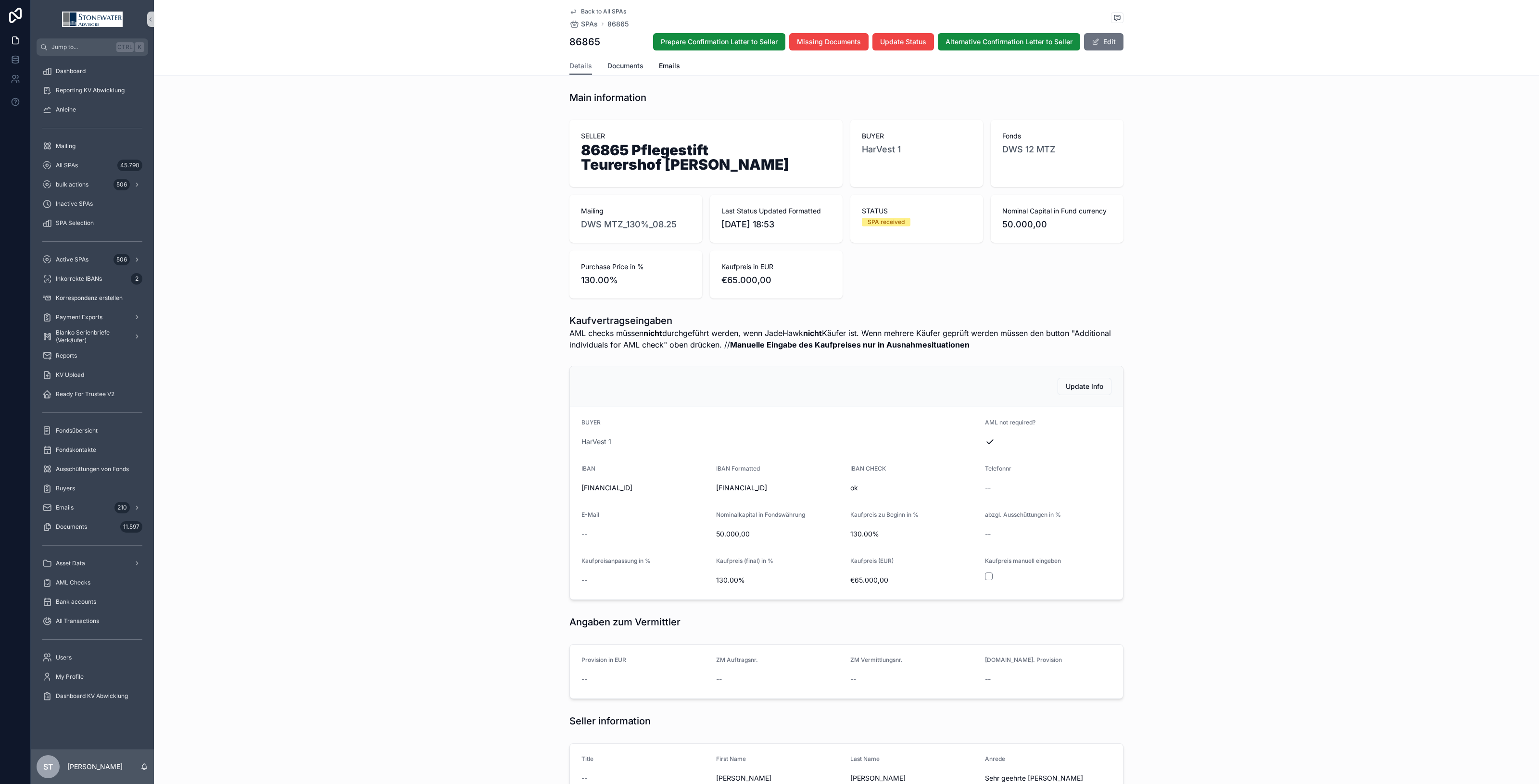
click at [616, 68] on span "Documents" at bounding box center [625, 66] width 36 height 10
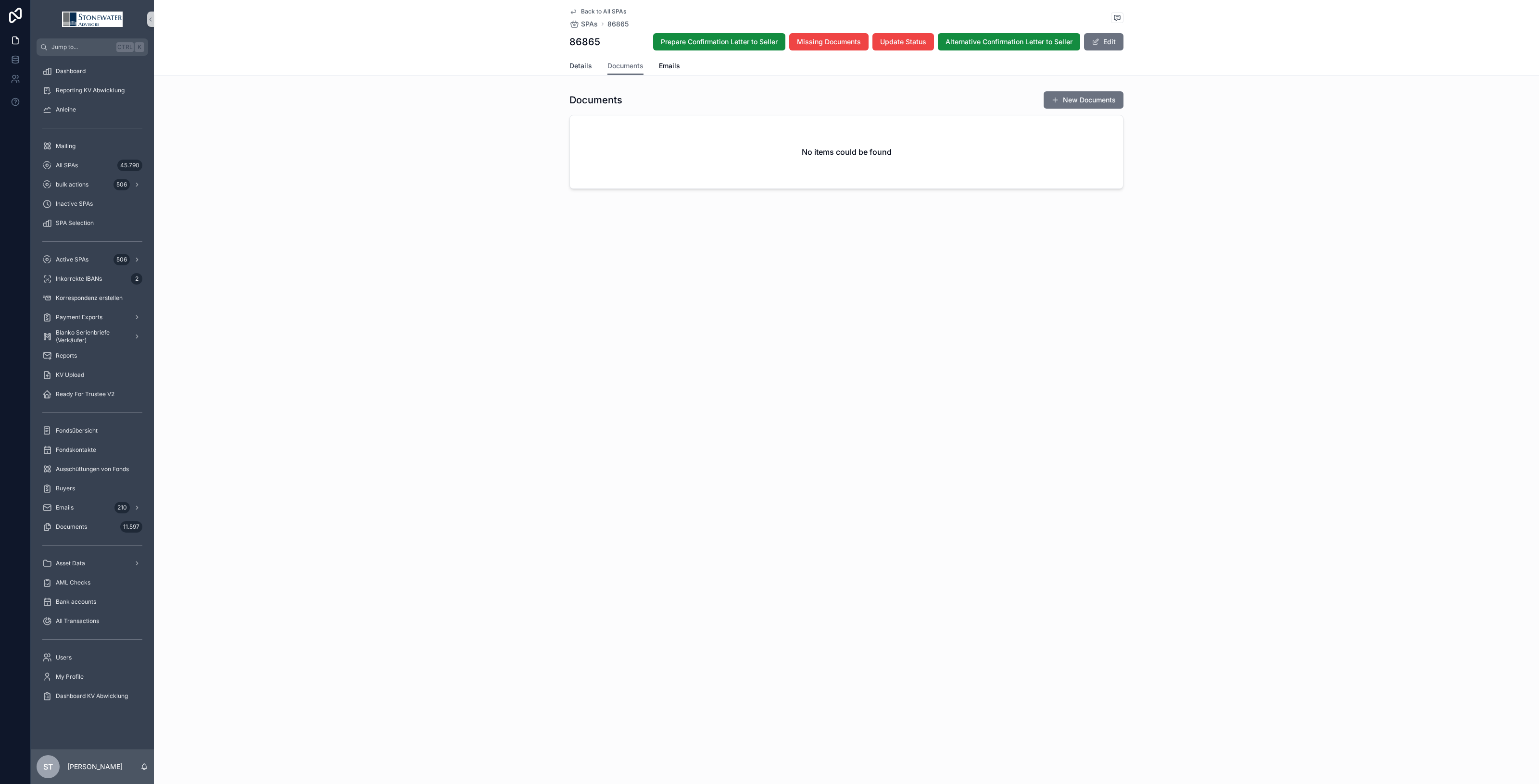
click at [586, 68] on span "Details" at bounding box center [581, 66] width 22 height 10
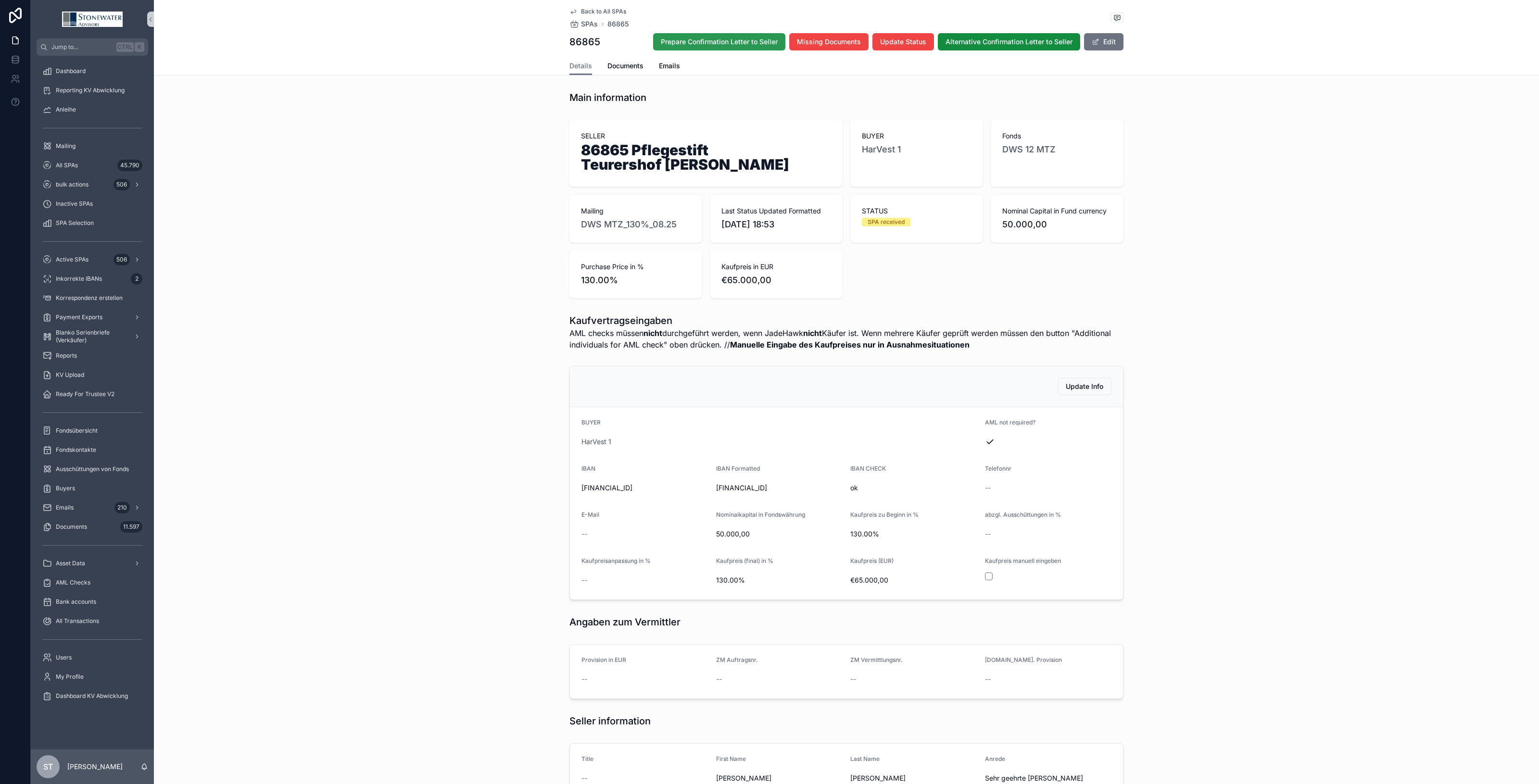
click at [736, 40] on span "Prepare Confirmation Letter to Seller" at bounding box center [719, 42] width 117 height 10
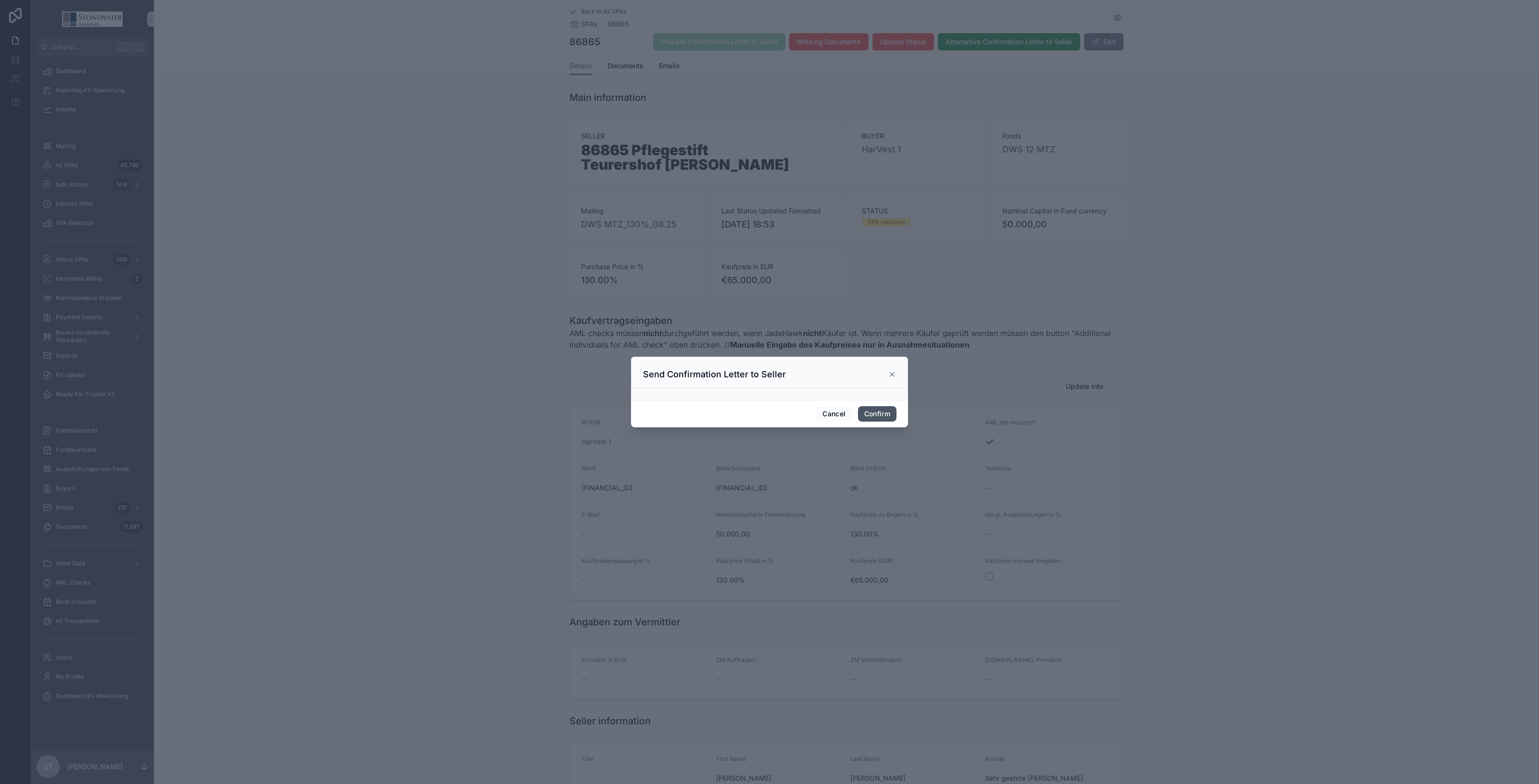
click at [878, 414] on button "Confirm" at bounding box center [877, 414] width 39 height 15
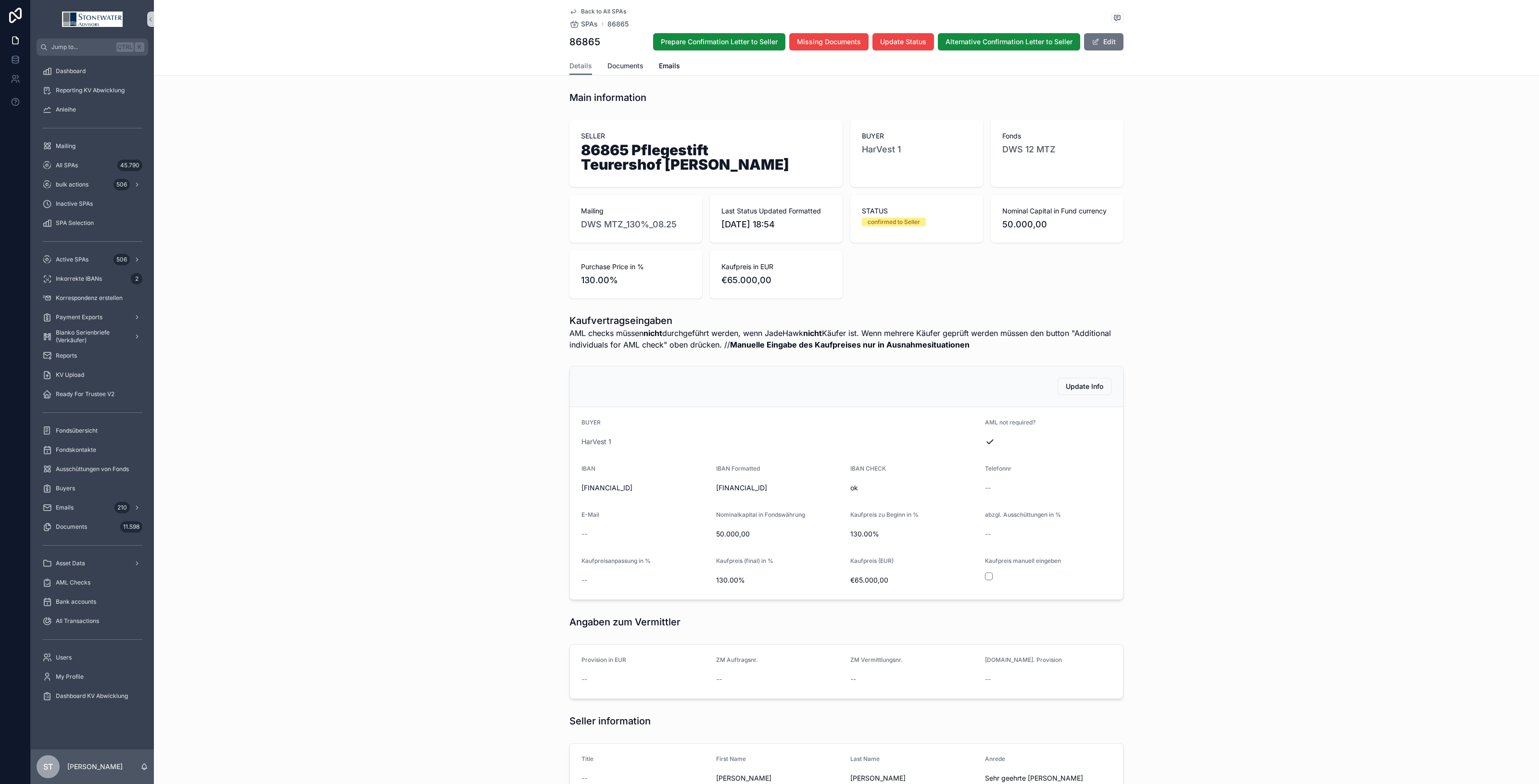
click at [621, 67] on span "Documents" at bounding box center [625, 66] width 36 height 10
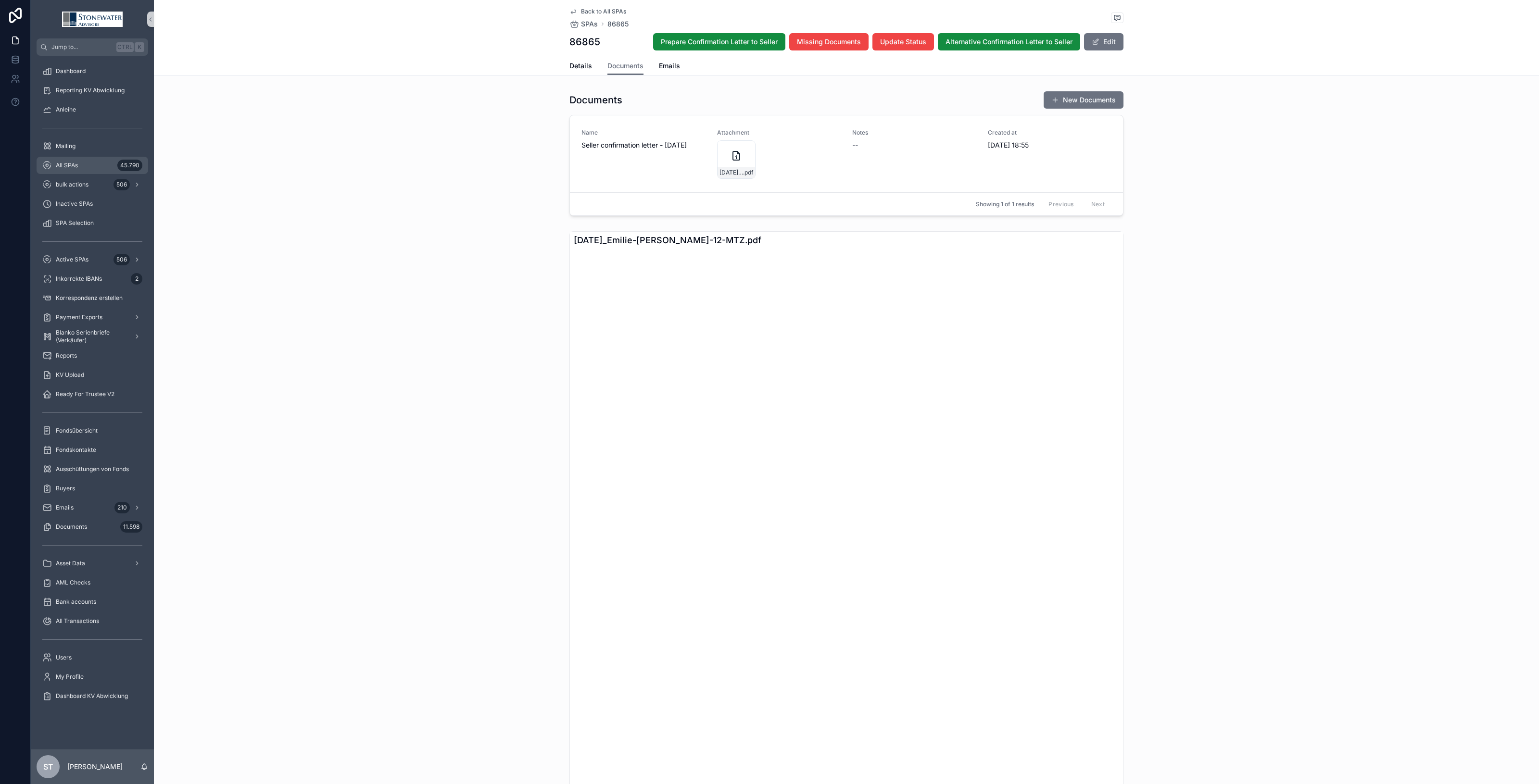
click at [75, 163] on span "All SPAs" at bounding box center [67, 165] width 22 height 8
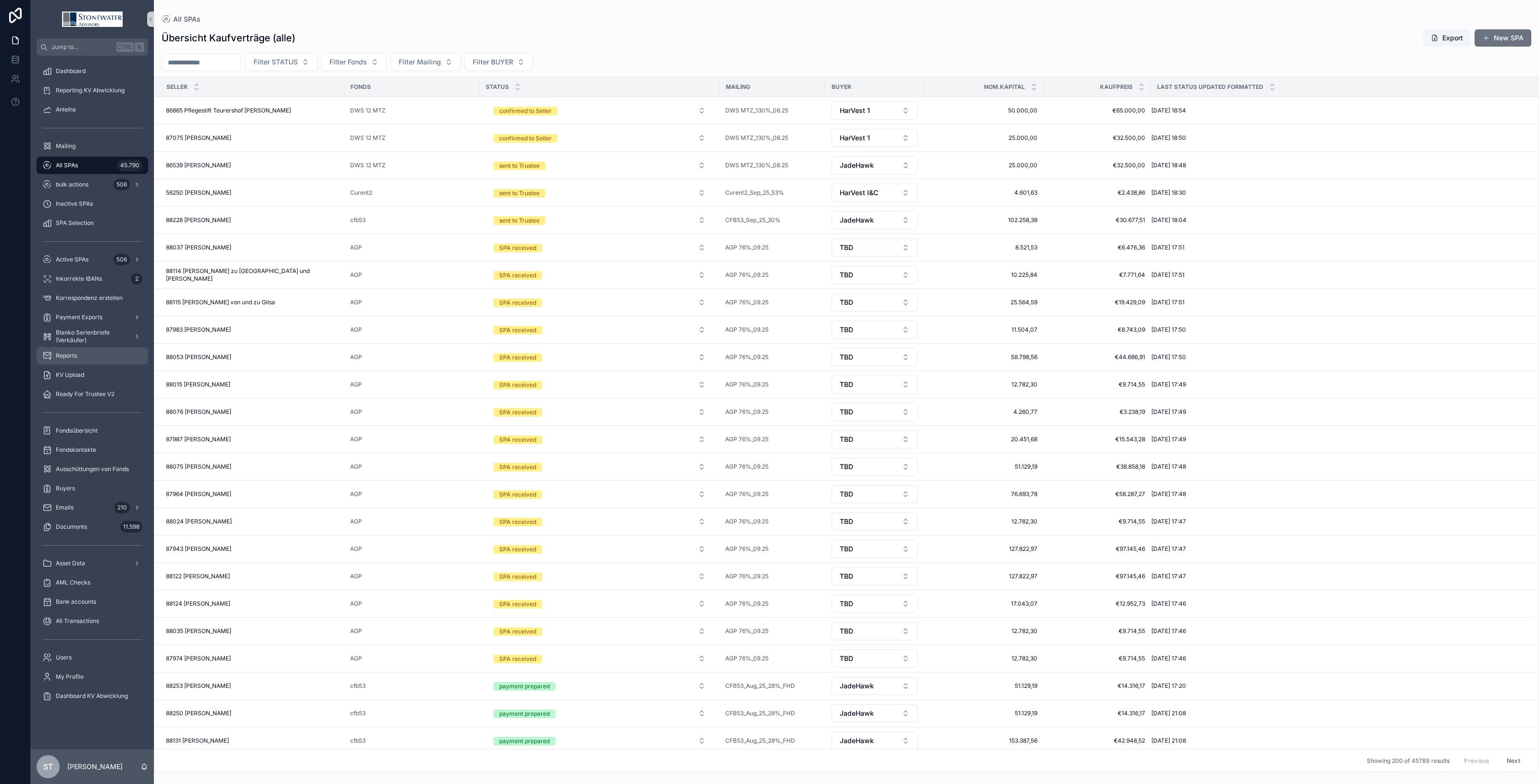
drag, startPoint x: 105, startPoint y: 359, endPoint x: 503, endPoint y: 255, distance: 411.4
click at [104, 359] on div "Reports" at bounding box center [92, 356] width 100 height 15
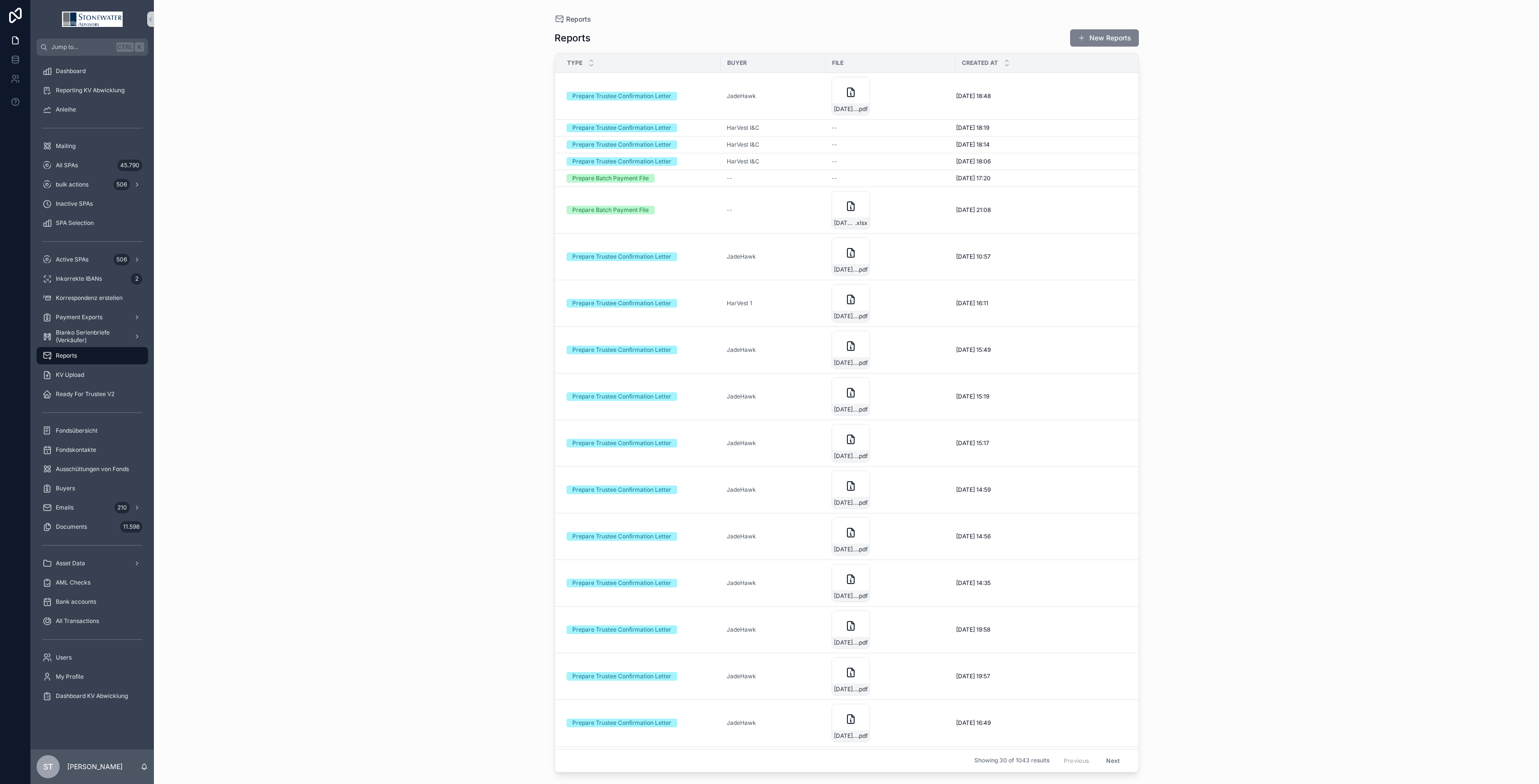
click at [1121, 37] on button "New Reports" at bounding box center [1104, 38] width 69 height 18
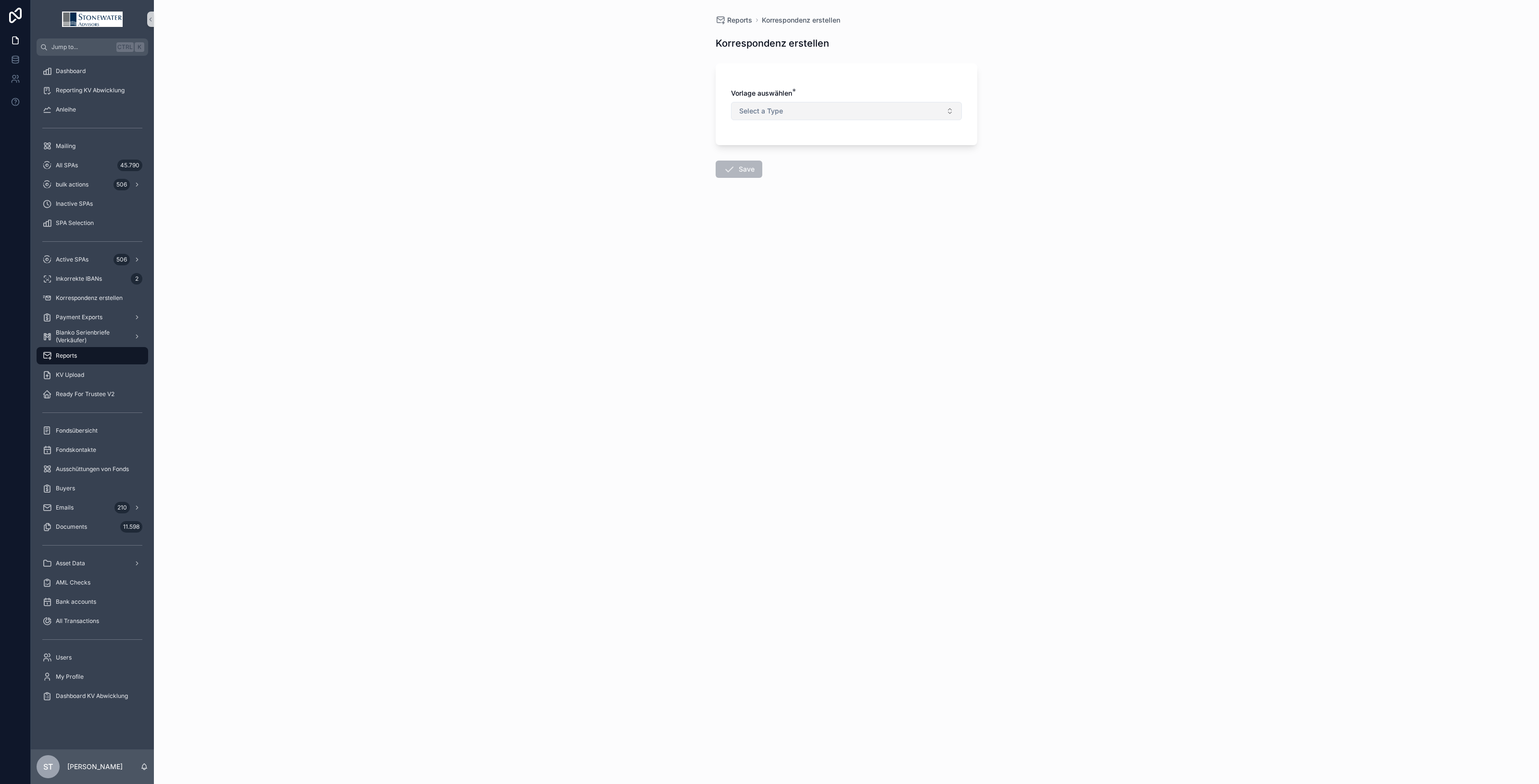
click at [777, 115] on span "Select a Type" at bounding box center [761, 111] width 44 height 10
click at [789, 154] on div "Prepare Trustee Confirmation Letter" at bounding box center [793, 150] width 99 height 8
click at [789, 163] on button "Select Button" at bounding box center [846, 168] width 231 height 16
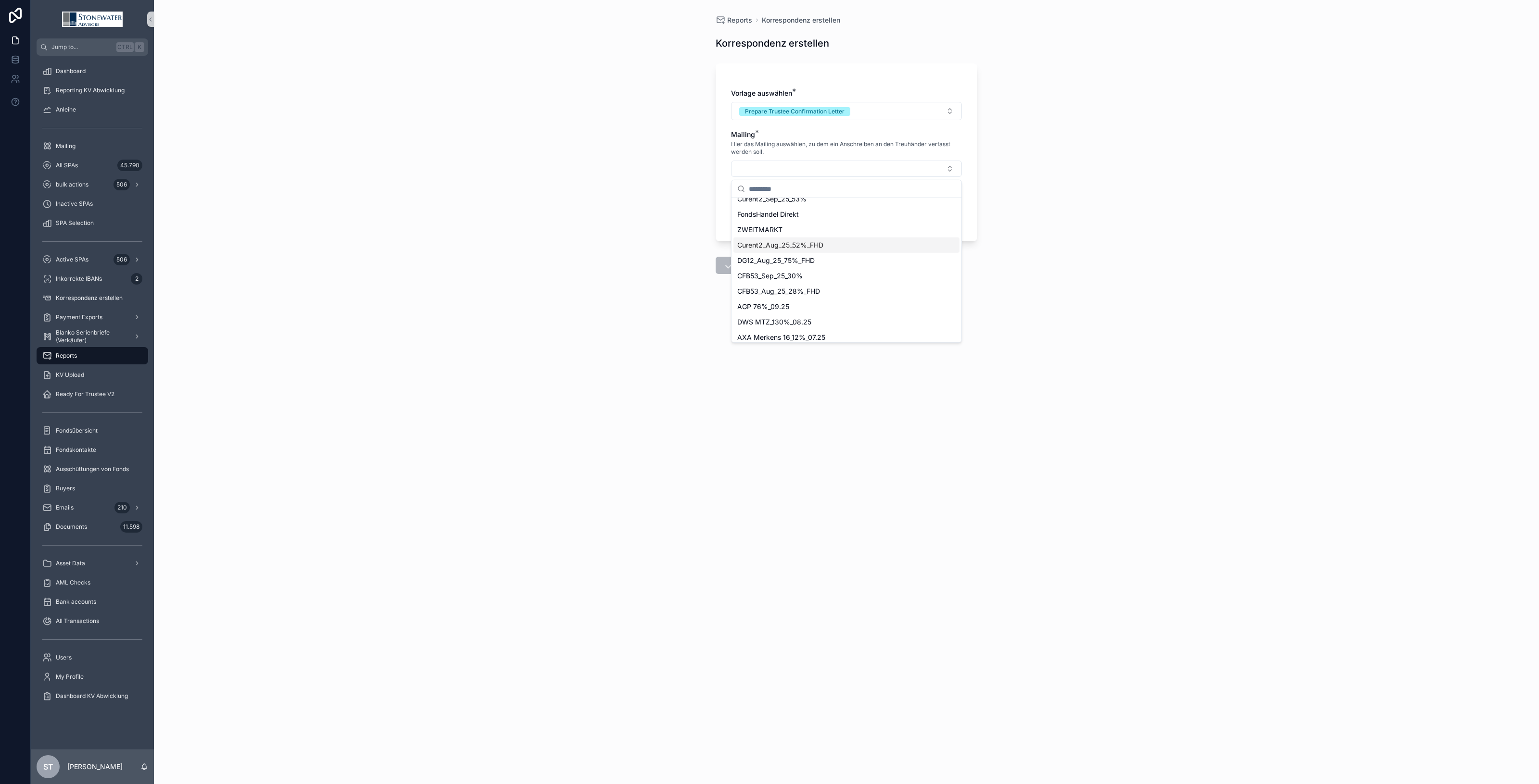
scroll to position [120, 0]
click at [804, 303] on span "DWS MTZ_130%_08.25" at bounding box center [774, 303] width 74 height 10
click at [788, 200] on div "Käufer *" at bounding box center [846, 204] width 231 height 29
click at [791, 208] on button "Select Button" at bounding box center [846, 210] width 231 height 16
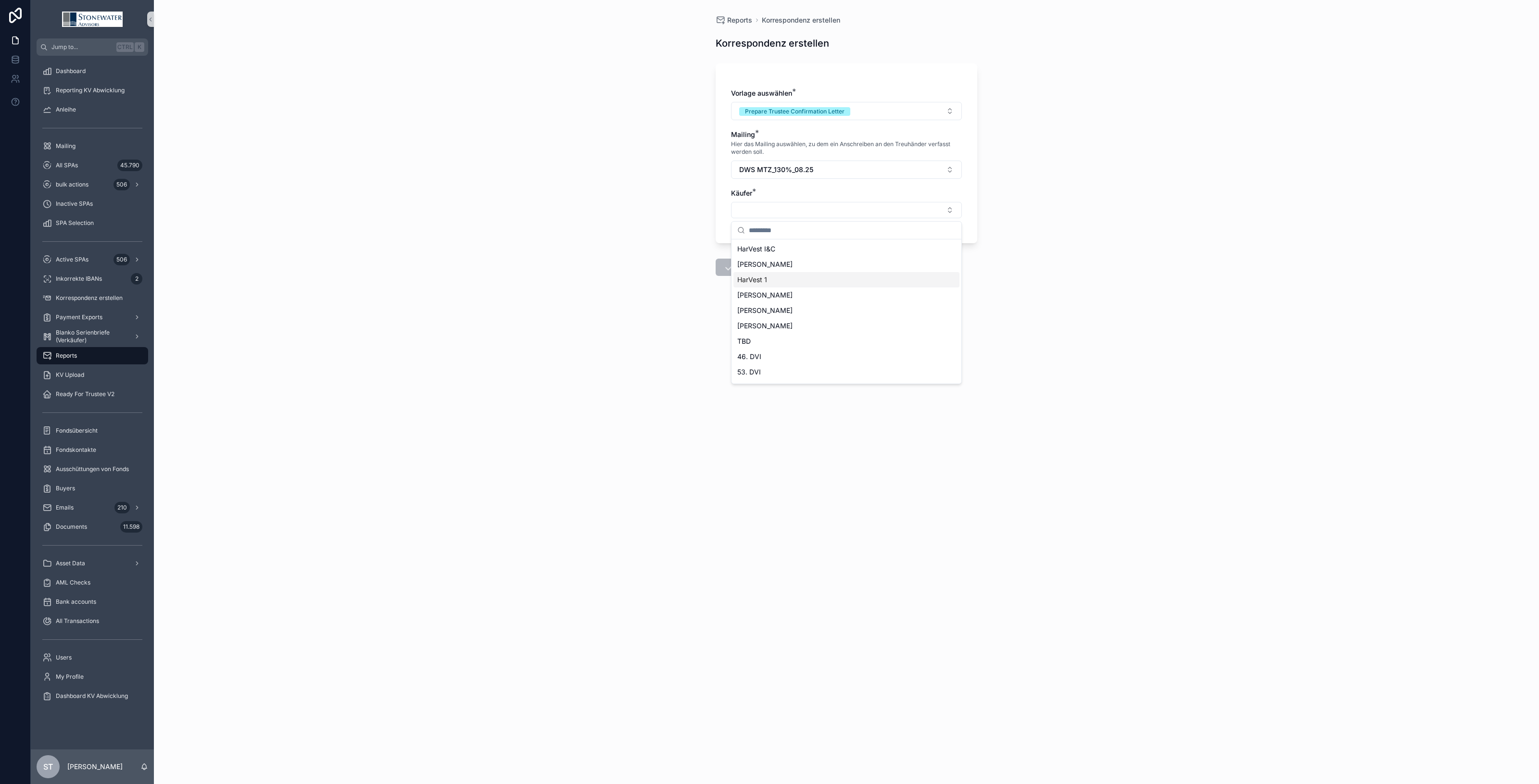
click at [789, 280] on div "HarVest 1" at bounding box center [847, 280] width 226 height 15
click at [745, 276] on button "Save" at bounding box center [739, 269] width 46 height 18
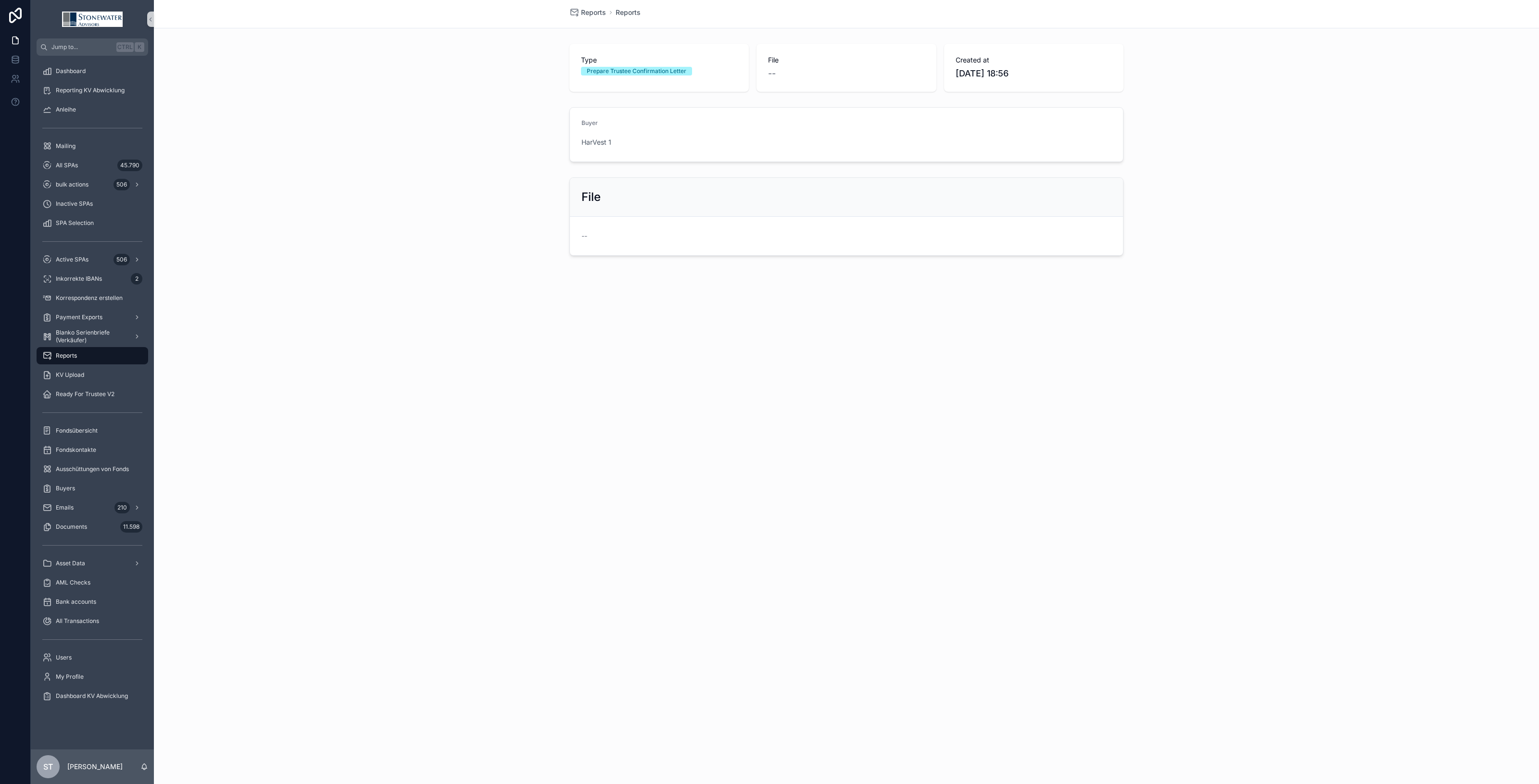
click at [46, 354] on icon "scrollable content" at bounding box center [47, 356] width 10 height 10
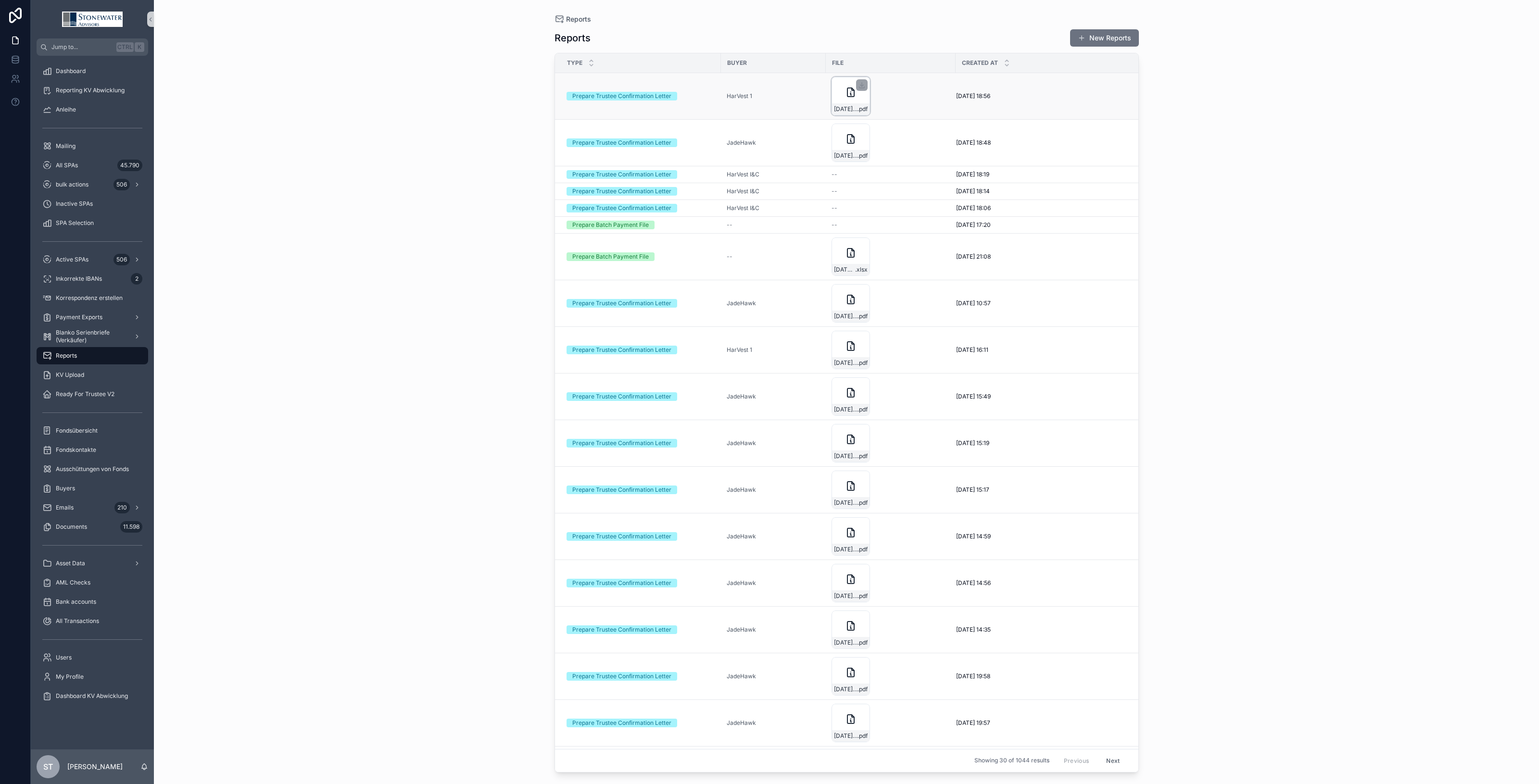
click at [857, 92] on icon "scrollable content" at bounding box center [851, 92] width 11 height 11
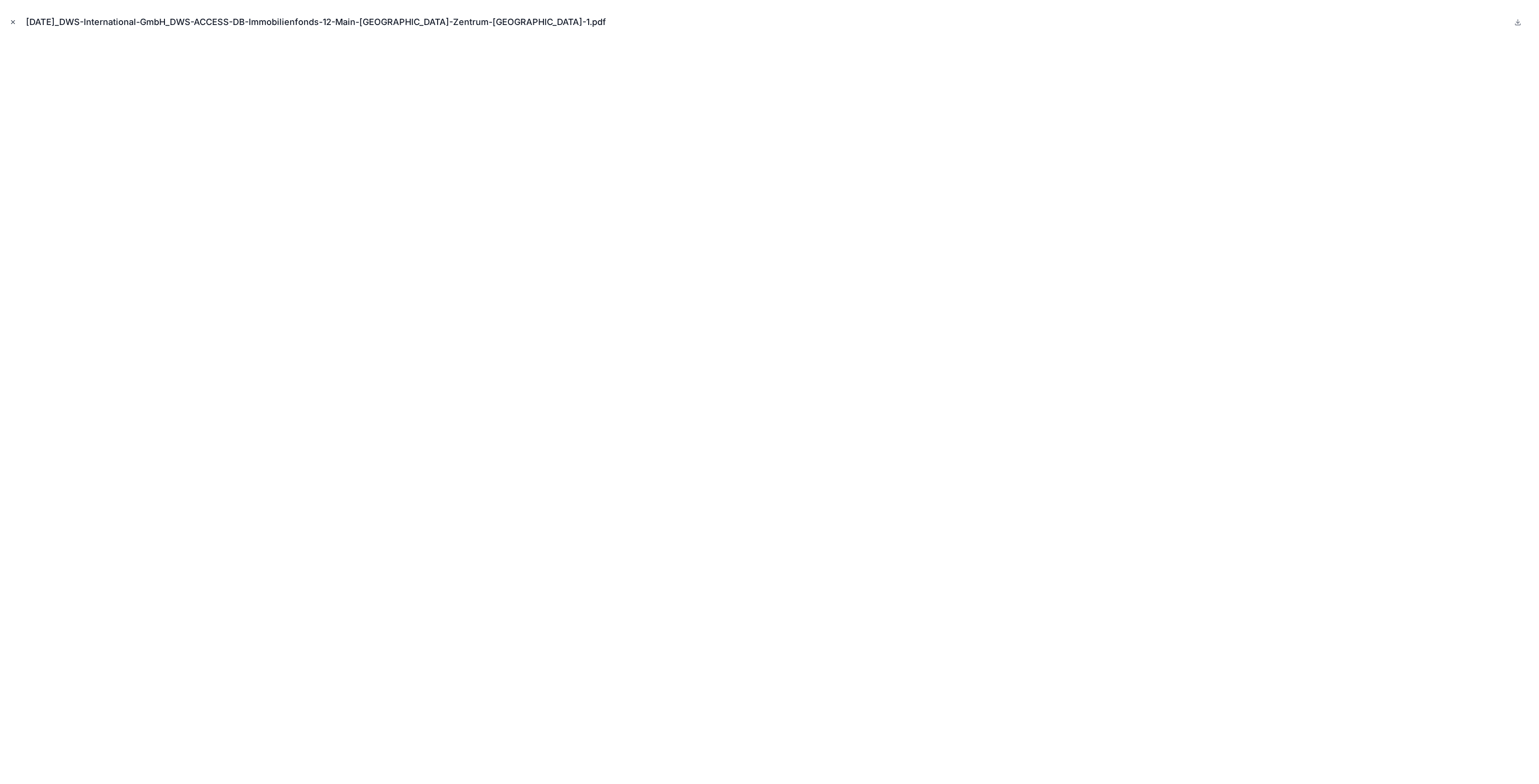
click at [18, 22] on button "Close modal" at bounding box center [13, 22] width 11 height 11
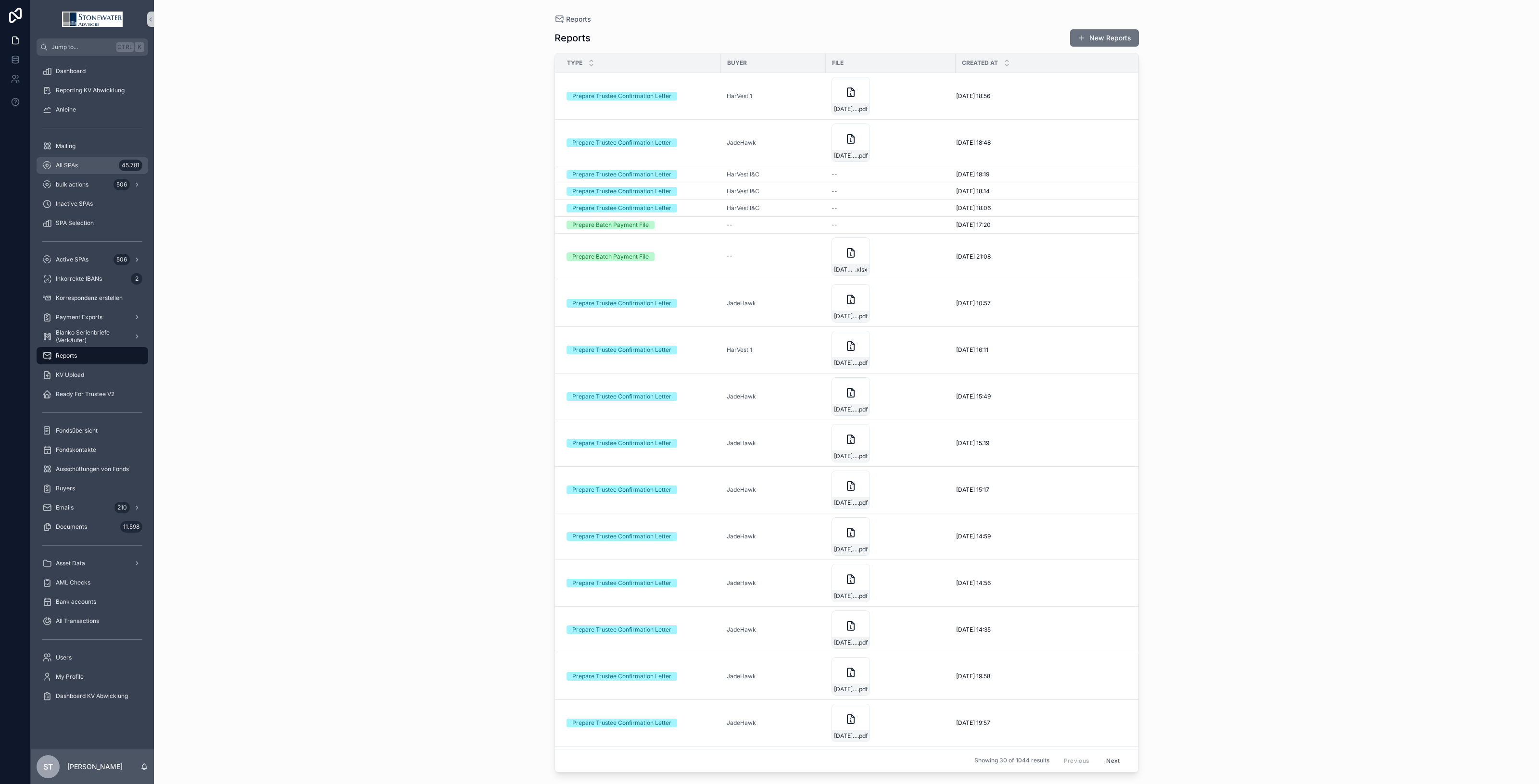
click at [52, 163] on div "All SPAs 45.781" at bounding box center [92, 166] width 100 height 15
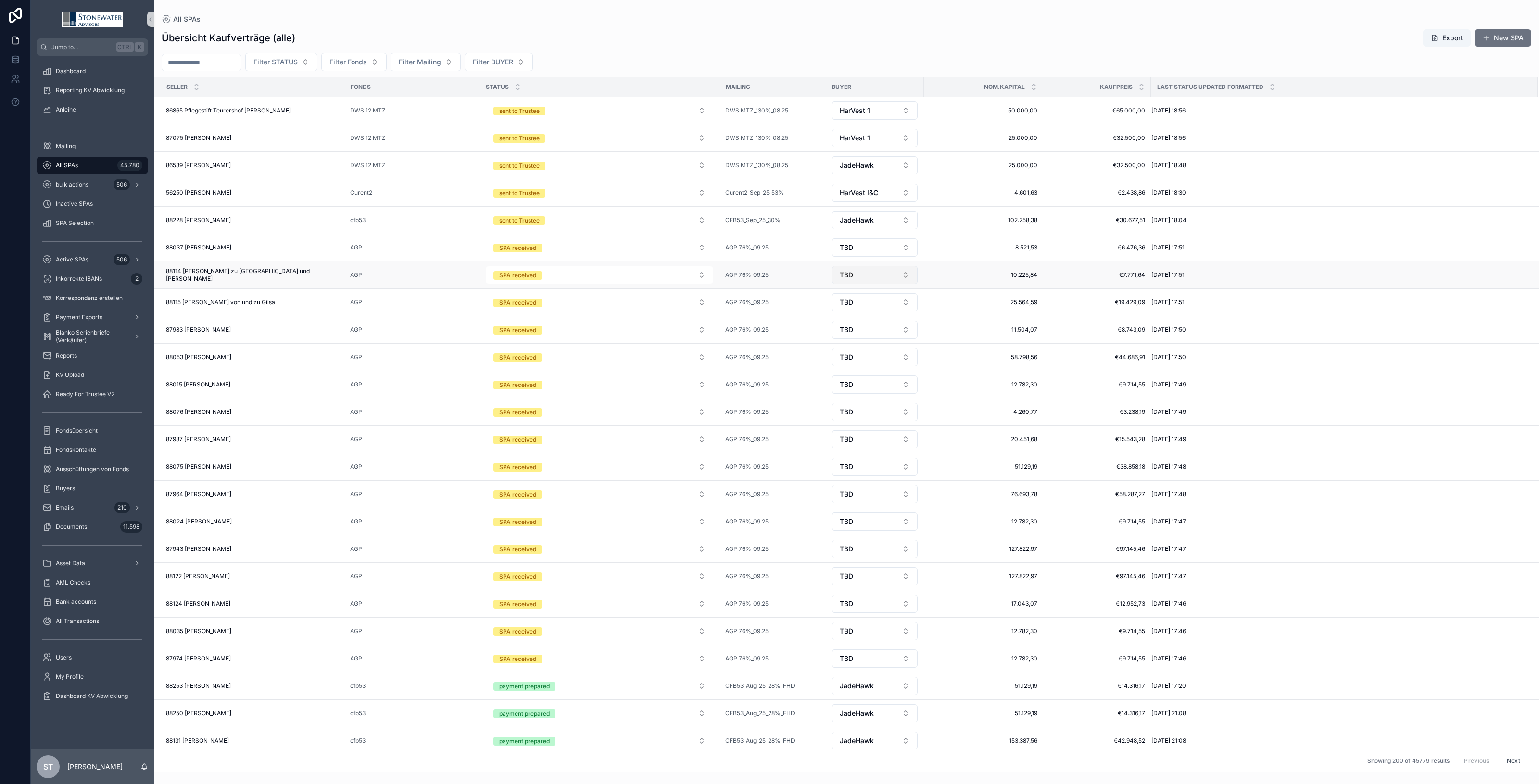
click at [909, 280] on button "TBD" at bounding box center [875, 275] width 86 height 18
click at [885, 417] on div "[PERSON_NAME]" at bounding box center [875, 415] width 115 height 15
click at [326, 272] on span "88114 [PERSON_NAME] zu [GEOGRAPHIC_DATA] und [PERSON_NAME]" at bounding box center [252, 275] width 173 height 15
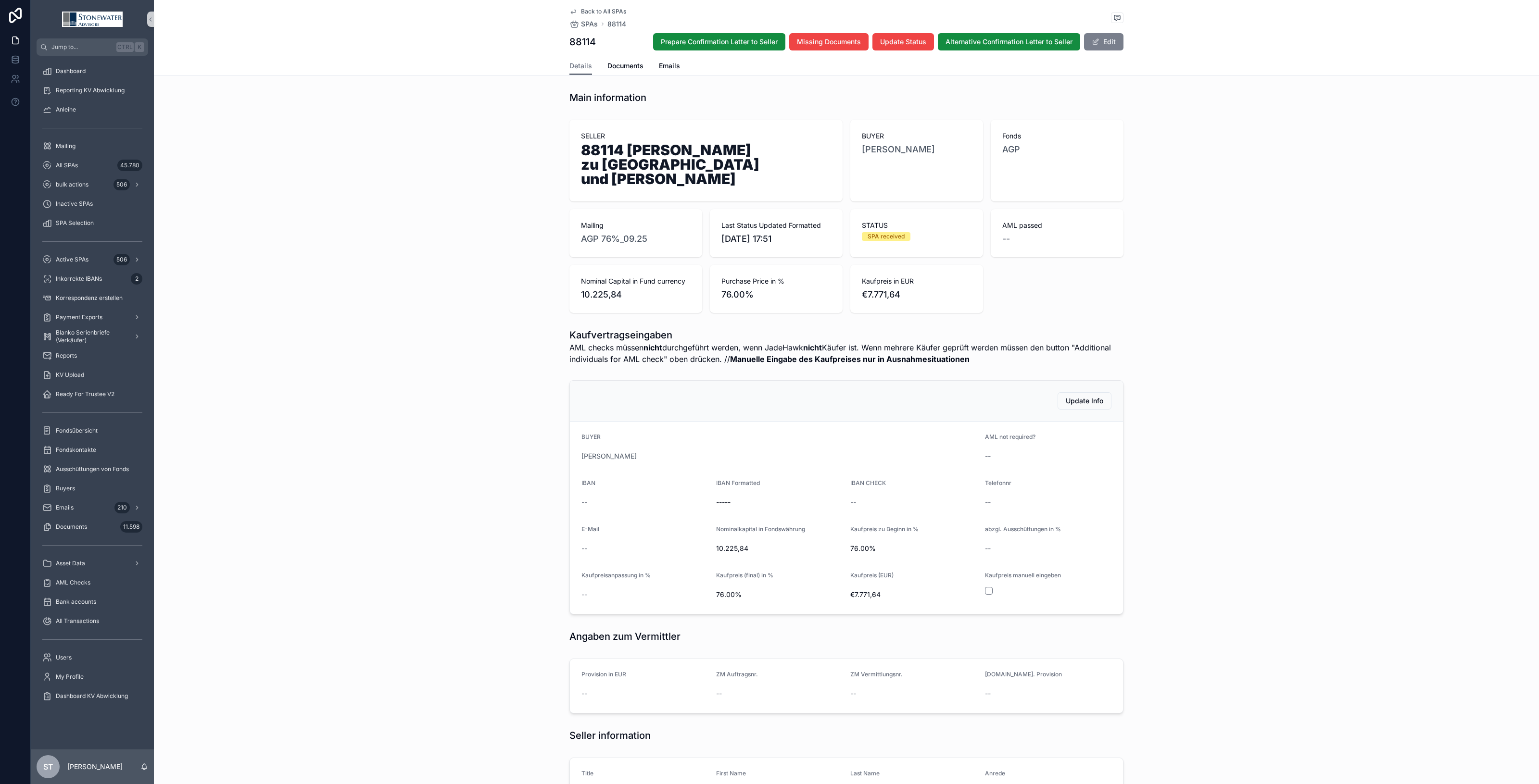
click at [1112, 44] on button "Edit" at bounding box center [1104, 41] width 39 height 18
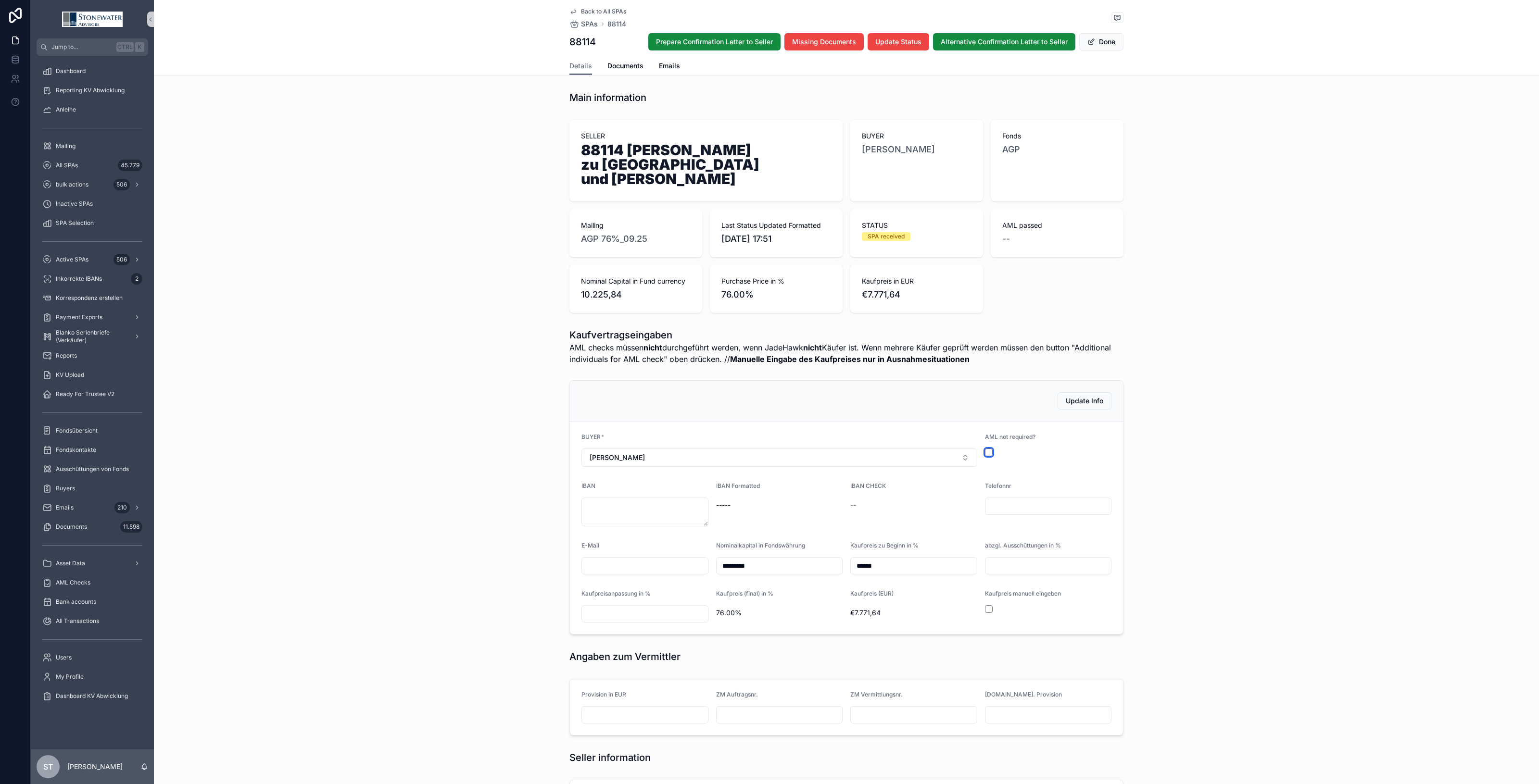
click at [985, 450] on button "scrollable content" at bounding box center [989, 452] width 8 height 8
click at [666, 519] on textarea "scrollable content" at bounding box center [645, 512] width 127 height 29
click at [945, 512] on div "check" at bounding box center [913, 505] width 127 height 15
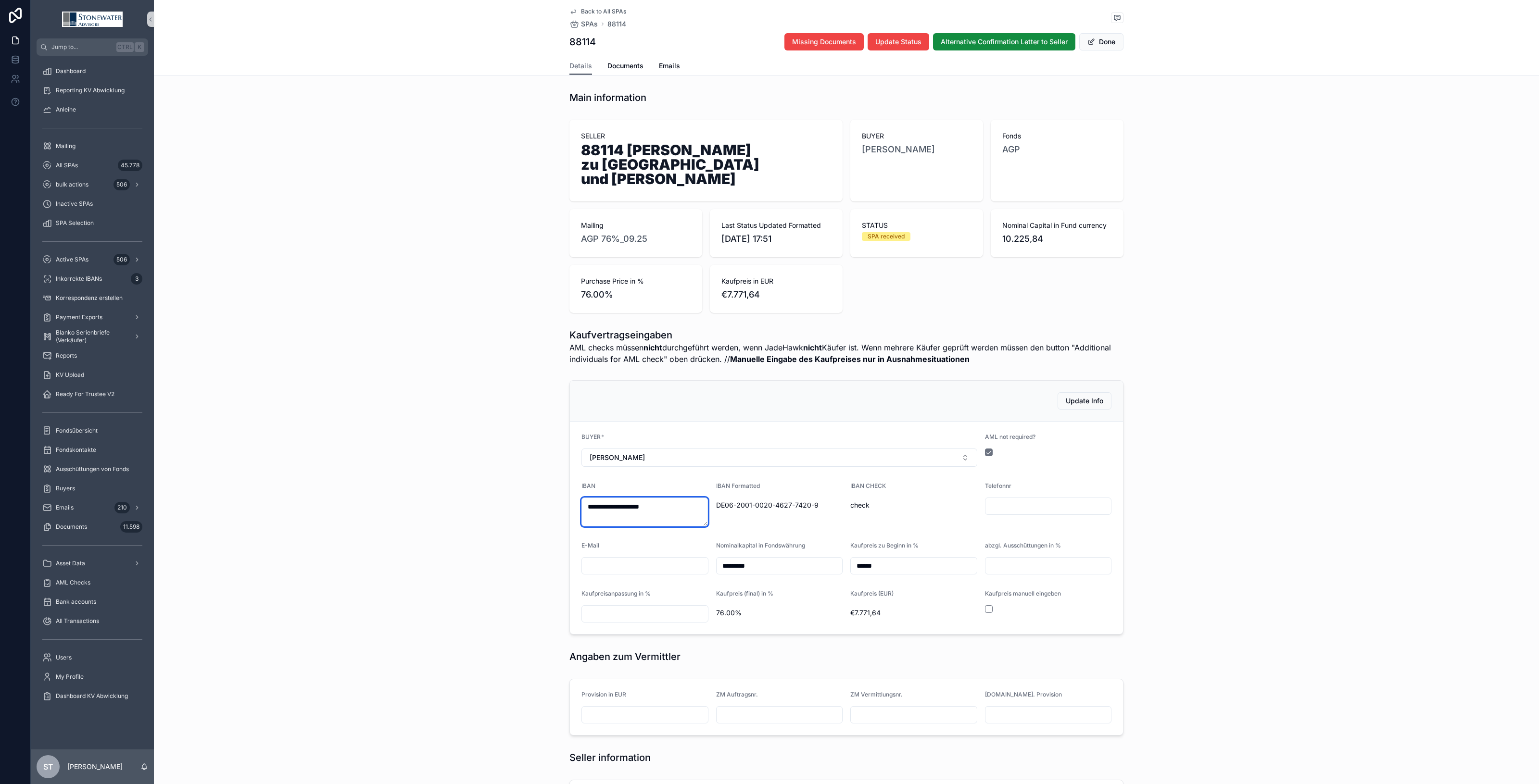
drag, startPoint x: 691, startPoint y: 506, endPoint x: 444, endPoint y: 530, distance: 248.2
click at [444, 530] on div "**********" at bounding box center [846, 507] width 1385 height 262
type textarea "**********"
click at [814, 521] on div "IBAN Formatted DE06-2001-0020-0462-7742-09" at bounding box center [779, 504] width 127 height 44
click at [1107, 46] on button "Done" at bounding box center [1101, 41] width 44 height 18
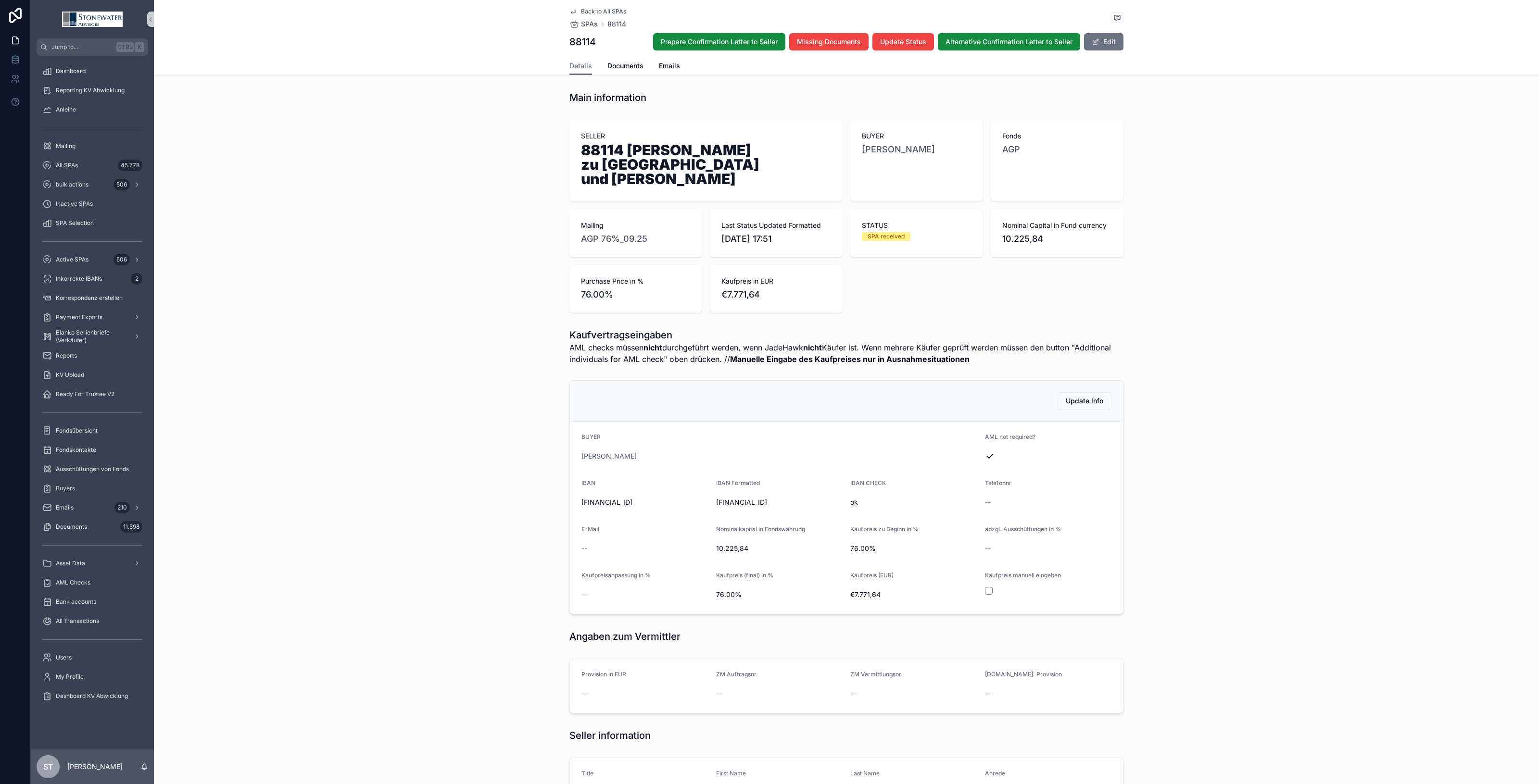
click at [612, 8] on span "Back to All SPAs" at bounding box center [604, 11] width 45 height 8
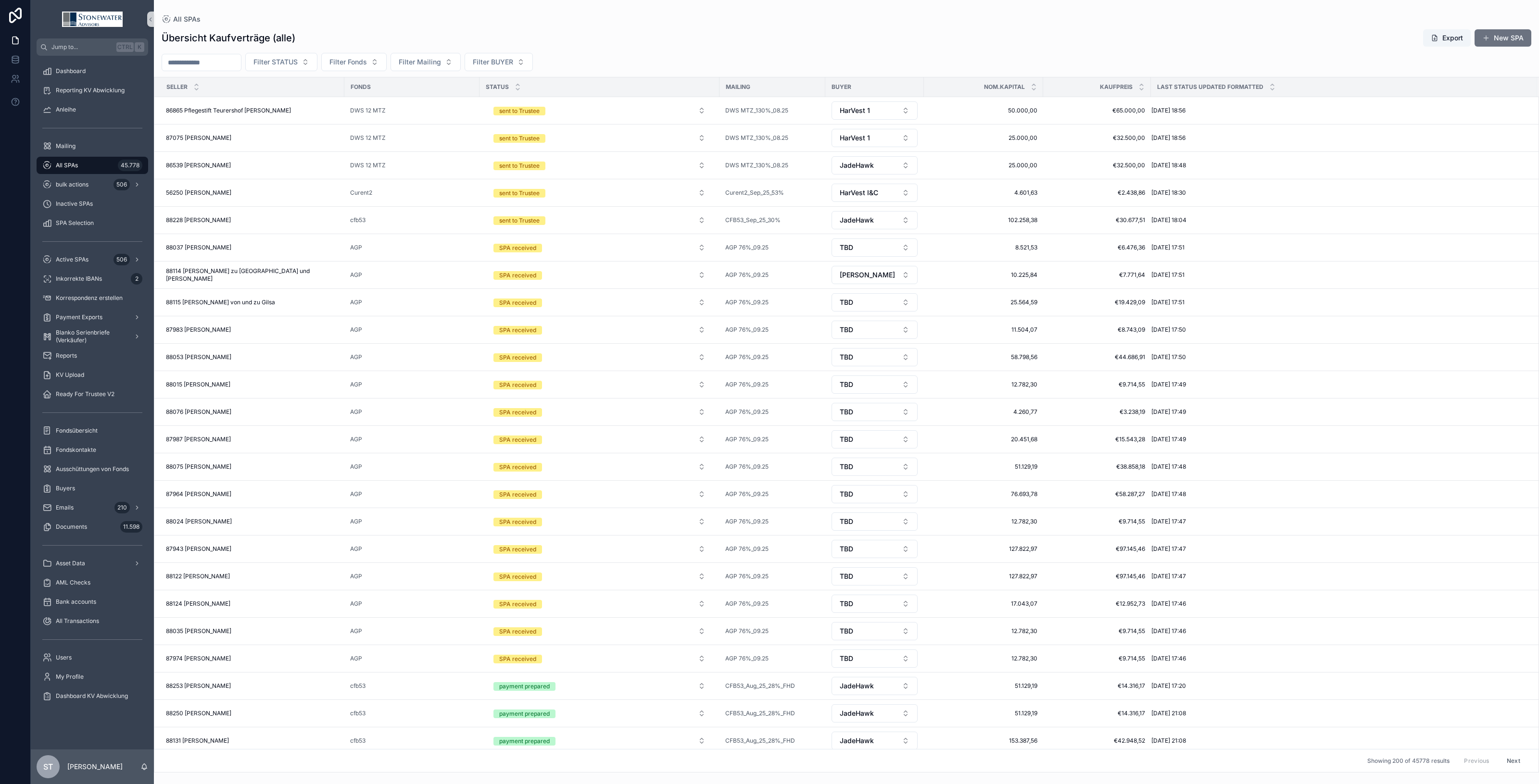
click at [241, 65] on input "scrollable content" at bounding box center [202, 62] width 79 height 13
click at [233, 270] on span "88114 [PERSON_NAME] zu [GEOGRAPHIC_DATA] und [PERSON_NAME]" at bounding box center [252, 275] width 173 height 15
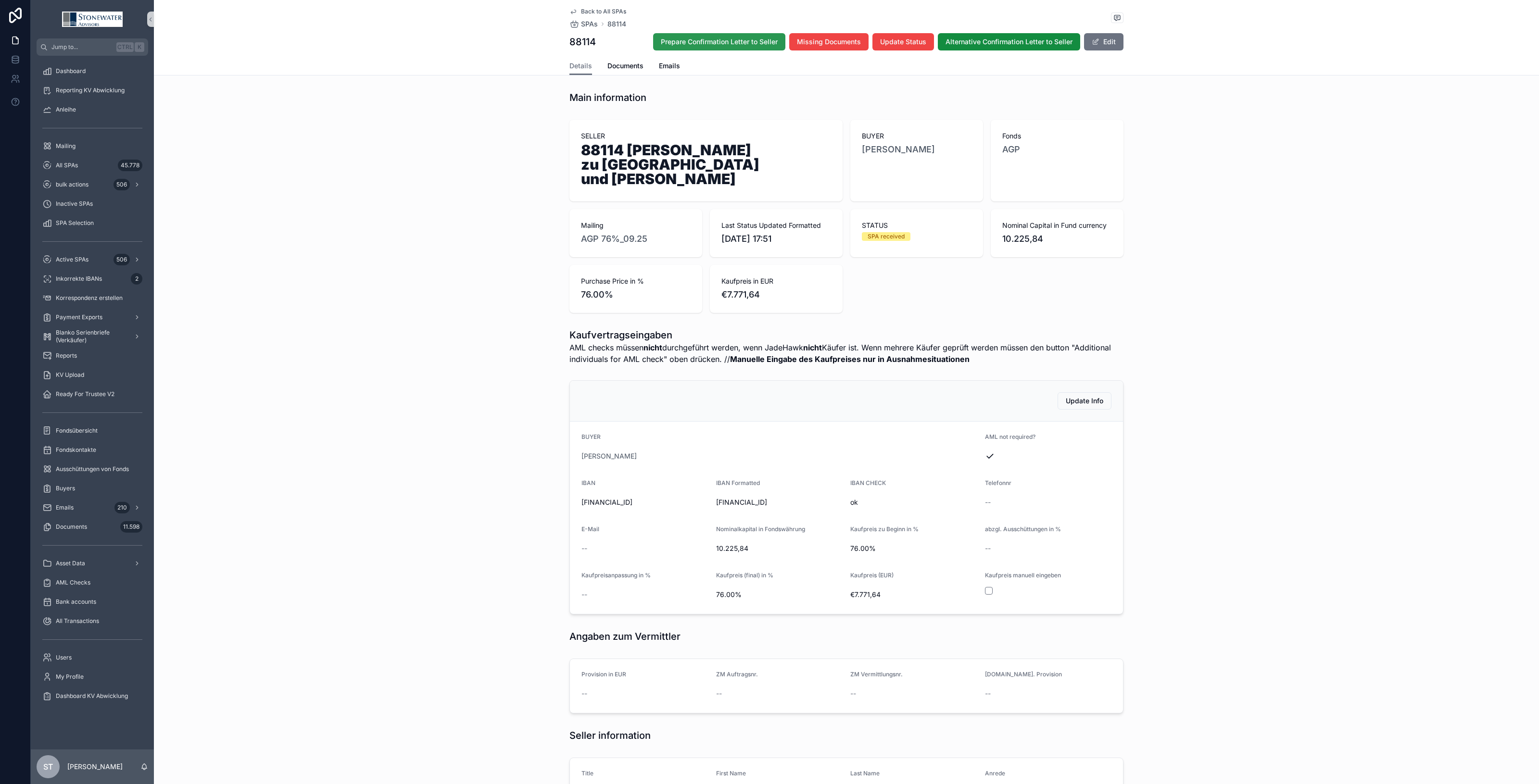
click at [696, 46] on span "Prepare Confirmation Letter to Seller" at bounding box center [719, 42] width 117 height 10
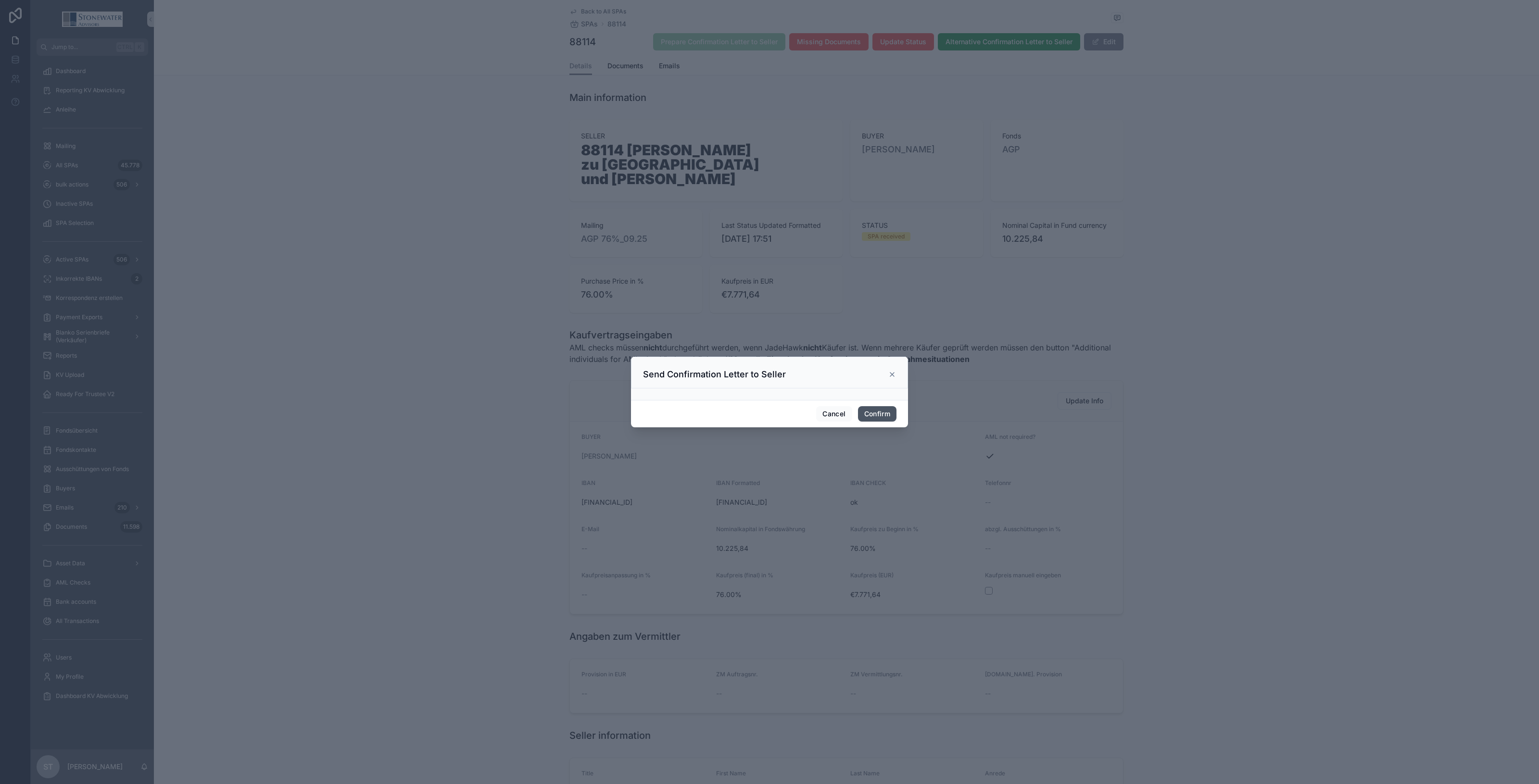
click at [888, 411] on button "Confirm" at bounding box center [877, 414] width 39 height 15
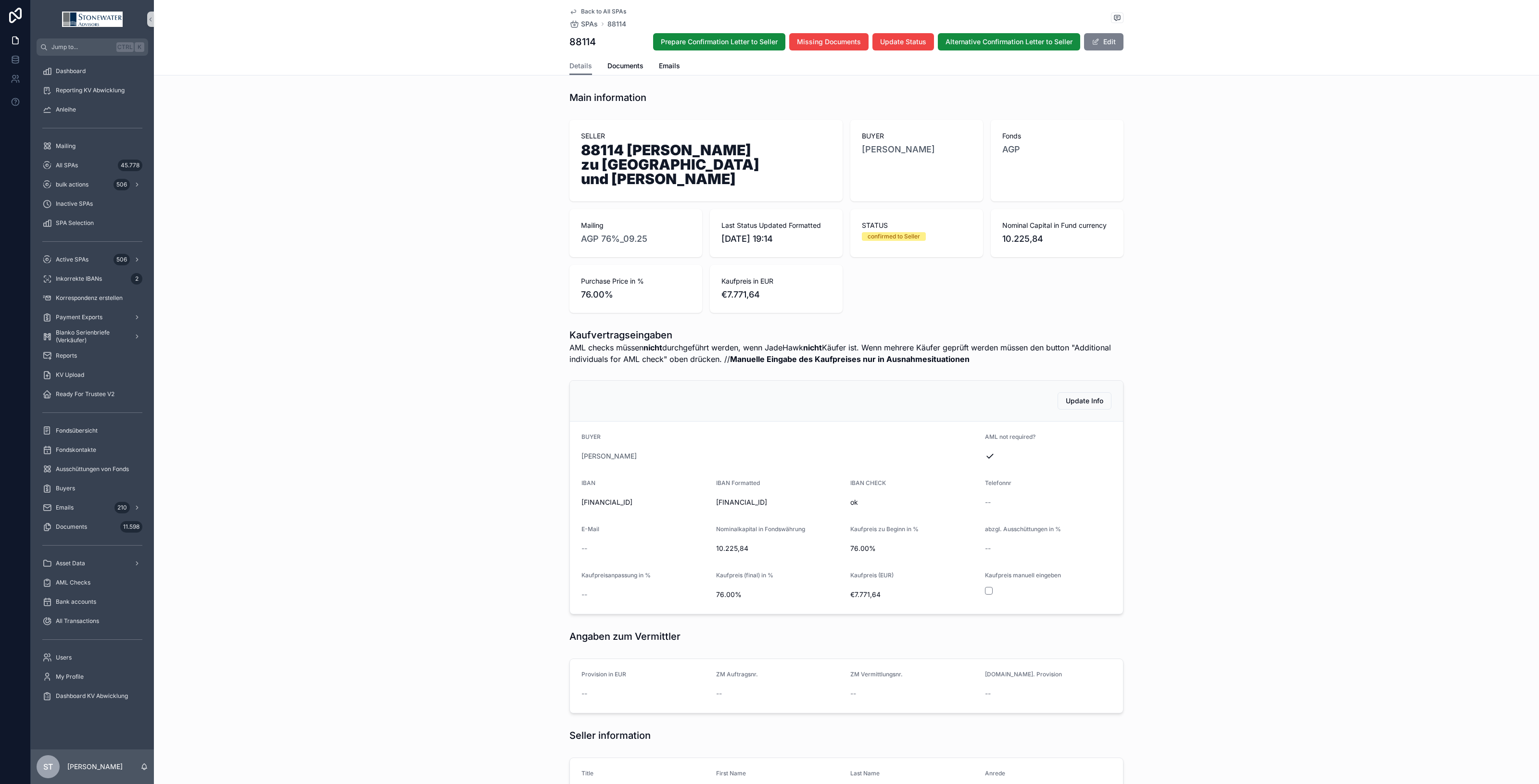
click at [1110, 35] on button "Edit" at bounding box center [1104, 41] width 39 height 18
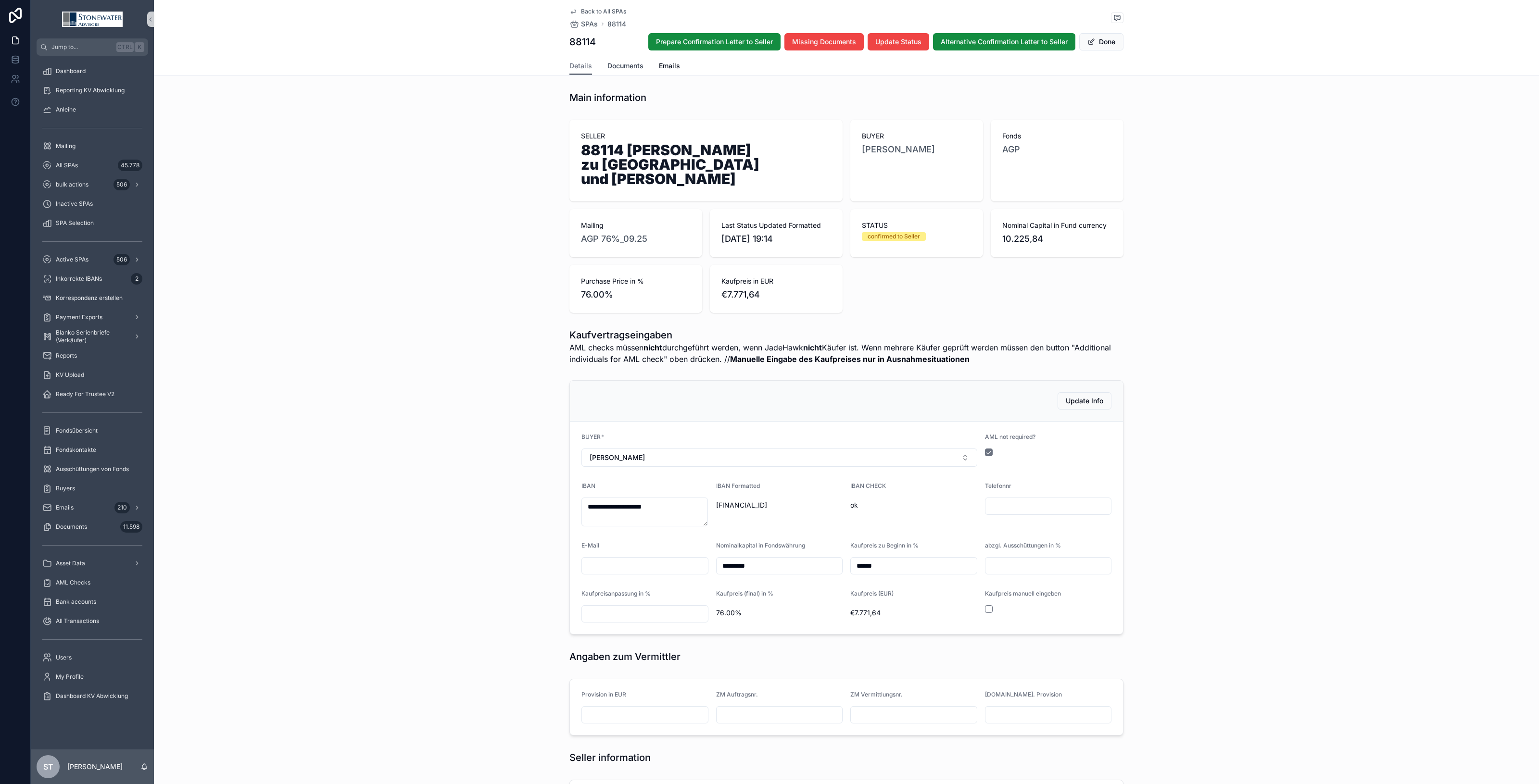
click at [633, 63] on span "Documents" at bounding box center [625, 66] width 36 height 10
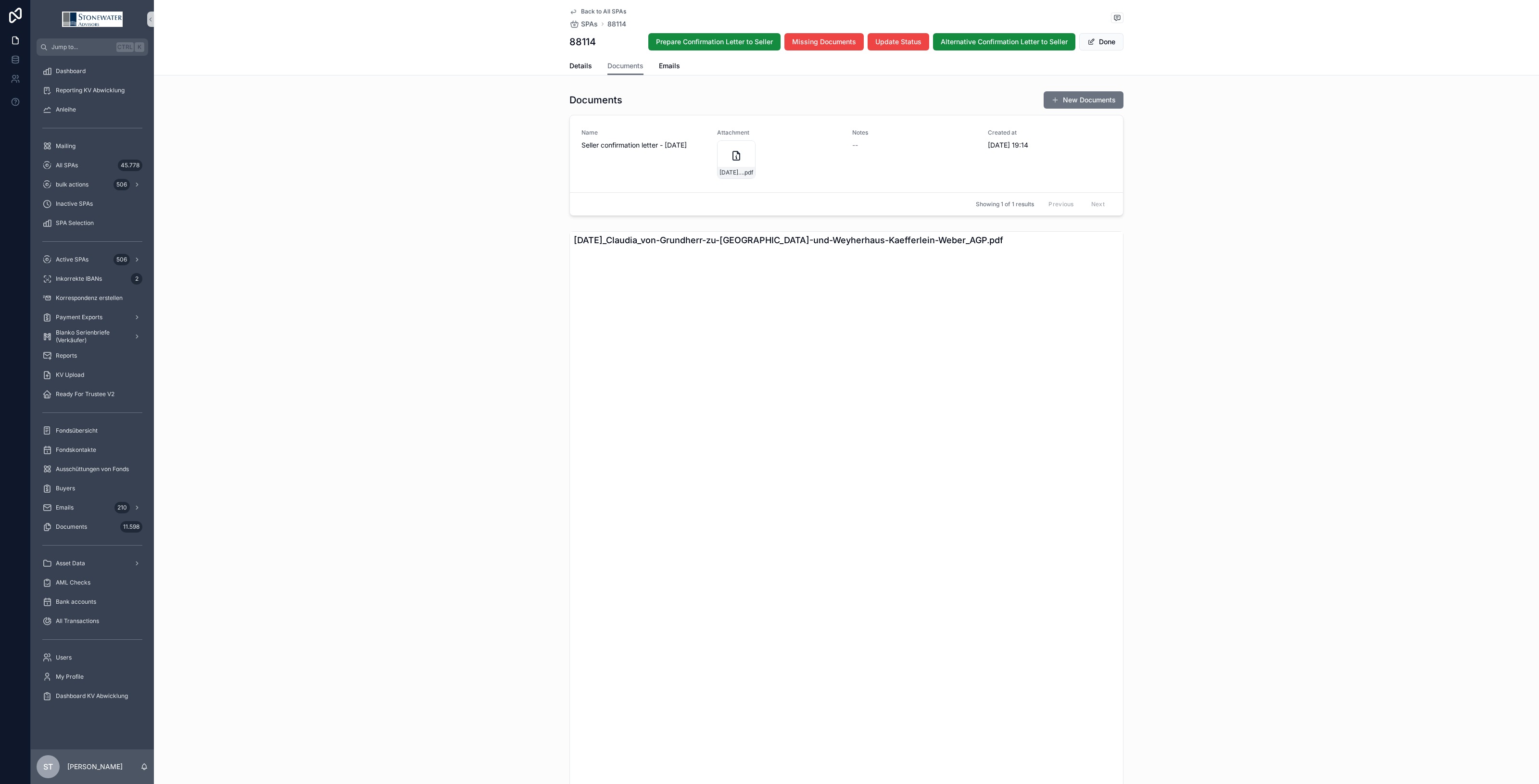
click at [583, 8] on span "Back to All SPAs" at bounding box center [604, 11] width 45 height 8
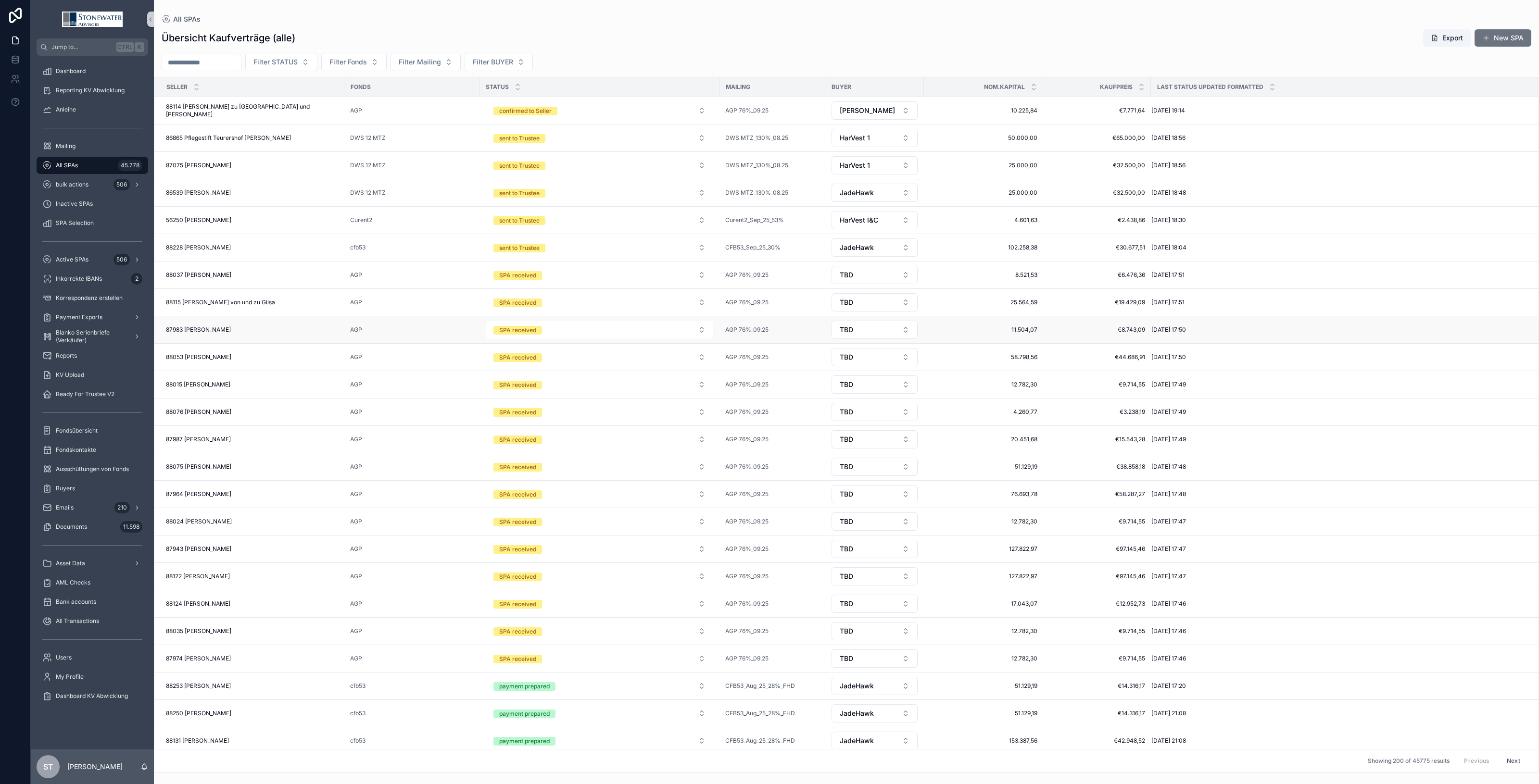
click at [322, 331] on div "87983 Barbara Gfirtner 87983 Barbara Gfirtner" at bounding box center [252, 330] width 173 height 8
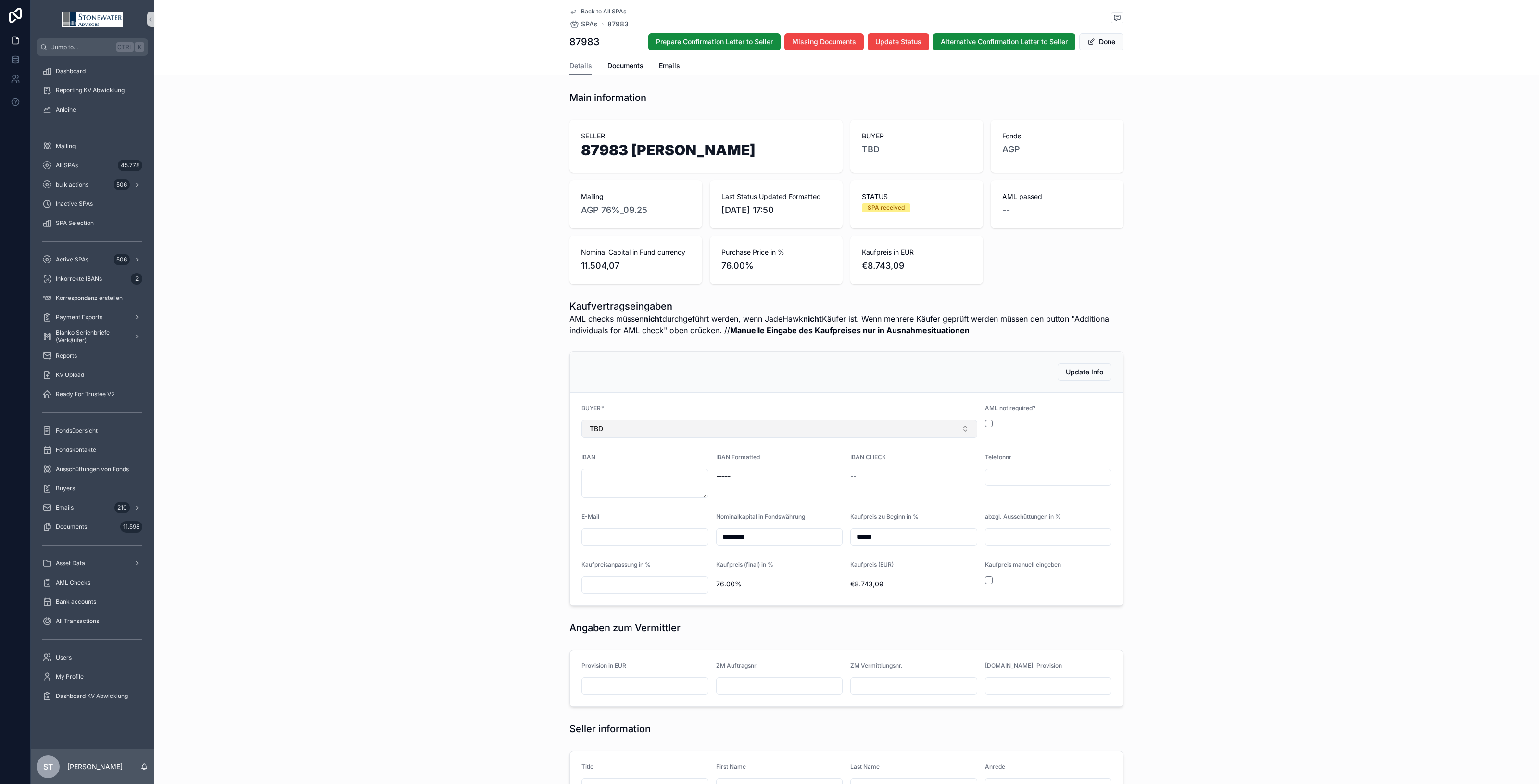
click at [934, 434] on button "TBD" at bounding box center [779, 429] width 396 height 18
click at [808, 566] on div "[PERSON_NAME]" at bounding box center [775, 566] width 390 height 15
click at [985, 424] on button "scrollable content" at bounding box center [989, 423] width 8 height 8
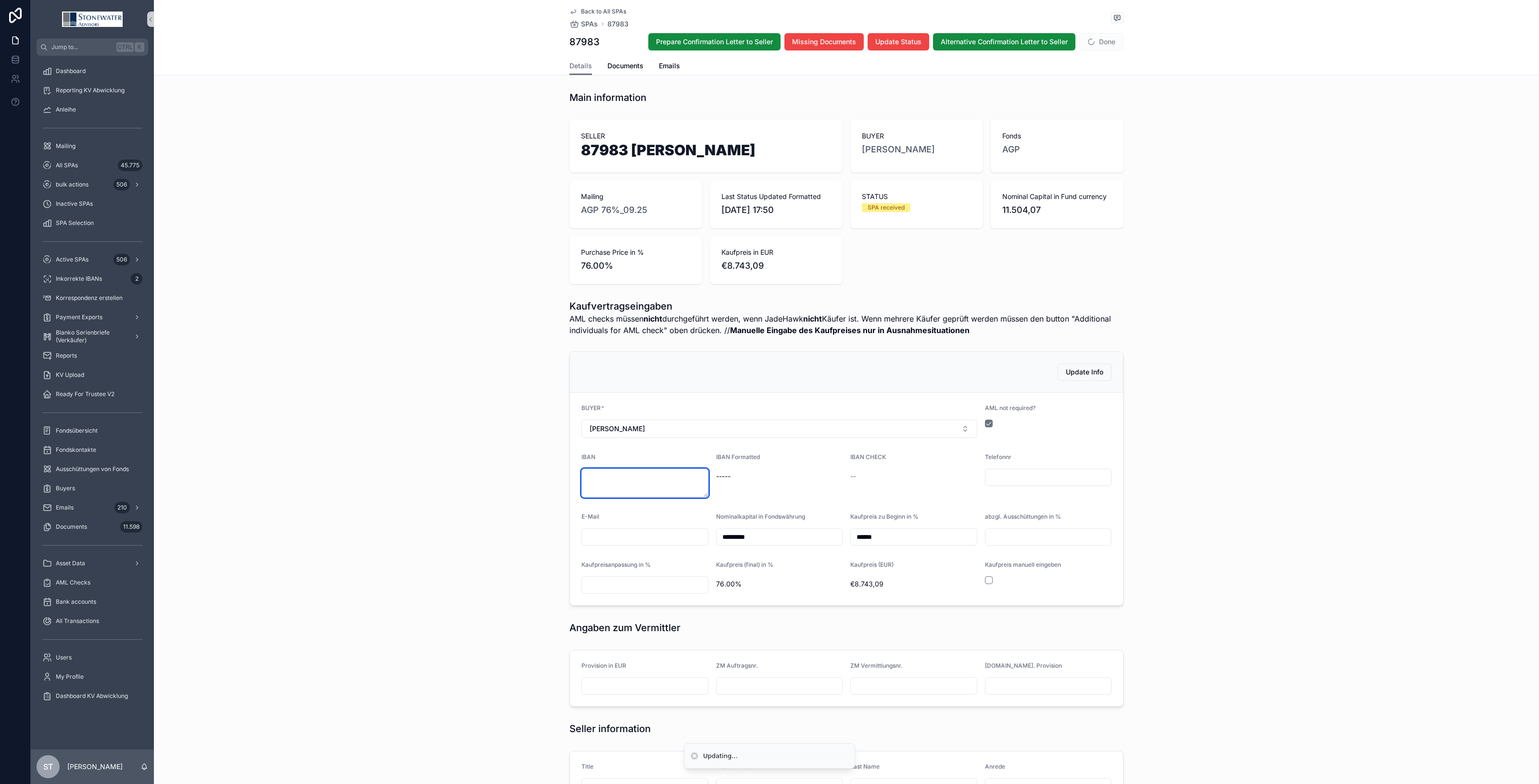
click at [642, 484] on textarea "scrollable content" at bounding box center [645, 483] width 127 height 29
type textarea "**********"
click at [833, 496] on div "IBAN Formatted DE10-7015-0000-1005-48-" at bounding box center [779, 475] width 127 height 44
click at [1105, 41] on button "Done" at bounding box center [1101, 41] width 44 height 18
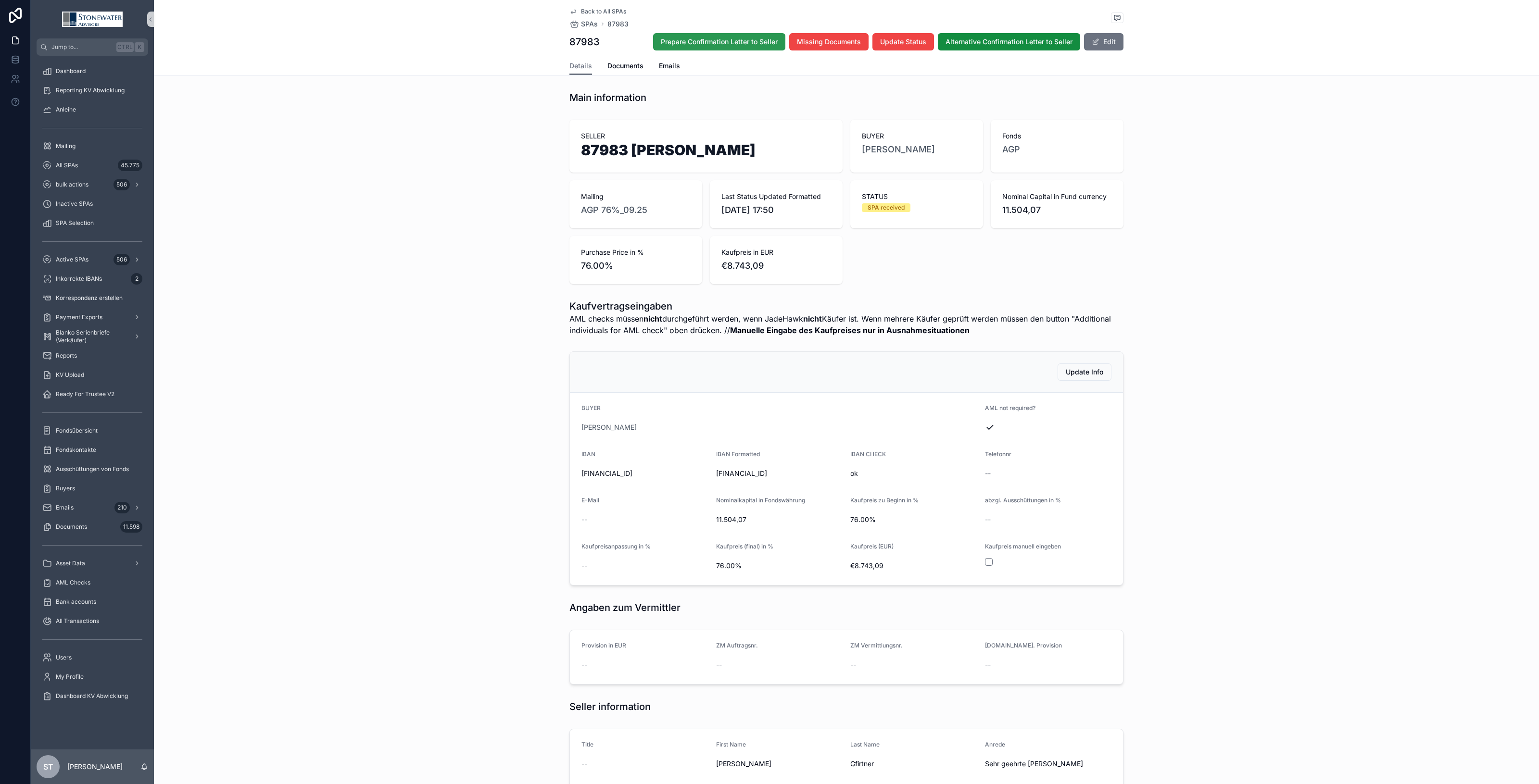
click at [707, 39] on span "Prepare Confirmation Letter to Seller" at bounding box center [719, 42] width 117 height 10
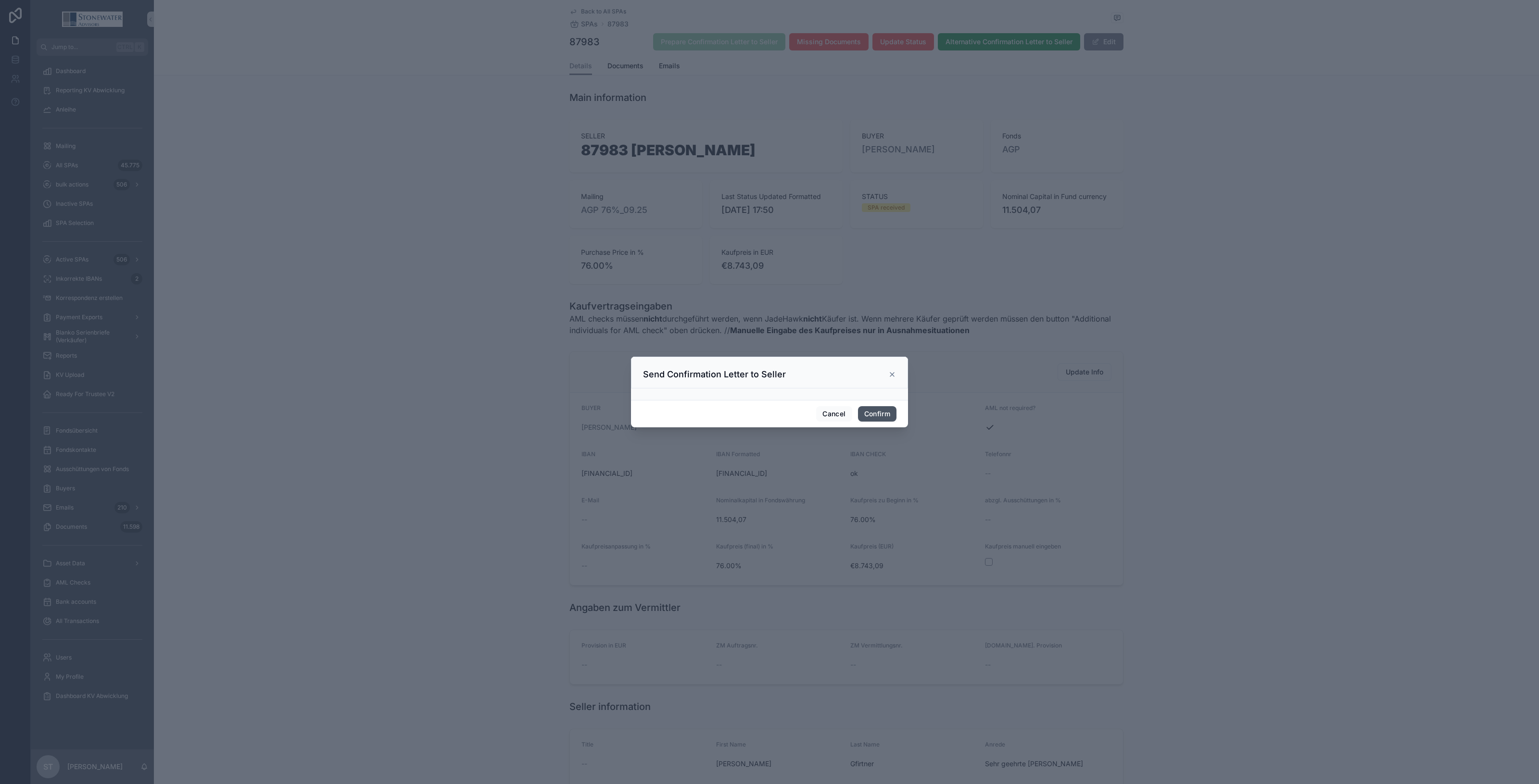
click at [896, 412] on button "Confirm" at bounding box center [877, 414] width 39 height 15
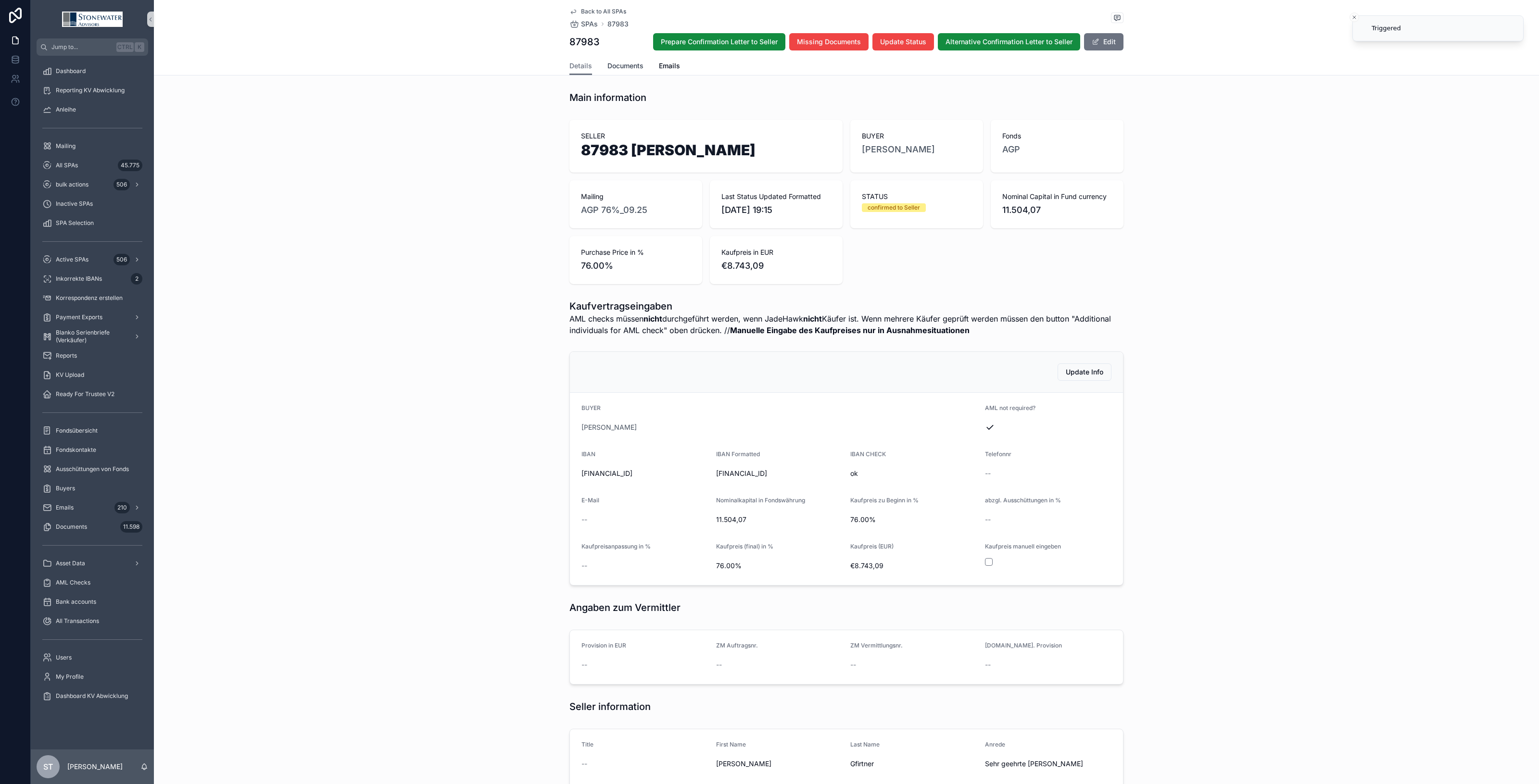
click at [628, 67] on span "Documents" at bounding box center [625, 66] width 36 height 10
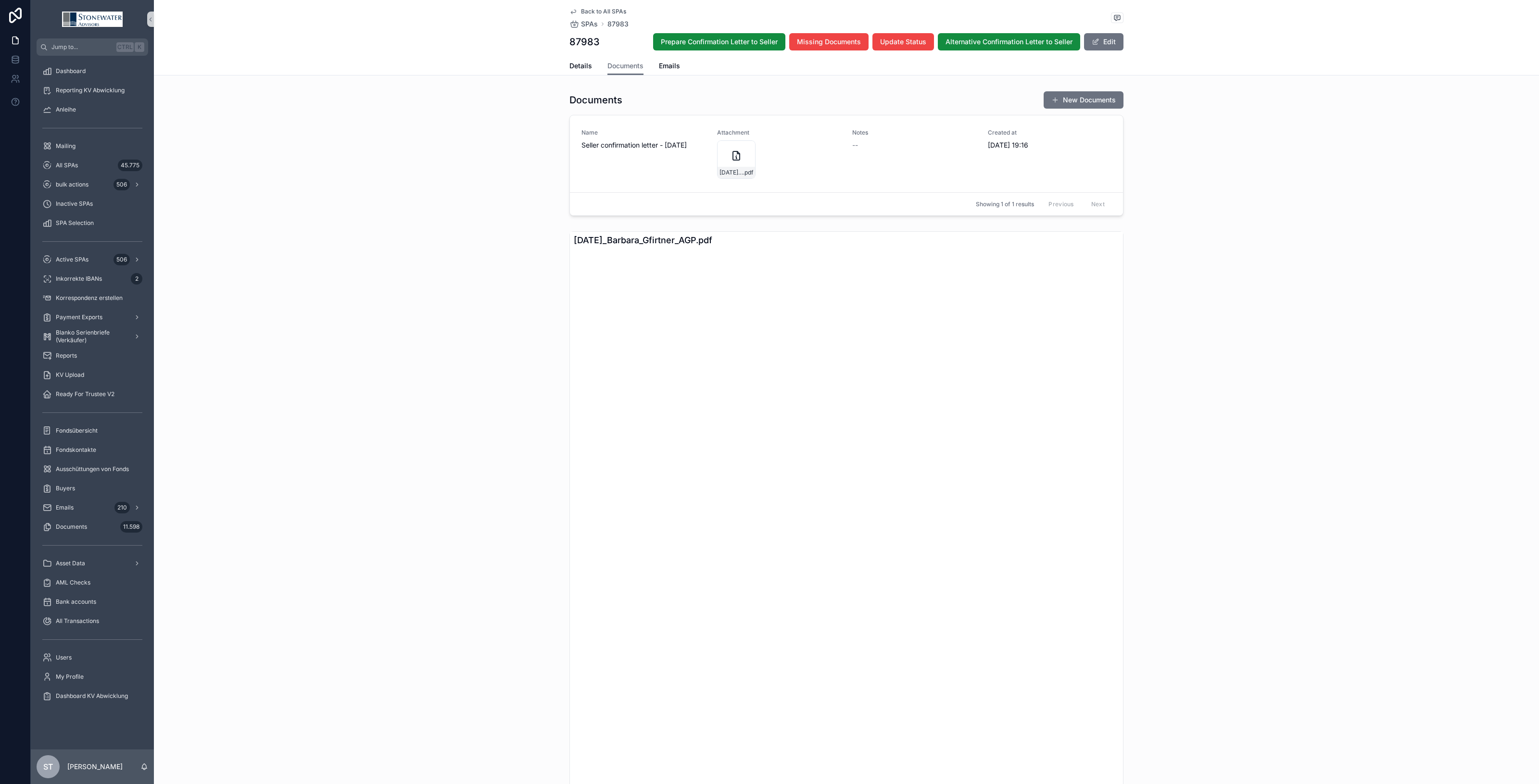
click at [583, 12] on span "Back to All SPAs" at bounding box center [604, 11] width 45 height 8
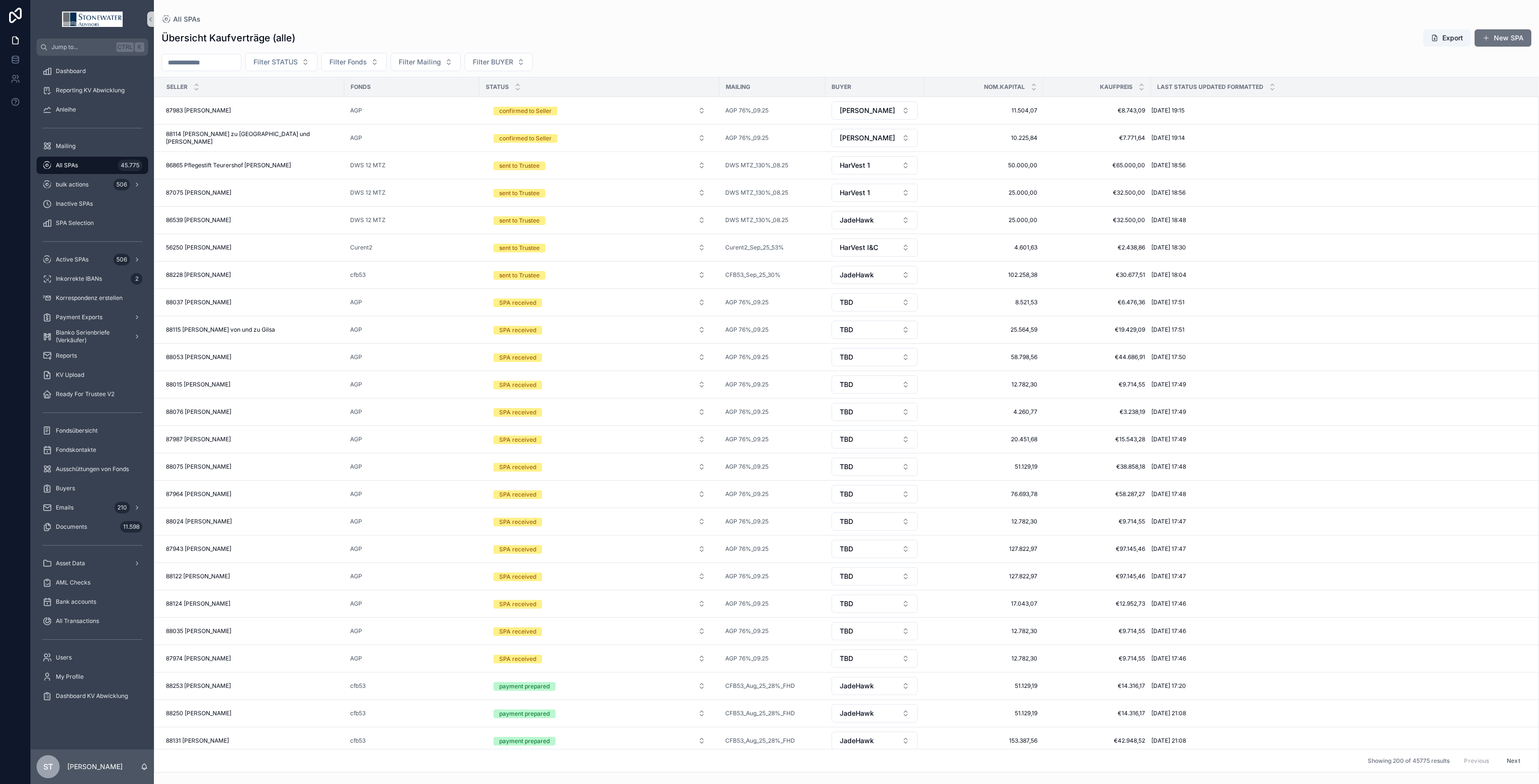
click at [227, 66] on input "scrollable content" at bounding box center [202, 62] width 79 height 13
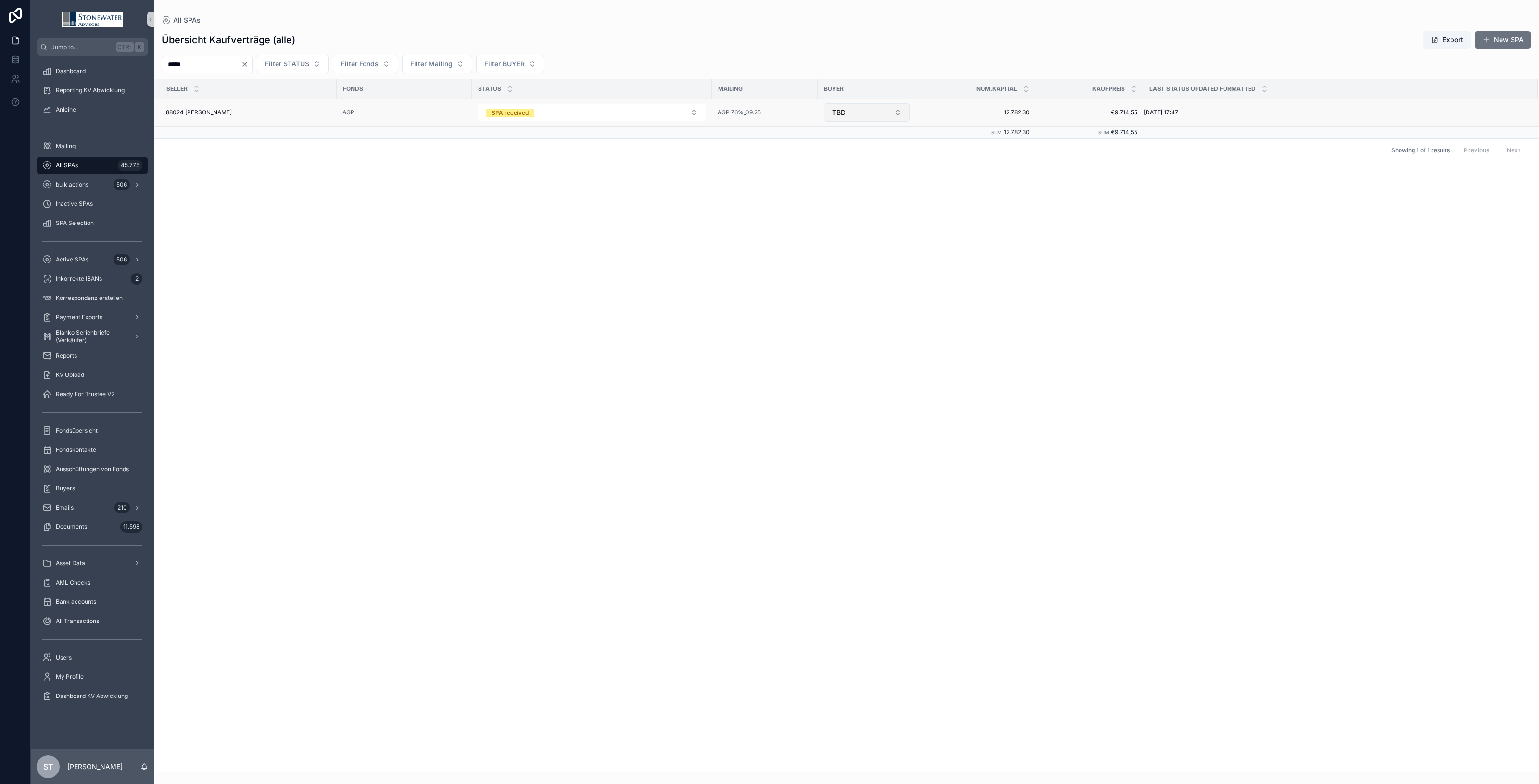
type input "*****"
click at [901, 114] on button "TBD" at bounding box center [867, 112] width 86 height 18
click at [876, 250] on div "[PERSON_NAME]" at bounding box center [867, 251] width 115 height 15
click at [310, 112] on div "88024 Karin Kledzik 88024 Karin Kledzik" at bounding box center [248, 112] width 165 height 8
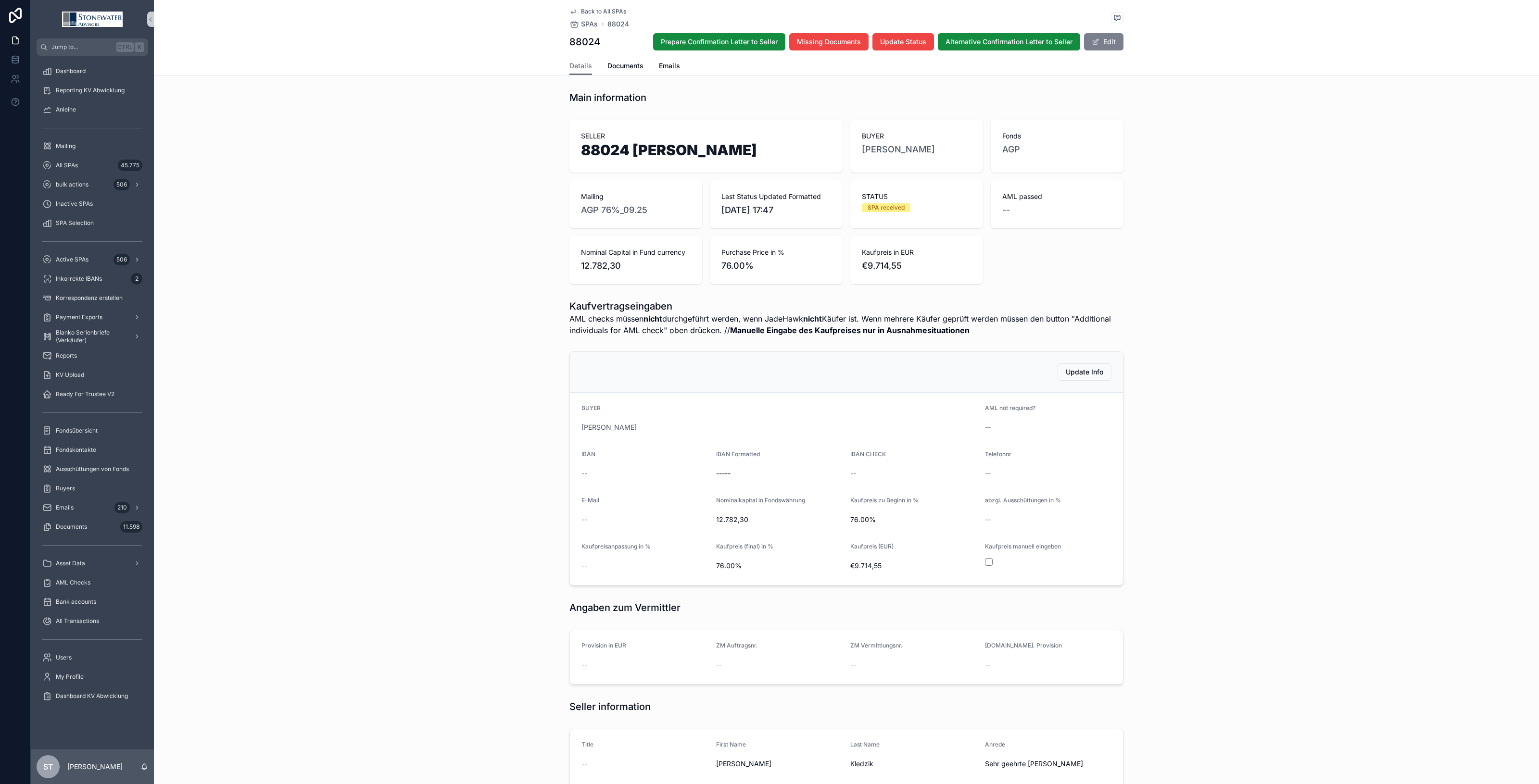
click at [1088, 36] on button "Edit" at bounding box center [1104, 41] width 39 height 18
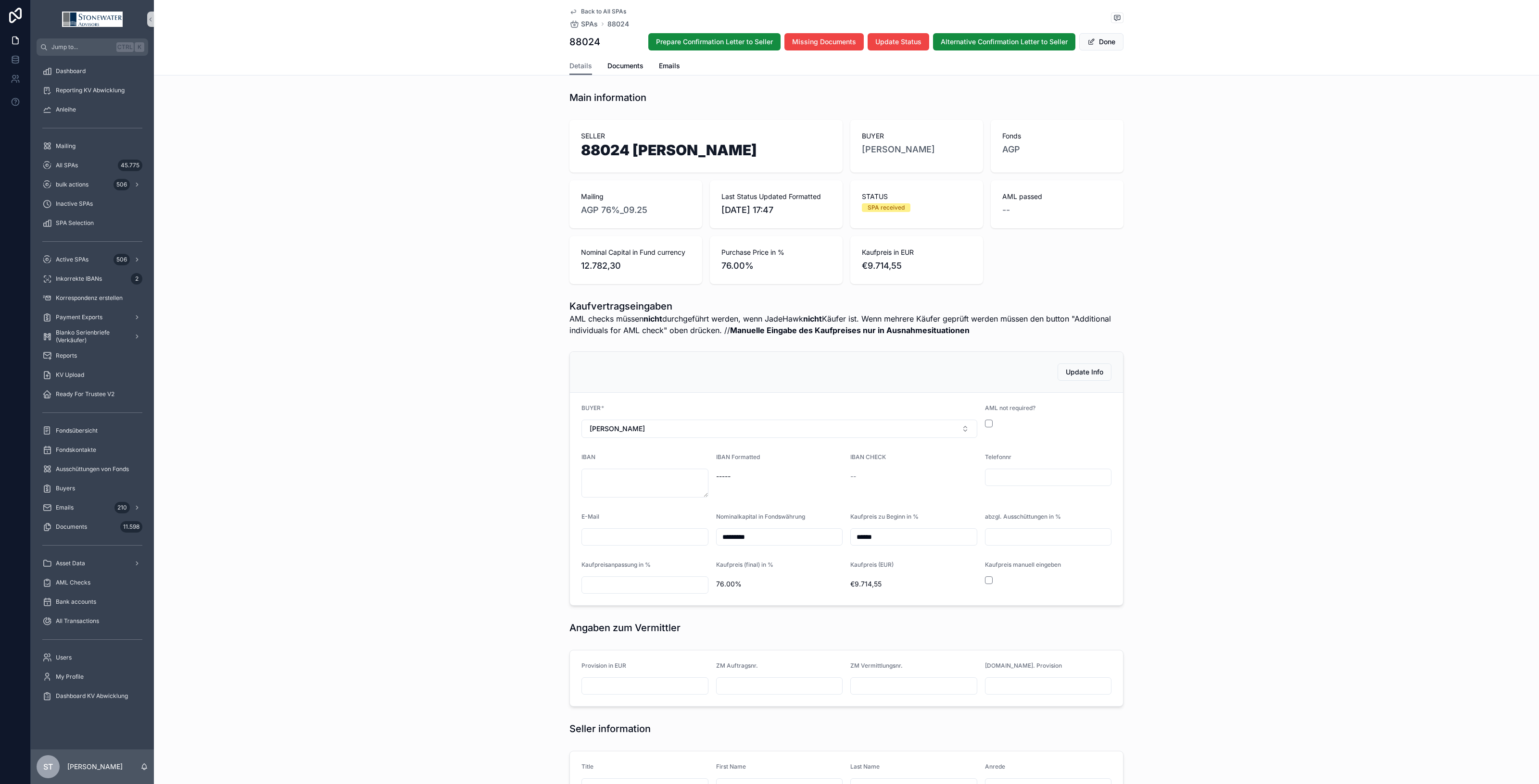
click at [988, 420] on div "scrollable content" at bounding box center [1048, 423] width 127 height 8
click at [985, 426] on button "scrollable content" at bounding box center [989, 423] width 8 height 8
click at [609, 479] on textarea "scrollable content" at bounding box center [645, 483] width 127 height 29
type textarea "**********"
click at [810, 492] on div "IBAN Formatted DE42-2904-0090-0294-6333-00" at bounding box center [779, 475] width 127 height 44
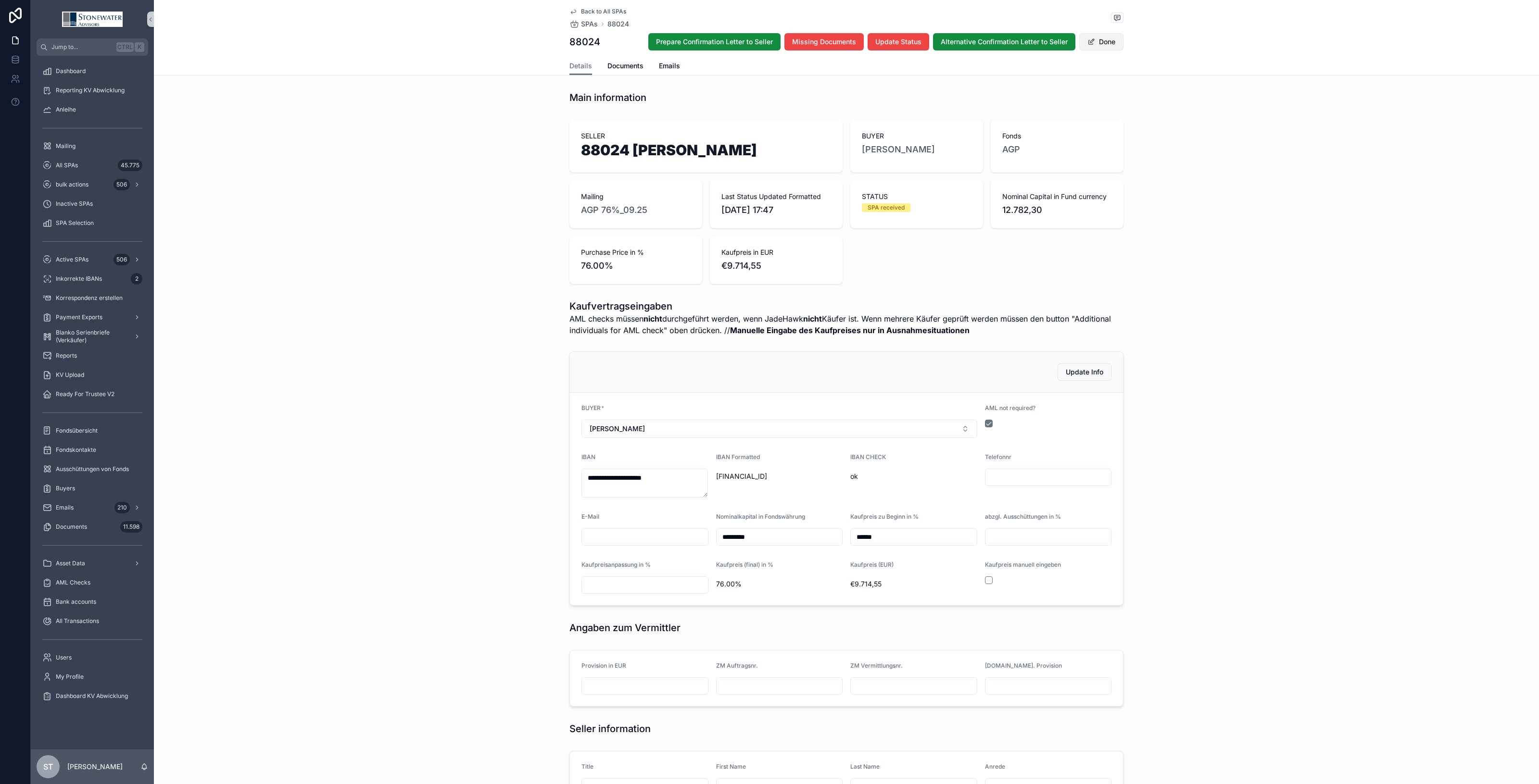
click at [1100, 39] on button "Done" at bounding box center [1101, 41] width 44 height 18
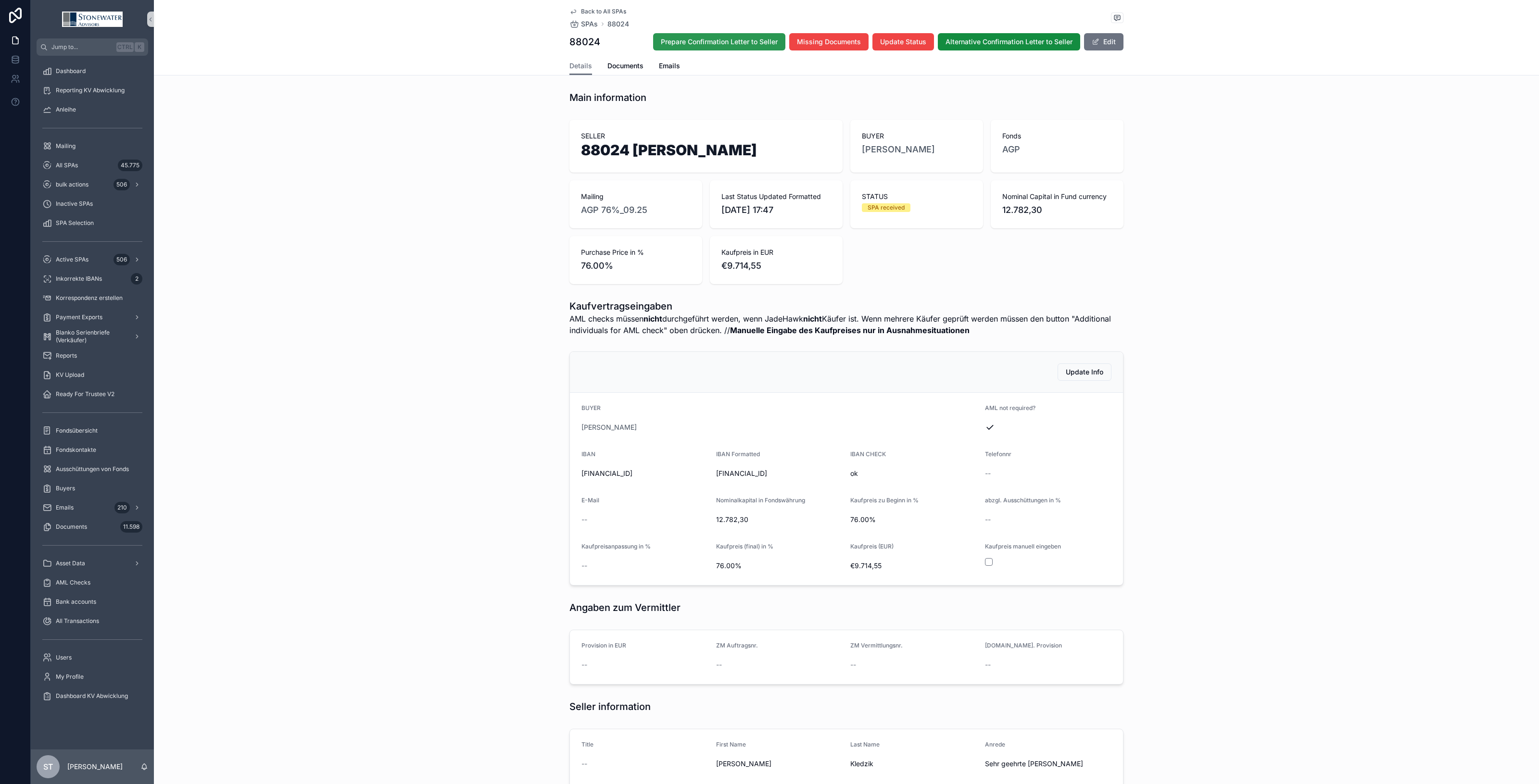
click at [706, 46] on span "Prepare Confirmation Letter to Seller" at bounding box center [719, 42] width 117 height 10
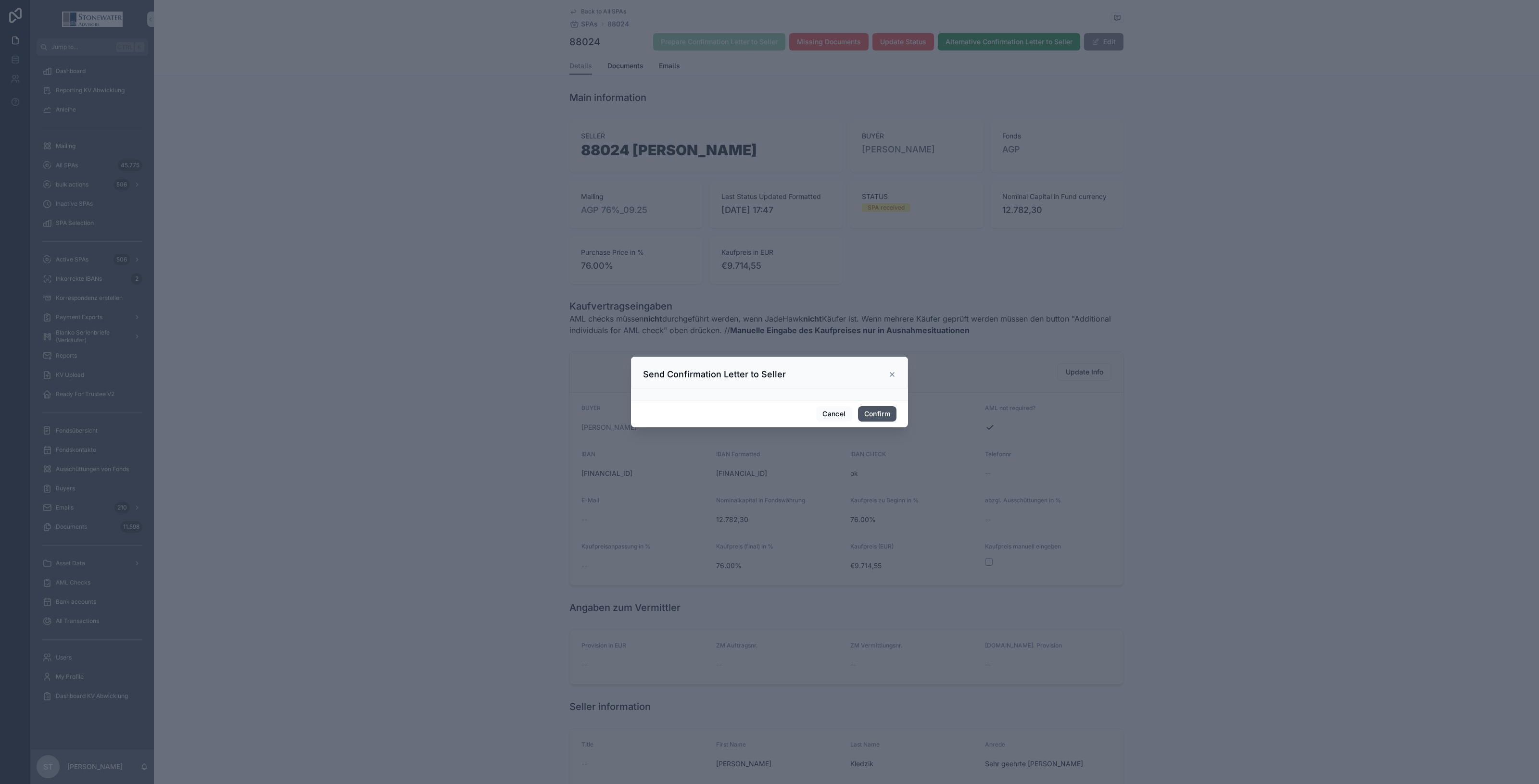
click at [873, 413] on button "Confirm" at bounding box center [877, 414] width 39 height 15
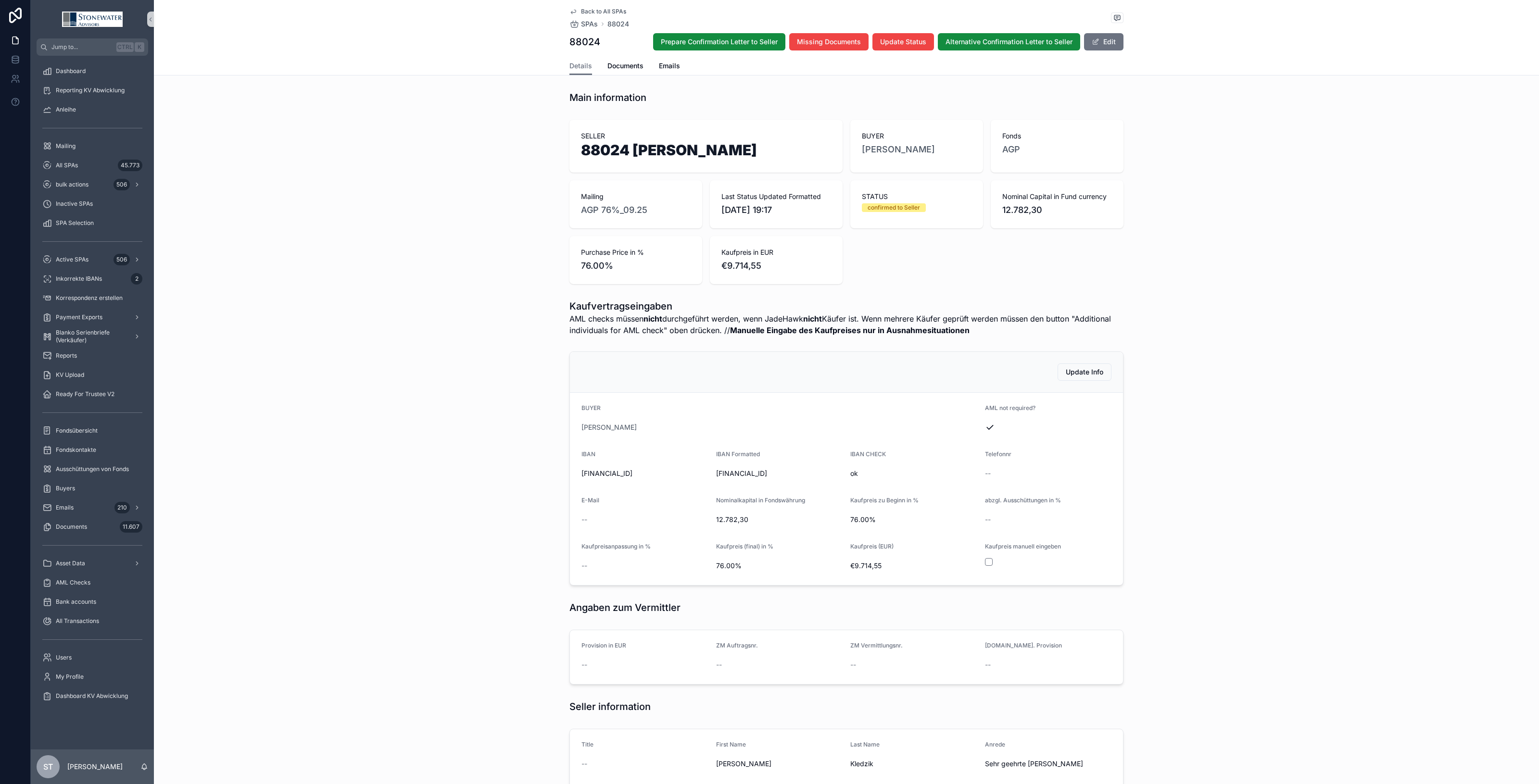
click at [597, 66] on div "Details Documents Emails" at bounding box center [846, 66] width 554 height 18
click at [615, 66] on span "Documents" at bounding box center [625, 66] width 36 height 10
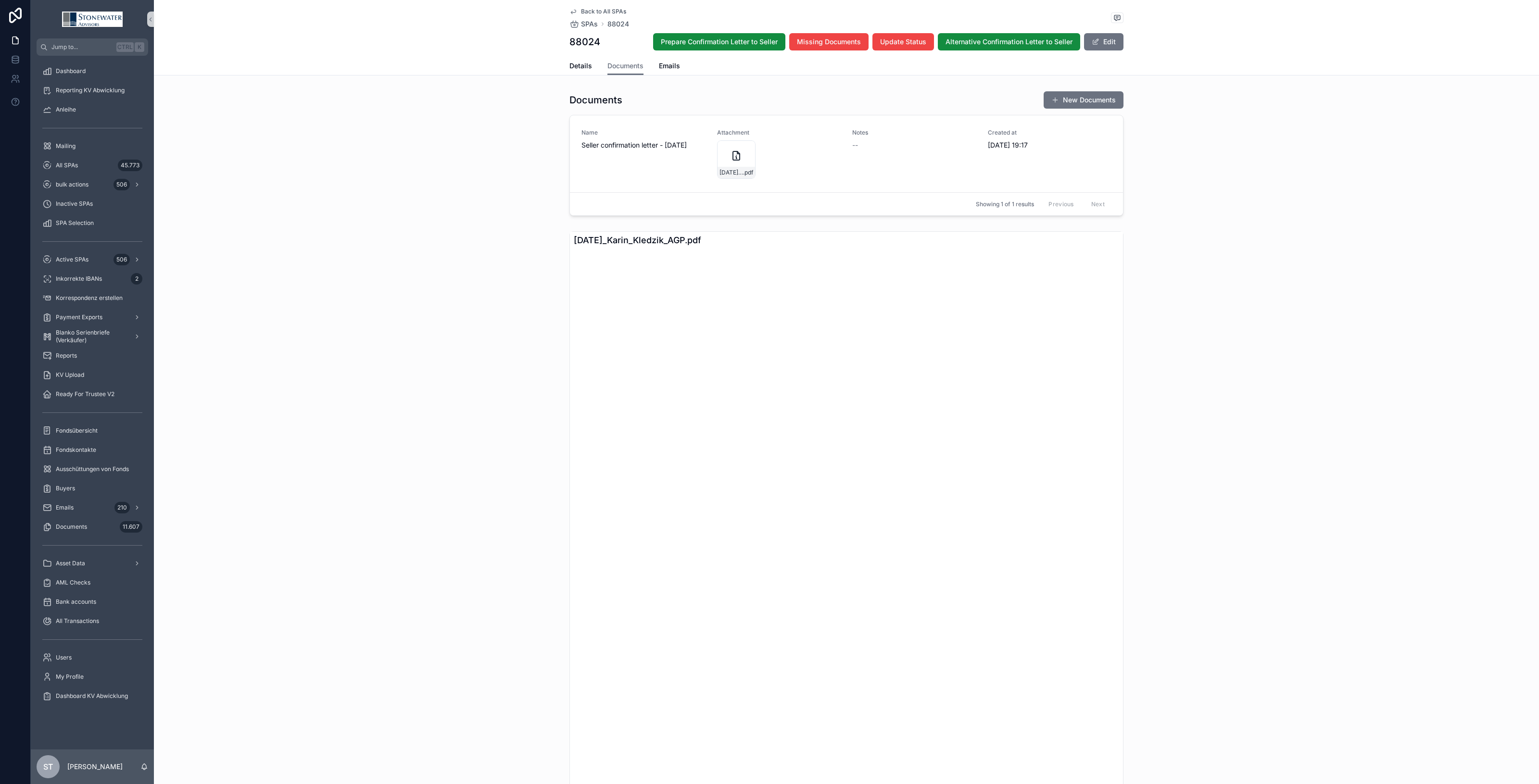
click at [593, 8] on span "Back to All SPAs" at bounding box center [604, 11] width 45 height 8
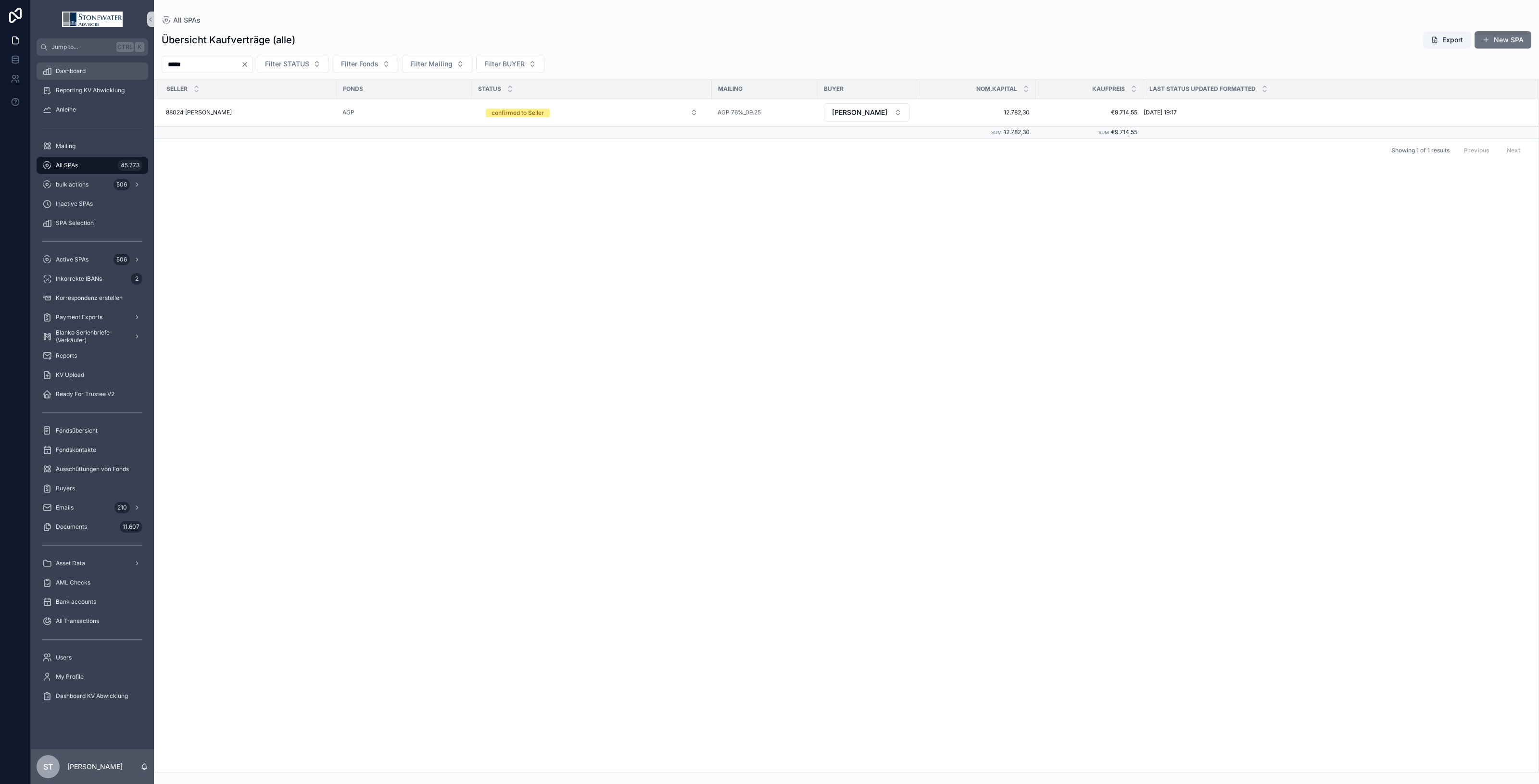
drag, startPoint x: 216, startPoint y: 69, endPoint x: 50, endPoint y: 72, distance: 166.0
click at [50, 72] on div "Jump to... Ctrl K Dashboard Reporting KV Abwicklung Anleihe Mailing All SPAs 45…" at bounding box center [785, 392] width 1509 height 784
type input "*****"
click at [693, 115] on button "SPA received" at bounding box center [592, 112] width 227 height 18
click at [897, 114] on button "TBD" at bounding box center [867, 112] width 86 height 18
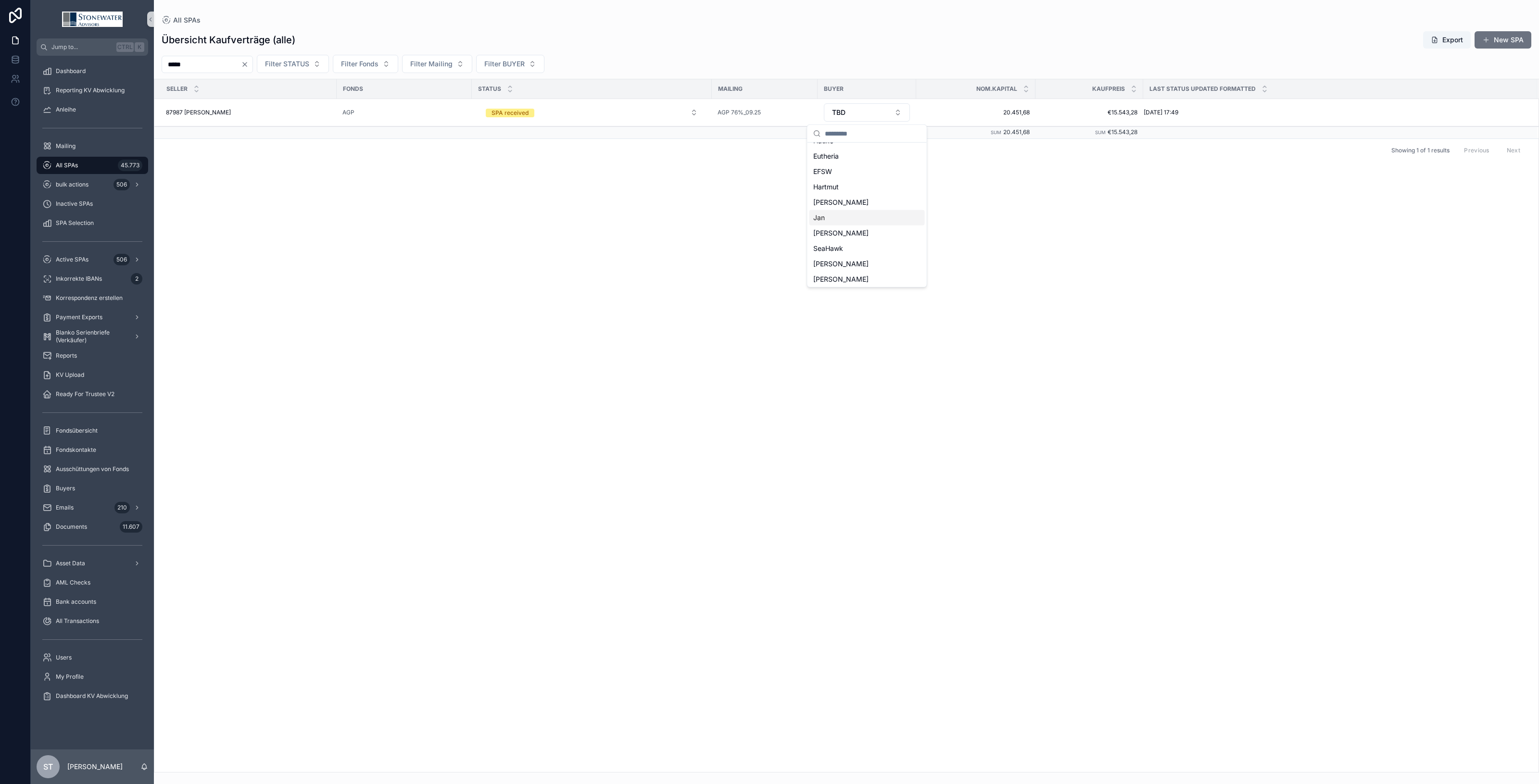
scroll to position [241, 0]
click at [862, 249] on div "[PERSON_NAME]" at bounding box center [867, 251] width 115 height 15
click at [286, 112] on div "87987 Hans-Joachim Groß 87987 Hans-Joachim Groß" at bounding box center [248, 112] width 165 height 8
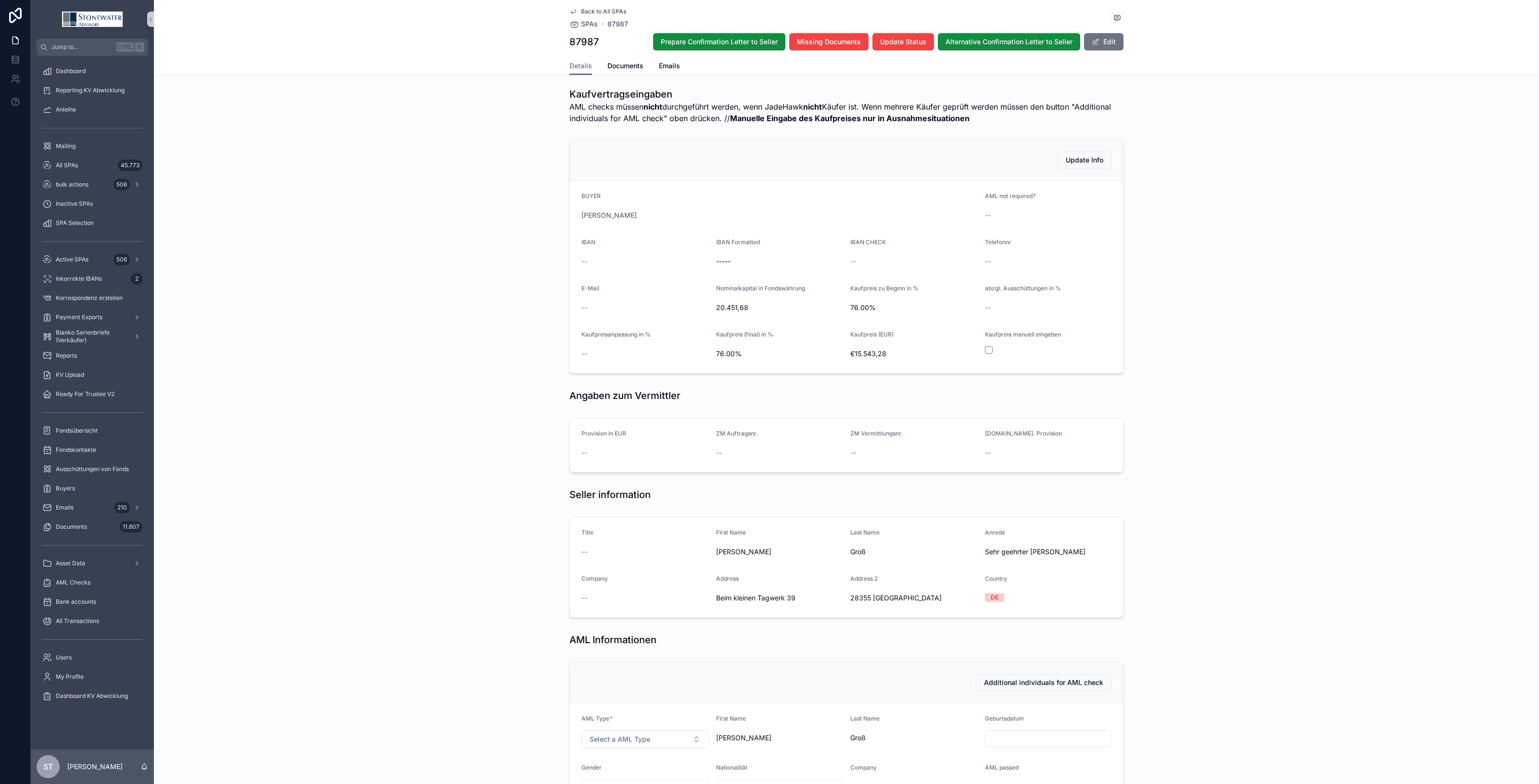
scroll to position [241, 0]
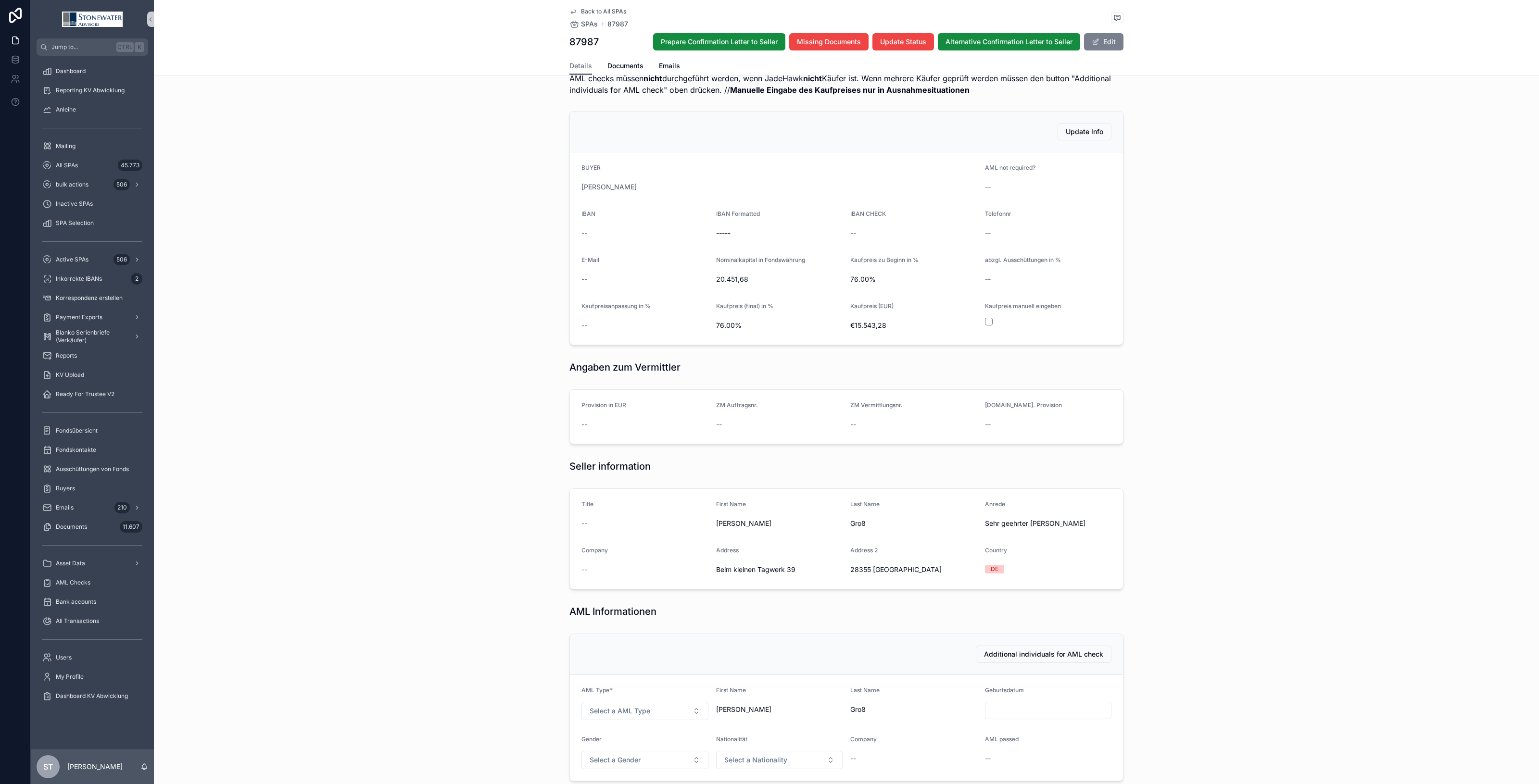
click at [1109, 41] on button "Edit" at bounding box center [1104, 41] width 39 height 18
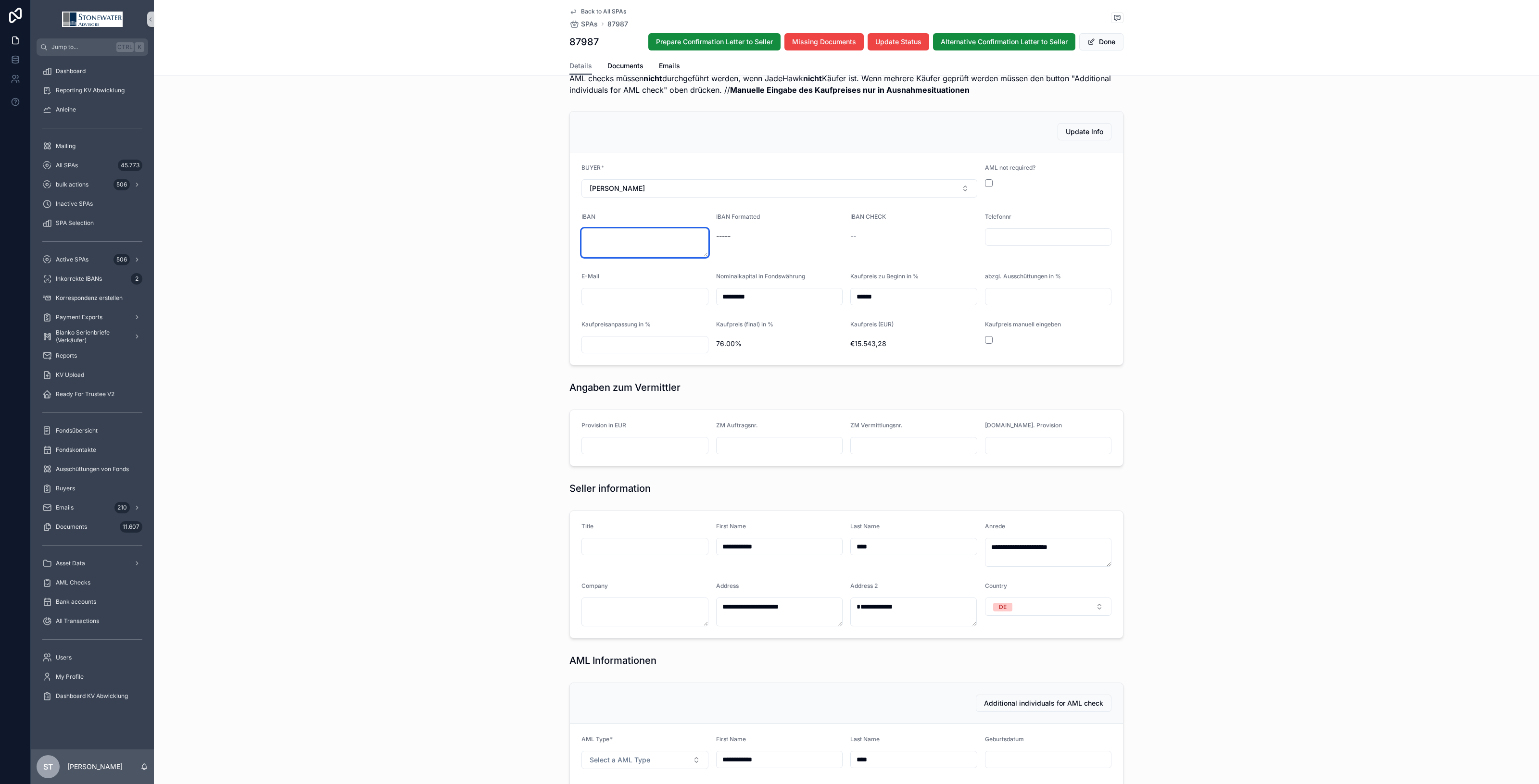
click at [628, 241] on textarea "scrollable content" at bounding box center [645, 242] width 127 height 29
type textarea "**********"
click at [986, 183] on button "scrollable content" at bounding box center [989, 183] width 8 height 8
click at [1100, 45] on button "Done" at bounding box center [1101, 41] width 44 height 18
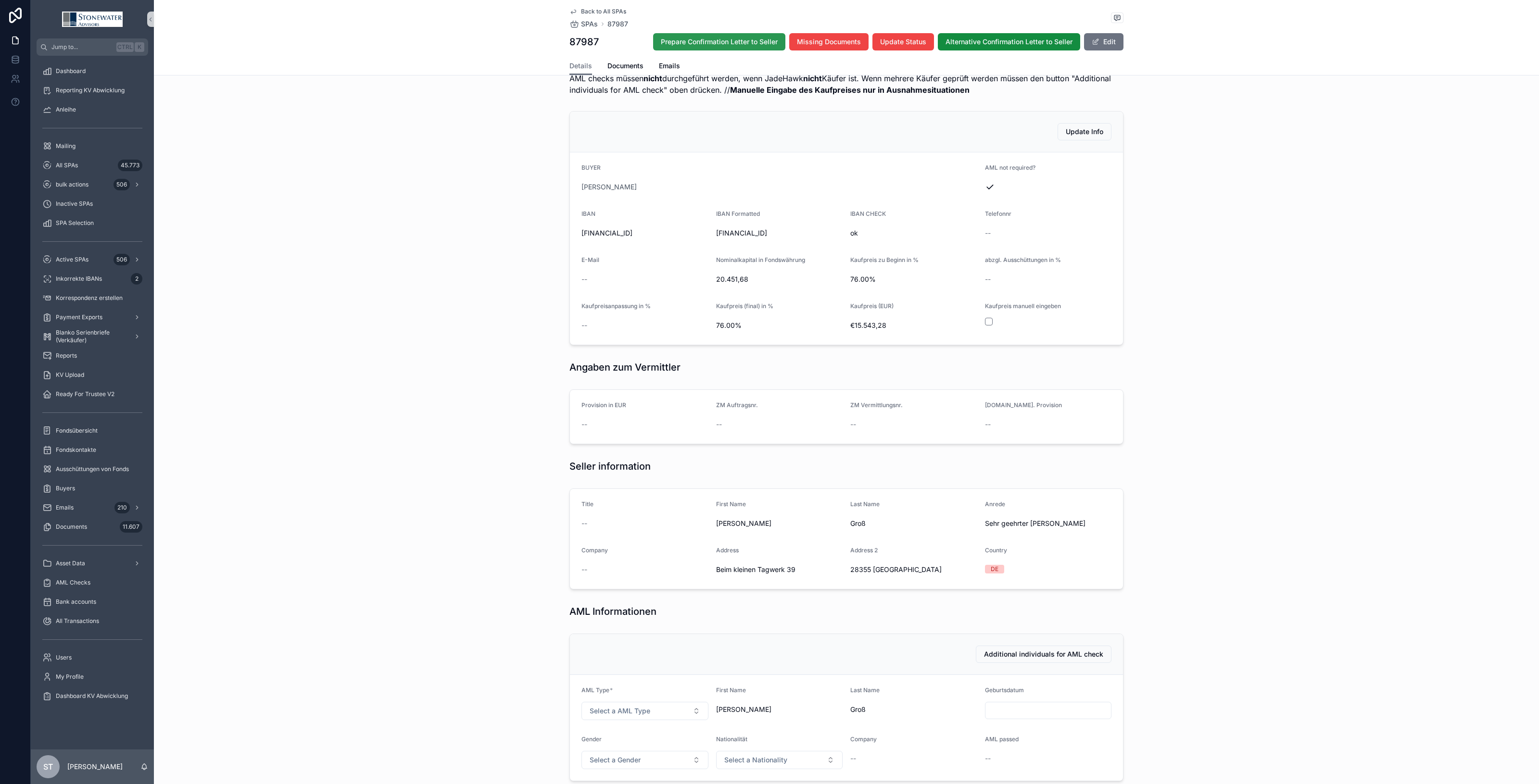
click at [744, 44] on span "Prepare Confirmation Letter to Seller" at bounding box center [719, 42] width 117 height 10
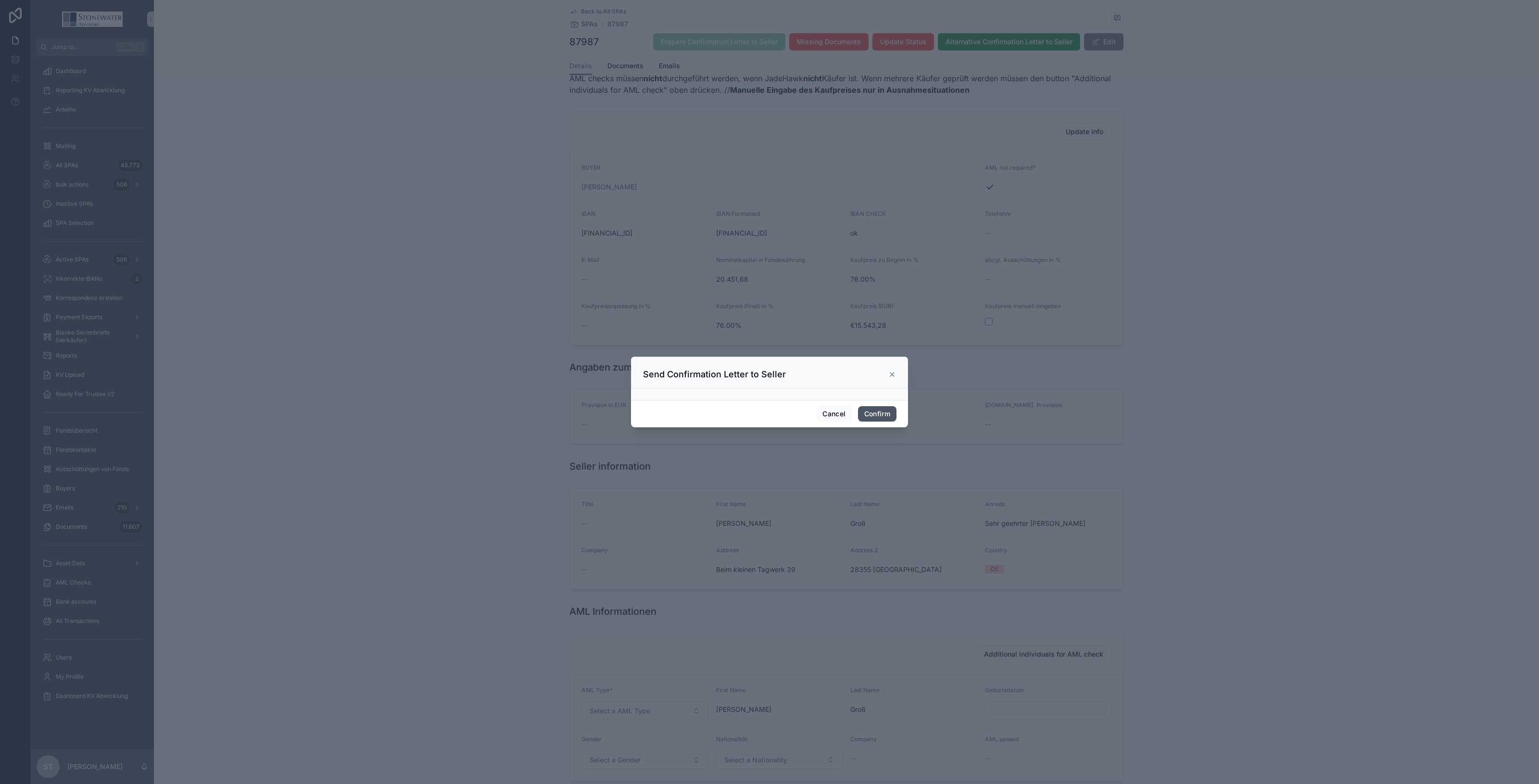
click at [879, 411] on button "Confirm" at bounding box center [877, 414] width 39 height 15
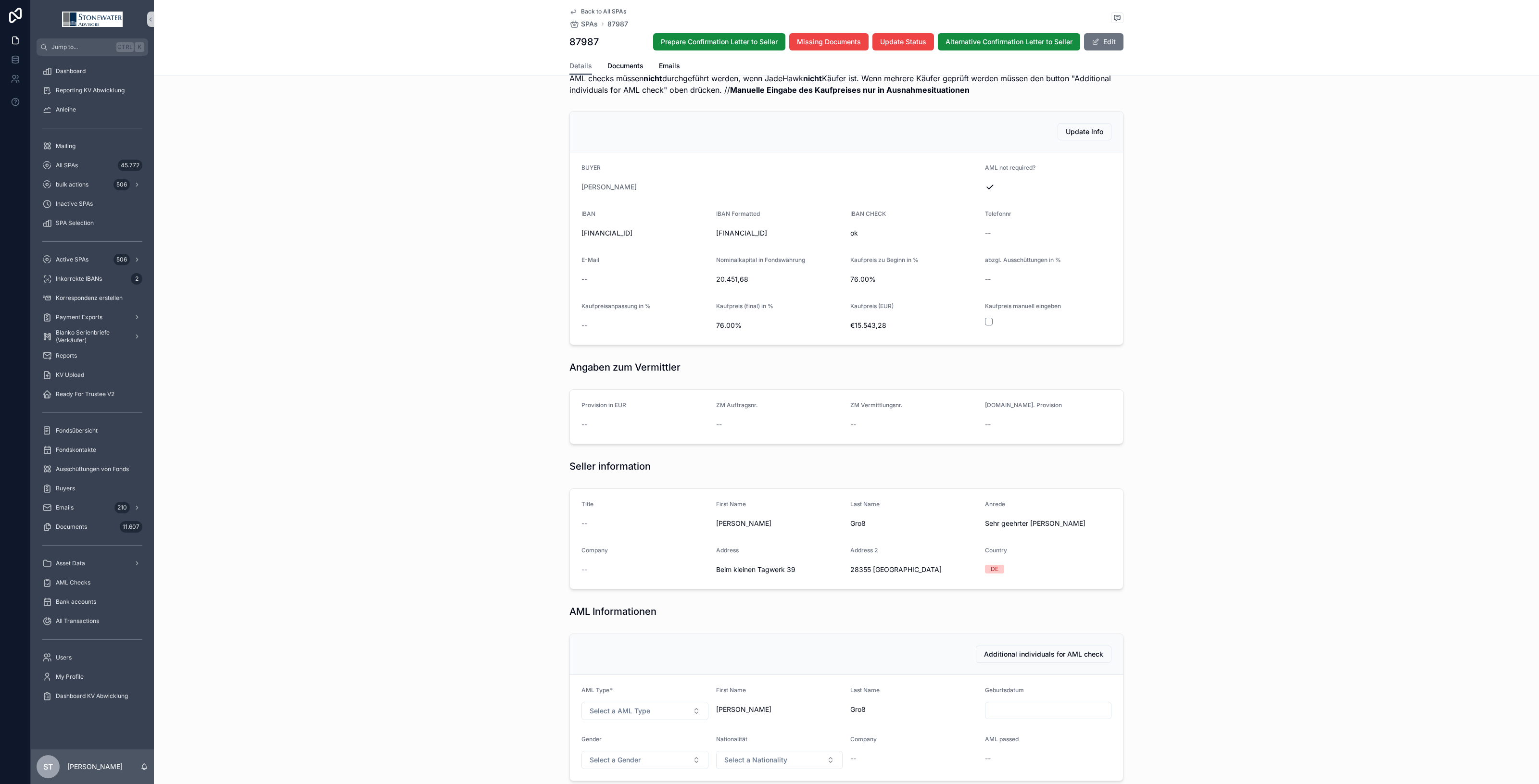
scroll to position [0, 0]
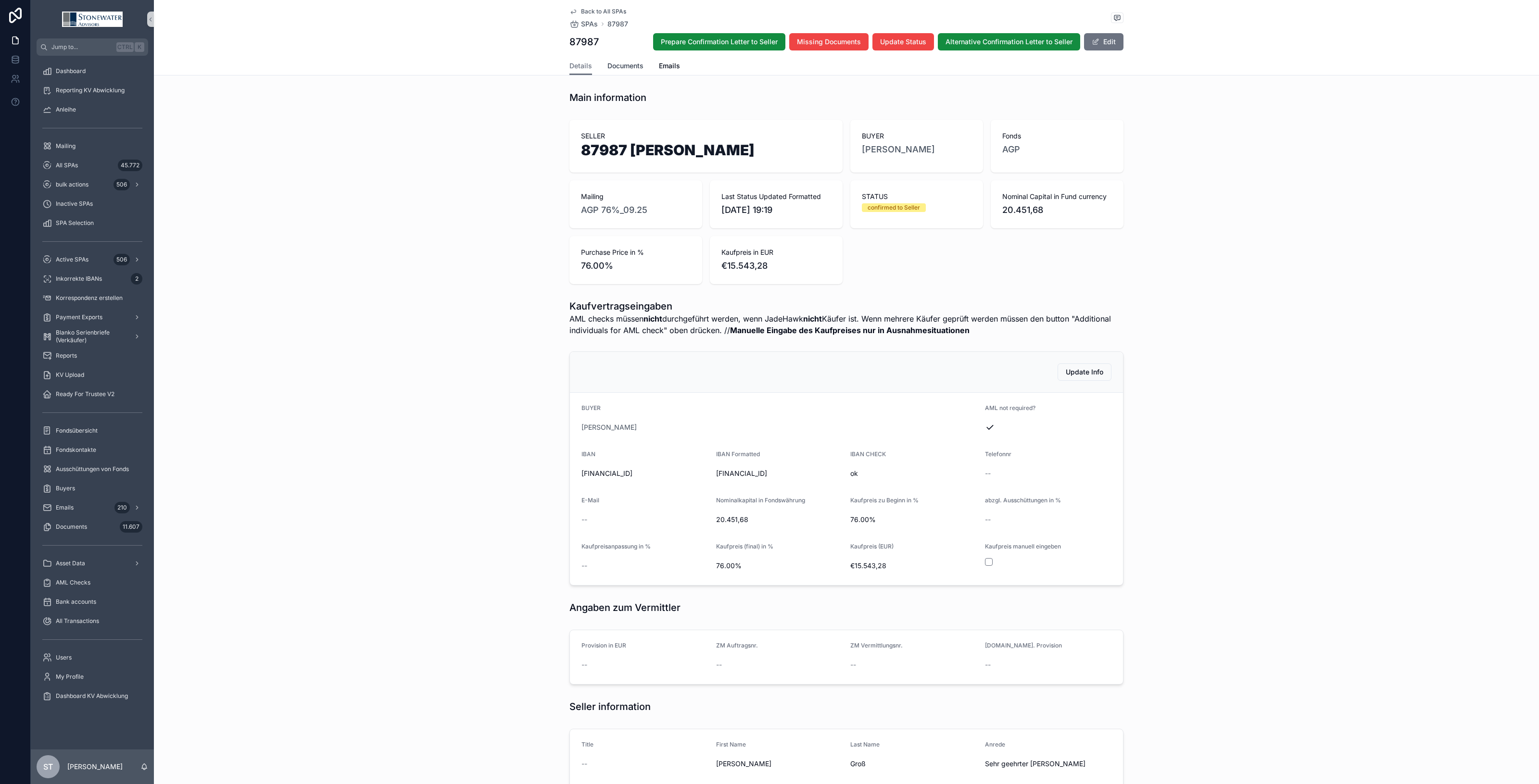
click at [630, 72] on link "Documents" at bounding box center [625, 67] width 36 height 19
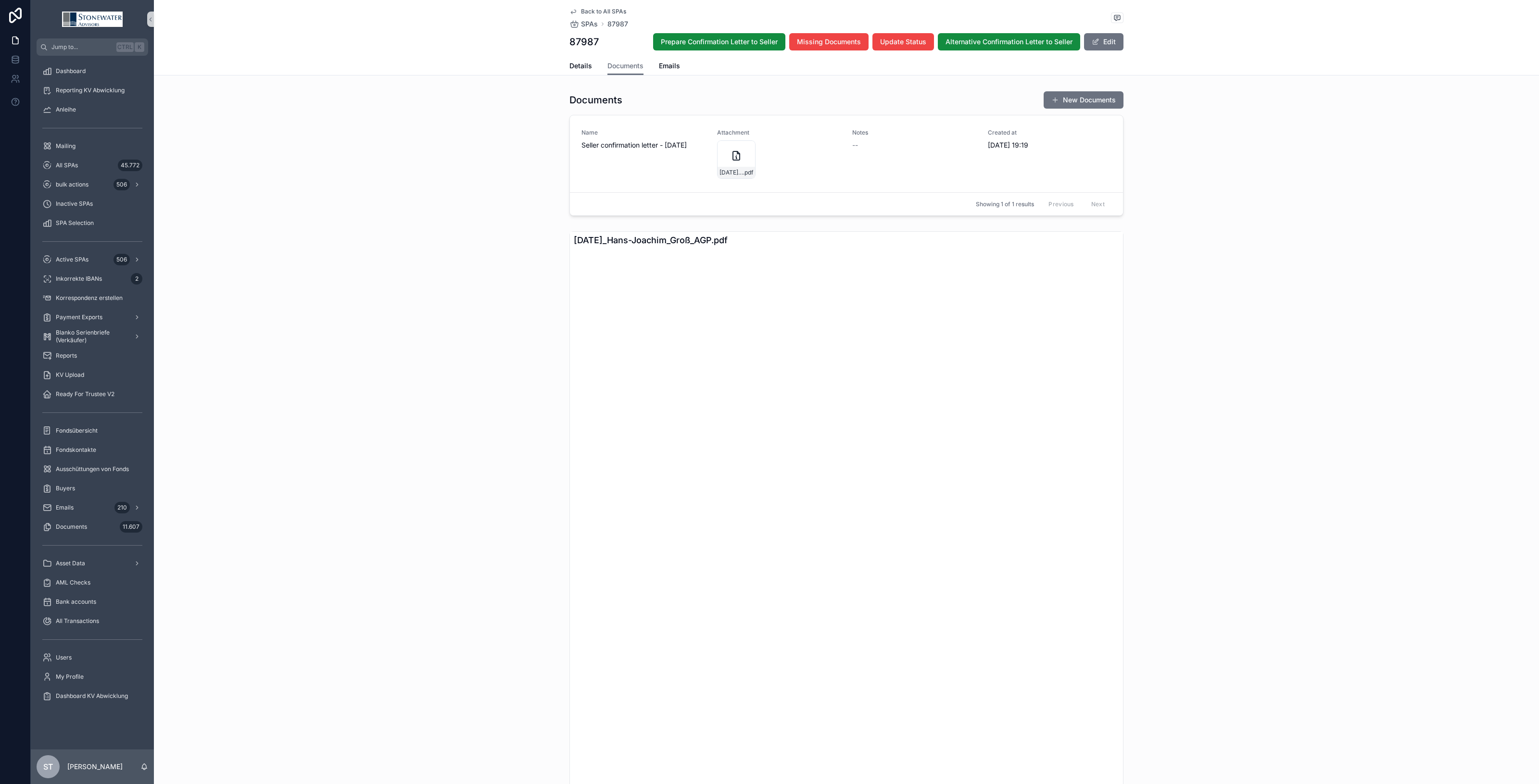
click at [598, 10] on span "Back to All SPAs" at bounding box center [604, 11] width 45 height 8
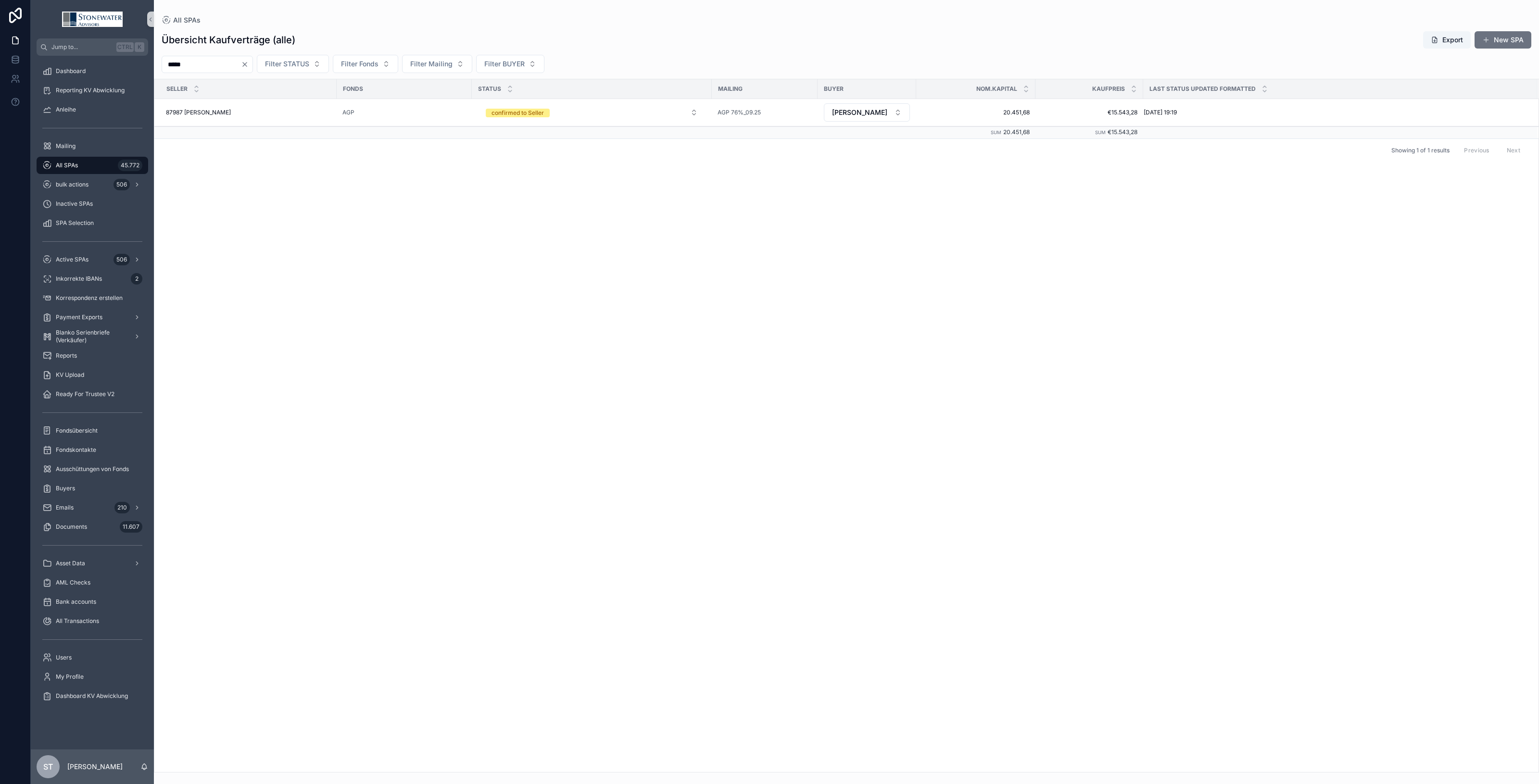
drag, startPoint x: 234, startPoint y: 69, endPoint x: -143, endPoint y: 85, distance: 377.3
click at [0, 85] on html "Jump to... Ctrl K Dashboard Reporting KV Abwicklung Anleihe Mailing All SPAs 45…" at bounding box center [770, 392] width 1539 height 784
type input "*****"
click at [897, 112] on button "TBD" at bounding box center [867, 112] width 86 height 18
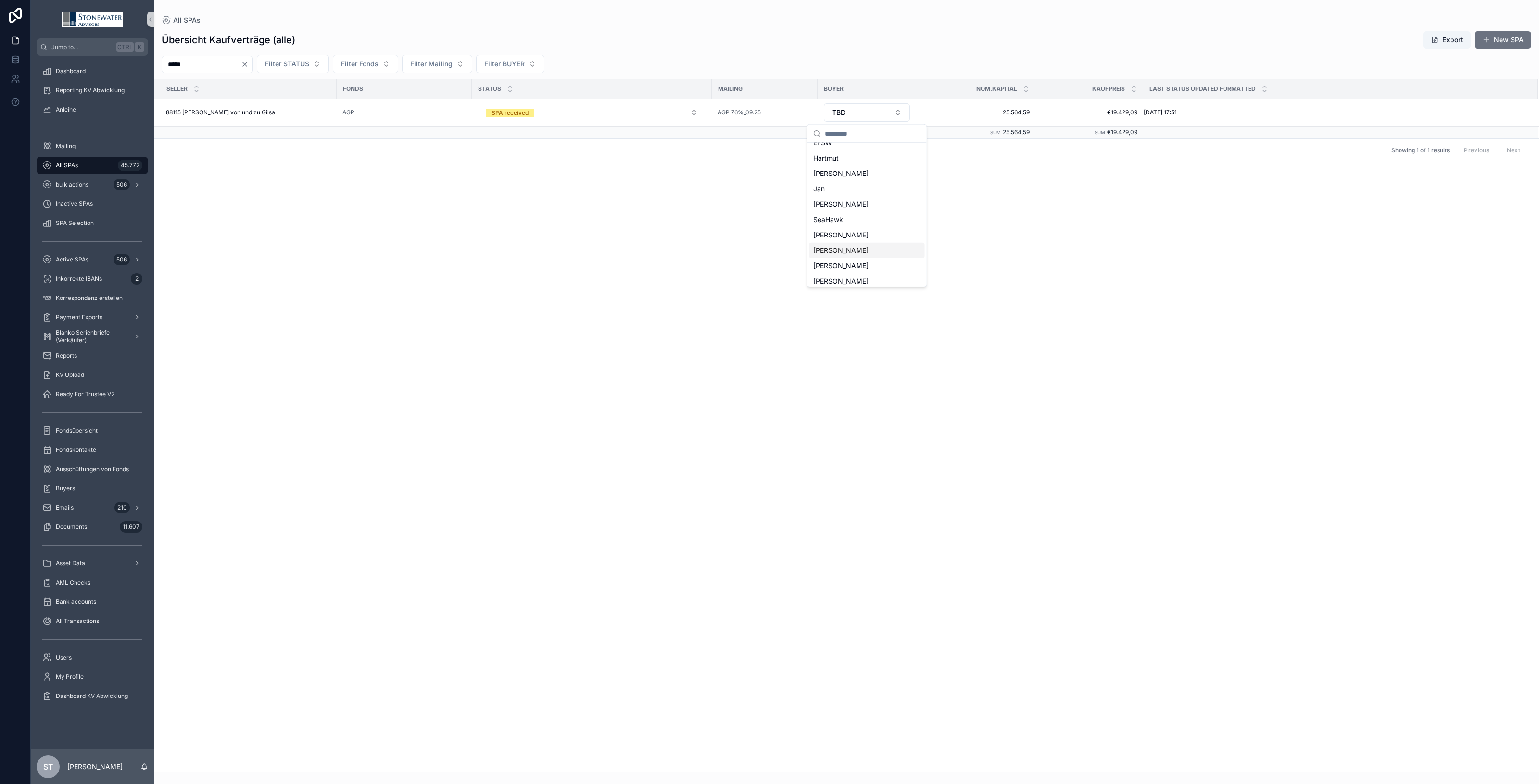
click at [880, 251] on div "[PERSON_NAME]" at bounding box center [867, 251] width 115 height 15
click at [285, 109] on div "88115 Monika von und zu Gilsa 88115 Monika von und zu Gilsa" at bounding box center [248, 112] width 165 height 8
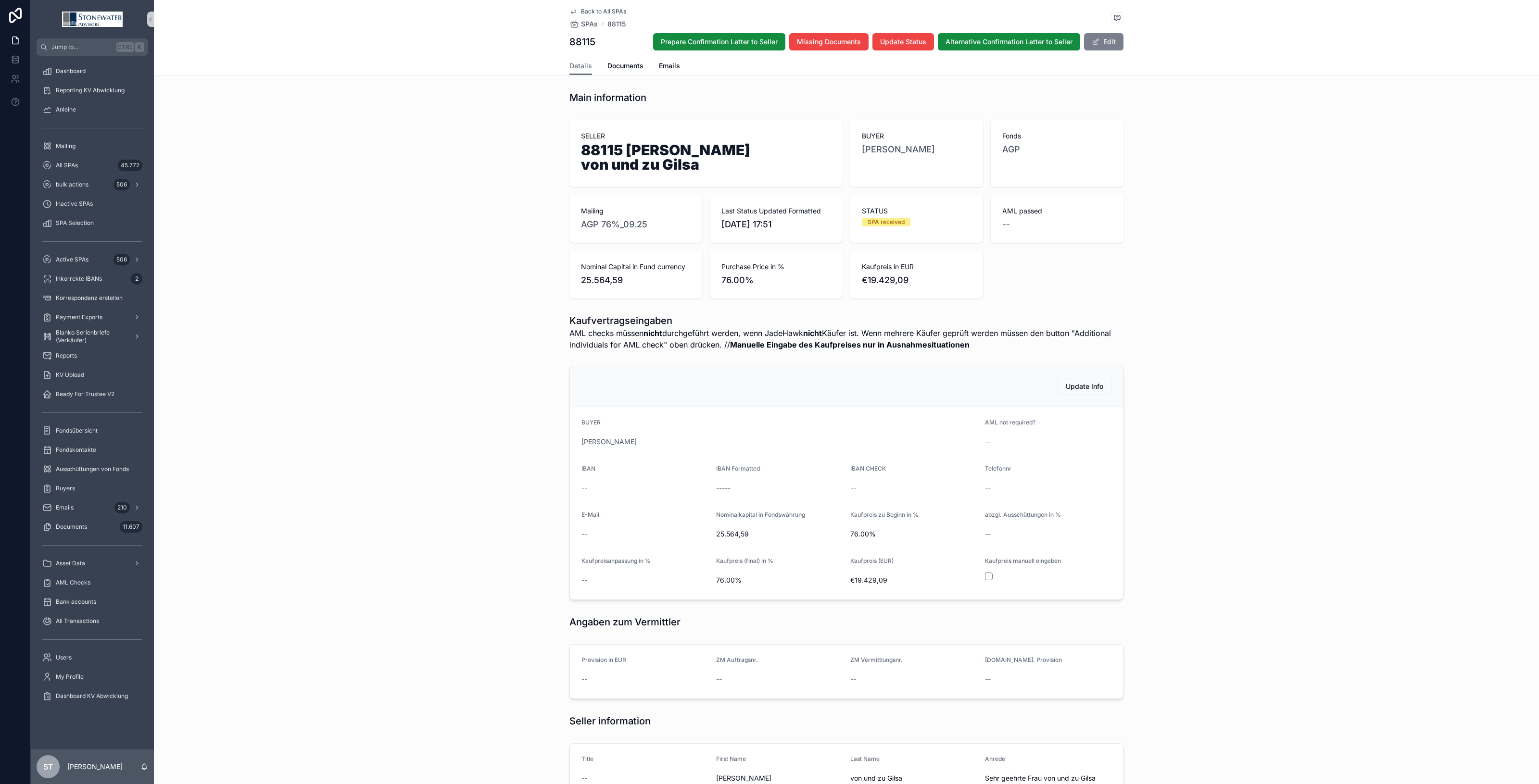
click at [1095, 39] on span "scrollable content" at bounding box center [1095, 41] width 8 height 8
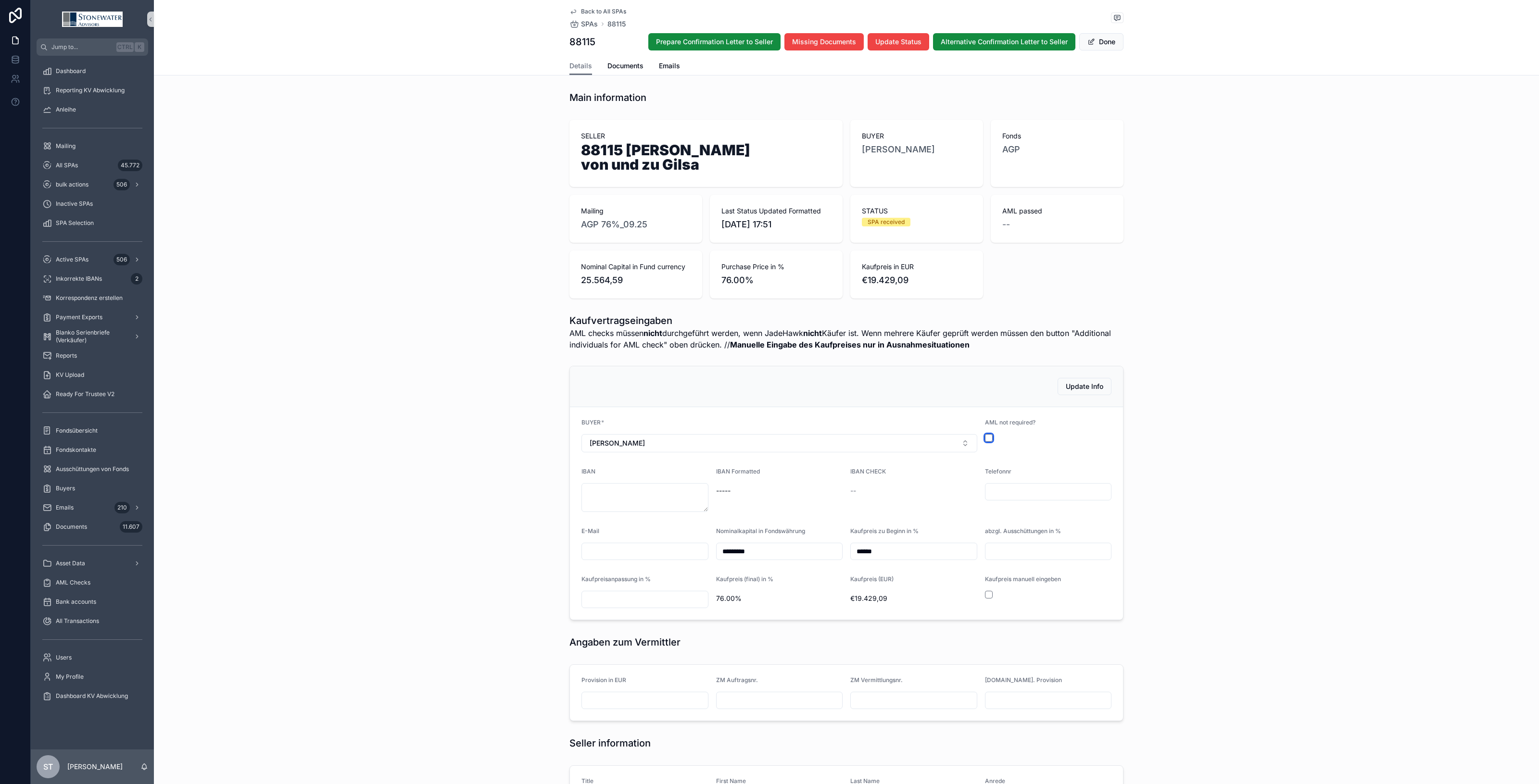
click at [985, 434] on button "scrollable content" at bounding box center [989, 438] width 8 height 8
click at [629, 489] on textarea "scrollable content" at bounding box center [645, 498] width 127 height 29
type textarea "**********"
click at [816, 491] on div "IBAN Formatted DE21-5005-0201-1243-2205-36" at bounding box center [779, 490] width 127 height 44
click at [1104, 45] on button "Done" at bounding box center [1101, 41] width 44 height 18
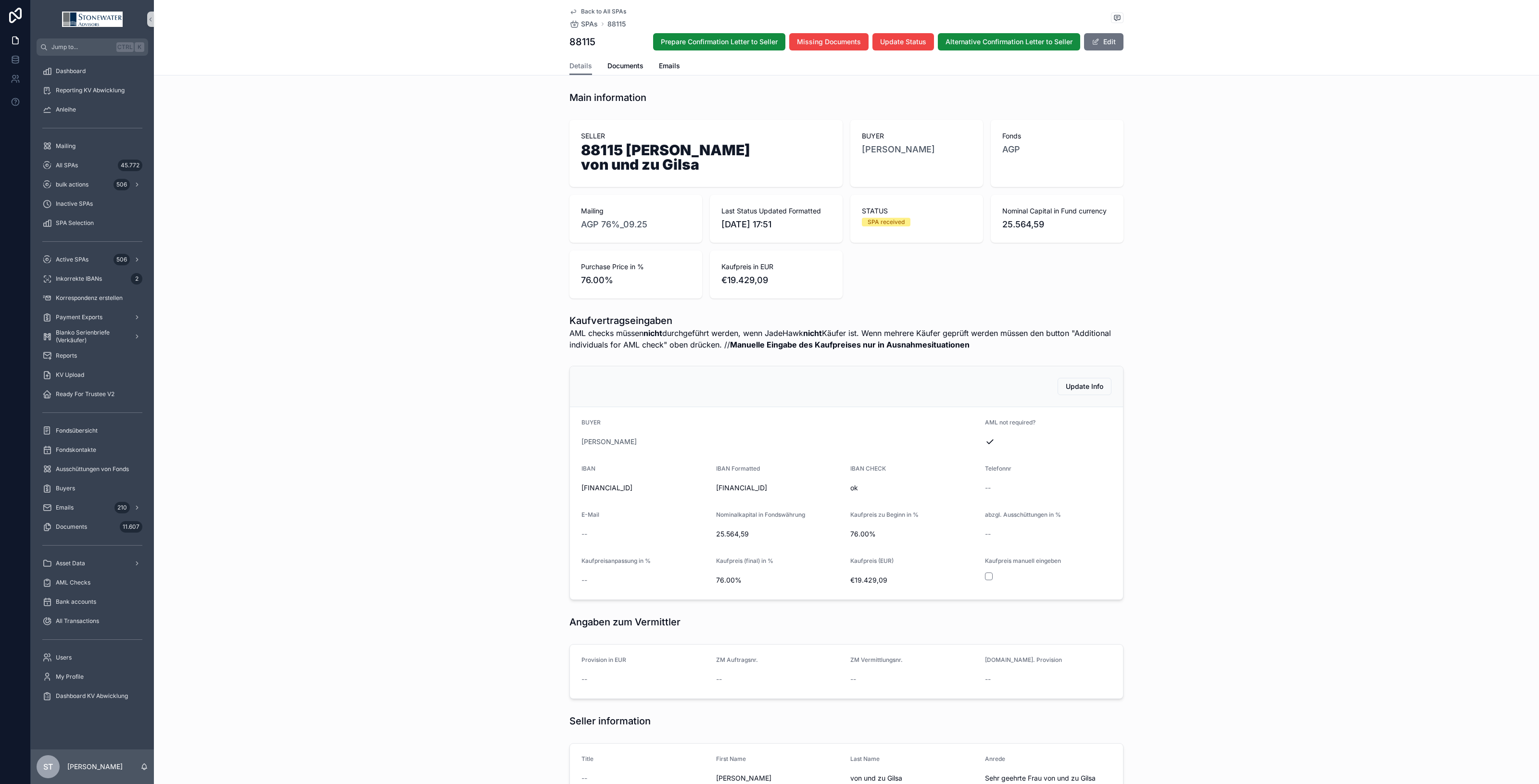
click at [723, 33] on div "Prepare Confirmation Letter to Seller Missing Documents Update Status Alternati…" at bounding box center [884, 42] width 478 height 18
click at [725, 34] on button "Prepare Confirmation Letter to Seller" at bounding box center [719, 41] width 132 height 18
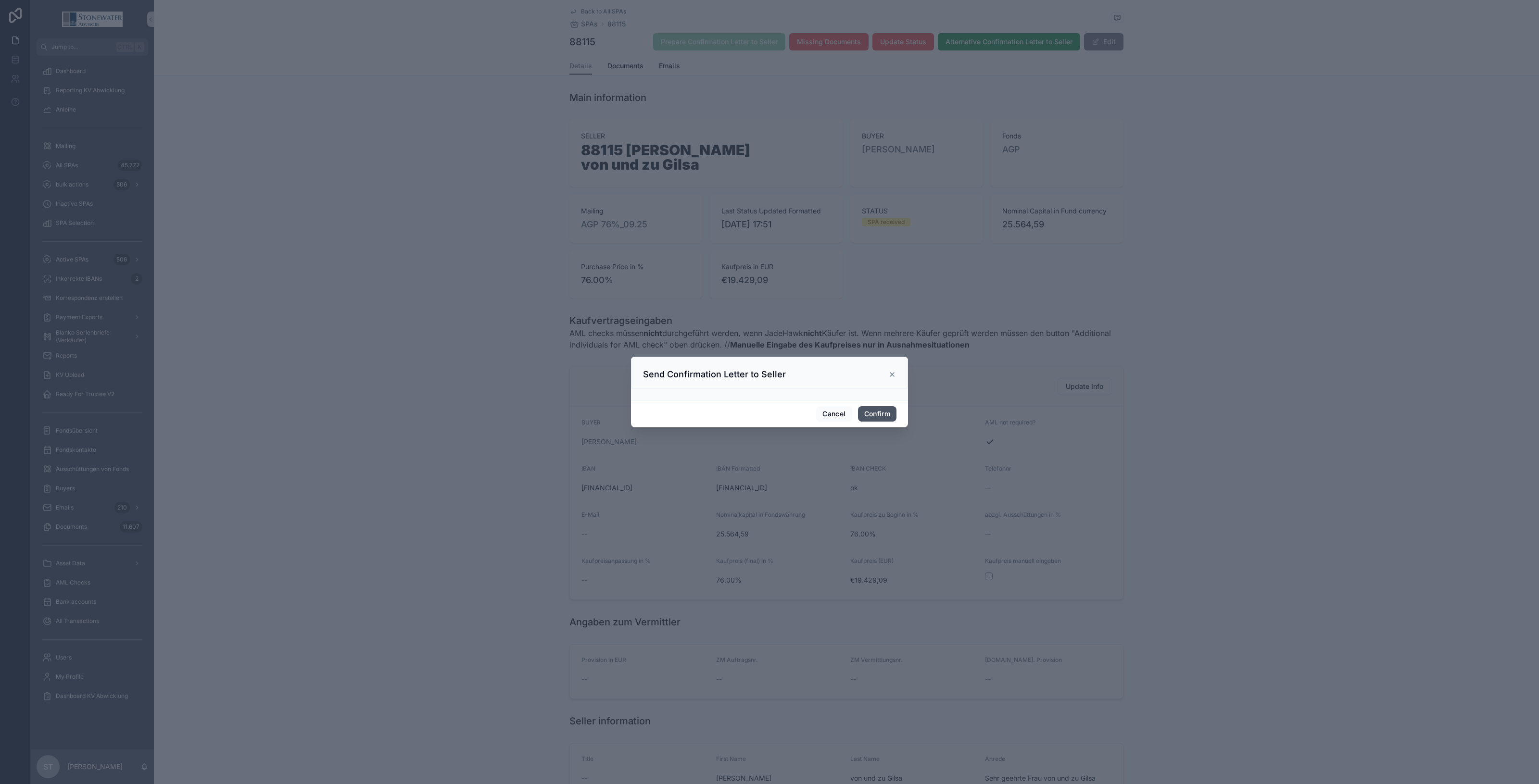
click at [883, 408] on button "Confirm" at bounding box center [877, 414] width 39 height 15
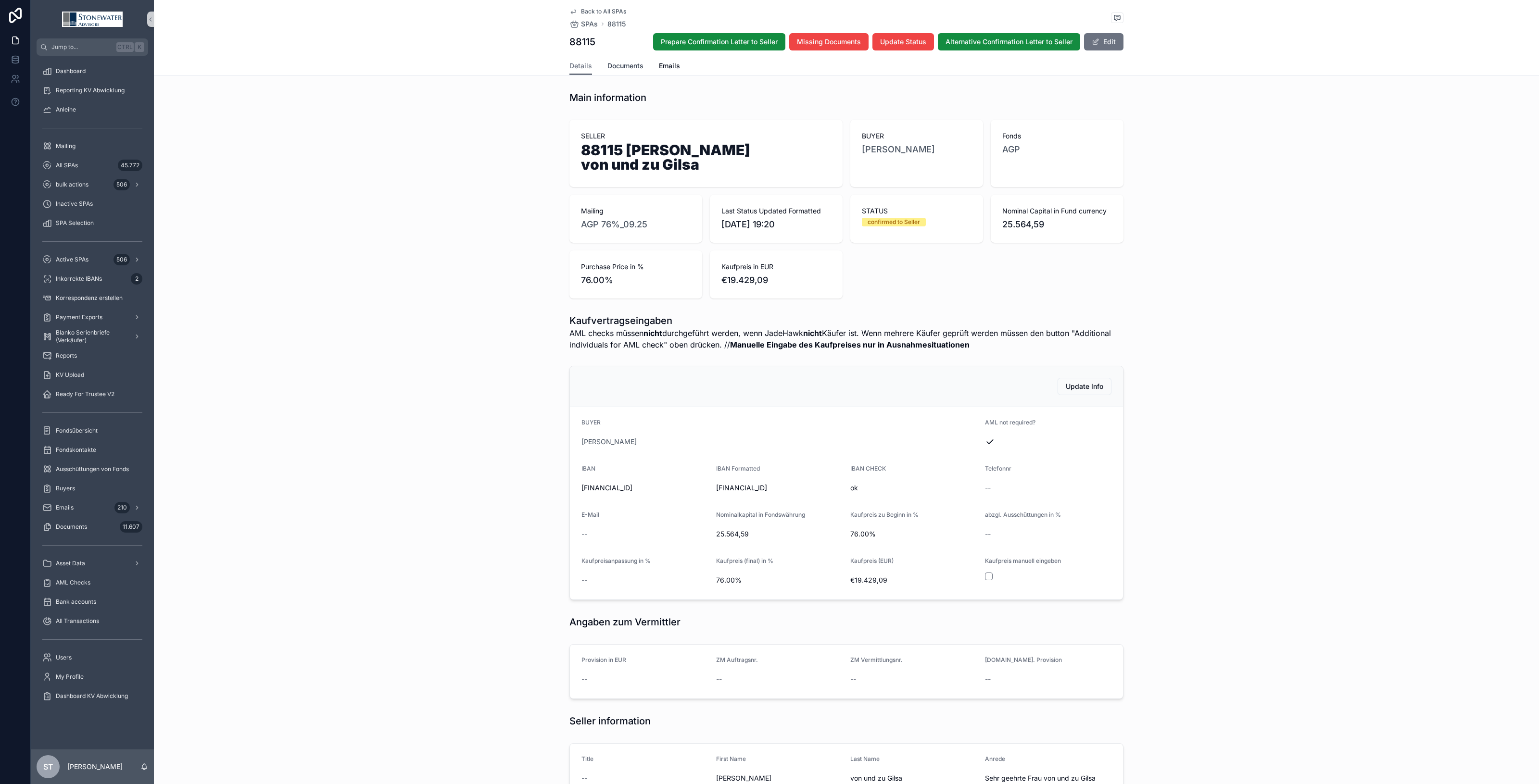
click at [631, 63] on span "Documents" at bounding box center [625, 66] width 36 height 10
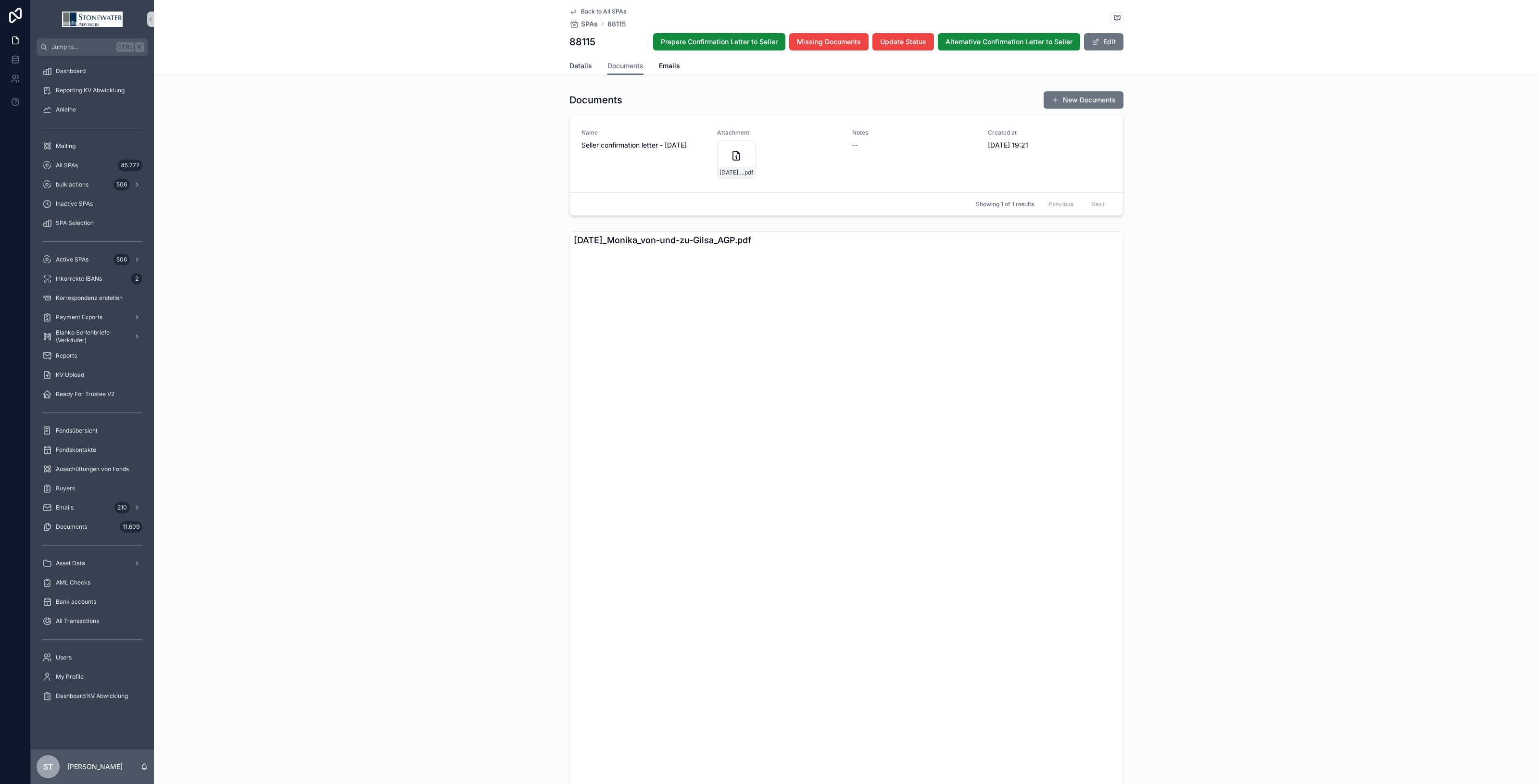
click at [585, 71] on link "Details" at bounding box center [581, 67] width 22 height 19
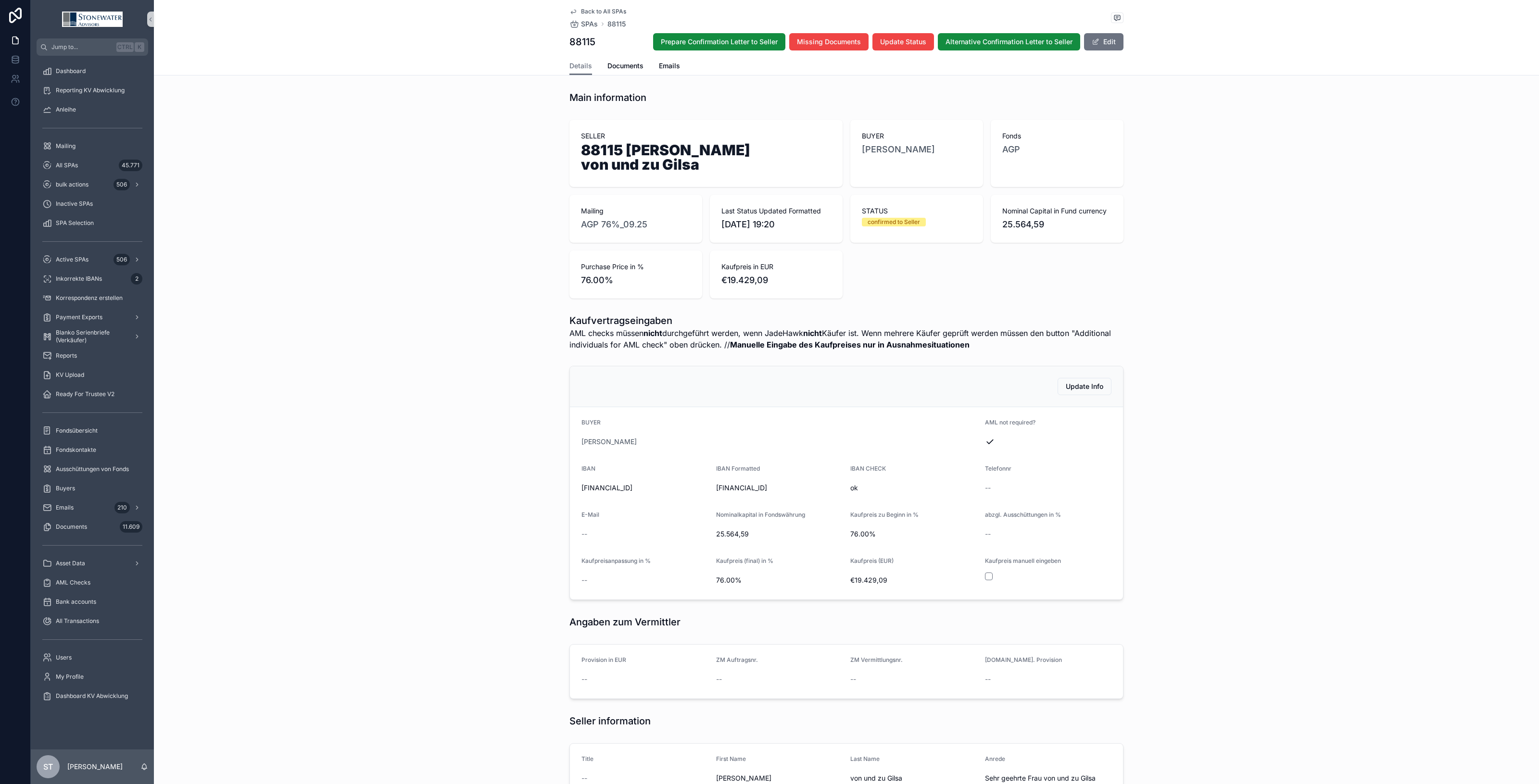
click at [600, 10] on span "Back to All SPAs" at bounding box center [604, 11] width 45 height 8
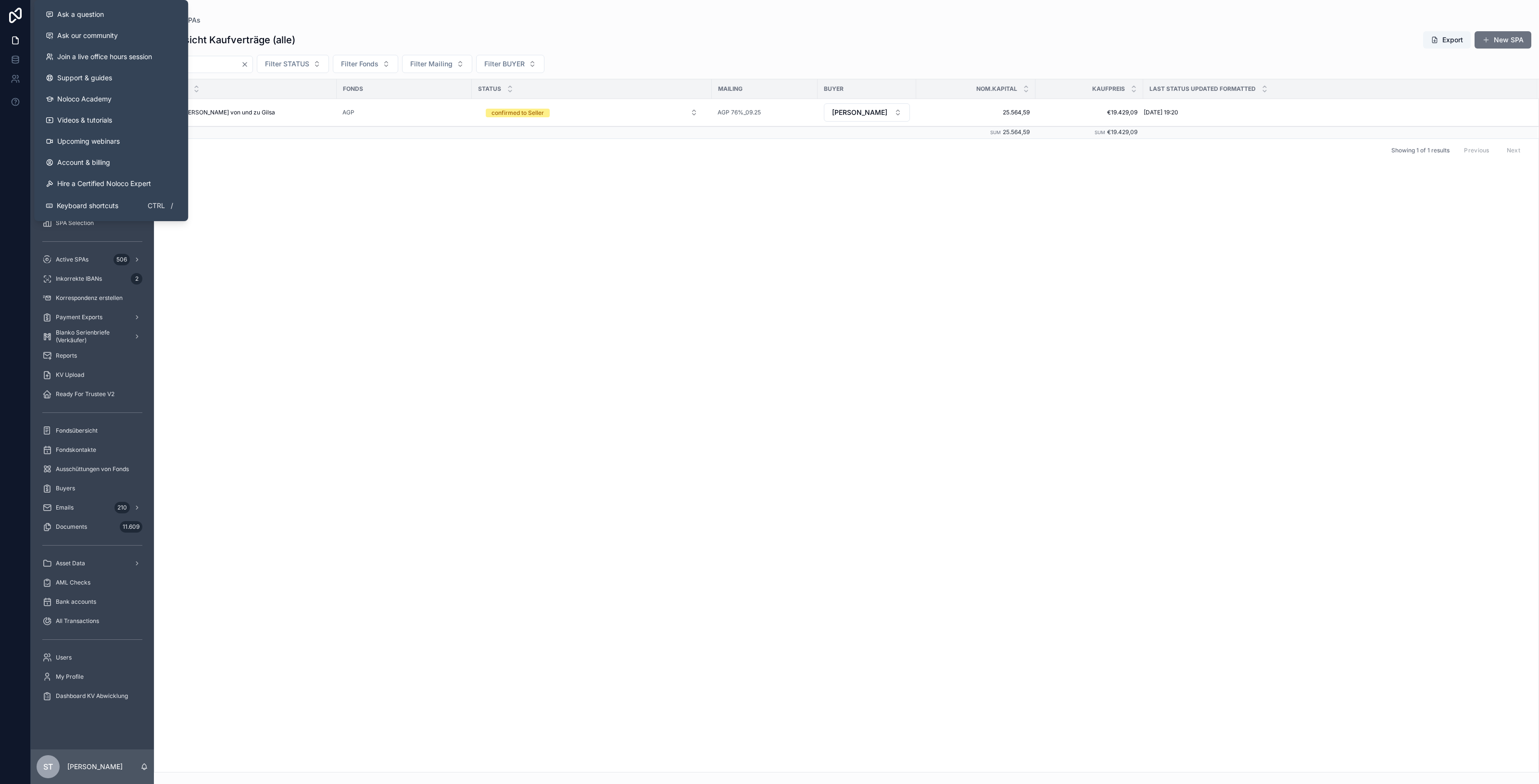
drag, startPoint x: 237, startPoint y: 67, endPoint x: -43, endPoint y: 101, distance: 282.1
click at [0, 101] on html "Ask a question Ask our community Join a live office hours session Support & gui…" at bounding box center [770, 392] width 1539 height 784
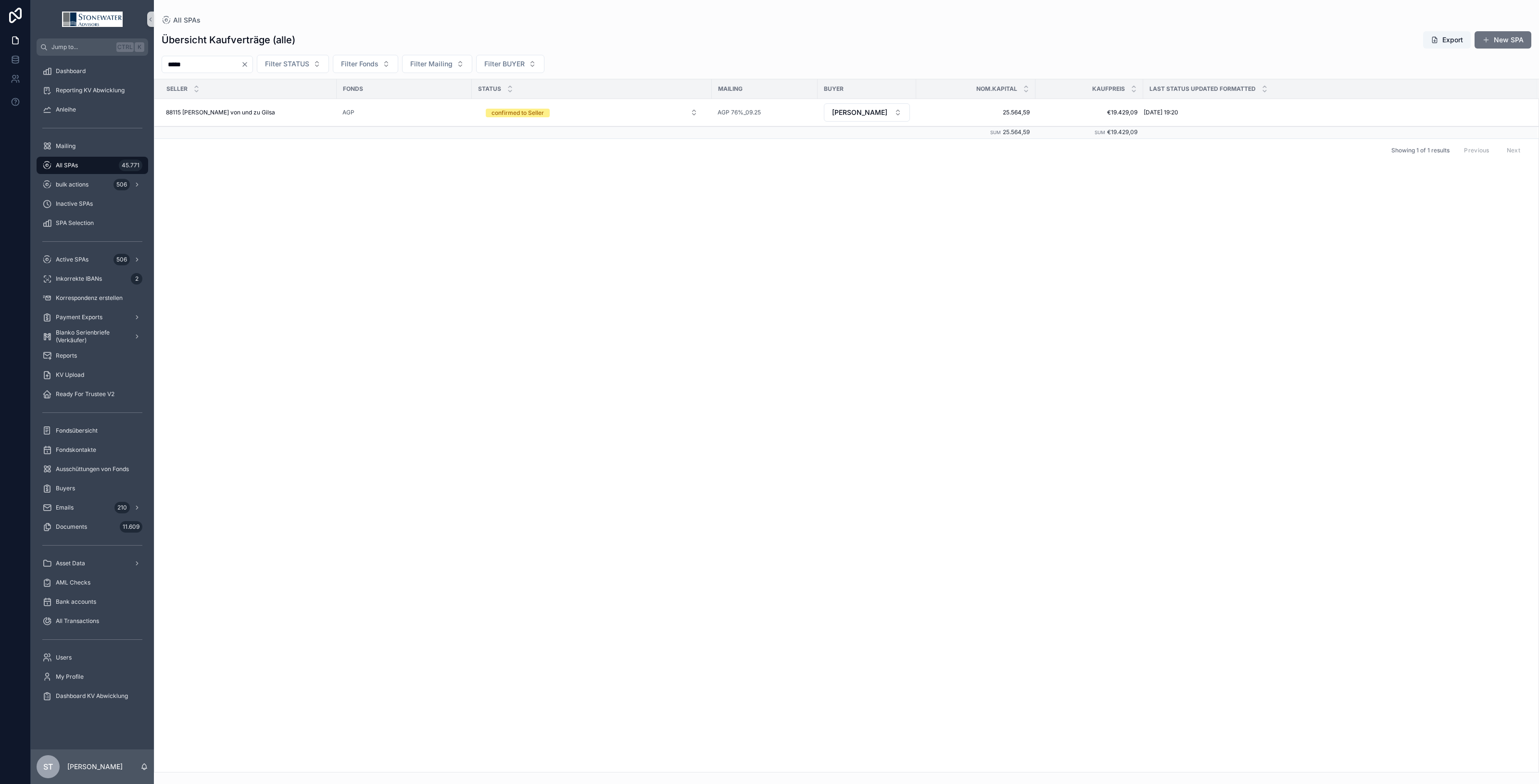
type input "*****"
click at [898, 109] on button "TBD" at bounding box center [867, 112] width 86 height 18
click at [872, 250] on div "[PERSON_NAME]" at bounding box center [867, 251] width 115 height 15
click at [298, 116] on div "88075 Diethild Röhl 88075 Diethild Röhl" at bounding box center [248, 112] width 165 height 8
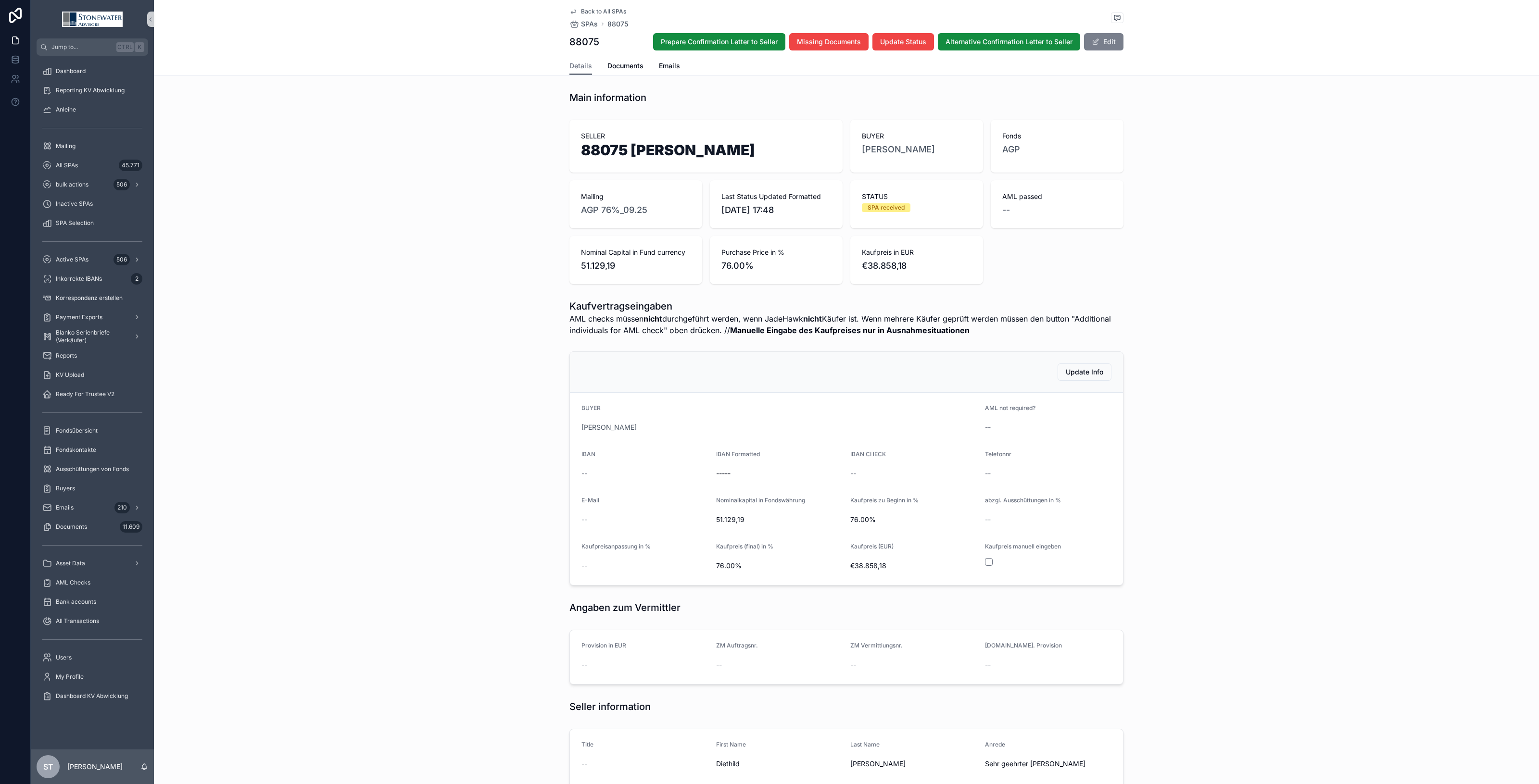
click at [1090, 33] on button "Edit" at bounding box center [1104, 41] width 39 height 18
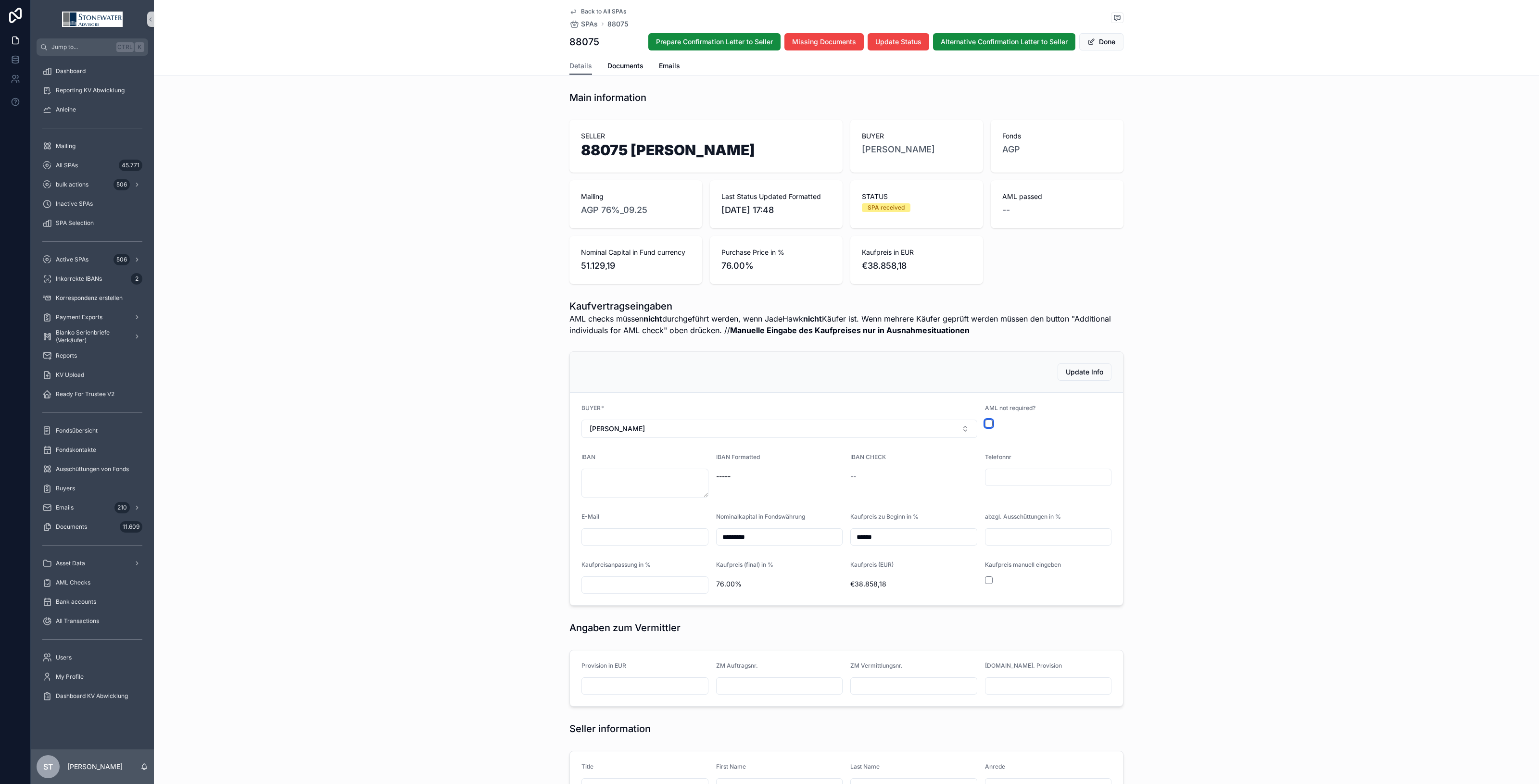
click at [985, 424] on button "scrollable content" at bounding box center [989, 423] width 8 height 8
click at [624, 484] on textarea "scrollable content" at bounding box center [645, 483] width 127 height 29
click at [927, 489] on div "IBAN CHECK check" at bounding box center [913, 475] width 127 height 44
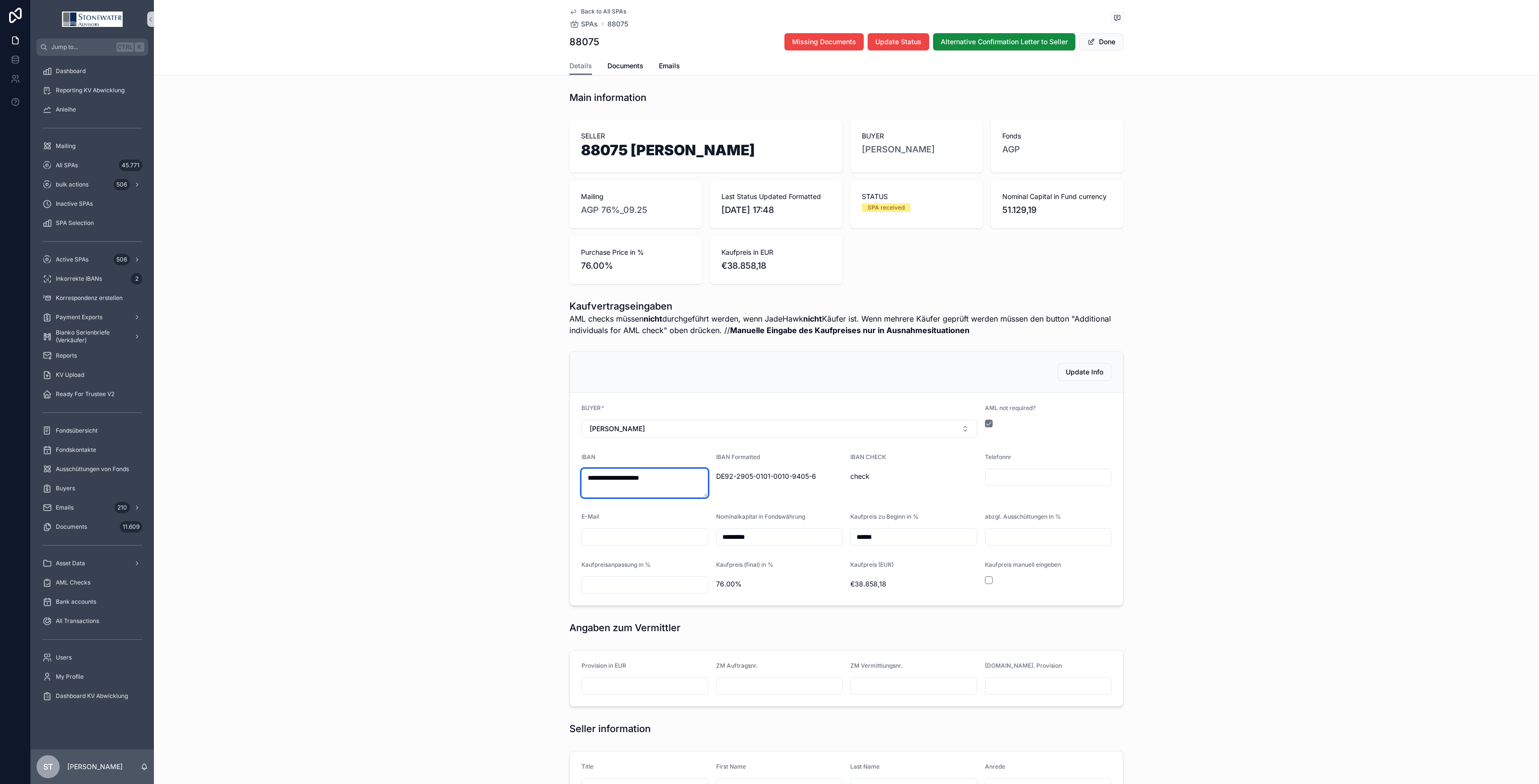
click at [688, 475] on textarea "**********" at bounding box center [645, 483] width 126 height 29
drag, startPoint x: 688, startPoint y: 475, endPoint x: 428, endPoint y: 526, distance: 265.0
click at [428, 526] on div "**********" at bounding box center [846, 478] width 1385 height 262
type textarea "**********"
click at [852, 496] on div "IBAN CHECK ok" at bounding box center [913, 475] width 127 height 44
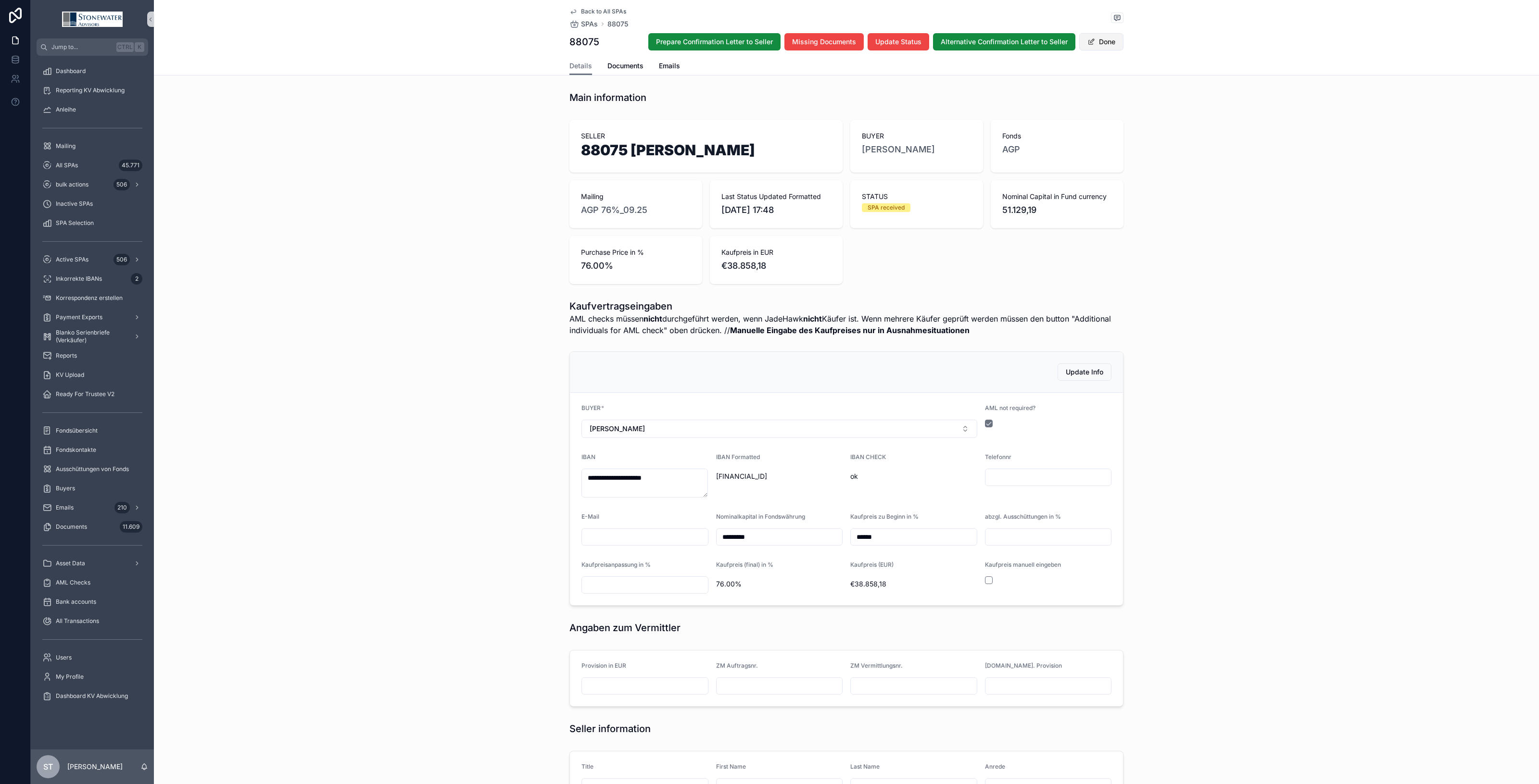
click at [1108, 39] on button "Done" at bounding box center [1101, 41] width 44 height 18
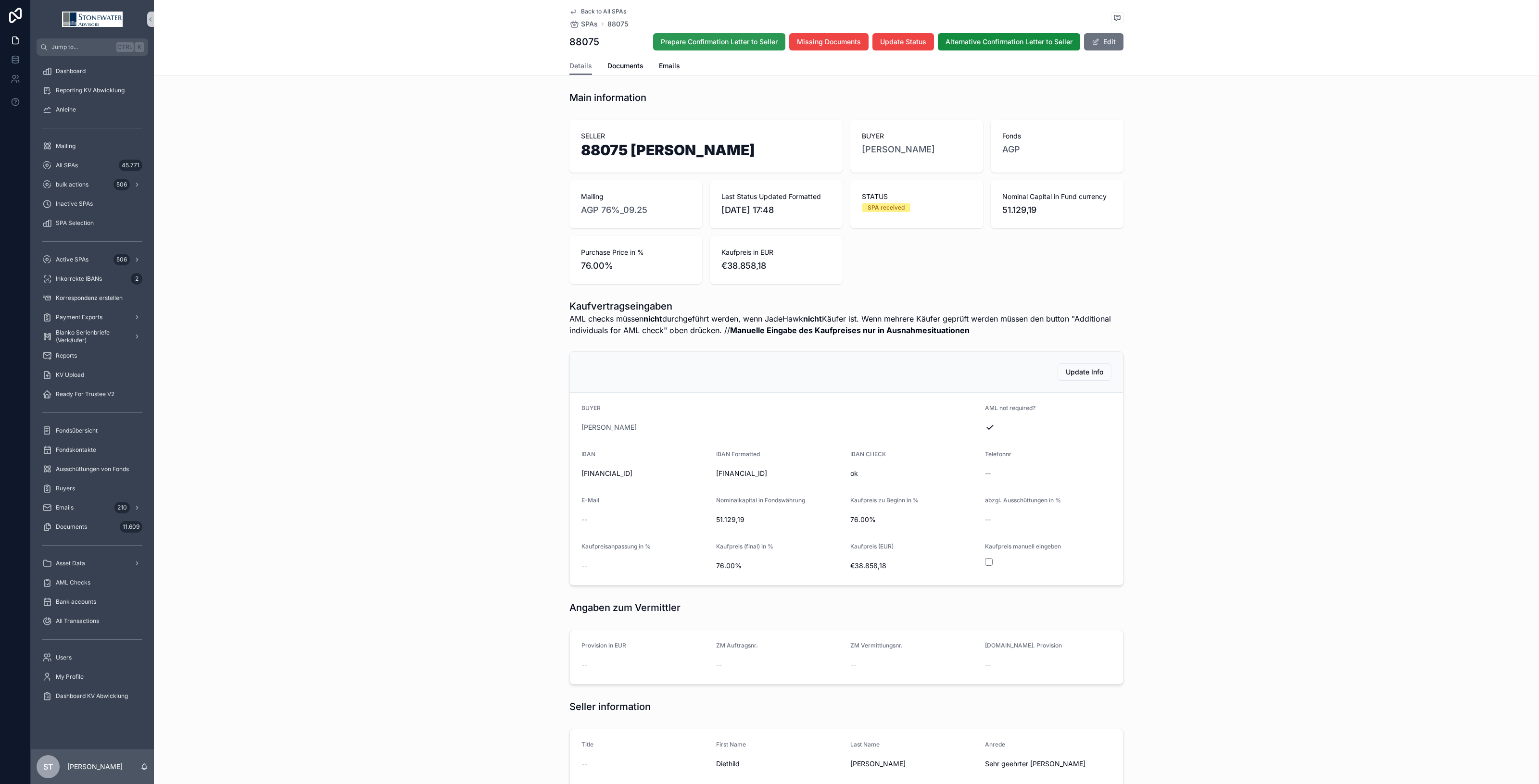
click at [741, 44] on span "Prepare Confirmation Letter to Seller" at bounding box center [719, 42] width 117 height 10
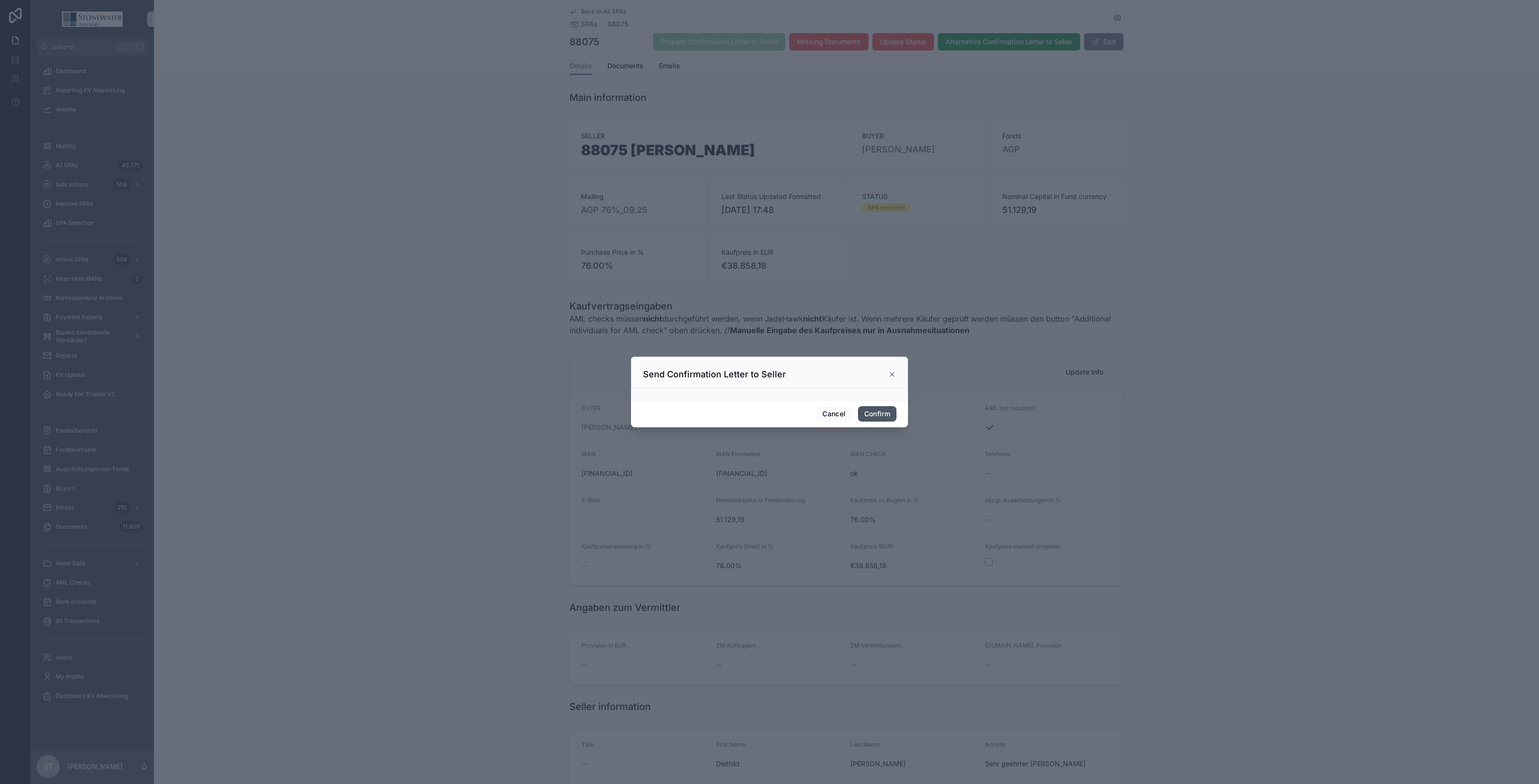
click at [883, 411] on button "Confirm" at bounding box center [877, 414] width 39 height 15
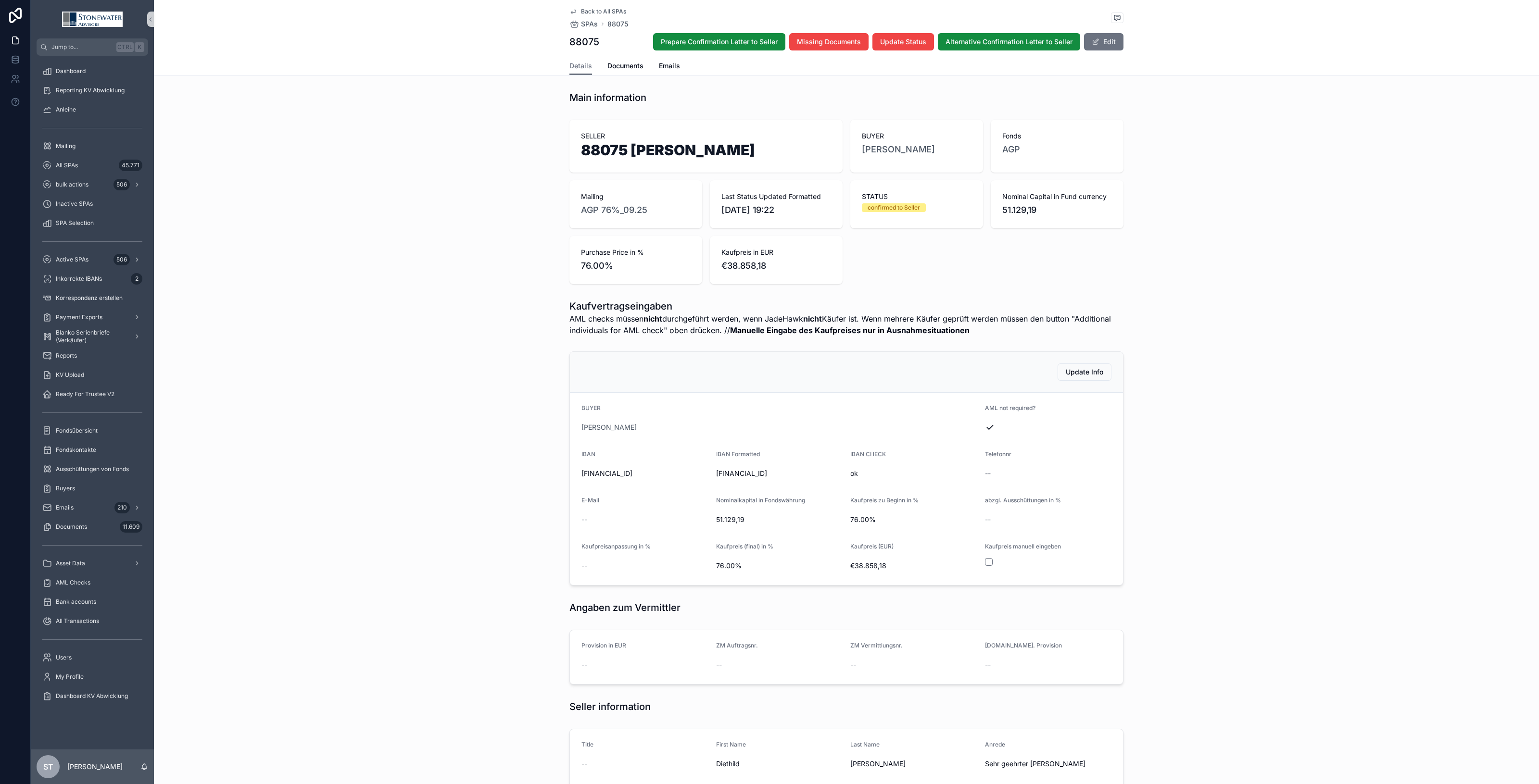
click at [582, 10] on span "Back to All SPAs" at bounding box center [604, 11] width 45 height 8
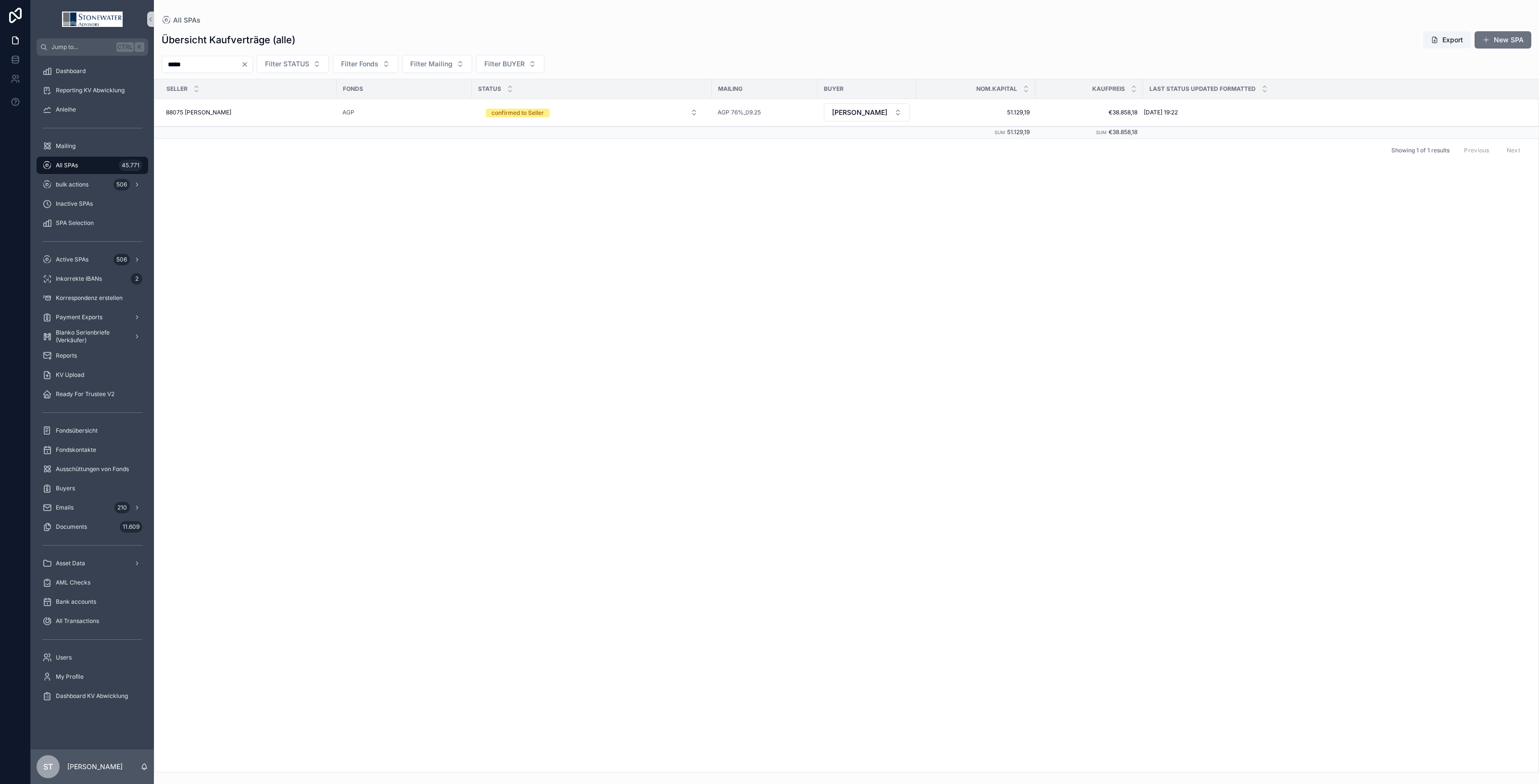
drag, startPoint x: 227, startPoint y: 74, endPoint x: 154, endPoint y: 74, distance: 73.0
click at [154, 74] on div "Übersicht Kaufverträge (alle) Export New SPA ***** Filter STATUS Filter Fonds F…" at bounding box center [846, 399] width 1385 height 748
click at [197, 65] on input "*****" at bounding box center [202, 64] width 79 height 13
drag, startPoint x: 209, startPoint y: 63, endPoint x: 24, endPoint y: 80, distance: 185.8
click at [24, 80] on div "Users Jump to... Ctrl K Dashboard Reporting KV Abwicklung Anleihe Mailing All S…" at bounding box center [770, 392] width 1539 height 784
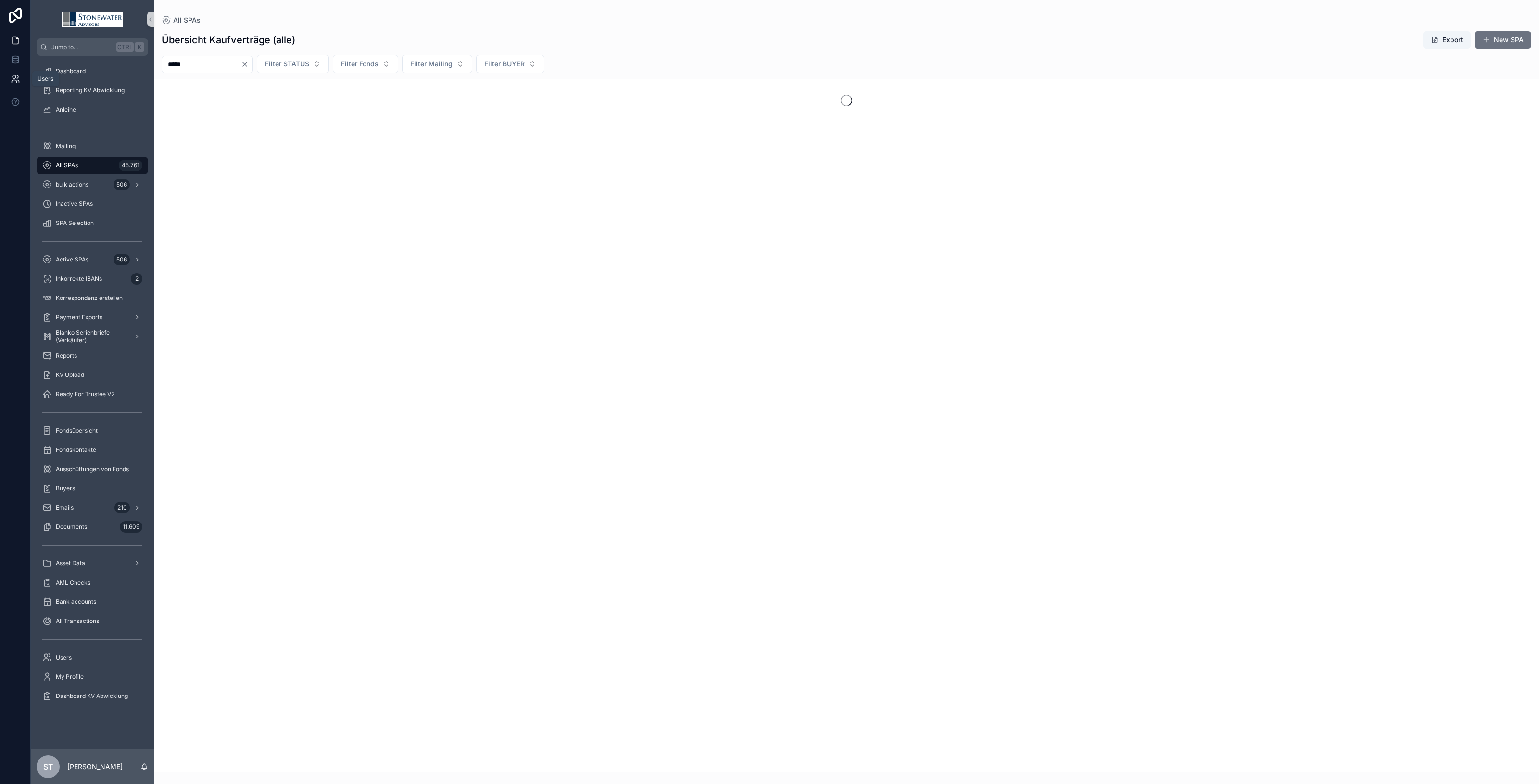
type input "*****"
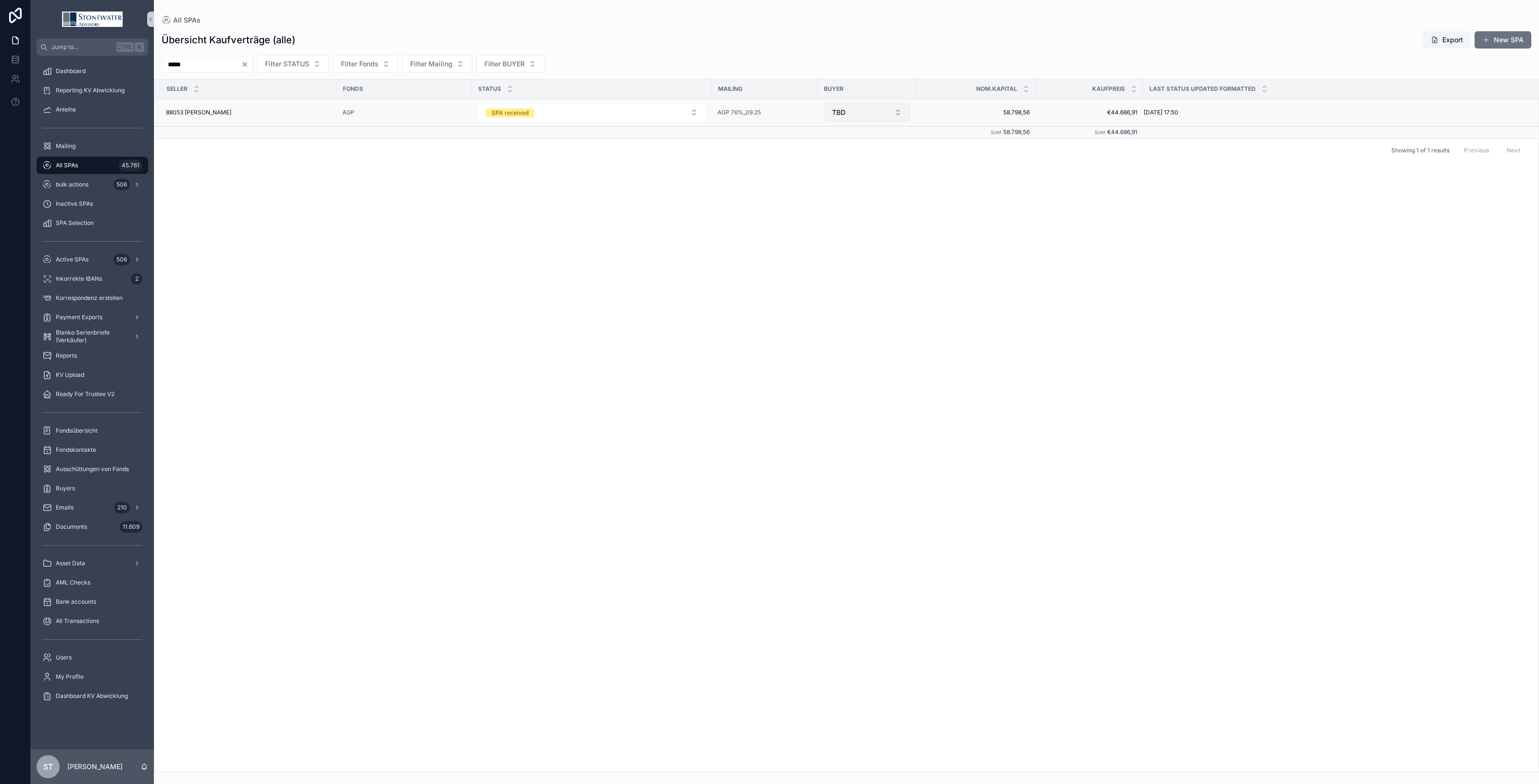
click at [892, 114] on button "TBD" at bounding box center [867, 112] width 86 height 18
click at [885, 253] on div "[PERSON_NAME]" at bounding box center [867, 251] width 115 height 15
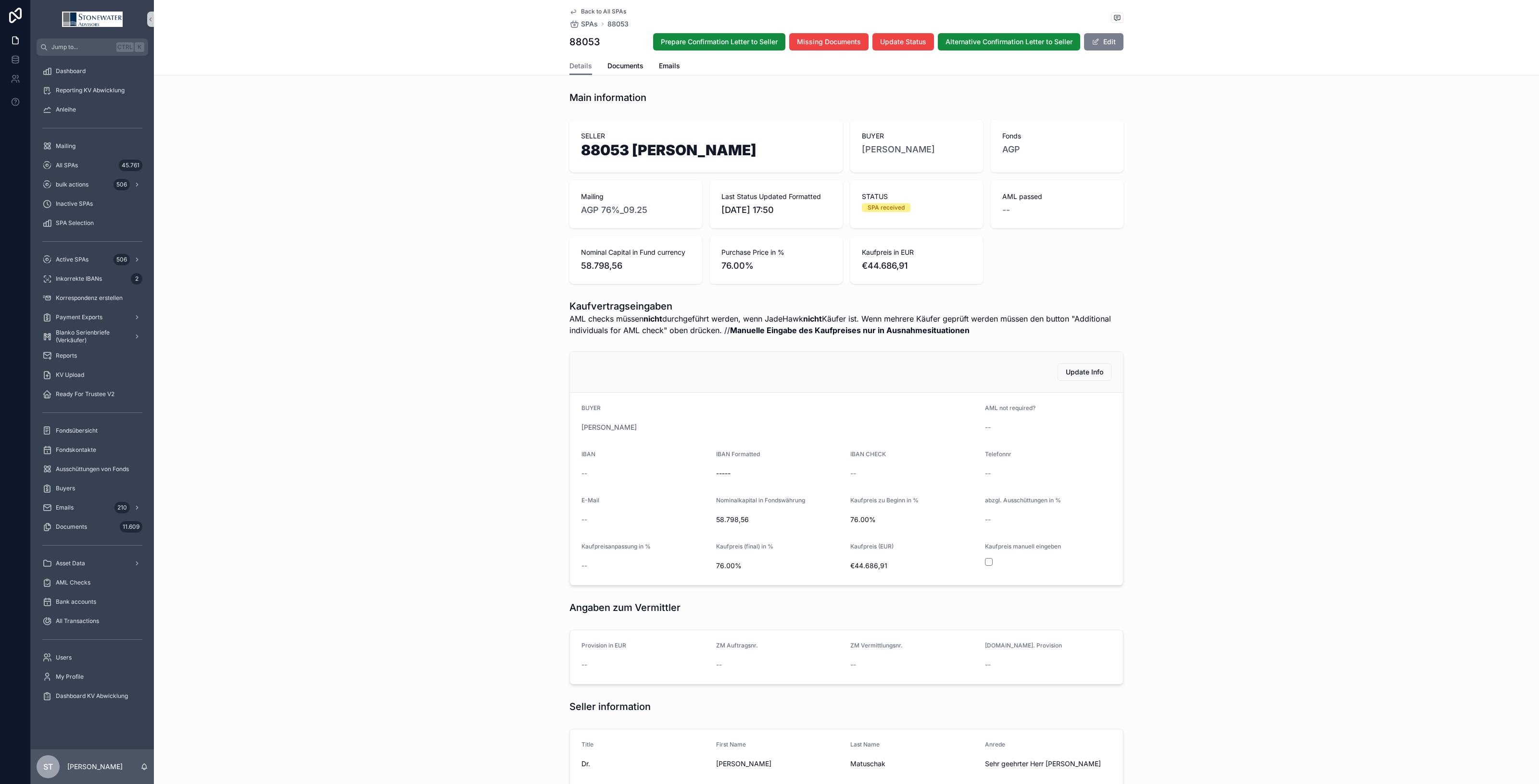
click at [1105, 37] on button "Edit" at bounding box center [1104, 41] width 39 height 18
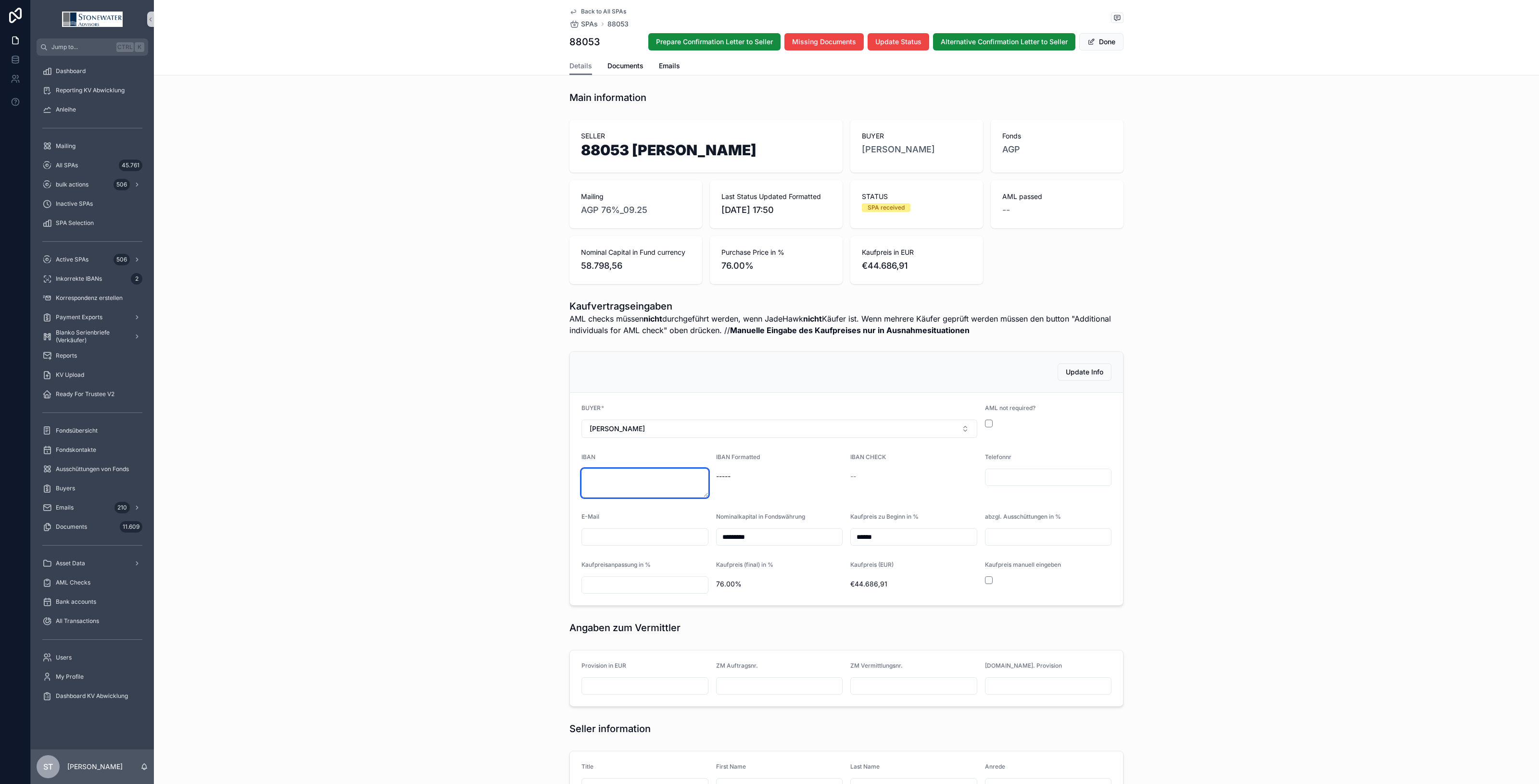
click at [626, 481] on textarea "scrollable content" at bounding box center [645, 483] width 127 height 29
type textarea "**********"
click at [986, 423] on button "scrollable content" at bounding box center [989, 423] width 8 height 8
click at [753, 42] on span "Prepare Confirmation Letter to Seller" at bounding box center [714, 42] width 117 height 10
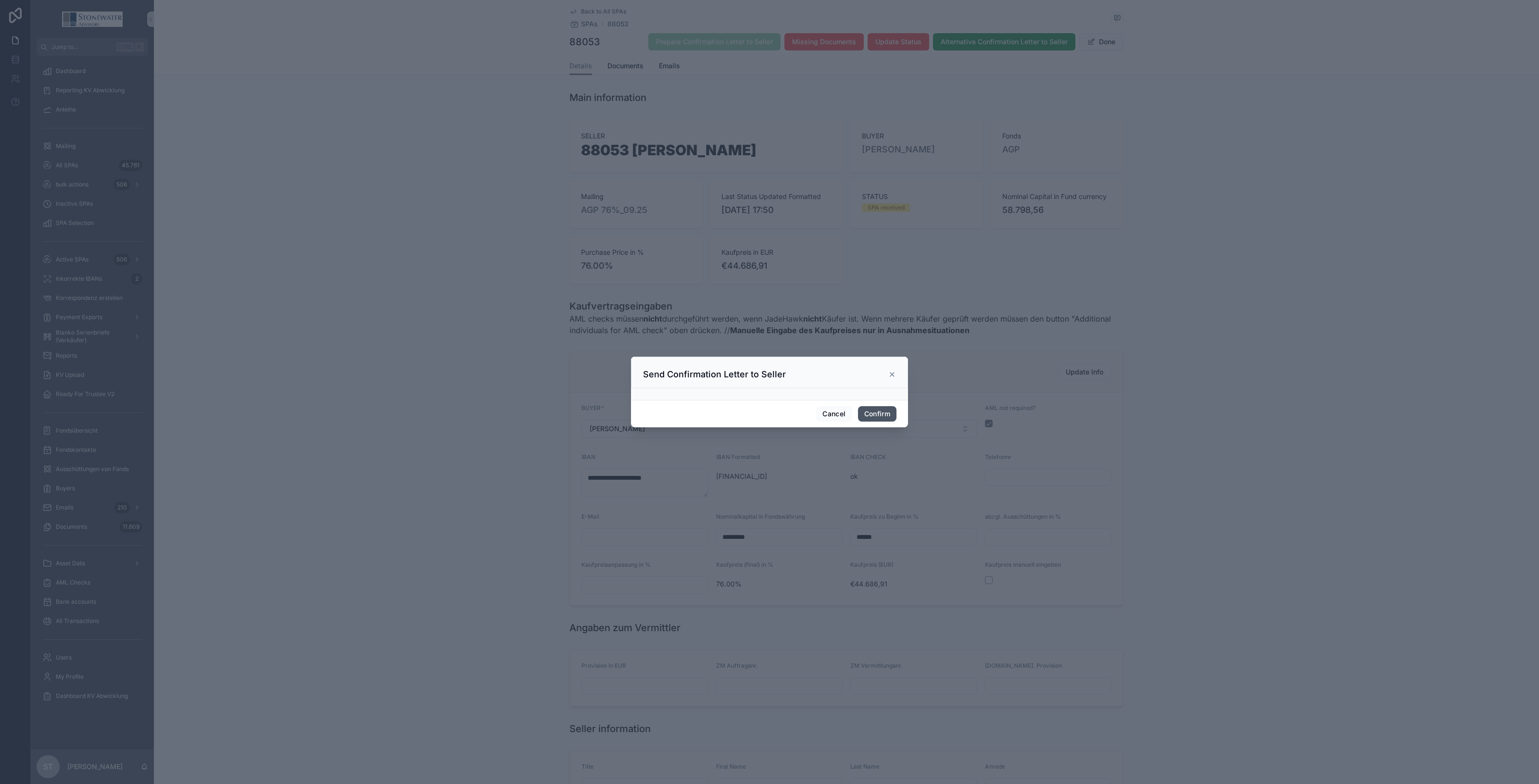
click at [891, 415] on button "Confirm" at bounding box center [877, 414] width 39 height 15
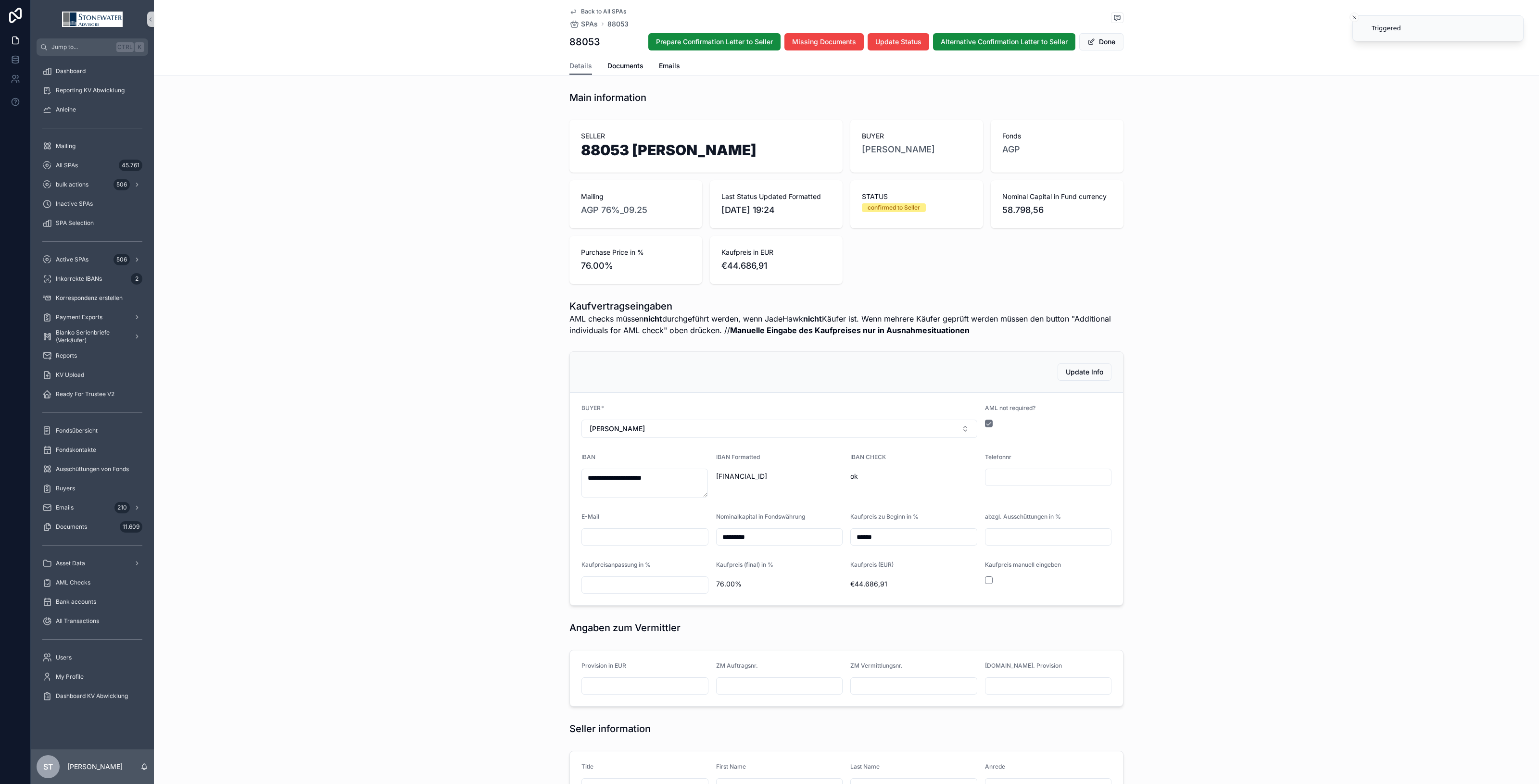
type textarea "**********"
click at [606, 8] on span "Back to All SPAs" at bounding box center [604, 11] width 45 height 8
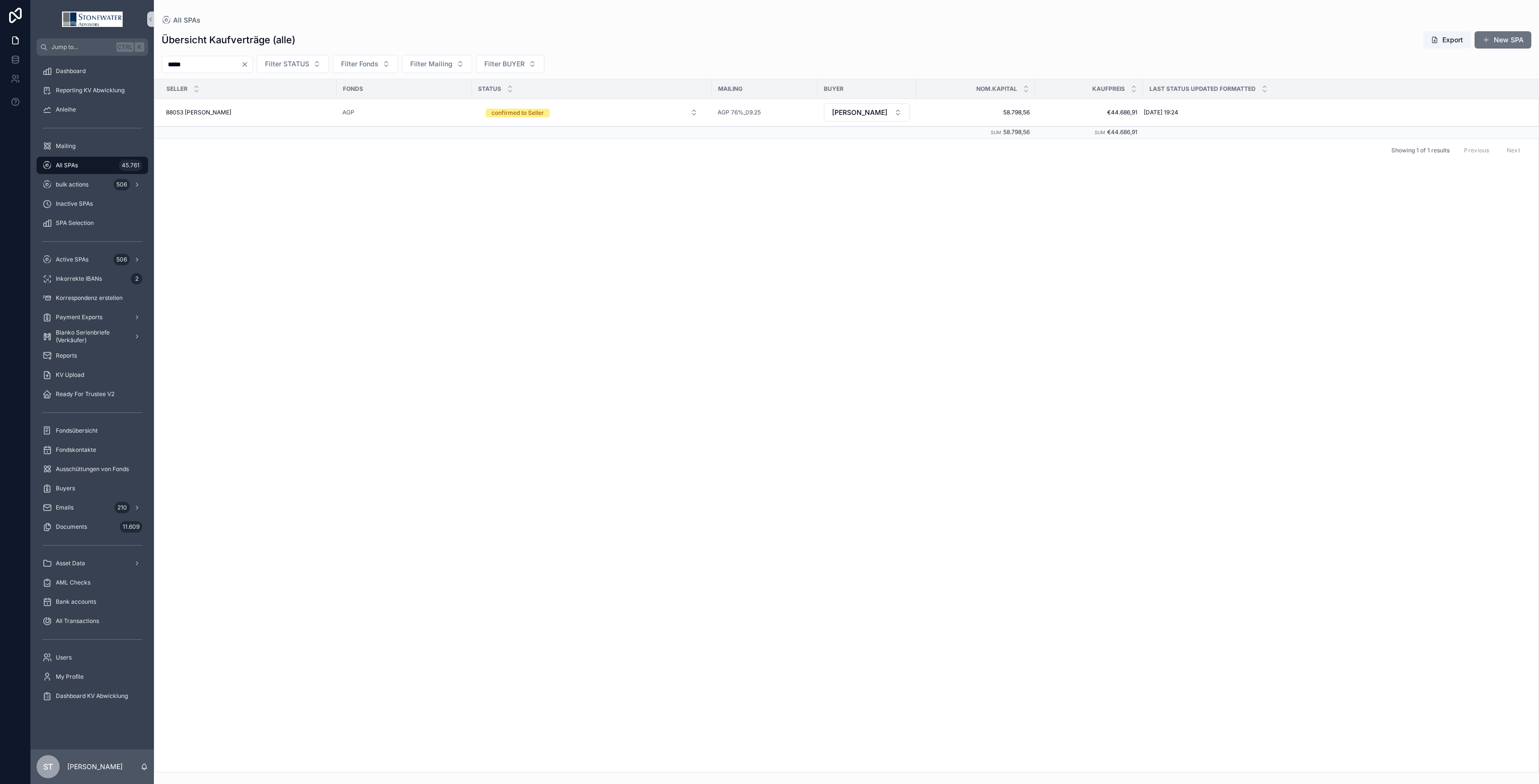
drag, startPoint x: 80, startPoint y: 161, endPoint x: 3, endPoint y: 189, distance: 81.9
click at [80, 161] on div "All SPAs 45.761" at bounding box center [92, 166] width 100 height 15
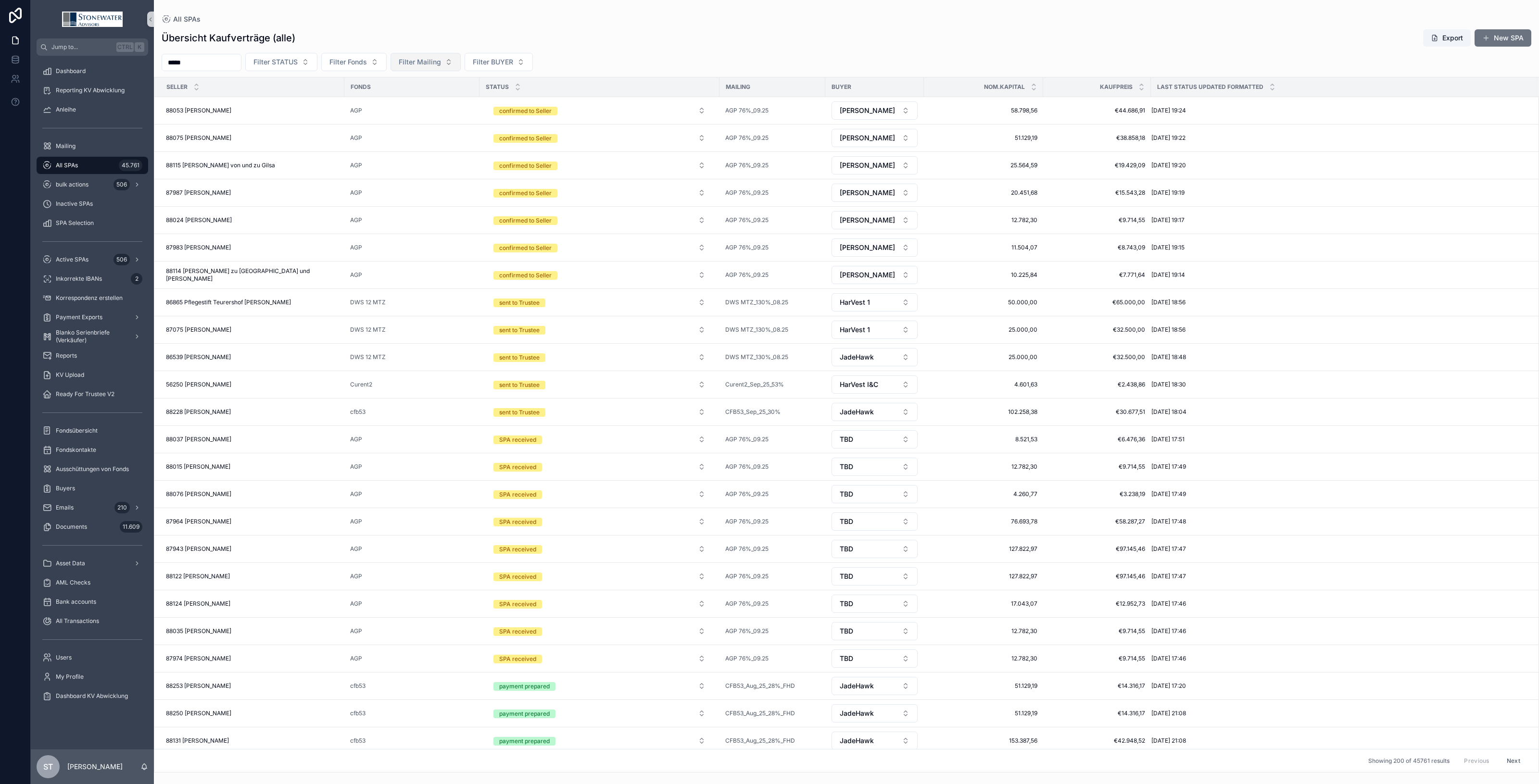
click at [461, 66] on button "Filter Mailing" at bounding box center [425, 62] width 70 height 18
click at [441, 58] on span "Filter Mailing" at bounding box center [420, 62] width 42 height 10
click at [441, 58] on span "Filter Mailing" at bounding box center [420, 62] width 42 height 10
type input "**"
click at [454, 105] on div "AGP 76%_09.25" at bounding box center [447, 102] width 115 height 15
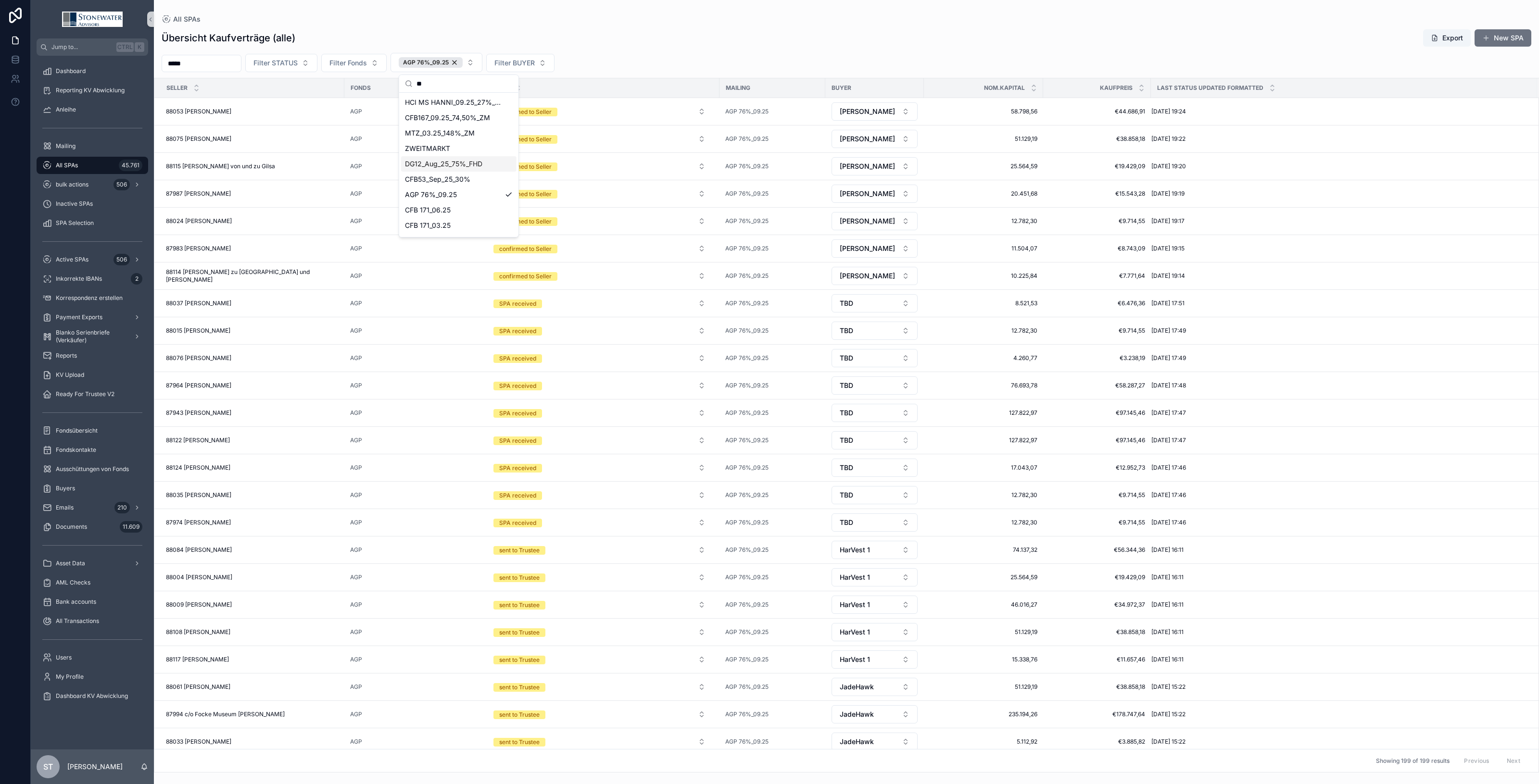
click at [779, 22] on div "All SPAs" at bounding box center [846, 19] width 1370 height 8
click at [905, 312] on button "TBD" at bounding box center [875, 303] width 86 height 18
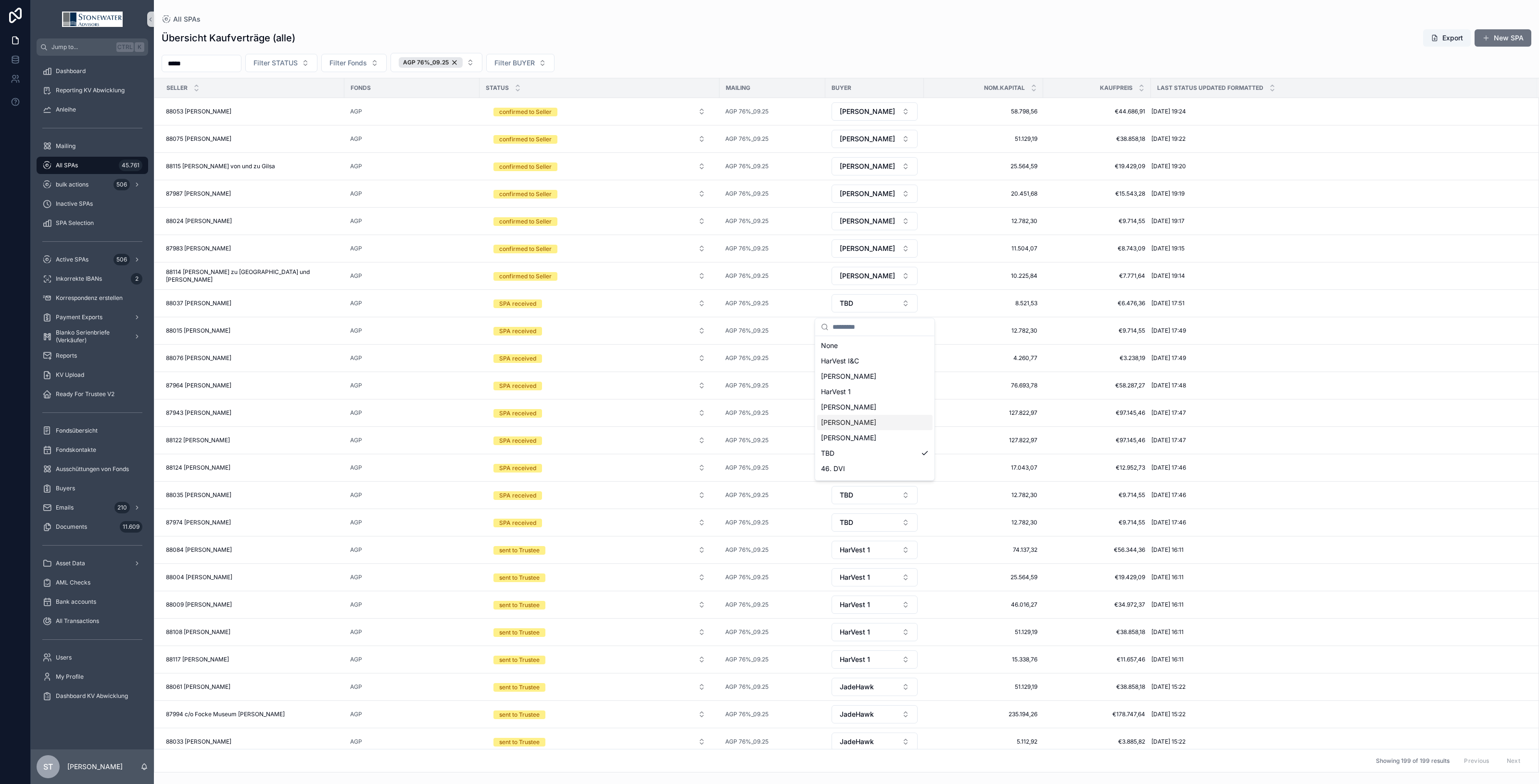
scroll to position [60, 0]
click at [868, 445] on div "JadeHawk" at bounding box center [875, 439] width 115 height 15
click at [911, 340] on button "TBD" at bounding box center [875, 331] width 86 height 18
click at [910, 364] on button "TBD" at bounding box center [875, 358] width 86 height 18
click at [868, 496] on div "JadeHawk" at bounding box center [875, 495] width 115 height 15
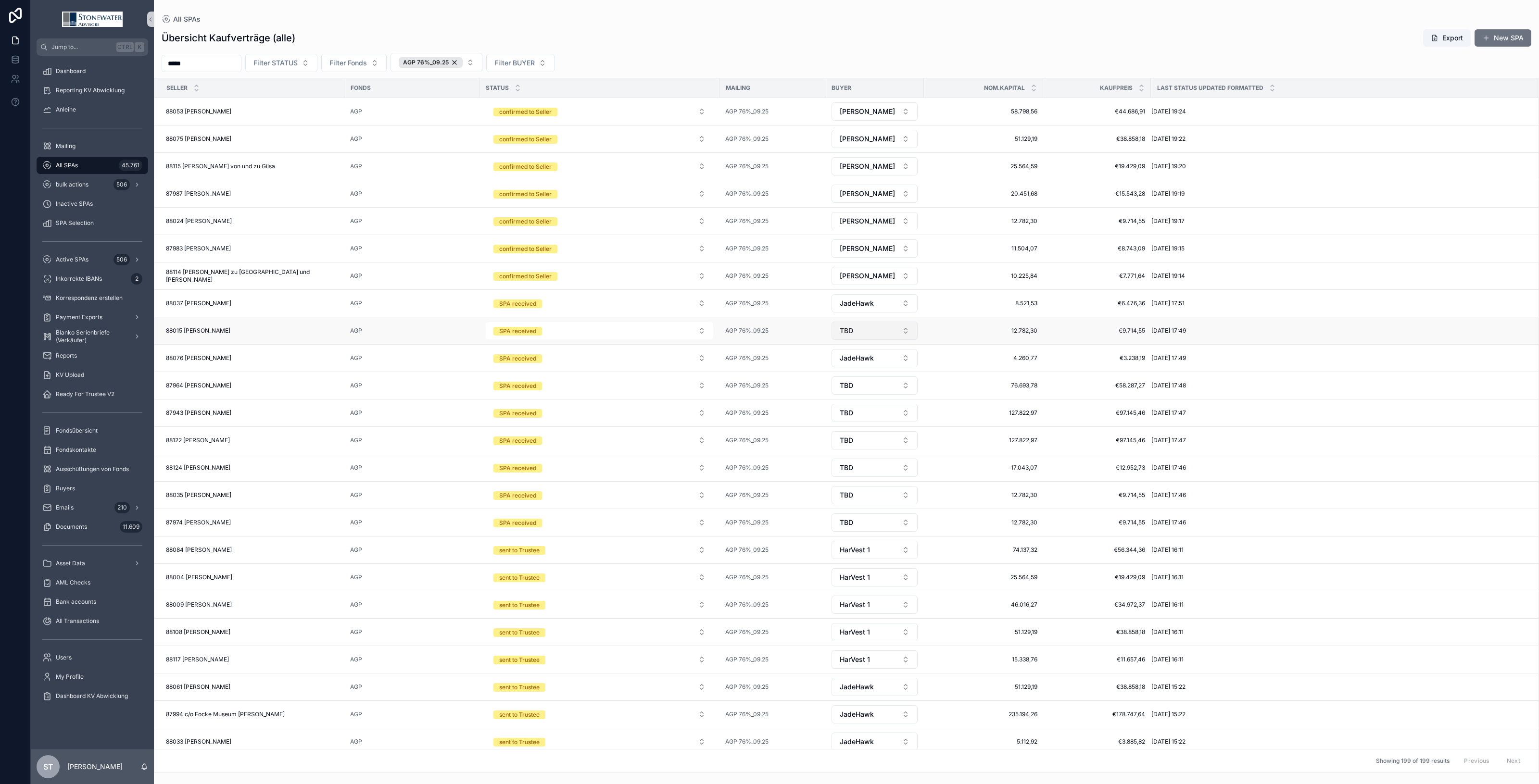
click at [912, 337] on button "TBD" at bounding box center [875, 331] width 86 height 18
click at [912, 335] on button "TBD" at bounding box center [875, 331] width 86 height 18
click at [868, 472] on div "JadeHawk" at bounding box center [875, 467] width 115 height 15
click at [908, 392] on button "TBD" at bounding box center [875, 385] width 86 height 18
click at [912, 390] on button "TBD" at bounding box center [875, 385] width 86 height 18
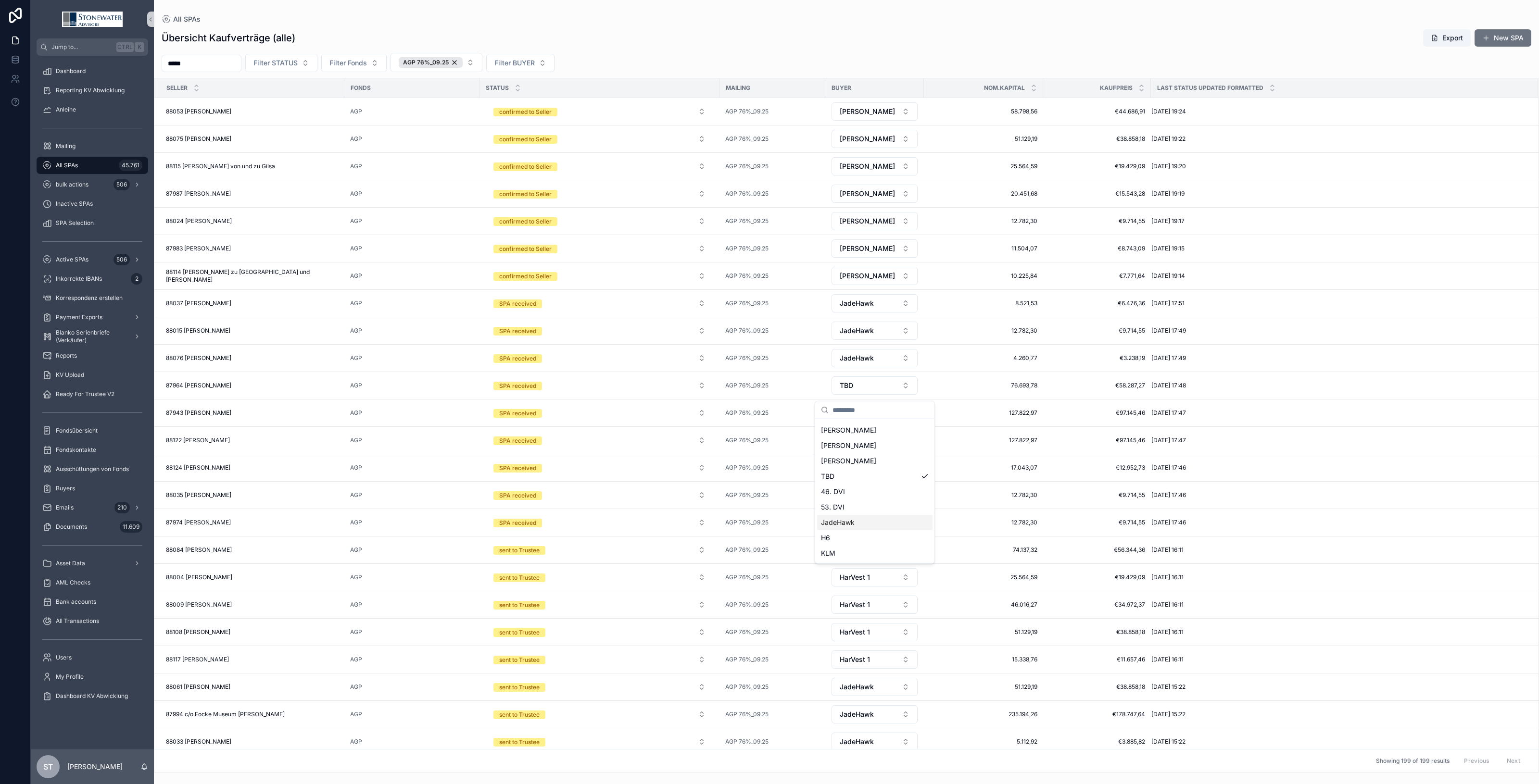
click at [859, 524] on div "JadeHawk" at bounding box center [875, 523] width 115 height 15
click at [909, 423] on button "TBD" at bounding box center [875, 413] width 86 height 18
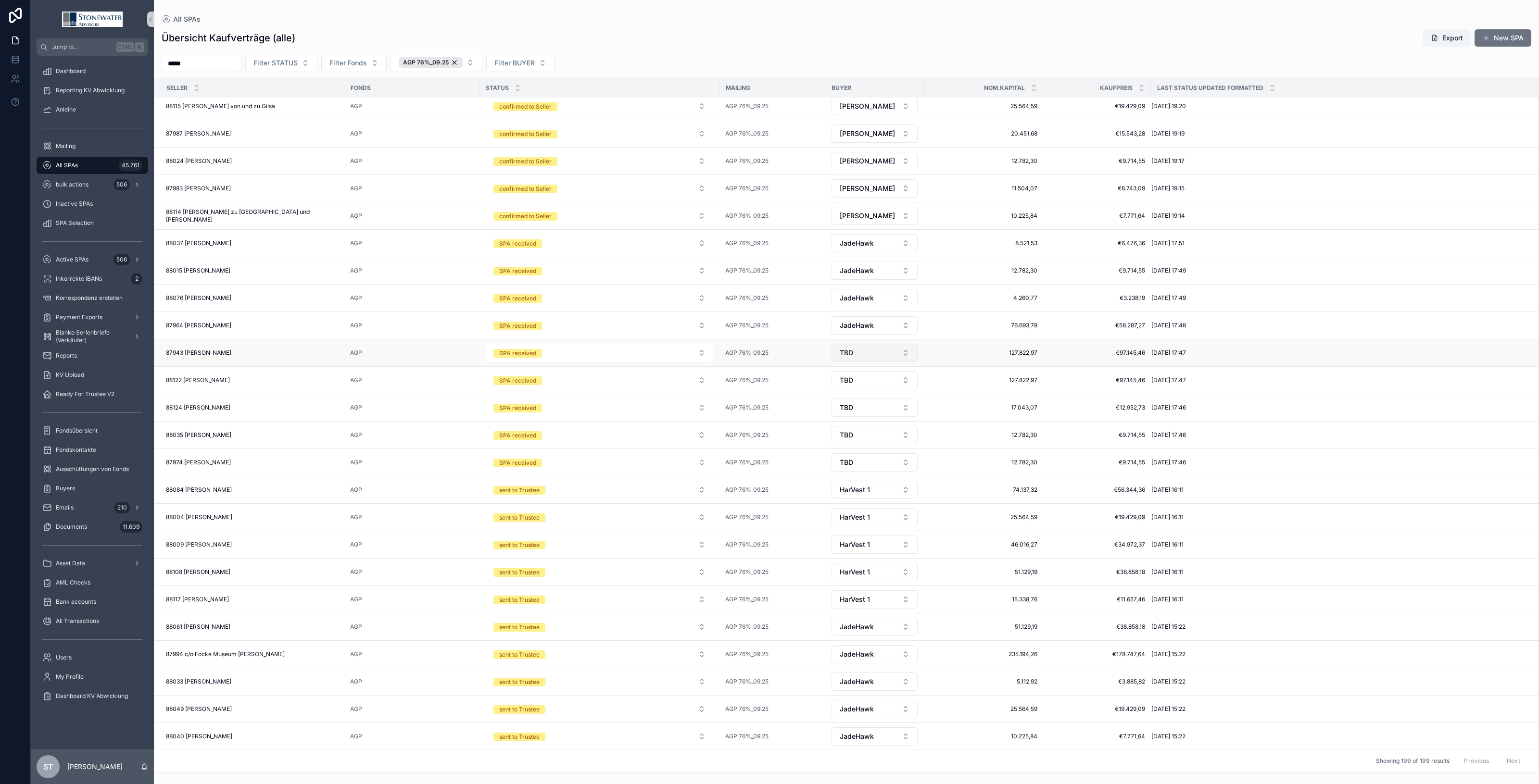
click at [910, 356] on button "TBD" at bounding box center [875, 353] width 86 height 18
click at [864, 491] on div "JadeHawk" at bounding box center [875, 491] width 115 height 15
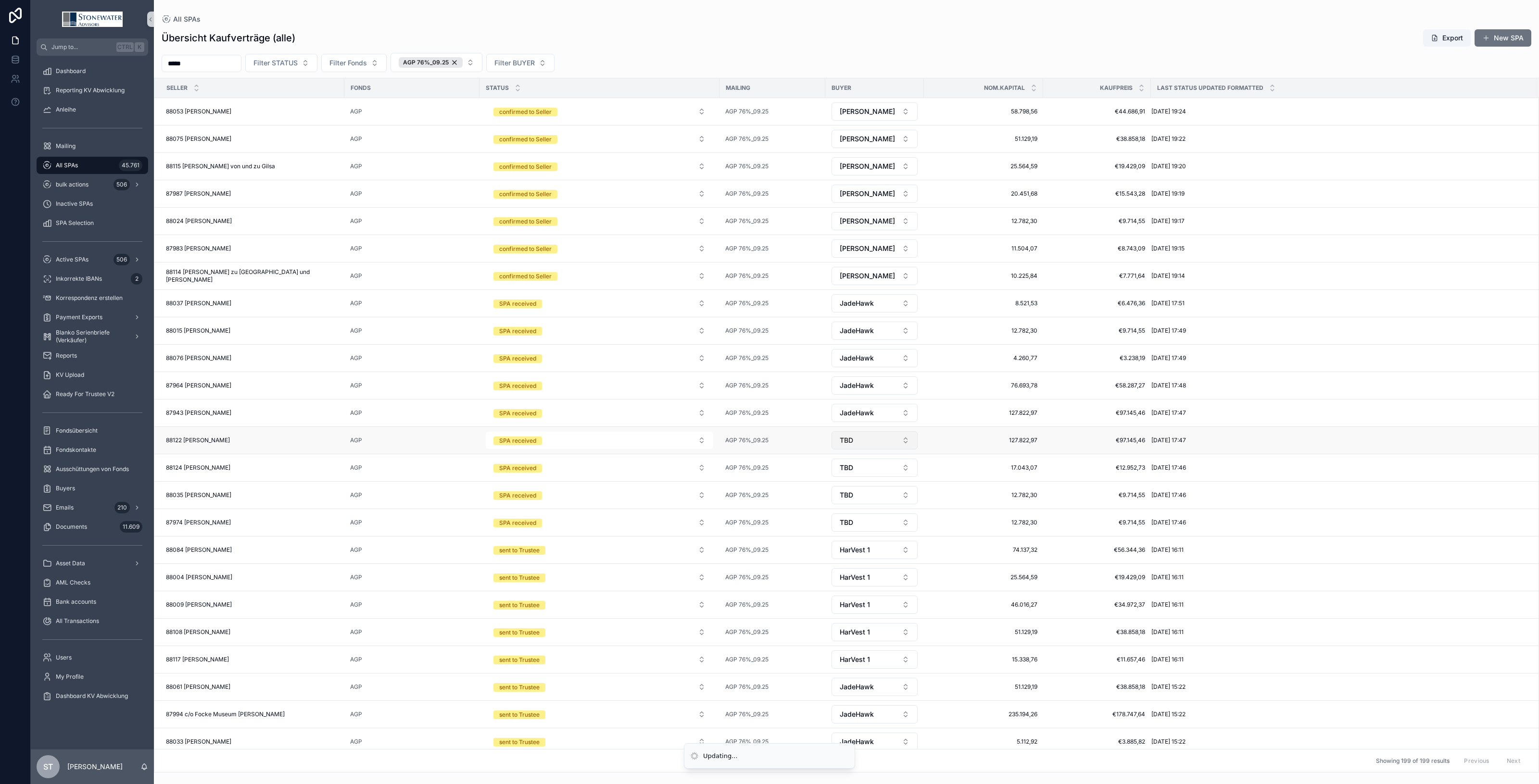
click at [910, 449] on button "TBD" at bounding box center [875, 441] width 86 height 18
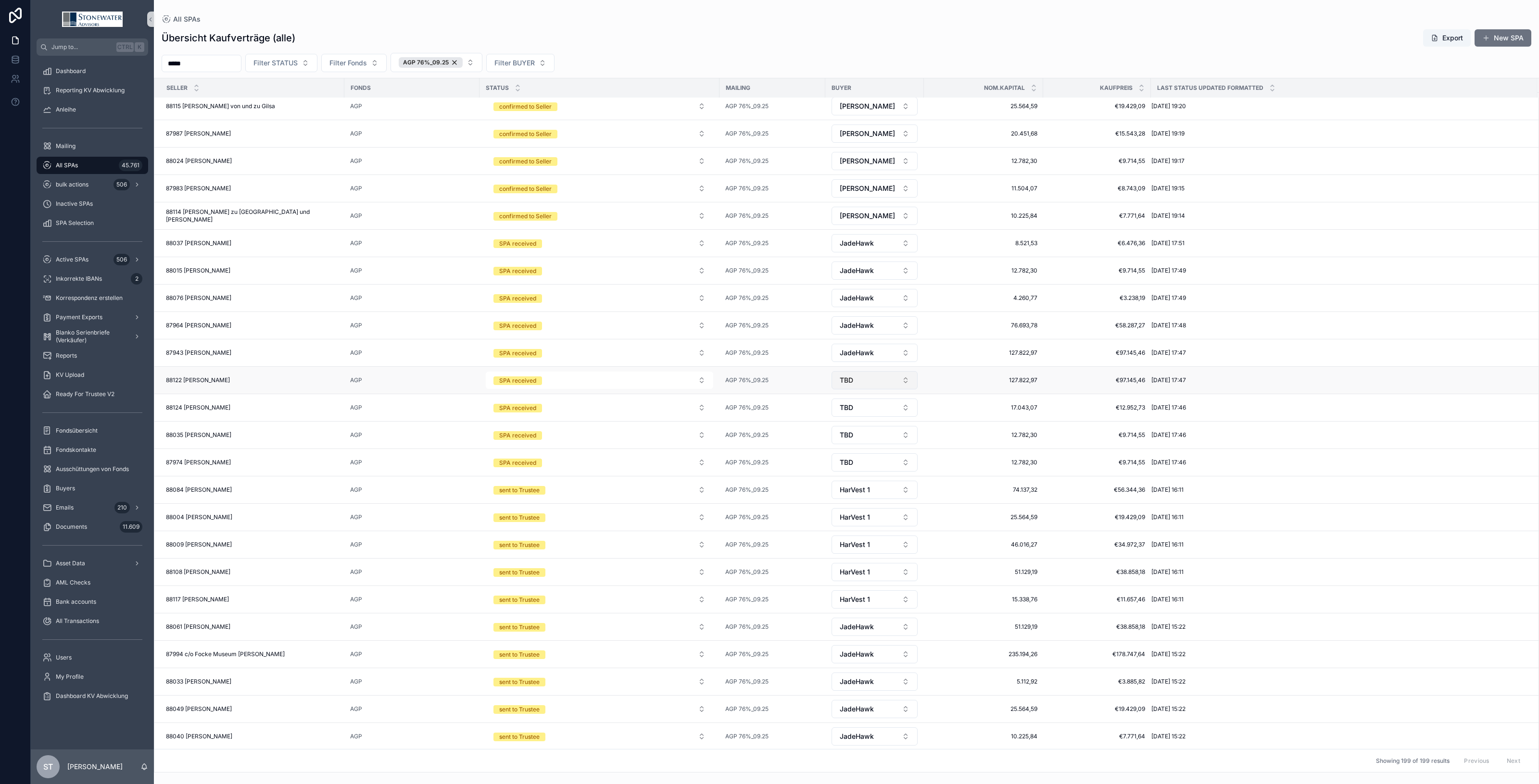
click at [905, 384] on button "TBD" at bounding box center [875, 380] width 86 height 18
click at [850, 519] on span "JadeHawk" at bounding box center [838, 519] width 34 height 10
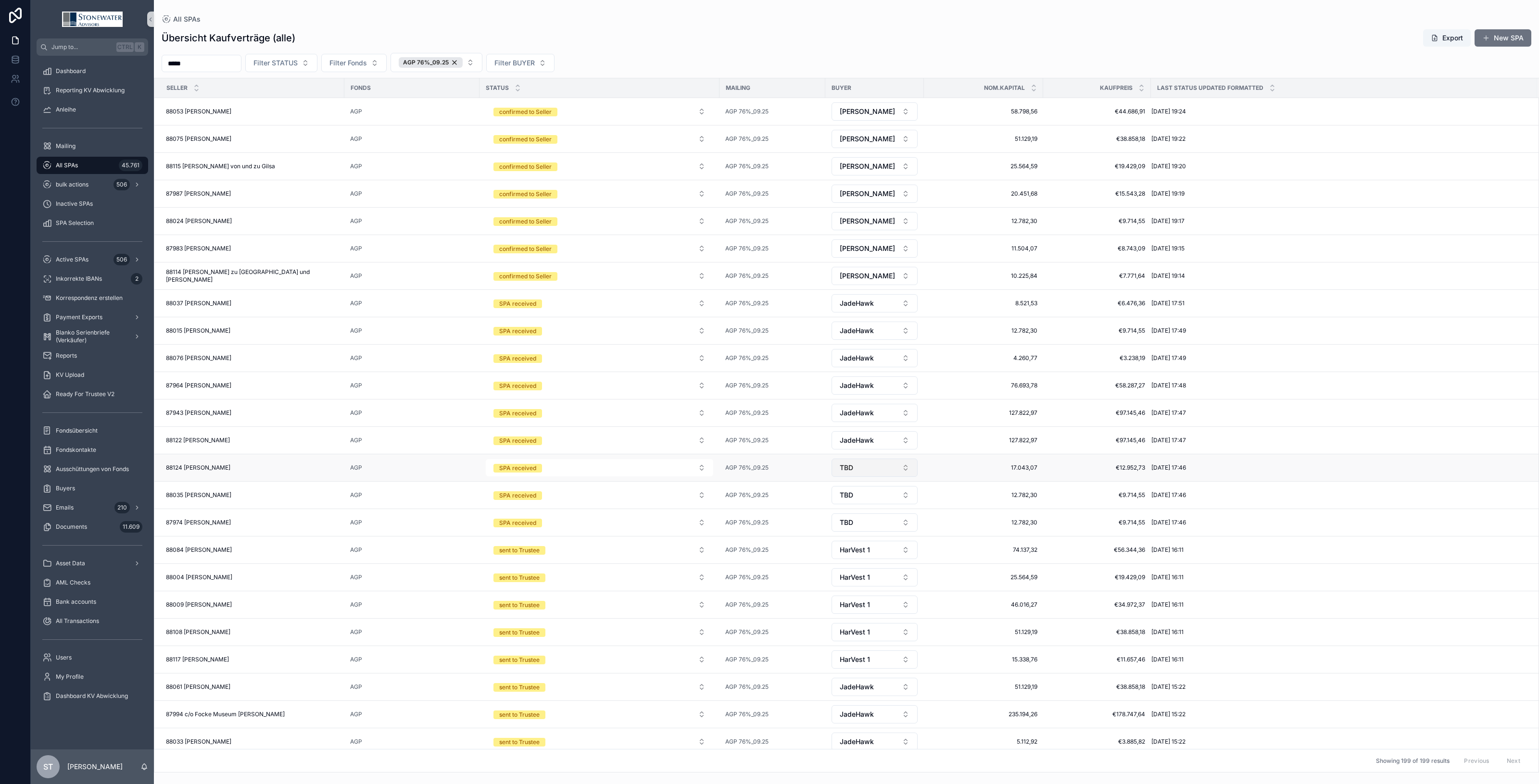
click at [906, 477] on button "TBD" at bounding box center [875, 468] width 86 height 18
click at [909, 472] on button "TBD" at bounding box center [875, 468] width 86 height 18
click at [862, 606] on div "JadeHawk" at bounding box center [875, 606] width 115 height 15
click at [909, 502] on button "TBD" at bounding box center [875, 496] width 86 height 18
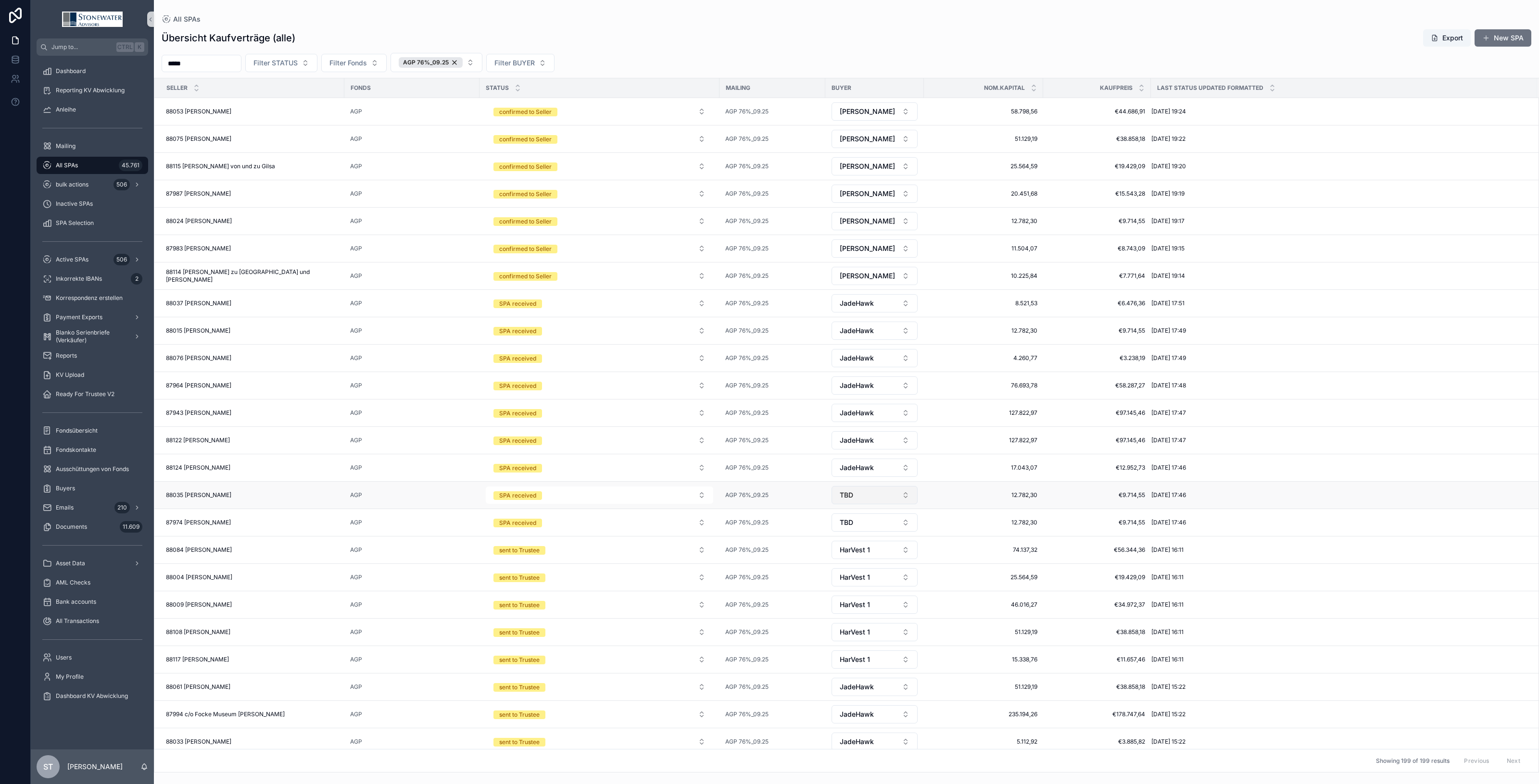
click at [909, 500] on button "TBD" at bounding box center [875, 496] width 86 height 18
click at [855, 630] on div "JadeHawk" at bounding box center [875, 634] width 115 height 15
click at [909, 528] on button "TBD" at bounding box center [875, 523] width 86 height 18
click at [835, 663] on span "JadeHawk" at bounding box center [838, 662] width 34 height 10
click at [63, 159] on div "All SPAs 45.761" at bounding box center [92, 166] width 100 height 15
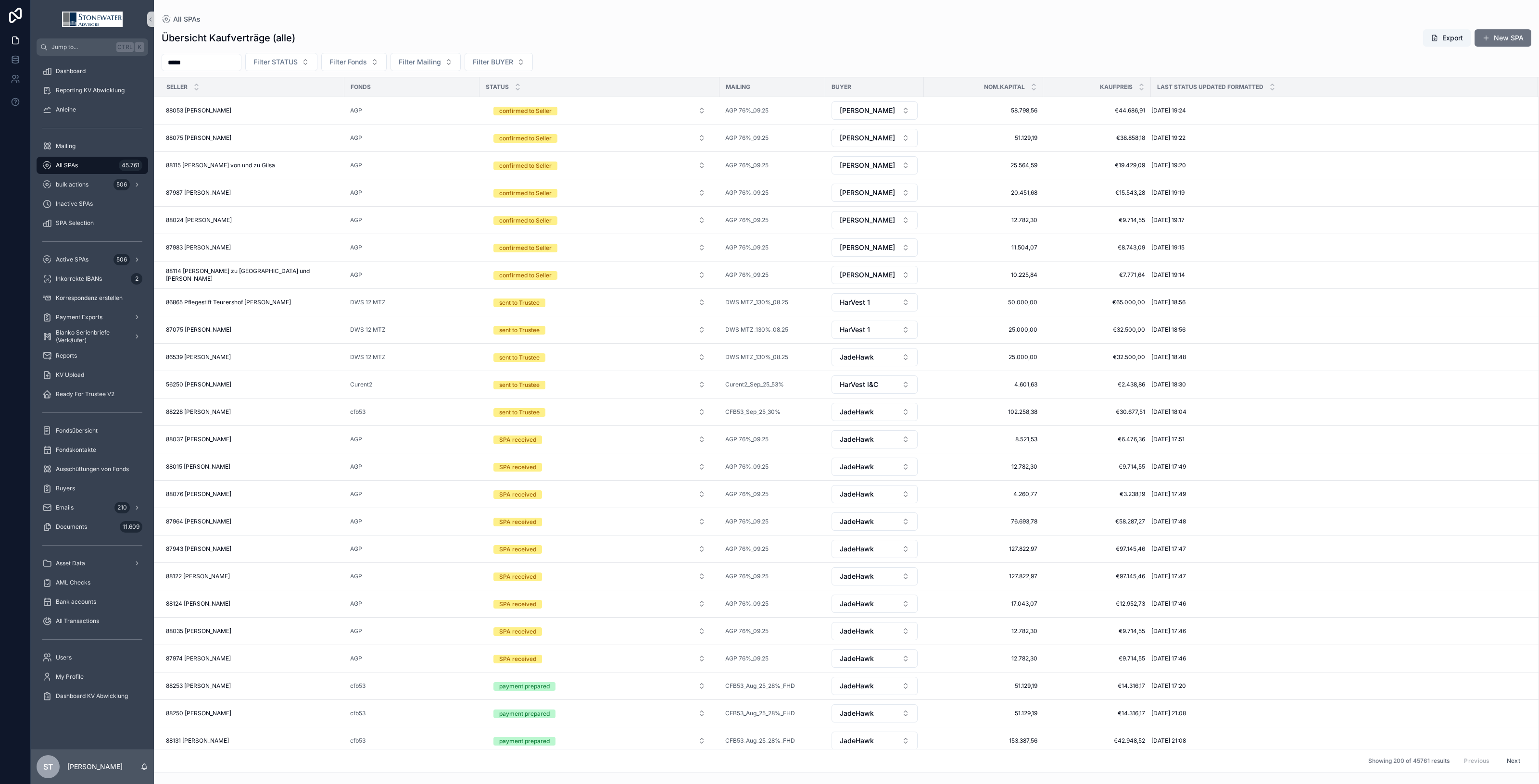
click at [93, 161] on div "All SPAs 45.761" at bounding box center [92, 166] width 100 height 15
click at [71, 159] on div "All SPAs 45.761" at bounding box center [92, 166] width 100 height 15
drag, startPoint x: 105, startPoint y: 187, endPoint x: 114, endPoint y: 183, distance: 9.8
click at [104, 187] on div "bulk actions 506" at bounding box center [92, 185] width 100 height 15
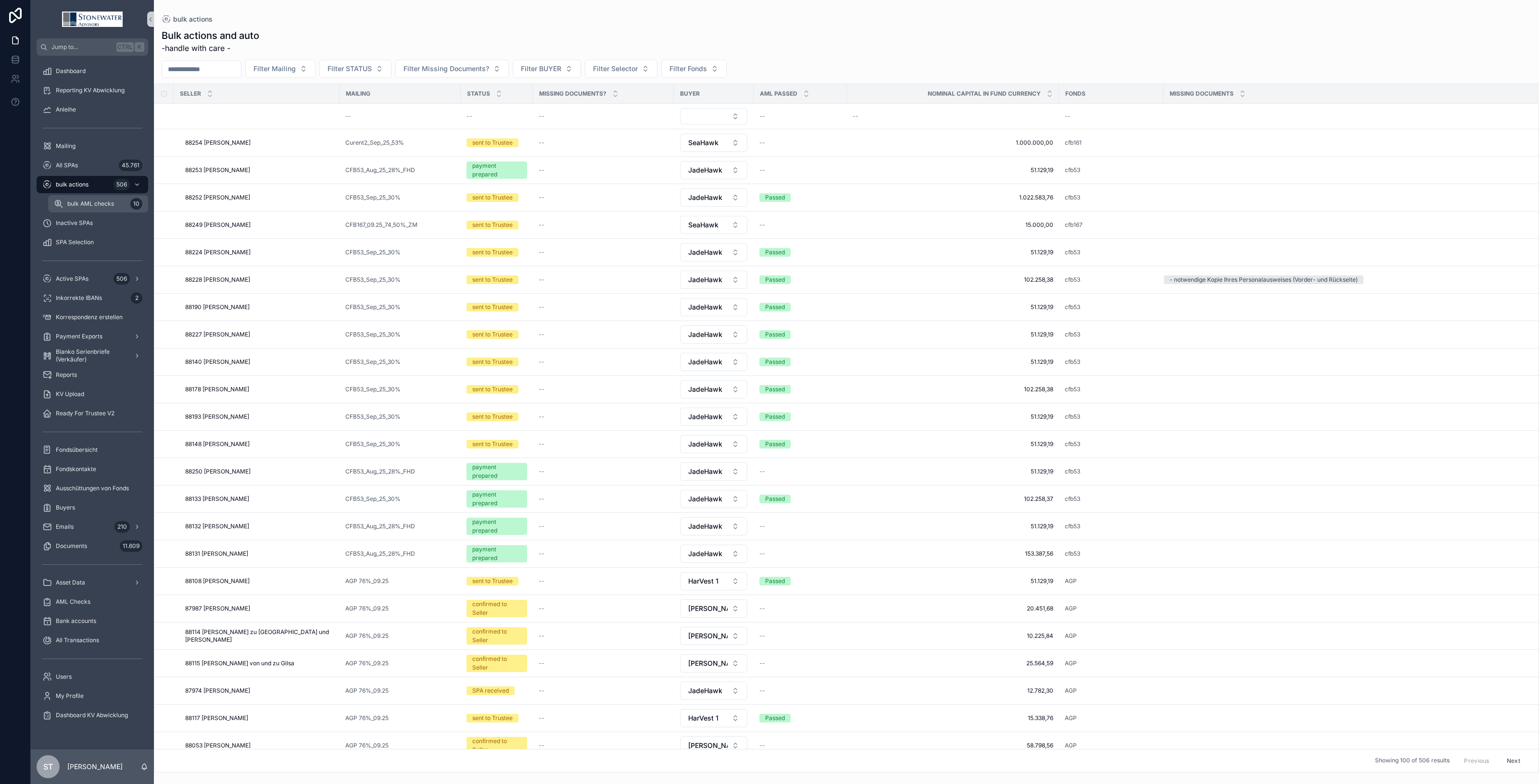
click at [111, 202] on span "bulk AML checks" at bounding box center [91, 204] width 46 height 8
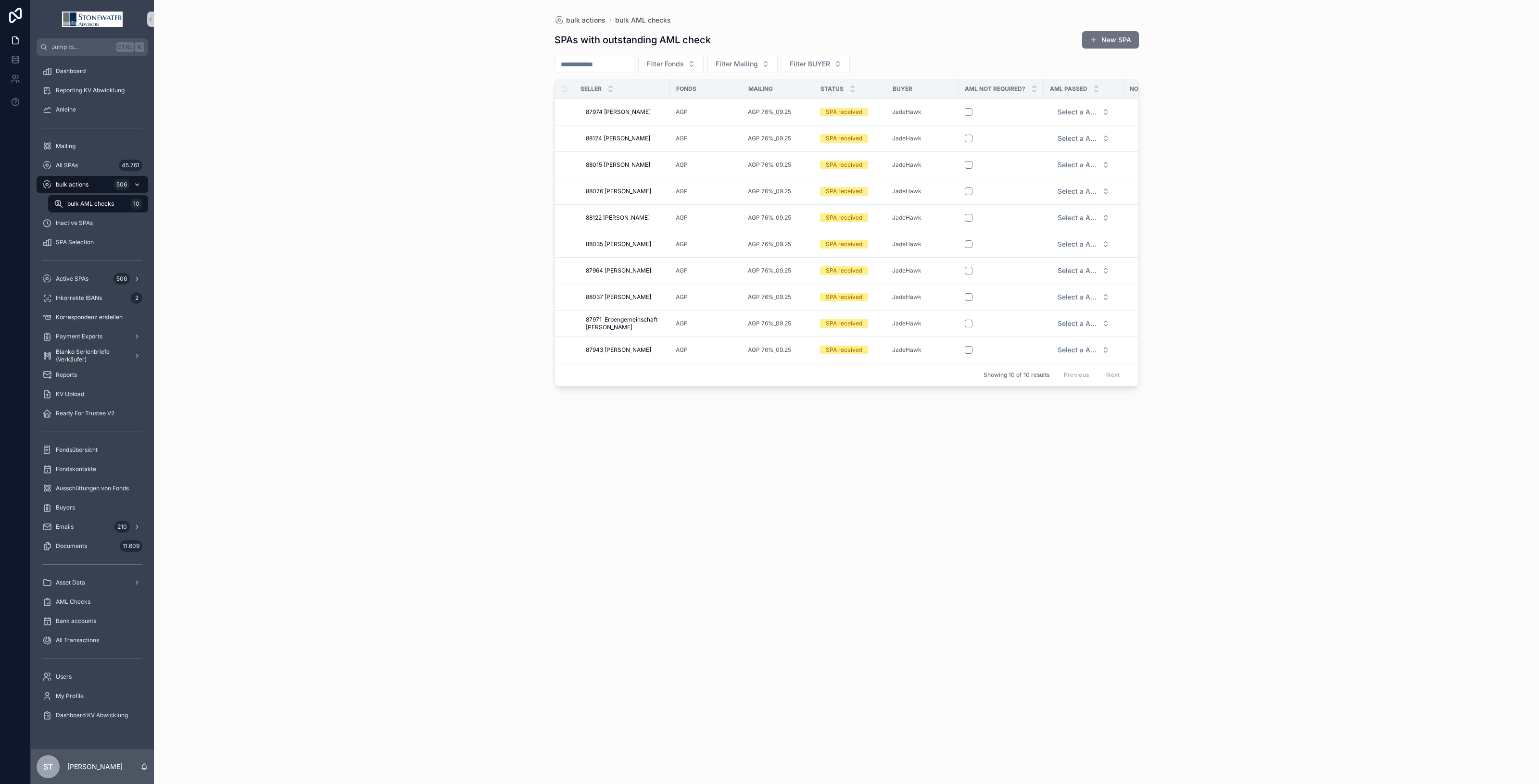
click at [91, 185] on div "bulk actions 506" at bounding box center [92, 185] width 100 height 15
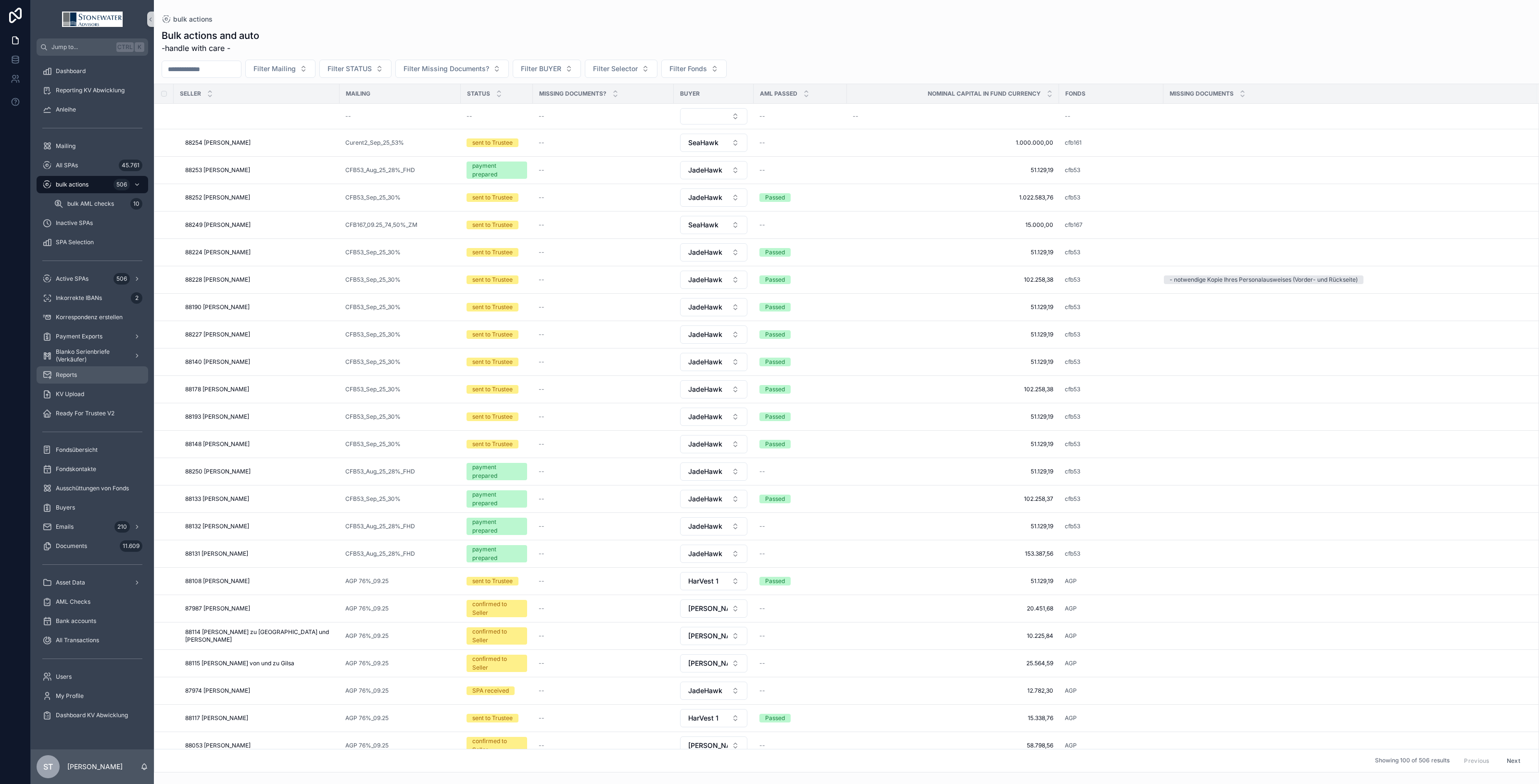
click at [96, 379] on div "Reports" at bounding box center [92, 375] width 100 height 15
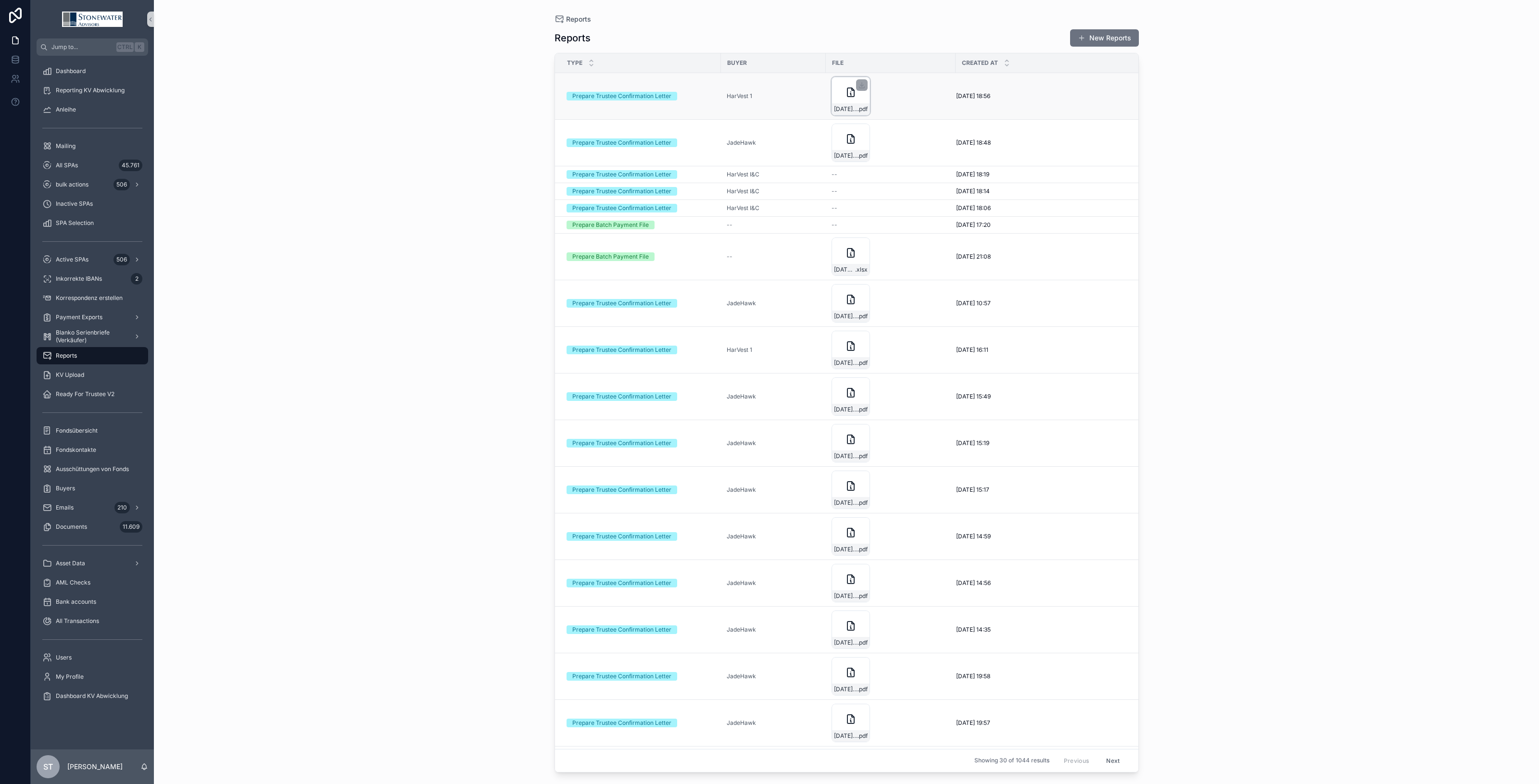
click at [857, 96] on div "[DATE]_DWS-International-GmbH_DWS-ACCESS-DB-Immobilienfonds-12-Main-[GEOGRAPHIC…" at bounding box center [851, 96] width 39 height 39
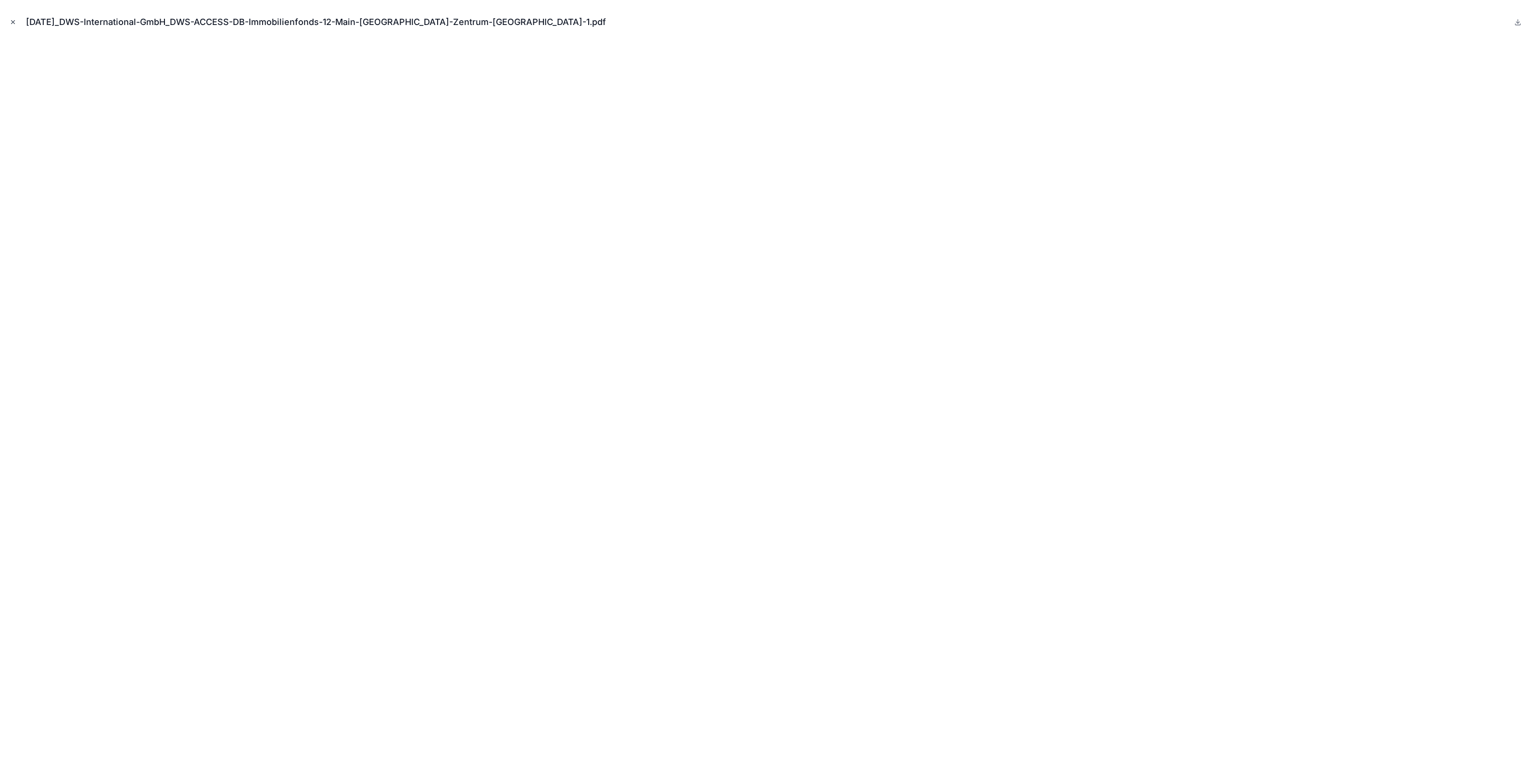
click at [13, 20] on icon "Close modal" at bounding box center [13, 22] width 7 height 7
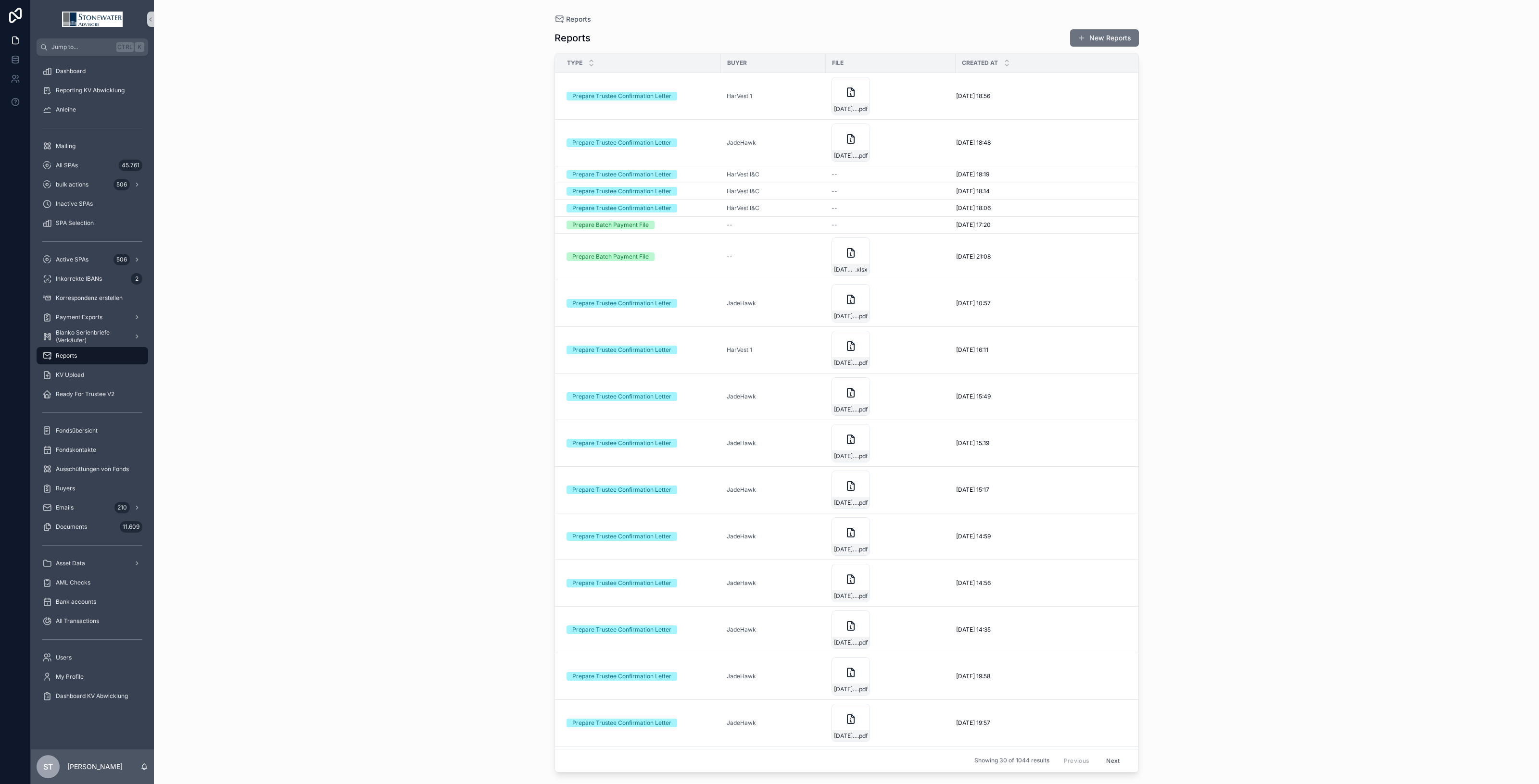
drag, startPoint x: 1122, startPoint y: 35, endPoint x: 1118, endPoint y: 68, distance: 33.2
click at [1122, 35] on button "New Reports" at bounding box center [1104, 38] width 69 height 18
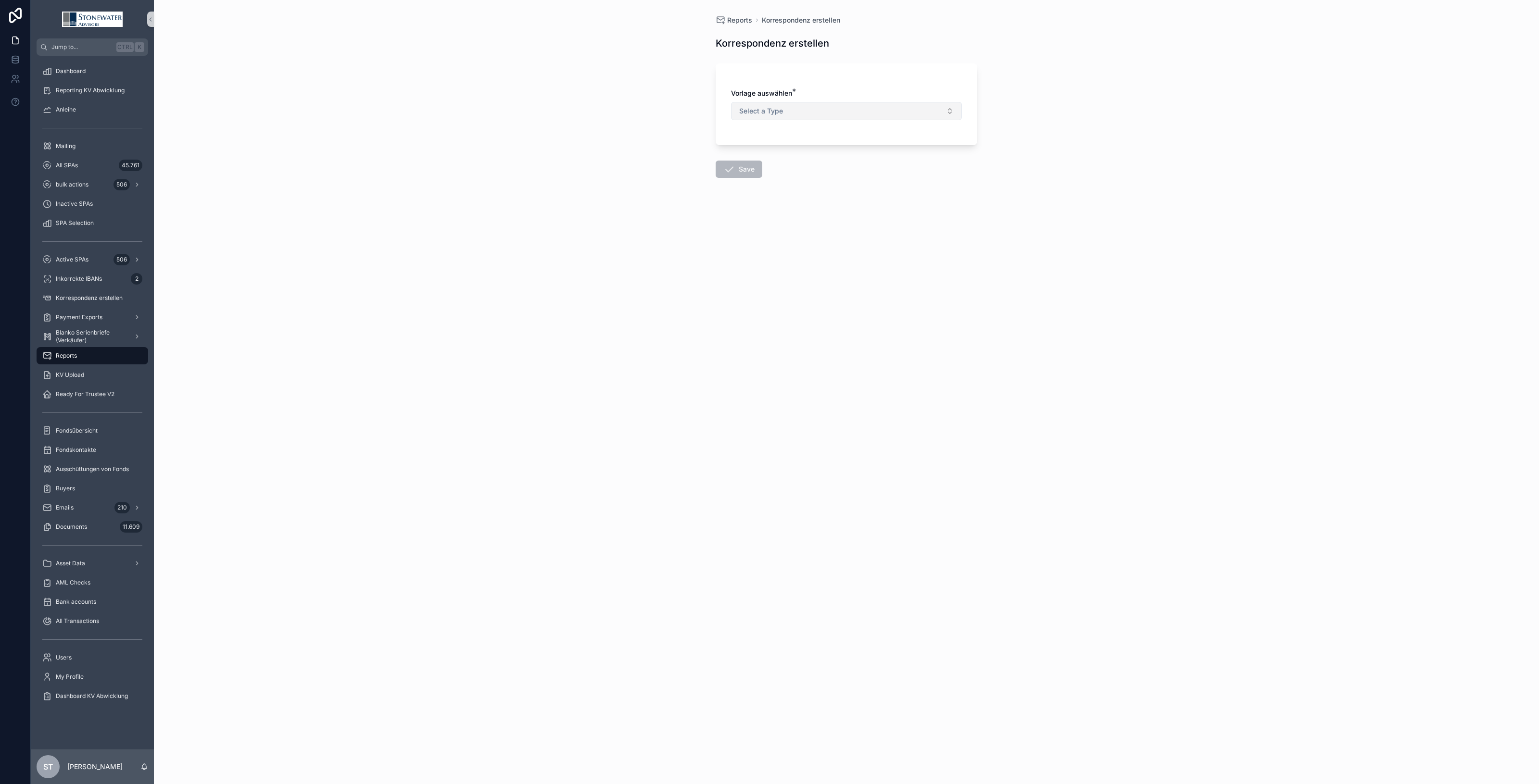
click at [777, 112] on span "Select a Type" at bounding box center [761, 111] width 44 height 10
click at [780, 147] on div "Prepare Trustee Confirmation Letter" at bounding box center [793, 150] width 99 height 8
click at [779, 162] on button "Select Button" at bounding box center [846, 168] width 231 height 16
type input "***"
click at [797, 207] on div "AGP 76%_09.25" at bounding box center [847, 208] width 226 height 15
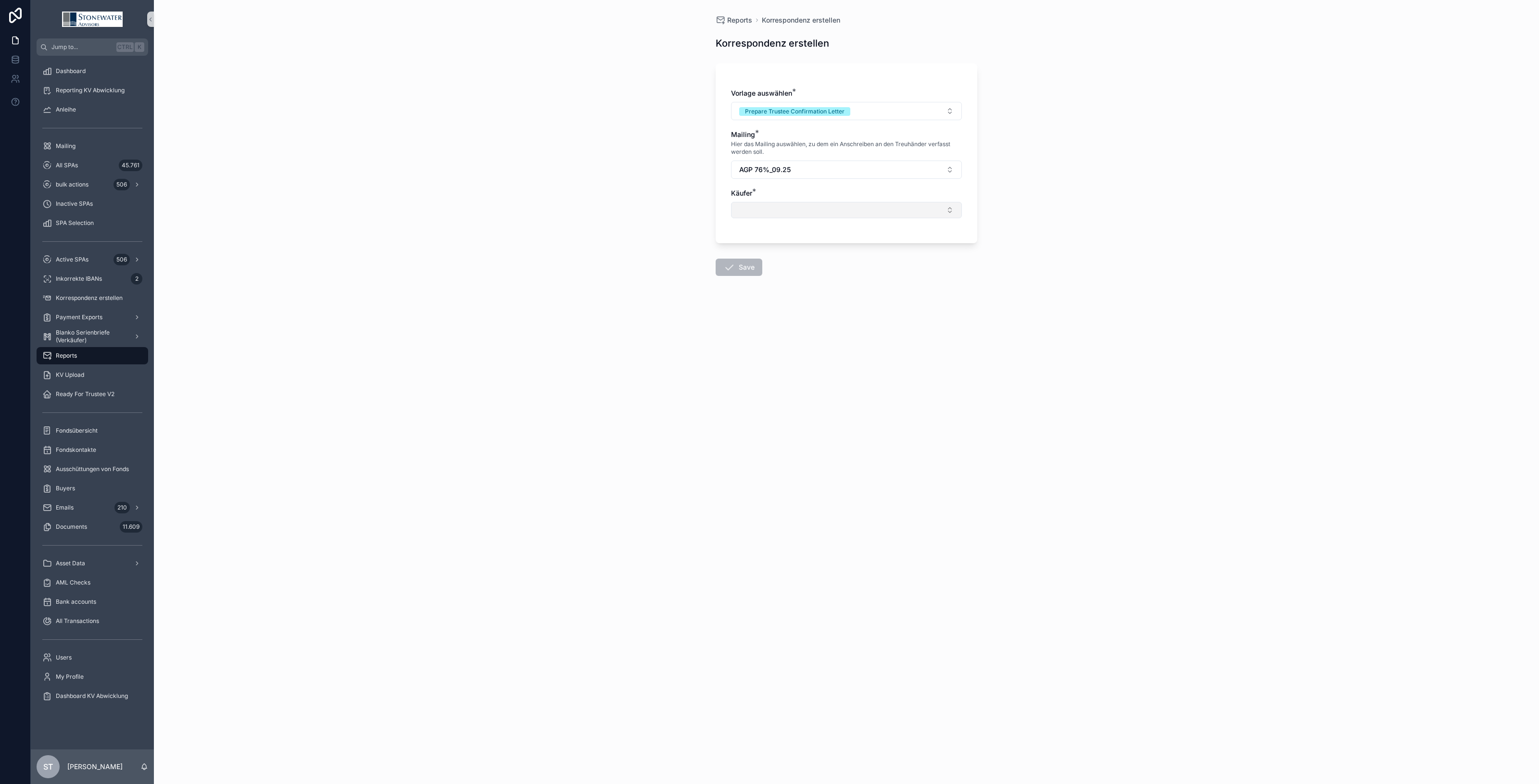
click at [796, 204] on button "Select Button" at bounding box center [846, 210] width 231 height 16
click at [784, 330] on div "[PERSON_NAME]" at bounding box center [847, 332] width 226 height 15
click at [741, 274] on button "Save" at bounding box center [739, 269] width 46 height 18
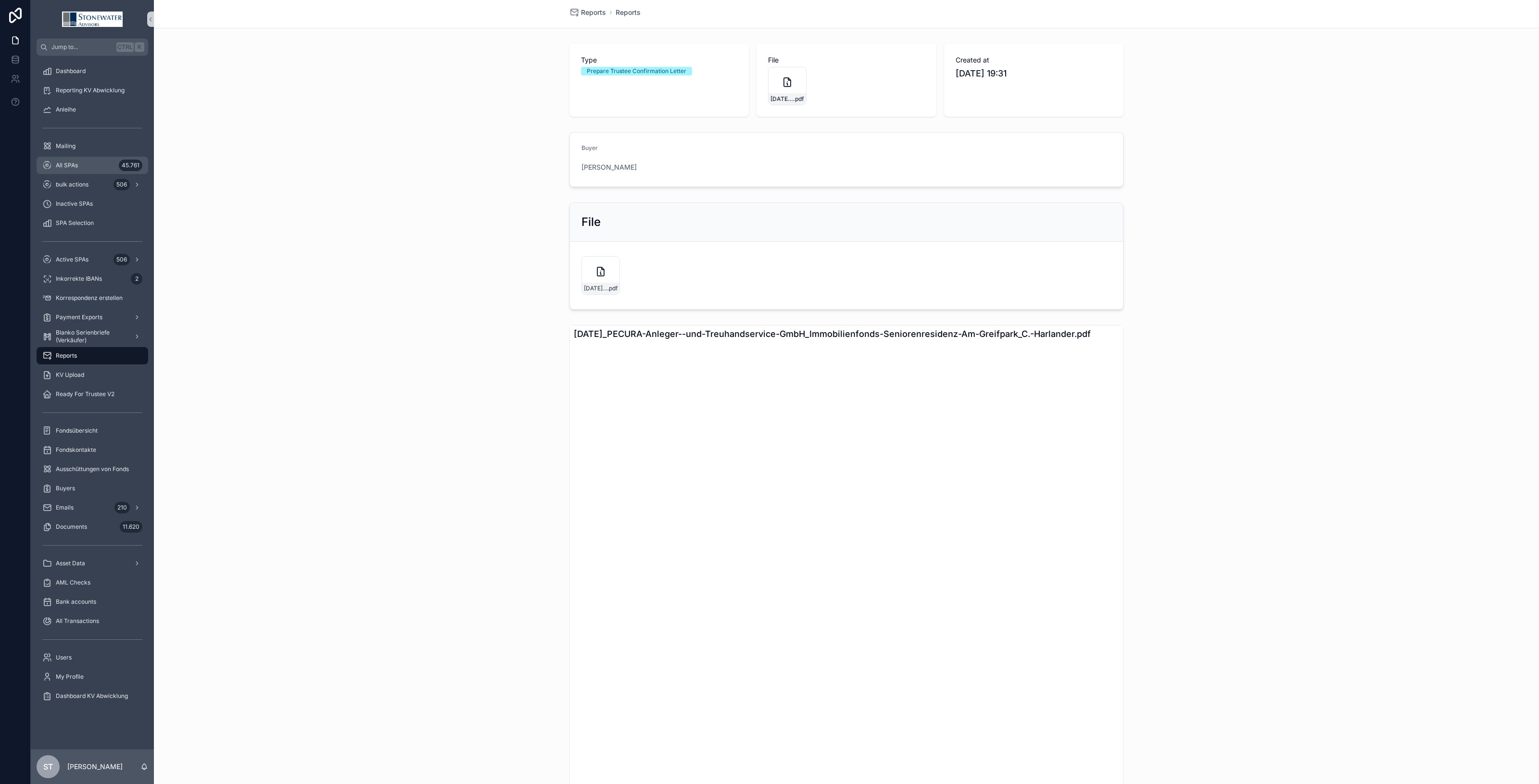
click at [71, 167] on span "All SPAs" at bounding box center [67, 165] width 22 height 8
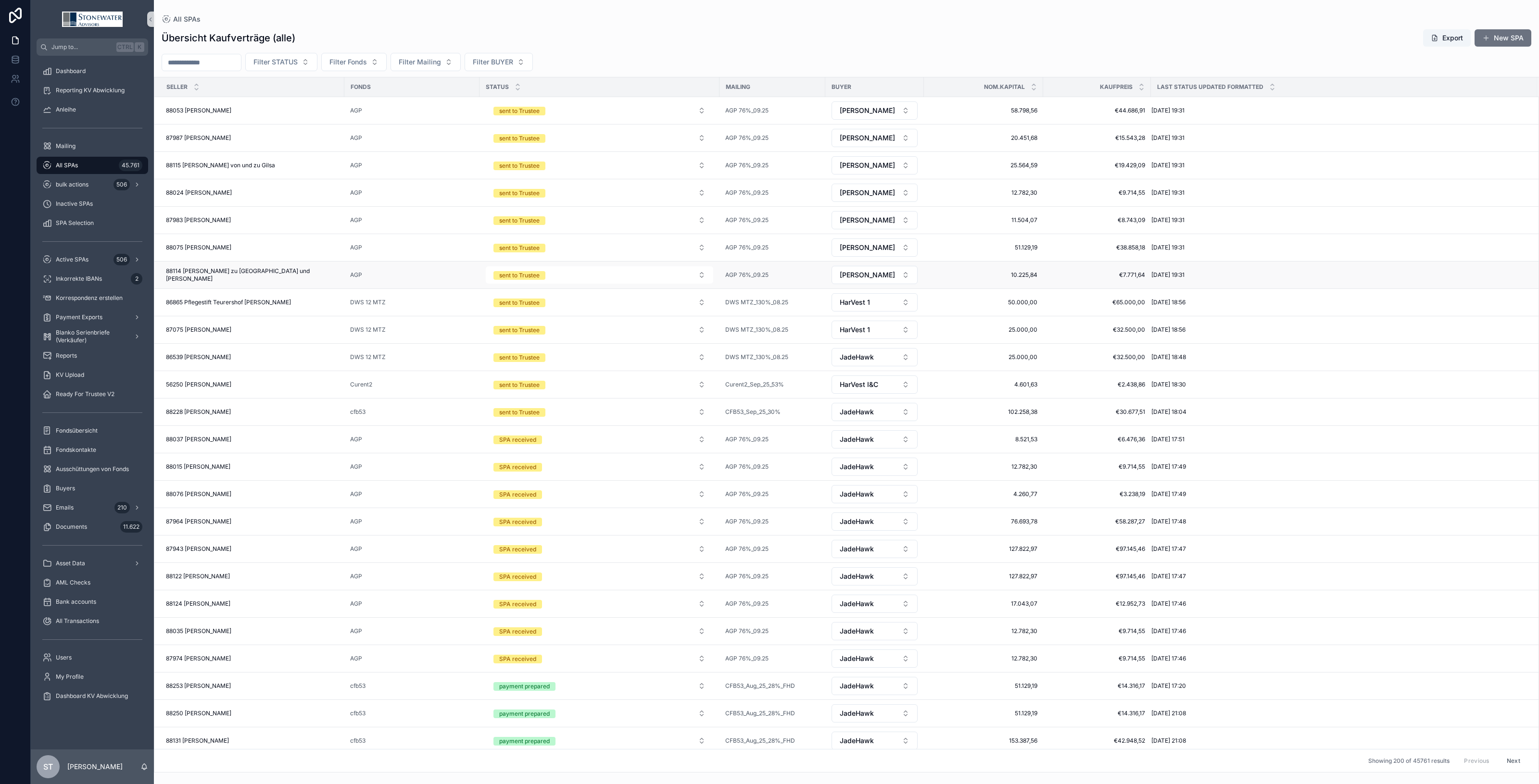
click at [313, 280] on span "88114 [PERSON_NAME] zu [GEOGRAPHIC_DATA] und [PERSON_NAME]" at bounding box center [252, 275] width 173 height 15
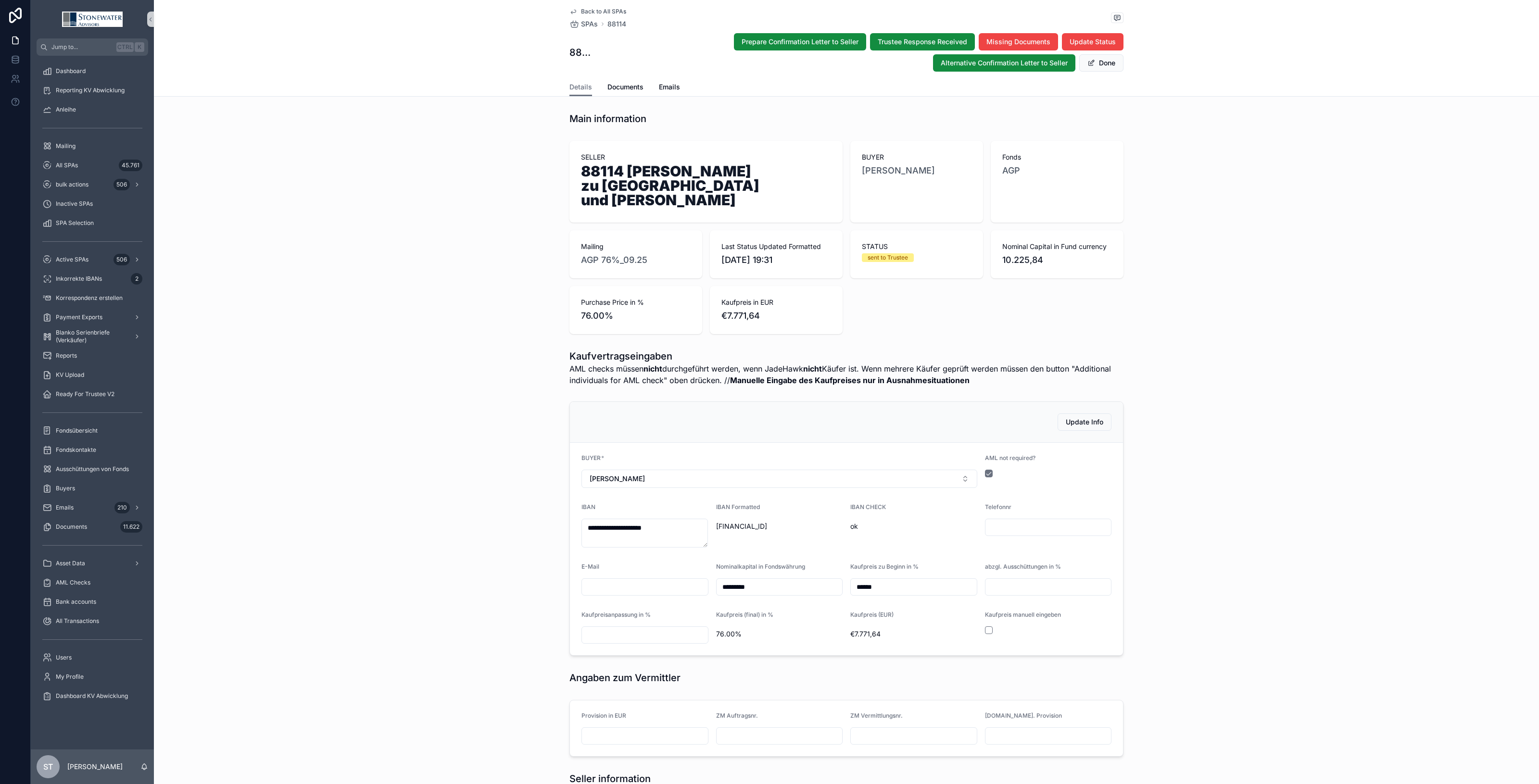
type textarea "**********"
click at [612, 90] on span "Documents" at bounding box center [625, 87] width 36 height 10
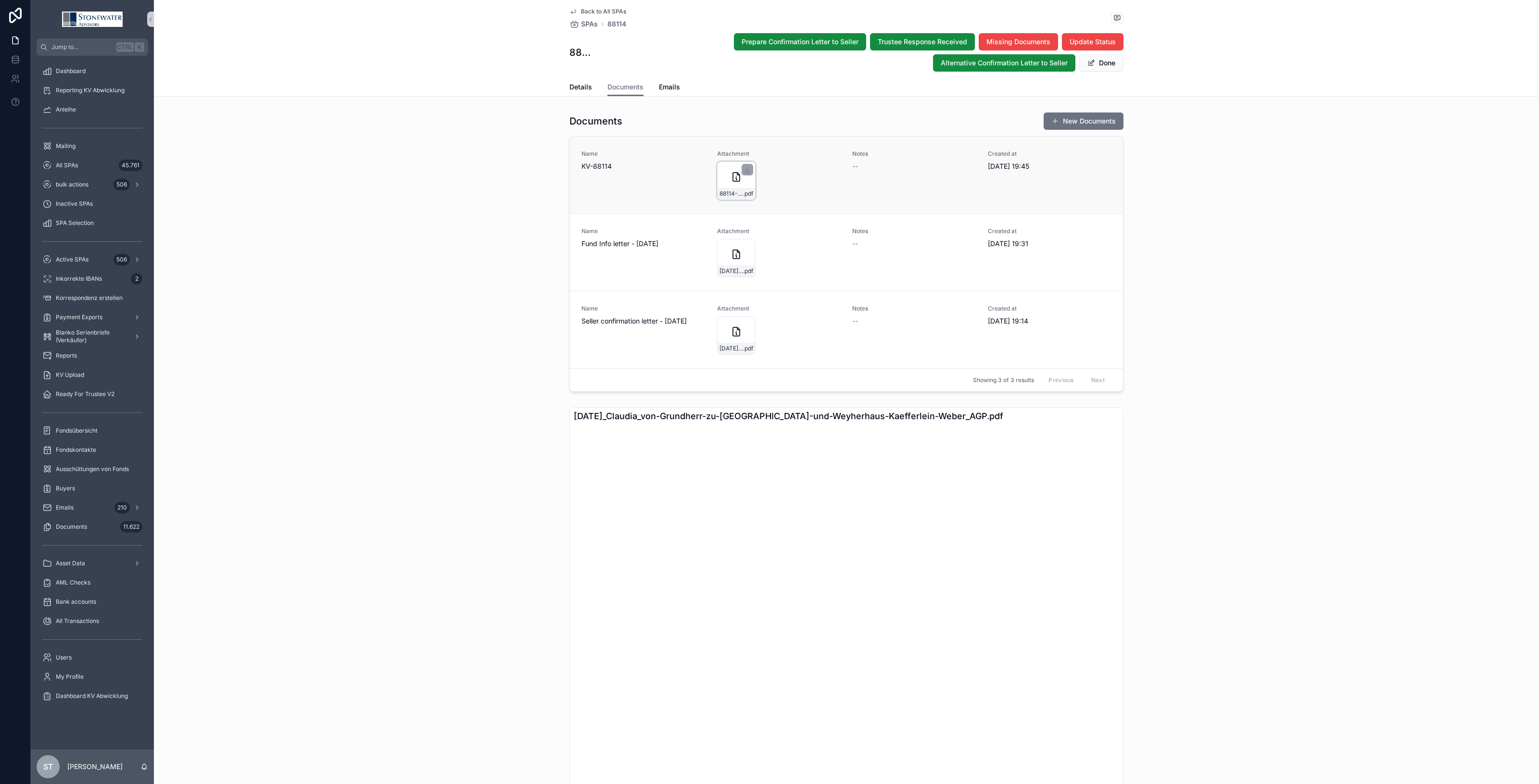
click at [737, 176] on icon "scrollable content" at bounding box center [737, 176] width 0 height 0
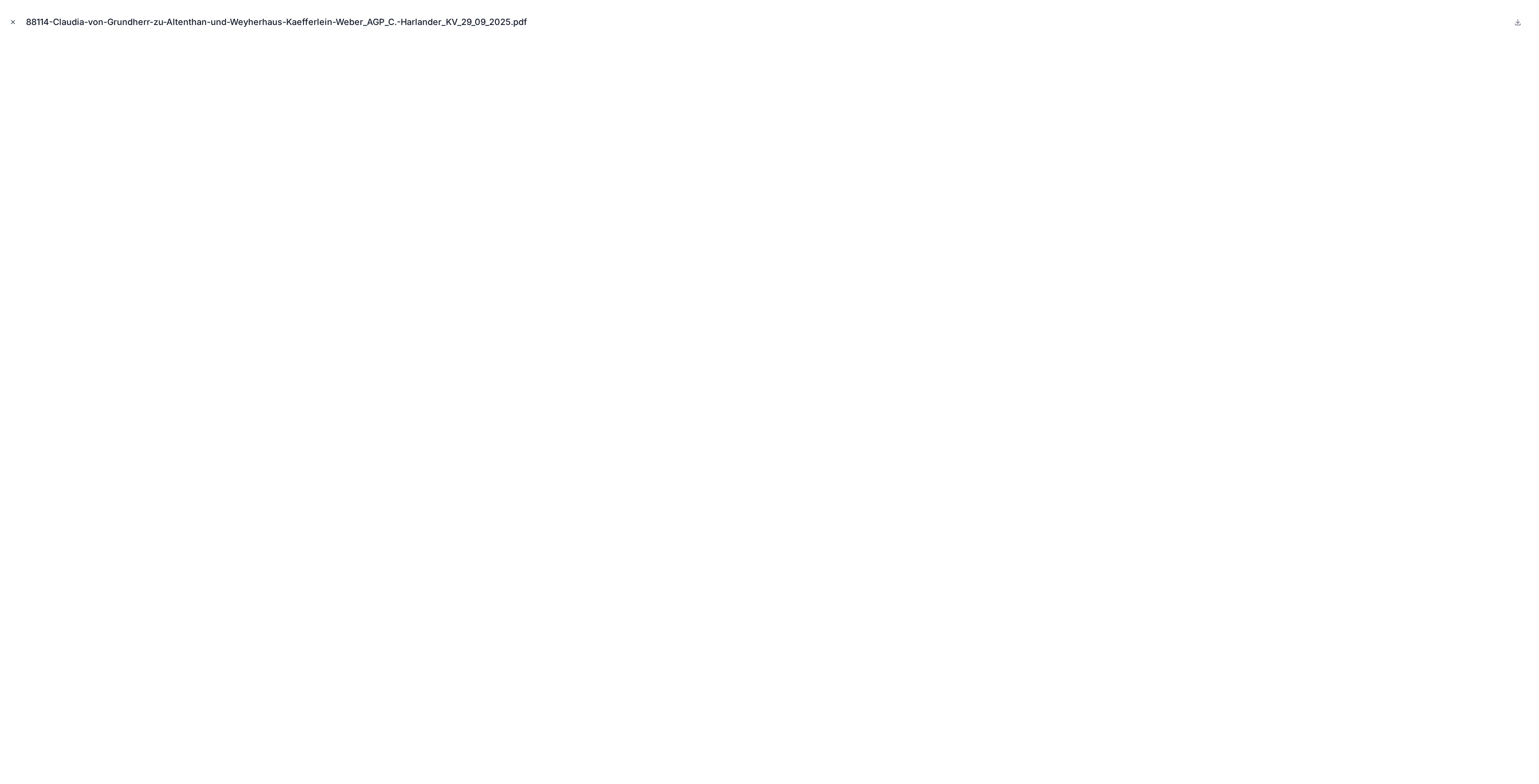
click at [15, 20] on icon "Close modal" at bounding box center [13, 22] width 7 height 7
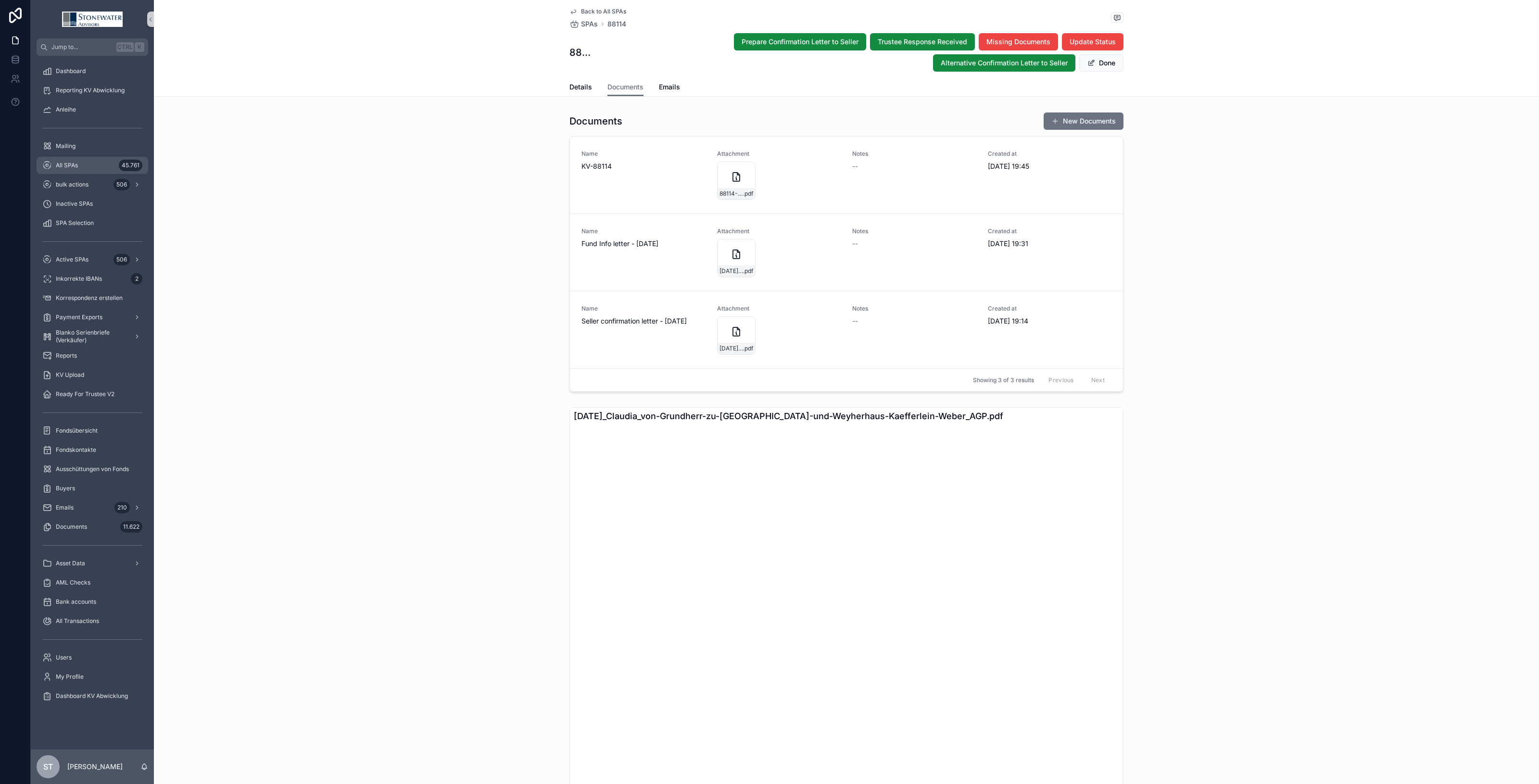
drag, startPoint x: 68, startPoint y: 164, endPoint x: 6, endPoint y: 147, distance: 64.3
click at [68, 164] on span "All SPAs" at bounding box center [67, 165] width 22 height 8
